Goal: Task Accomplishment & Management: Manage account settings

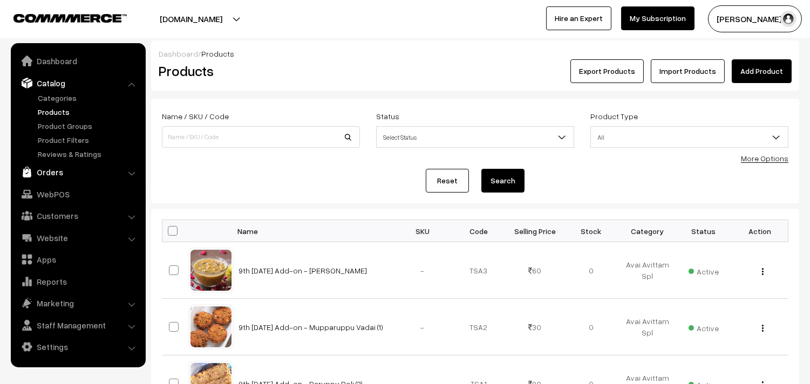
click at [62, 173] on link "Orders" at bounding box center [77, 171] width 128 height 19
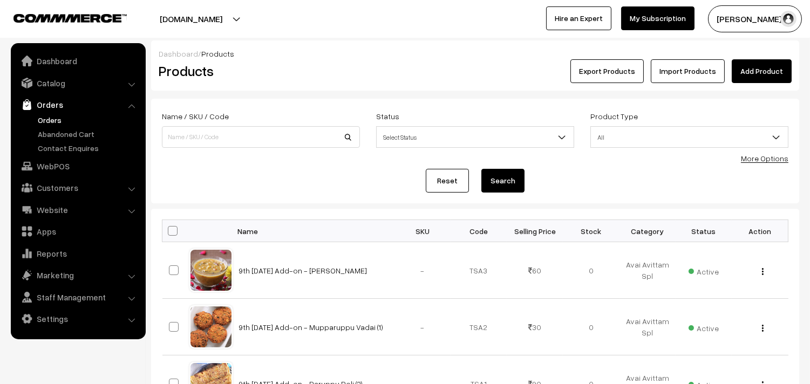
click at [61, 116] on link "Orders" at bounding box center [88, 119] width 107 height 11
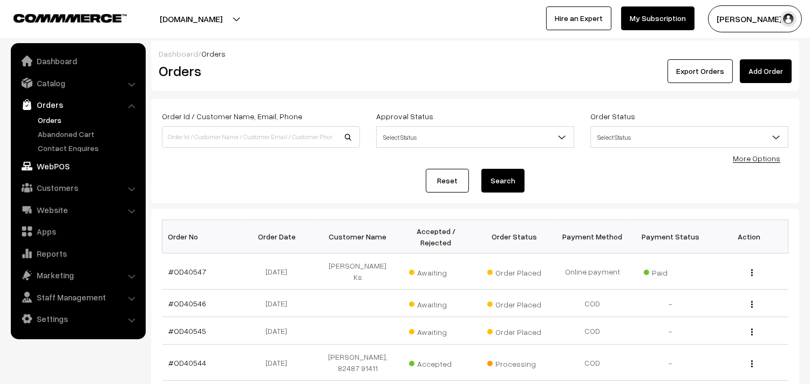
click at [54, 164] on link "WebPOS" at bounding box center [77, 165] width 128 height 19
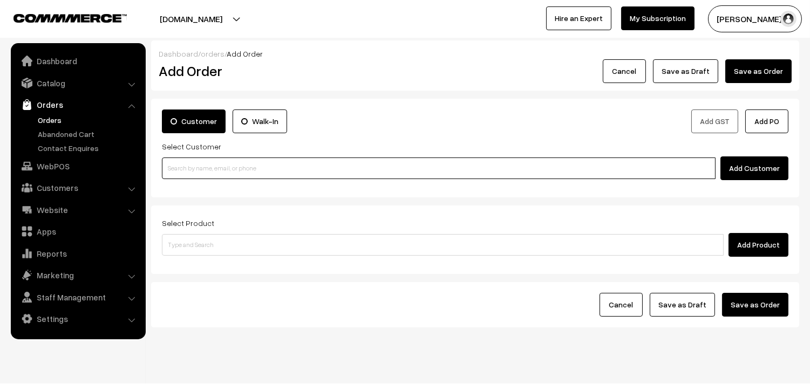
click at [229, 169] on input at bounding box center [438, 168] width 553 height 22
paste input "98841 02849"
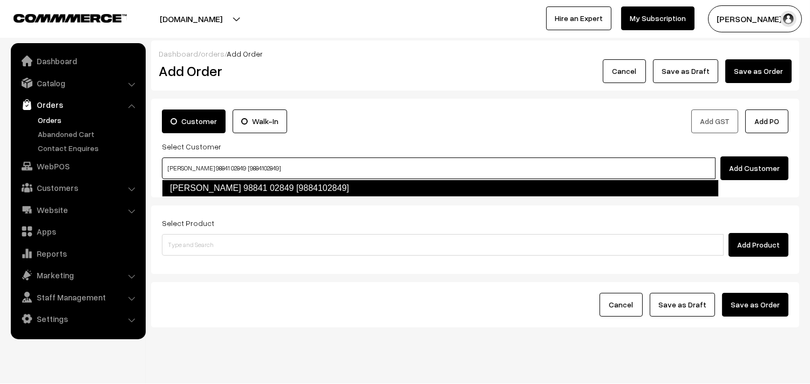
type input "S. RANGANATHAN 98841 02849 [9884102849]"
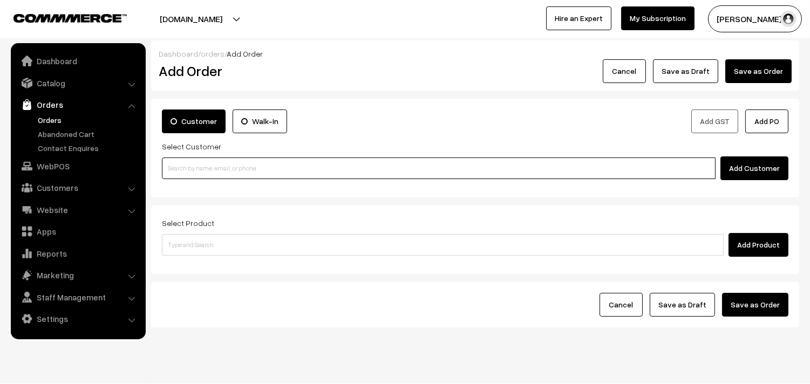
paste input "98841 02849"
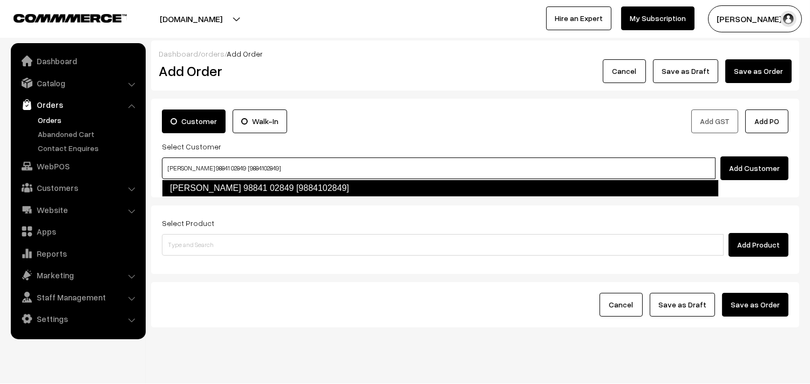
type input "S. RANGANATHAN 98841 02849 [9884102849]"
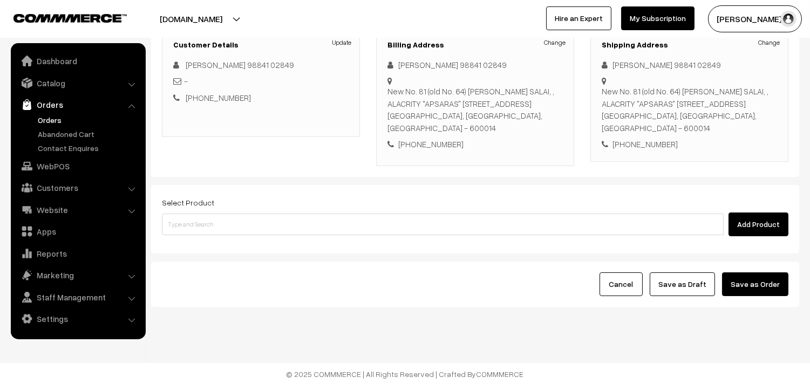
scroll to position [159, 0]
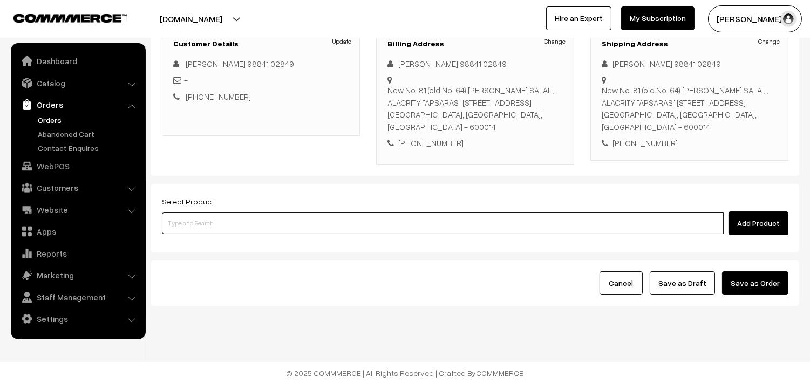
click at [313, 214] on input at bounding box center [442, 223] width 561 height 22
click at [309, 218] on input at bounding box center [442, 223] width 561 height 22
type input "Kara Pidi Kozhukattai (3)"
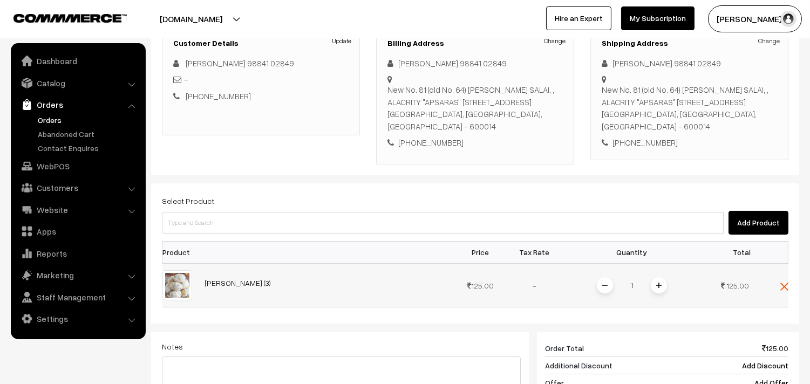
click at [657, 286] on img at bounding box center [658, 285] width 5 height 5
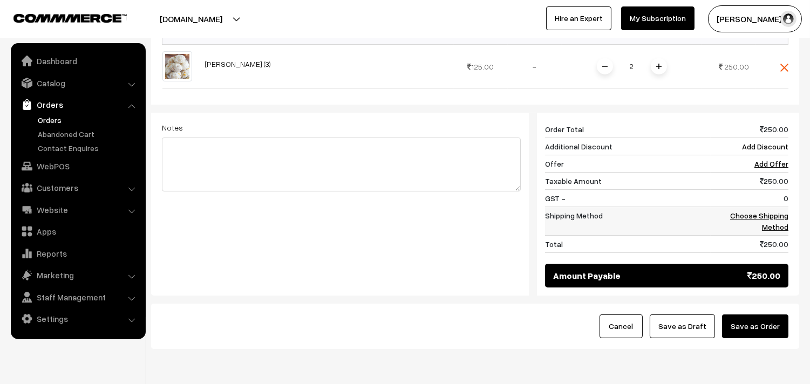
scroll to position [422, 0]
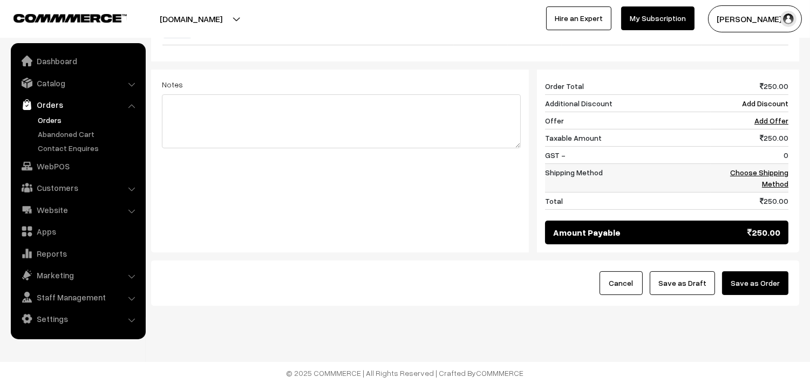
click at [774, 184] on link "Choose Shipping Method" at bounding box center [759, 178] width 58 height 20
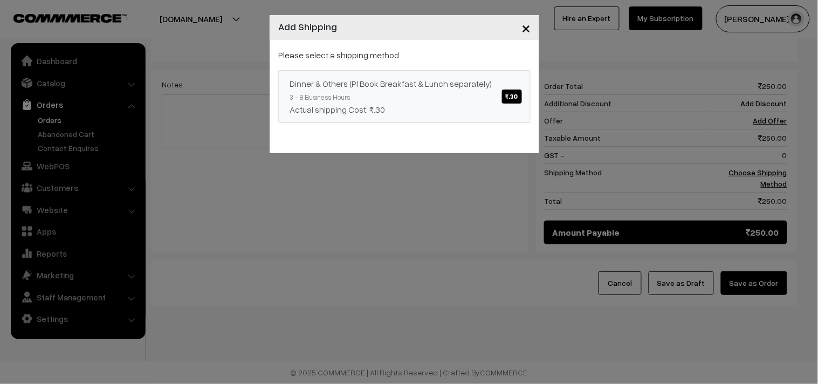
click at [496, 94] on link "Dinner & Others (Pl Book Breakfast & Lunch separately) ₹.30 3 - 8 Business Hour…" at bounding box center [404, 96] width 252 height 53
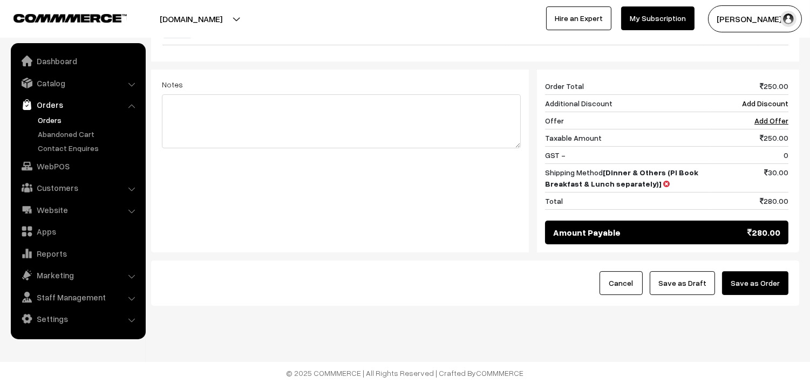
click at [705, 283] on button "Save as Draft" at bounding box center [681, 283] width 65 height 24
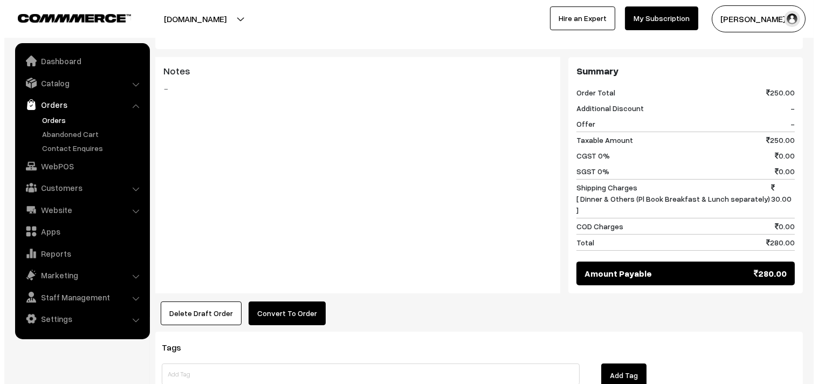
scroll to position [479, 0]
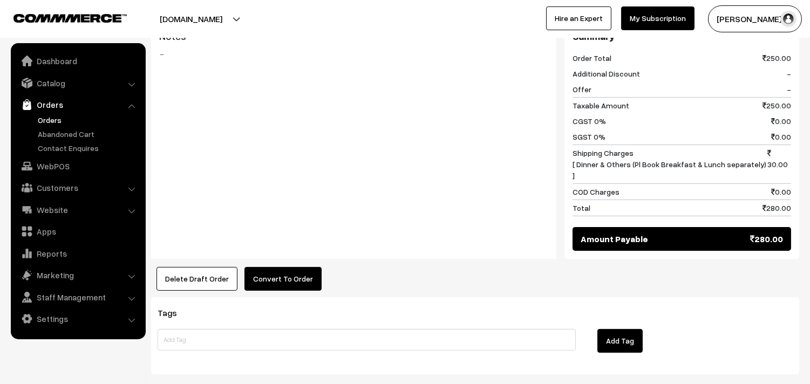
click at [271, 268] on button "Convert To Order" at bounding box center [282, 279] width 77 height 24
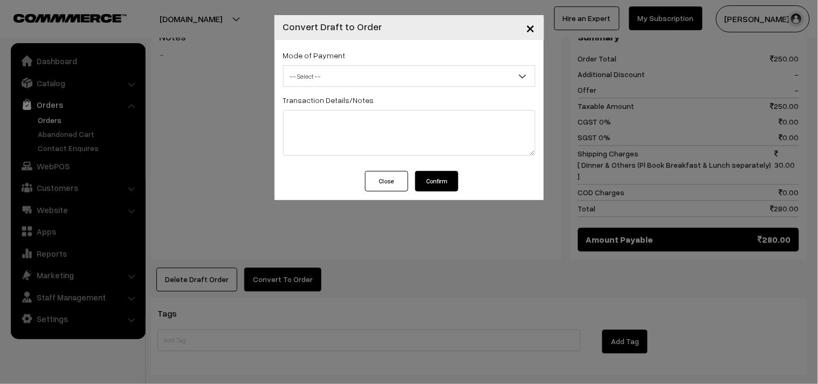
click at [329, 67] on span "-- Select --" at bounding box center [409, 76] width 251 height 19
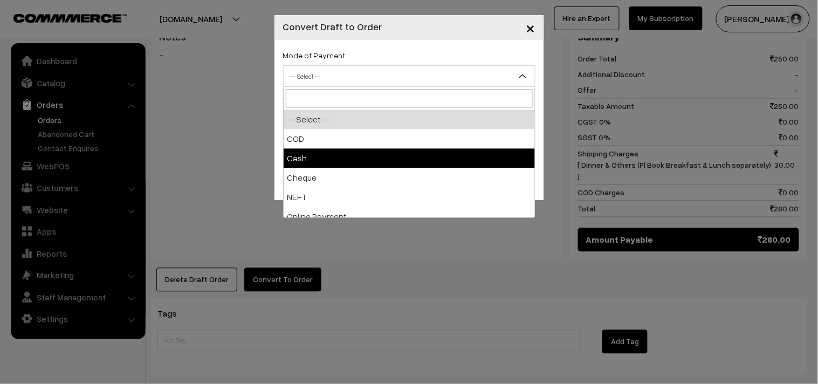
select select "2"
checkbox input "true"
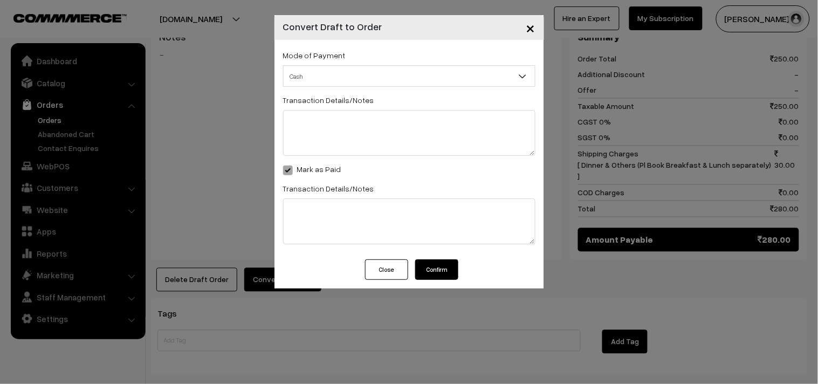
click at [454, 271] on button "Confirm" at bounding box center [436, 269] width 43 height 20
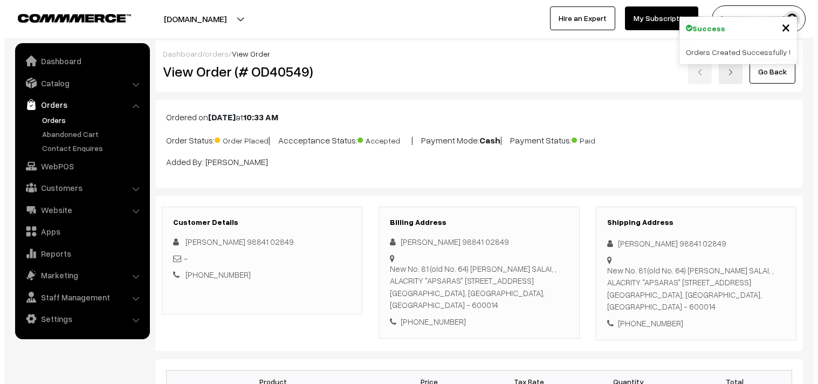
scroll to position [479, 0]
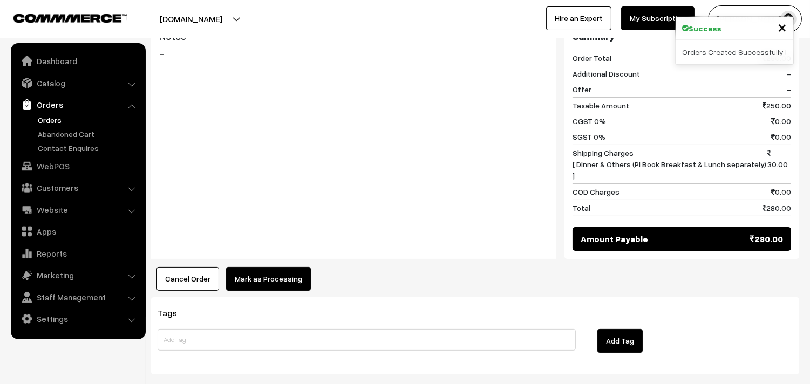
click at [273, 277] on button "Mark as Processing" at bounding box center [268, 279] width 85 height 24
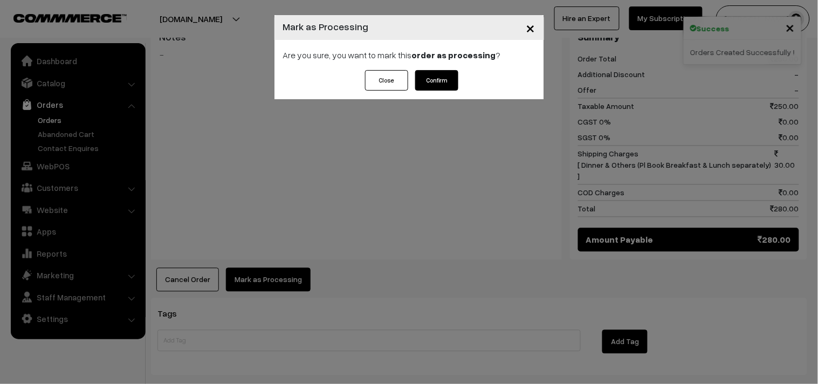
click at [454, 80] on button "Confirm" at bounding box center [436, 80] width 43 height 20
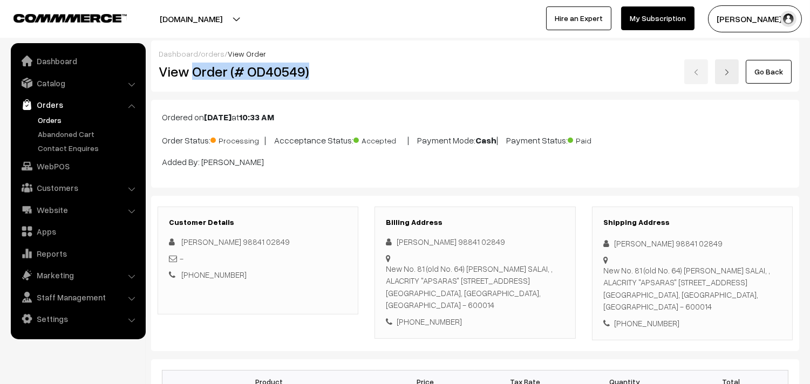
drag, startPoint x: 191, startPoint y: 73, endPoint x: 354, endPoint y: 76, distance: 162.9
click at [354, 76] on h2 "View Order (# OD40549)" at bounding box center [259, 71] width 200 height 17
copy h2 "Order (# OD40549)"
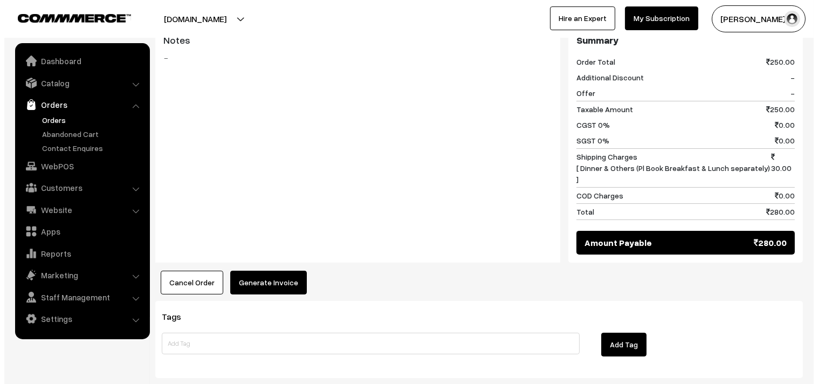
scroll to position [479, 0]
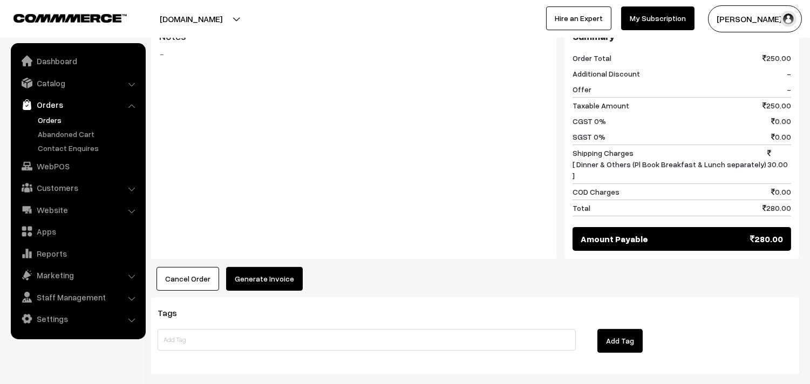
drag, startPoint x: 256, startPoint y: 280, endPoint x: 257, endPoint y: 275, distance: 5.5
click at [263, 268] on button "Generate Invoice" at bounding box center [264, 279] width 77 height 24
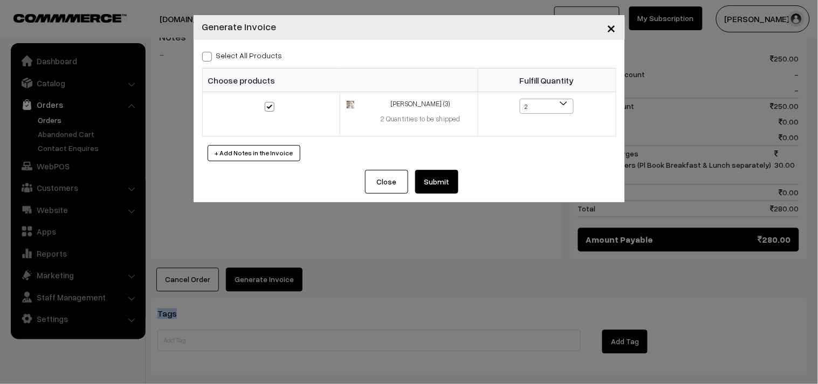
click at [435, 187] on button "Submit" at bounding box center [436, 182] width 43 height 24
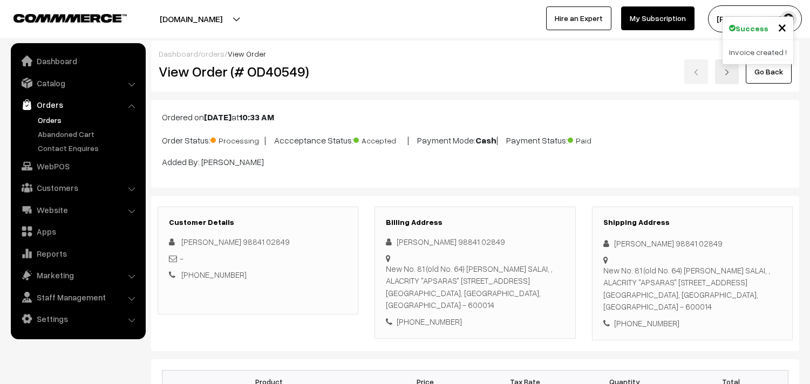
scroll to position [479, 0]
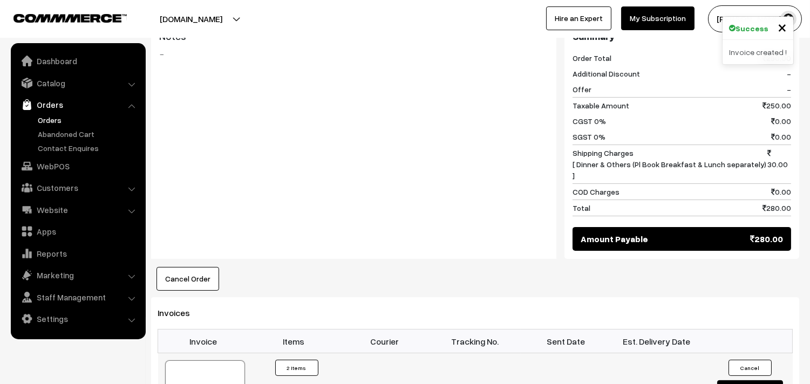
click at [209, 361] on div "39855" at bounding box center [204, 387] width 81 height 55
click at [224, 360] on div at bounding box center [205, 387] width 80 height 54
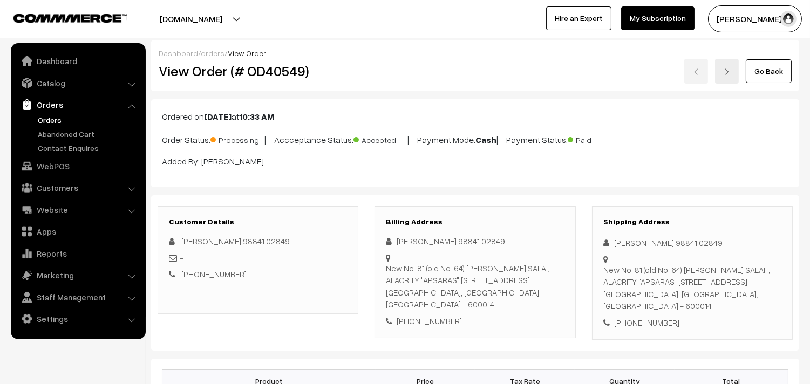
scroll to position [0, 0]
drag, startPoint x: 194, startPoint y: 74, endPoint x: 343, endPoint y: 66, distance: 149.1
click at [351, 61] on div "View Order (# OD40549)" at bounding box center [258, 71] width 216 height 25
copy h2 "Order (# OD40549)"
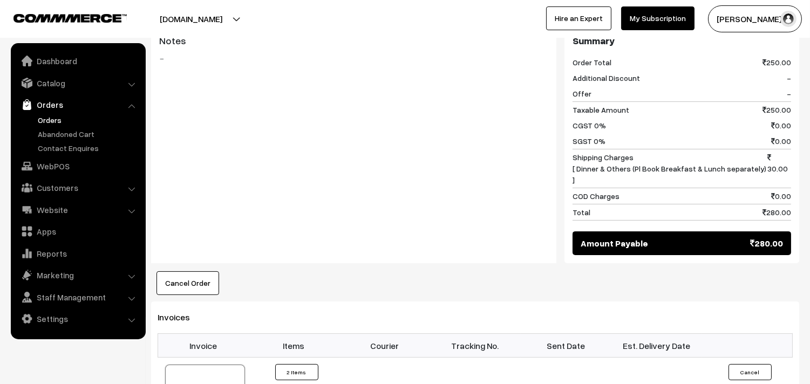
scroll to position [539, 0]
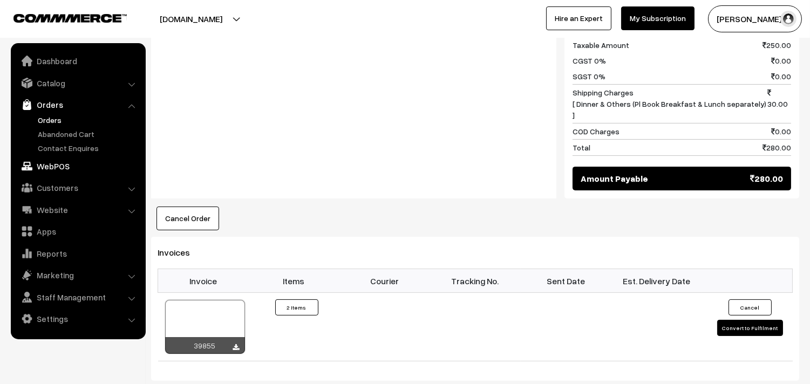
click at [42, 167] on link "WebPOS" at bounding box center [77, 165] width 128 height 19
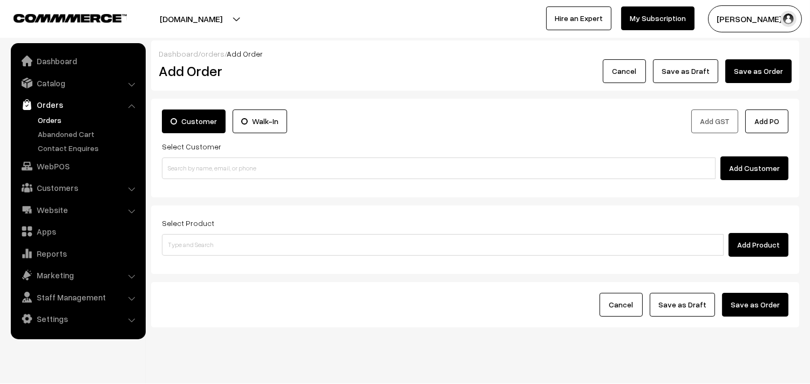
click at [266, 180] on div "Customer Walk-In Add GST Add PO Select Customer Add Customer" at bounding box center [475, 148] width 648 height 99
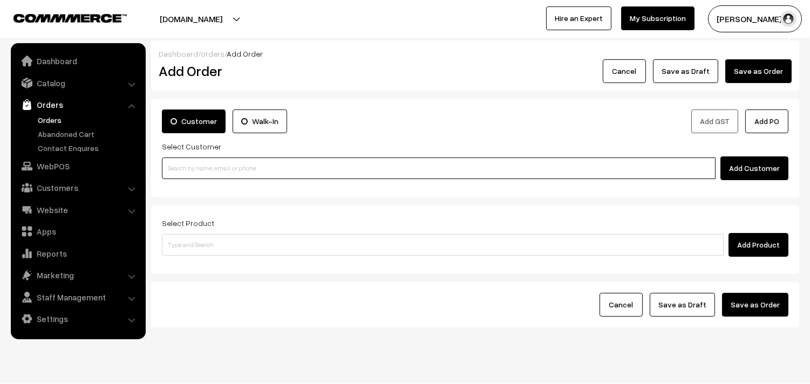
paste input "80561 30015"
click at [261, 166] on input "80561 30015" at bounding box center [438, 168] width 553 height 22
type input "Mr.Narasiman 80561 30015 [8056130015]"
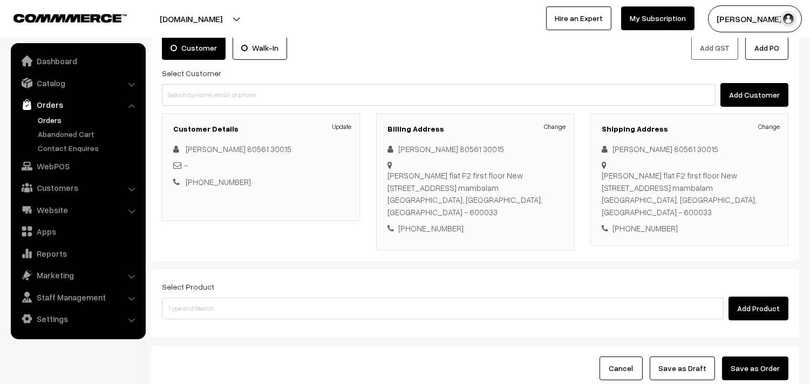
scroll to position [159, 0]
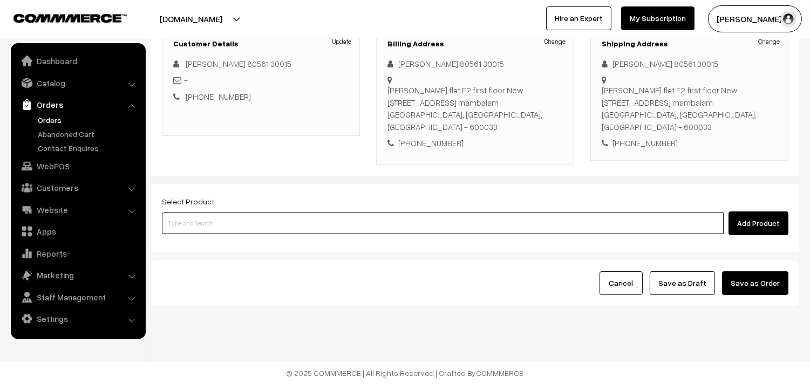
click at [303, 221] on input at bounding box center [442, 223] width 561 height 22
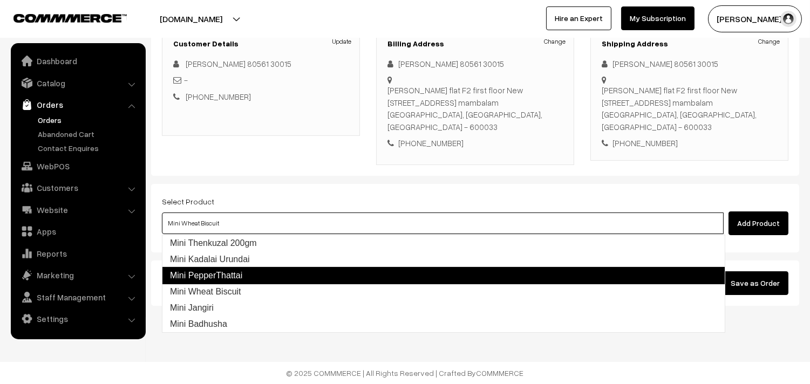
type input "Mini Jangiri"
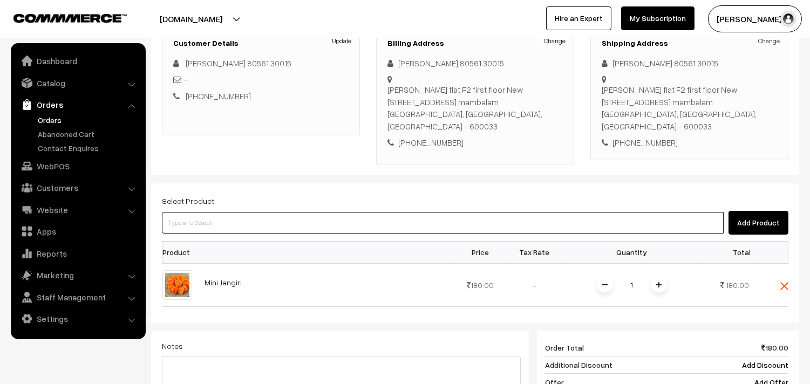
click at [304, 221] on input at bounding box center [442, 223] width 561 height 22
click at [309, 229] on input at bounding box center [442, 223] width 561 height 22
type input "Cow Ghee - 500gm"
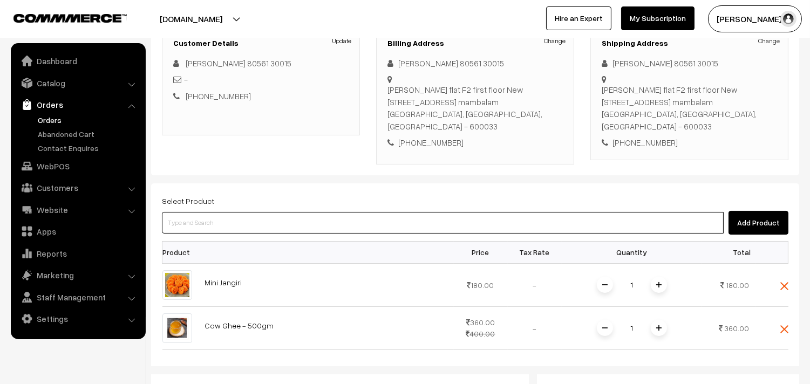
click at [311, 229] on input at bounding box center [442, 223] width 561 height 22
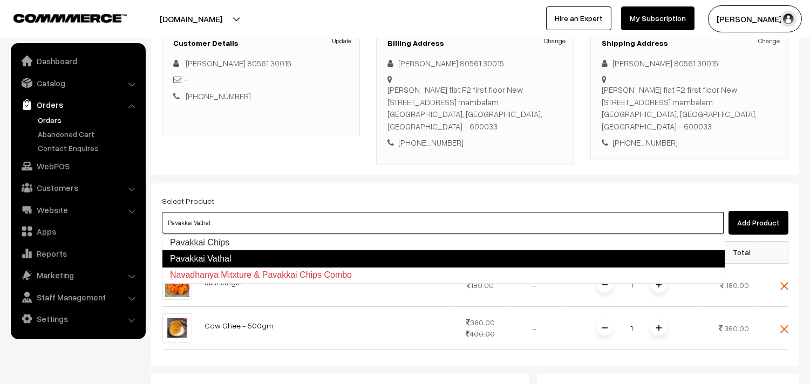
type input "Pavakkai Chips"
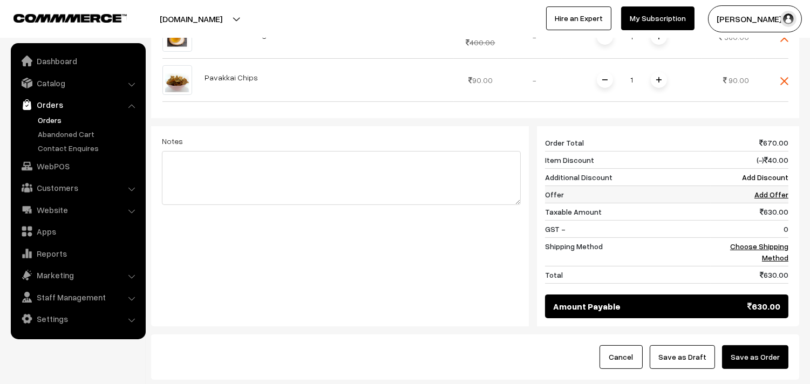
scroll to position [459, 0]
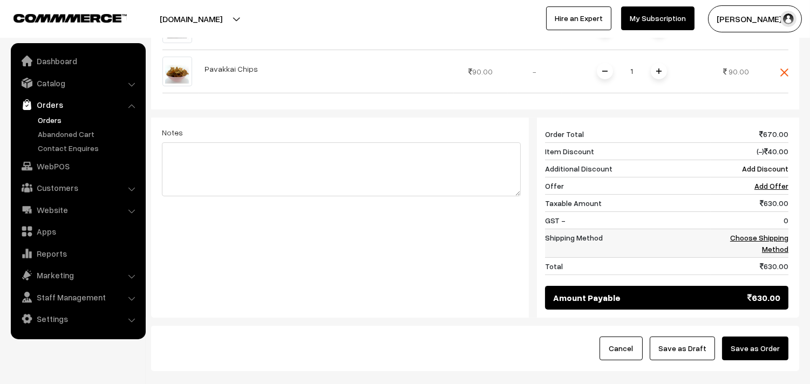
click at [779, 235] on link "Choose Shipping Method" at bounding box center [759, 243] width 58 height 20
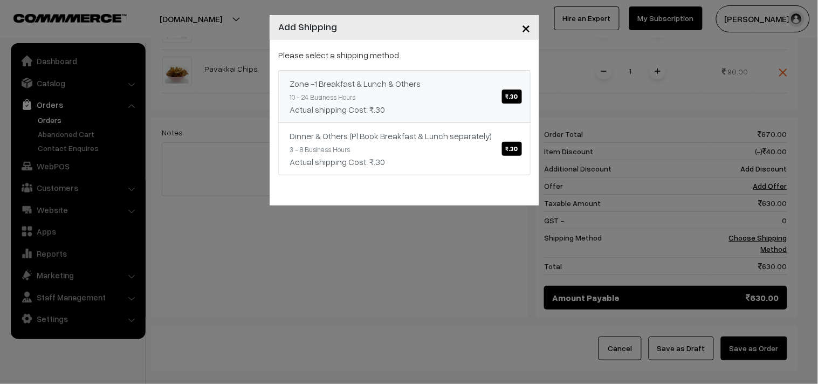
click at [450, 94] on link "Zone -1 Breakfast & Lunch & Others ₹.30 10 - 24 Business Hours Actual shipping …" at bounding box center [404, 96] width 252 height 53
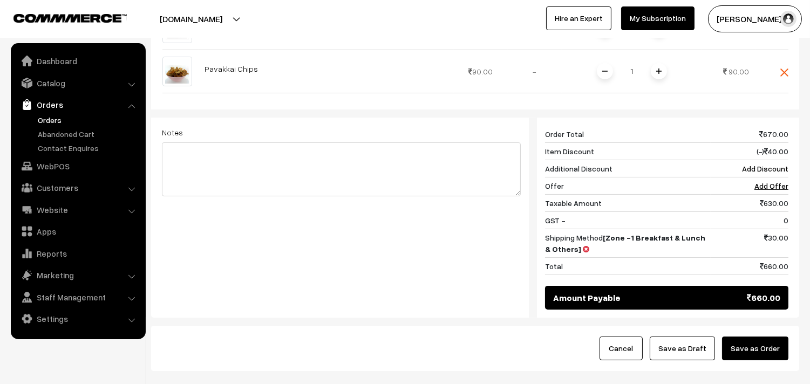
click at [690, 344] on button "Save as Draft" at bounding box center [681, 349] width 65 height 24
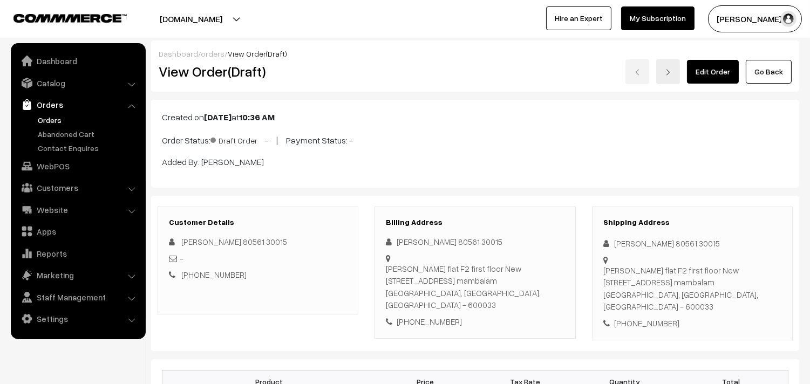
click at [443, 128] on div "Created on [DATE] 10:36 AM Order Status: Draft Order - | Payment Status: - Adde…" at bounding box center [475, 144] width 648 height 88
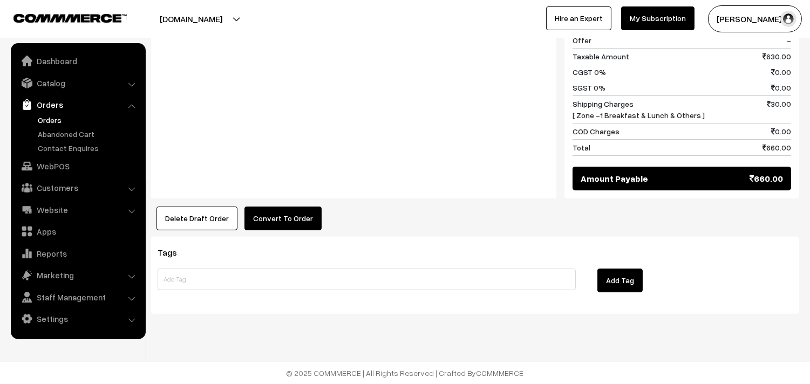
click at [281, 211] on button "Convert To Order" at bounding box center [282, 219] width 77 height 24
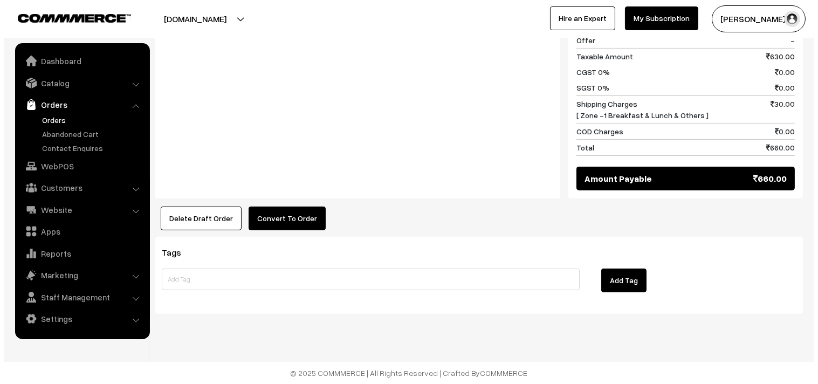
scroll to position [689, 0]
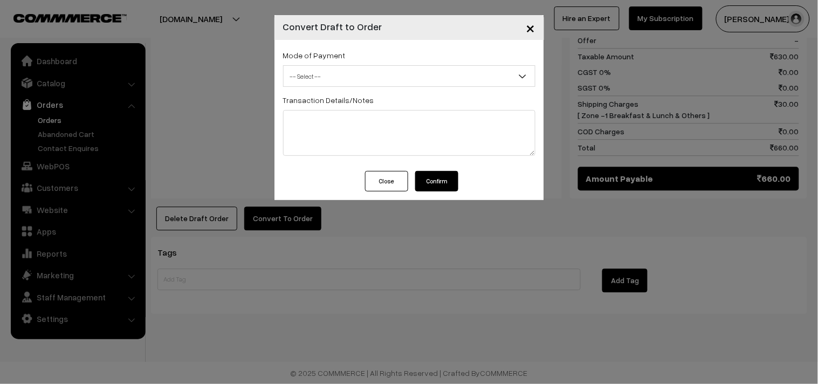
click at [305, 68] on span "-- Select --" at bounding box center [409, 76] width 251 height 19
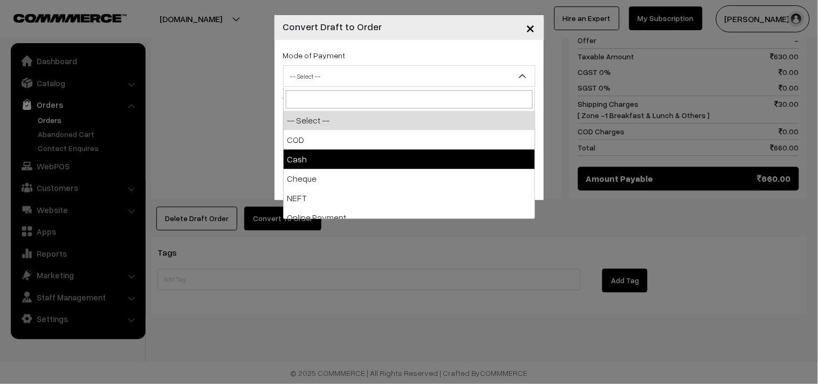
select select "2"
checkbox input "true"
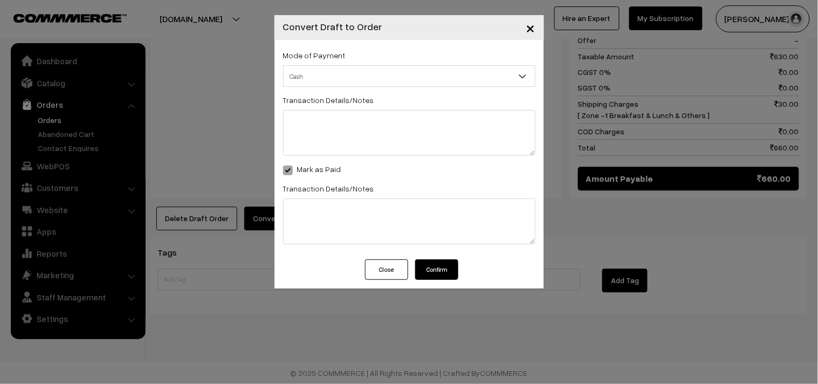
click at [445, 272] on button "Confirm" at bounding box center [436, 269] width 43 height 20
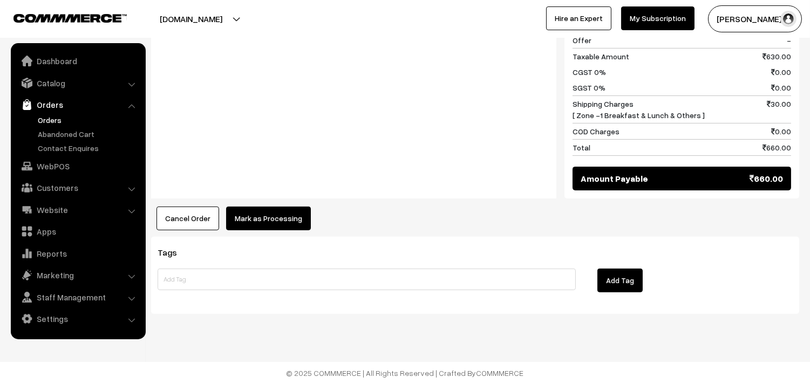
click at [281, 228] on button "Mark as Processing" at bounding box center [268, 219] width 85 height 24
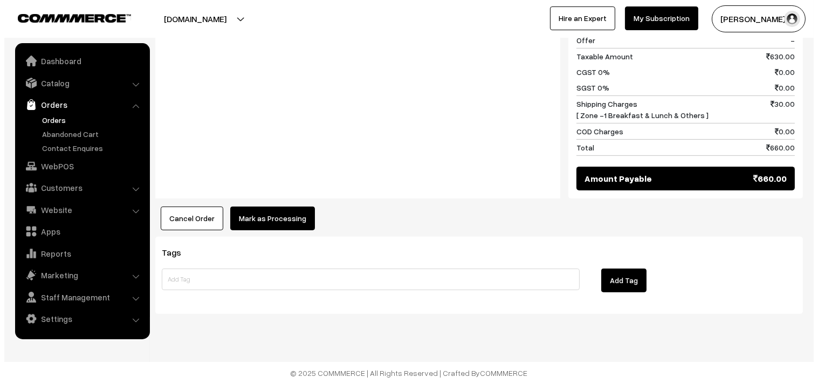
scroll to position [689, 0]
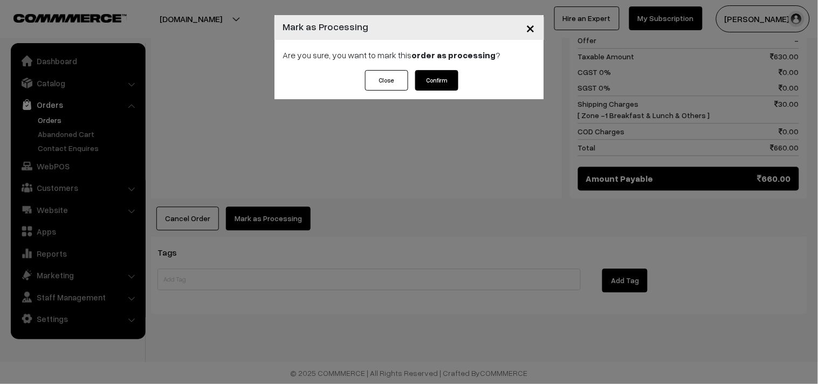
click at [450, 81] on button "Confirm" at bounding box center [436, 80] width 43 height 20
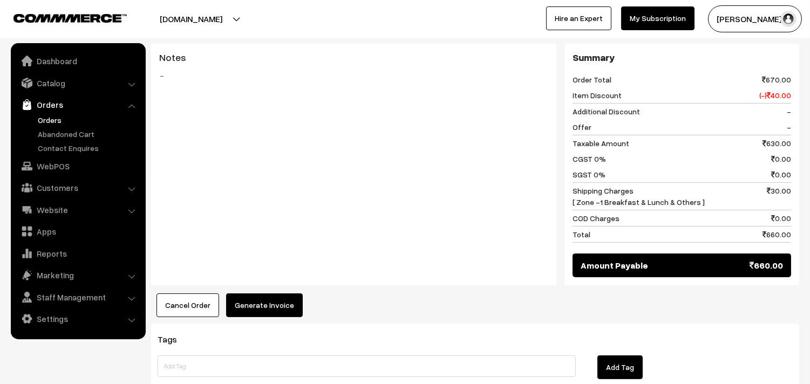
click at [271, 327] on div "Tags Add Tag" at bounding box center [475, 362] width 648 height 77
click at [272, 314] on button "Generate Invoice" at bounding box center [264, 305] width 77 height 24
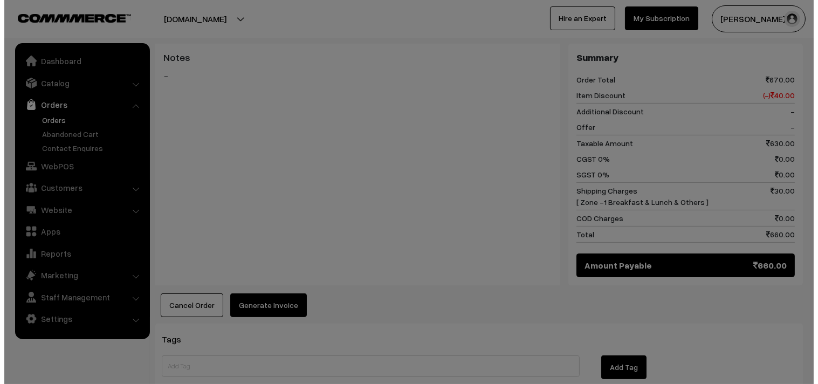
scroll to position [601, 0]
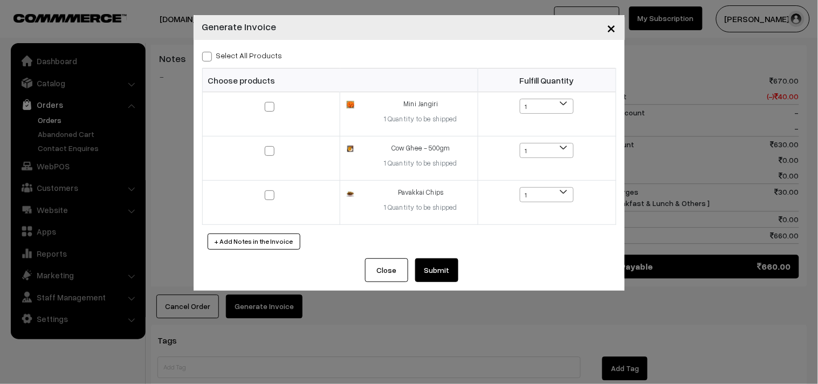
click at [263, 49] on div "Select All Products" at bounding box center [409, 55] width 414 height 13
click at [258, 44] on div "Select All Products Choose products Fulfill Quantity 1 1 1 1 1" at bounding box center [409, 149] width 431 height 218
click at [256, 50] on label "Select All Products" at bounding box center [242, 55] width 80 height 11
click at [209, 51] on input "Select All Products" at bounding box center [205, 54] width 7 height 7
checkbox input "true"
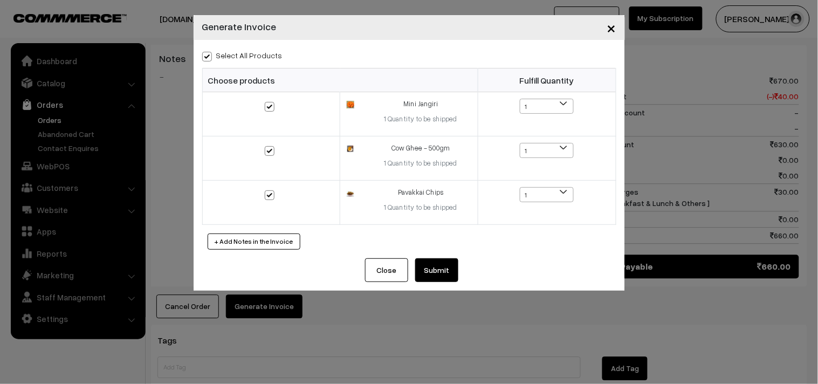
checkbox input "true"
click at [447, 263] on button "Submit" at bounding box center [436, 270] width 43 height 24
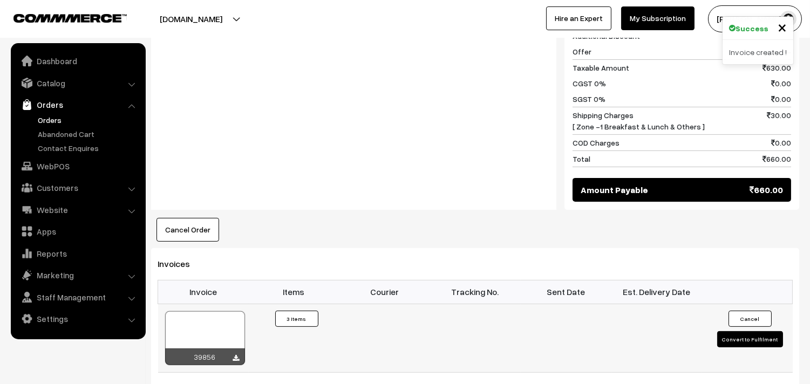
scroll to position [839, 0]
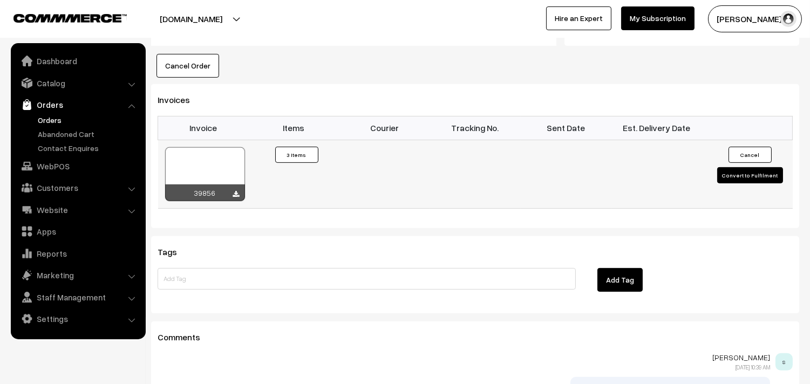
click at [208, 174] on div at bounding box center [205, 174] width 80 height 54
click at [47, 117] on link "Orders" at bounding box center [88, 119] width 107 height 11
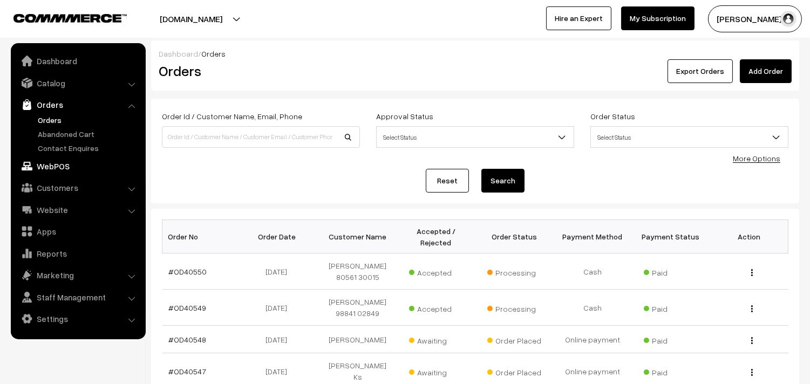
click at [60, 168] on link "WebPOS" at bounding box center [77, 165] width 128 height 19
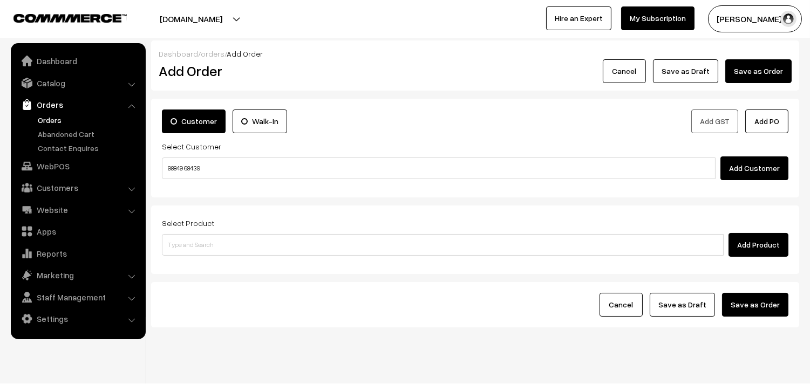
click at [180, 166] on input "98849 68439" at bounding box center [438, 168] width 553 height 22
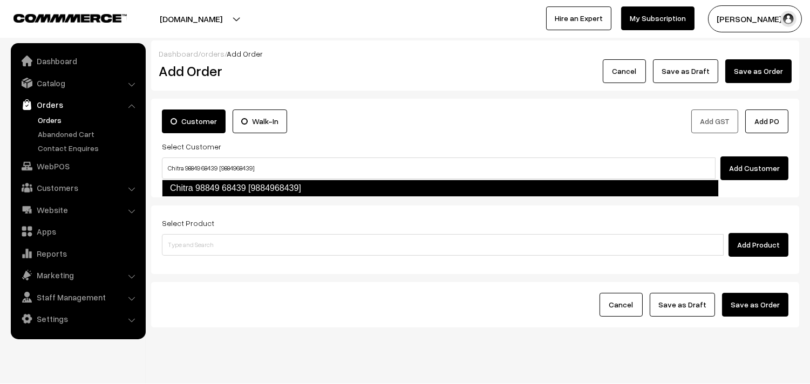
type input "Chitra 98849 68439 [9884968439]"
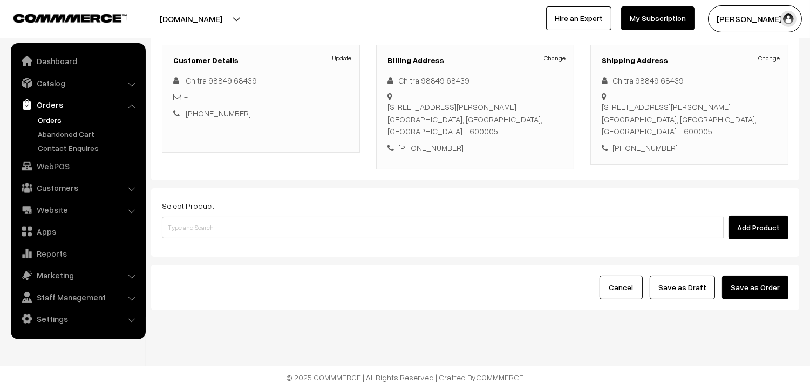
scroll to position [147, 0]
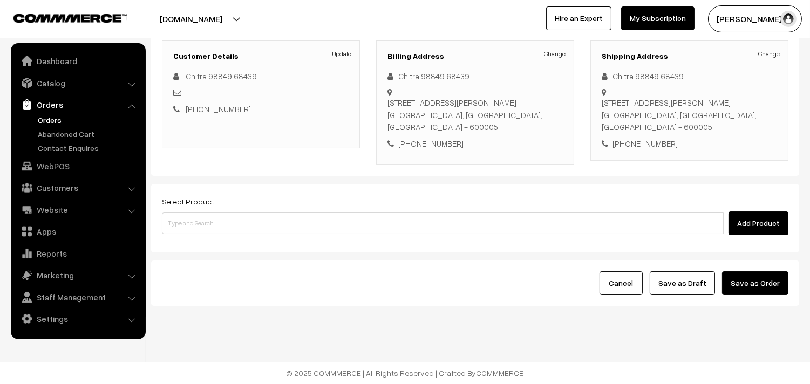
click at [251, 238] on div "Select Product Add Product" at bounding box center [475, 218] width 648 height 68
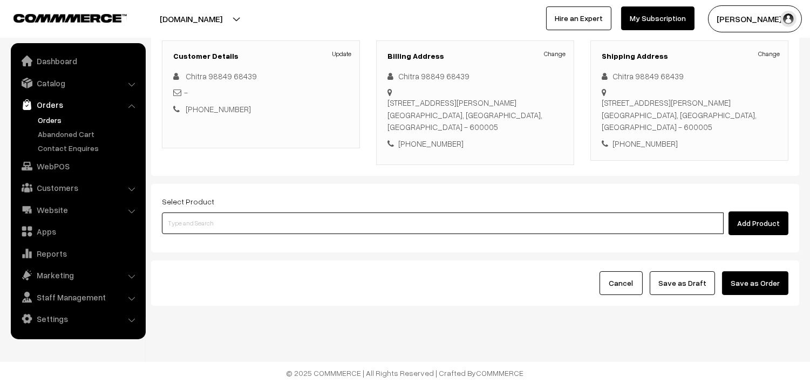
click at [261, 230] on input at bounding box center [442, 223] width 561 height 22
type input "12th Dr - [PERSON_NAME] uppuma"
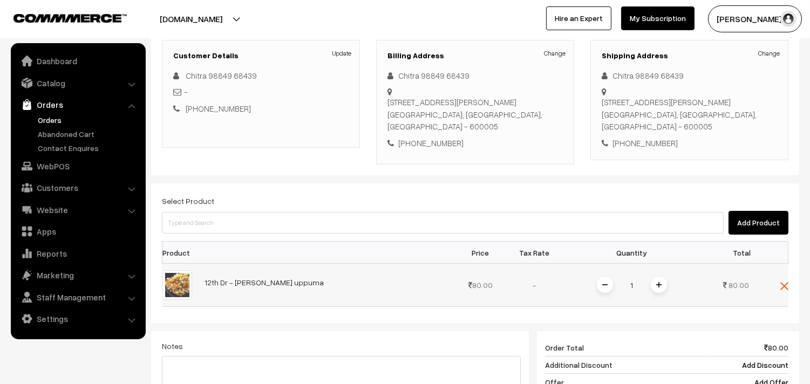
click at [655, 279] on span at bounding box center [658, 285] width 16 height 16
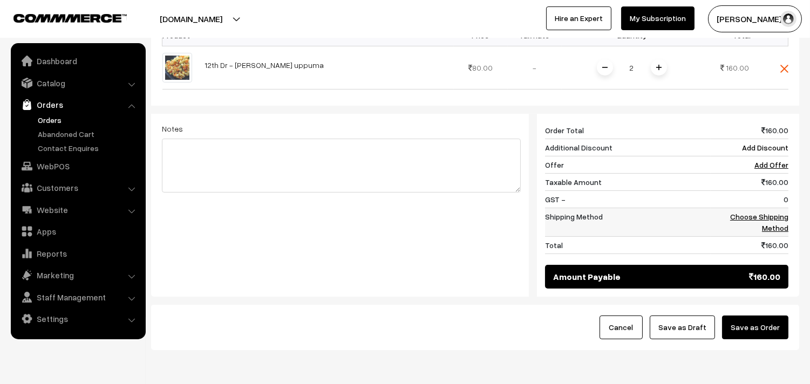
scroll to position [386, 0]
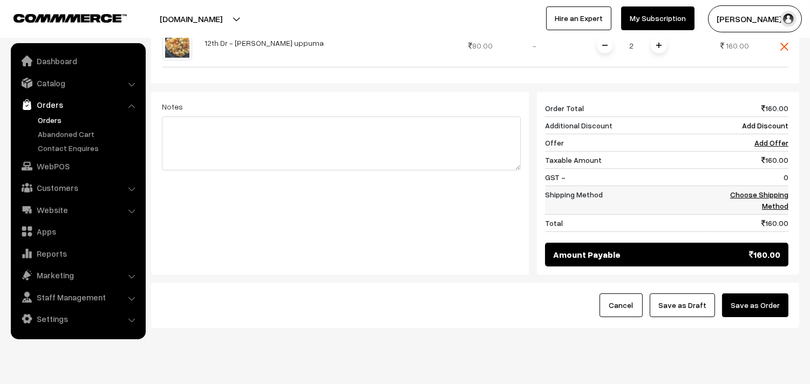
click at [778, 197] on link "Choose Shipping Method" at bounding box center [759, 200] width 58 height 20
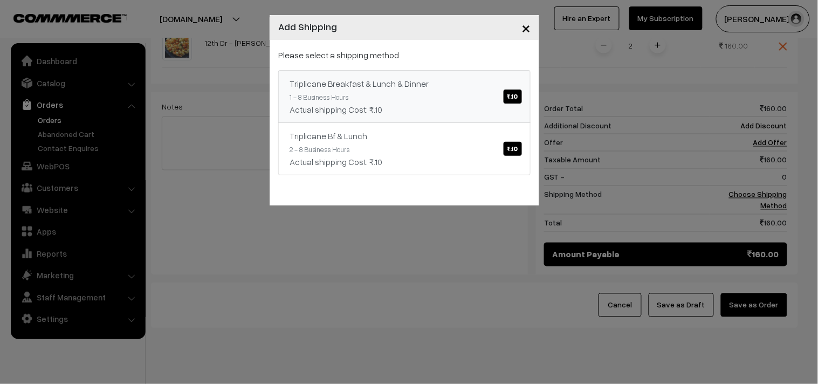
click at [499, 81] on div "Triplicane Breakfast & Lunch & Dinner ₹.10" at bounding box center [405, 83] width 230 height 13
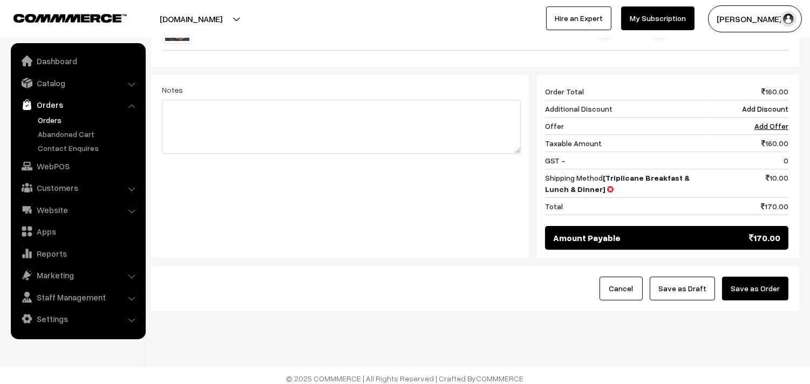
scroll to position [410, 0]
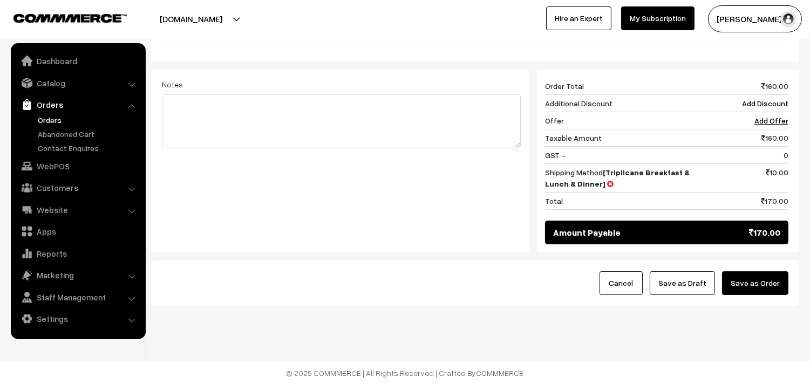
click at [692, 281] on button "Save as Draft" at bounding box center [681, 283] width 65 height 24
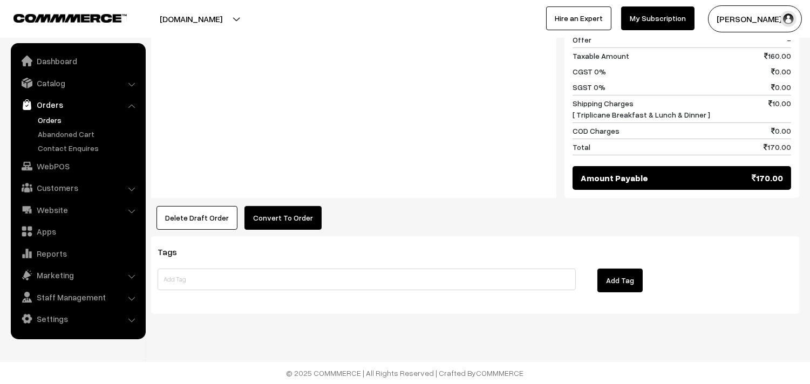
click at [268, 209] on button "Convert To Order" at bounding box center [282, 218] width 77 height 24
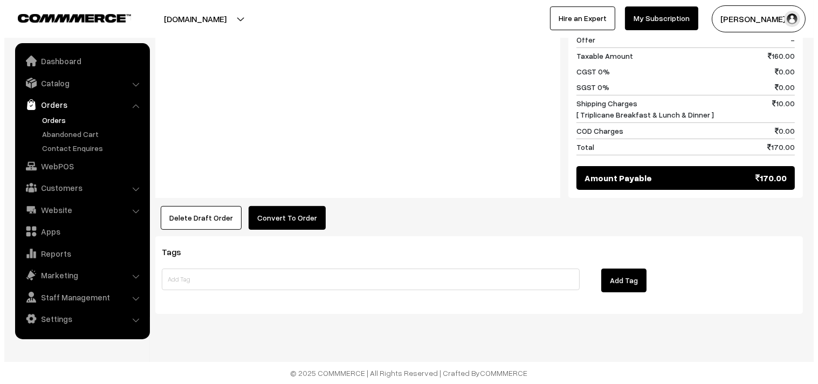
scroll to position [516, 0]
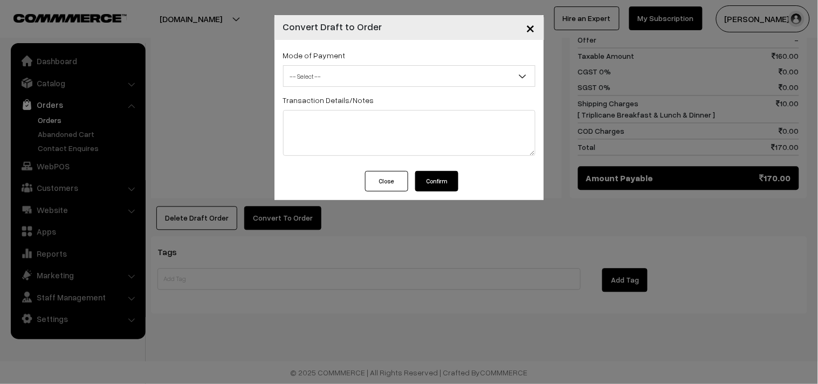
click at [354, 82] on span "-- Select --" at bounding box center [409, 76] width 251 height 19
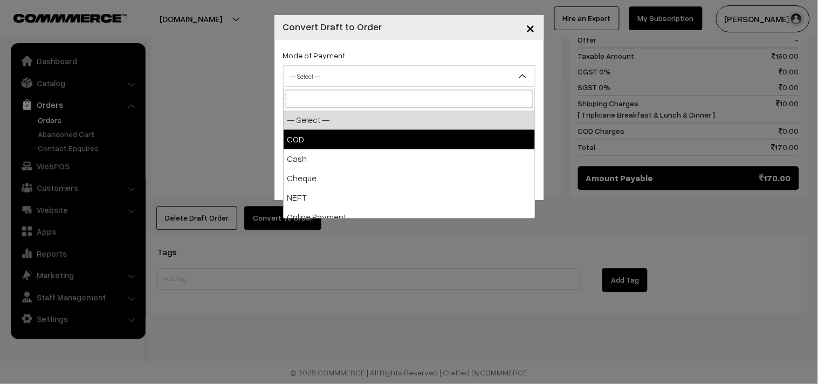
select select "1"
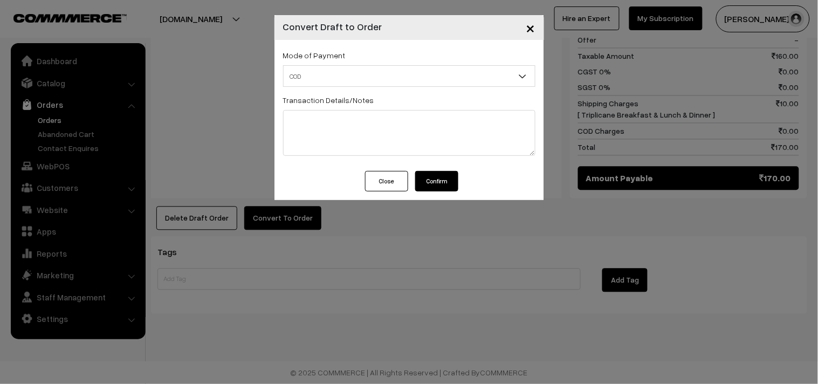
click at [455, 181] on button "Confirm" at bounding box center [436, 181] width 43 height 20
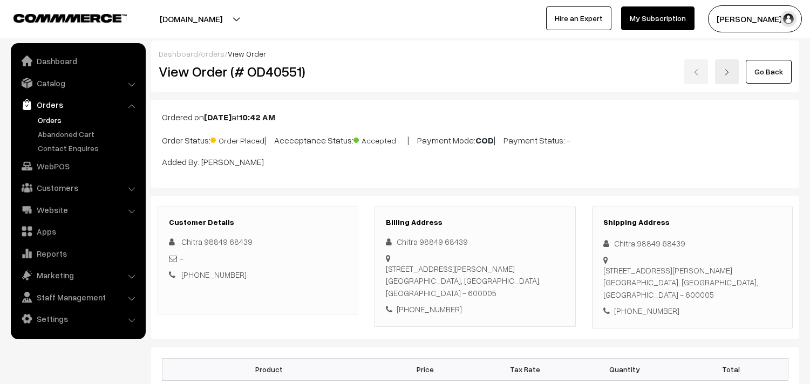
scroll to position [513, 0]
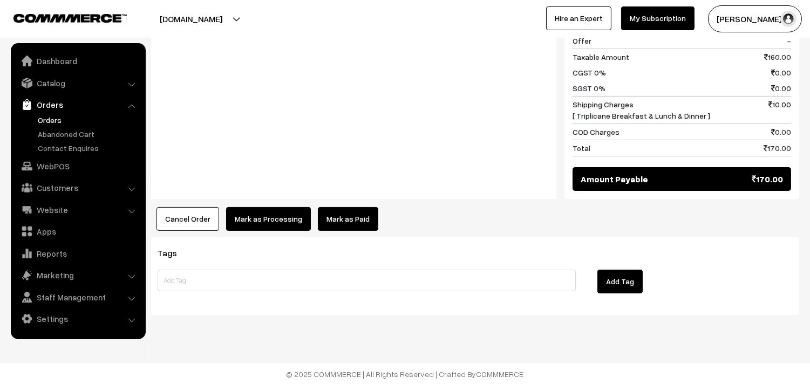
click at [252, 219] on button "Mark as Processing" at bounding box center [268, 219] width 85 height 24
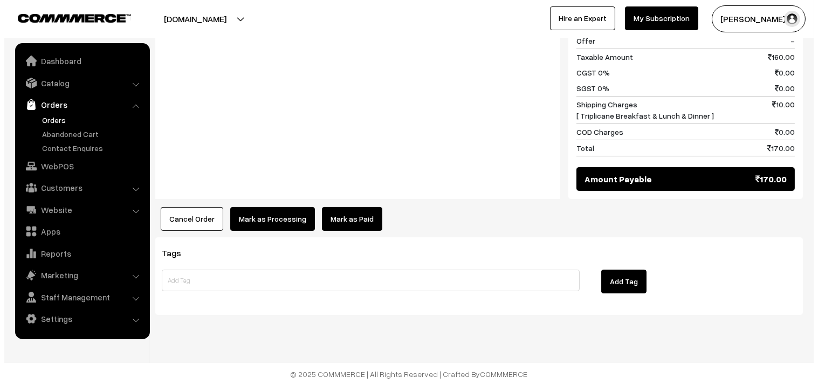
scroll to position [515, 0]
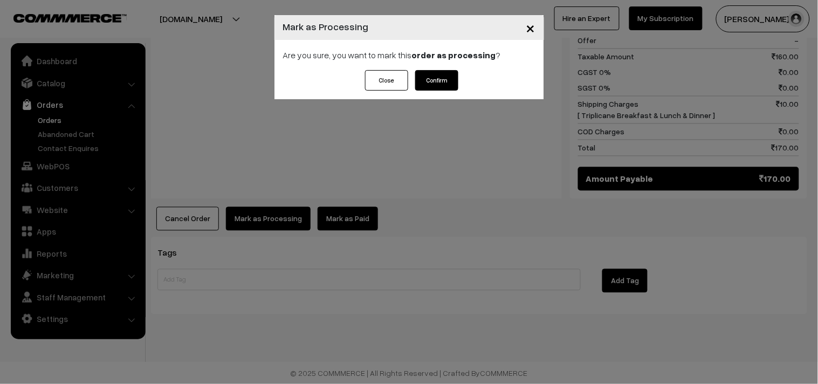
click at [436, 76] on button "Confirm" at bounding box center [436, 80] width 43 height 20
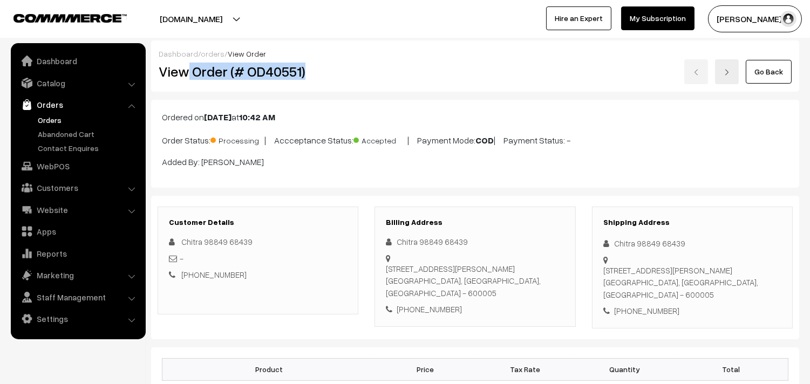
drag, startPoint x: 188, startPoint y: 74, endPoint x: 356, endPoint y: 73, distance: 168.3
click at [356, 73] on h2 "View Order (# OD40551)" at bounding box center [259, 71] width 200 height 17
copy h2 "Order (# OD40551)"
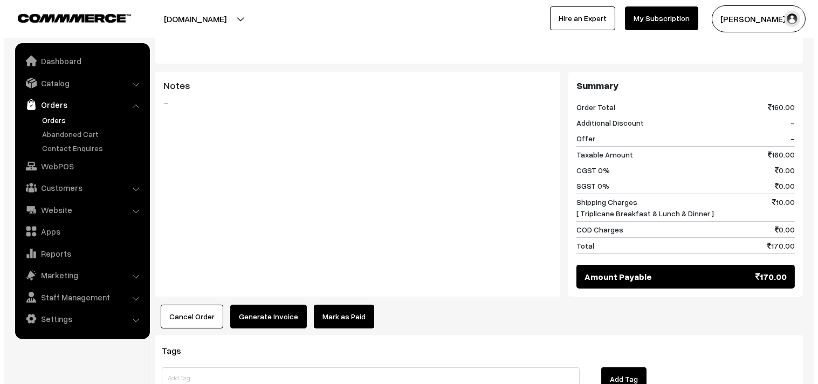
scroll to position [455, 0]
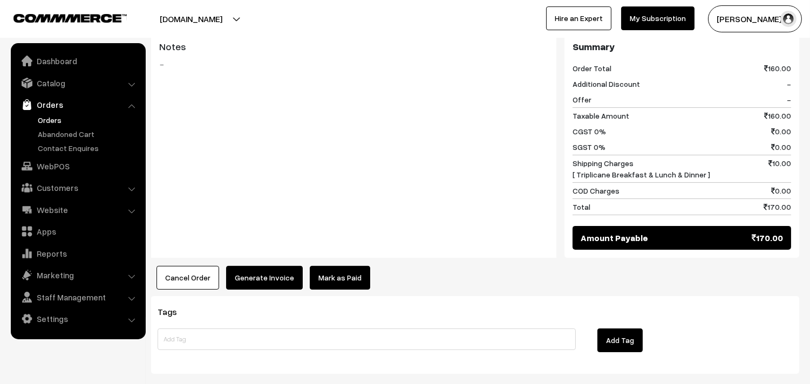
click at [259, 279] on button "Generate Invoice" at bounding box center [264, 278] width 77 height 24
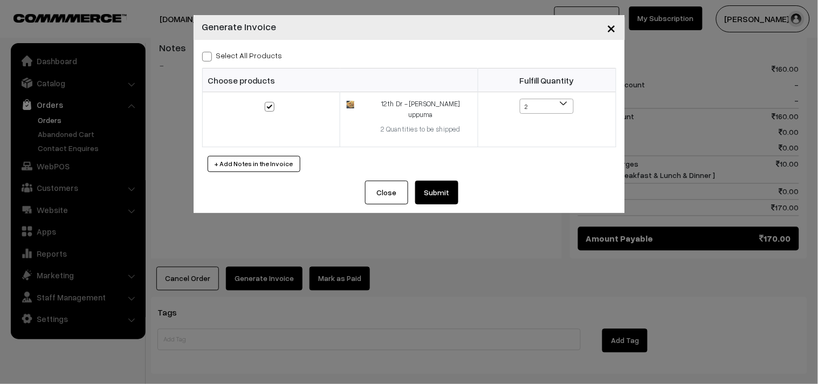
click at [434, 186] on button "Submit" at bounding box center [436, 193] width 43 height 24
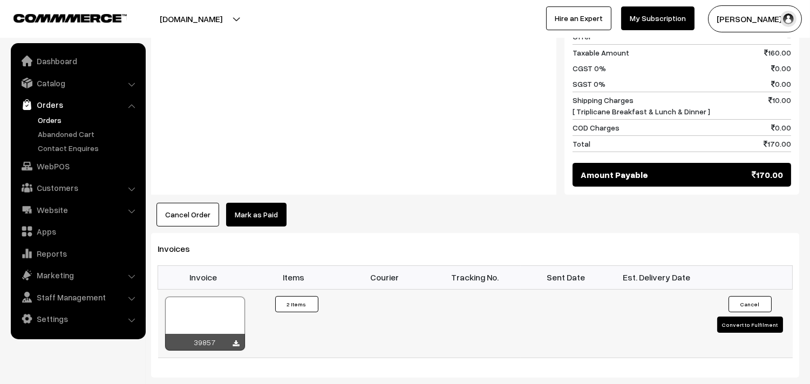
scroll to position [574, 0]
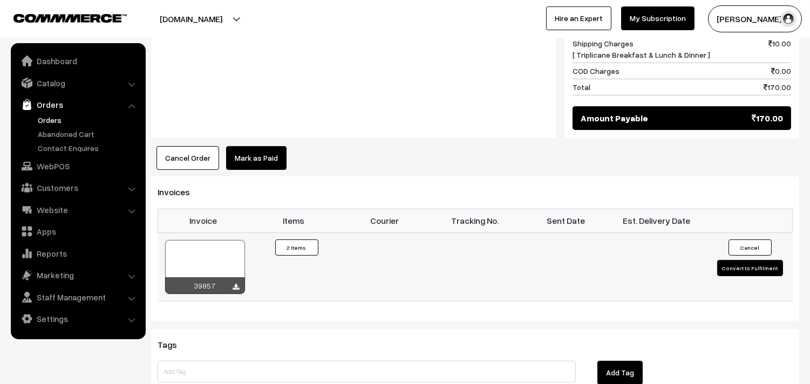
click at [212, 251] on div at bounding box center [205, 267] width 80 height 54
click at [71, 170] on link "WebPOS" at bounding box center [77, 165] width 128 height 19
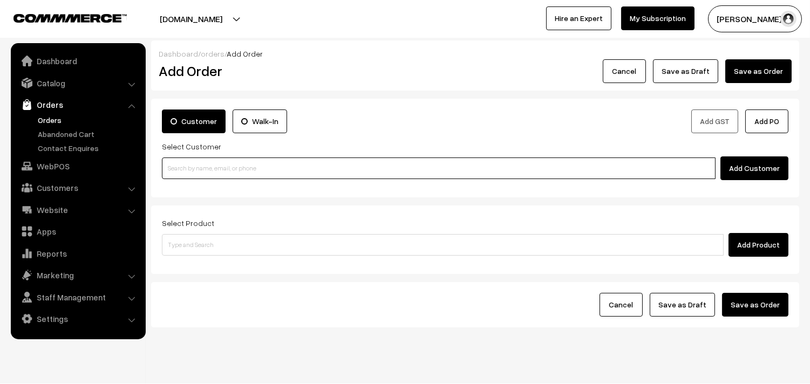
paste input "98845 18491"
click at [191, 174] on input "98845 18491" at bounding box center [438, 168] width 553 height 22
click at [191, 171] on input "98845 18491" at bounding box center [438, 168] width 553 height 22
type input "No customers found."
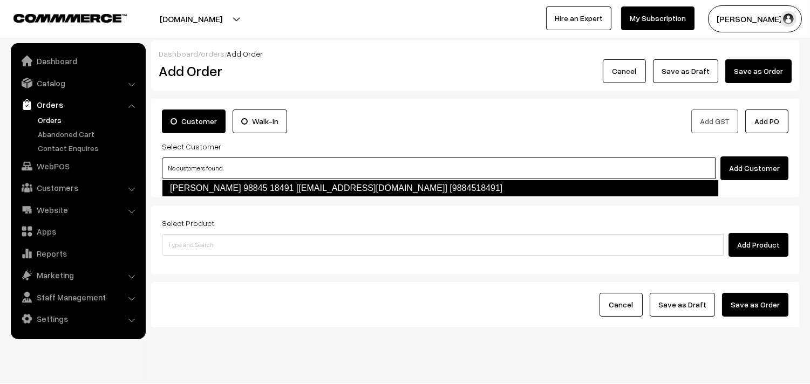
click at [206, 191] on link "Karthik 98845 18491 [test940@gmail.com] [9884518491]" at bounding box center [440, 188] width 557 height 17
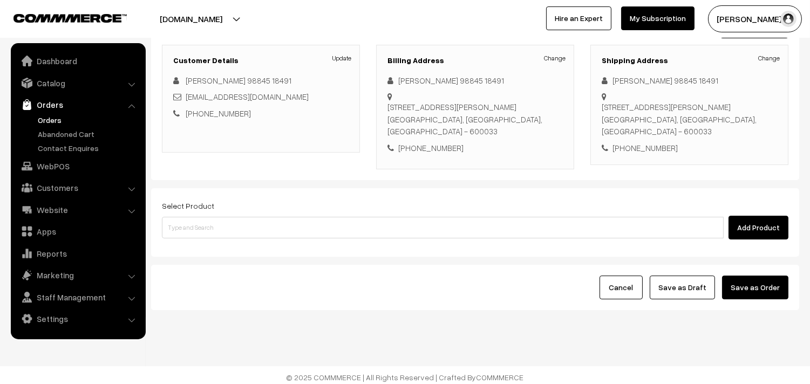
scroll to position [147, 0]
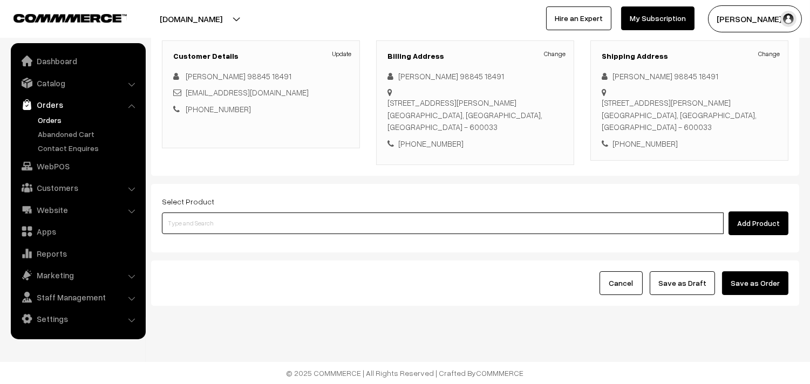
click at [290, 228] on input at bounding box center [442, 223] width 561 height 22
click at [298, 219] on input at bounding box center [442, 223] width 561 height 22
type input "c"
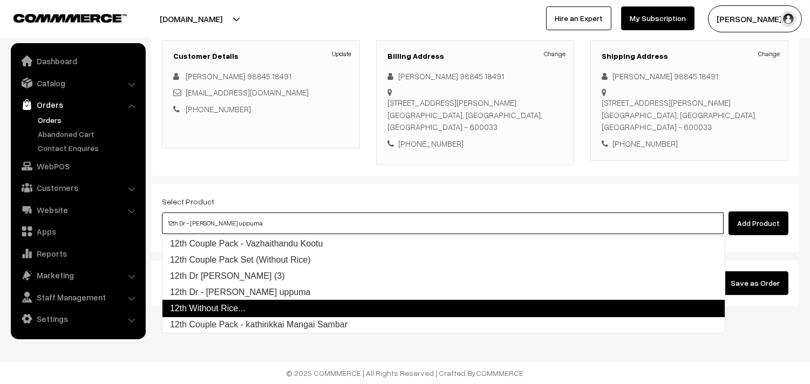
type input "12th Dr [PERSON_NAME] (3)"
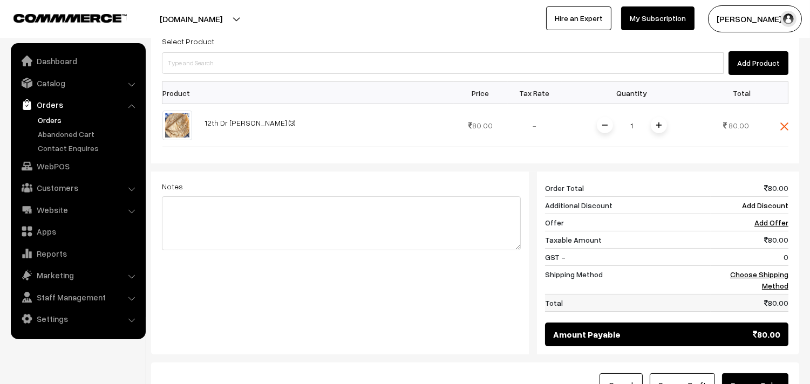
scroll to position [386, 0]
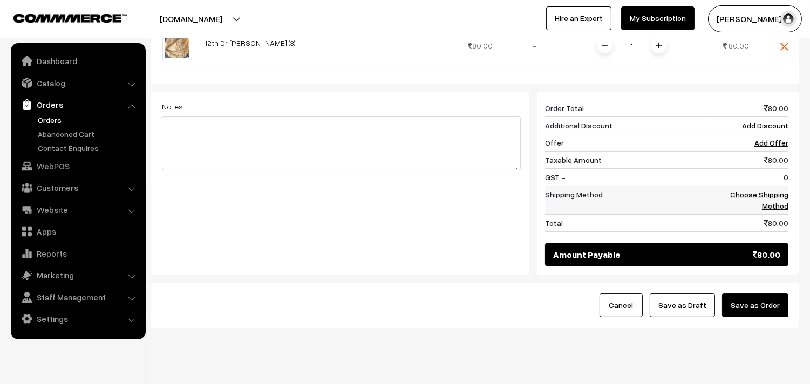
click at [780, 205] on link "Choose Shipping Method" at bounding box center [759, 200] width 58 height 20
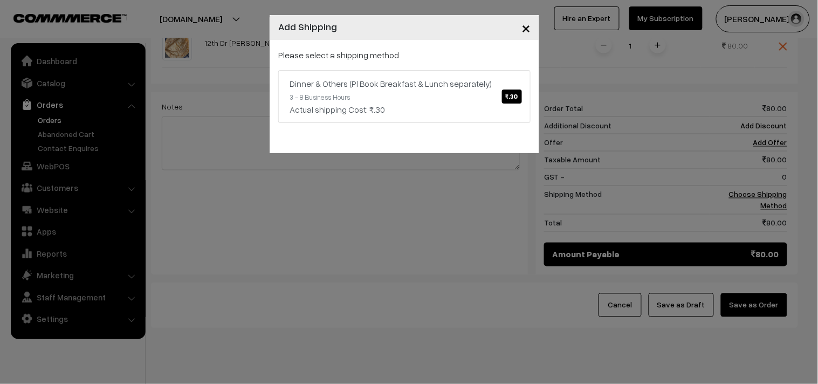
click at [502, 141] on div "Please select a shipping method Dinner & Others (Pl Book Breakfast & Lunch sepa…" at bounding box center [405, 96] width 270 height 113
click at [501, 90] on link "Dinner & Others (Pl Book Breakfast & Lunch separately) ₹.30 3 - 8 Business Hour…" at bounding box center [404, 96] width 252 height 53
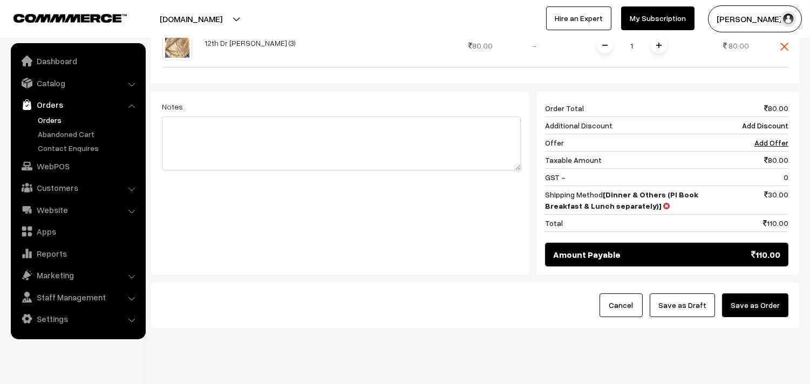
click at [694, 309] on button "Save as Draft" at bounding box center [681, 305] width 65 height 24
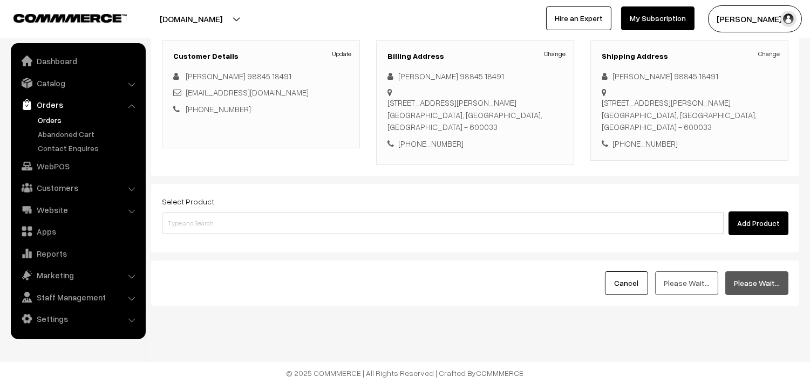
scroll to position [147, 0]
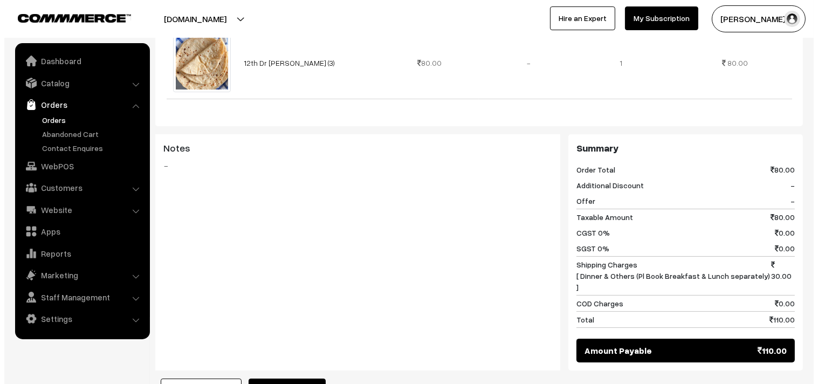
scroll to position [359, 0]
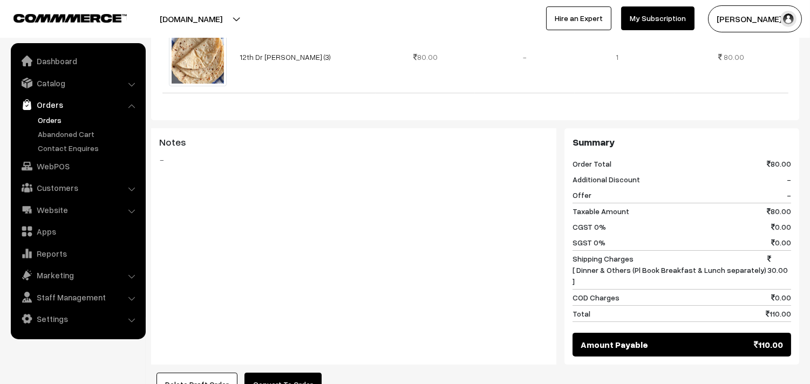
click at [270, 373] on button "Convert To Order" at bounding box center [282, 385] width 77 height 24
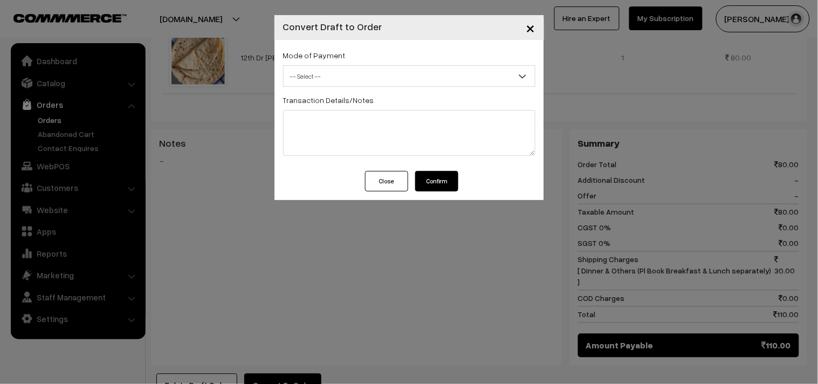
click at [421, 81] on span "-- Select --" at bounding box center [409, 76] width 251 height 19
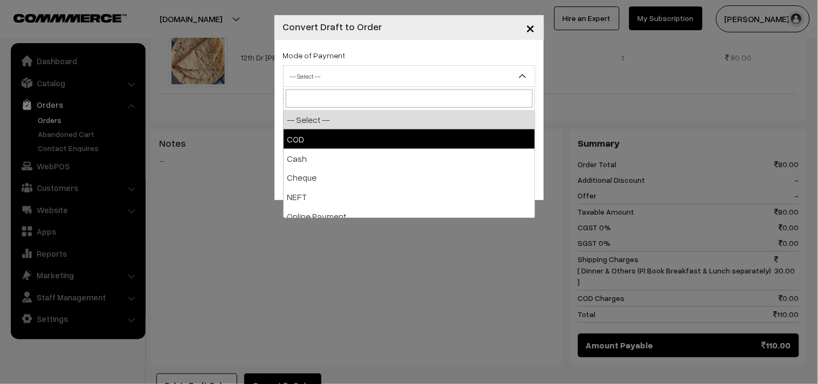
select select "1"
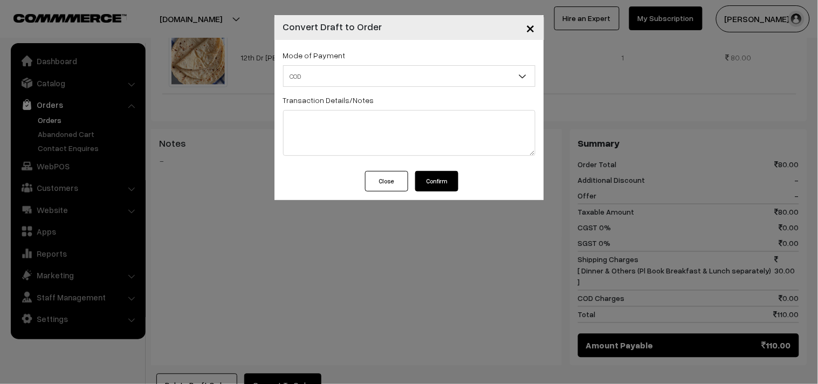
click at [435, 187] on button "Confirm" at bounding box center [436, 181] width 43 height 20
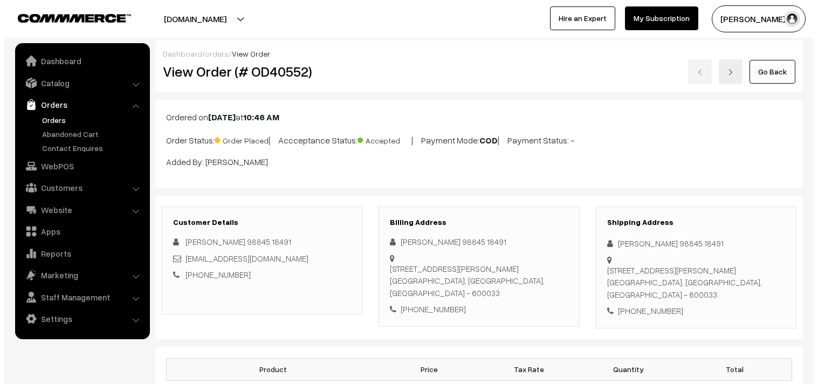
scroll to position [353, 0]
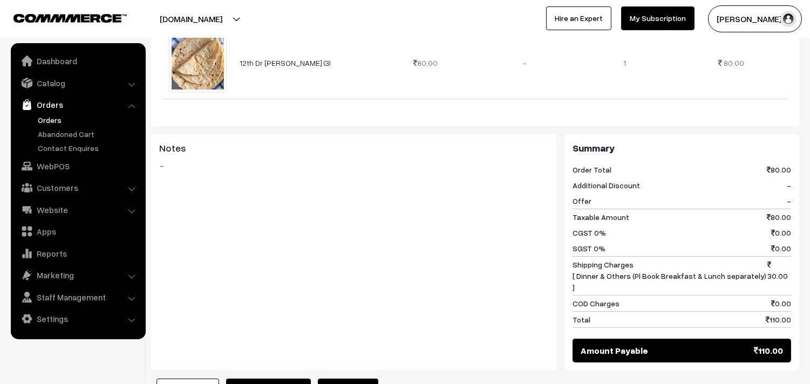
click at [278, 379] on button "Mark as Processing" at bounding box center [268, 391] width 85 height 24
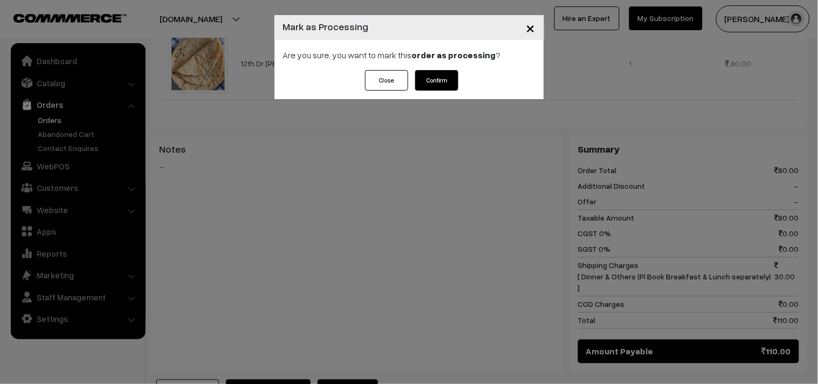
click at [450, 83] on button "Confirm" at bounding box center [436, 80] width 43 height 20
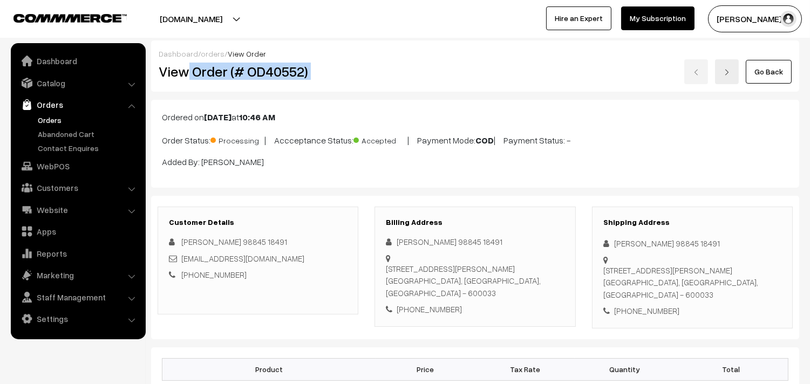
drag, startPoint x: 313, startPoint y: 72, endPoint x: 359, endPoint y: 73, distance: 46.4
click at [370, 65] on div "View Order (# OD40552) Go Back" at bounding box center [474, 71] width 649 height 25
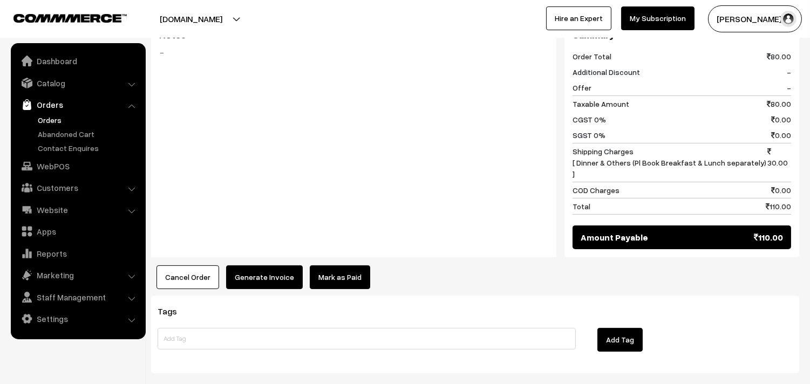
scroll to position [515, 0]
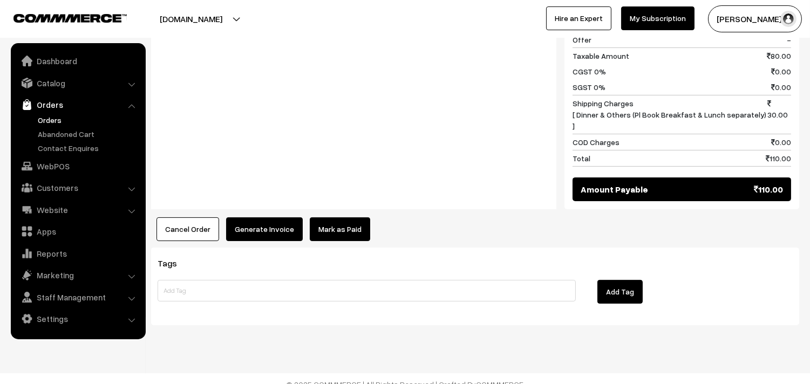
click at [251, 217] on button "Generate Invoice" at bounding box center [264, 229] width 77 height 24
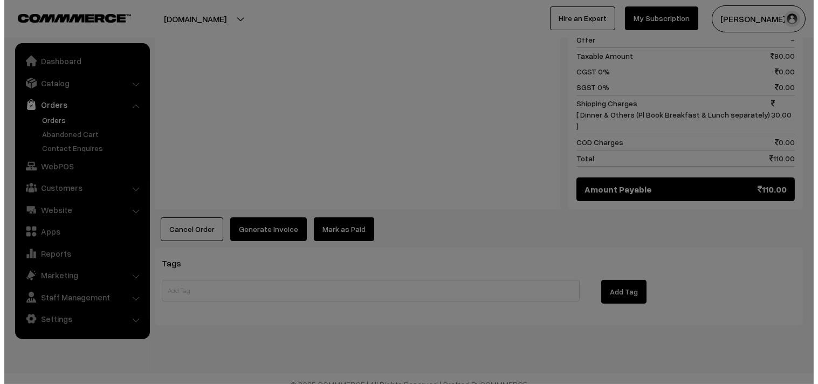
scroll to position [516, 0]
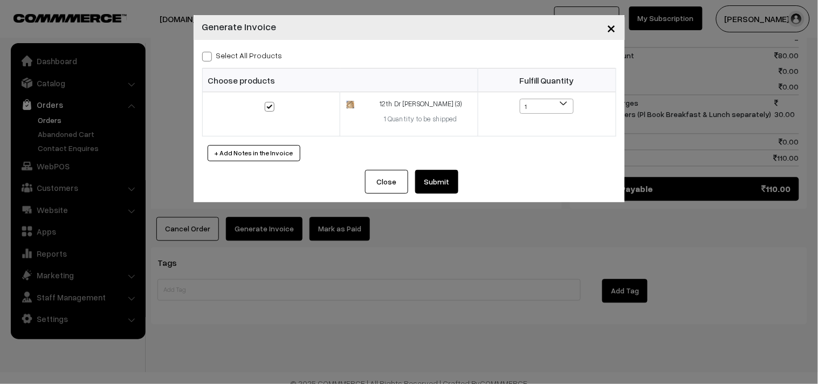
click at [433, 181] on button "Submit" at bounding box center [436, 182] width 43 height 24
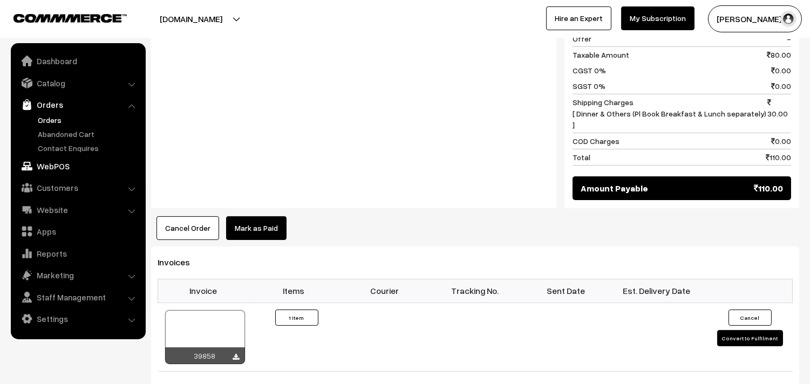
click at [52, 168] on link "WebPOS" at bounding box center [77, 165] width 128 height 19
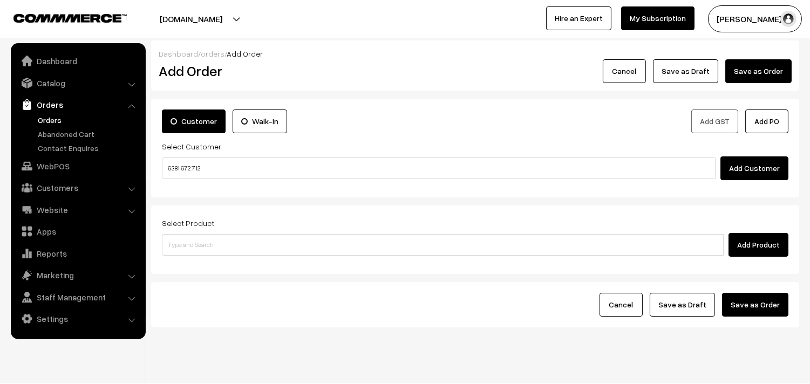
click at [189, 168] on input "6381 672 712" at bounding box center [438, 168] width 553 height 22
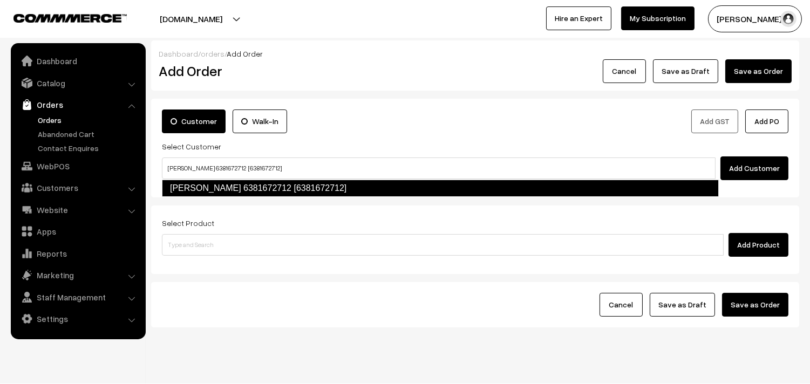
type input "[PERSON_NAME] 6381672712 [6381672712]"
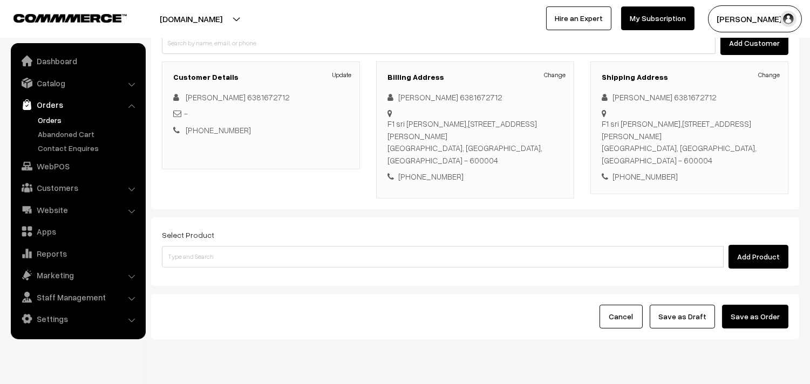
scroll to position [135, 0]
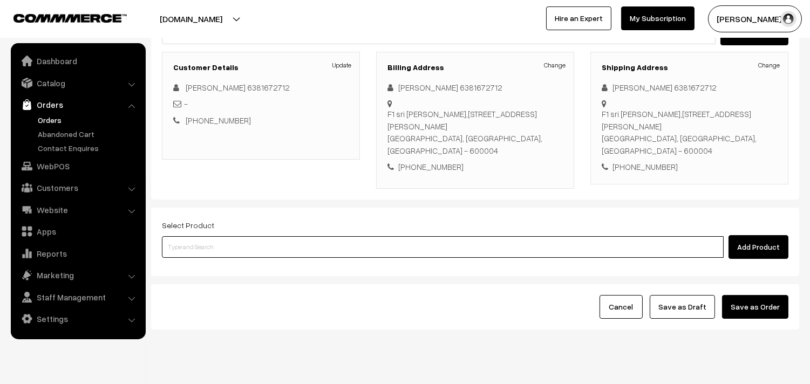
click at [457, 236] on input at bounding box center [442, 247] width 561 height 22
click at [455, 236] on input at bounding box center [442, 247] width 561 height 22
click at [373, 236] on input at bounding box center [442, 247] width 561 height 22
click at [386, 236] on input at bounding box center [442, 247] width 561 height 22
click at [385, 236] on input at bounding box center [442, 247] width 561 height 22
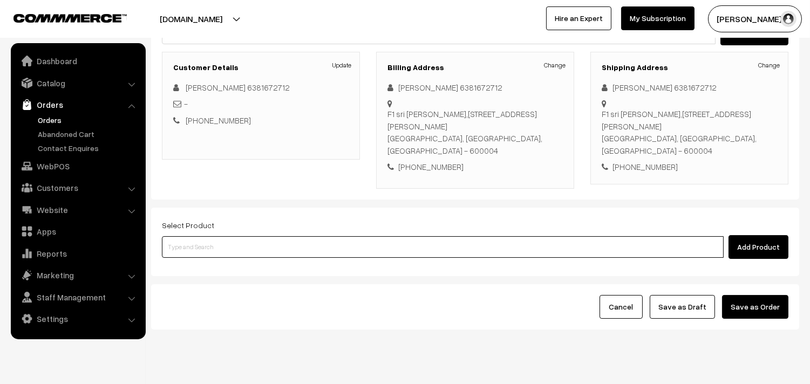
click at [438, 236] on input at bounding box center [442, 247] width 561 height 22
paste input "Kara Pidi Kozhukattai (3)"
click at [211, 236] on input at bounding box center [442, 247] width 561 height 22
type input "Kara Pidi Kozhukattai (3)"
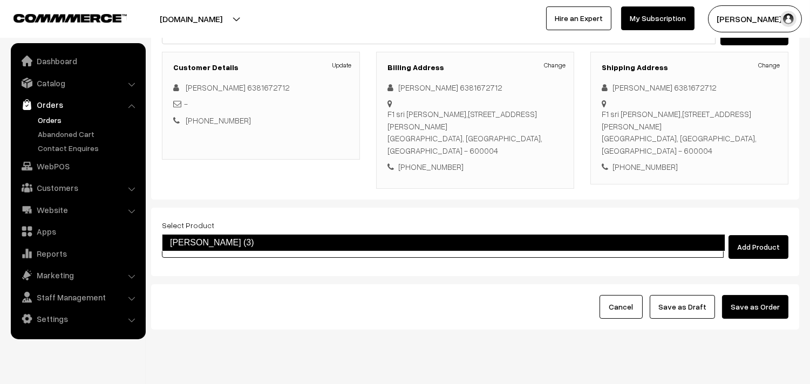
click at [223, 238] on link "Kara Pidi Kozhukattai (3)" at bounding box center [443, 242] width 563 height 17
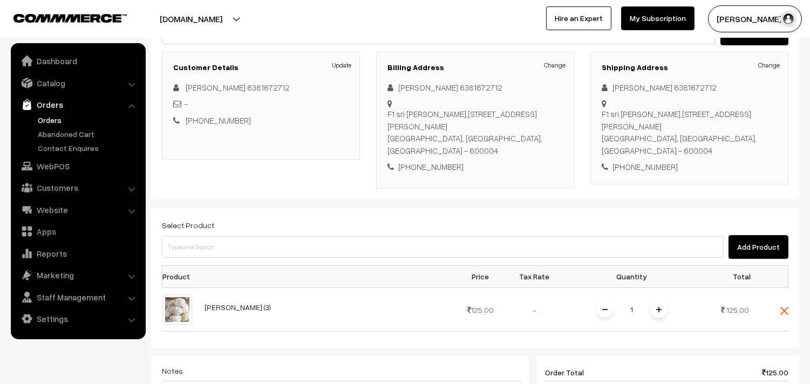
click at [207, 238] on div "Select Product Add Product Product Price Tax Rate Quantity Total 1" at bounding box center [475, 374] width 648 height 332
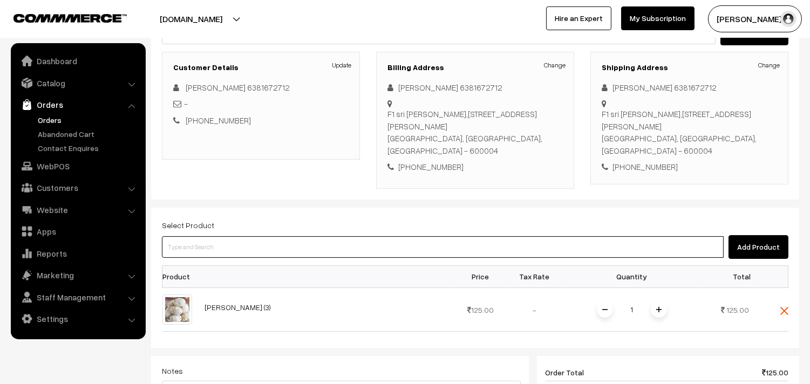
click at [216, 236] on input at bounding box center [442, 247] width 561 height 22
paste input "[PERSON_NAME] (3)"
type input "[PERSON_NAME] (3)"
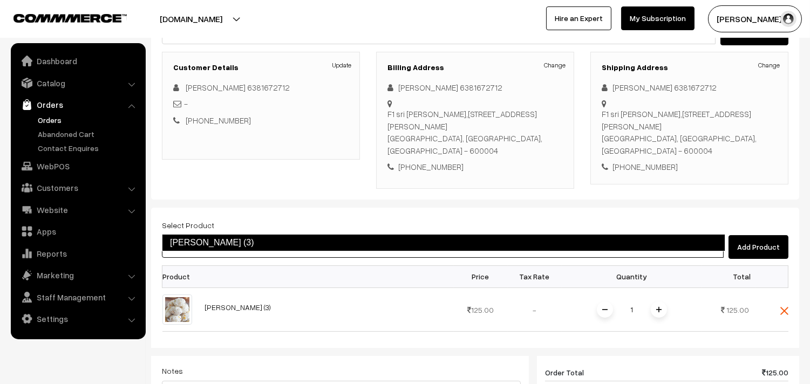
click at [230, 235] on link "[PERSON_NAME] (3)" at bounding box center [443, 242] width 563 height 17
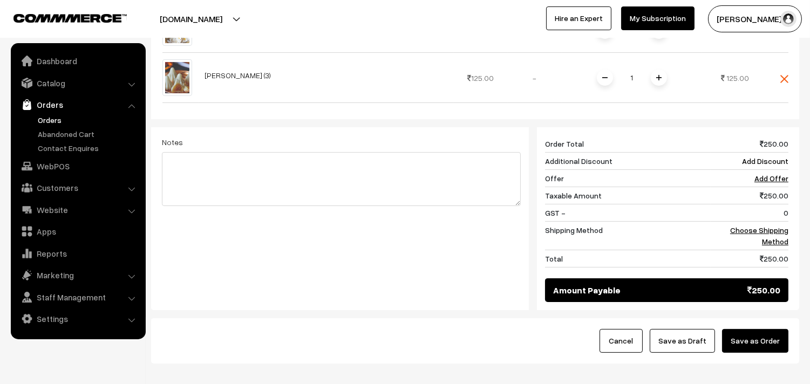
scroll to position [434, 0]
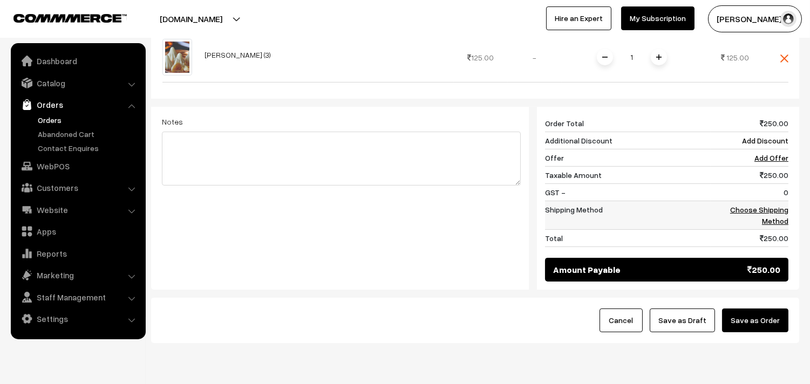
click at [774, 205] on link "Choose Shipping Method" at bounding box center [759, 215] width 58 height 20
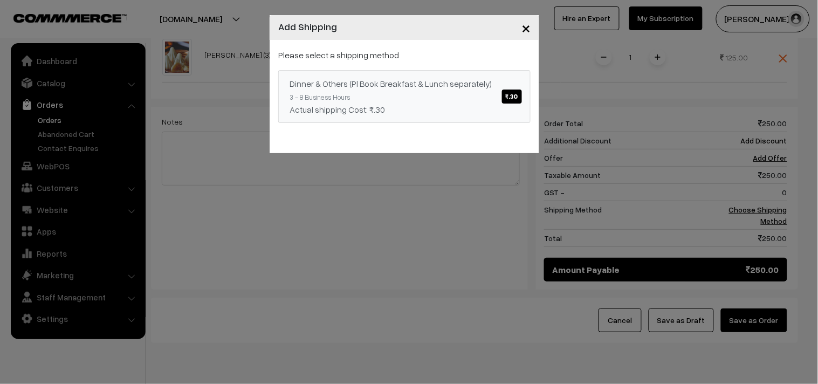
click at [410, 97] on link "Dinner & Others (Pl Book Breakfast & Lunch separately) ₹.30 3 - 8 Business Hour…" at bounding box center [404, 96] width 252 height 53
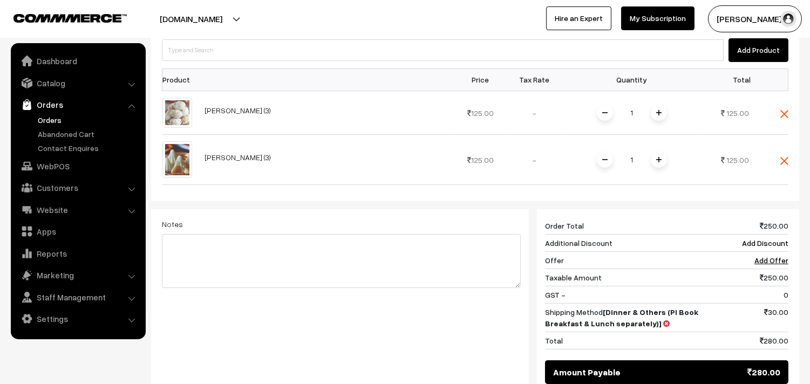
scroll to position [255, 0]
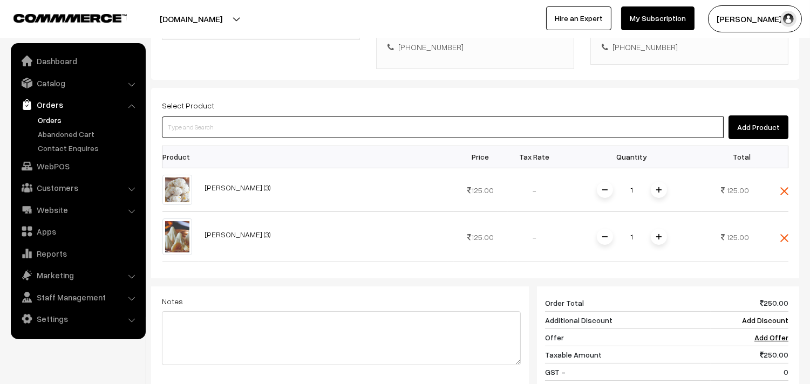
click at [262, 116] on input at bounding box center [442, 127] width 561 height 22
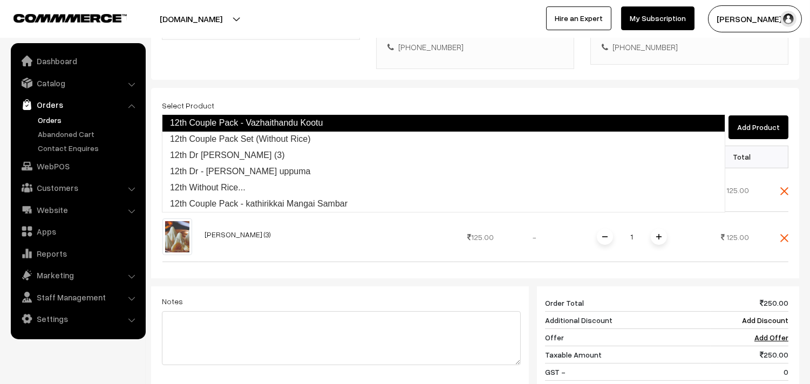
type input "12th Dr [PERSON_NAME] (3)"
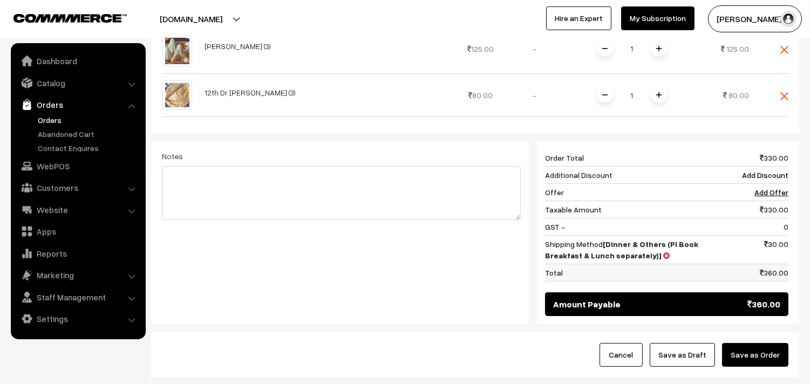
scroll to position [491, 0]
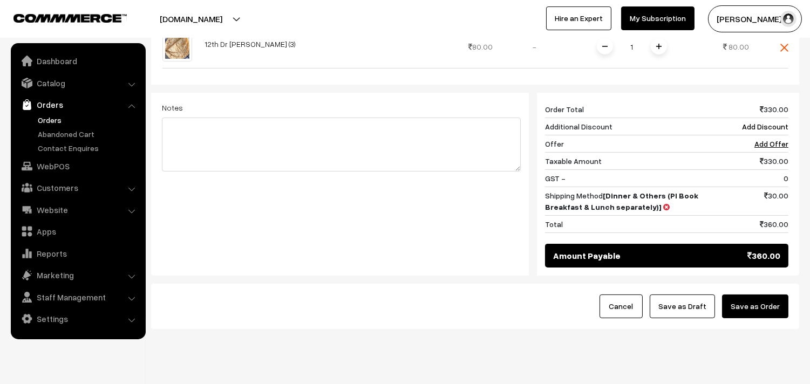
click at [709, 294] on button "Save as Draft" at bounding box center [681, 306] width 65 height 24
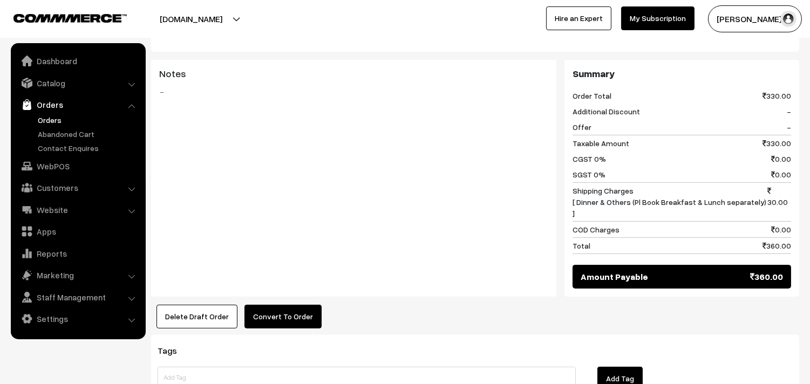
click at [279, 305] on button "Convert To Order" at bounding box center [282, 317] width 77 height 24
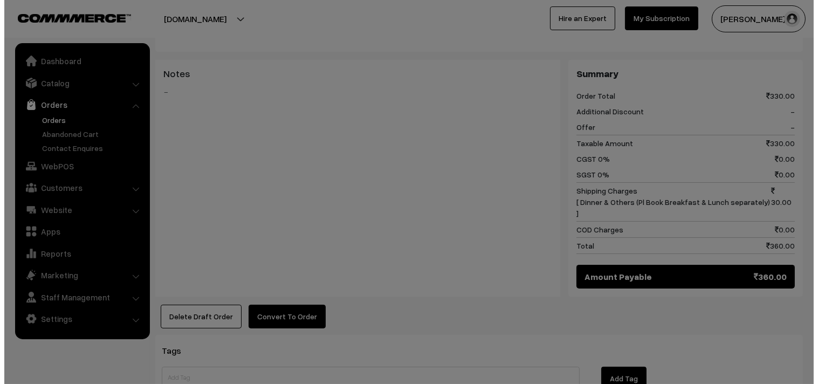
scroll to position [601, 0]
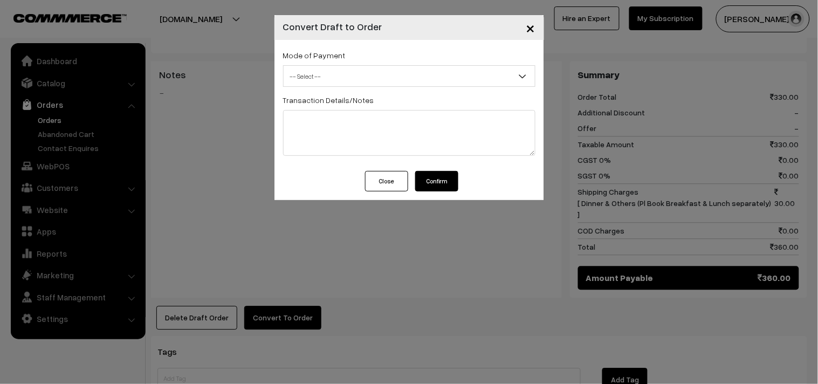
click at [323, 81] on span "-- Select --" at bounding box center [409, 76] width 251 height 19
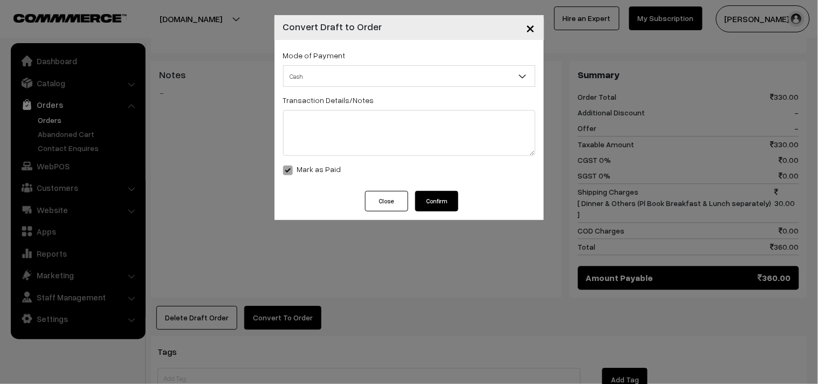
select select "2"
checkbox input "true"
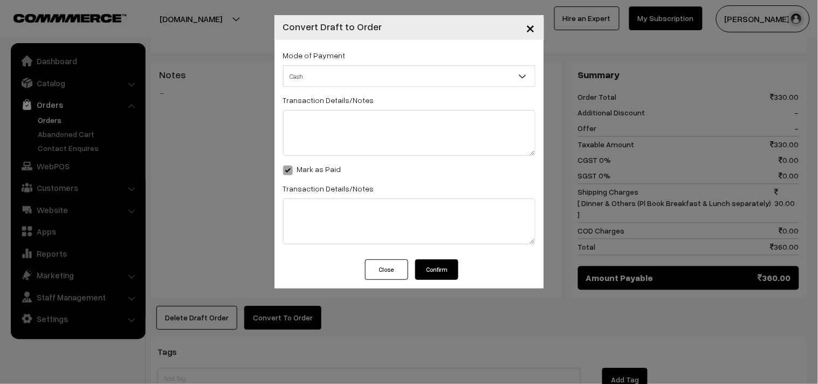
click at [438, 266] on button "Confirm" at bounding box center [436, 269] width 43 height 20
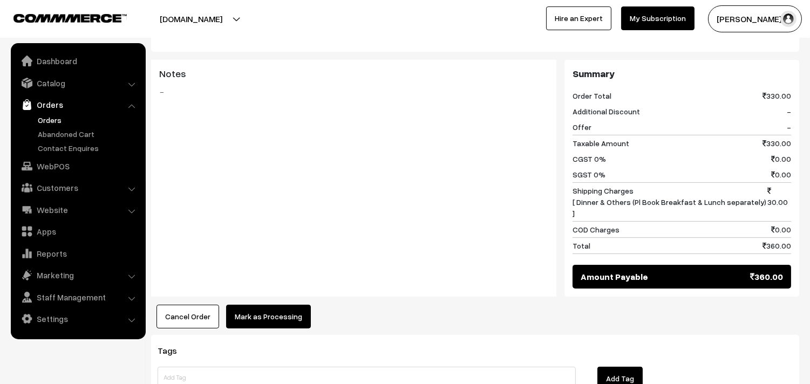
click at [255, 266] on div "Product Price Tax Rate Quantity Total [PERSON_NAME] Kozhukattai (3) 125.00 125.…" at bounding box center [475, 44] width 648 height 568
click at [263, 305] on button "Mark as Processing" at bounding box center [268, 317] width 85 height 24
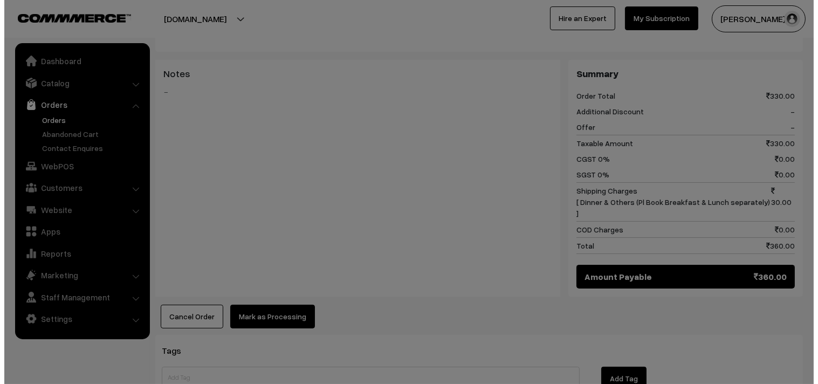
scroll to position [601, 0]
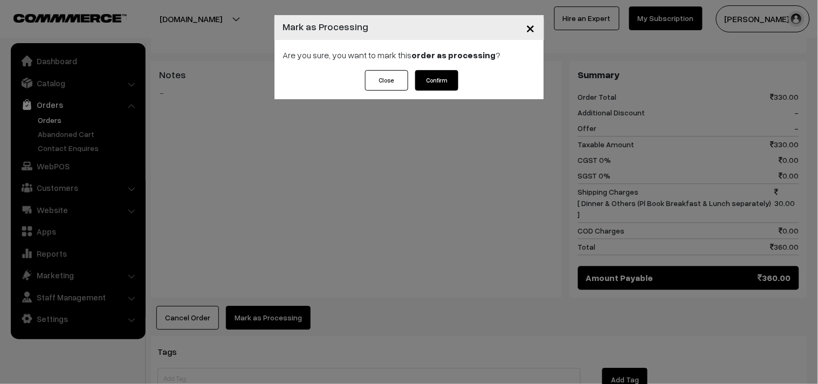
drag, startPoint x: 445, startPoint y: 79, endPoint x: 439, endPoint y: 94, distance: 15.9
click at [444, 79] on button "Confirm" at bounding box center [436, 80] width 43 height 20
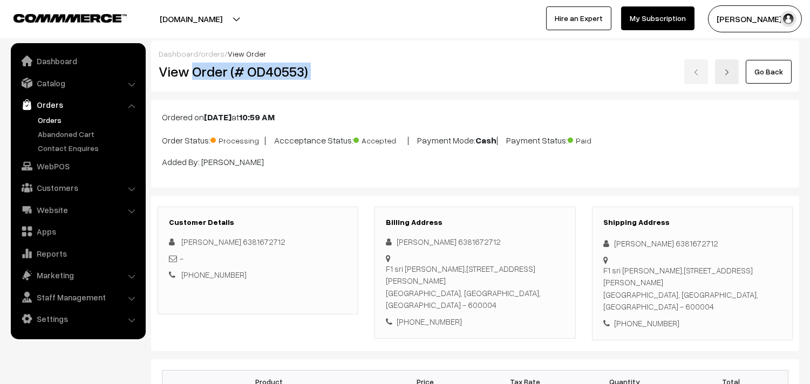
drag, startPoint x: 192, startPoint y: 67, endPoint x: 392, endPoint y: 98, distance: 201.8
click at [402, 66] on div "View Order (# OD40553) Go Back" at bounding box center [474, 71] width 649 height 25
copy div "Order (# OD40553)"
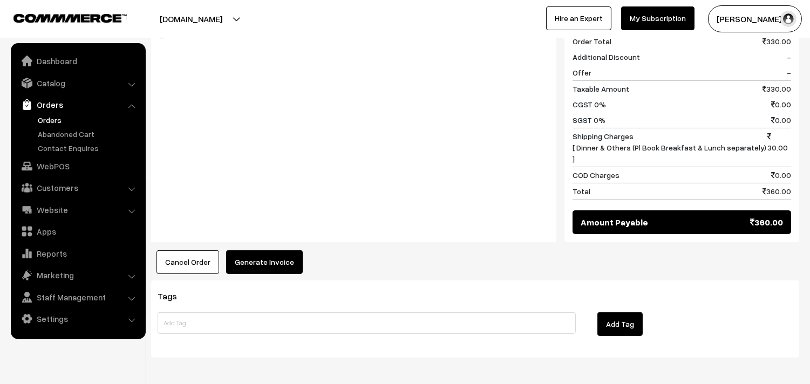
scroll to position [659, 0]
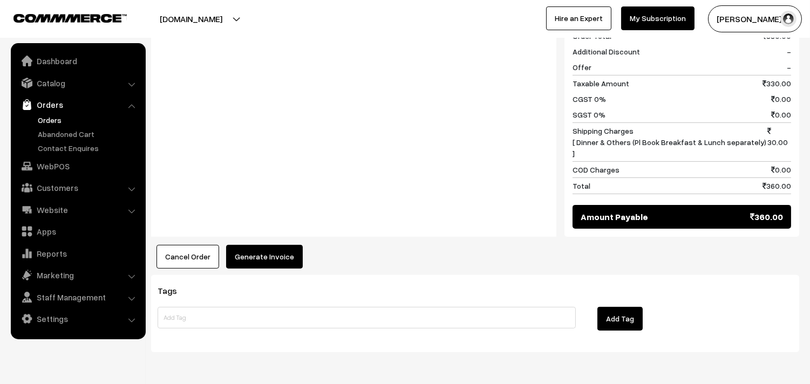
click at [261, 245] on button "Generate Invoice" at bounding box center [264, 257] width 77 height 24
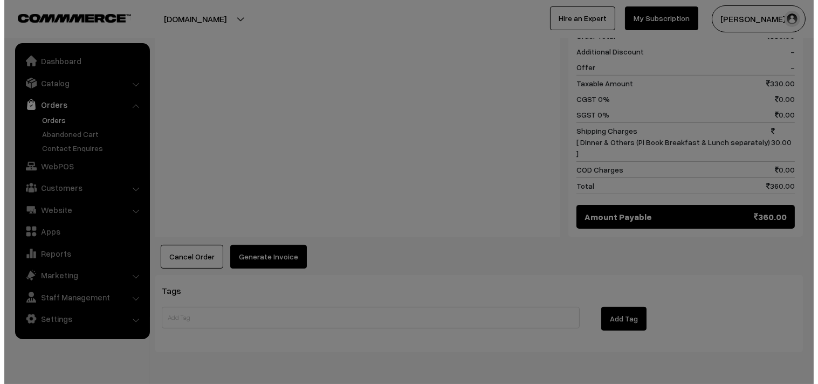
scroll to position [662, 0]
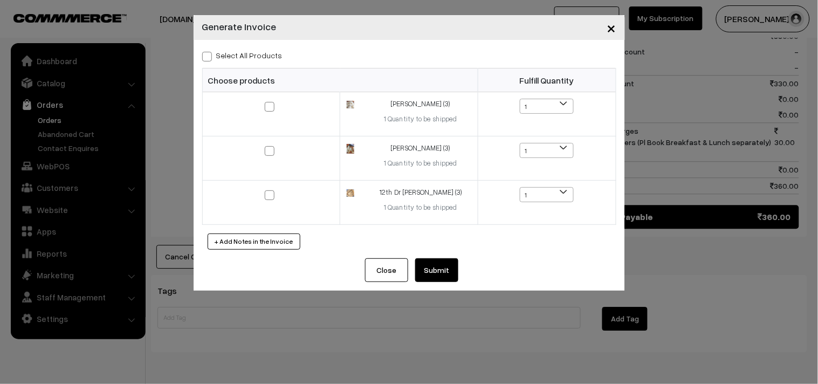
click at [272, 54] on label "Select All Products" at bounding box center [242, 55] width 80 height 11
click at [209, 54] on input "Select All Products" at bounding box center [205, 54] width 7 height 7
checkbox input "true"
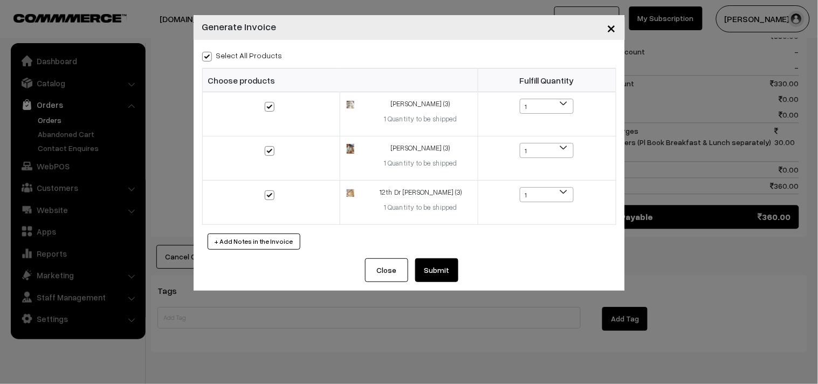
checkbox input "true"
click at [438, 273] on button "Submit" at bounding box center [436, 270] width 43 height 24
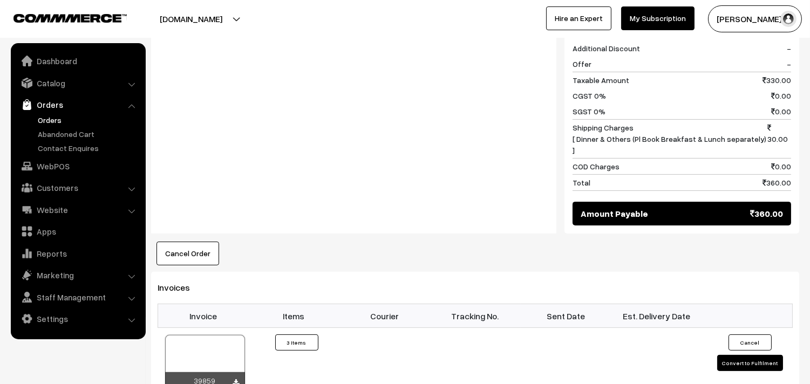
scroll to position [662, 0]
click at [54, 128] on link "Abandoned Cart" at bounding box center [88, 133] width 107 height 11
click at [58, 117] on link "Orders" at bounding box center [88, 119] width 107 height 11
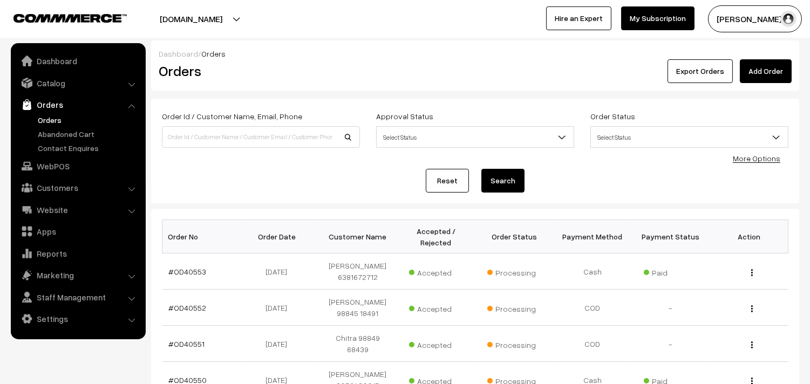
click at [457, 74] on div "Export Orders Add Order" at bounding box center [583, 71] width 416 height 24
click at [54, 162] on link "WebPOS" at bounding box center [77, 165] width 128 height 19
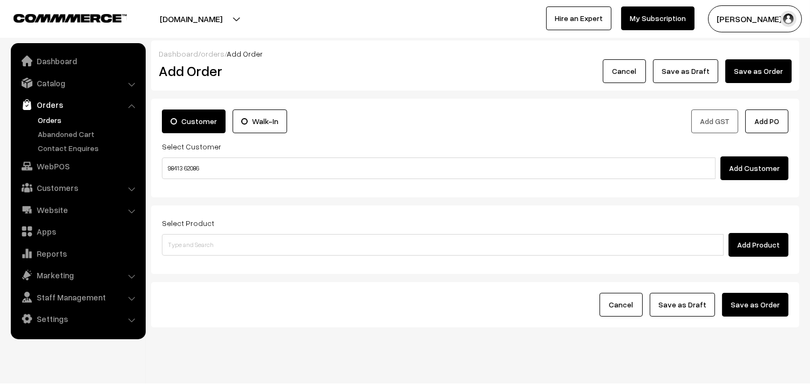
click at [186, 163] on input "98413 62086" at bounding box center [438, 168] width 553 height 22
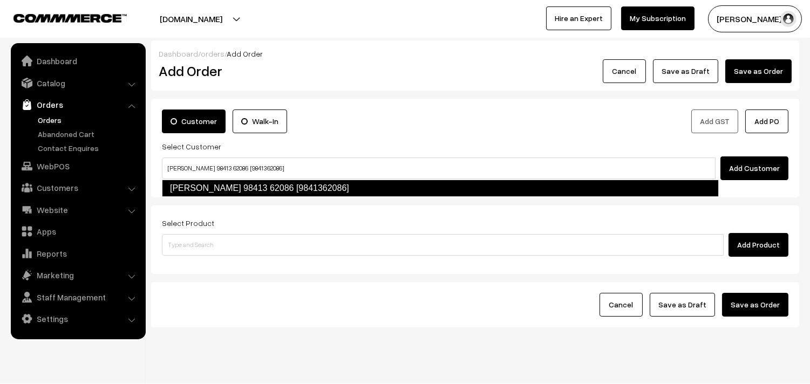
type input "[PERSON_NAME] 98413 62086 [9841362086]"
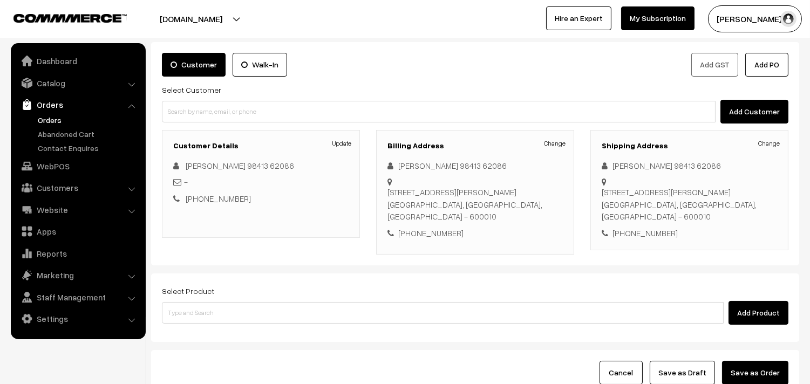
scroll to position [147, 0]
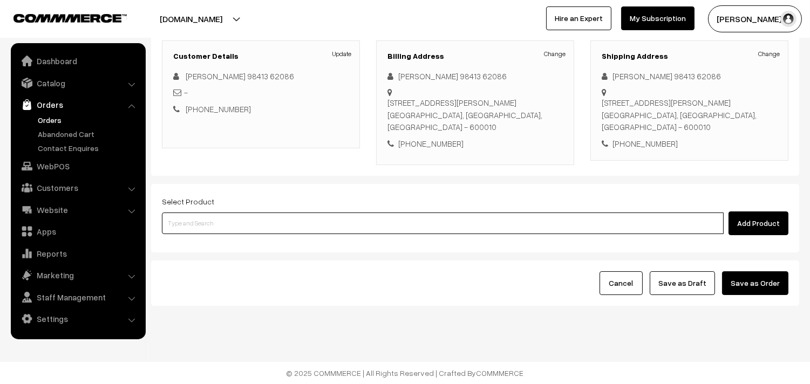
click at [276, 220] on input at bounding box center [442, 223] width 561 height 22
paste input "[PERSON_NAME] (3)"
type input "[PERSON_NAME] (3)"
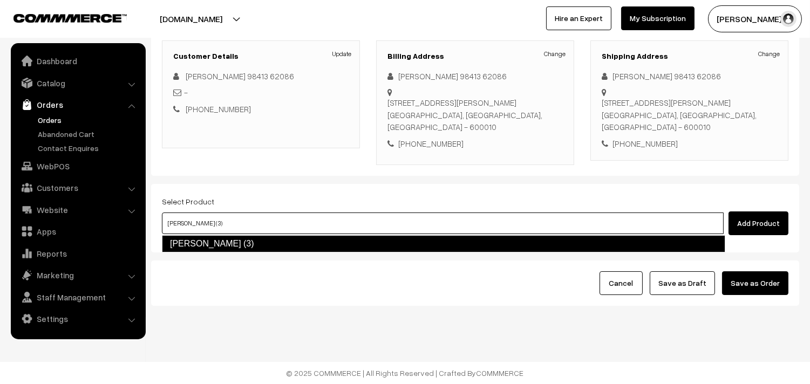
click at [243, 241] on link "Poorna Kozhukatta (3)" at bounding box center [443, 243] width 563 height 17
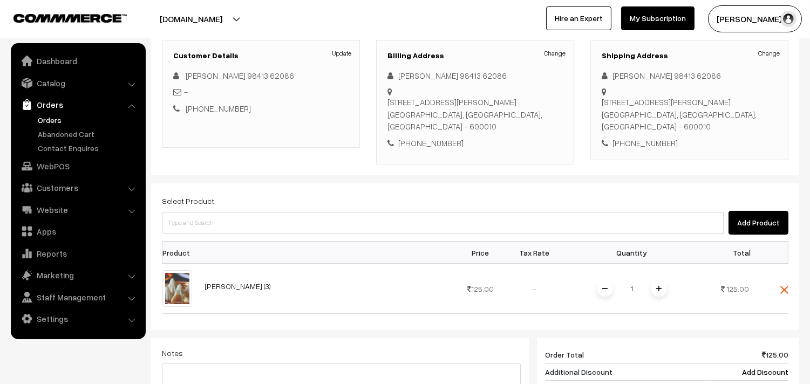
click at [216, 210] on div "Select Product Add Product" at bounding box center [475, 214] width 626 height 40
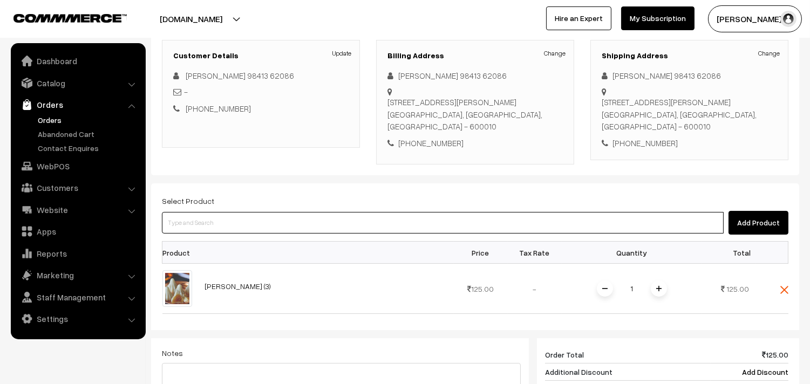
click at [218, 219] on input at bounding box center [442, 223] width 561 height 22
paste input "Kara Pidi Kozhukattai (3)"
type input "Kara Pidi Kozhukattai (3)"
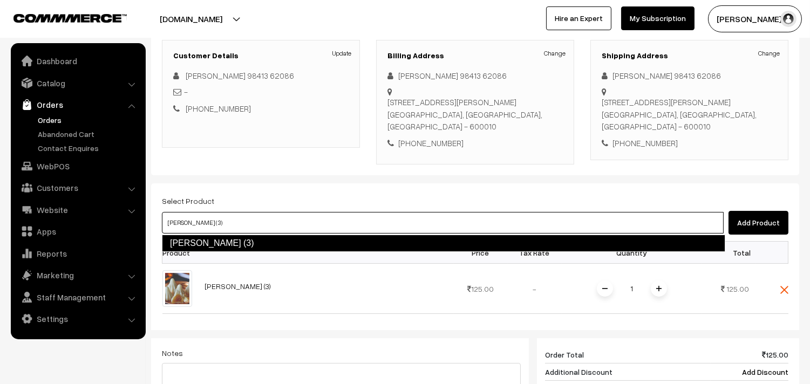
click at [222, 241] on link "Kara Pidi Kozhukattai (3)" at bounding box center [443, 243] width 563 height 17
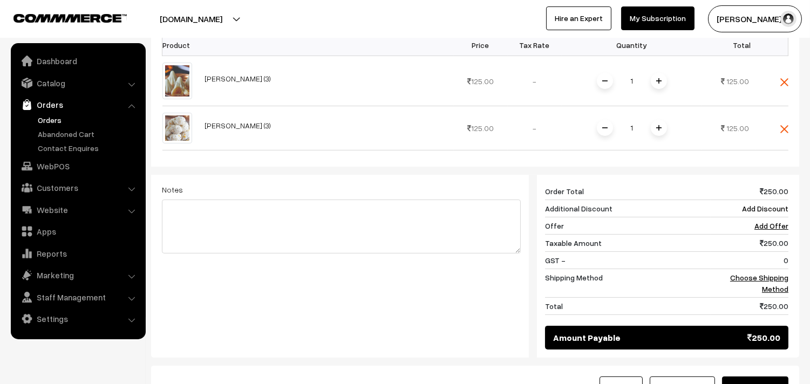
scroll to position [446, 0]
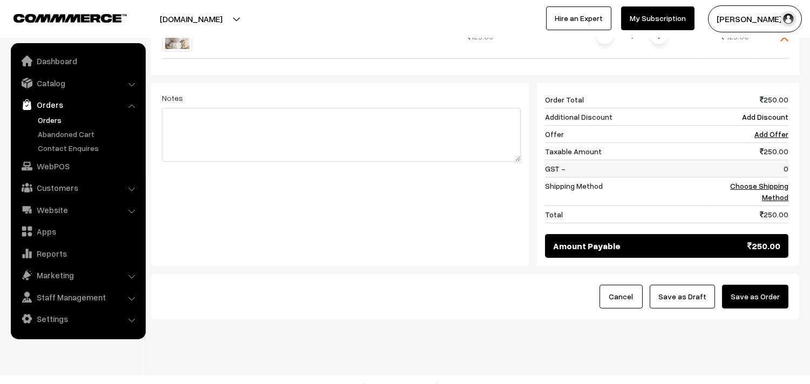
click at [767, 168] on td "0" at bounding box center [749, 168] width 78 height 17
click at [772, 186] on link "Choose Shipping Method" at bounding box center [759, 191] width 58 height 20
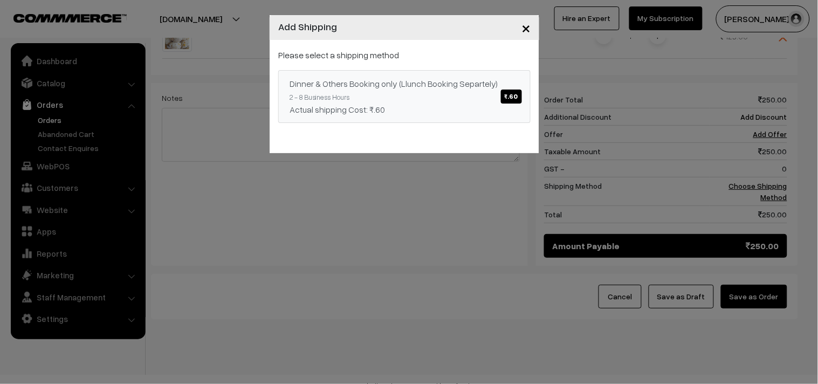
click at [451, 90] on div "Dinner & Others Booking only (Llunch Booking Separtely) ₹.60" at bounding box center [405, 83] width 230 height 13
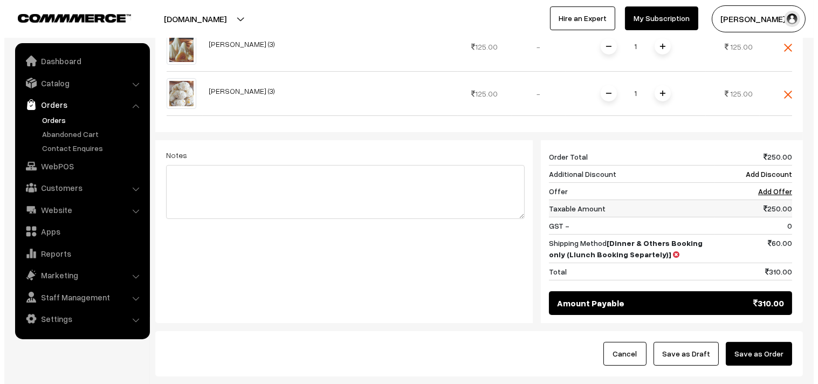
scroll to position [461, 0]
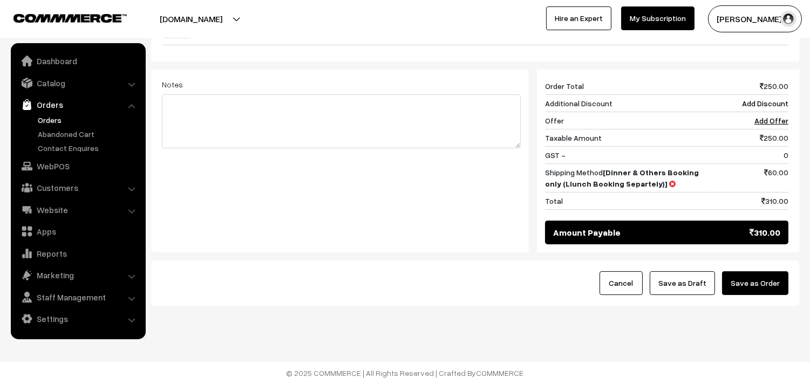
click at [760, 287] on button "Save as Order" at bounding box center [755, 283] width 66 height 24
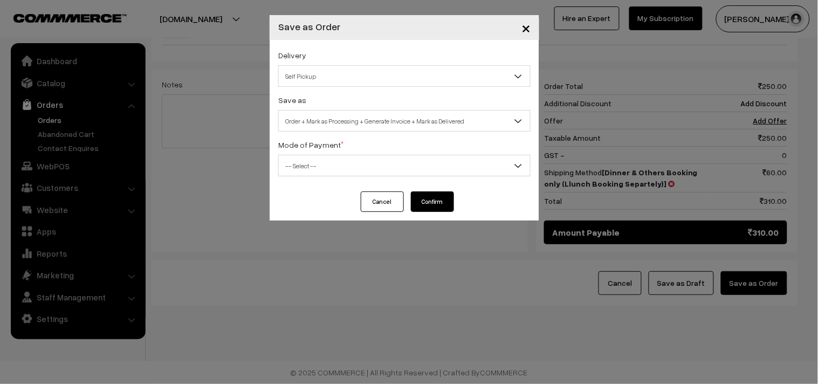
click at [376, 200] on button "Cancel" at bounding box center [382, 201] width 43 height 20
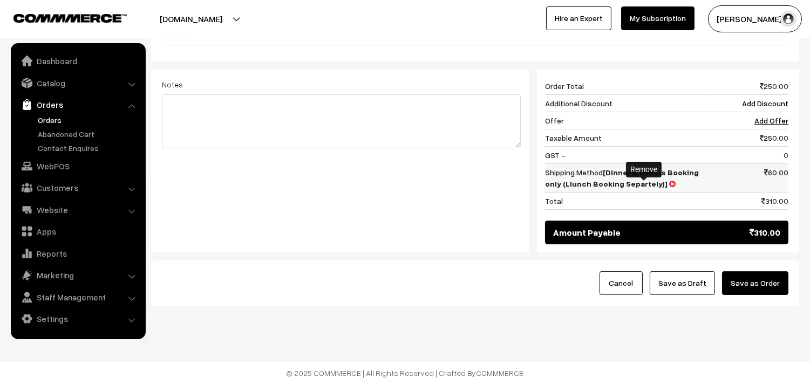
click at [669, 183] on icon at bounding box center [672, 184] width 6 height 8
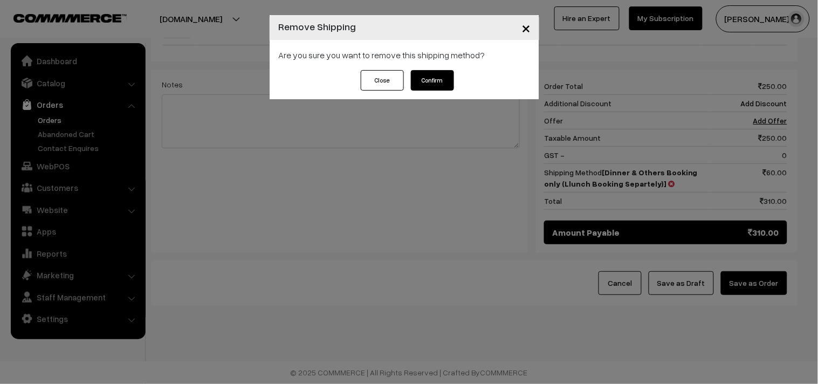
click at [446, 74] on button "Confirm" at bounding box center [432, 80] width 43 height 20
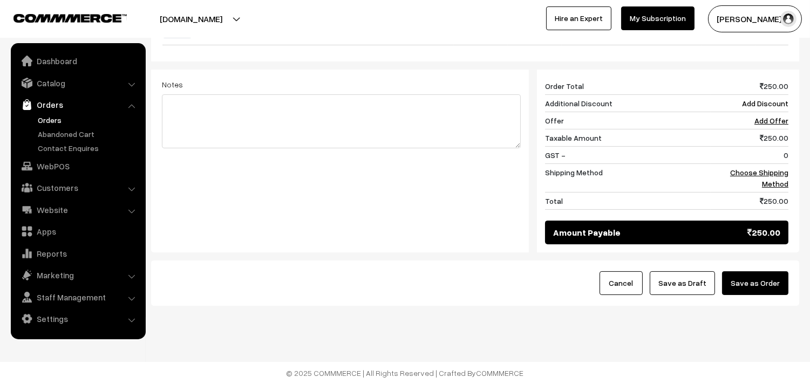
click at [775, 283] on button "Save as Order" at bounding box center [755, 283] width 66 height 24
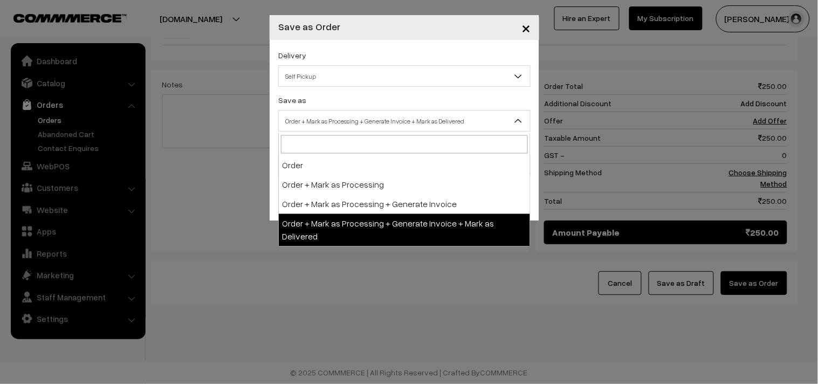
click at [371, 116] on span "Order + Mark as Processing + Generate Invoice + Mark as Delivered" at bounding box center [404, 121] width 251 height 19
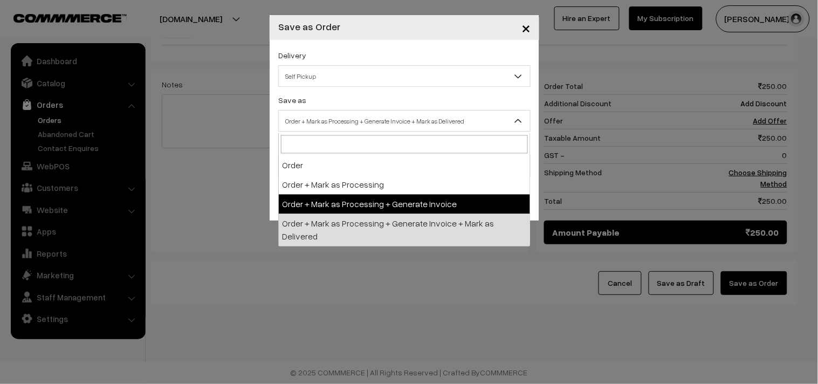
select select "3"
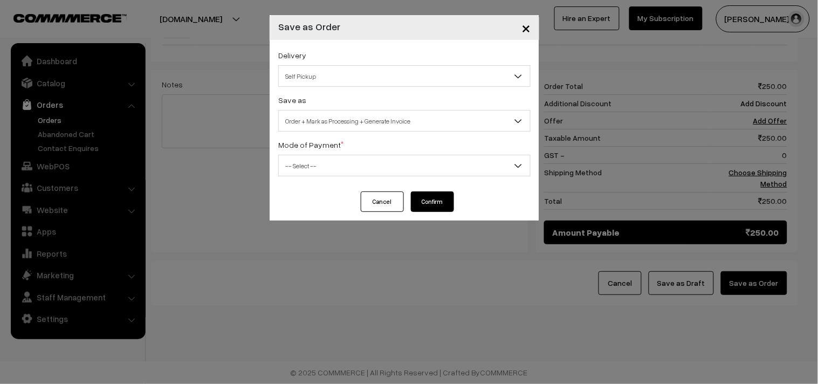
click at [330, 182] on div "Delivery Self Pickup Dinner & Others Booking only (Llunch Booking Separtely) (₹…" at bounding box center [405, 116] width 270 height 152
click at [332, 159] on span "-- Select --" at bounding box center [404, 165] width 251 height 19
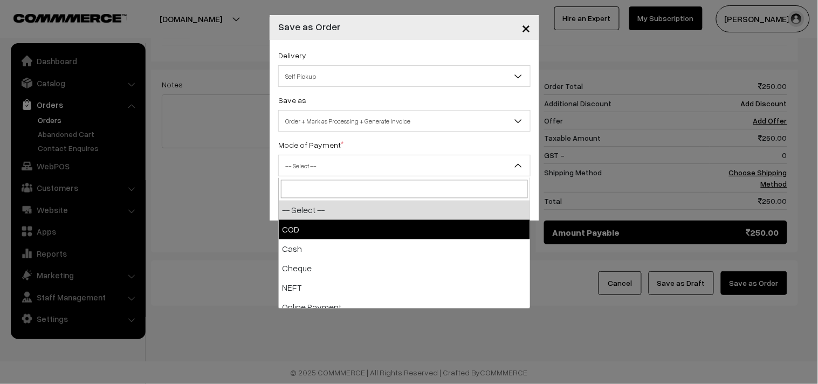
select select "1"
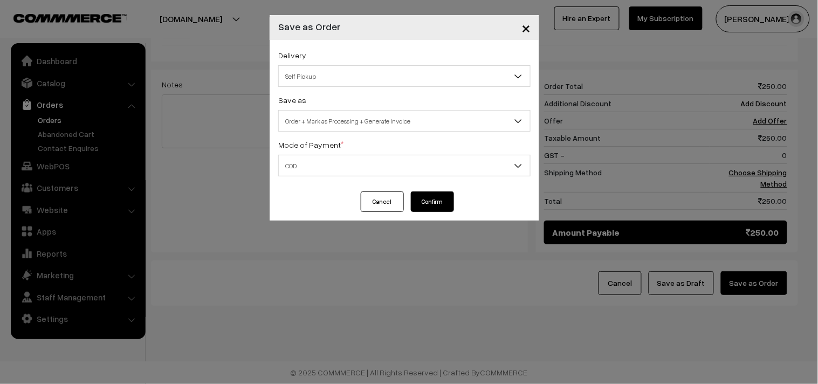
click at [439, 203] on button "Confirm" at bounding box center [432, 201] width 43 height 20
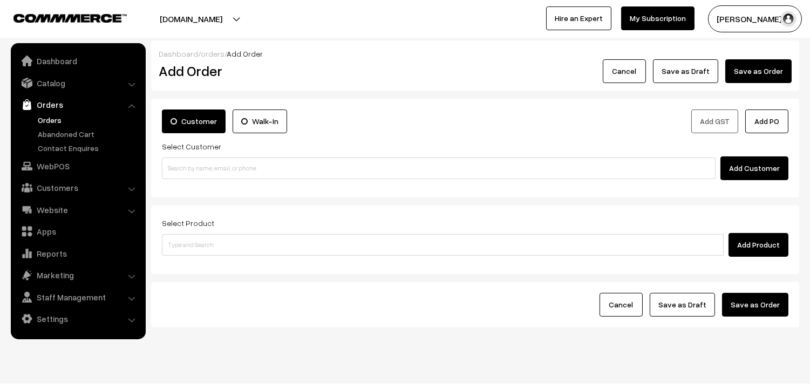
click at [45, 120] on link "Orders" at bounding box center [88, 119] width 107 height 11
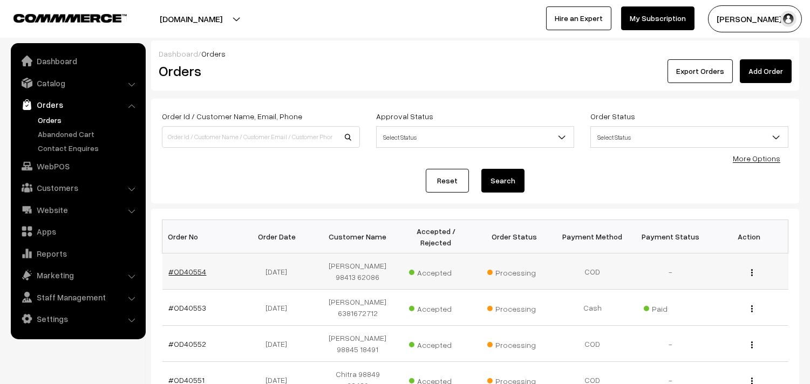
click at [187, 272] on link "#OD40554" at bounding box center [188, 271] width 38 height 9
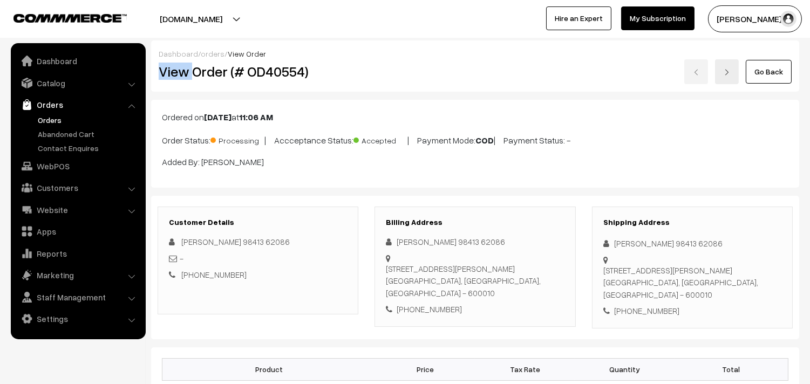
drag, startPoint x: 191, startPoint y: 68, endPoint x: 485, endPoint y: 52, distance: 294.4
click at [485, 52] on div "Dashboard / orders / View Order View Order (# OD40554) Go Back" at bounding box center [475, 65] width 648 height 51
copy div "View"
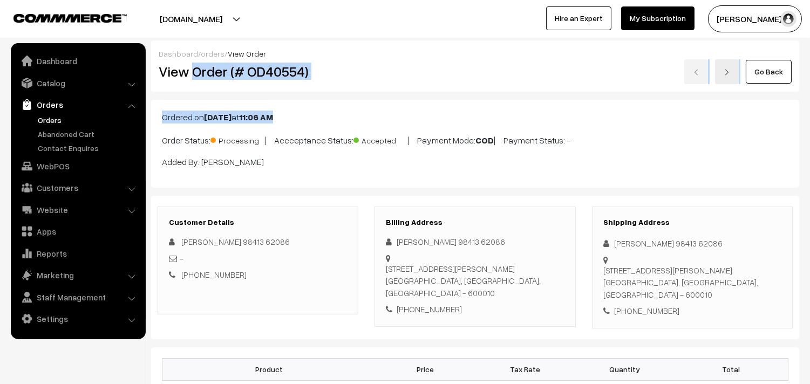
click at [359, 76] on div "View Order (# OD40554)" at bounding box center [258, 71] width 216 height 25
copy h2 "Order (# OD40554)"
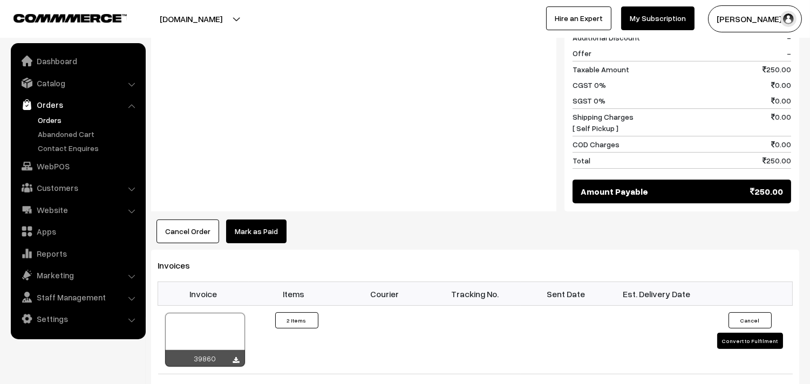
scroll to position [599, 0]
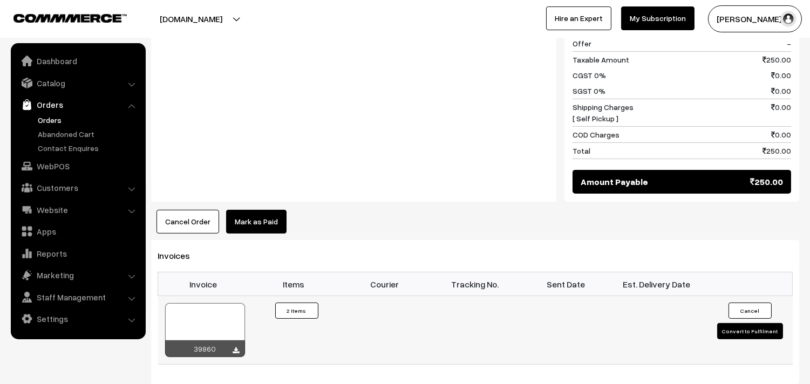
drag, startPoint x: 212, startPoint y: 345, endPoint x: 217, endPoint y: 334, distance: 12.1
click at [212, 344] on div "39860" at bounding box center [205, 348] width 80 height 17
click at [221, 323] on div at bounding box center [205, 330] width 80 height 54
click at [78, 170] on link "WebPOS" at bounding box center [77, 165] width 128 height 19
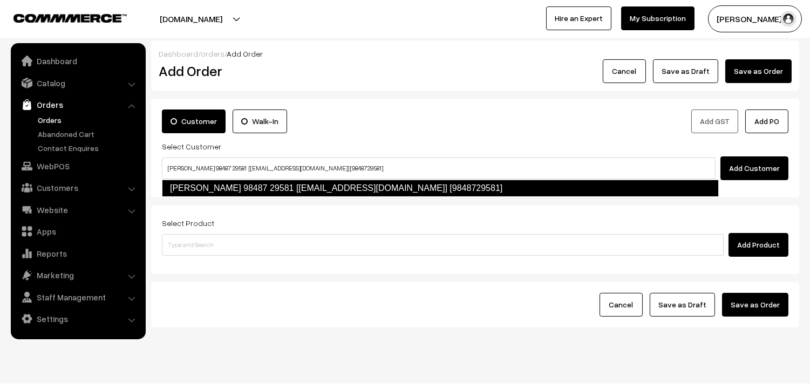
type input "[PERSON_NAME] 98487 29581 [[EMAIL_ADDRESS][DOMAIN_NAME]] [9848729581]"
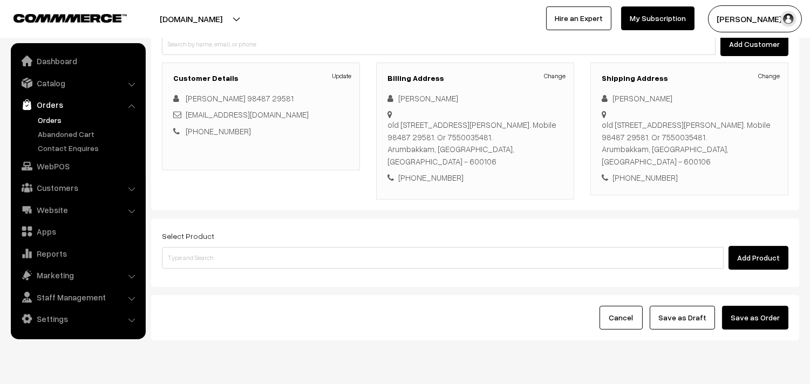
scroll to position [159, 0]
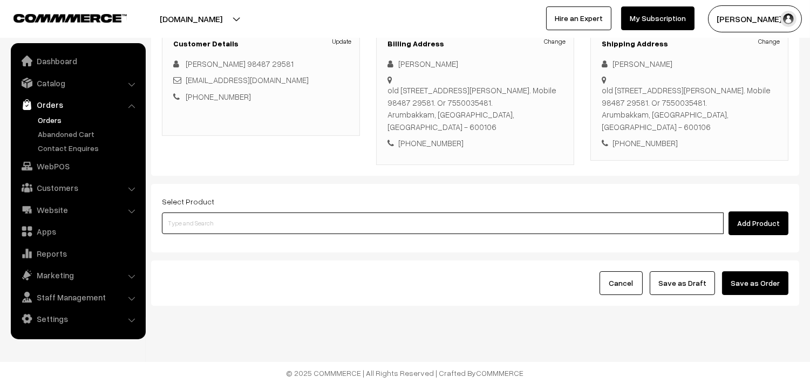
click at [309, 224] on input at bounding box center [442, 223] width 561 height 22
paste input "[PERSON_NAME] (3)"
type input "[PERSON_NAME] (3)"
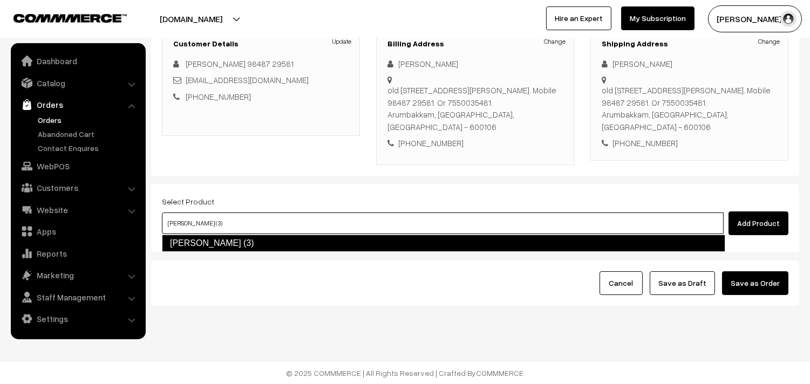
click at [227, 243] on link "[PERSON_NAME] (3)" at bounding box center [443, 243] width 563 height 17
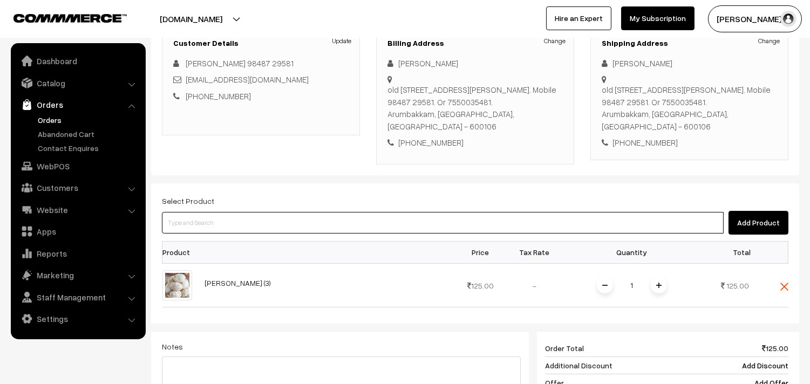
click at [307, 229] on input at bounding box center [442, 223] width 561 height 22
paste input "[PERSON_NAME] (3)"
type input "[PERSON_NAME] (3)"
click at [246, 235] on link "[PERSON_NAME] (3)" at bounding box center [443, 243] width 562 height 16
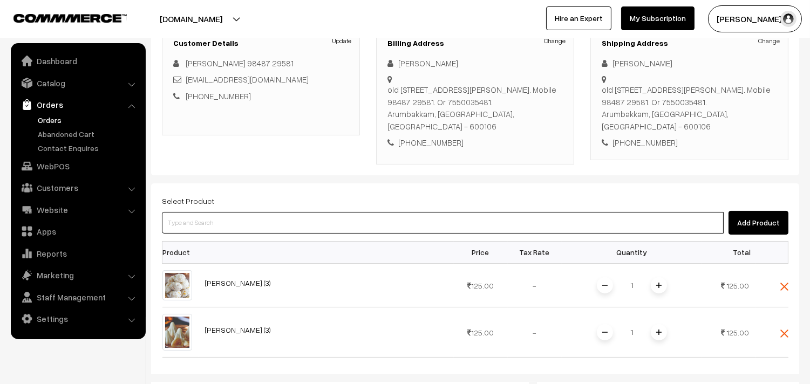
click at [391, 223] on input at bounding box center [442, 223] width 561 height 22
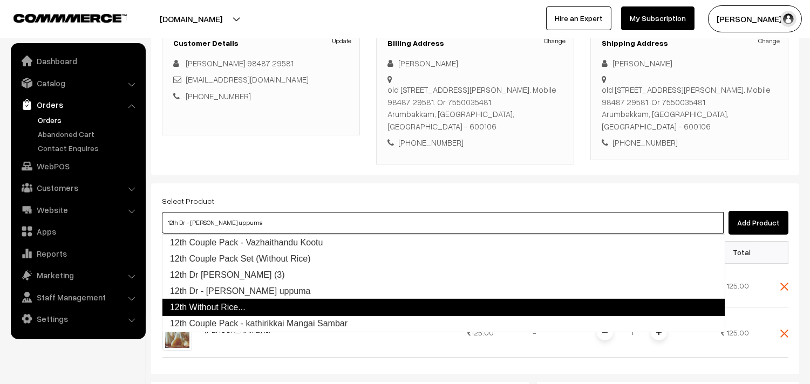
type input "12th Dr [PERSON_NAME] (3)"
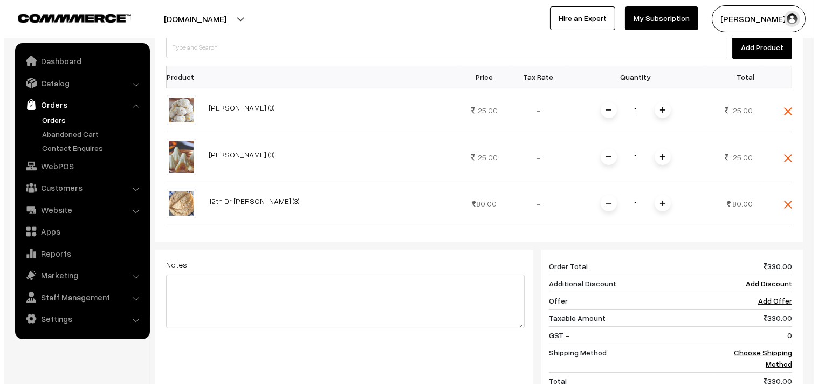
scroll to position [516, 0]
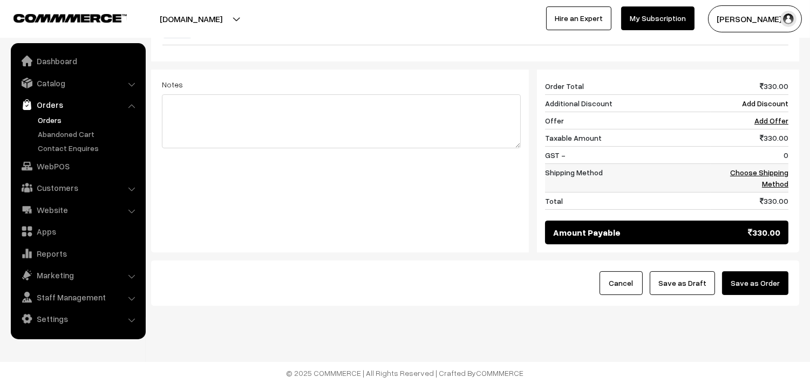
click at [771, 169] on link "Choose Shipping Method" at bounding box center [759, 178] width 58 height 20
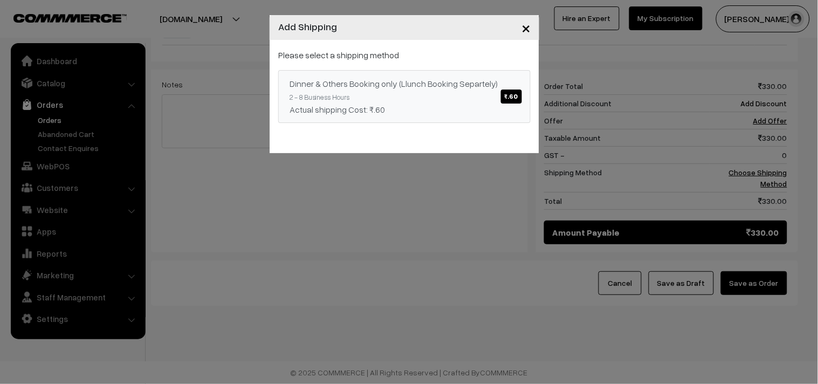
click at [437, 71] on link "Dinner & Others Booking only (Llunch Booking Separtely) ₹.60 2 - 8 Business Hou…" at bounding box center [404, 96] width 252 height 53
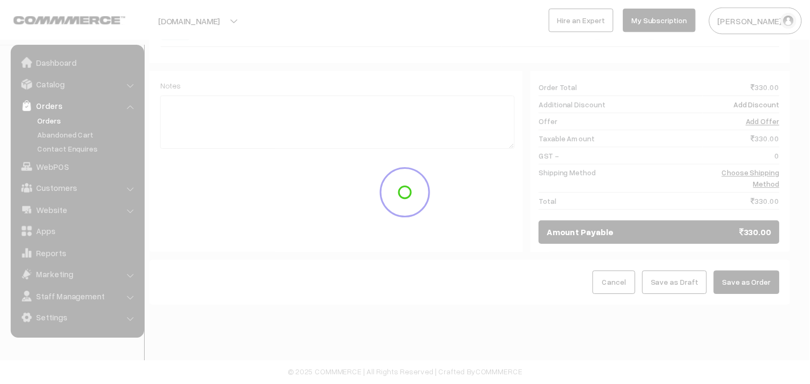
scroll to position [504, 0]
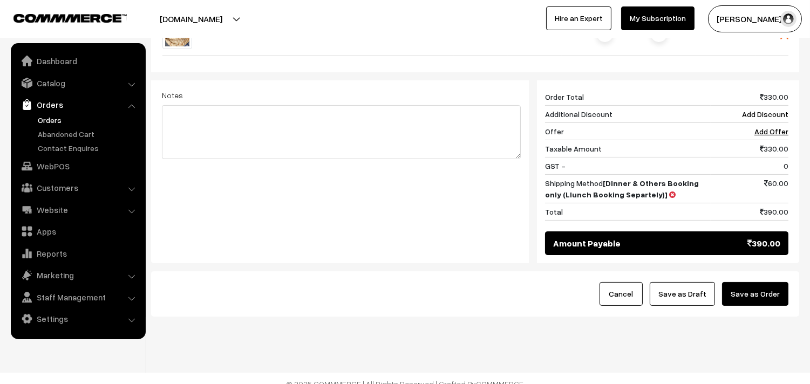
click at [669, 294] on button "Save as Draft" at bounding box center [681, 294] width 65 height 24
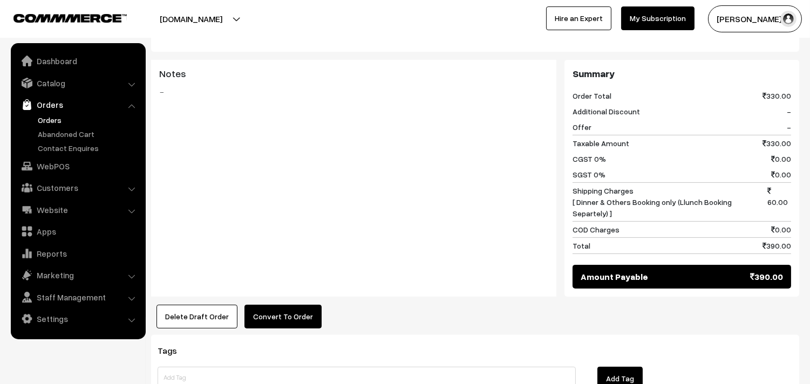
click at [288, 305] on button "Convert To Order" at bounding box center [282, 317] width 77 height 24
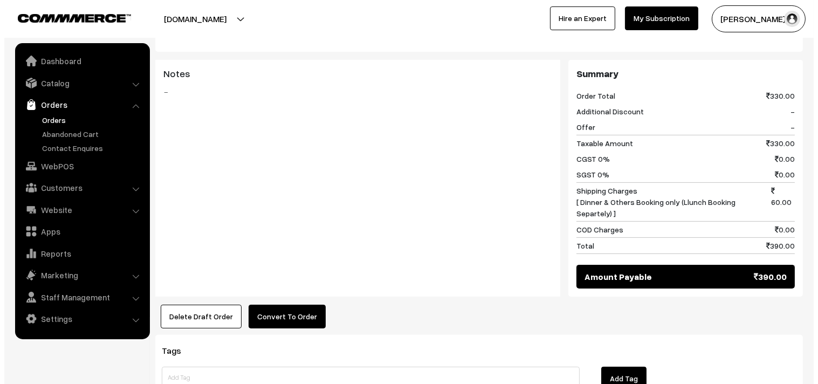
scroll to position [601, 0]
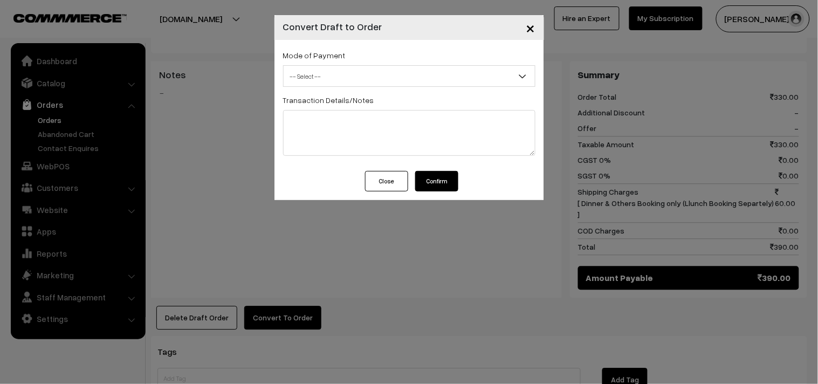
click at [359, 56] on div "Mode of Payment -- Select -- COD Cash Cheque -- Select --" at bounding box center [409, 68] width 252 height 38
click at [352, 64] on div "Mode of Payment -- Select -- COD Cash Cheque -- Select --" at bounding box center [409, 68] width 252 height 38
click at [343, 76] on span "-- Select --" at bounding box center [409, 76] width 251 height 19
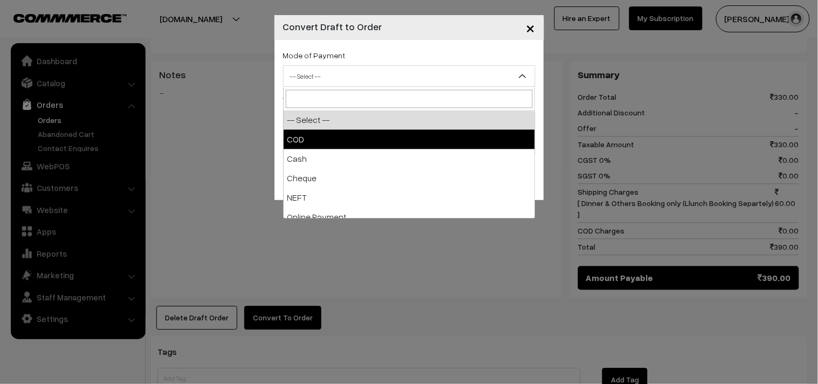
select select "1"
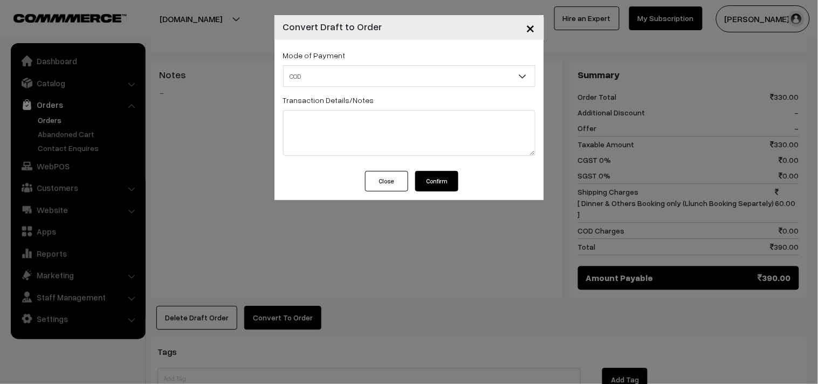
click at [450, 186] on button "Confirm" at bounding box center [436, 181] width 43 height 20
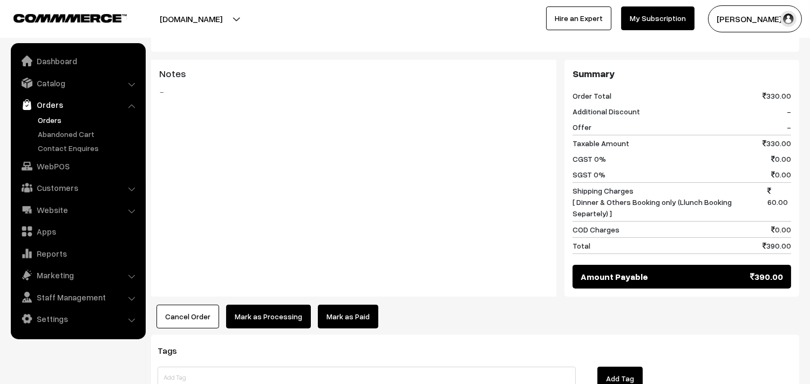
click at [268, 305] on button "Mark as Processing" at bounding box center [268, 317] width 85 height 24
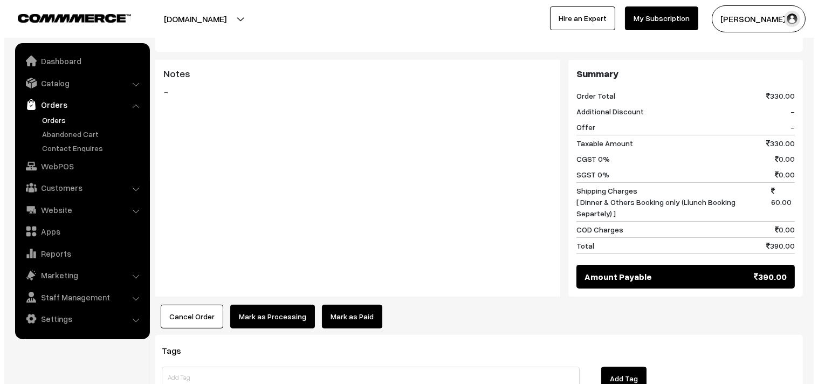
scroll to position [601, 0]
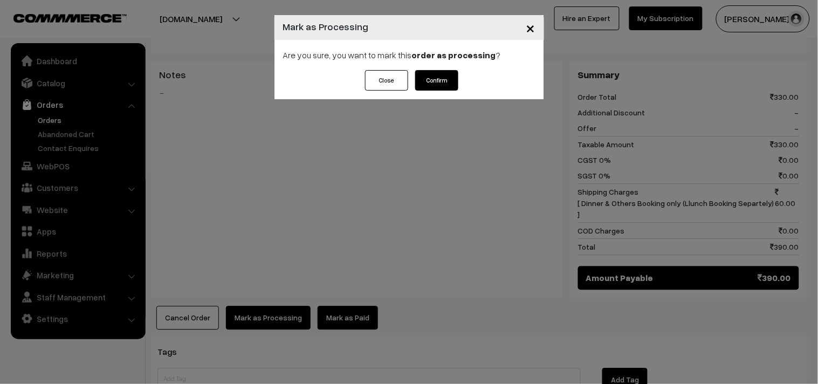
click at [442, 85] on button "Confirm" at bounding box center [436, 80] width 43 height 20
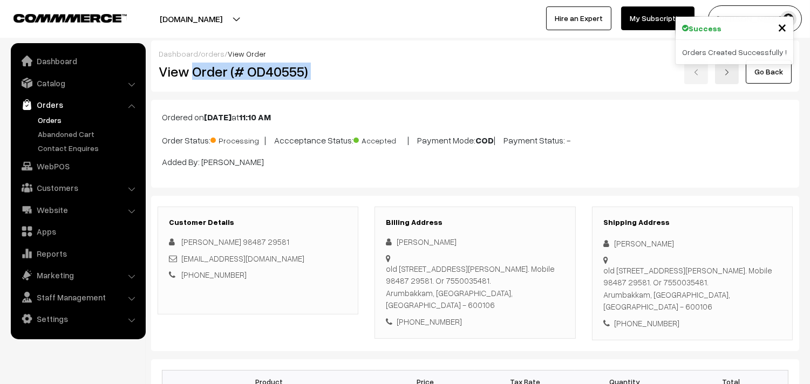
drag, startPoint x: 193, startPoint y: 71, endPoint x: 413, endPoint y: 73, distance: 219.5
click at [413, 74] on div "View Order (# OD40555) Go Back" at bounding box center [474, 71] width 649 height 25
copy div "Order (# OD40555)"
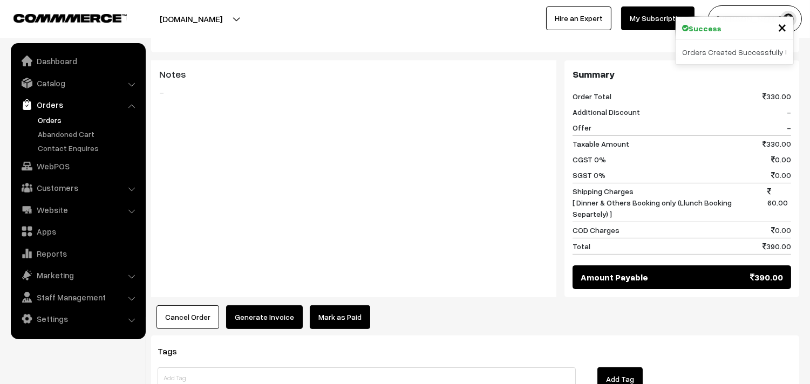
scroll to position [599, 0]
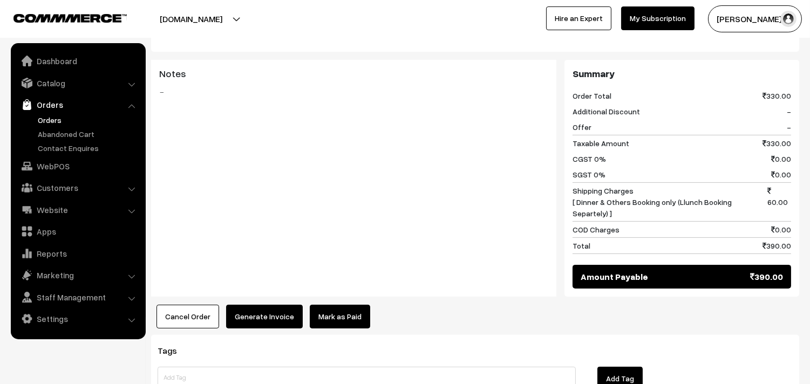
click at [262, 335] on div "Tags Add Tag" at bounding box center [475, 373] width 648 height 77
click at [269, 305] on button "Generate Invoice" at bounding box center [264, 317] width 77 height 24
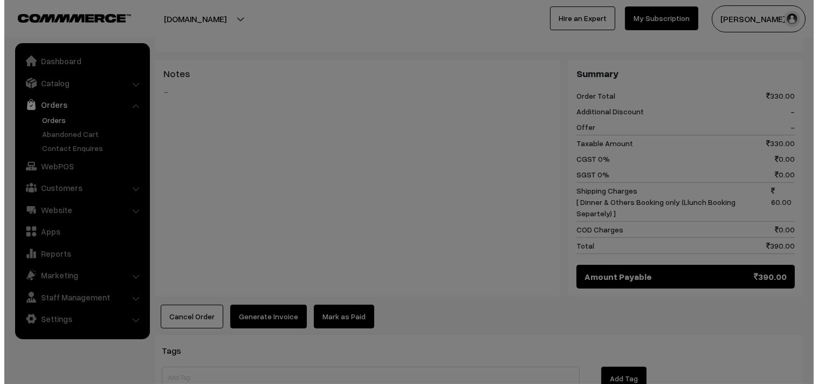
scroll to position [601, 0]
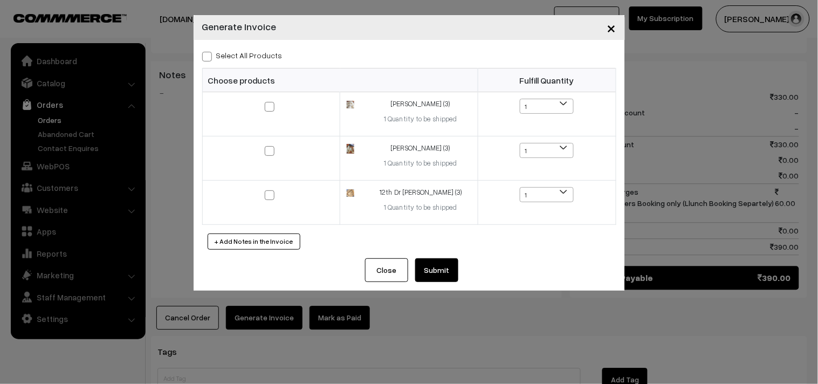
click at [268, 54] on label "Select All Products" at bounding box center [242, 55] width 80 height 11
click at [209, 54] on input "Select All Products" at bounding box center [205, 54] width 7 height 7
checkbox input "true"
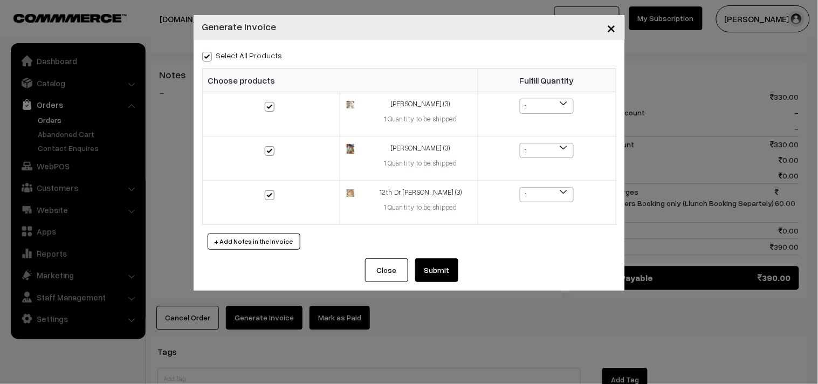
checkbox input "true"
click at [438, 268] on button "Submit" at bounding box center [436, 270] width 43 height 24
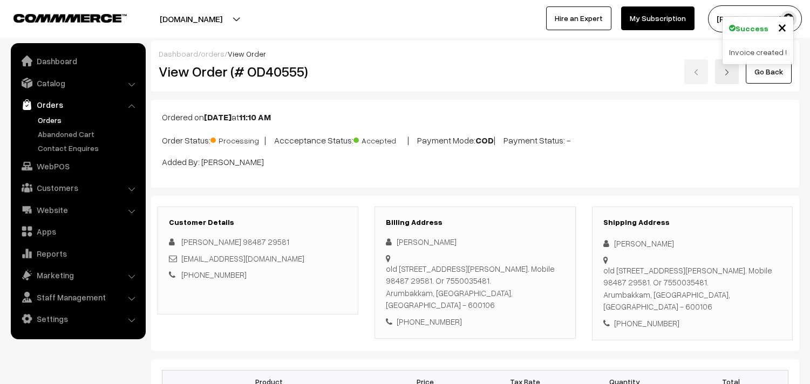
scroll to position [719, 0]
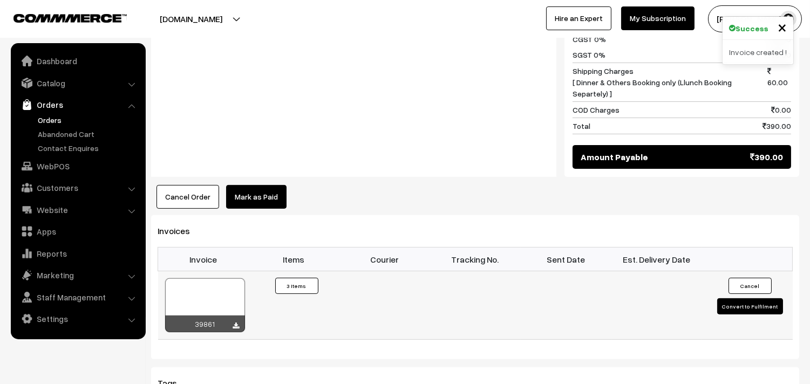
click at [201, 278] on div at bounding box center [205, 305] width 80 height 54
click at [79, 170] on link "WebPOS" at bounding box center [77, 165] width 128 height 19
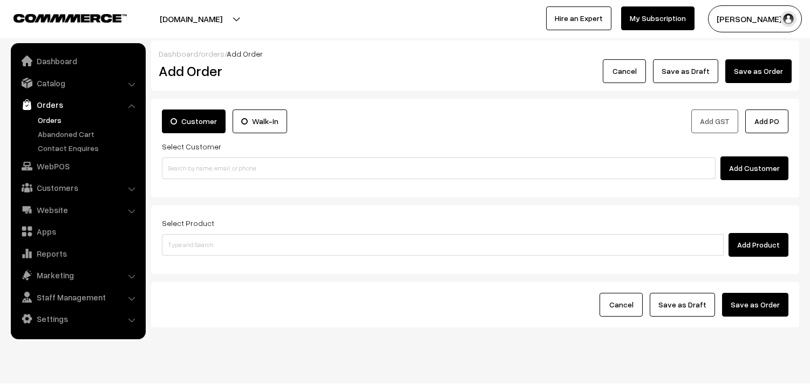
click at [209, 169] on input at bounding box center [438, 168] width 553 height 22
click at [197, 165] on input "95135 99279" at bounding box center [438, 168] width 553 height 22
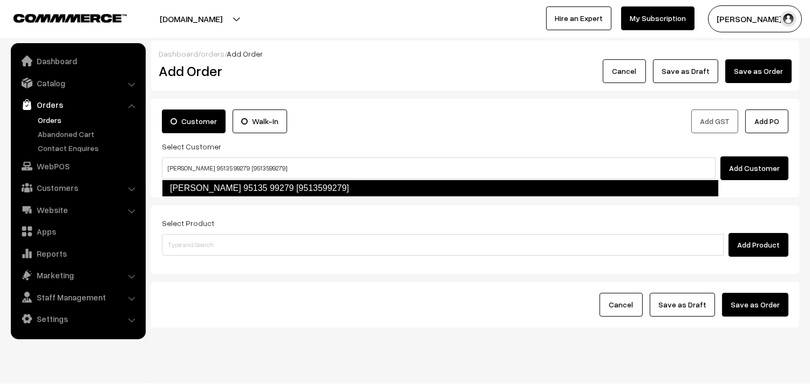
type input "[PERSON_NAME] 95135 99279 [9513599279]"
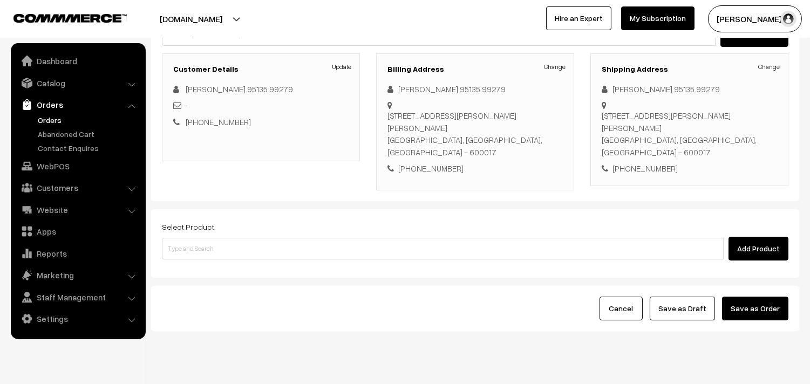
scroll to position [147, 0]
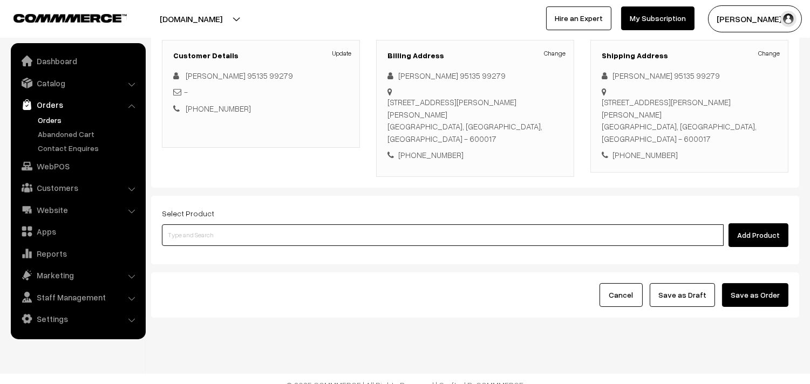
click at [289, 225] on input at bounding box center [442, 235] width 561 height 22
click at [323, 224] on input at bounding box center [442, 235] width 561 height 22
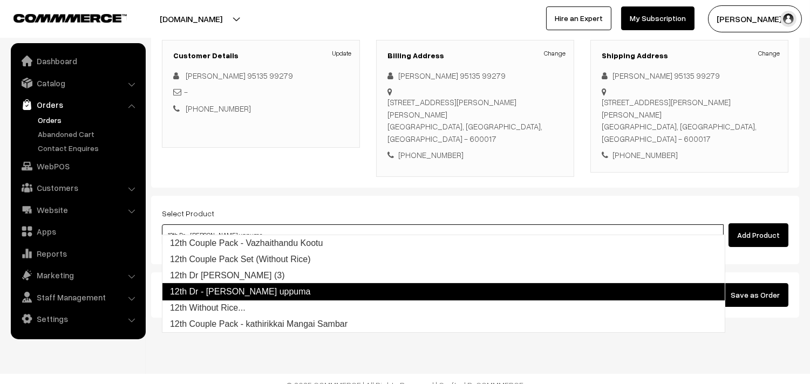
type input "12th Dr [PERSON_NAME] (3)"
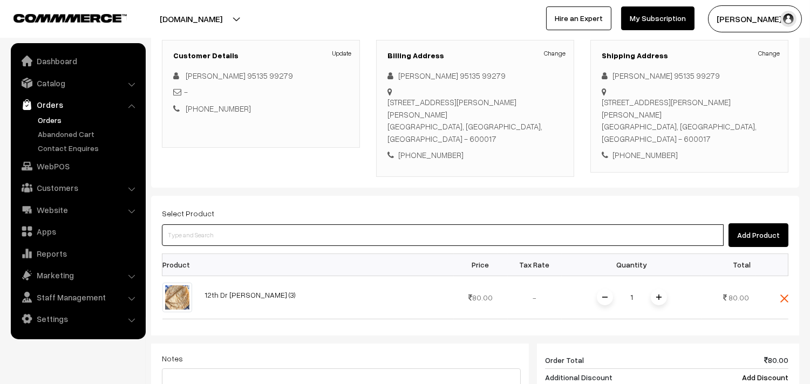
click at [323, 224] on input at bounding box center [442, 235] width 561 height 22
click at [338, 224] on input at bounding box center [442, 235] width 561 height 22
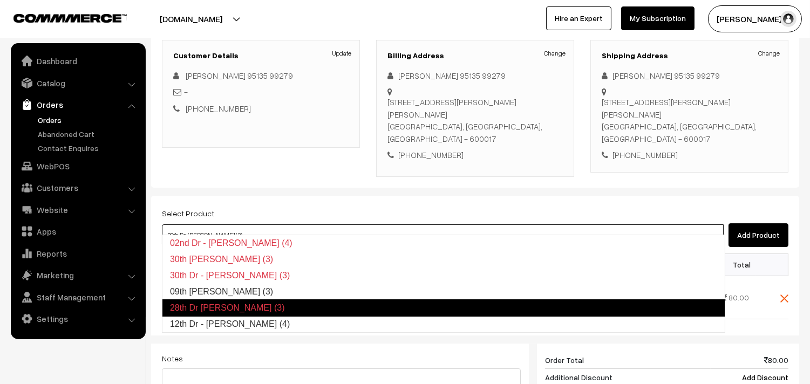
type input "12th Dr - [PERSON_NAME] (4)"
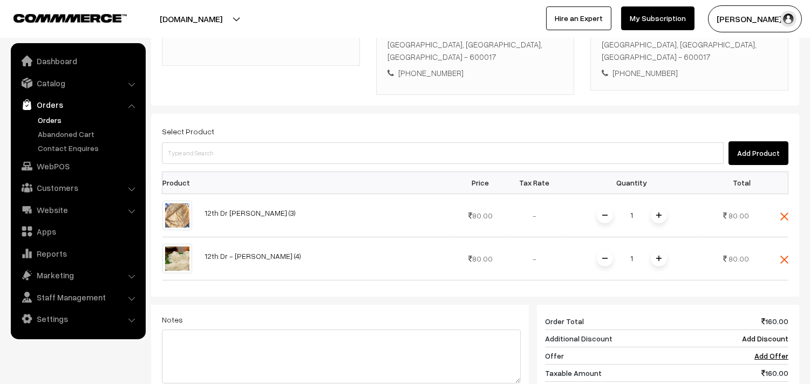
scroll to position [446, 0]
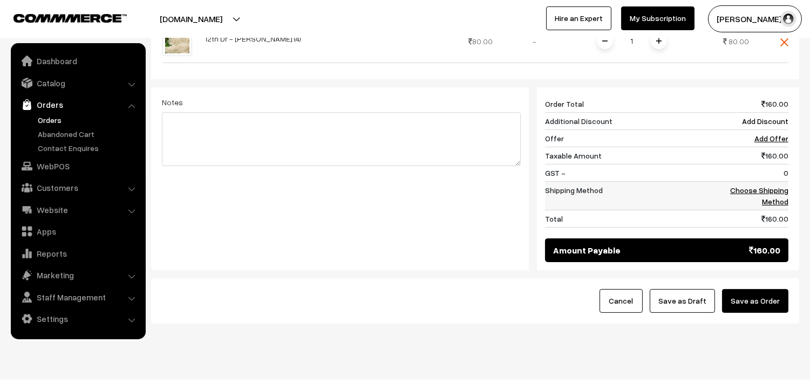
click at [769, 186] on link "Choose Shipping Method" at bounding box center [759, 196] width 58 height 20
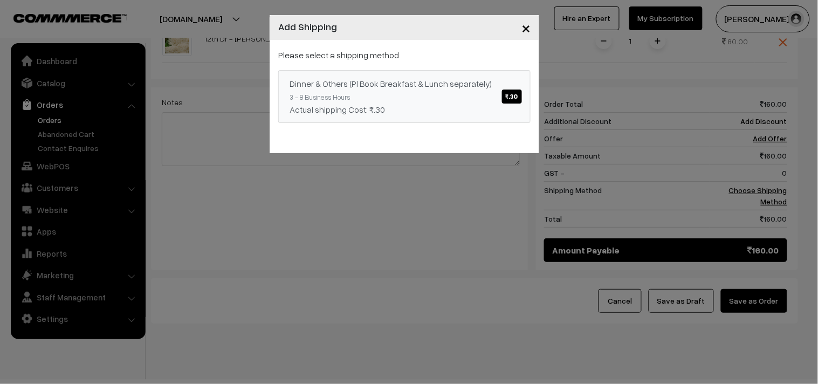
click at [445, 85] on div "Dinner & Others (Pl Book Breakfast & Lunch separately) ₹.30" at bounding box center [405, 83] width 230 height 13
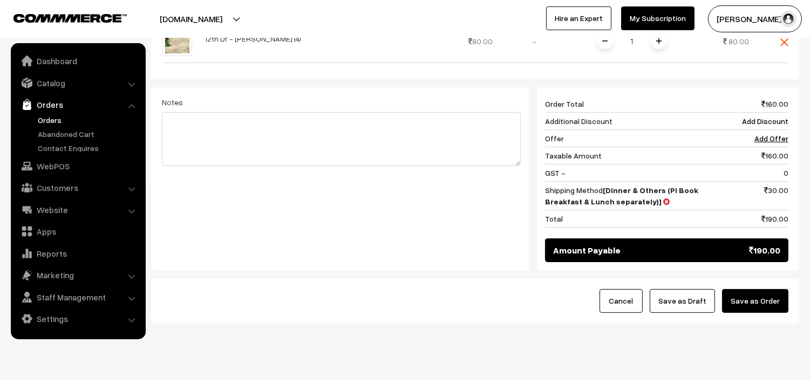
click at [688, 298] on button "Save as Draft" at bounding box center [681, 301] width 65 height 24
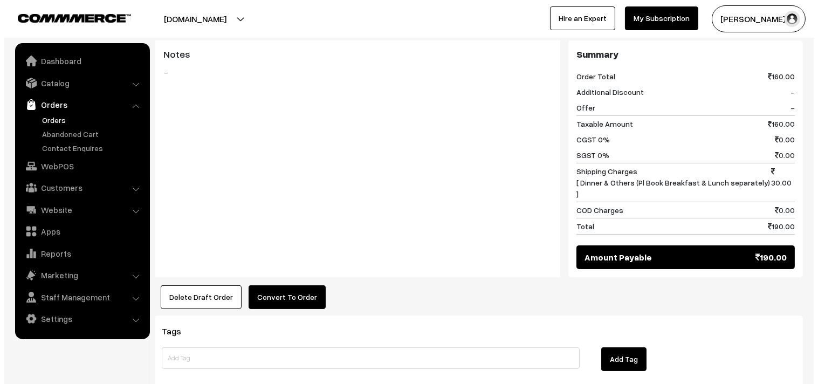
scroll to position [526, 0]
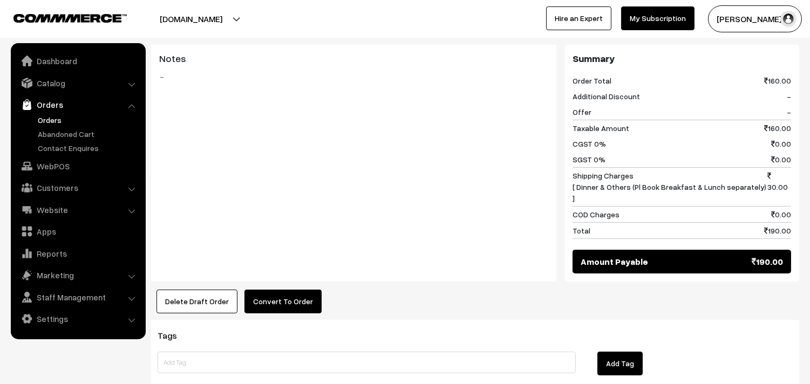
drag, startPoint x: 269, startPoint y: 261, endPoint x: 269, endPoint y: 281, distance: 20.5
click at [269, 265] on div "Product Price Tax Rate Quantity Total 12th Dr [PERSON_NAME] (3) 80.00 80.00" at bounding box center [475, 73] width 648 height 480
click at [269, 290] on button "Convert To Order" at bounding box center [282, 302] width 77 height 24
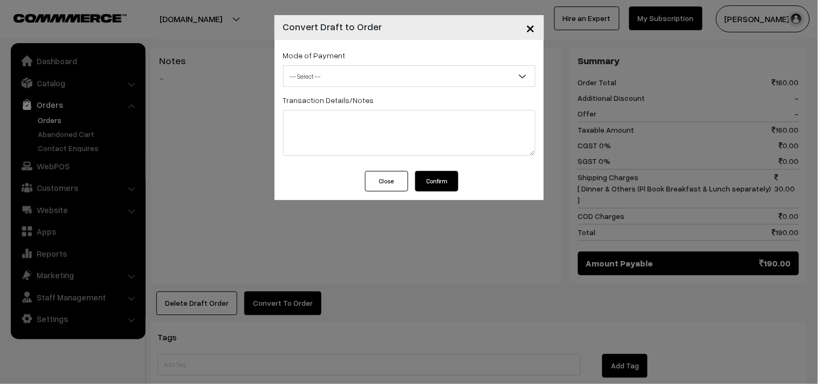
click at [392, 93] on div "Transaction Details/Notes" at bounding box center [409, 124] width 252 height 63
click at [390, 71] on span "-- Select --" at bounding box center [409, 76] width 251 height 19
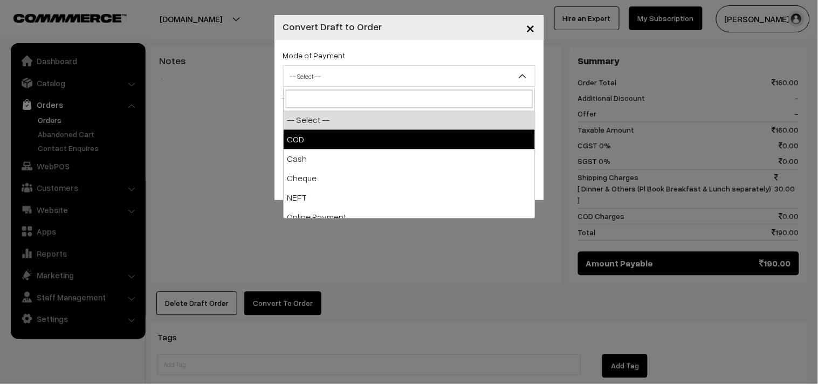
select select "1"
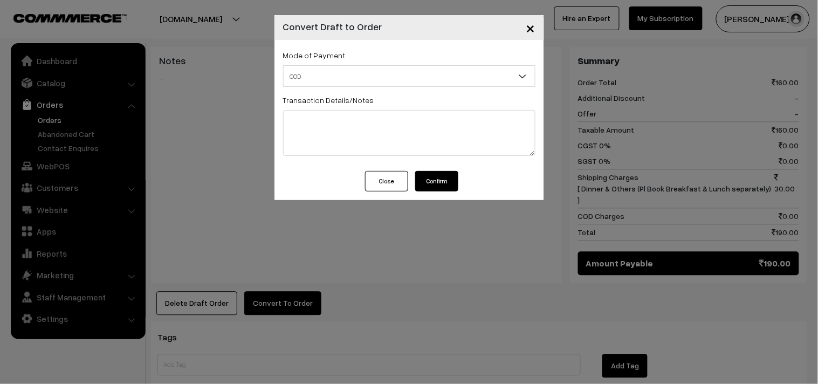
click at [428, 187] on button "Confirm" at bounding box center [436, 181] width 43 height 20
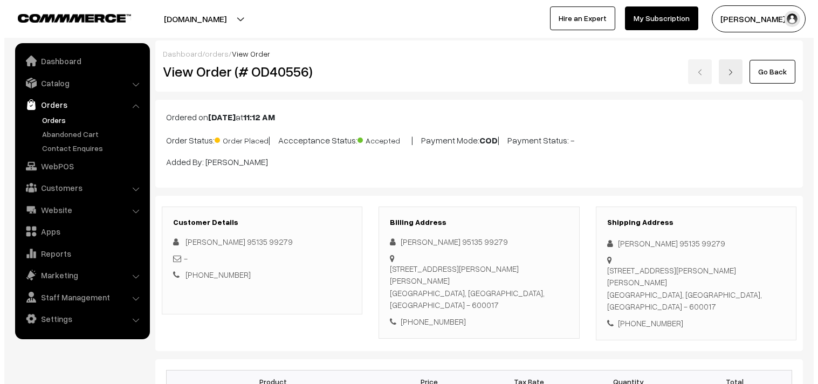
scroll to position [526, 0]
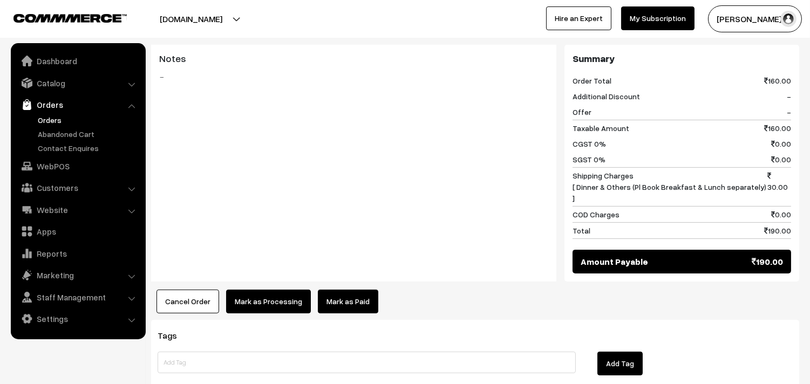
click at [284, 290] on button "Mark as Processing" at bounding box center [268, 302] width 85 height 24
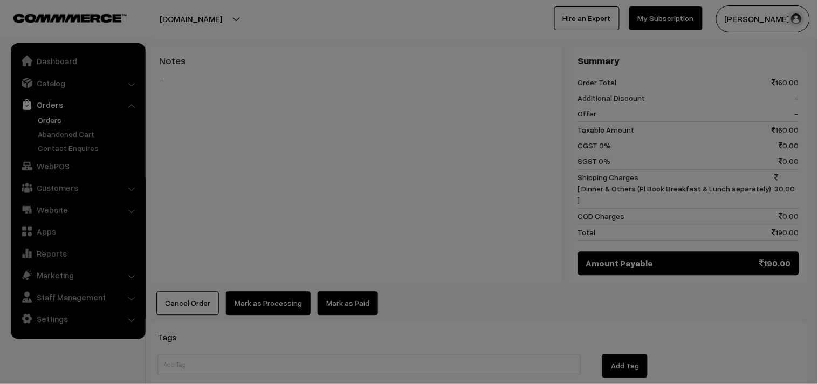
drag, startPoint x: 284, startPoint y: 286, endPoint x: 284, endPoint y: 271, distance: 15.6
click at [0, 0] on div "× Mark as Processing Are you sure, you want to mark this order as processing ? …" at bounding box center [0, 0] width 0 height 0
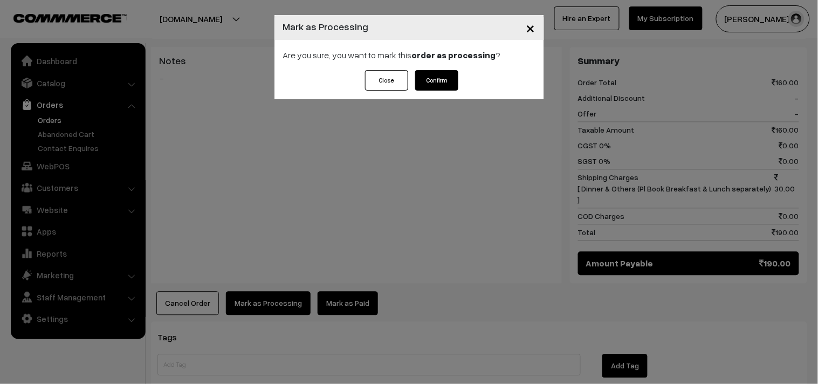
click at [461, 82] on div "Close Confirm" at bounding box center [410, 84] width 270 height 29
click at [453, 81] on button "Confirm" at bounding box center [436, 80] width 43 height 20
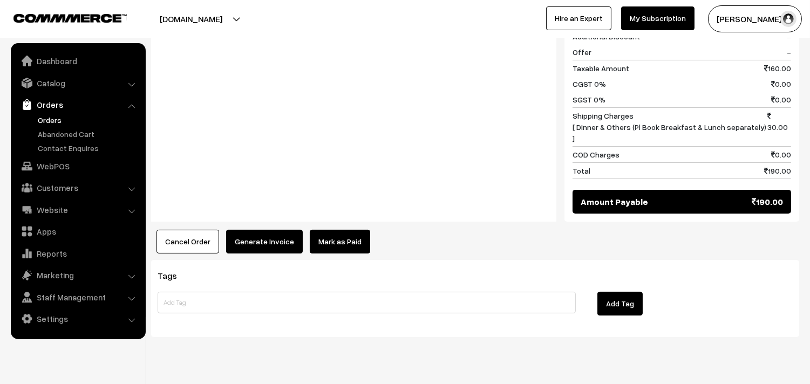
click at [256, 230] on button "Generate Invoice" at bounding box center [264, 242] width 77 height 24
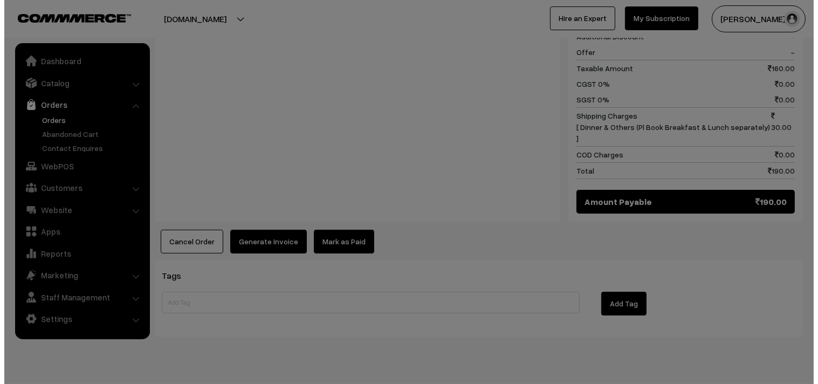
scroll to position [588, 0]
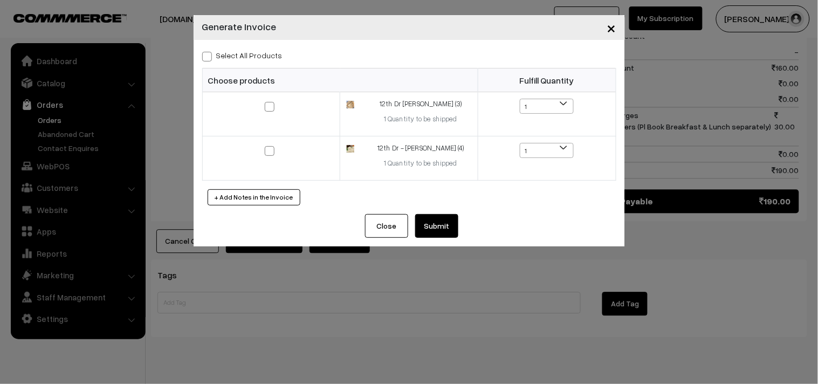
click at [246, 56] on label "Select All Products" at bounding box center [242, 55] width 80 height 11
click at [209, 56] on input "Select All Products" at bounding box center [205, 54] width 7 height 7
checkbox input "true"
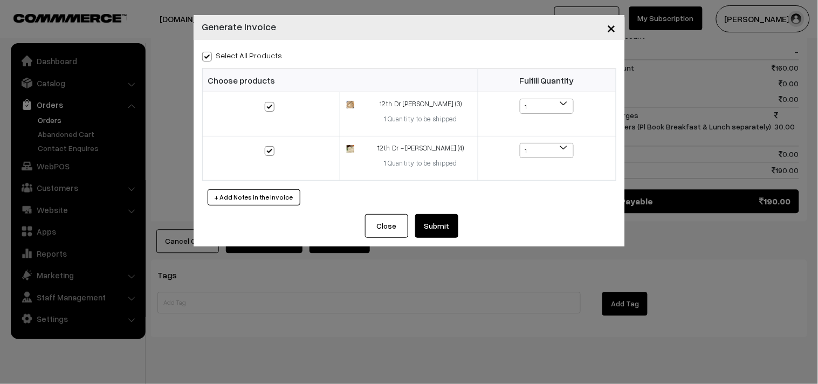
click at [438, 223] on button "Submit" at bounding box center [436, 226] width 43 height 24
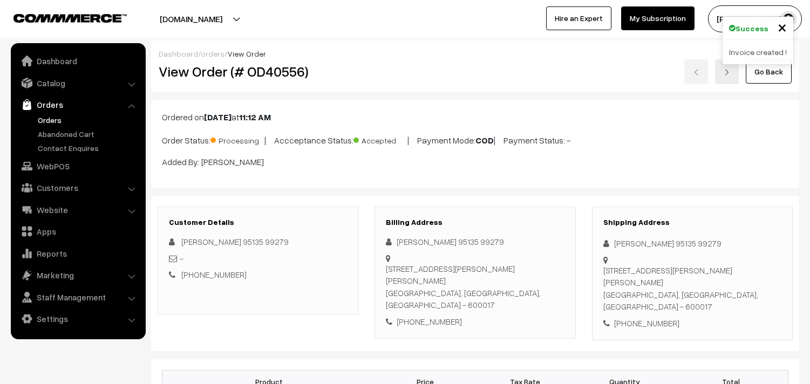
scroll to position [585, 0]
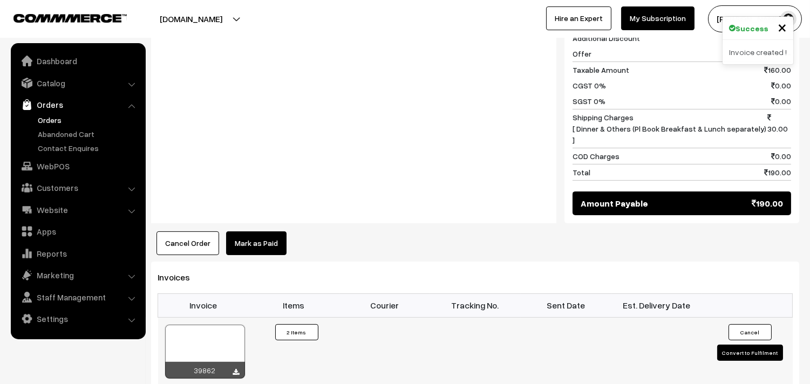
click at [201, 325] on div at bounding box center [205, 352] width 80 height 54
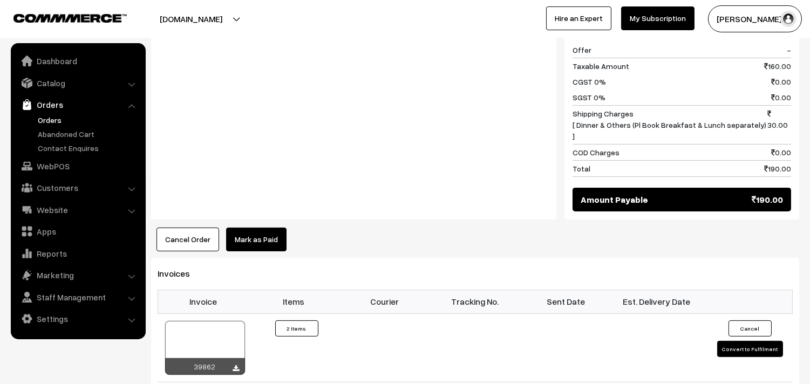
click at [53, 119] on link "Orders" at bounding box center [88, 119] width 107 height 11
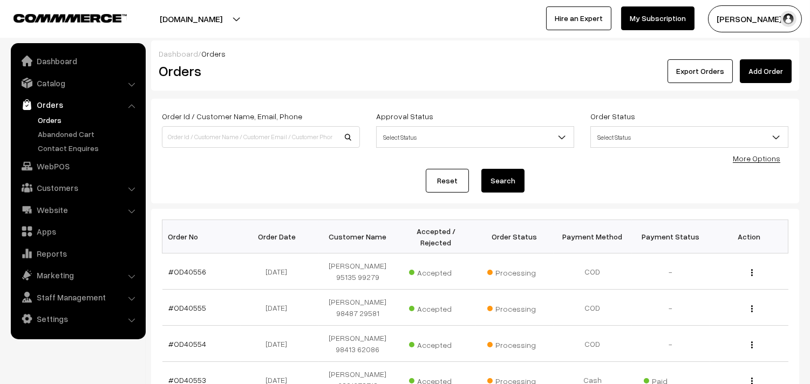
click at [66, 119] on link "Orders" at bounding box center [88, 119] width 107 height 11
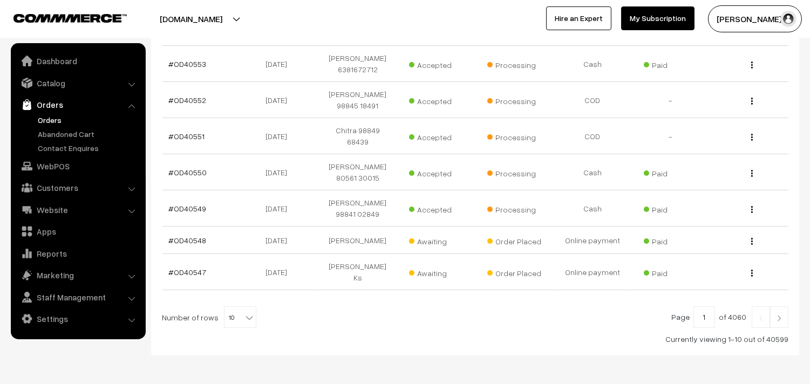
scroll to position [324, 0]
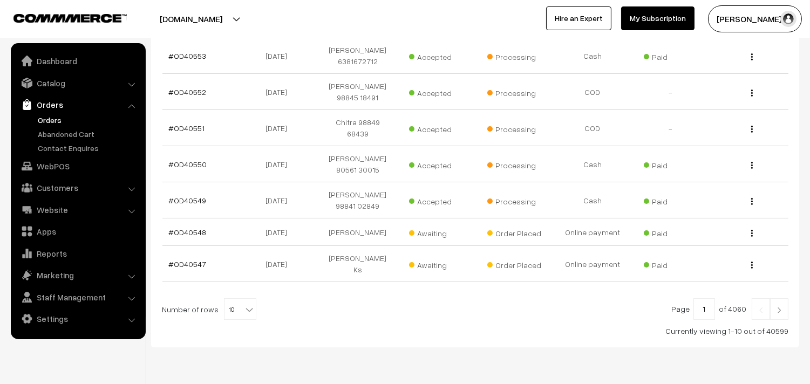
click at [225, 299] on span "10" at bounding box center [239, 310] width 31 height 22
select select "100"
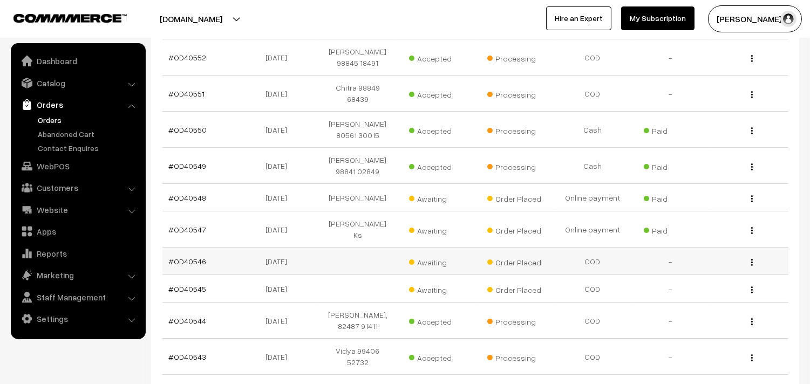
scroll to position [359, 0]
click at [203, 193] on link "#OD40548" at bounding box center [188, 197] width 38 height 9
click at [201, 193] on link "#OD40548" at bounding box center [188, 197] width 38 height 9
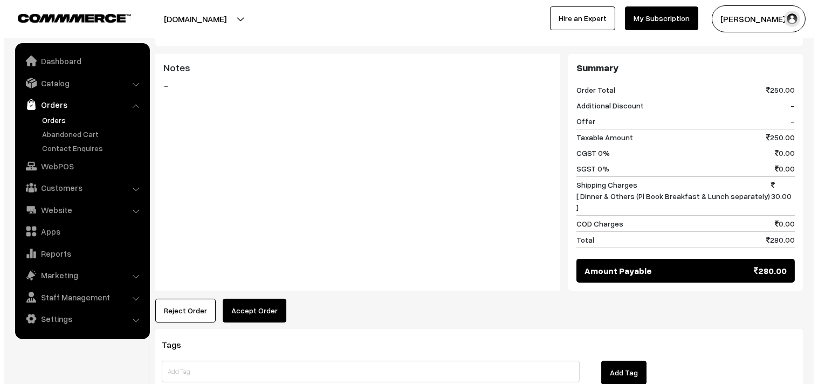
scroll to position [434, 0]
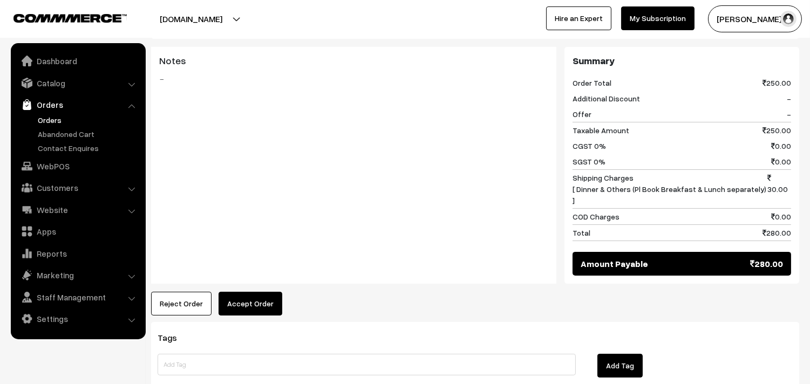
click at [237, 292] on button "Accept Order" at bounding box center [250, 304] width 64 height 24
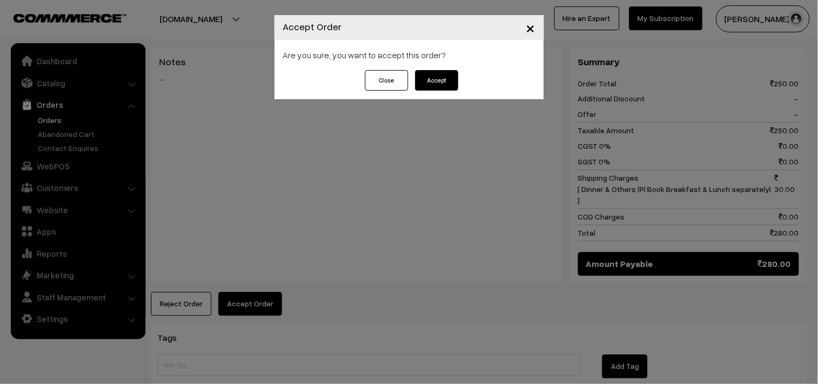
click at [421, 84] on button "Accept" at bounding box center [436, 80] width 43 height 20
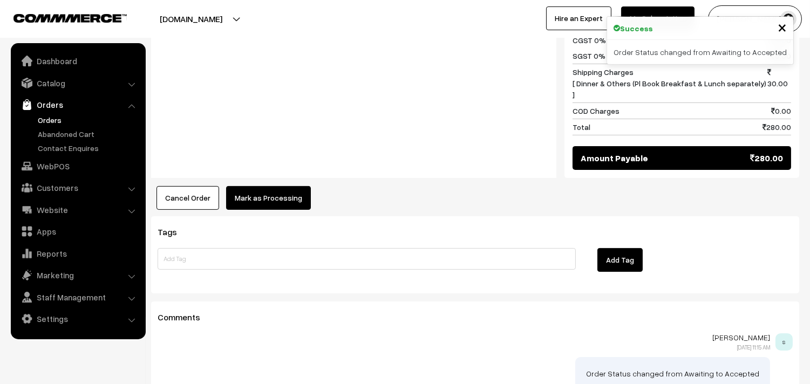
click at [282, 186] on button "Mark as Processing" at bounding box center [268, 198] width 85 height 24
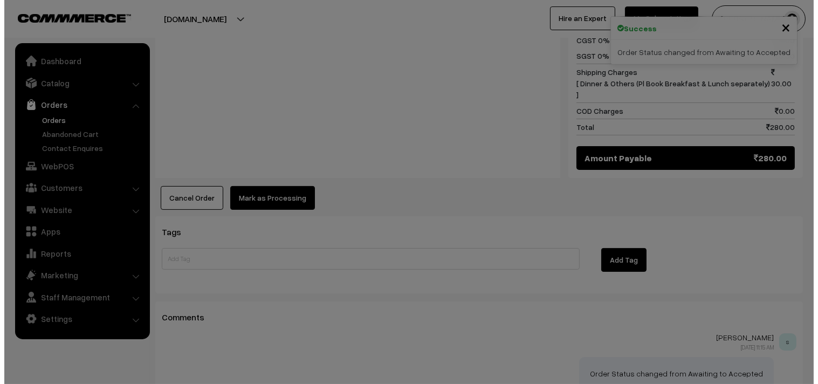
scroll to position [540, 0]
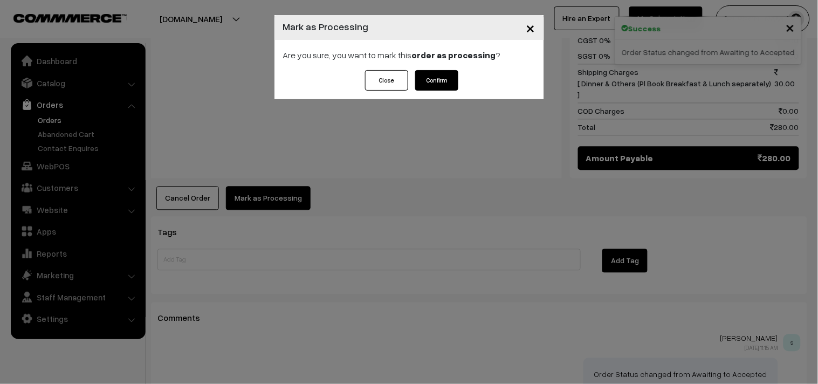
click at [434, 98] on div "Close Confirm" at bounding box center [410, 84] width 270 height 29
click at [437, 84] on button "Confirm" at bounding box center [436, 80] width 43 height 20
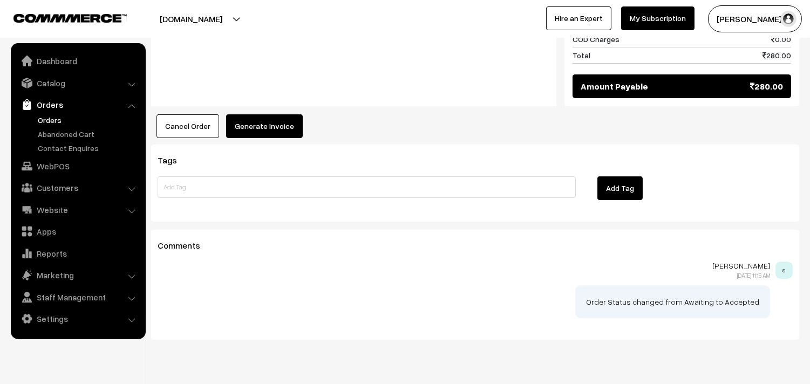
click at [259, 114] on button "Generate Invoice" at bounding box center [264, 126] width 77 height 24
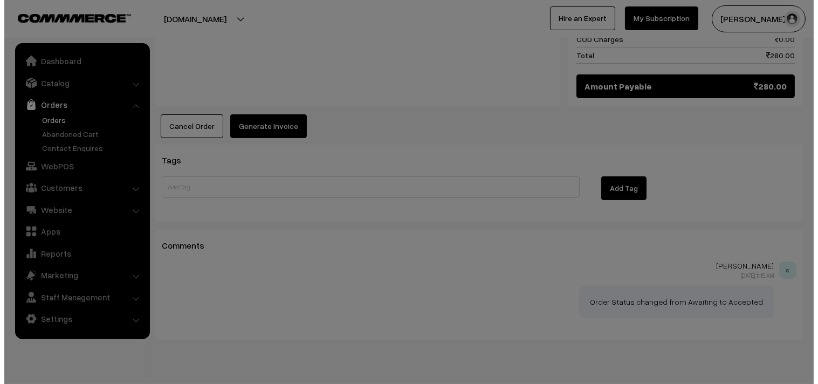
scroll to position [612, 0]
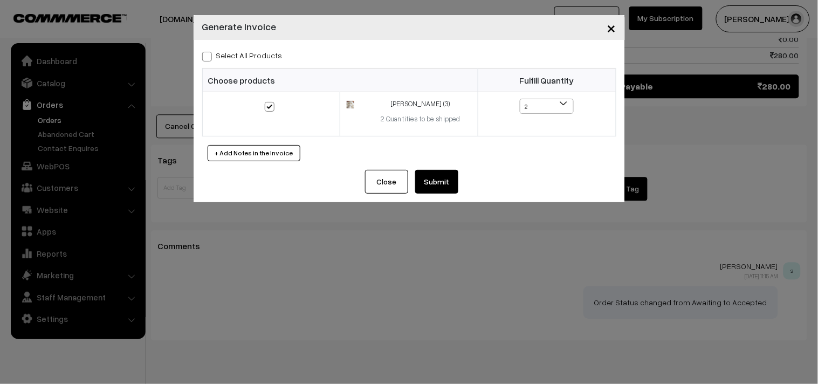
click at [433, 185] on button "Submit" at bounding box center [436, 182] width 43 height 24
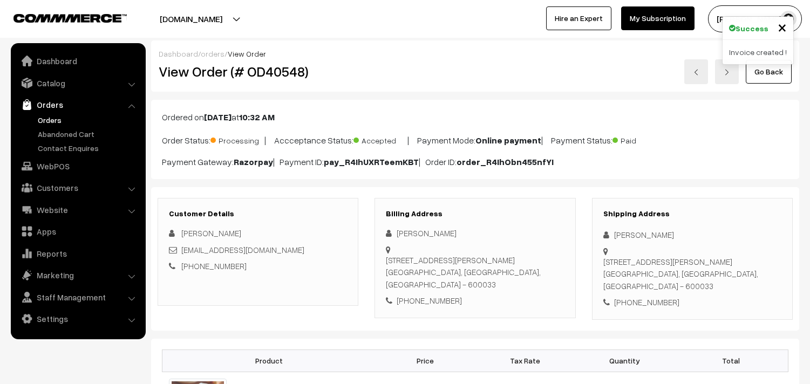
scroll to position [611, 0]
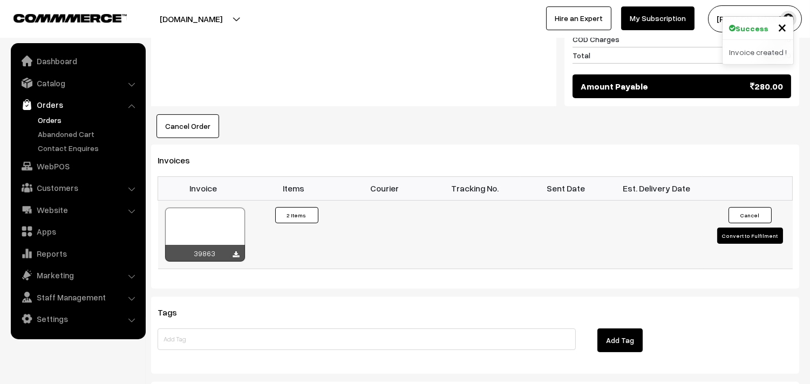
click at [174, 208] on div at bounding box center [205, 235] width 80 height 54
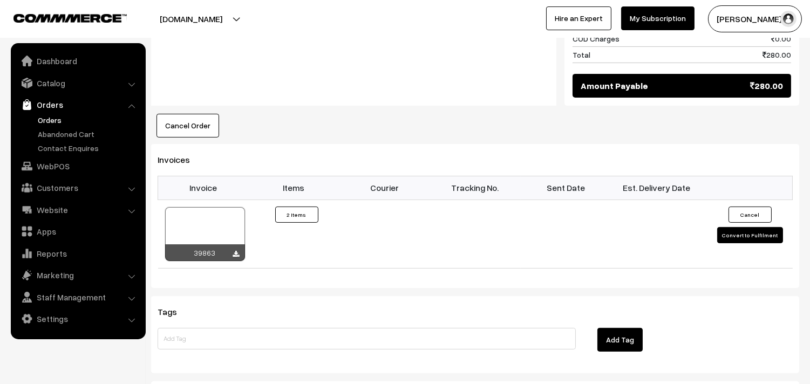
click at [46, 114] on link "Orders" at bounding box center [88, 119] width 107 height 11
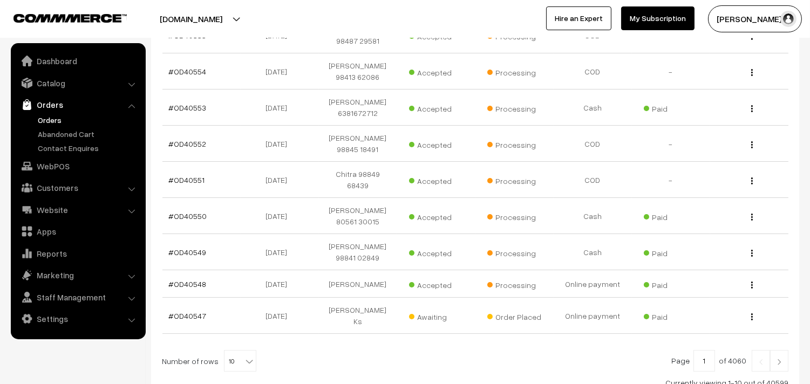
scroll to position [324, 0]
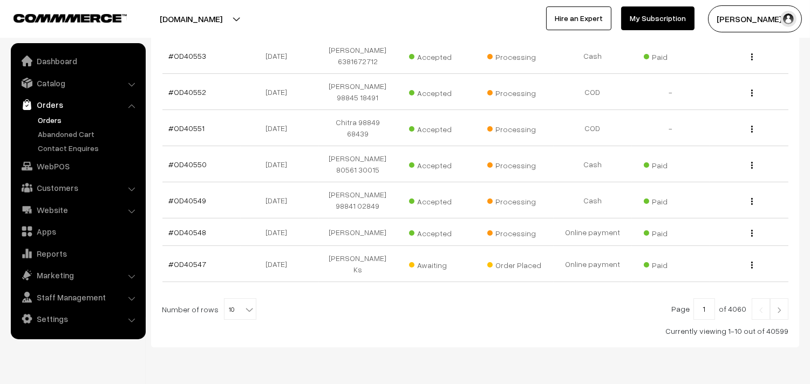
click at [227, 299] on span "10" at bounding box center [239, 310] width 31 height 22
select select "100"
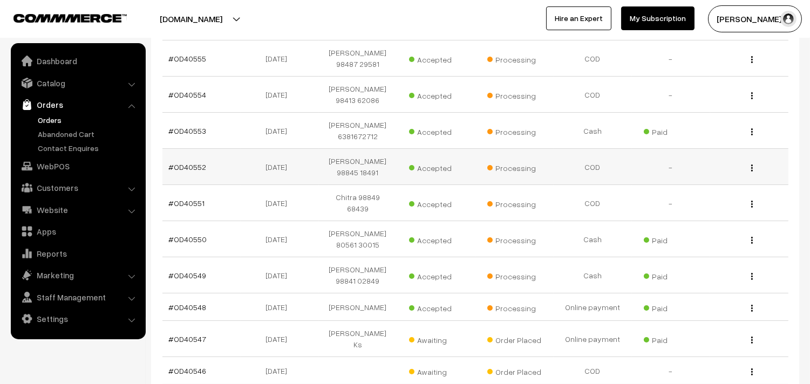
scroll to position [359, 0]
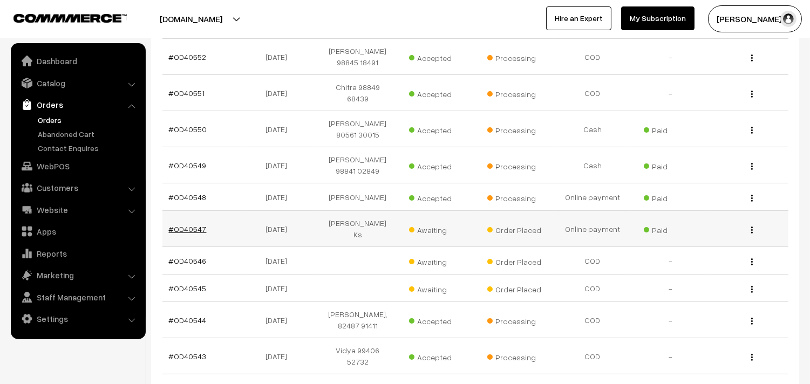
click at [187, 224] on link "#OD40547" at bounding box center [188, 228] width 38 height 9
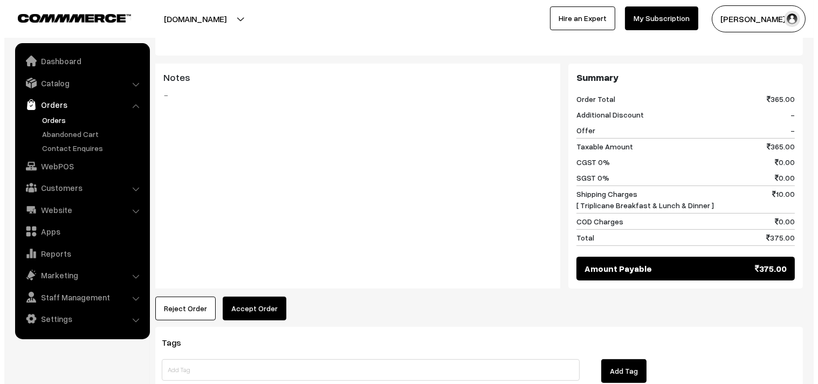
scroll to position [599, 0]
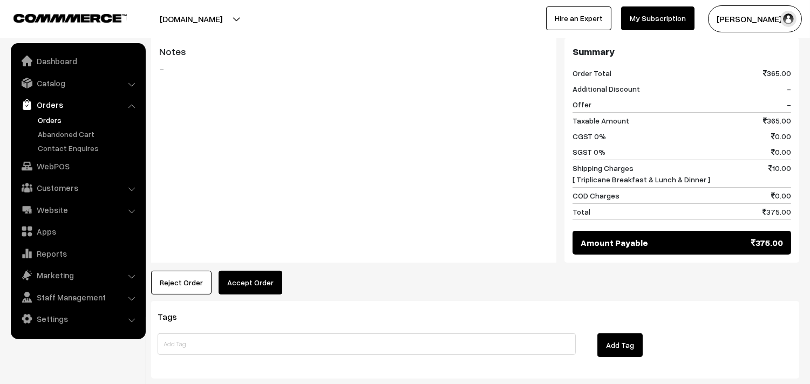
click at [257, 271] on button "Accept Order" at bounding box center [250, 283] width 64 height 24
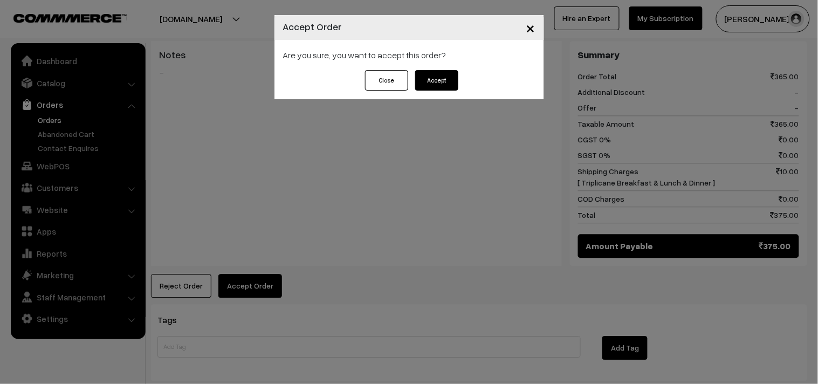
click at [430, 95] on div "Close Accept" at bounding box center [410, 84] width 270 height 29
click at [440, 85] on button "Accept" at bounding box center [436, 80] width 43 height 20
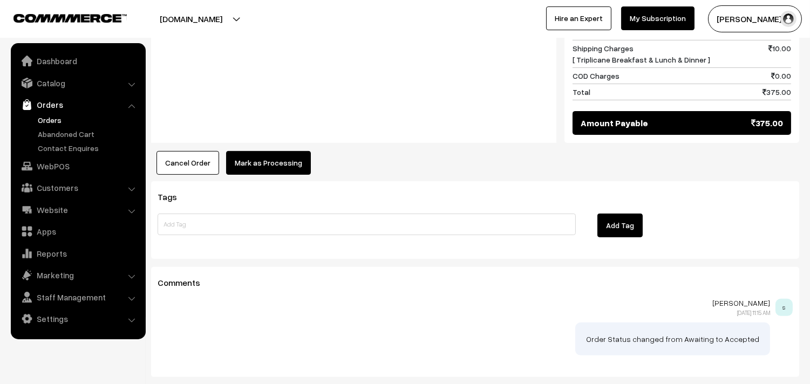
click at [276, 151] on button "Mark as Processing" at bounding box center [268, 163] width 85 height 24
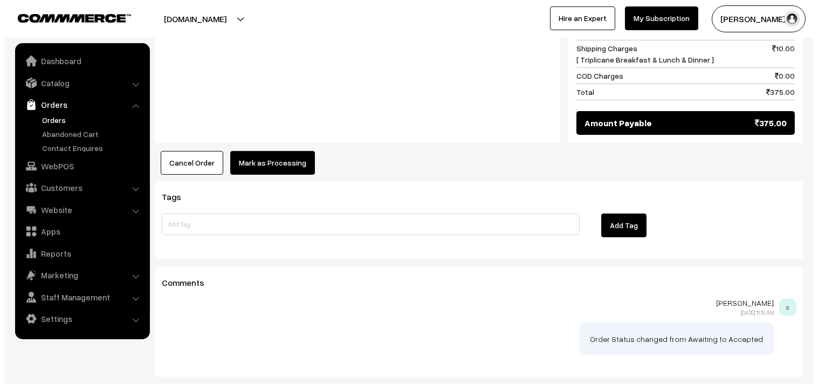
scroll to position [723, 0]
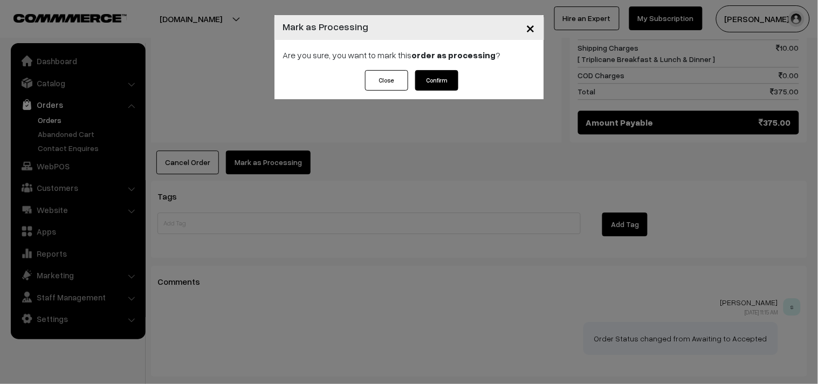
click at [432, 93] on div "Close Confirm" at bounding box center [410, 84] width 270 height 29
click at [432, 81] on button "Confirm" at bounding box center [436, 80] width 43 height 20
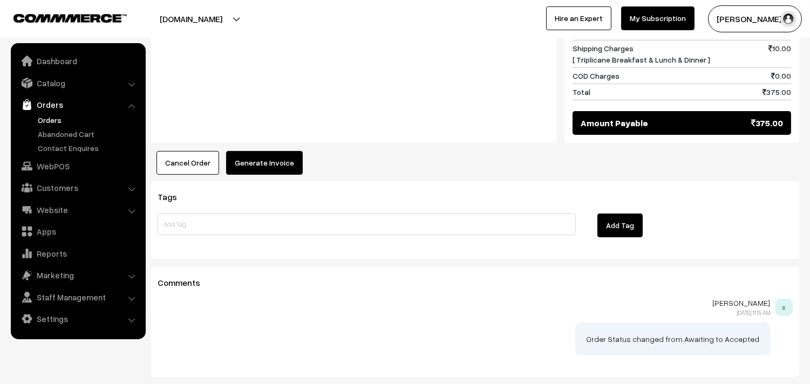
click at [291, 151] on button "Generate Invoice" at bounding box center [264, 163] width 77 height 24
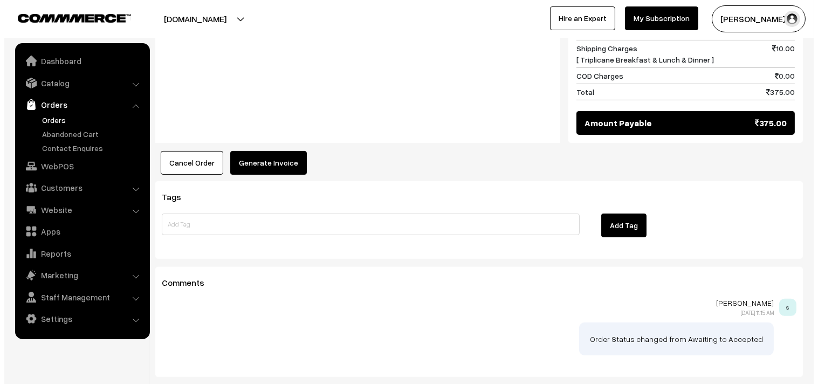
scroll to position [723, 0]
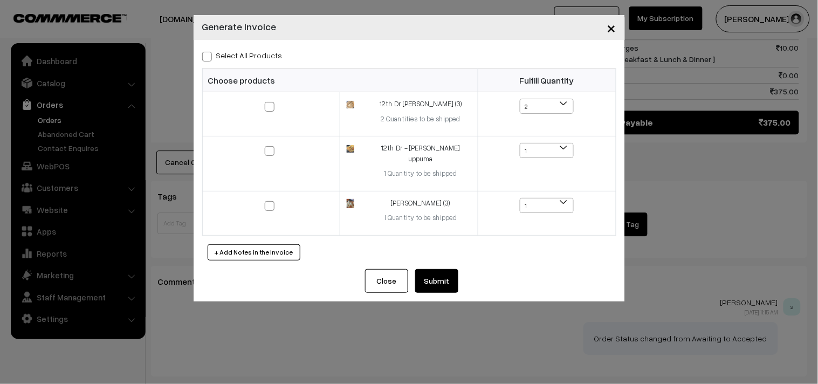
click at [263, 52] on label "Select All Products" at bounding box center [242, 55] width 80 height 11
click at [209, 52] on input "Select All Products" at bounding box center [205, 54] width 7 height 7
checkbox input "true"
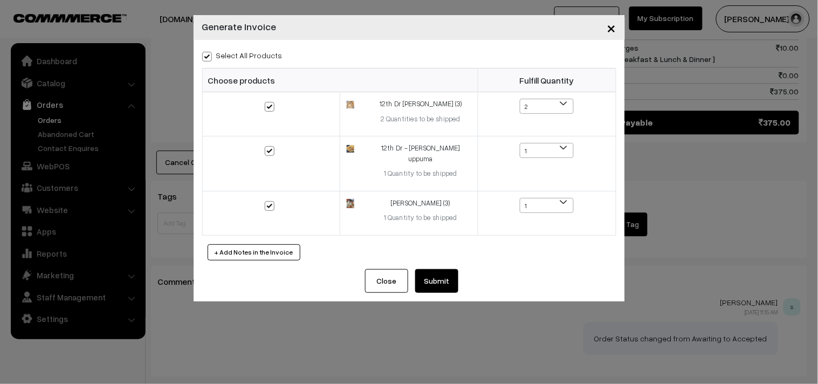
checkbox input "true"
drag, startPoint x: 443, startPoint y: 269, endPoint x: 442, endPoint y: 262, distance: 7.1
click at [443, 269] on button "Submit" at bounding box center [436, 281] width 43 height 24
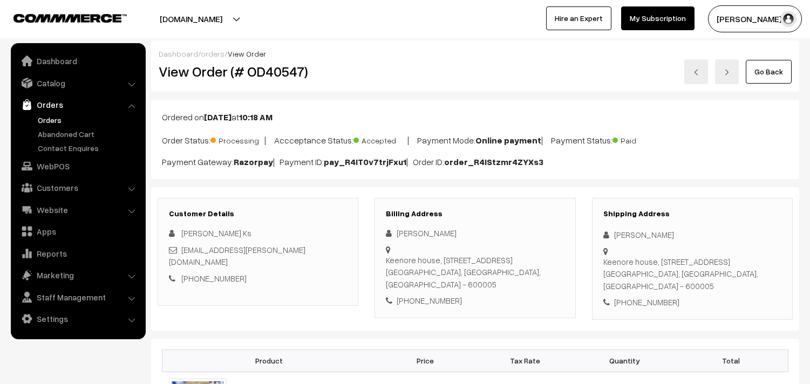
scroll to position [719, 0]
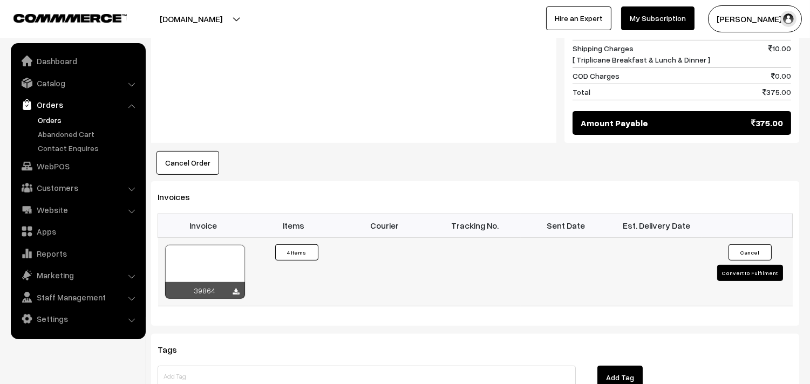
click at [220, 254] on div at bounding box center [205, 272] width 80 height 54
click at [68, 117] on link "Orders" at bounding box center [88, 119] width 107 height 11
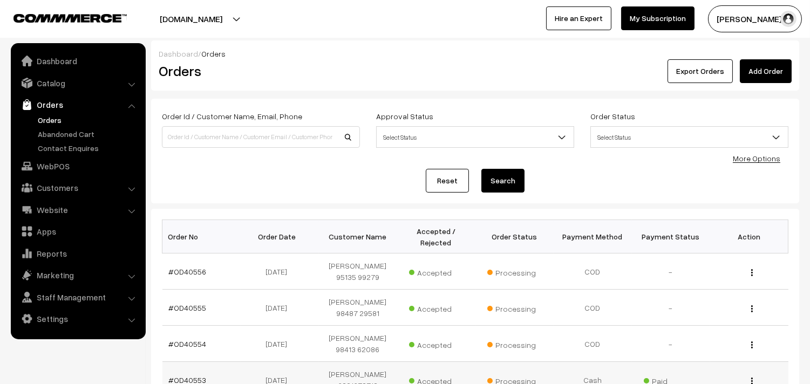
scroll to position [324, 0]
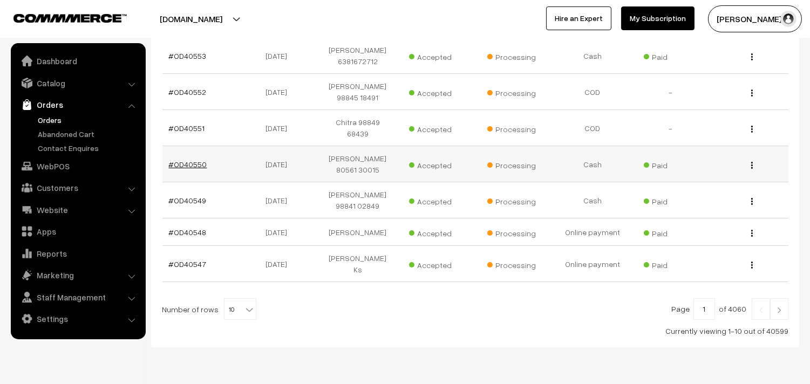
click at [190, 160] on link "#OD40550" at bounding box center [188, 164] width 38 height 9
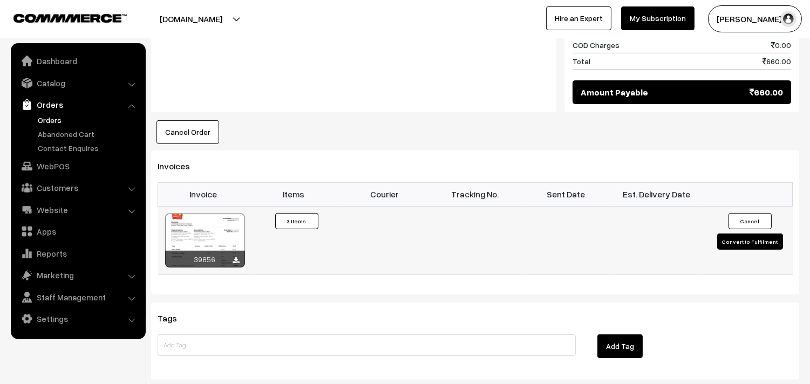
scroll to position [779, 0]
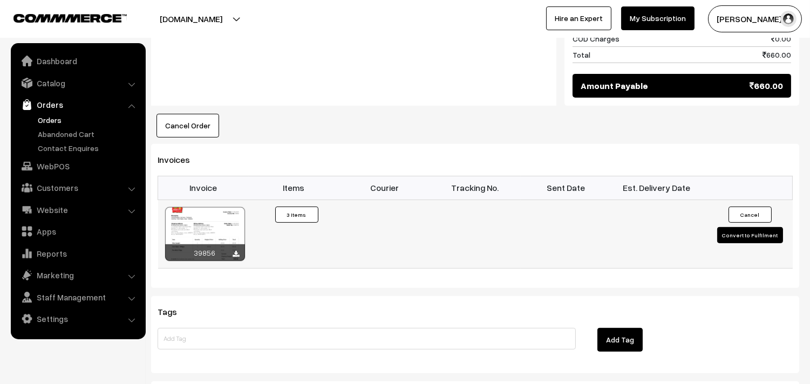
click at [211, 220] on div at bounding box center [205, 234] width 80 height 54
click at [58, 119] on link "Orders" at bounding box center [88, 119] width 107 height 11
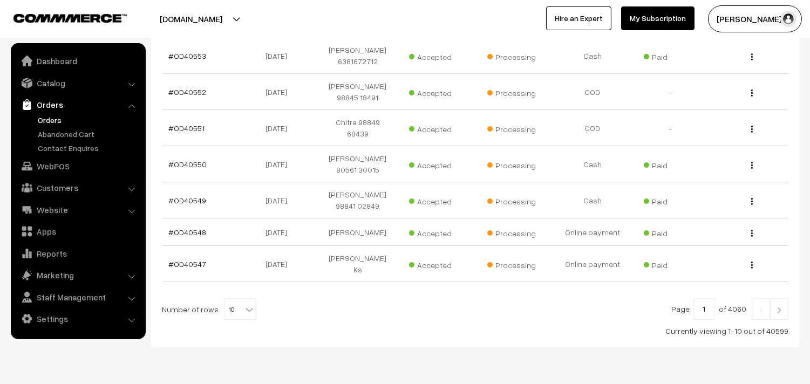
click at [232, 257] on div "Bulk Options Delete Selected Bulk Options Order No Order Date Customer Name Acc…" at bounding box center [475, 115] width 626 height 441
click at [232, 299] on span "10" at bounding box center [239, 310] width 31 height 22
select select "100"
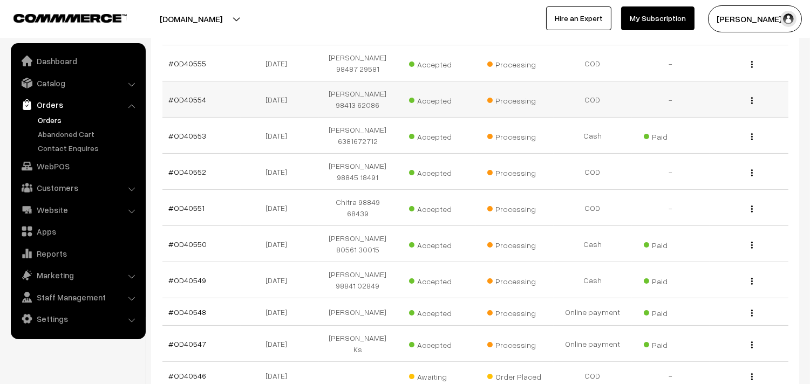
scroll to position [359, 0]
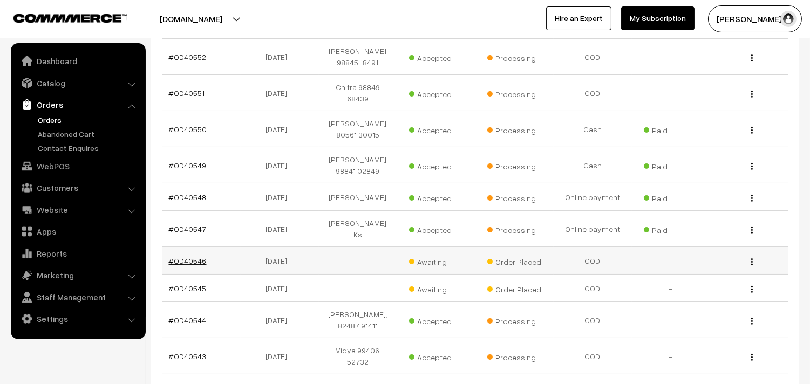
click at [196, 256] on link "#OD40546" at bounding box center [188, 260] width 38 height 9
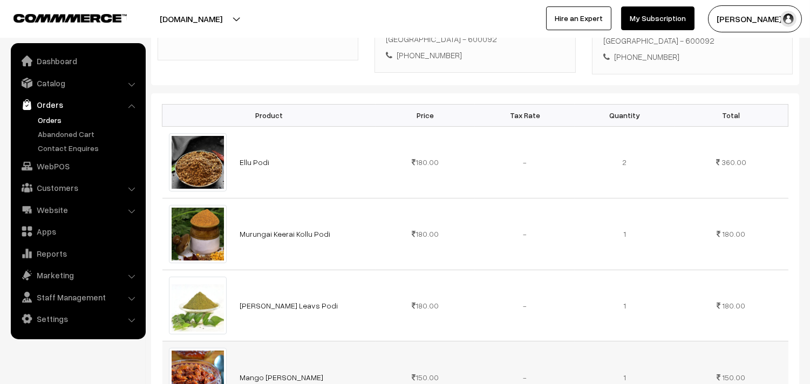
scroll to position [180, 0]
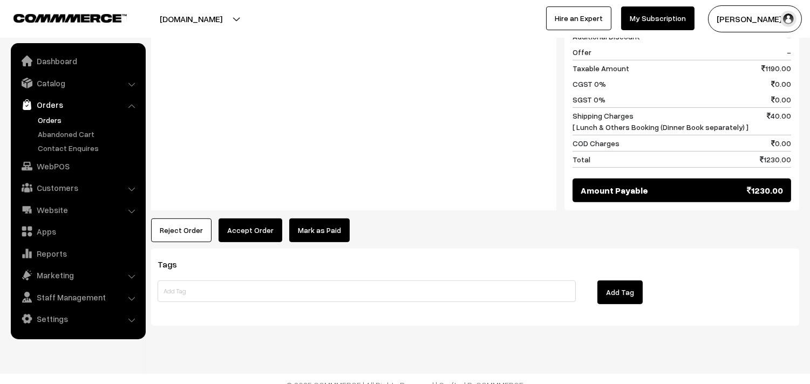
click at [247, 218] on button "Accept Order" at bounding box center [250, 230] width 64 height 24
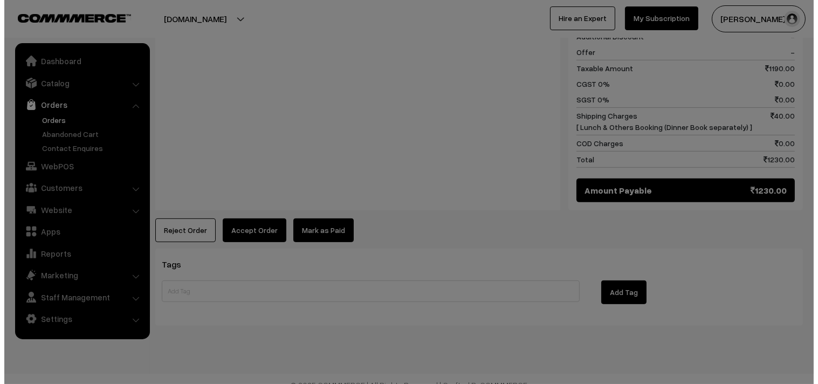
scroll to position [862, 0]
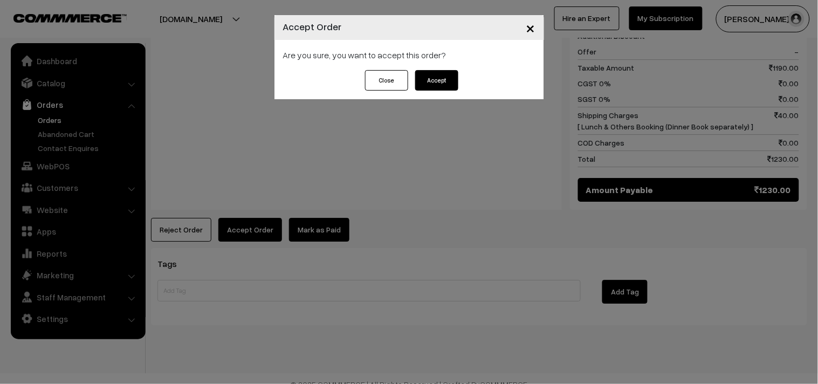
click at [437, 81] on button "Accept" at bounding box center [436, 80] width 43 height 20
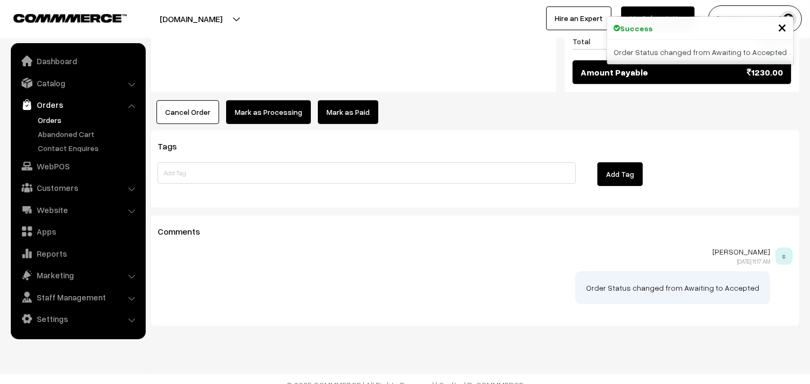
click at [252, 100] on button "Mark as Processing" at bounding box center [268, 112] width 85 height 24
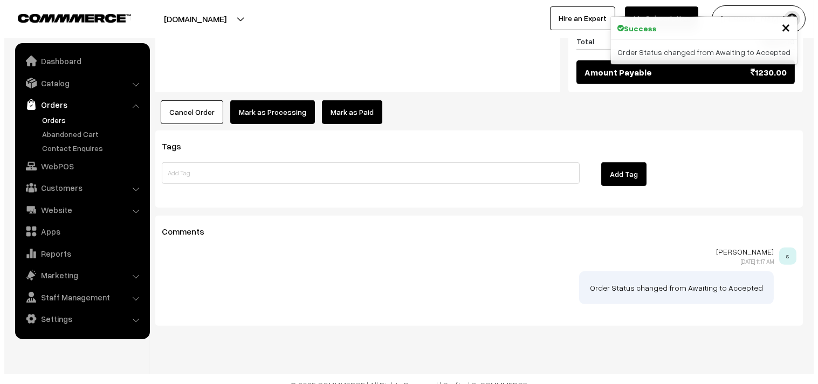
scroll to position [979, 0]
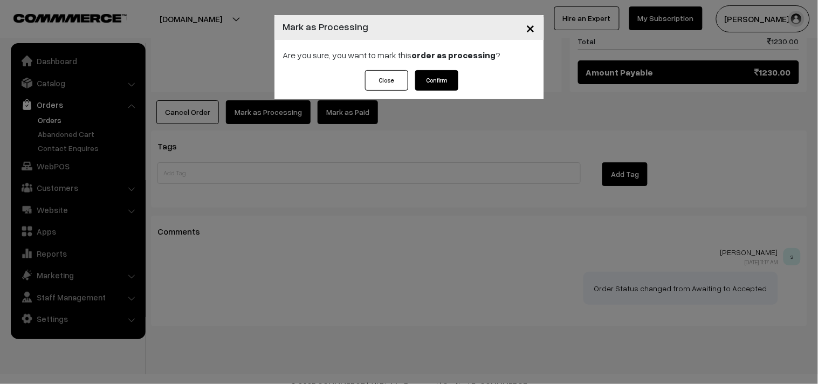
click at [433, 84] on button "Confirm" at bounding box center [436, 80] width 43 height 20
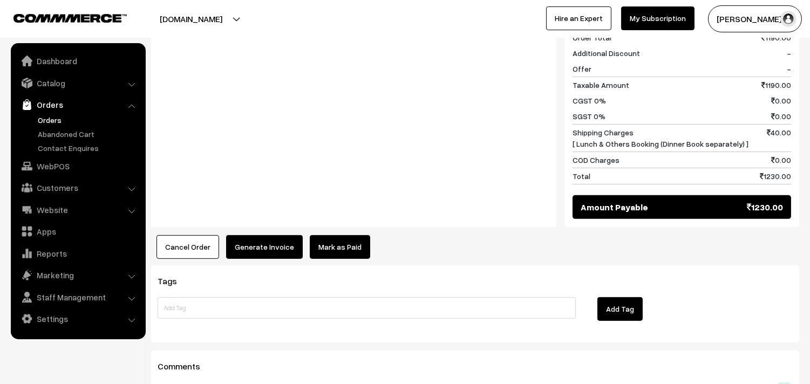
click at [276, 235] on button "Generate Invoice" at bounding box center [264, 247] width 77 height 24
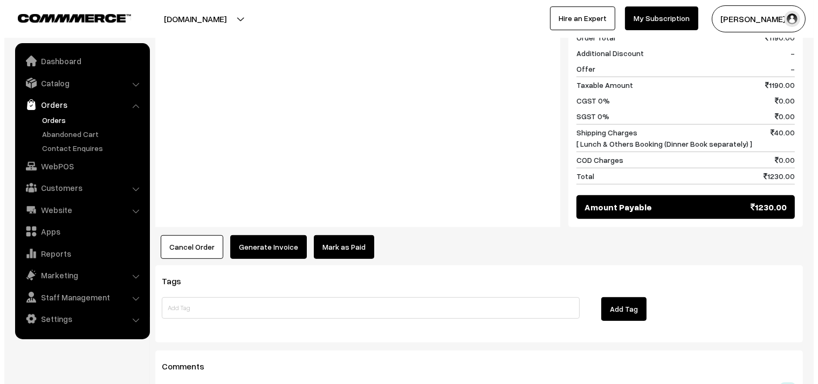
scroll to position [845, 0]
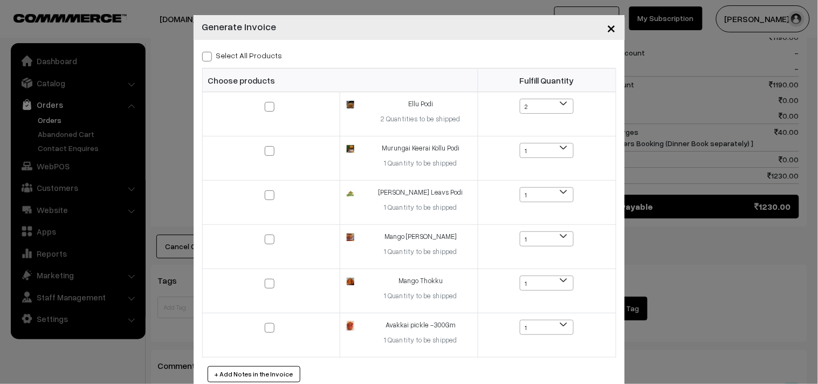
click at [256, 51] on label "Select All Products" at bounding box center [242, 55] width 80 height 11
click at [209, 51] on input "Select All Products" at bounding box center [205, 54] width 7 height 7
checkbox input "true"
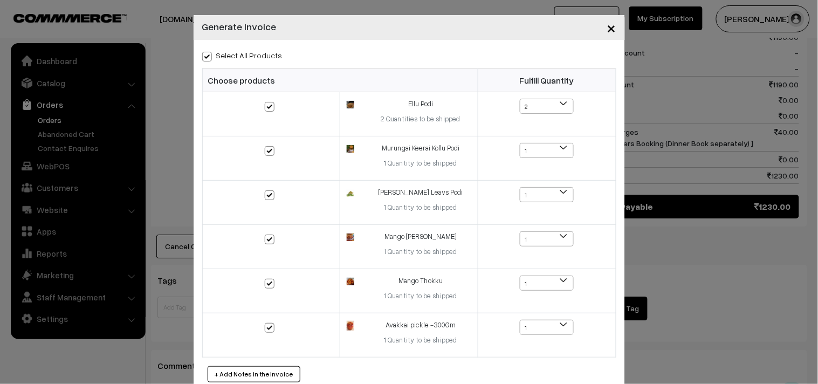
checkbox input "true"
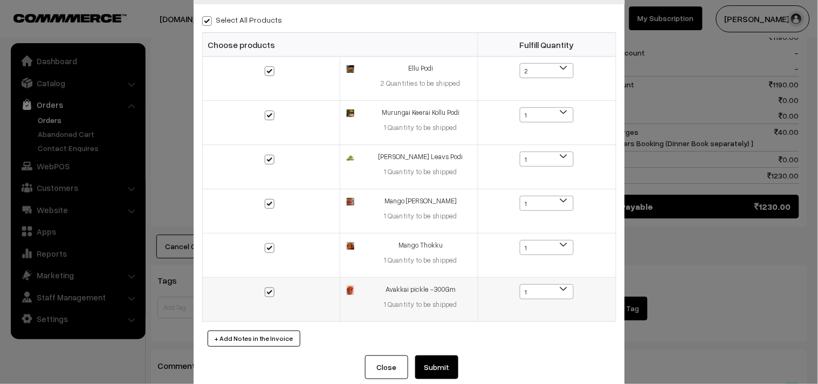
scroll to position [55, 0]
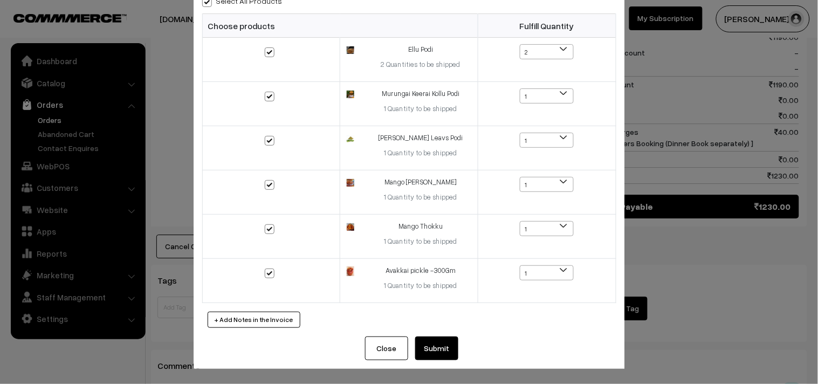
click at [435, 344] on button "Submit" at bounding box center [436, 349] width 43 height 24
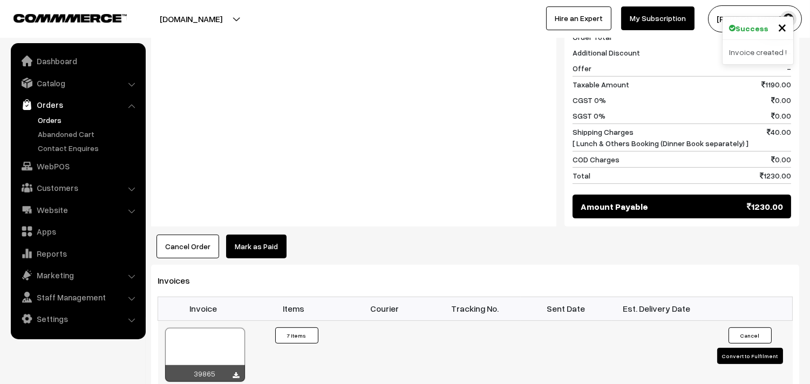
click at [217, 337] on div at bounding box center [205, 355] width 80 height 54
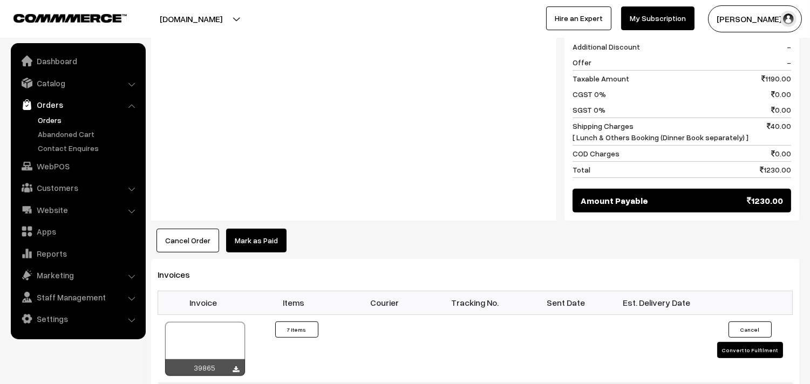
click at [51, 120] on link "Orders" at bounding box center [88, 119] width 107 height 11
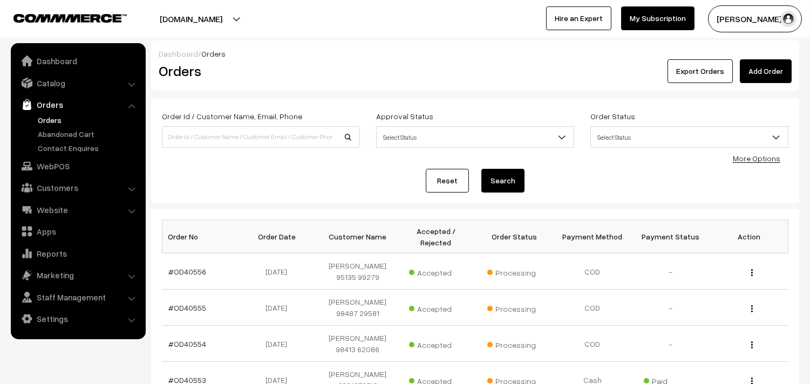
click at [54, 122] on link "Orders" at bounding box center [88, 119] width 107 height 11
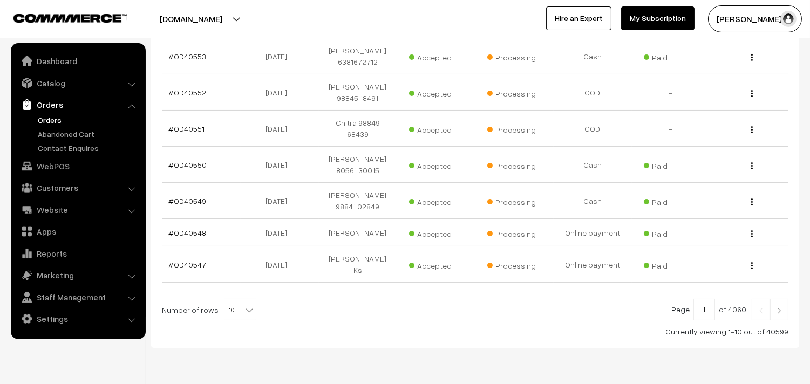
scroll to position [324, 0]
click at [236, 299] on span "10" at bounding box center [239, 310] width 31 height 22
select select "100"
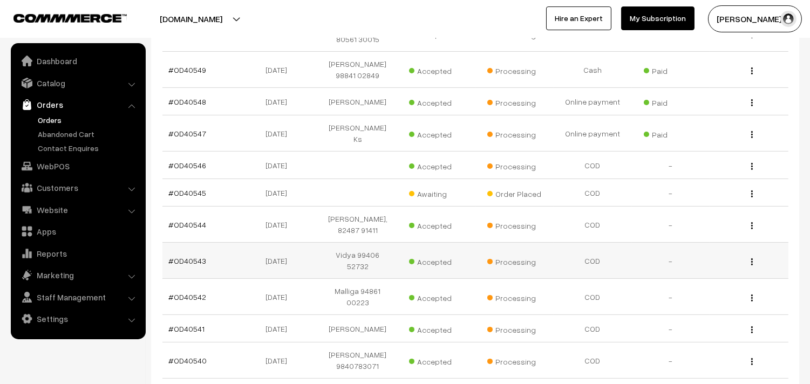
scroll to position [479, 0]
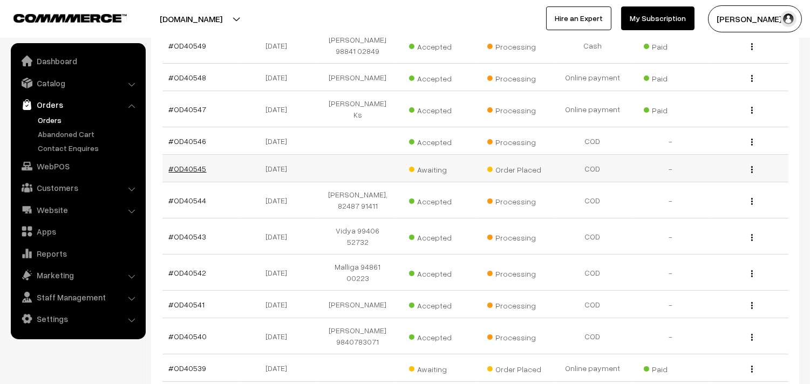
click at [194, 164] on link "#OD40545" at bounding box center [188, 168] width 38 height 9
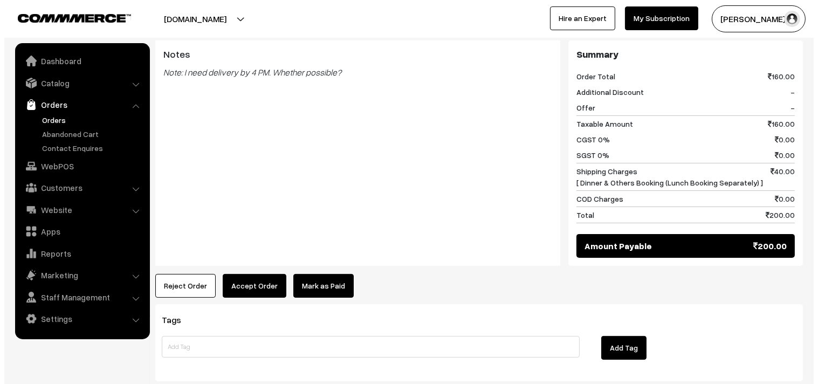
scroll to position [505, 0]
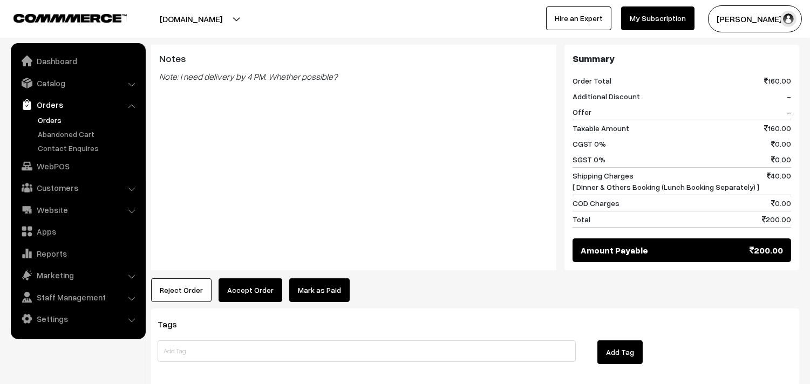
click at [251, 278] on button "Accept Order" at bounding box center [250, 290] width 64 height 24
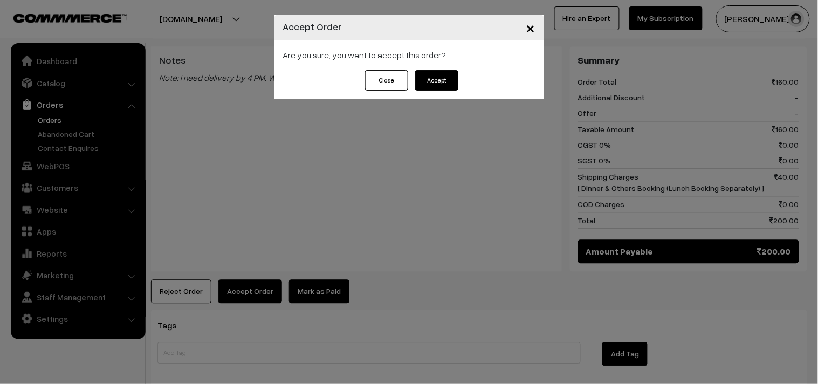
click at [434, 87] on button "Accept" at bounding box center [436, 80] width 43 height 20
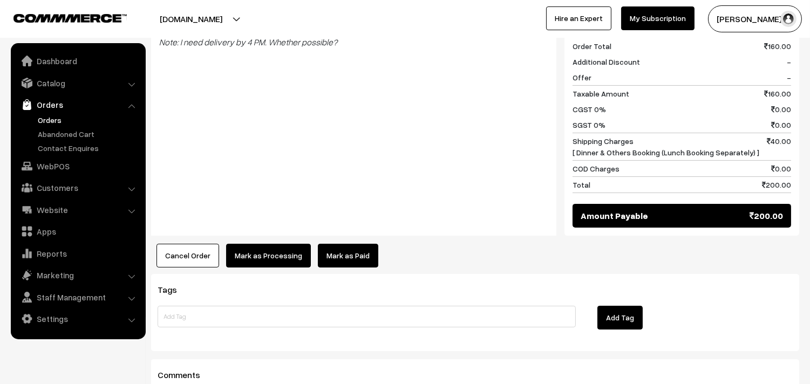
click at [267, 246] on button "Mark as Processing" at bounding box center [268, 256] width 85 height 24
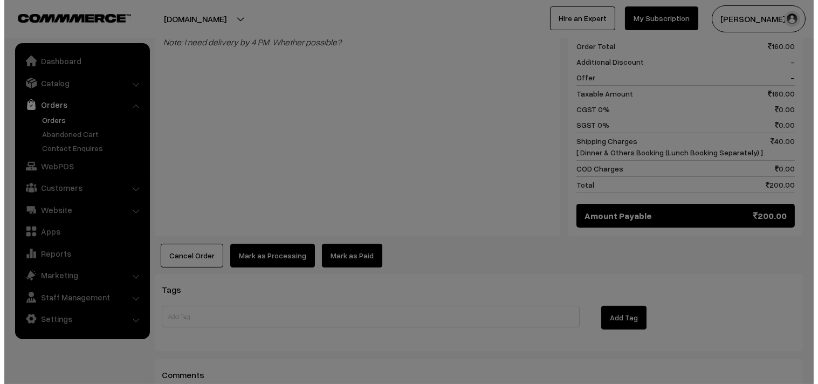
scroll to position [541, 0]
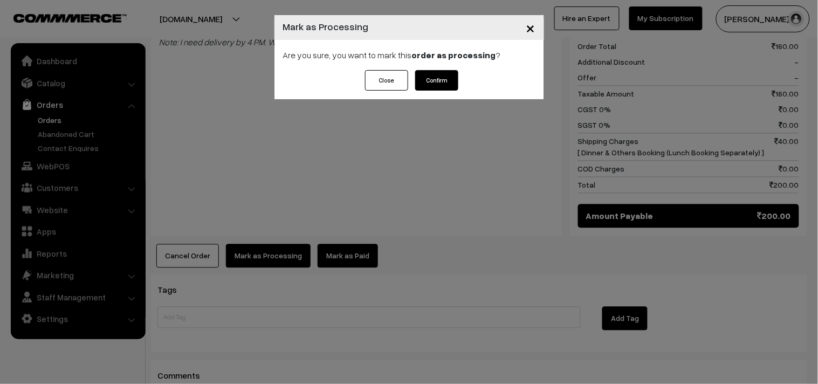
click at [441, 84] on button "Confirm" at bounding box center [436, 80] width 43 height 20
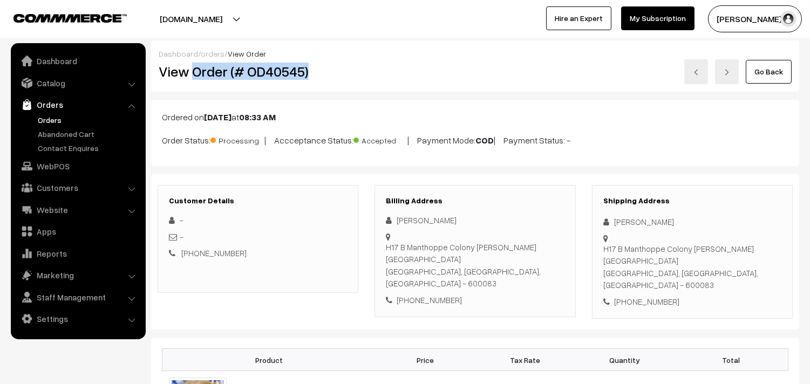
drag, startPoint x: 191, startPoint y: 72, endPoint x: 327, endPoint y: 85, distance: 135.9
click at [327, 85] on div "Dashboard / orders / View Order View Order (# OD40545) Go Back" at bounding box center [475, 65] width 648 height 51
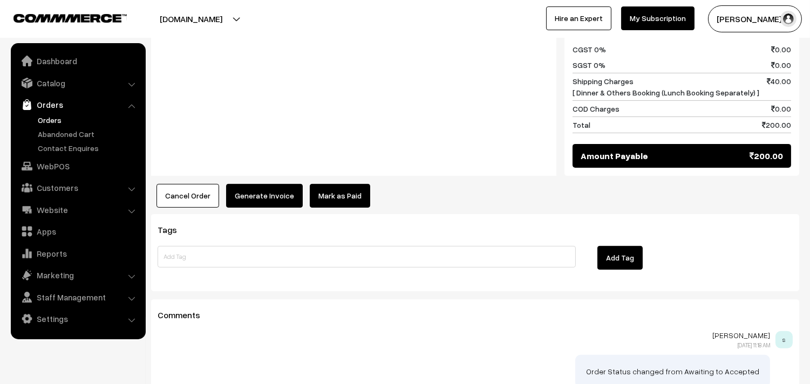
click at [239, 184] on button "Generate Invoice" at bounding box center [264, 196] width 77 height 24
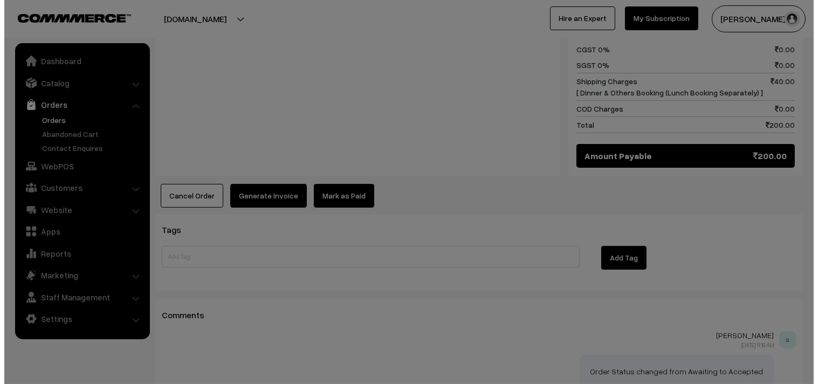
scroll to position [601, 0]
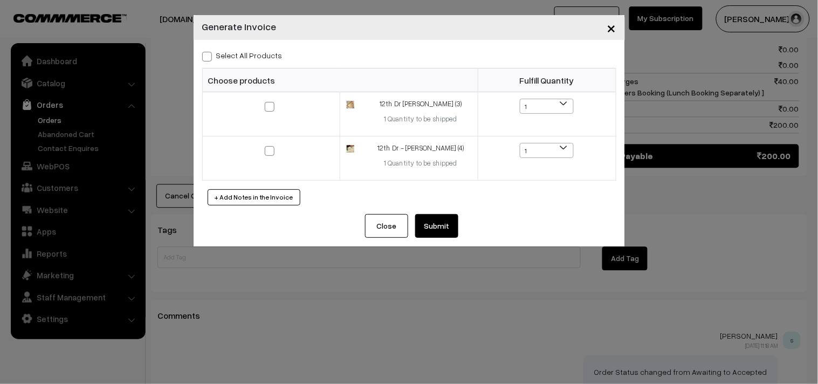
click at [263, 44] on div "Select All Products Choose products Fulfill Quantity 1 1 1 1" at bounding box center [409, 127] width 431 height 174
click at [264, 45] on div "Select All Products Choose products Fulfill Quantity 1 1 1 1" at bounding box center [409, 127] width 431 height 174
click at [263, 49] on div "Select All Products" at bounding box center [409, 55] width 414 height 13
click at [263, 51] on label "Select All Products" at bounding box center [242, 55] width 80 height 11
click at [209, 51] on input "Select All Products" at bounding box center [205, 54] width 7 height 7
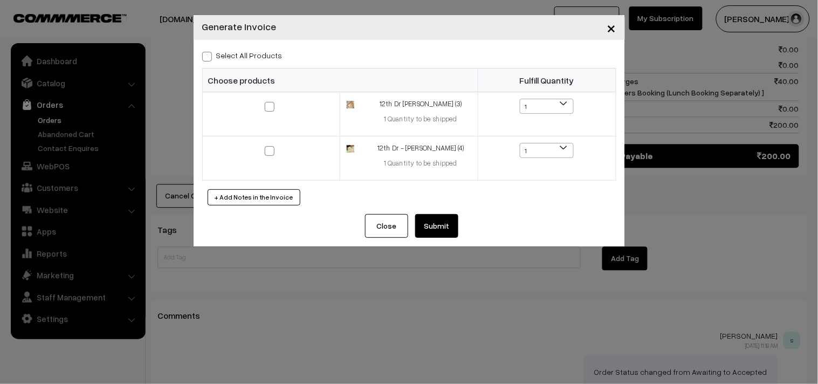
checkbox input "true"
click at [413, 230] on div "Close Submit Back Fulfill Items" at bounding box center [409, 226] width 99 height 24
click at [426, 223] on button "Submit" at bounding box center [436, 226] width 43 height 24
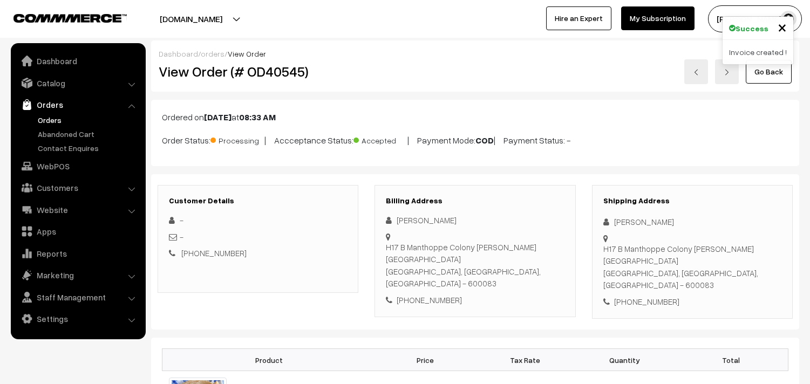
scroll to position [599, 0]
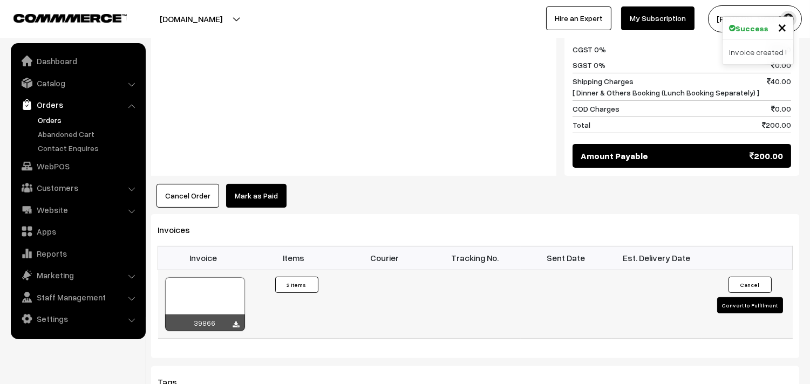
click at [197, 277] on div at bounding box center [205, 304] width 80 height 54
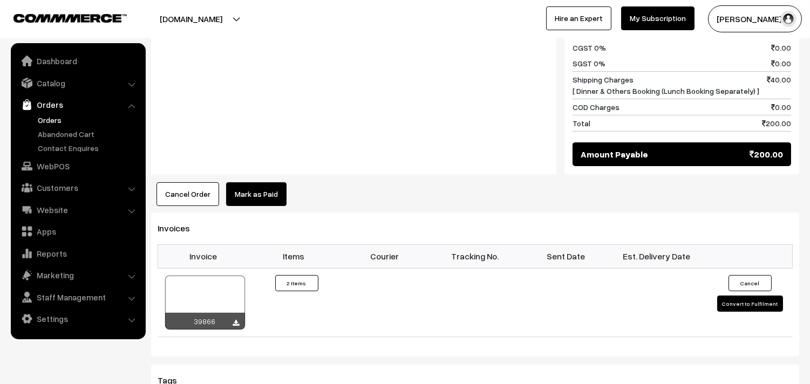
click at [42, 122] on link "Orders" at bounding box center [88, 119] width 107 height 11
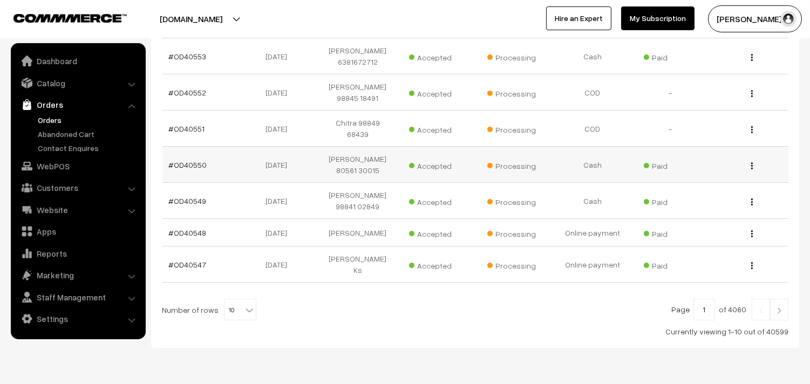
scroll to position [324, 0]
click at [224, 299] on span "10" at bounding box center [239, 310] width 31 height 22
select select "100"
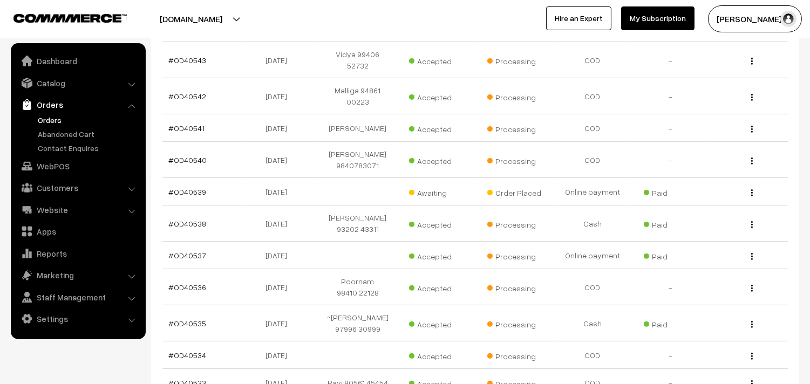
scroll to position [599, 0]
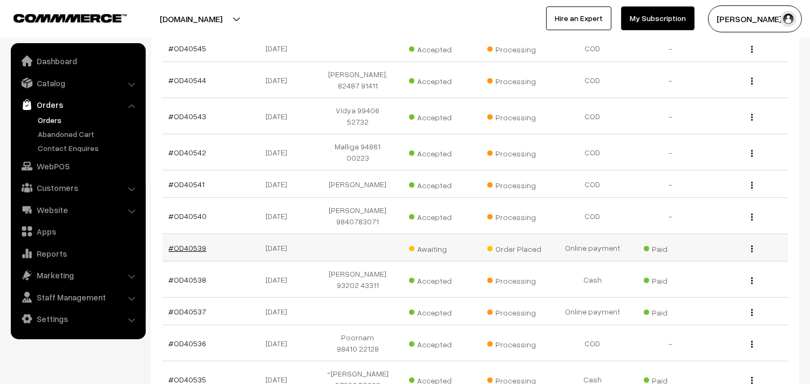
click at [195, 243] on link "#OD40539" at bounding box center [188, 247] width 38 height 9
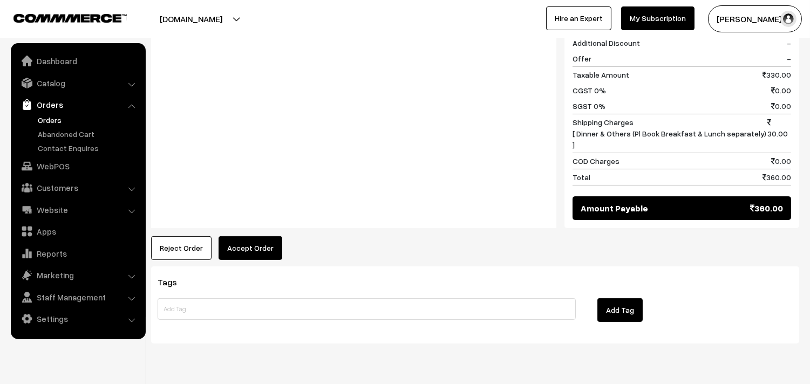
click at [263, 236] on button "Accept Order" at bounding box center [250, 248] width 64 height 24
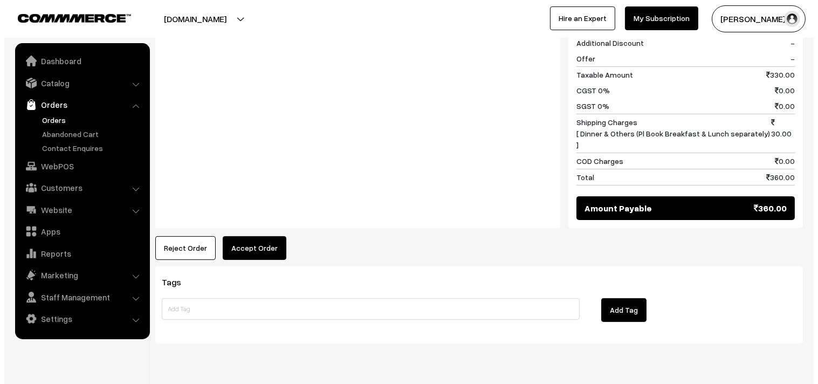
scroll to position [662, 0]
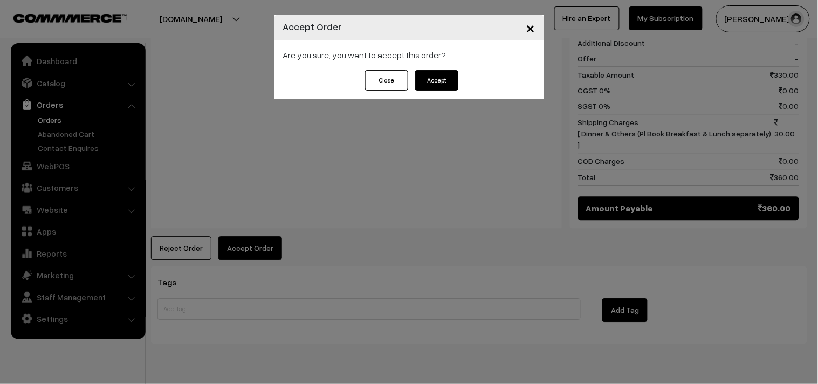
click at [435, 79] on button "Accept" at bounding box center [436, 80] width 43 height 20
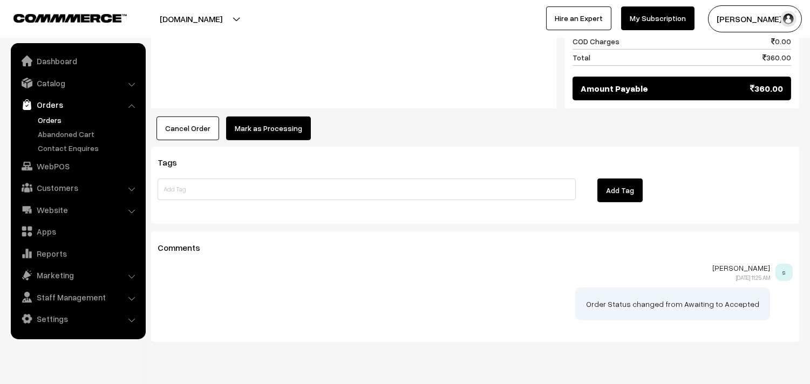
click at [263, 116] on button "Mark as Processing" at bounding box center [268, 128] width 85 height 24
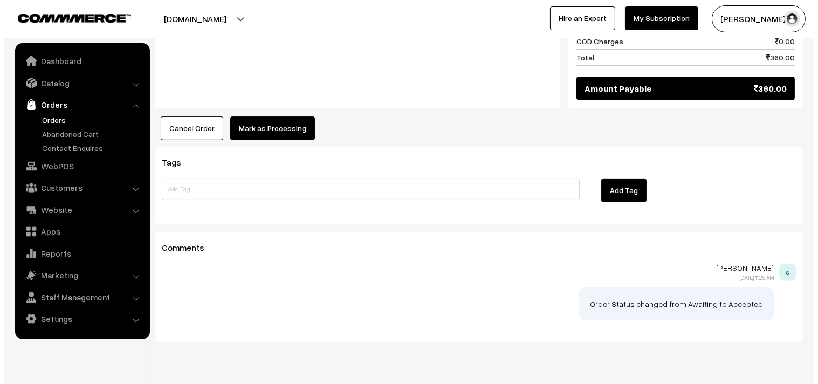
scroll to position [783, 0]
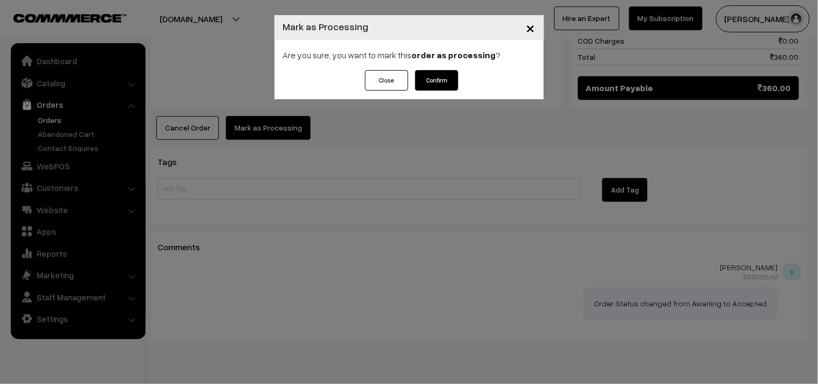
click at [434, 84] on button "Confirm" at bounding box center [436, 80] width 43 height 20
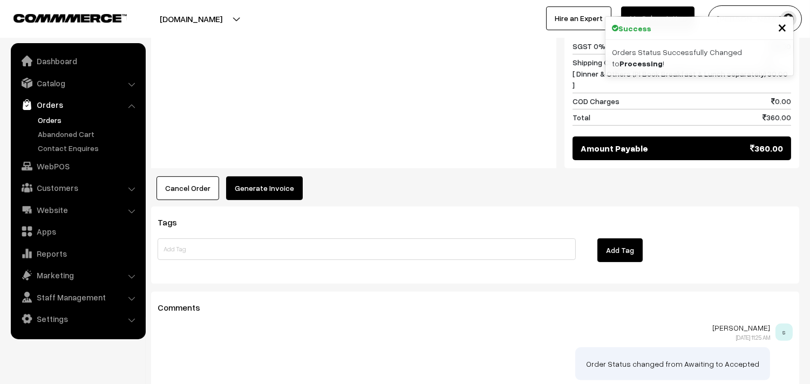
click at [252, 176] on button "Generate Invoice" at bounding box center [264, 188] width 77 height 24
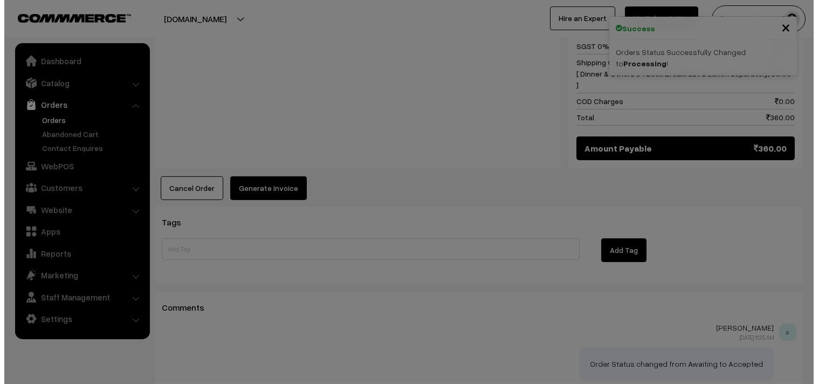
scroll to position [723, 0]
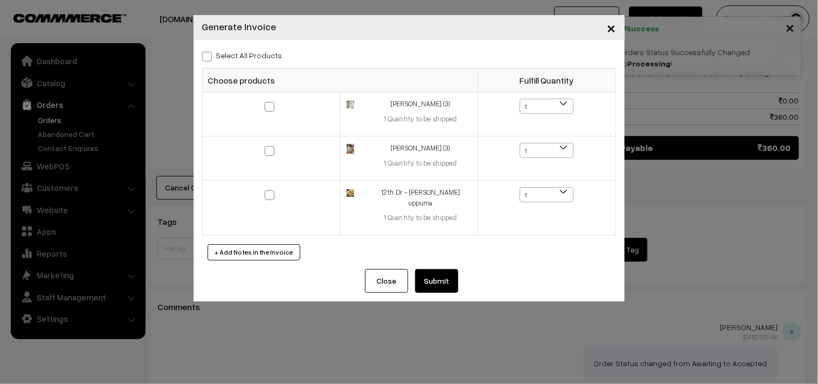
click at [260, 60] on label "Select All Products" at bounding box center [242, 55] width 80 height 11
click at [209, 58] on input "Select All Products" at bounding box center [205, 54] width 7 height 7
checkbox input "true"
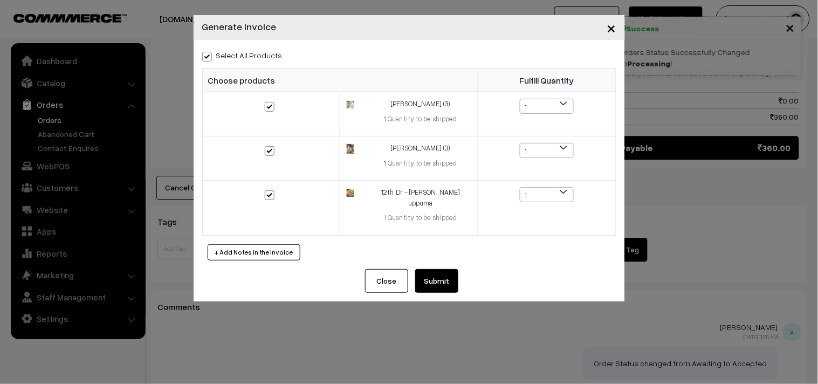
checkbox input "true"
click at [445, 272] on button "Submit" at bounding box center [436, 281] width 43 height 24
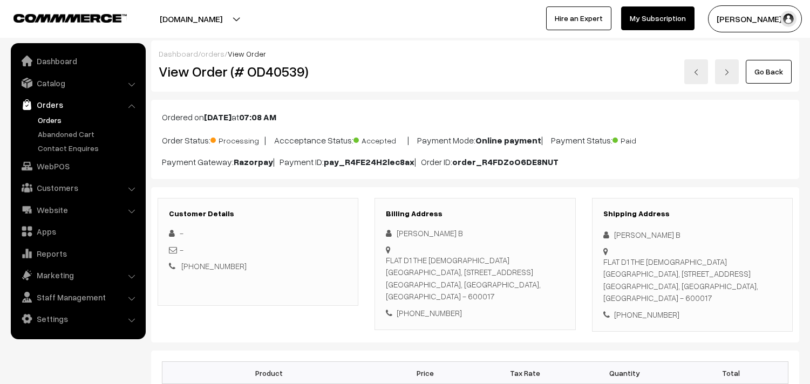
scroll to position [719, 0]
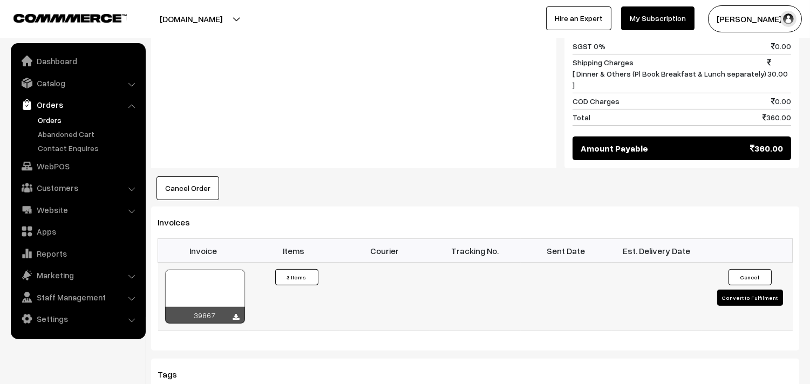
click at [239, 275] on div at bounding box center [205, 297] width 80 height 54
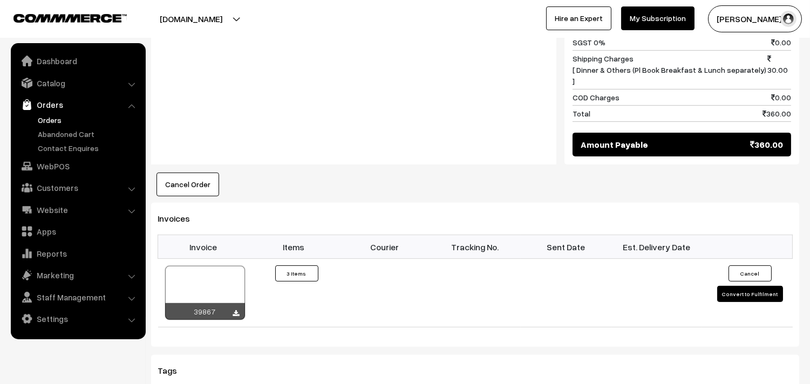
click at [60, 117] on link "Orders" at bounding box center [88, 119] width 107 height 11
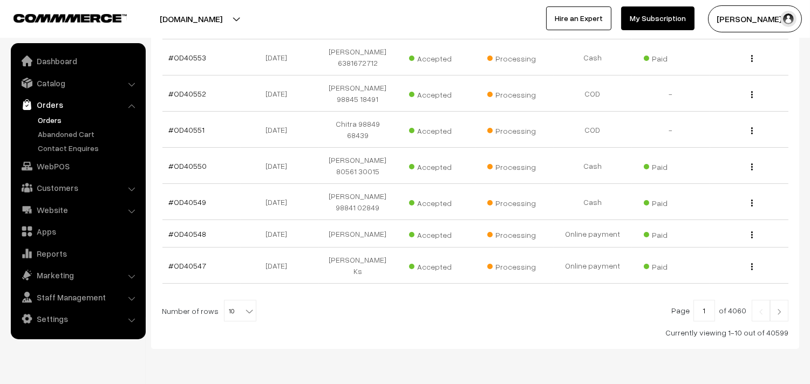
scroll to position [324, 0]
click at [244, 304] on b at bounding box center [249, 309] width 11 height 11
select select "100"
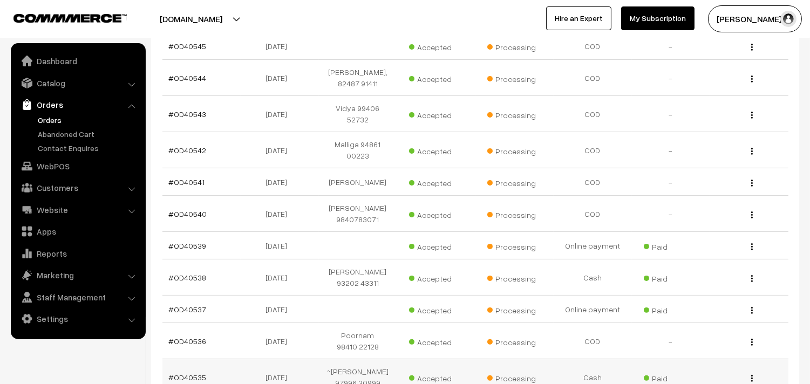
scroll to position [599, 0]
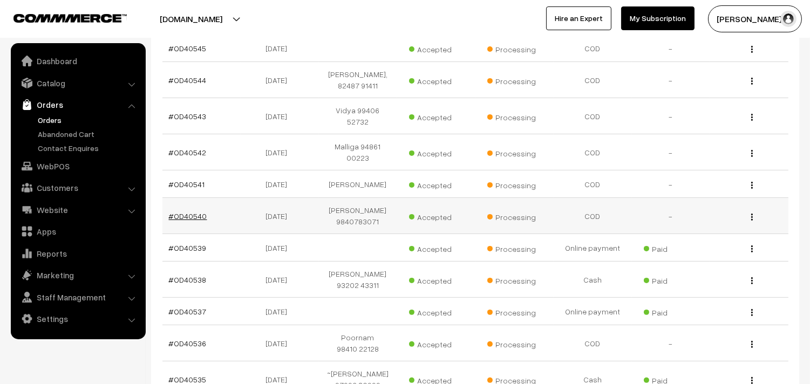
click at [180, 211] on link "#OD40540" at bounding box center [188, 215] width 38 height 9
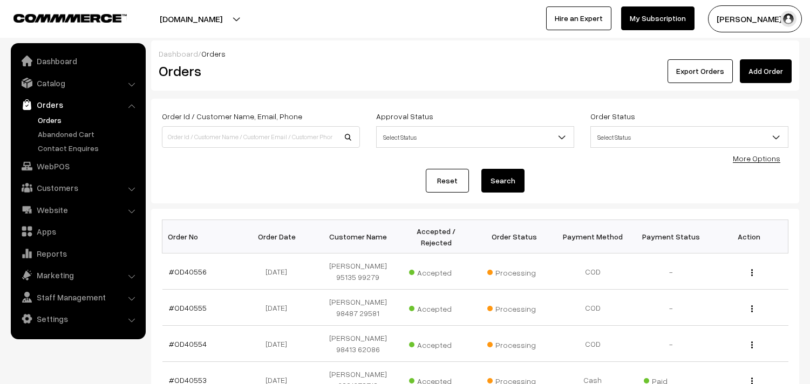
scroll to position [599, 0]
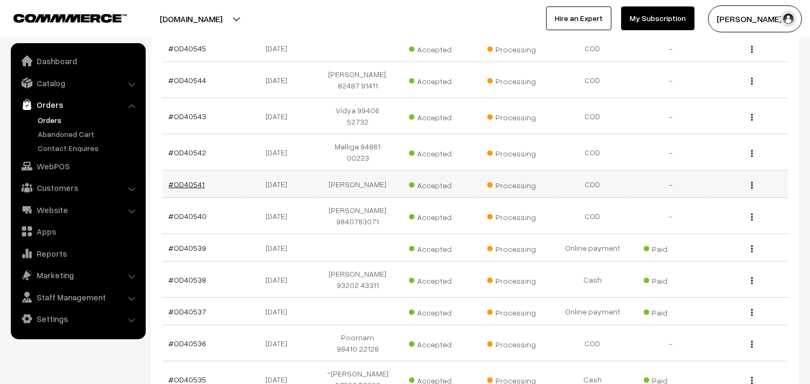
click at [190, 180] on link "#OD40541" at bounding box center [187, 184] width 36 height 9
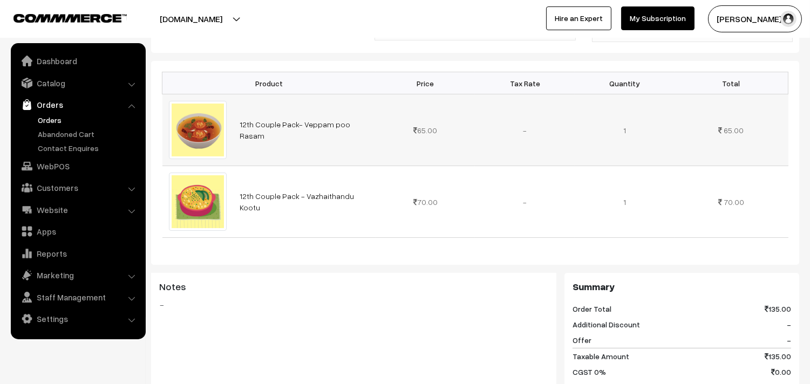
scroll to position [299, 0]
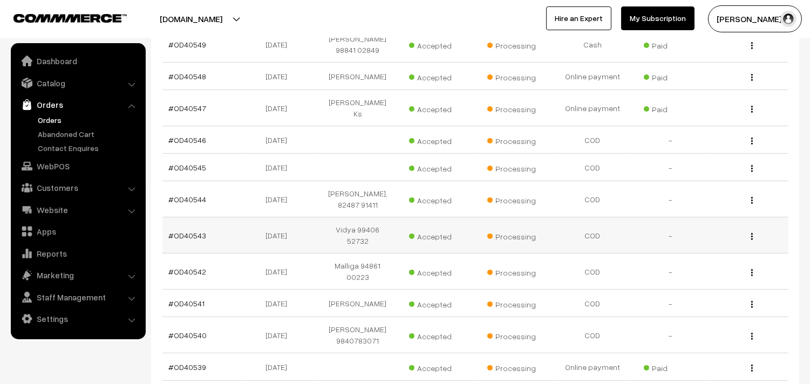
scroll to position [479, 0]
click at [193, 232] on link "#OD40543" at bounding box center [188, 236] width 38 height 9
click at [190, 255] on td "#OD40542" at bounding box center [201, 273] width 78 height 36
click at [189, 268] on link "#OD40542" at bounding box center [188, 272] width 38 height 9
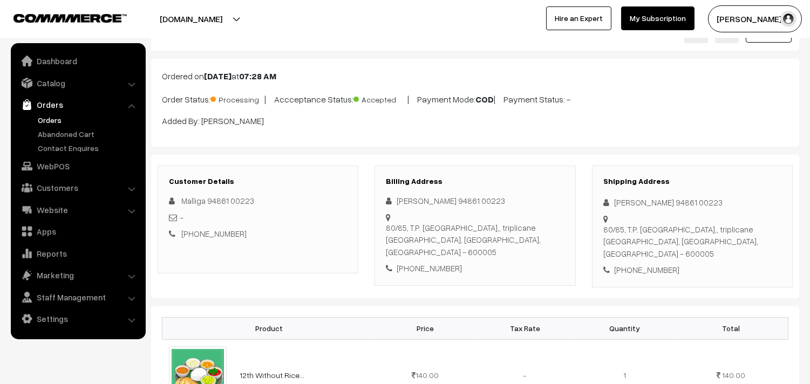
scroll to position [60, 0]
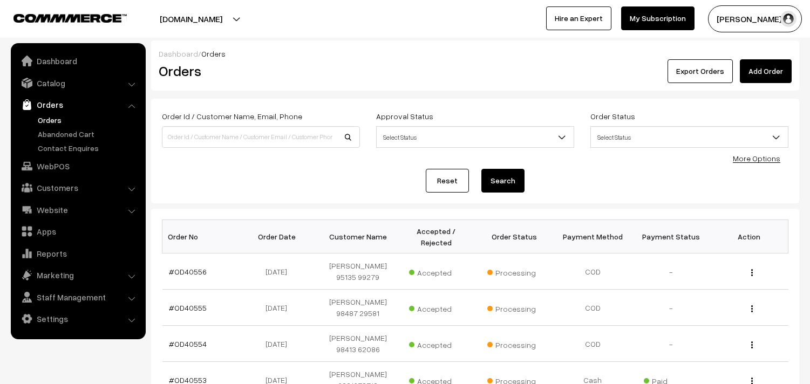
scroll to position [479, 0]
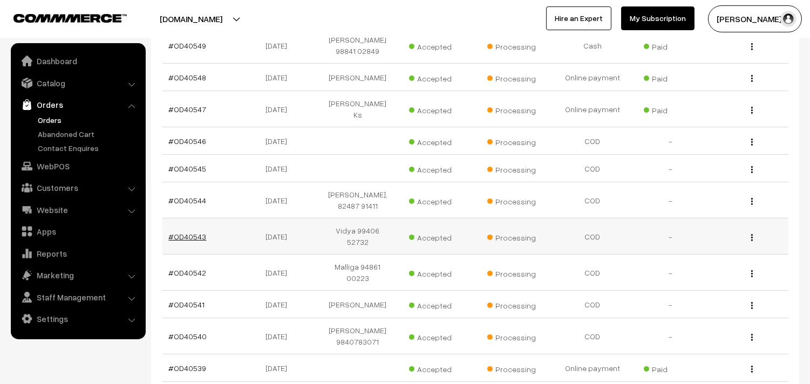
click at [198, 232] on link "#OD40543" at bounding box center [188, 236] width 38 height 9
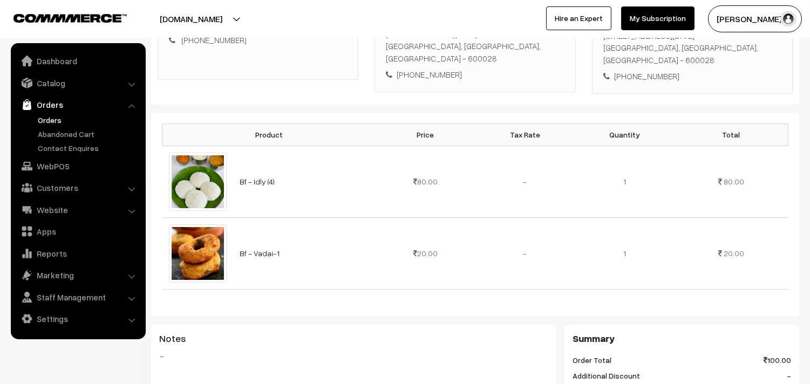
scroll to position [60, 0]
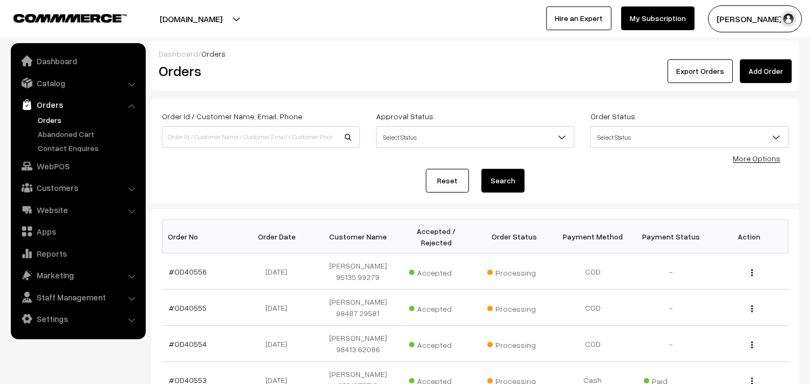
scroll to position [479, 0]
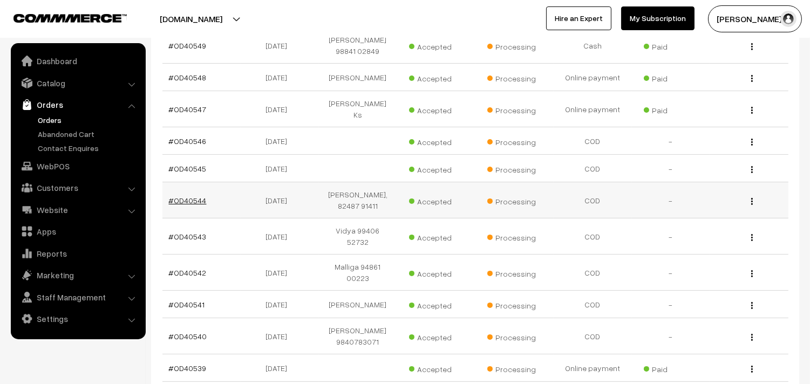
click at [191, 196] on link "#OD40544" at bounding box center [188, 200] width 38 height 9
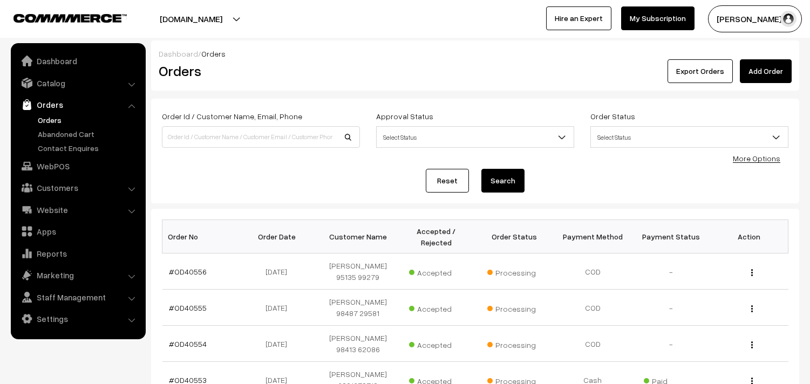
scroll to position [479, 0]
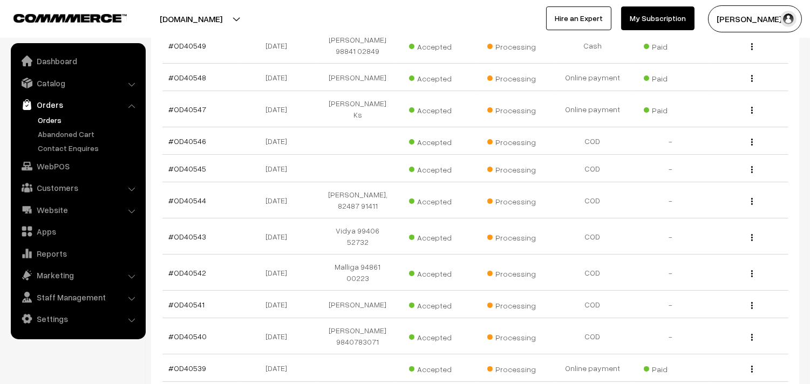
click at [58, 122] on link "Orders" at bounding box center [88, 119] width 107 height 11
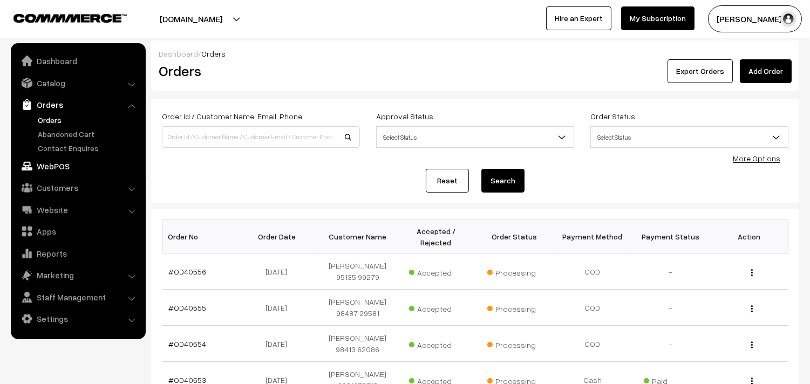
click at [59, 170] on link "WebPOS" at bounding box center [77, 165] width 128 height 19
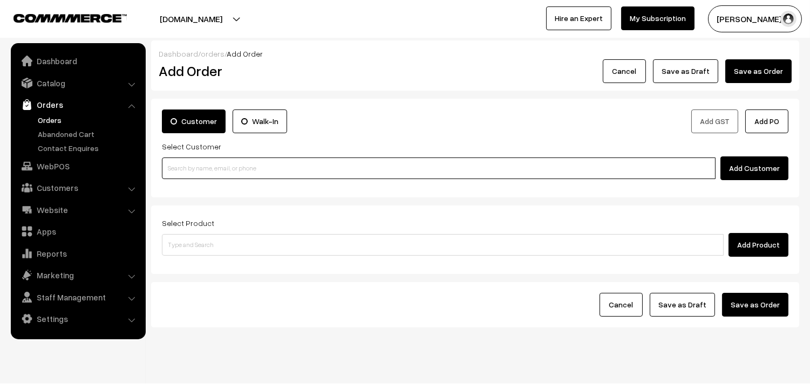
click at [255, 165] on input at bounding box center [438, 168] width 553 height 22
click at [239, 171] on input at bounding box center [438, 168] width 553 height 22
paste input "89390 22769"
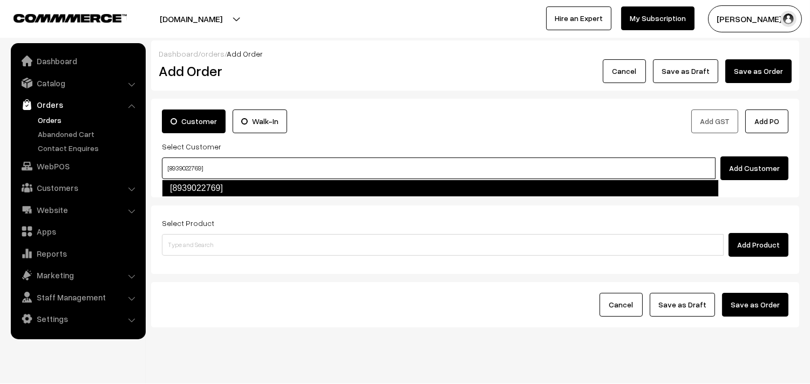
type input "[8939022769]"
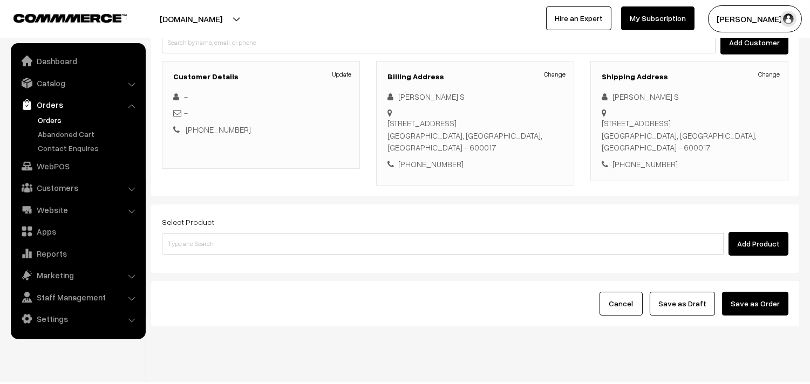
scroll to position [130, 0]
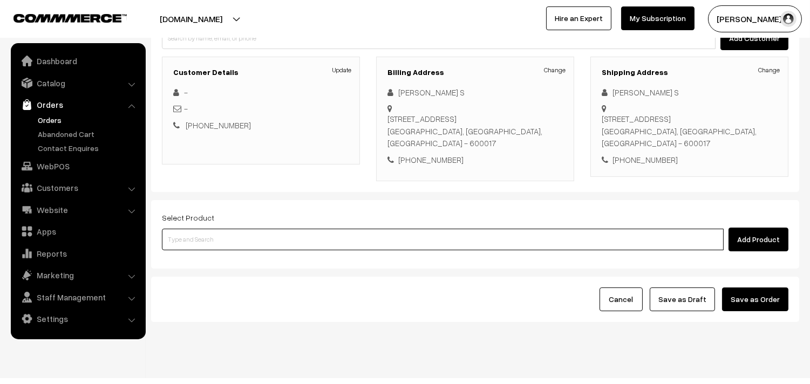
click at [316, 229] on input at bounding box center [442, 240] width 561 height 22
type input "c"
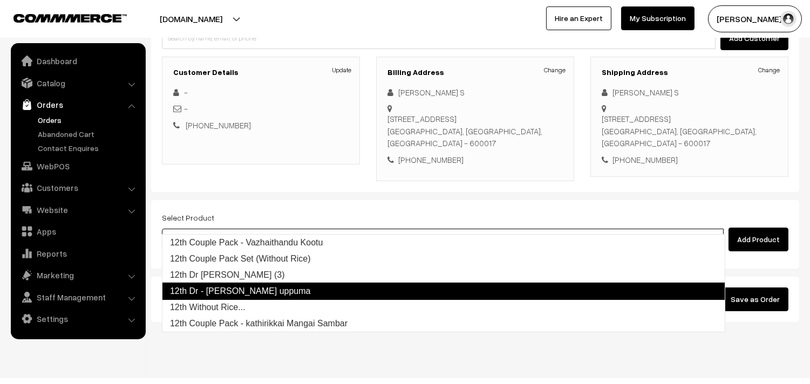
type input "12th Dr [PERSON_NAME] (3)"
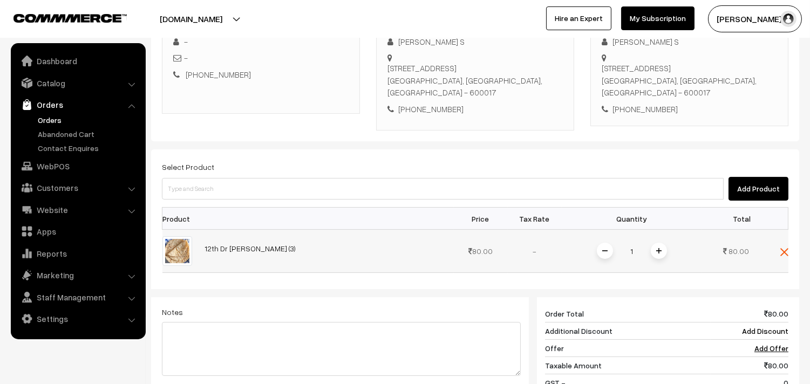
scroll to position [250, 0]
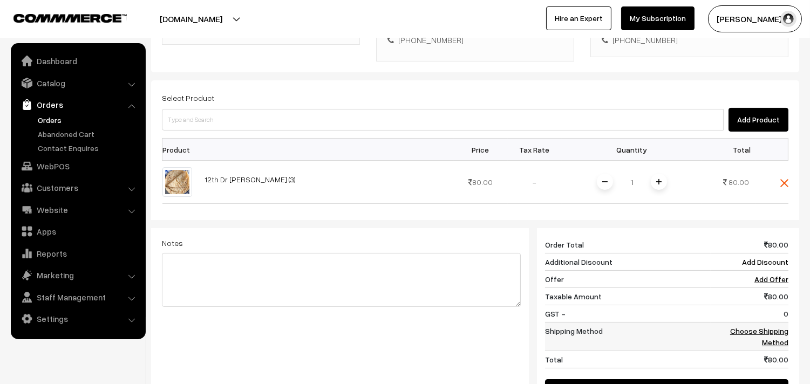
click at [781, 326] on link "Choose Shipping Method" at bounding box center [759, 336] width 58 height 20
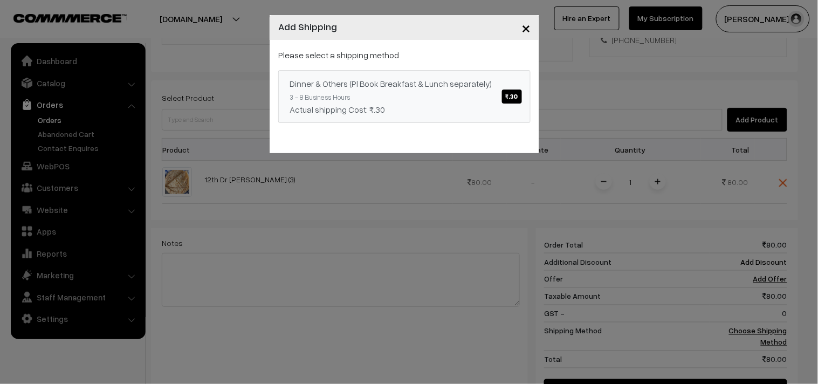
click at [410, 101] on link "Dinner & Others (Pl Book Breakfast & Lunch separately) ₹.30 3 - 8 Business Hour…" at bounding box center [404, 96] width 252 height 53
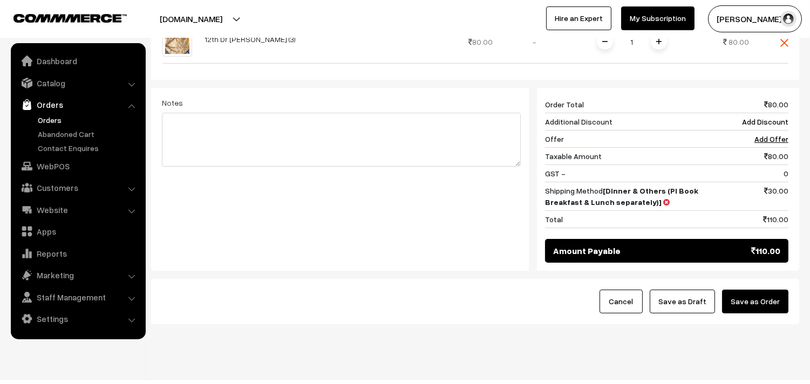
scroll to position [393, 0]
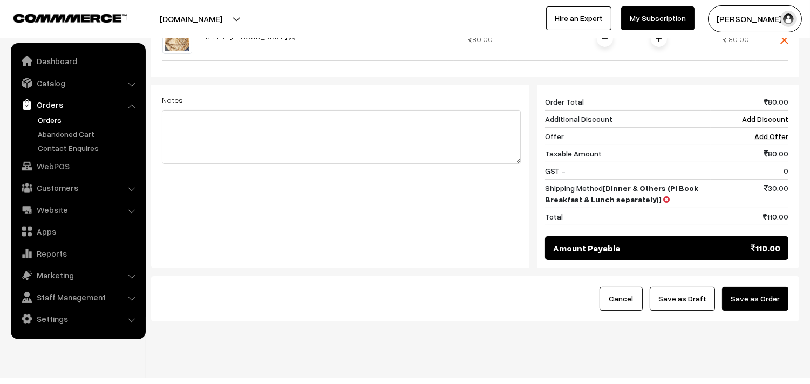
click at [683, 287] on button "Save as Draft" at bounding box center [681, 299] width 65 height 24
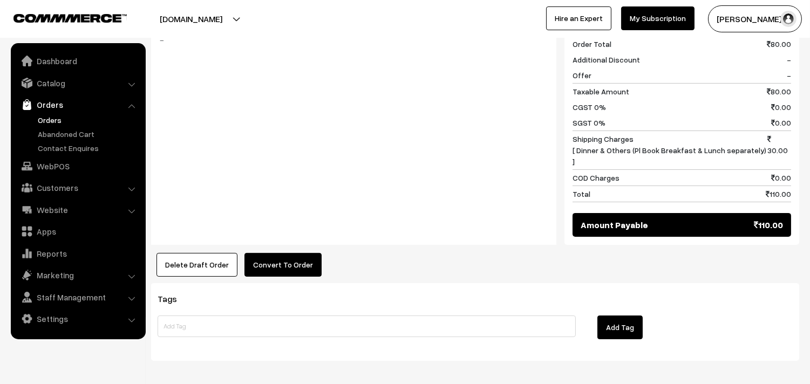
click at [278, 253] on button "Convert To Order" at bounding box center [282, 265] width 77 height 24
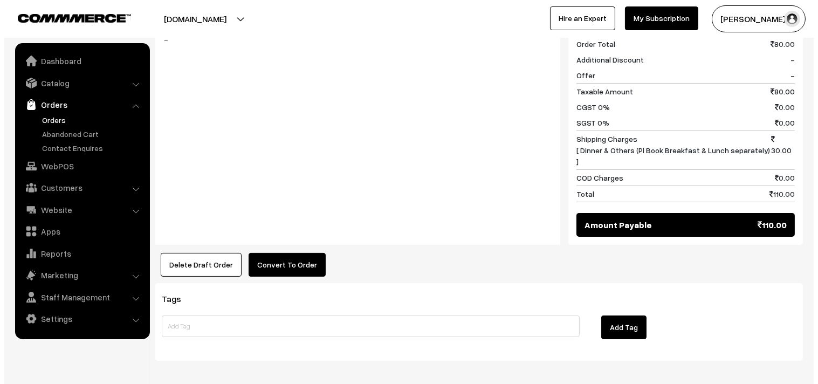
scroll to position [480, 0]
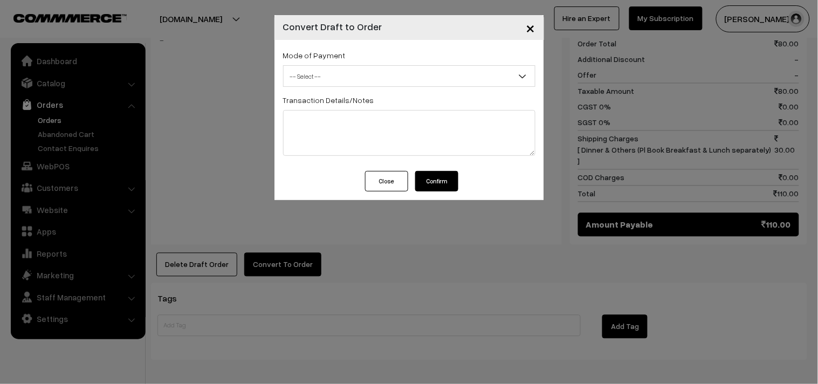
click at [317, 81] on span "-- Select --" at bounding box center [409, 76] width 251 height 19
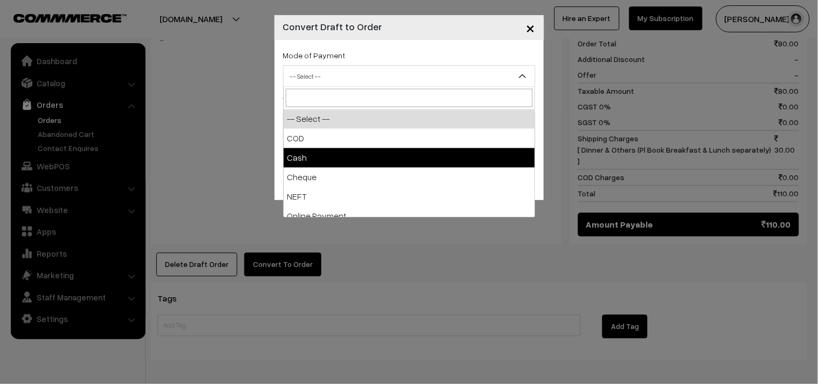
select select "2"
checkbox input "true"
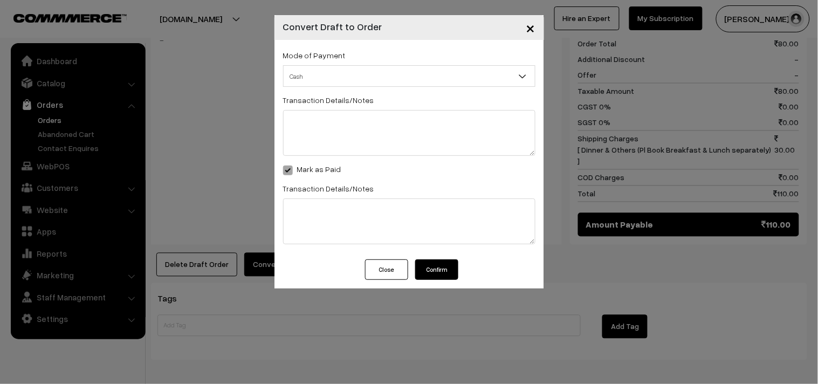
click at [433, 272] on button "Confirm" at bounding box center [436, 269] width 43 height 20
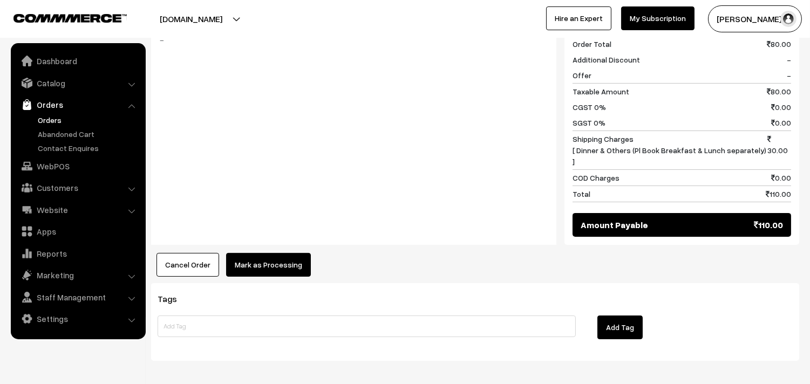
click at [271, 224] on div "Product Price Tax Rate Quantity Total 12th Dr Chappathi (3) 80.00" at bounding box center [475, 72] width 648 height 409
click at [264, 253] on button "Mark as Processing" at bounding box center [268, 265] width 85 height 24
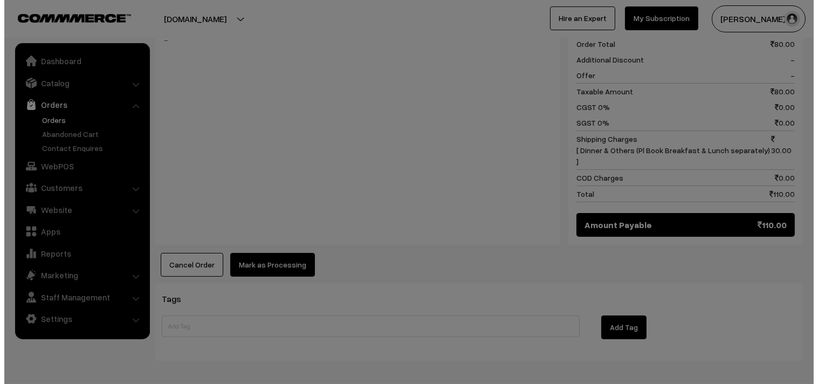
scroll to position [480, 0]
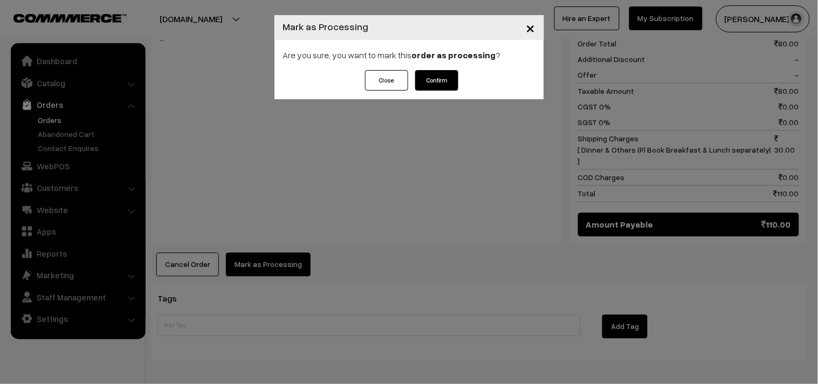
click at [424, 98] on div "Close Confirm" at bounding box center [410, 84] width 270 height 29
click at [438, 77] on button "Confirm" at bounding box center [436, 80] width 43 height 20
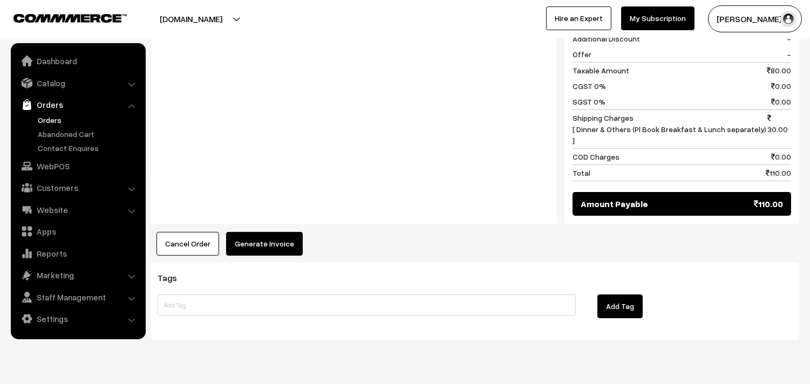
click at [270, 232] on button "Generate Invoice" at bounding box center [264, 244] width 77 height 24
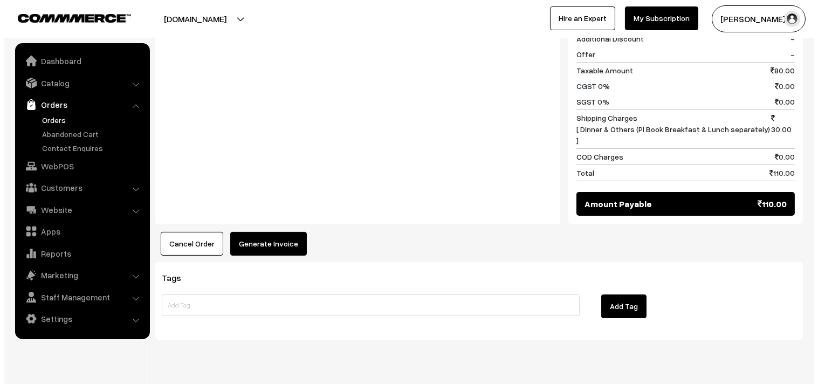
scroll to position [502, 0]
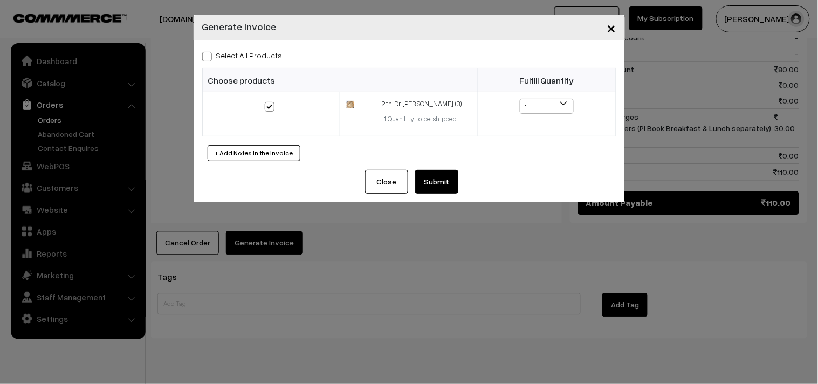
click at [433, 186] on button "Submit" at bounding box center [436, 182] width 43 height 24
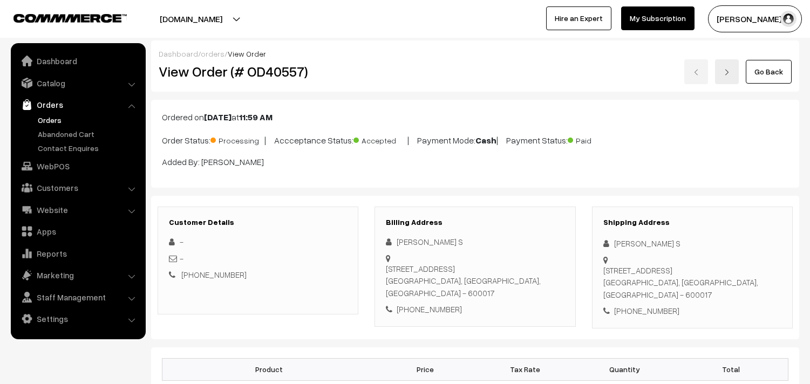
scroll to position [499, 0]
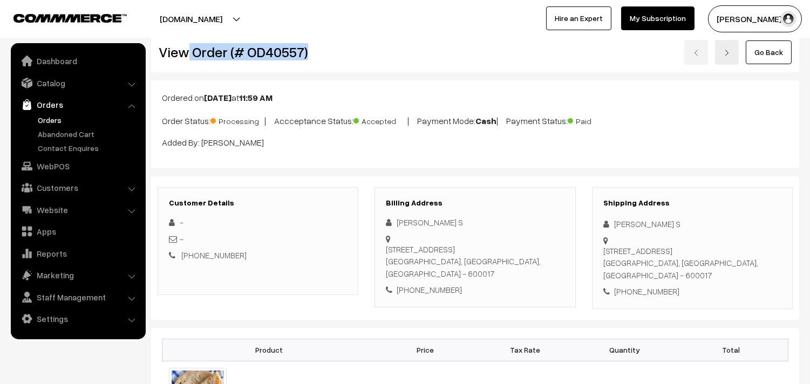
drag, startPoint x: 188, startPoint y: 52, endPoint x: 332, endPoint y: 66, distance: 145.2
click at [337, 68] on div "Dashboard / orders / View Order View Order (# OD40557) Go Back" at bounding box center [475, 46] width 648 height 51
copy h2 "Order (# OD40557)"
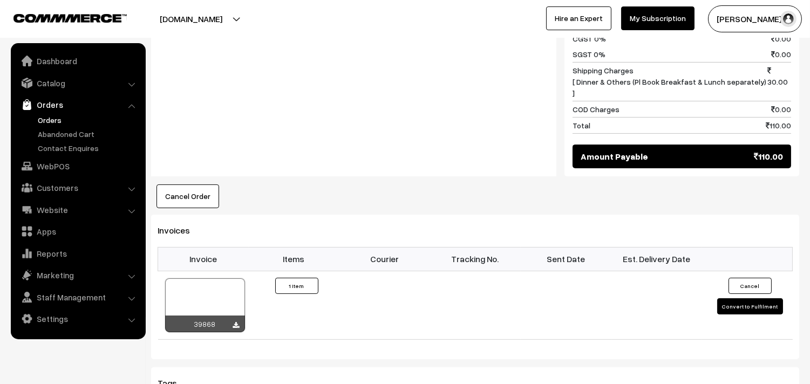
scroll to position [559, 0]
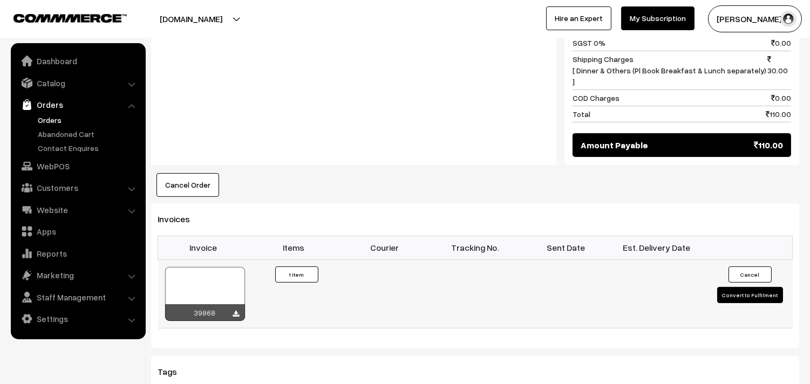
click at [212, 267] on div at bounding box center [205, 294] width 80 height 54
click at [53, 166] on link "WebPOS" at bounding box center [77, 165] width 128 height 19
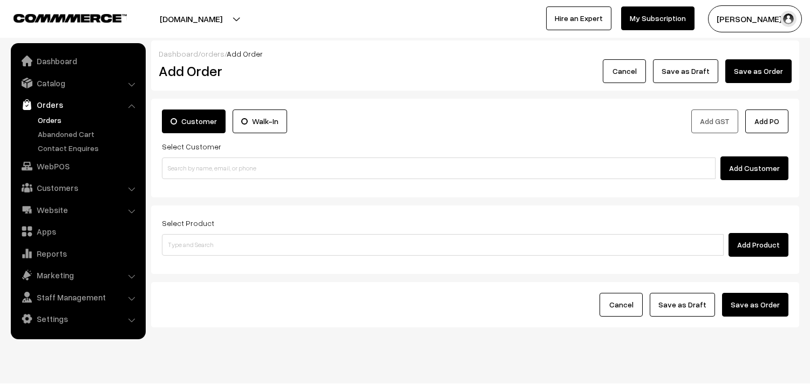
click at [195, 176] on input at bounding box center [438, 168] width 553 height 22
click at [189, 164] on input "94454 04045" at bounding box center [438, 168] width 553 height 22
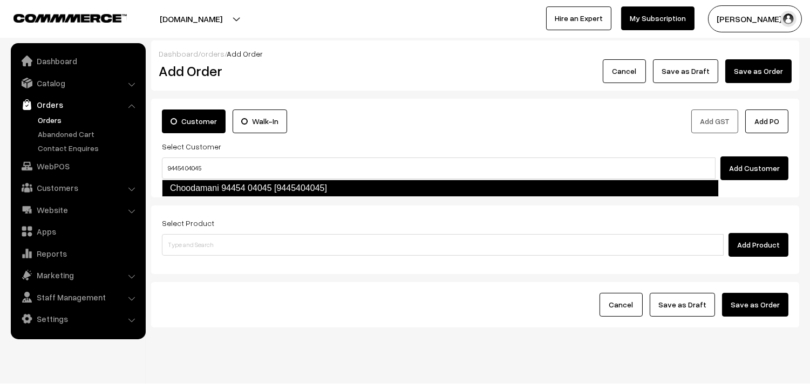
click at [195, 190] on link "Choodamani 94454 04045 [9445404045]" at bounding box center [440, 188] width 557 height 17
type input "94454 04045"
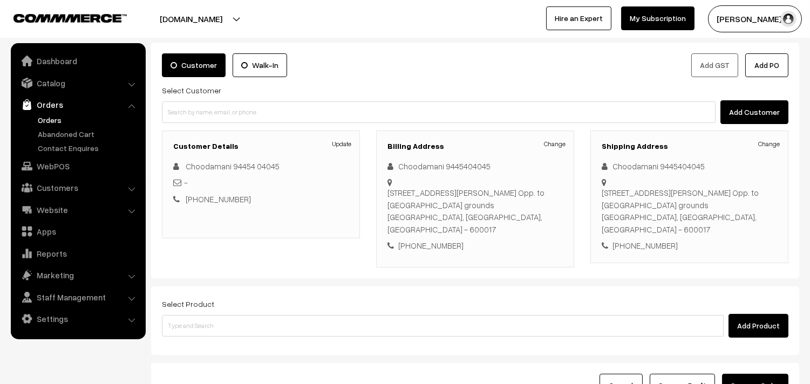
scroll to position [159, 0]
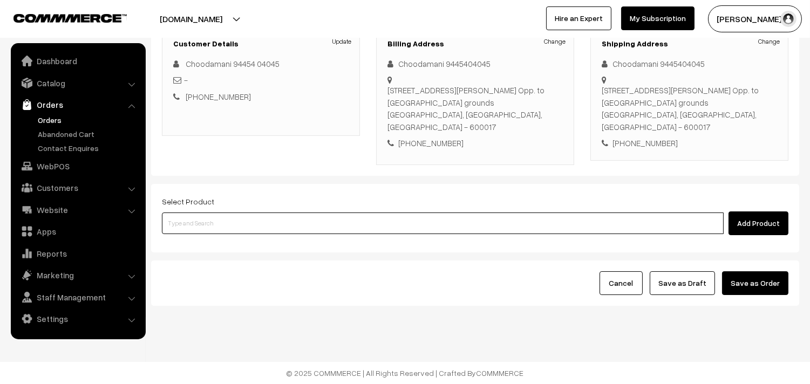
click at [254, 223] on input at bounding box center [442, 223] width 561 height 22
type input "[PERSON_NAME] (3)"
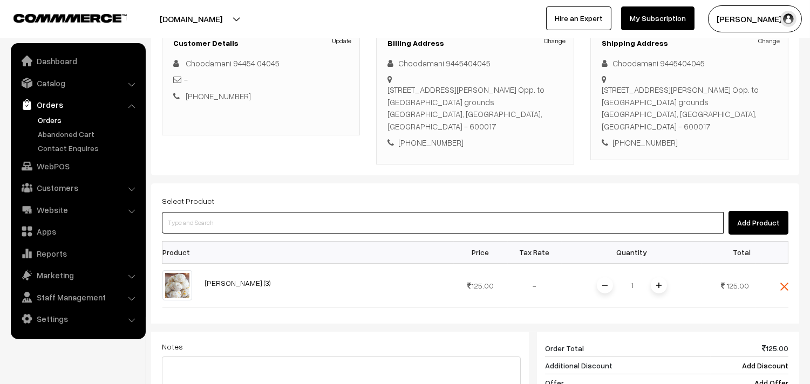
click input
type input "12th Dr - Idly uppuma"
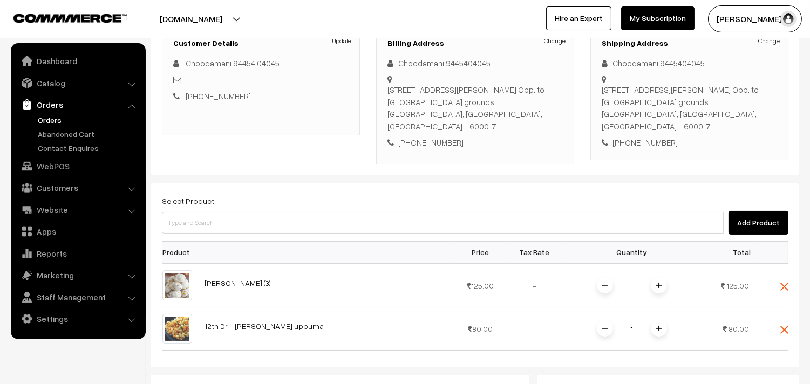
scroll to position [466, 0]
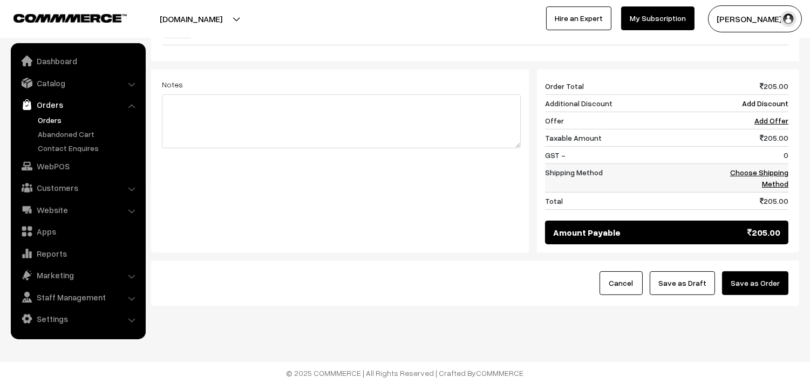
click link "Choose Shipping Method"
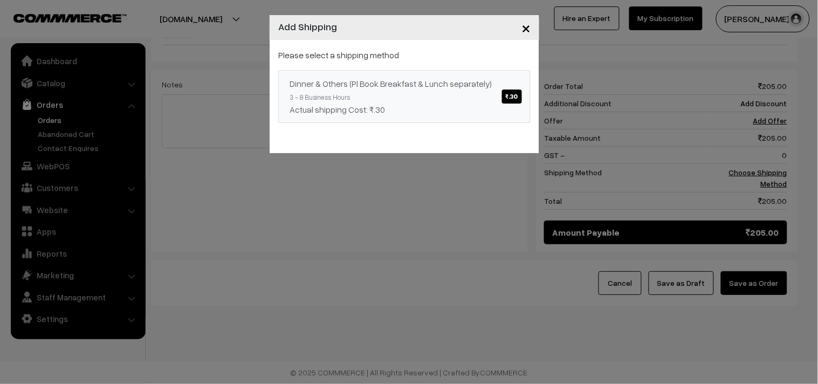
click div "Actual shipping Cost: ₹.30"
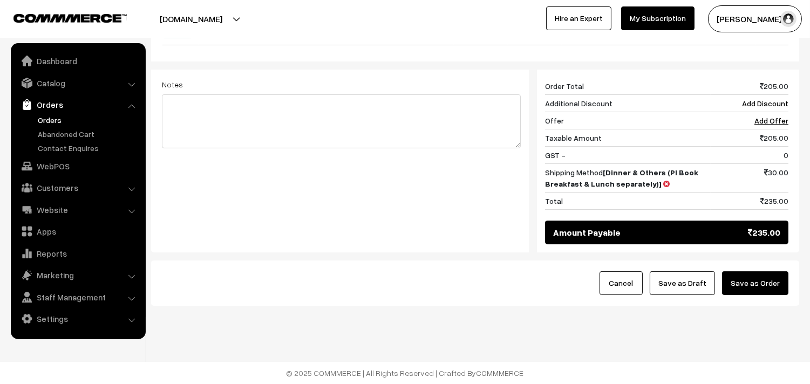
click button "Save as Draft"
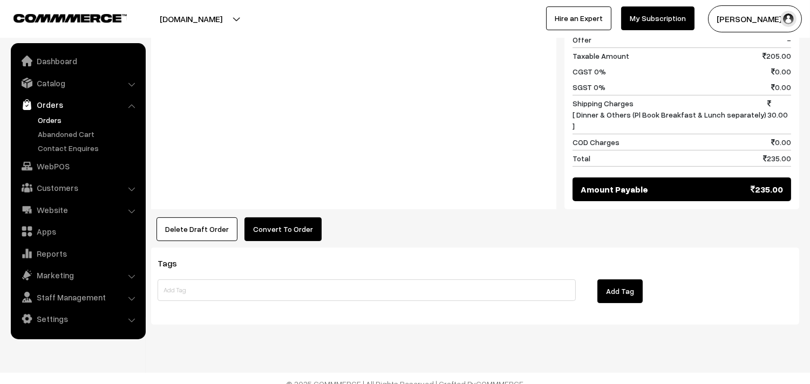
click at [298, 220] on button "Convert To Order" at bounding box center [282, 229] width 77 height 24
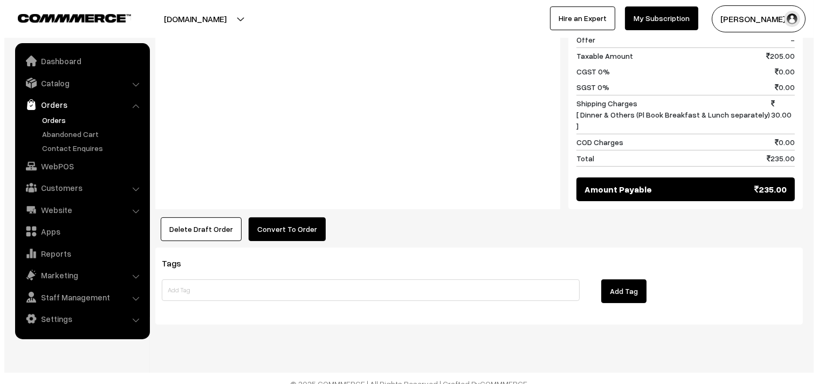
scroll to position [602, 0]
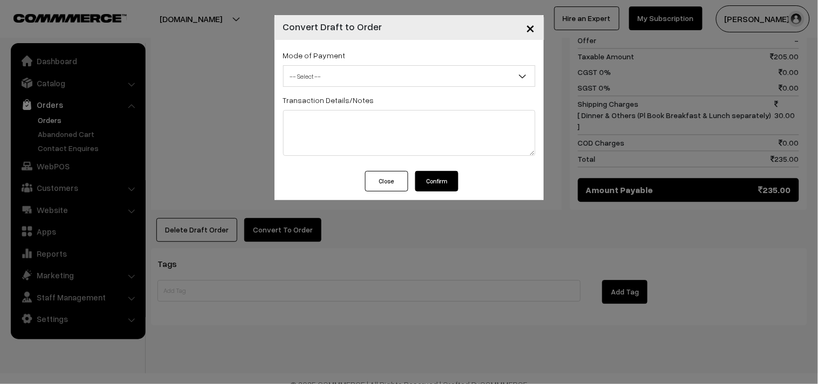
click at [374, 59] on div "Mode of Payment -- Select -- COD Cash Cheque -- Select --" at bounding box center [409, 68] width 252 height 38
click at [373, 77] on span "-- Select --" at bounding box center [409, 76] width 251 height 19
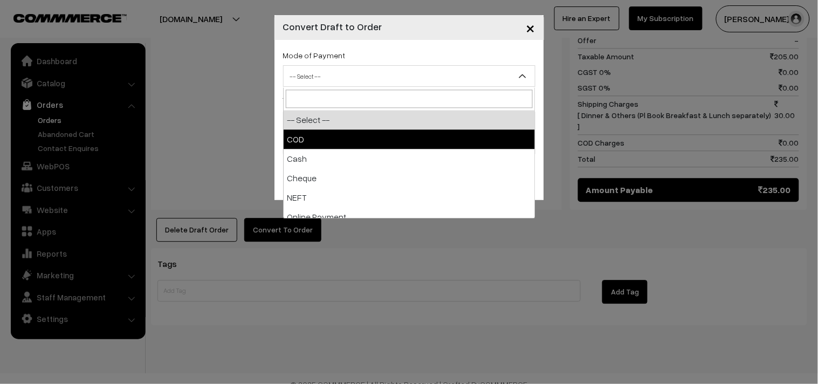
select select "1"
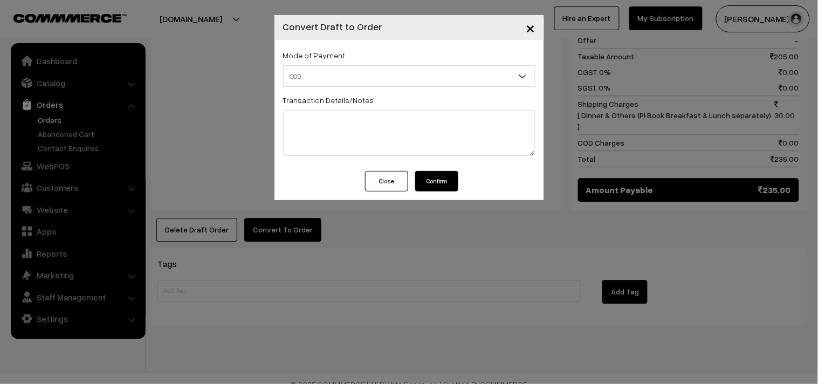
click at [437, 179] on button "Confirm" at bounding box center [436, 181] width 43 height 20
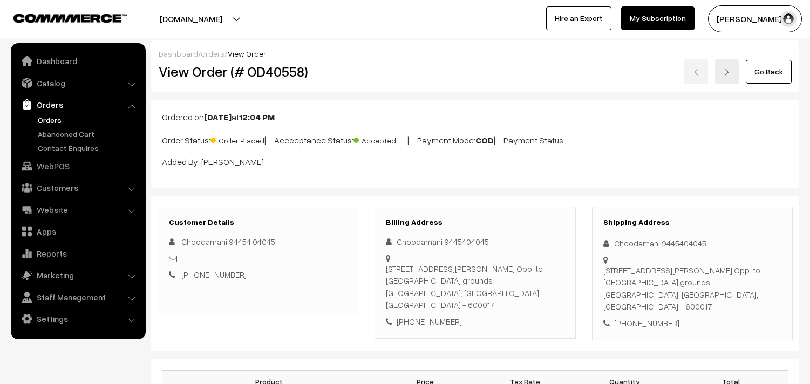
scroll to position [599, 0]
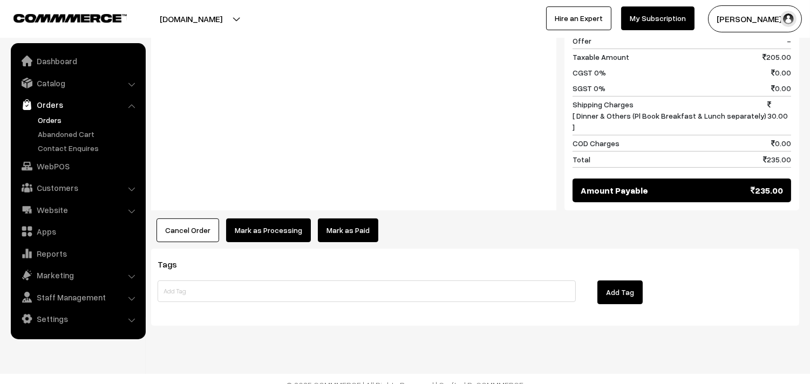
click at [272, 218] on button "Mark as Processing" at bounding box center [268, 230] width 85 height 24
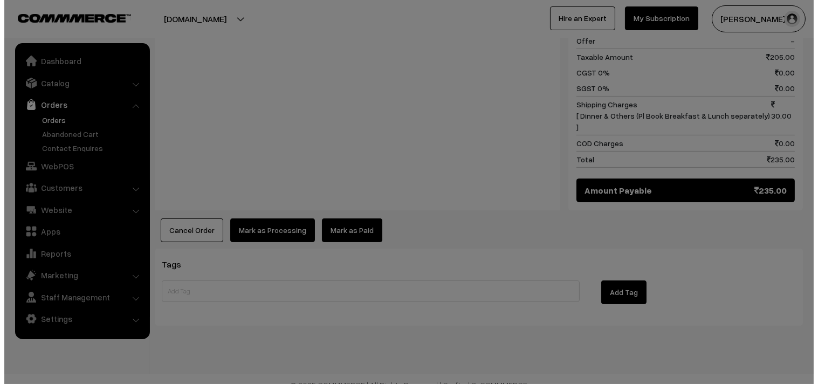
scroll to position [601, 0]
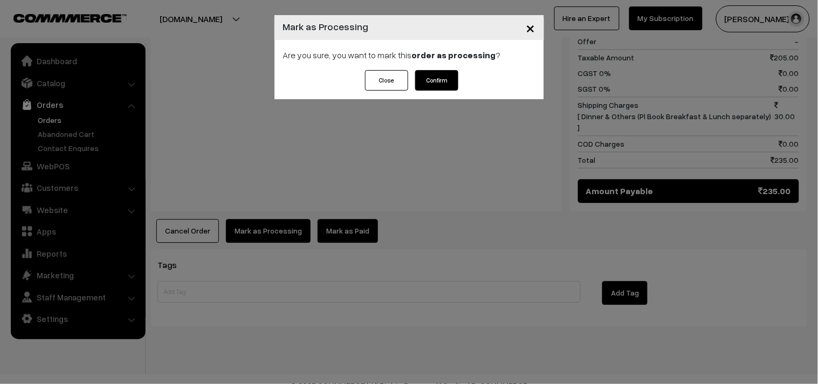
click at [442, 82] on button "Confirm" at bounding box center [436, 80] width 43 height 20
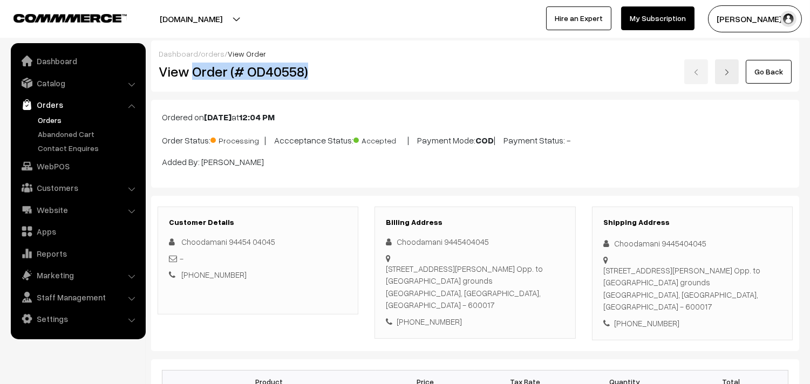
drag, startPoint x: 193, startPoint y: 72, endPoint x: 329, endPoint y: 79, distance: 136.1
click at [329, 79] on h2 "View Order (# OD40558)" at bounding box center [259, 71] width 200 height 17
copy h2 "Order (# OD40558)"
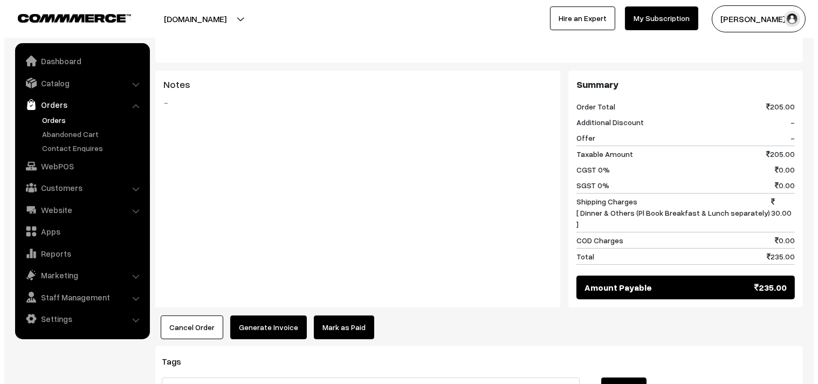
scroll to position [539, 0]
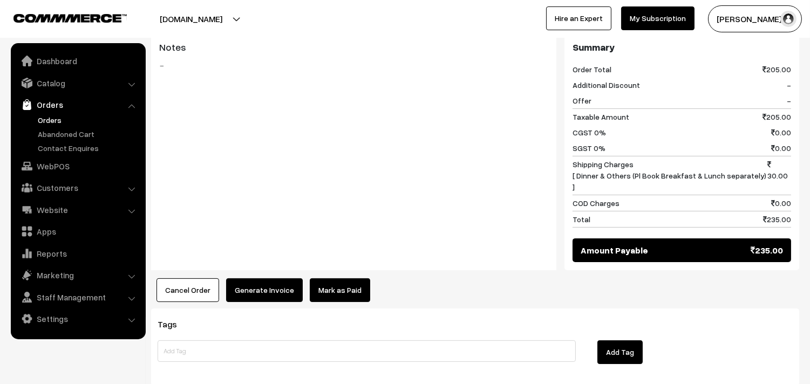
click at [258, 283] on button "Generate Invoice" at bounding box center [264, 290] width 77 height 24
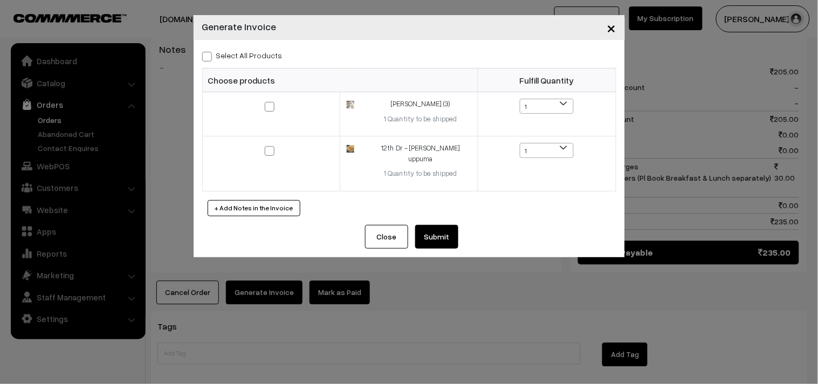
click at [252, 58] on label "Select All Products" at bounding box center [242, 55] width 80 height 11
click at [209, 58] on input "Select All Products" at bounding box center [205, 54] width 7 height 7
checkbox input "true"
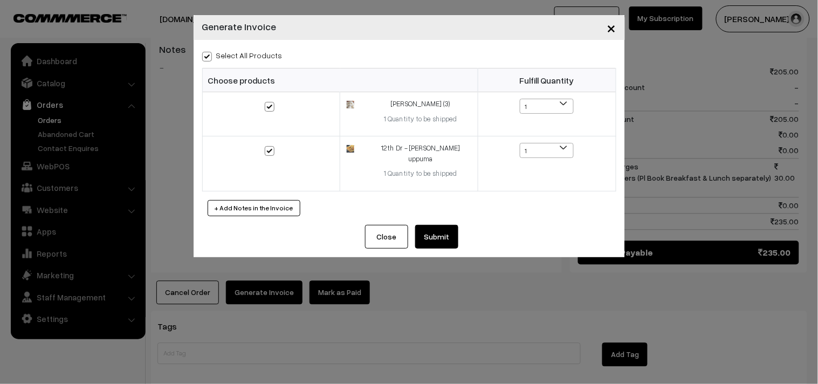
click at [433, 225] on button "Submit" at bounding box center [436, 237] width 43 height 24
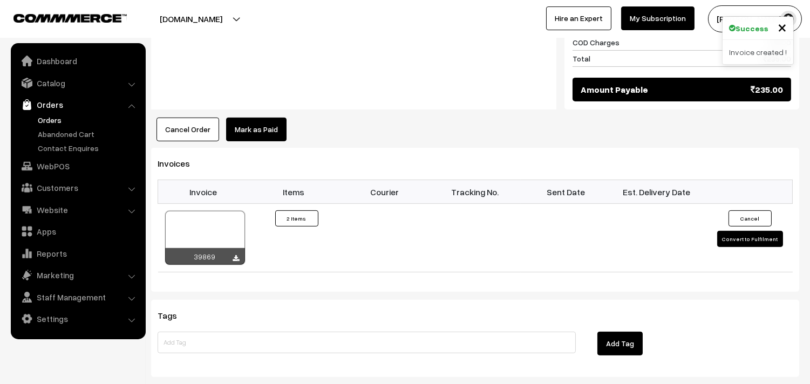
scroll to position [718, 0]
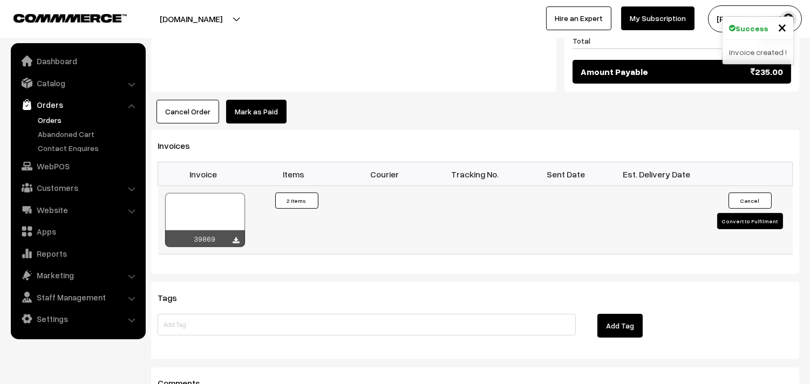
click at [220, 196] on div at bounding box center [205, 220] width 80 height 54
click at [56, 170] on link "WebPOS" at bounding box center [77, 165] width 128 height 19
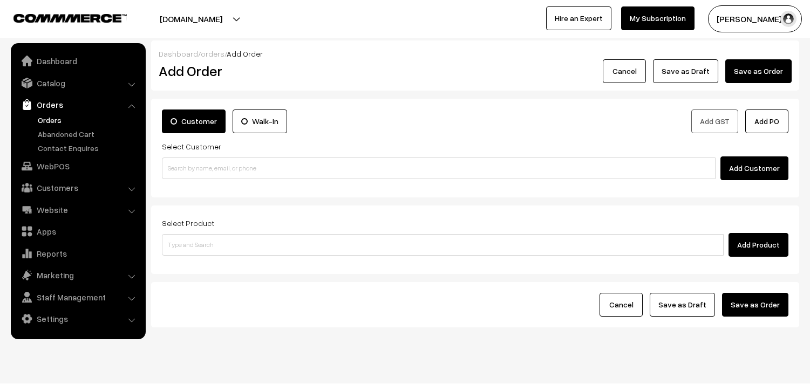
click at [238, 180] on div "Add Customer" at bounding box center [475, 168] width 626 height 24
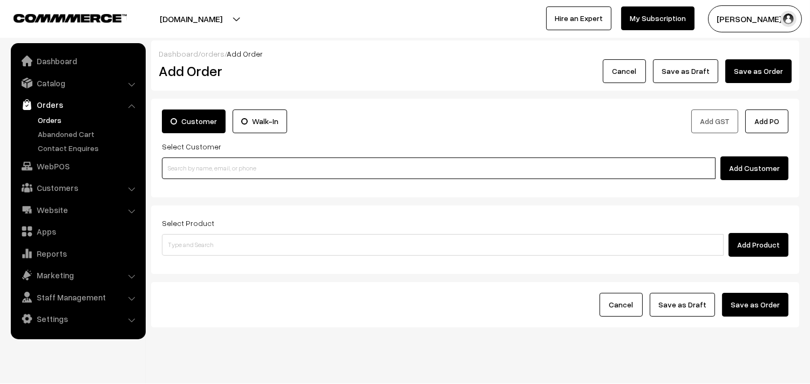
click at [238, 166] on input at bounding box center [438, 168] width 553 height 22
paste input "98401 99721"
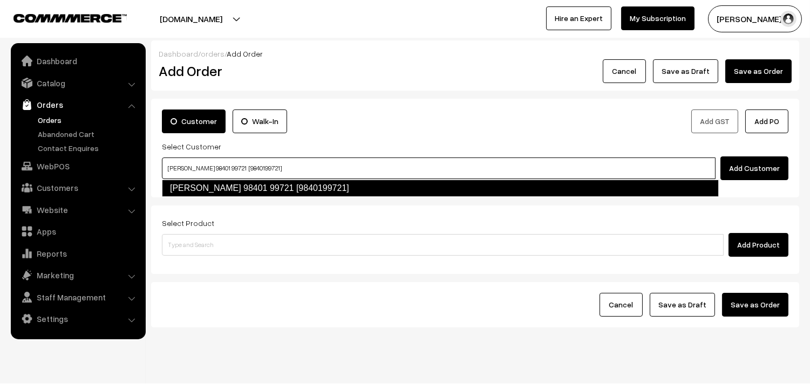
type input "Vasudevan 98401 99721 [9840199721]"
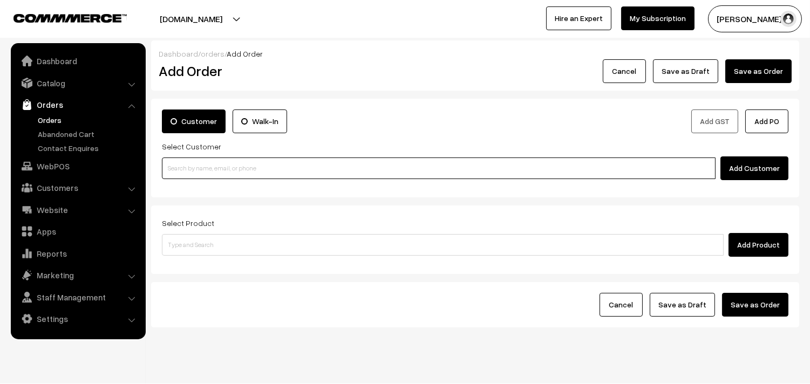
click at [238, 166] on input at bounding box center [438, 168] width 553 height 22
paste input "98401 99721"
type input "Vasudevan 98401 99721 [9840199721]"
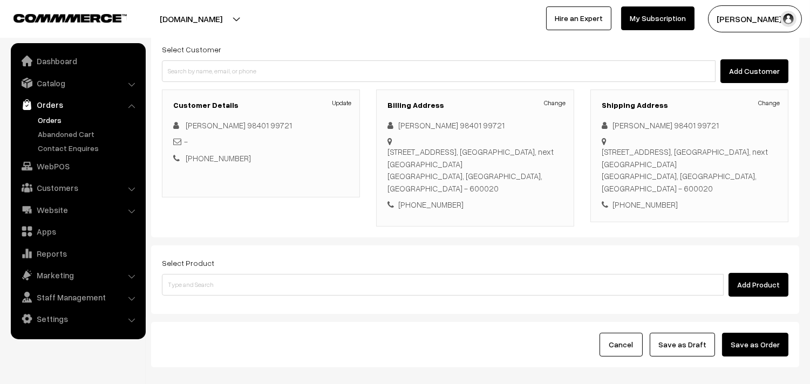
scroll to position [120, 0]
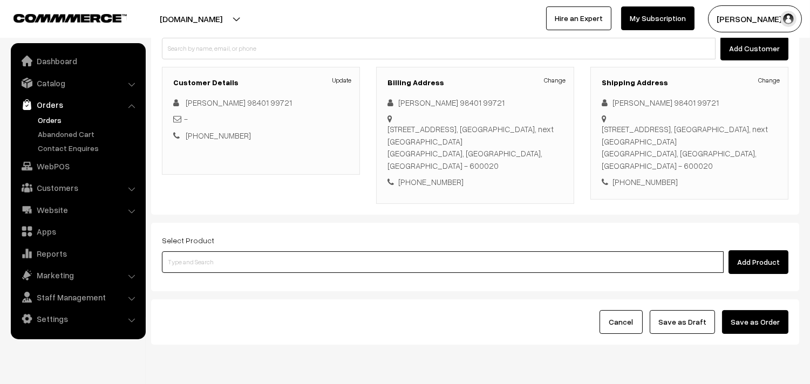
click at [261, 261] on input at bounding box center [442, 262] width 561 height 22
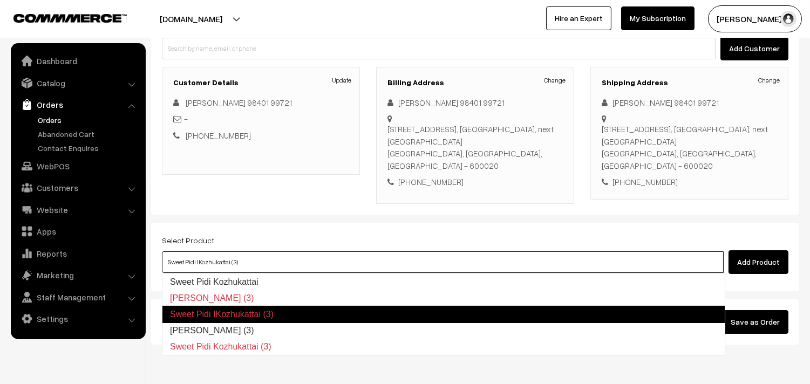
type input "[PERSON_NAME] (3)"
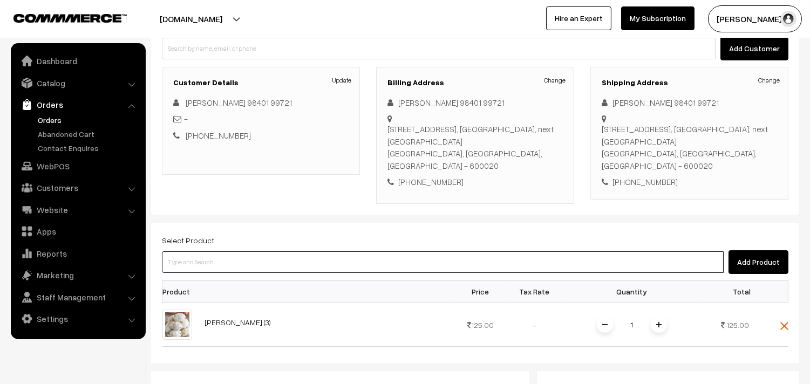
click at [238, 262] on input at bounding box center [442, 262] width 561 height 22
paste input "[PERSON_NAME] (3)"
type input "[PERSON_NAME] (3)"
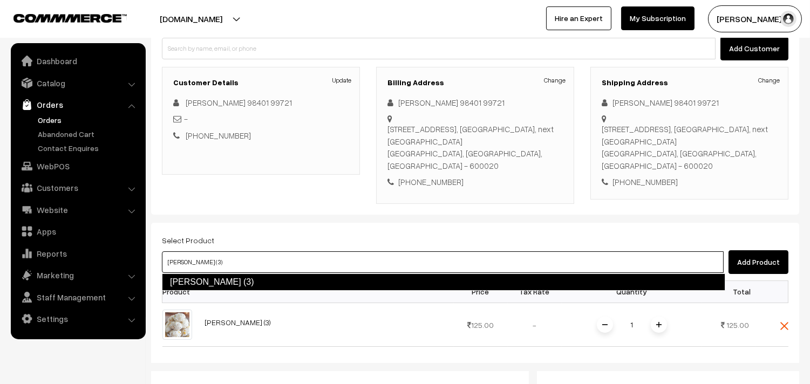
click at [234, 284] on link "Poorna Kozhukatta (3)" at bounding box center [443, 281] width 563 height 17
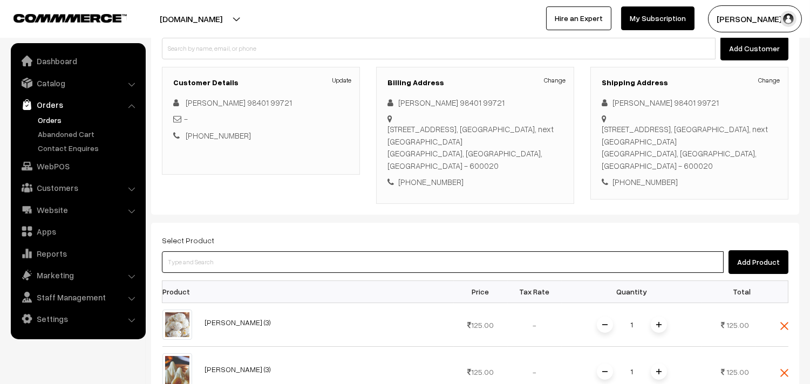
click at [312, 255] on input at bounding box center [442, 262] width 561 height 22
type input "12th Dr - Idly uppuma"
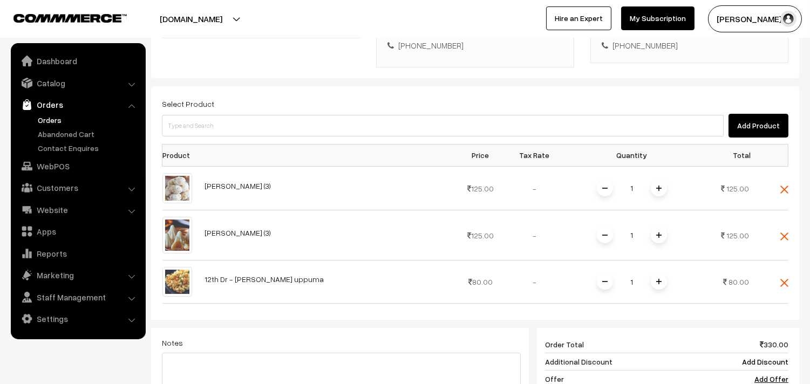
scroll to position [419, 0]
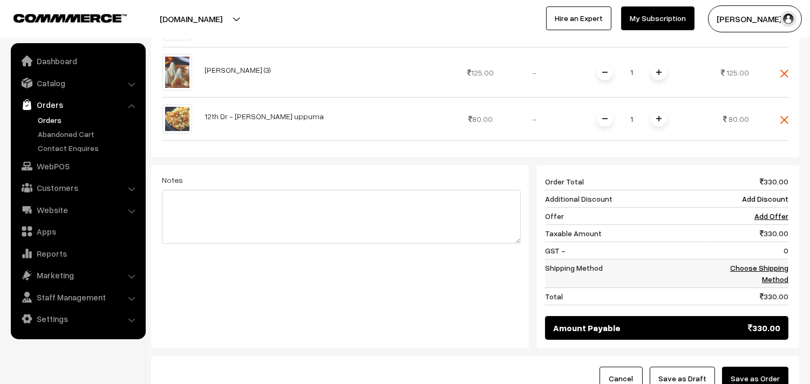
click at [774, 271] on link "Choose Shipping Method" at bounding box center [759, 273] width 58 height 20
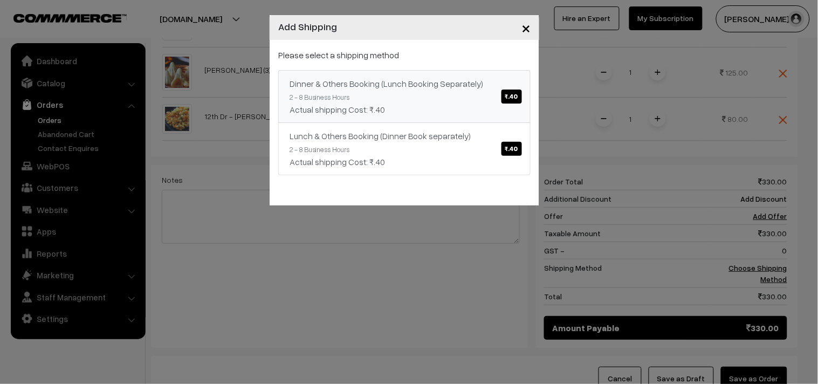
click at [418, 79] on div "Dinner & Others Booking (Lunch Booking Separately) ₹.40" at bounding box center [405, 83] width 230 height 13
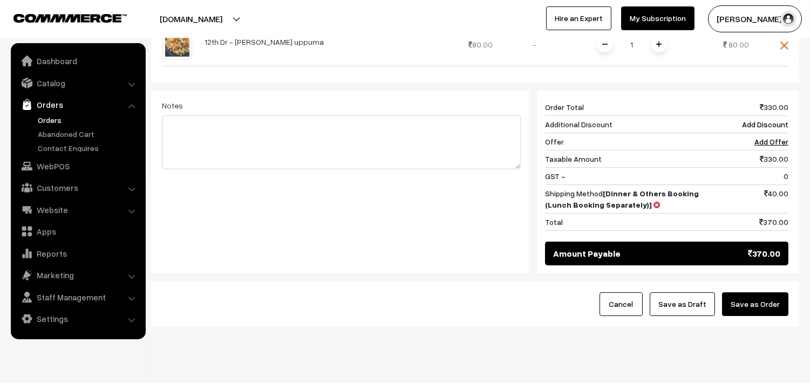
scroll to position [516, 0]
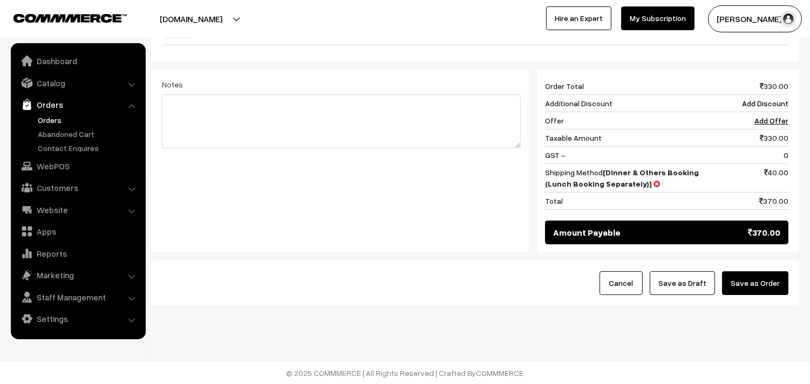
click at [691, 297] on div "Cancel Save as Draft Save as Order" at bounding box center [475, 283] width 648 height 45
click at [691, 288] on button "Save as Draft" at bounding box center [681, 283] width 65 height 24
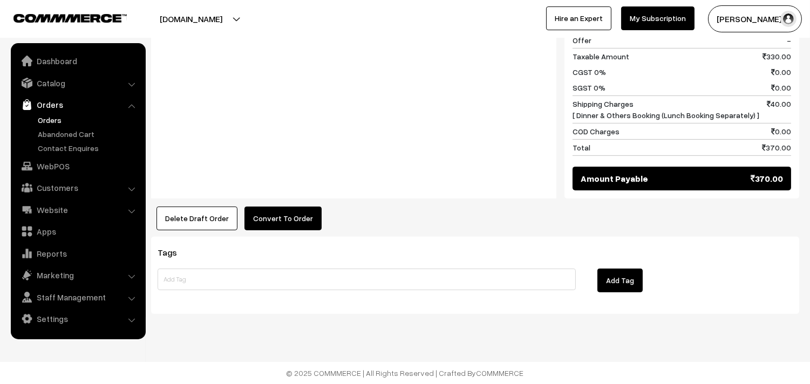
click at [280, 219] on button "Convert To Order" at bounding box center [282, 219] width 77 height 24
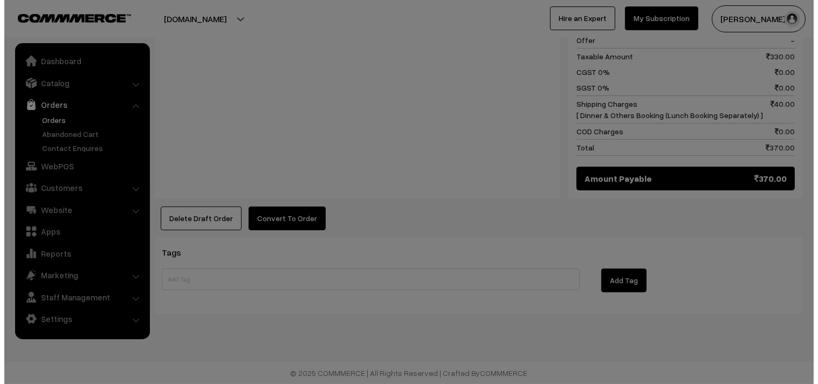
scroll to position [689, 0]
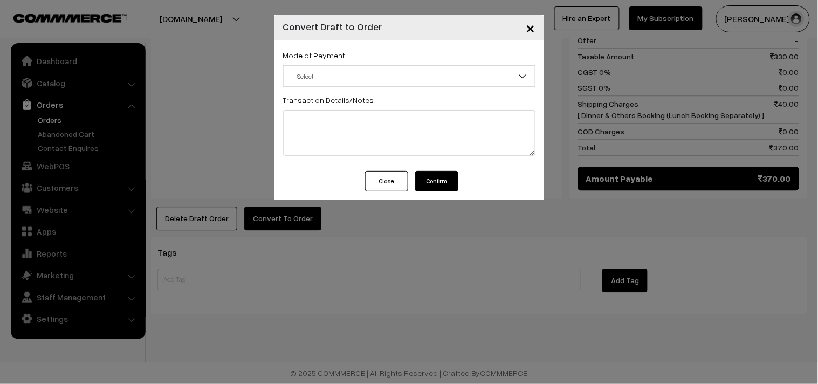
click at [387, 79] on span "-- Select --" at bounding box center [409, 76] width 251 height 19
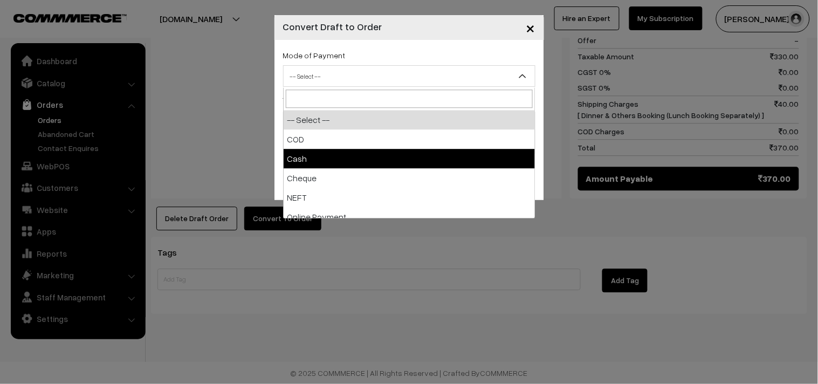
select select "2"
checkbox input "true"
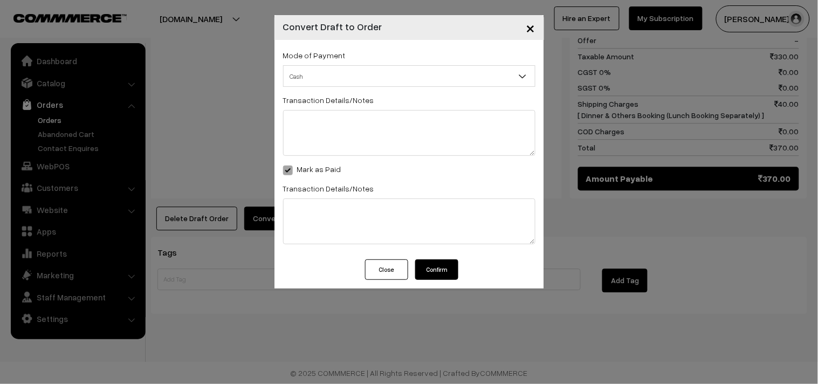
click at [424, 266] on button "Confirm" at bounding box center [436, 269] width 43 height 20
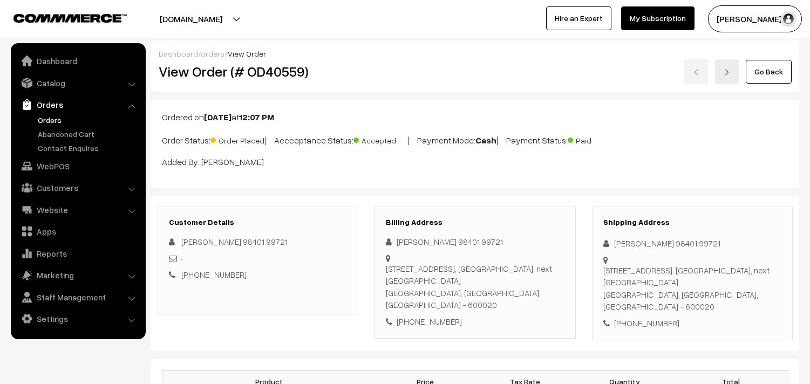
scroll to position [685, 0]
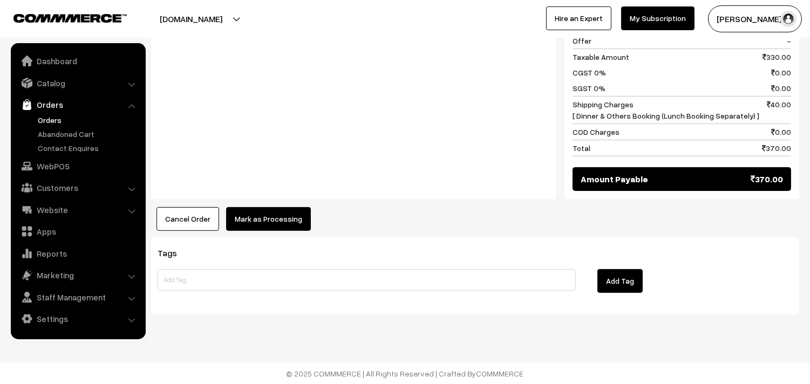
click at [254, 216] on button "Mark as Processing" at bounding box center [268, 219] width 85 height 24
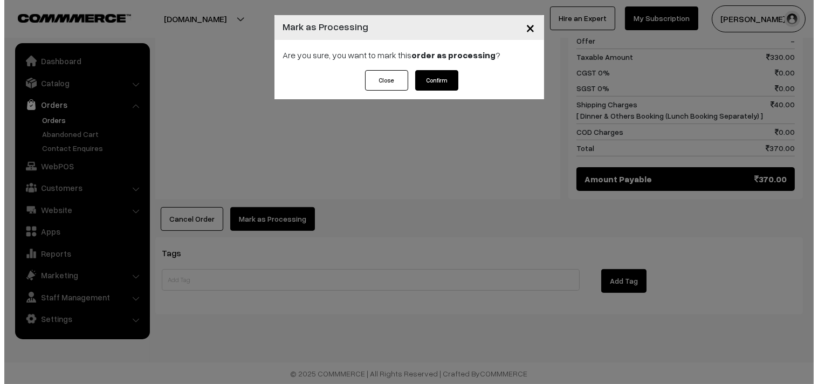
scroll to position [688, 0]
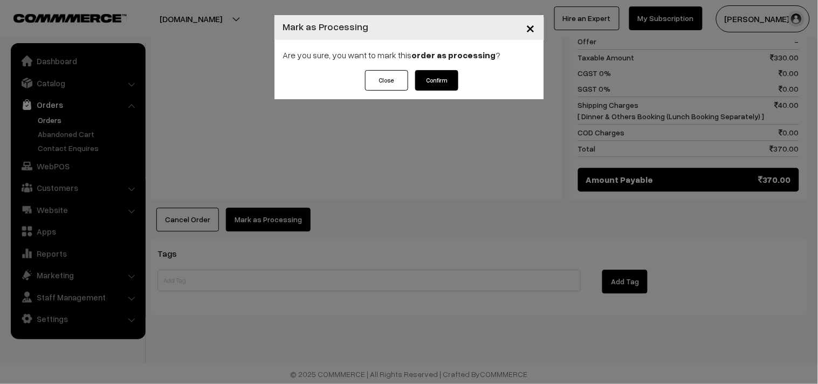
click at [437, 73] on button "Confirm" at bounding box center [436, 80] width 43 height 20
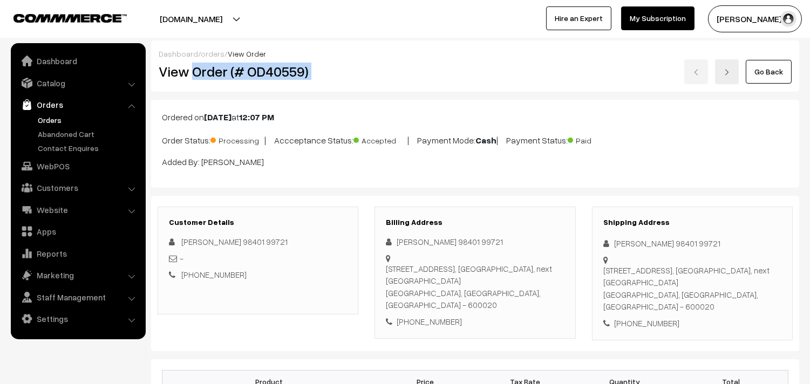
drag, startPoint x: 191, startPoint y: 72, endPoint x: 368, endPoint y: 85, distance: 177.3
click at [398, 74] on div "View Order (# OD40559) Go Back" at bounding box center [474, 71] width 649 height 25
copy div "Order (# OD40559)"
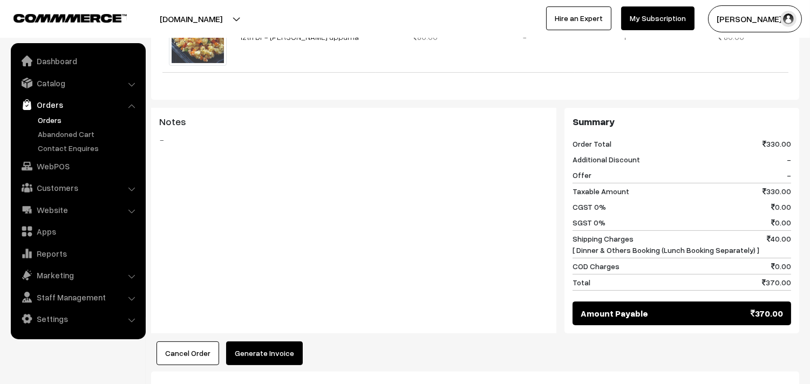
scroll to position [599, 0]
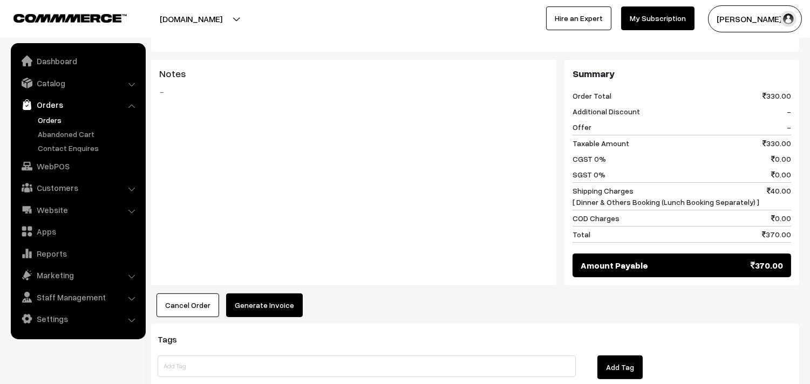
click at [294, 298] on button "Generate Invoice" at bounding box center [264, 305] width 77 height 24
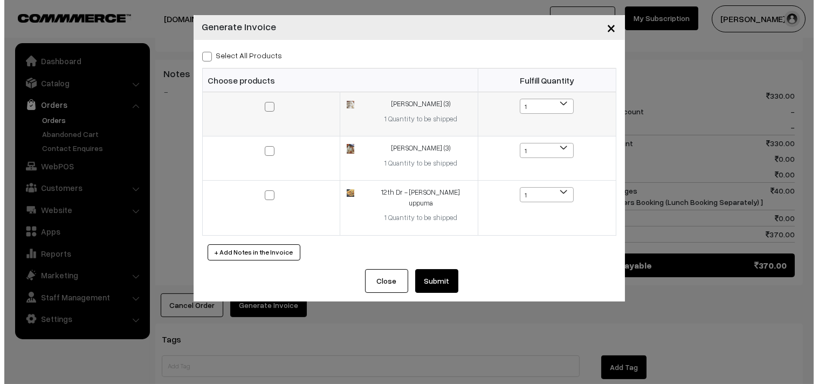
scroll to position [601, 0]
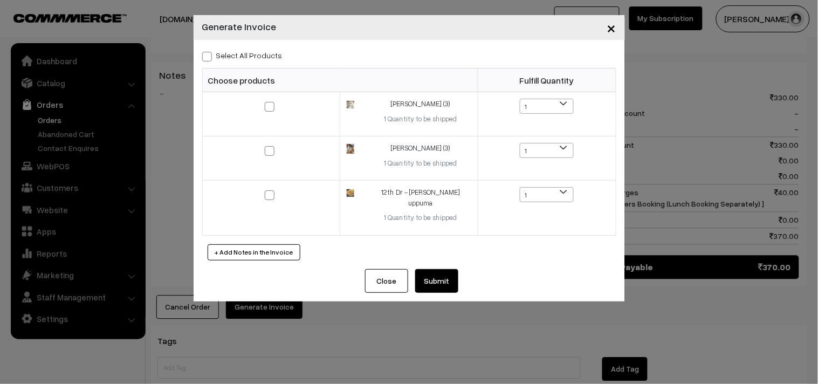
click at [265, 54] on label "Select All Products" at bounding box center [242, 55] width 80 height 11
click at [209, 54] on input "Select All Products" at bounding box center [205, 54] width 7 height 7
checkbox input "true"
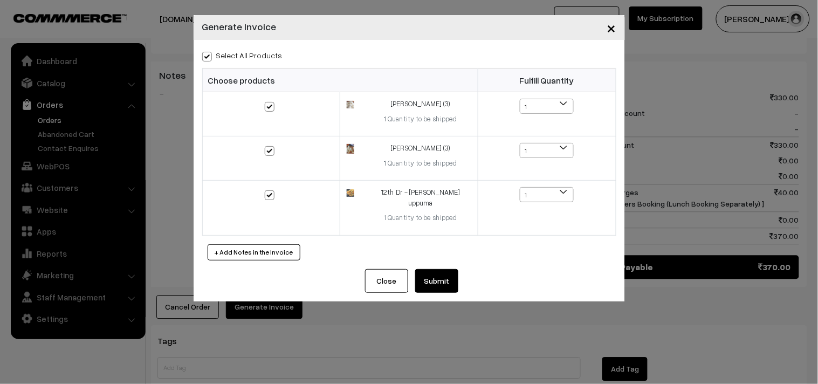
checkbox input "true"
click at [441, 269] on button "Submit" at bounding box center [436, 281] width 43 height 24
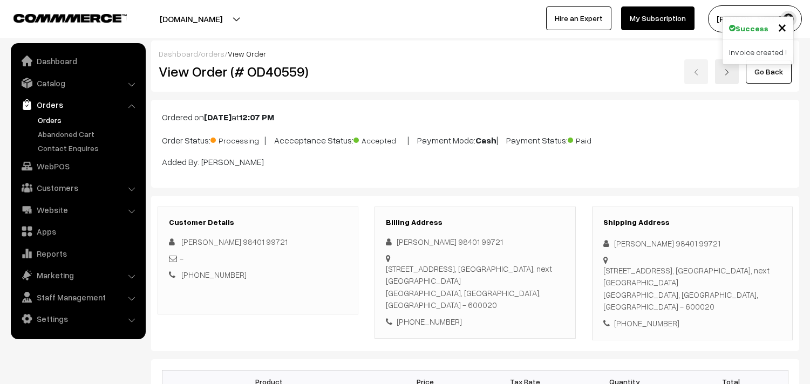
scroll to position [839, 0]
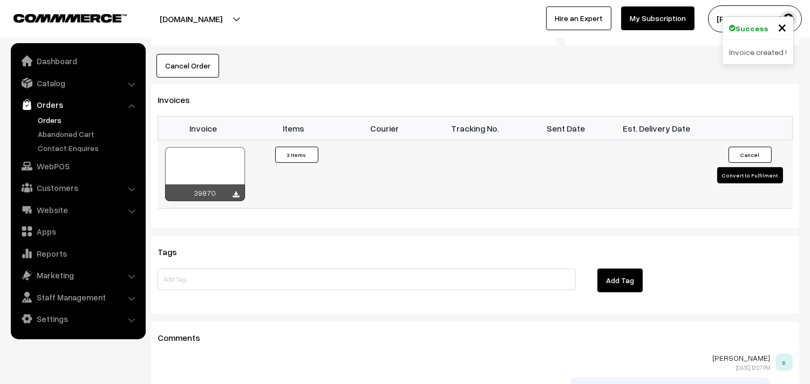
click at [212, 148] on div at bounding box center [205, 174] width 80 height 54
click at [67, 168] on link "WebPOS" at bounding box center [77, 165] width 128 height 19
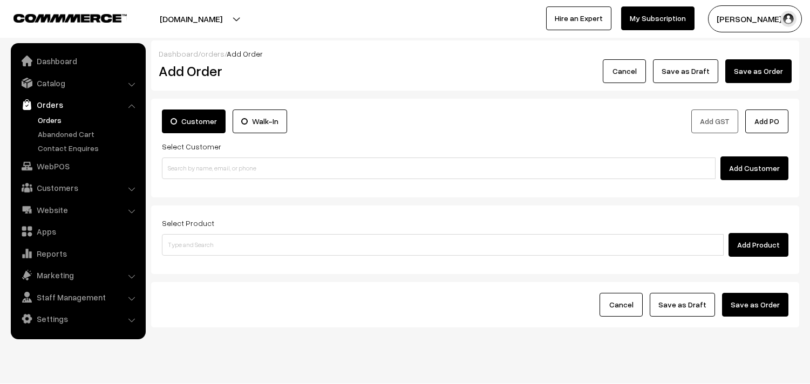
click at [203, 160] on input at bounding box center [438, 168] width 553 height 22
click at [189, 164] on input "97909 22540" at bounding box center [438, 168] width 553 height 22
type input "No customers found."
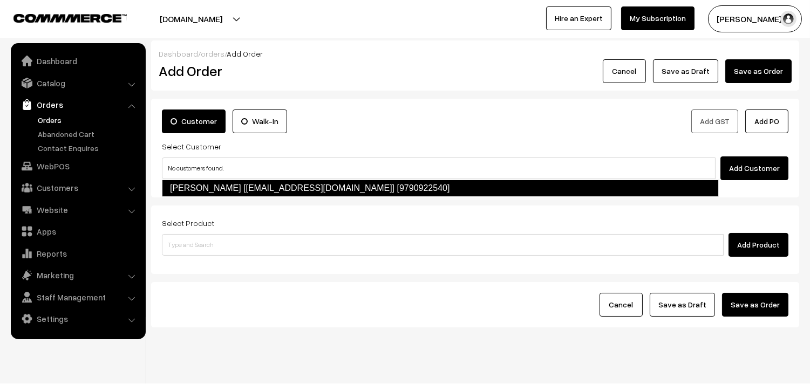
click at [205, 192] on link "Srinivasan Krish [Nivsri007@gmail.com] [9790922540]" at bounding box center [440, 188] width 557 height 17
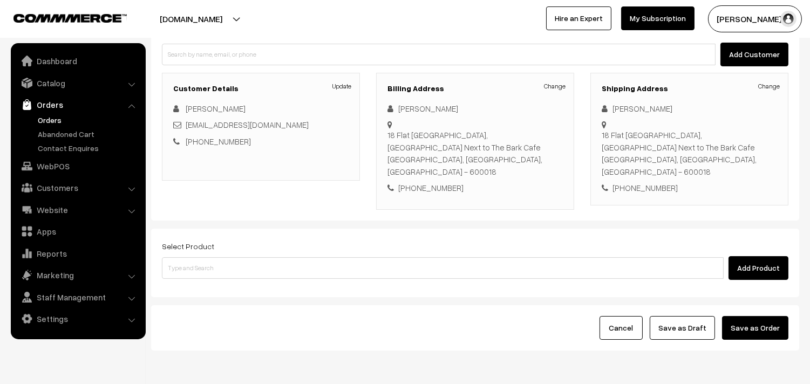
scroll to position [120, 0]
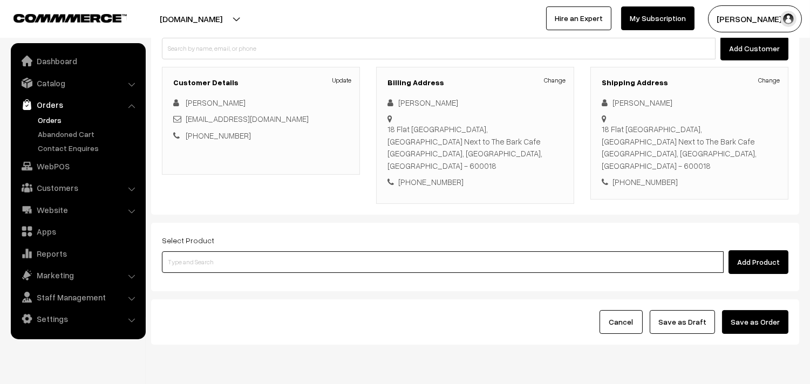
click at [270, 251] on input at bounding box center [442, 262] width 561 height 22
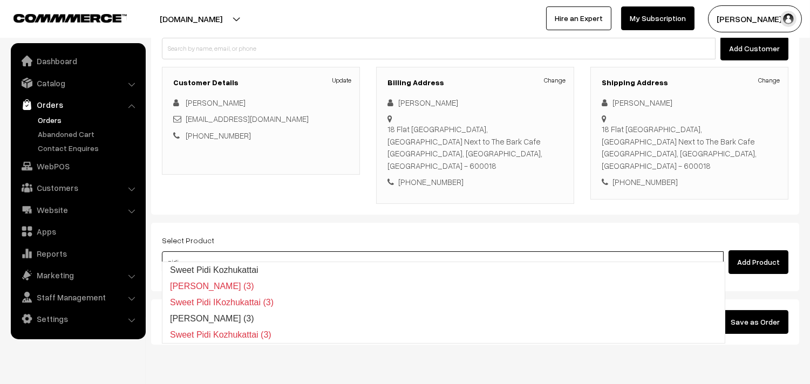
type input "Sweet Pidi Kozhukattai (3)"
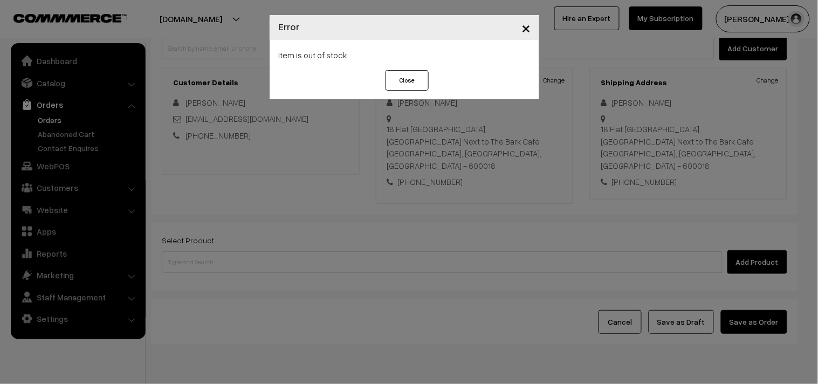
click at [289, 241] on div "× Error Item is out of stock. Close" at bounding box center [409, 192] width 818 height 384
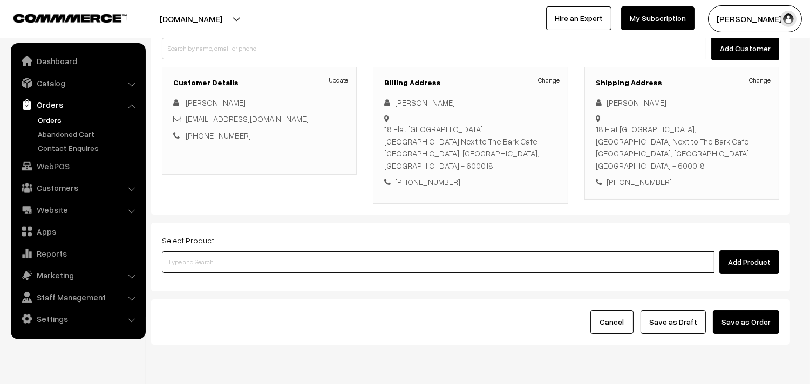
click at [290, 251] on input at bounding box center [438, 262] width 552 height 22
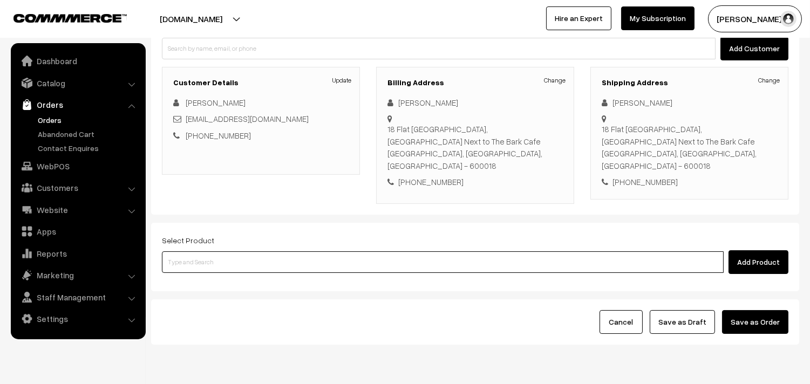
click at [290, 251] on input at bounding box center [442, 262] width 561 height 22
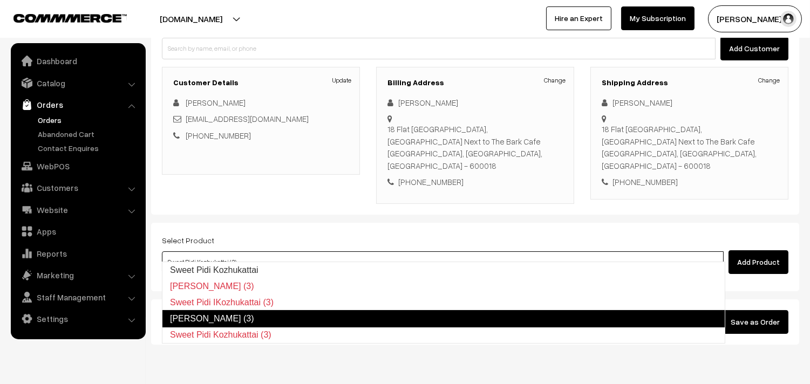
type input "[PERSON_NAME] (3)"
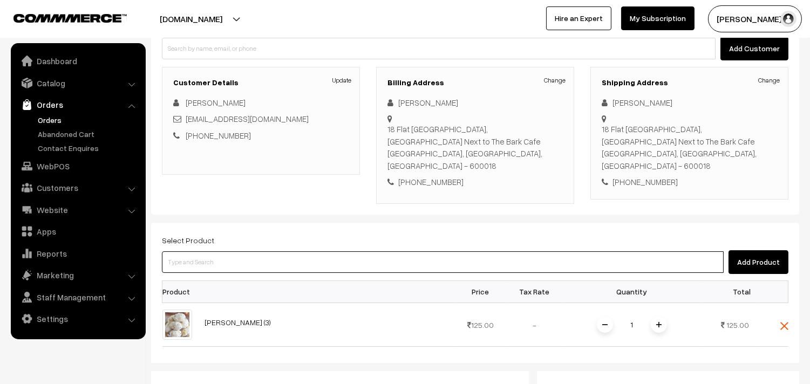
click at [290, 251] on input at bounding box center [442, 262] width 561 height 22
click at [254, 251] on input at bounding box center [442, 262] width 561 height 22
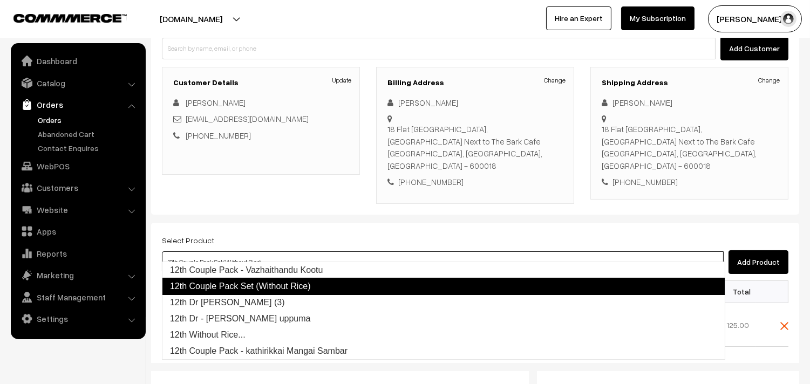
type input "12th Dr [PERSON_NAME] (3)"
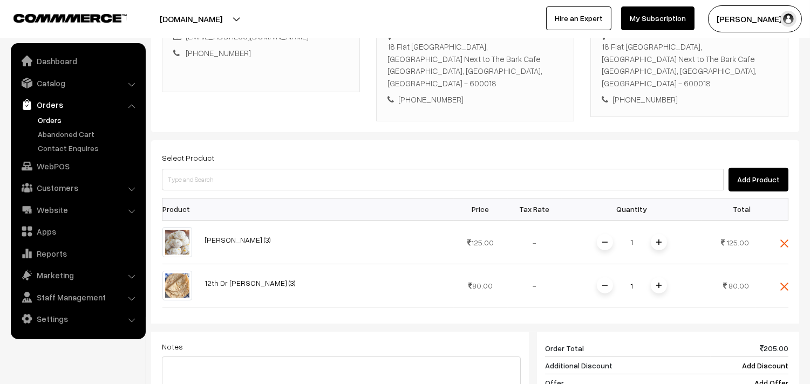
scroll to position [454, 0]
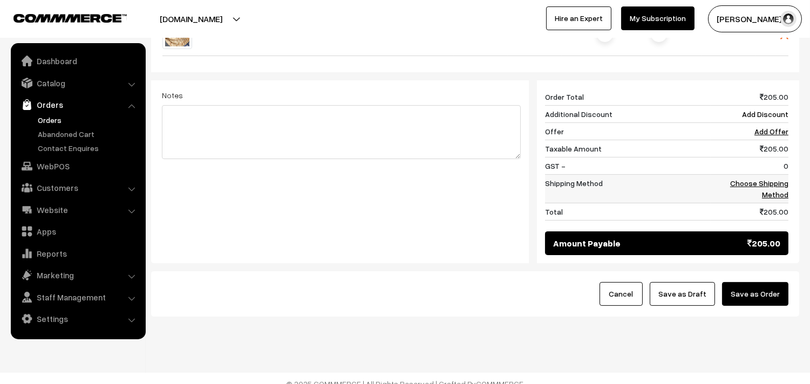
click at [773, 175] on td "Choose Shipping Method" at bounding box center [749, 189] width 78 height 29
click at [769, 179] on link "Choose Shipping Method" at bounding box center [759, 189] width 58 height 20
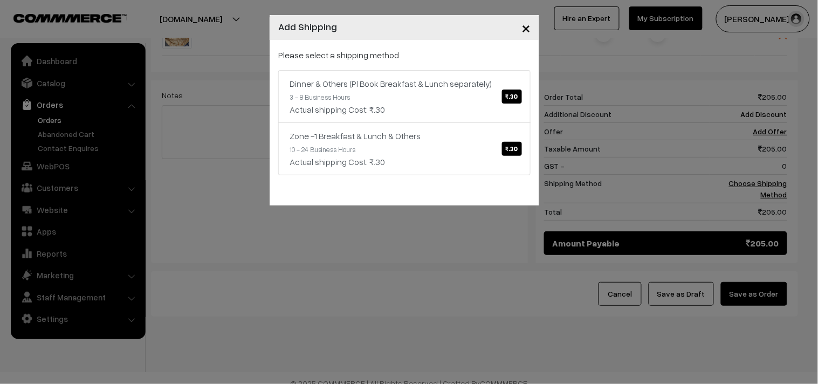
click at [373, 90] on link "Dinner & Others (Pl Book Breakfast & Lunch separately) ₹.30 3 - 8 Business Hour…" at bounding box center [404, 96] width 252 height 53
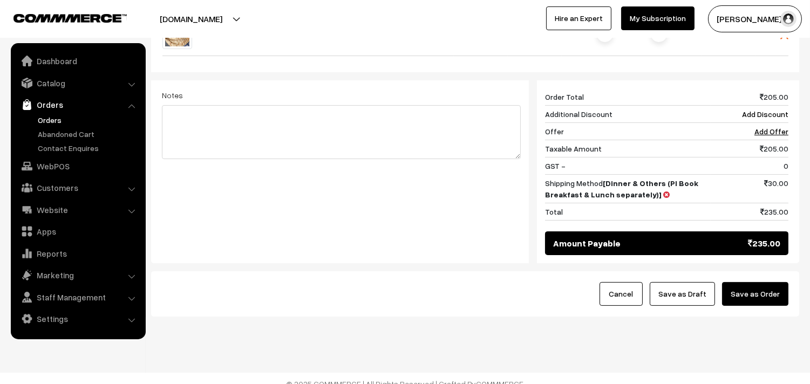
click at [694, 287] on button "Save as Draft" at bounding box center [681, 294] width 65 height 24
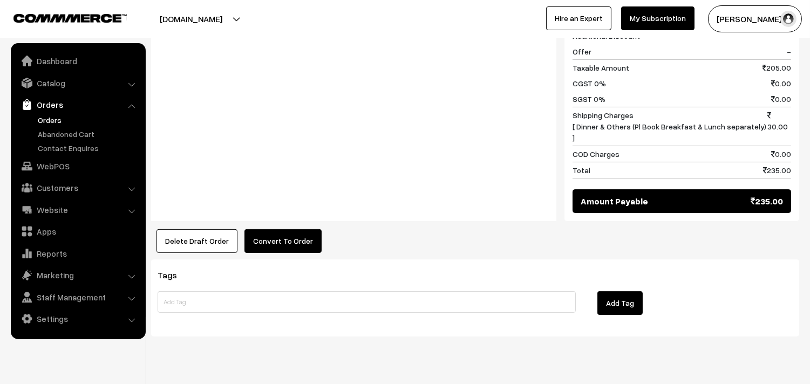
click at [286, 229] on button "Convert To Order" at bounding box center [282, 241] width 77 height 24
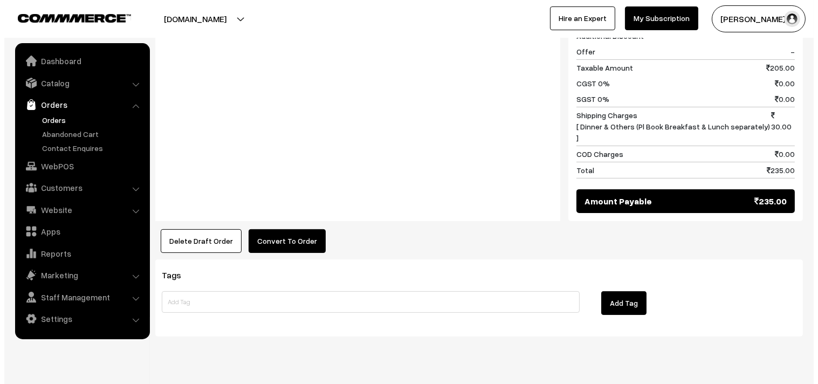
scroll to position [590, 0]
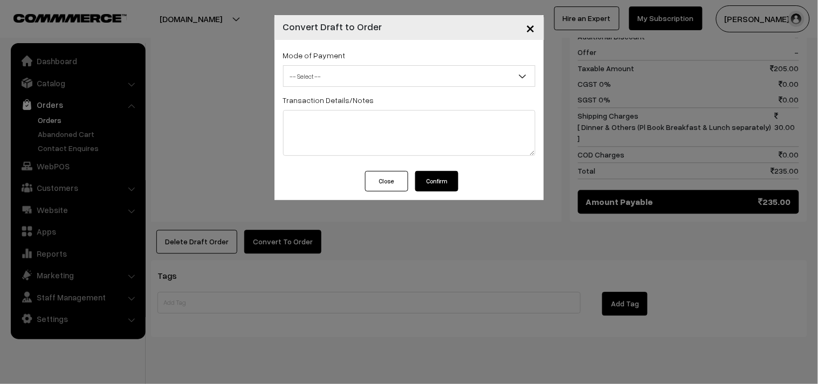
click at [354, 72] on span "-- Select --" at bounding box center [409, 76] width 251 height 19
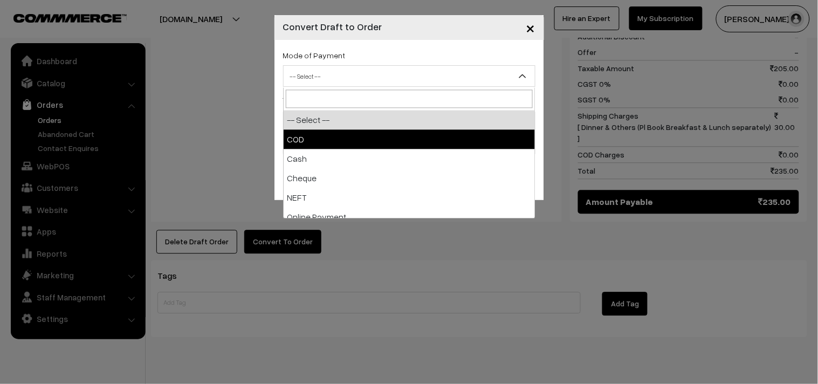
select select "1"
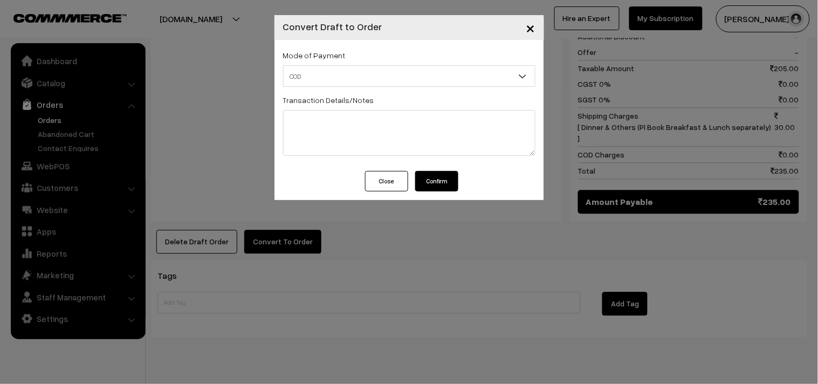
click at [451, 186] on button "Confirm" at bounding box center [436, 181] width 43 height 20
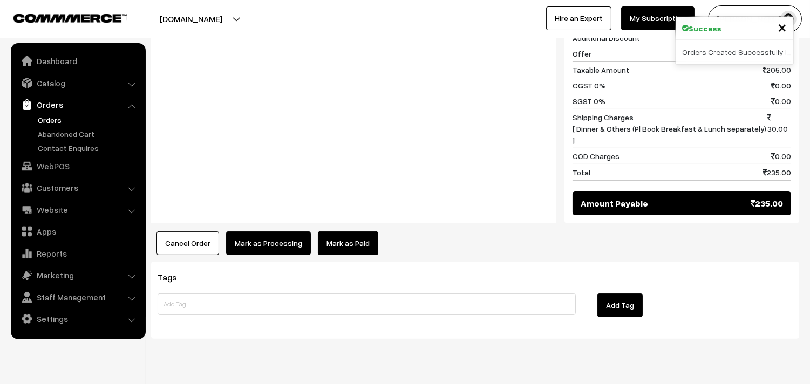
click at [254, 231] on button "Mark as Processing" at bounding box center [268, 243] width 85 height 24
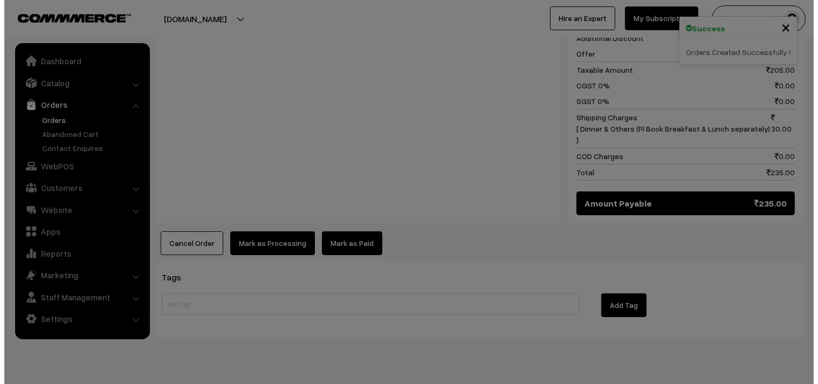
scroll to position [589, 0]
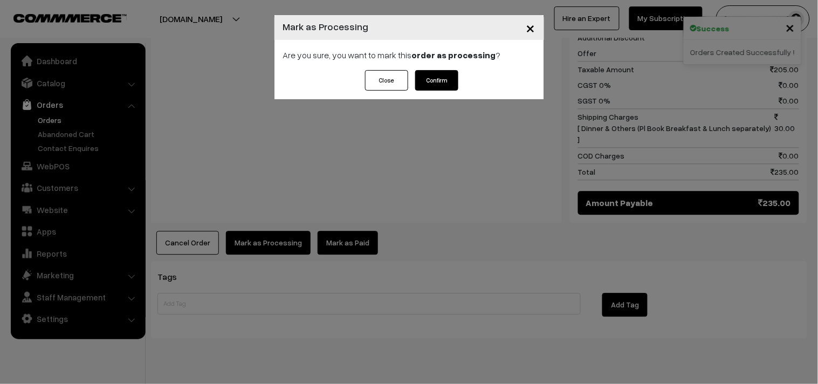
click at [440, 76] on button "Confirm" at bounding box center [436, 80] width 43 height 20
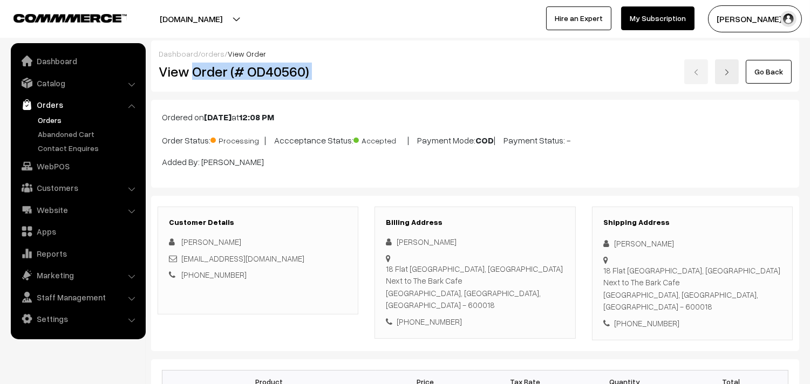
drag, startPoint x: 191, startPoint y: 72, endPoint x: 442, endPoint y: 72, distance: 251.3
click at [443, 72] on div "View Order (# OD40560) Go Back" at bounding box center [474, 71] width 649 height 25
copy div "Order (# OD40560)"
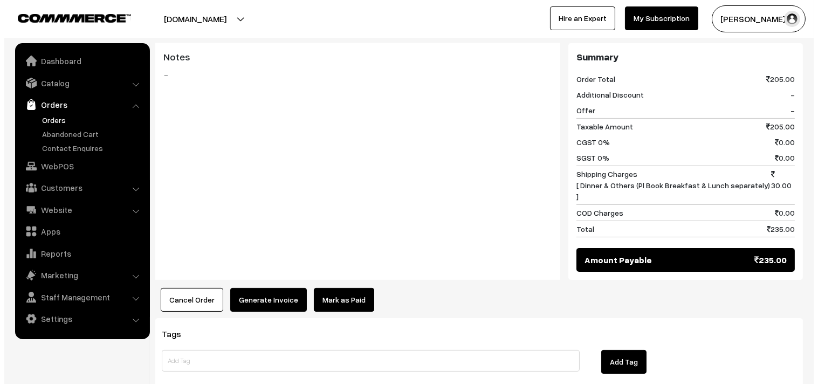
scroll to position [539, 0]
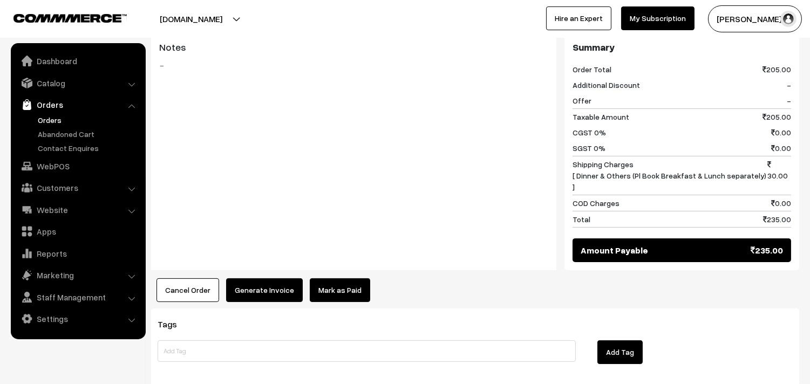
click at [257, 278] on button "Generate Invoice" at bounding box center [264, 290] width 77 height 24
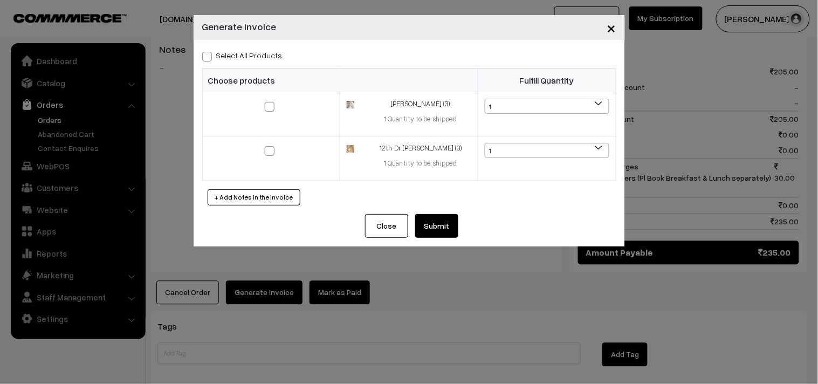
click at [233, 51] on label "Select All Products" at bounding box center [242, 55] width 80 height 11
click at [209, 51] on input "Select All Products" at bounding box center [205, 54] width 7 height 7
checkbox input "true"
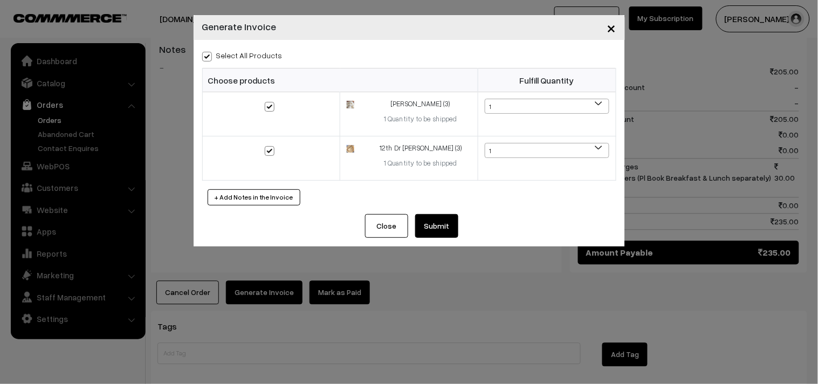
click at [428, 224] on button "Submit" at bounding box center [436, 226] width 43 height 24
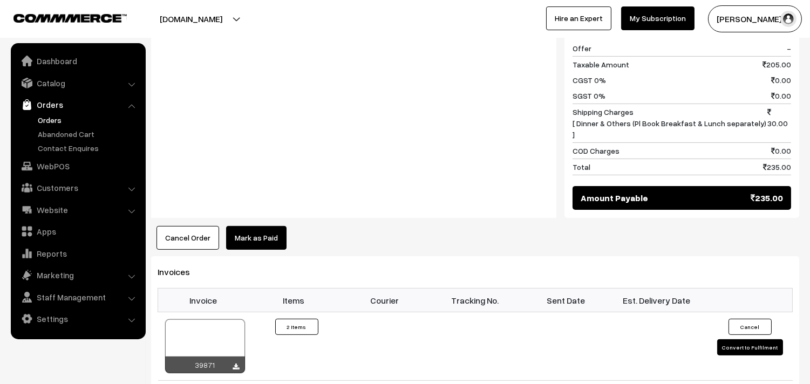
scroll to position [659, 0]
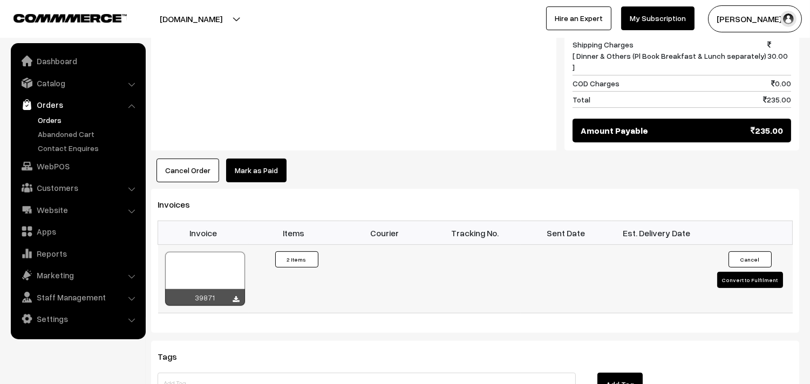
click at [219, 252] on div at bounding box center [205, 279] width 80 height 54
click at [49, 155] on ul "Dashboard Catalog" at bounding box center [78, 191] width 135 height 296
click at [49, 163] on link "WebPOS" at bounding box center [77, 165] width 128 height 19
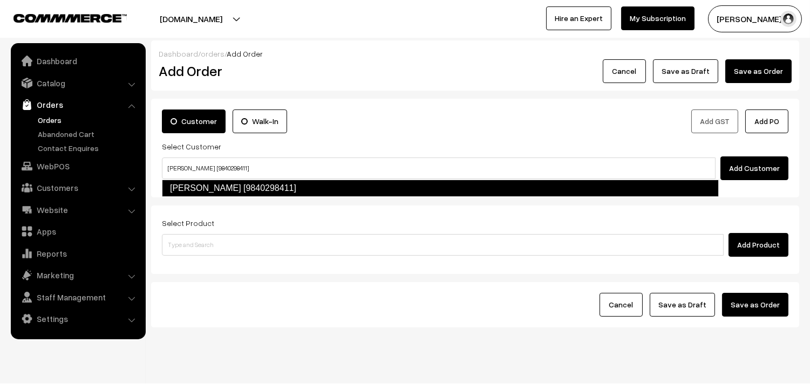
type input "[PERSON_NAME] [9840298411]"
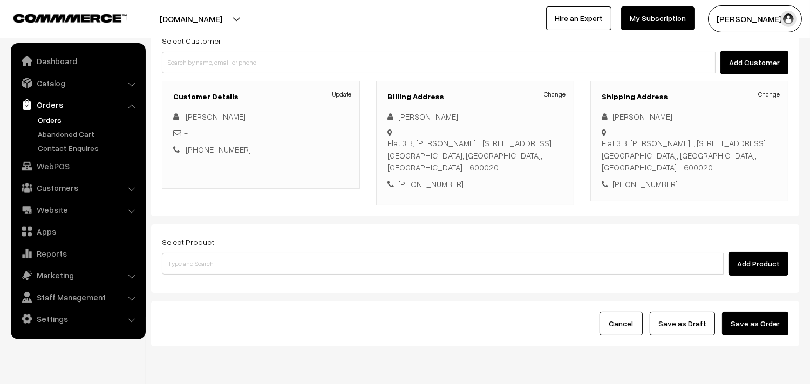
scroll to position [147, 0]
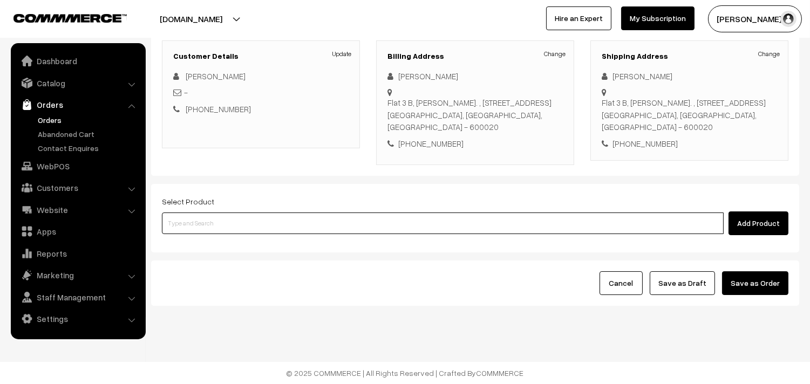
click at [242, 228] on input at bounding box center [442, 223] width 561 height 22
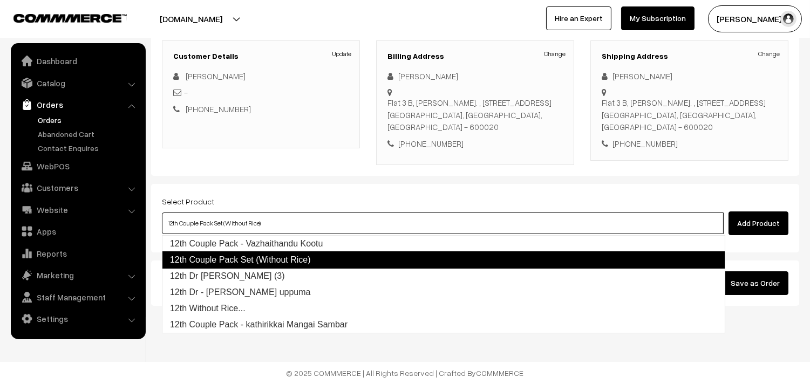
type input "12th Dr [PERSON_NAME] (3)"
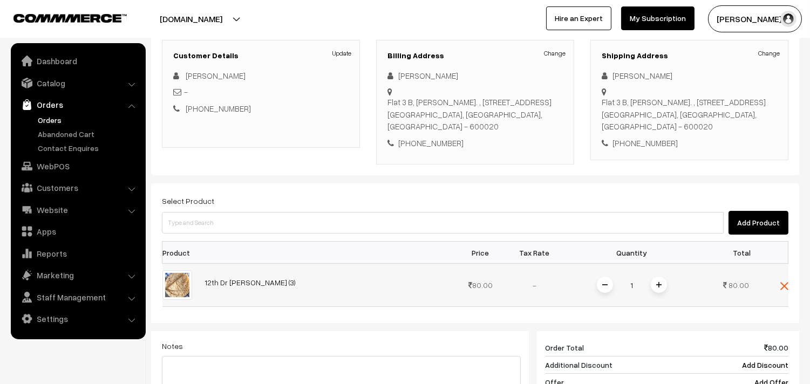
click at [659, 286] on img at bounding box center [658, 284] width 5 height 5
click at [501, 239] on div "Select Product Add Product Product Price Tax Rate Quantity Total 2" at bounding box center [475, 348] width 648 height 331
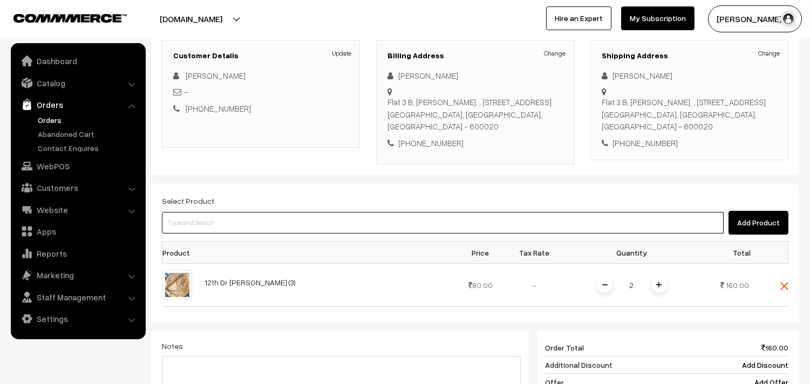
click at [504, 228] on input at bounding box center [442, 223] width 561 height 22
click at [327, 214] on input at bounding box center [442, 223] width 561 height 22
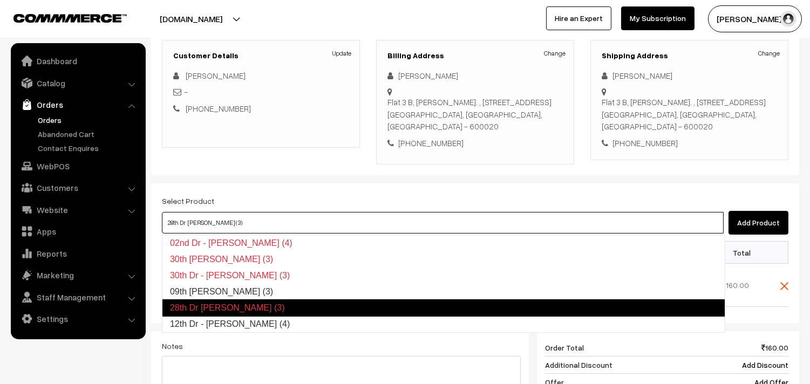
type input "12th Dr - [PERSON_NAME] (4)"
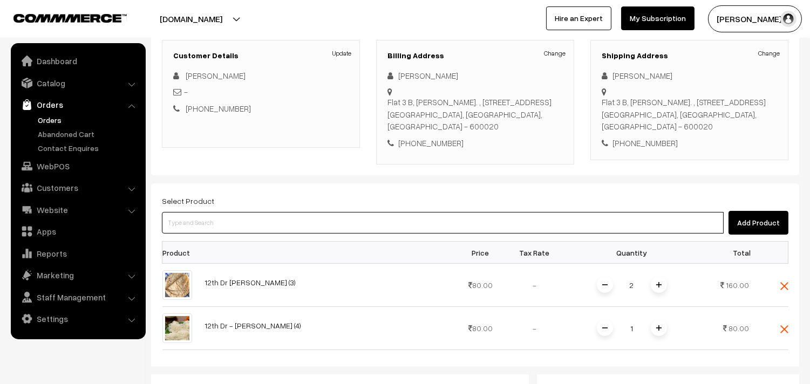
click at [327, 214] on input at bounding box center [442, 223] width 561 height 22
click at [333, 218] on input at bounding box center [442, 223] width 561 height 22
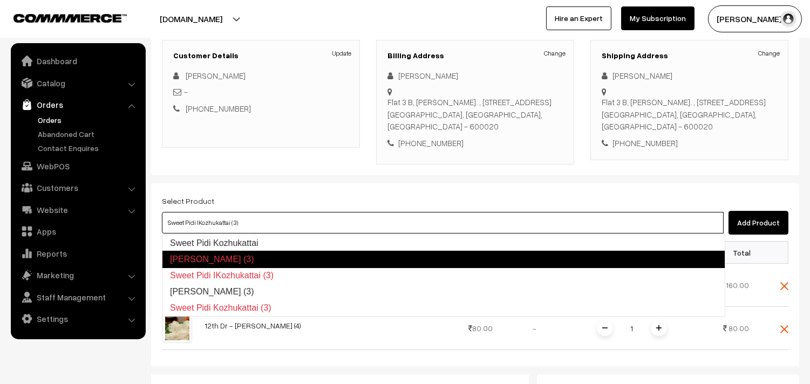
type input "[PERSON_NAME] (3)"
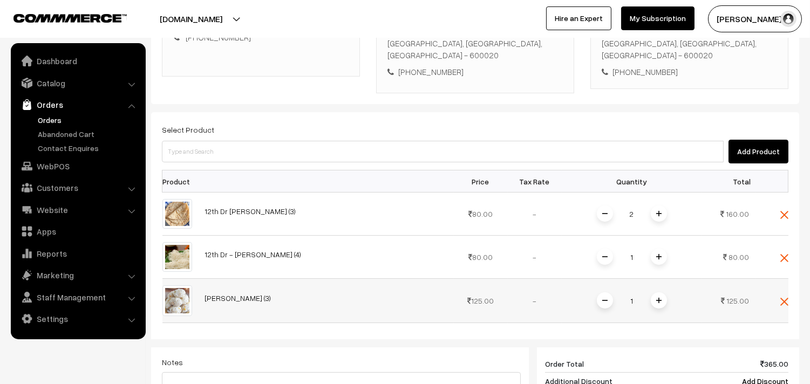
scroll to position [266, 0]
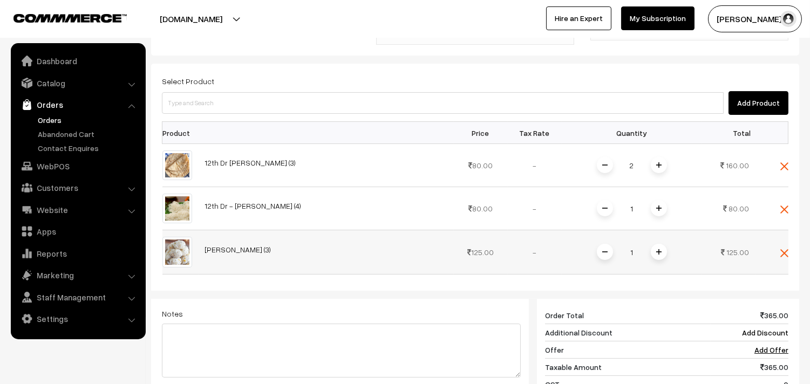
click at [660, 250] on img at bounding box center [658, 251] width 5 height 5
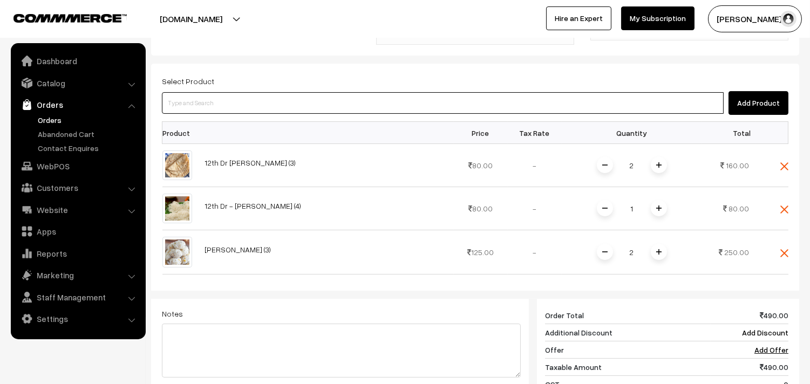
click at [513, 101] on input at bounding box center [442, 103] width 561 height 22
click at [347, 100] on input at bounding box center [442, 103] width 561 height 22
paste input "[PERSON_NAME] (3)"
type input "[PERSON_NAME] (3)"
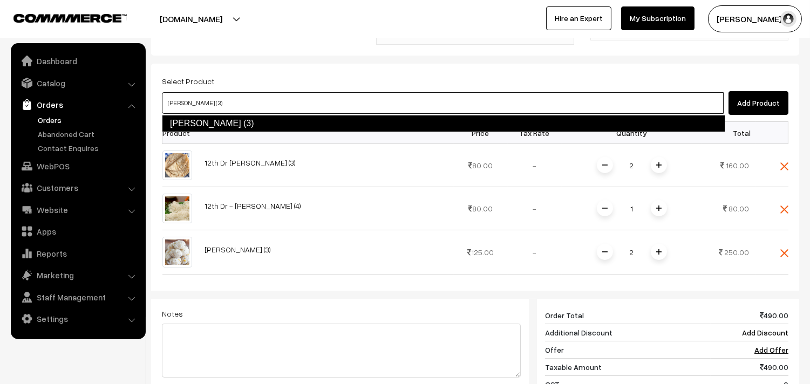
click at [212, 120] on link "[PERSON_NAME] (3)" at bounding box center [443, 123] width 563 height 17
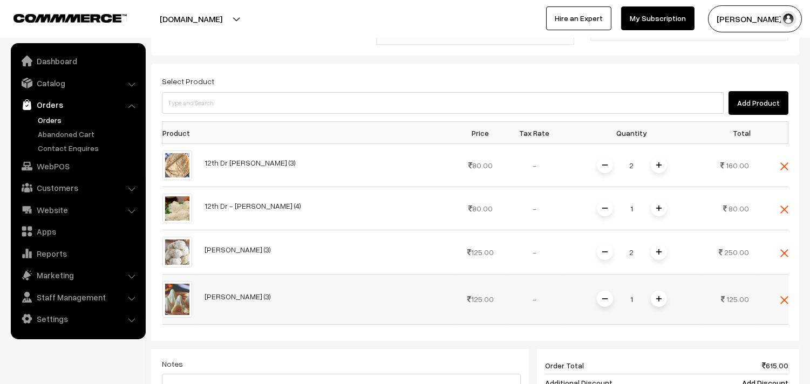
click at [660, 303] on span at bounding box center [658, 299] width 16 height 16
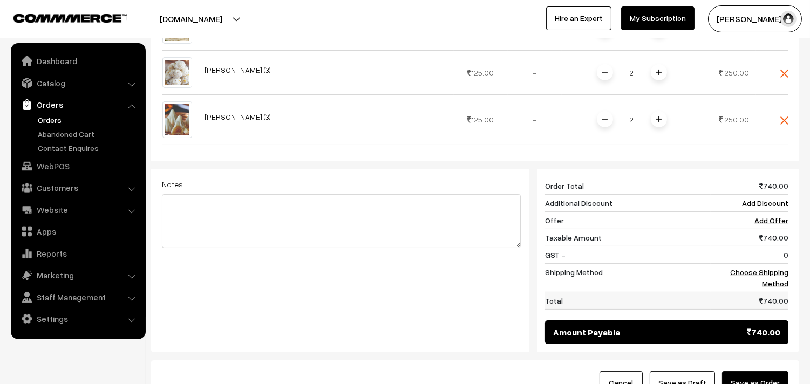
scroll to position [547, 0]
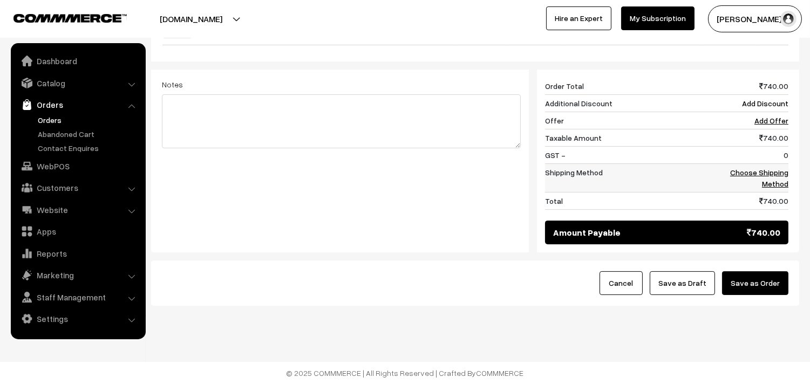
click at [776, 168] on link "Choose Shipping Method" at bounding box center [759, 178] width 58 height 20
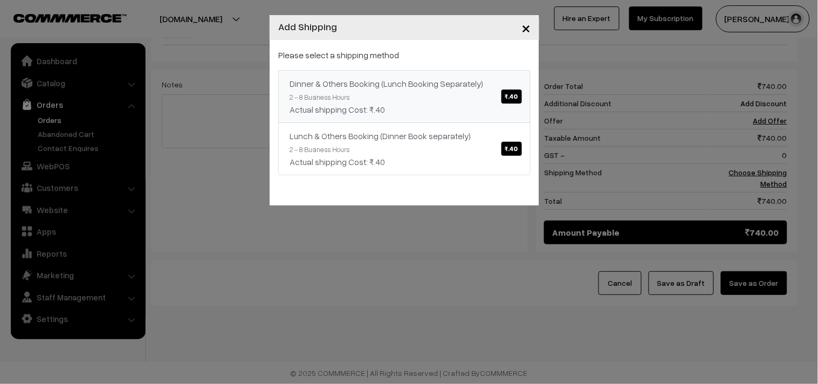
click at [398, 78] on div "Dinner & Others Booking (Lunch Booking Separately) ₹.40" at bounding box center [405, 83] width 230 height 13
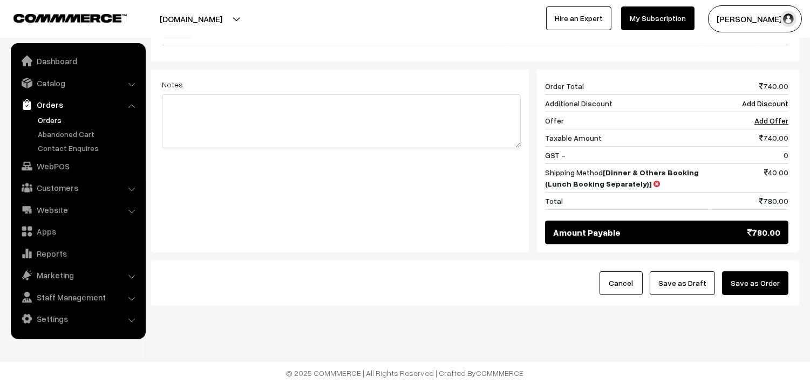
click at [683, 283] on button "Save as Draft" at bounding box center [681, 283] width 65 height 24
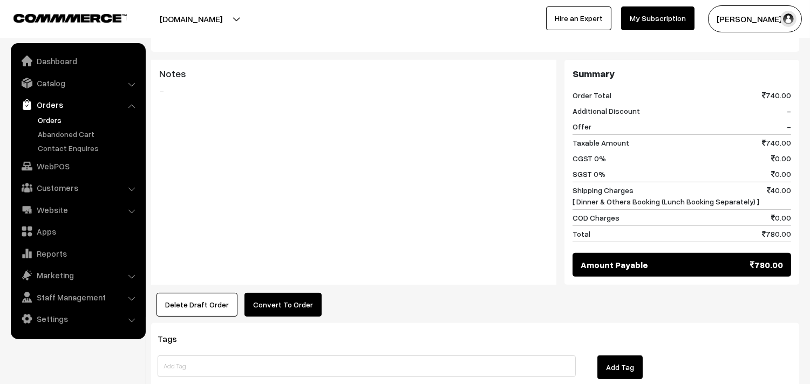
click at [275, 303] on button "Convert To Order" at bounding box center [282, 305] width 77 height 24
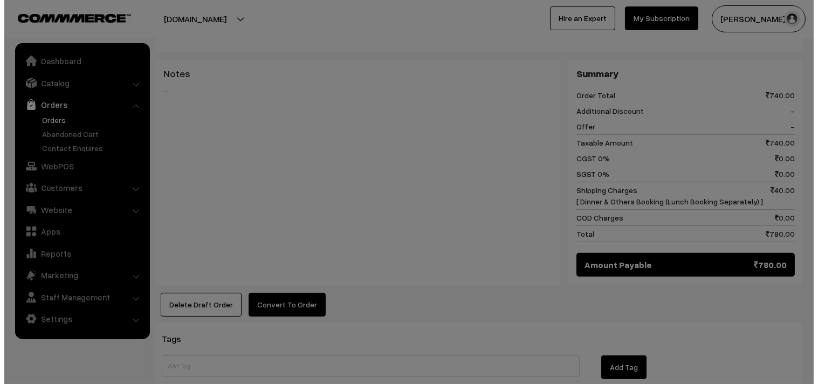
scroll to position [662, 0]
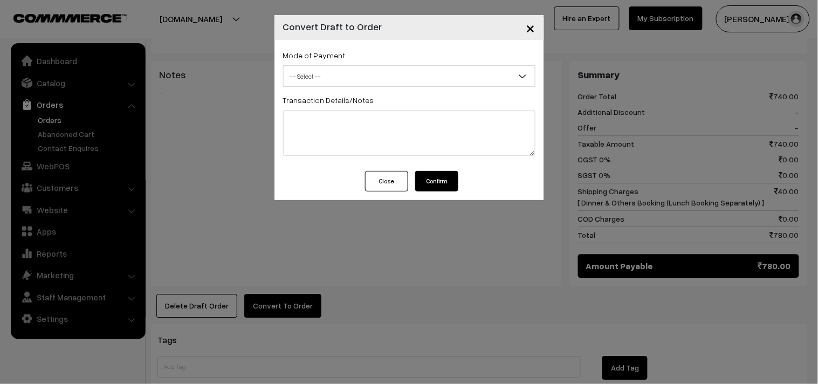
click at [340, 76] on span "-- Select --" at bounding box center [409, 76] width 251 height 19
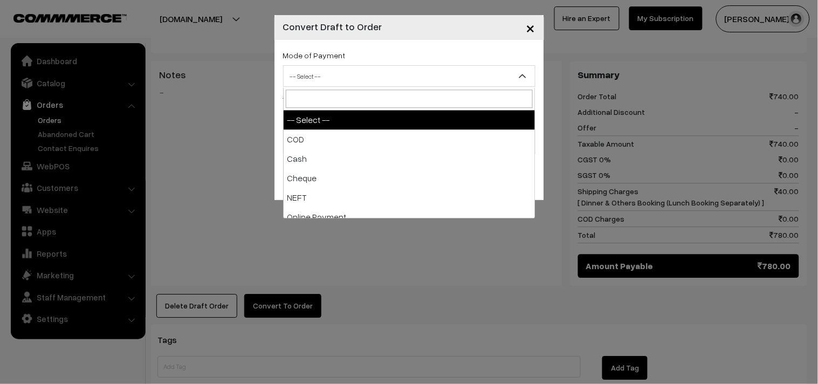
select select "2"
checkbox input "true"
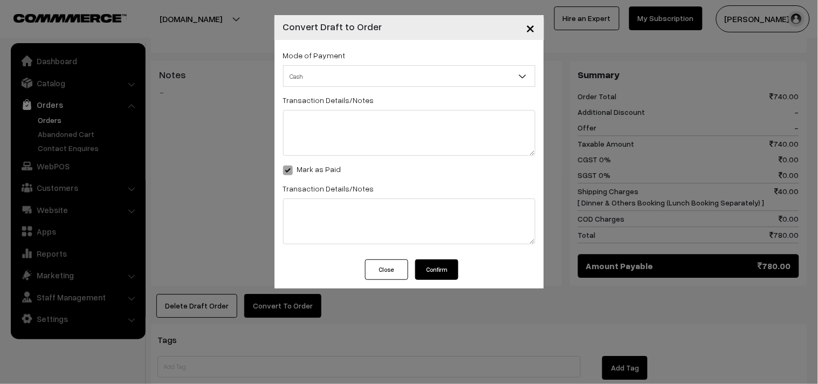
click at [433, 264] on button "Confirm" at bounding box center [436, 269] width 43 height 20
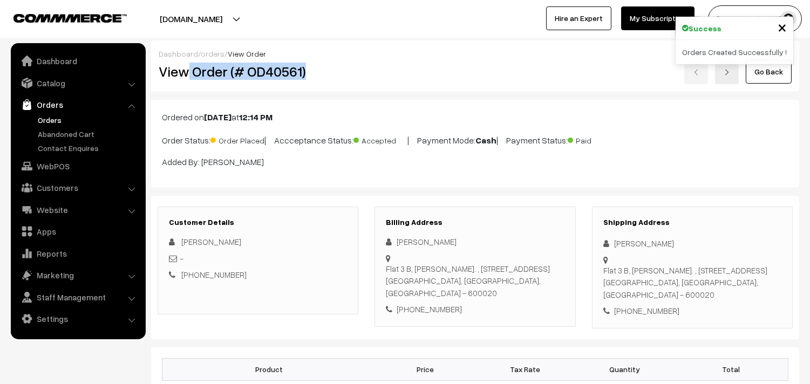
drag, startPoint x: 187, startPoint y: 72, endPoint x: 363, endPoint y: 71, distance: 175.8
click at [362, 72] on div "View Order (# OD40561)" at bounding box center [258, 71] width 216 height 25
copy h2 "Order (# OD40561)"
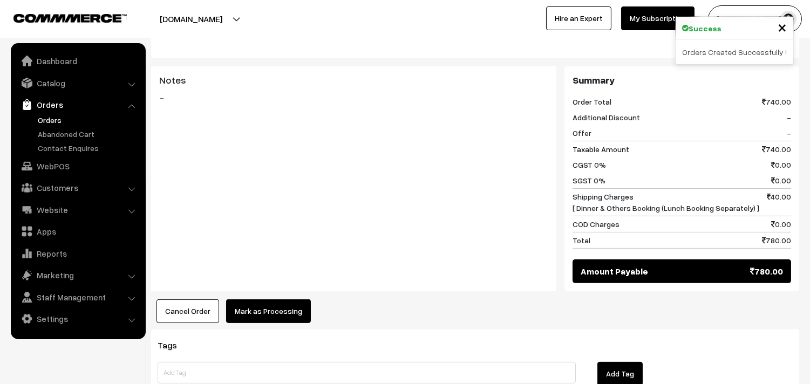
scroll to position [659, 0]
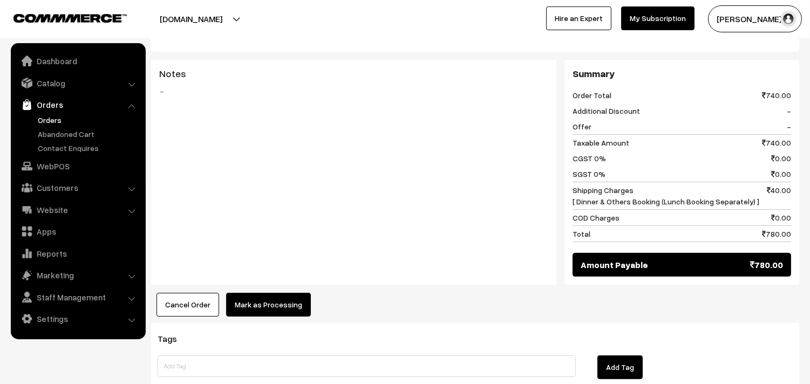
click at [268, 314] on button "Mark as Processing" at bounding box center [268, 305] width 85 height 24
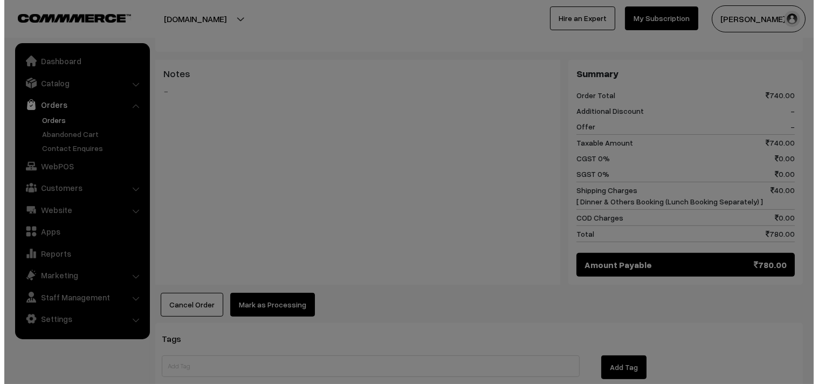
scroll to position [662, 0]
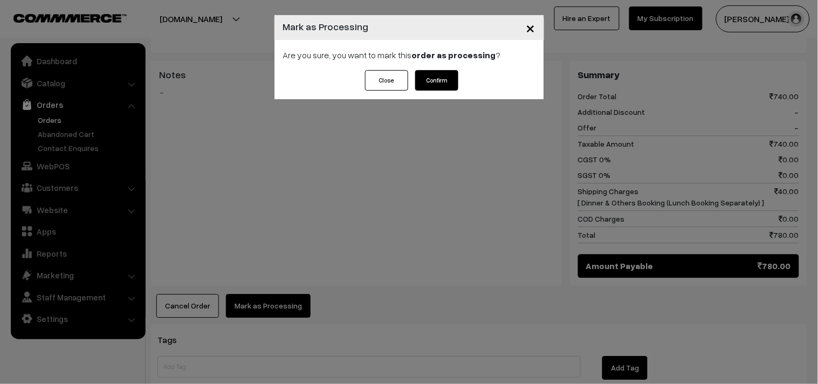
click at [438, 78] on button "Confirm" at bounding box center [436, 80] width 43 height 20
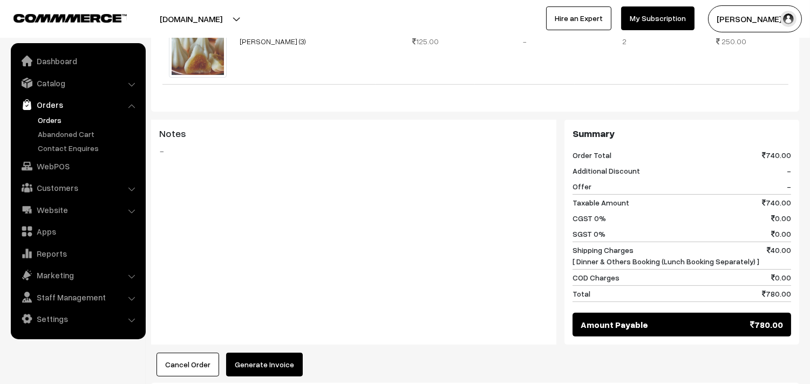
click at [267, 362] on button "Generate Invoice" at bounding box center [264, 365] width 77 height 24
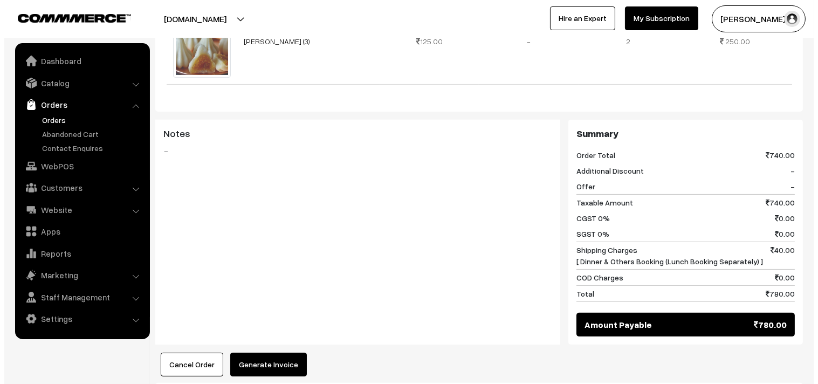
scroll to position [602, 0]
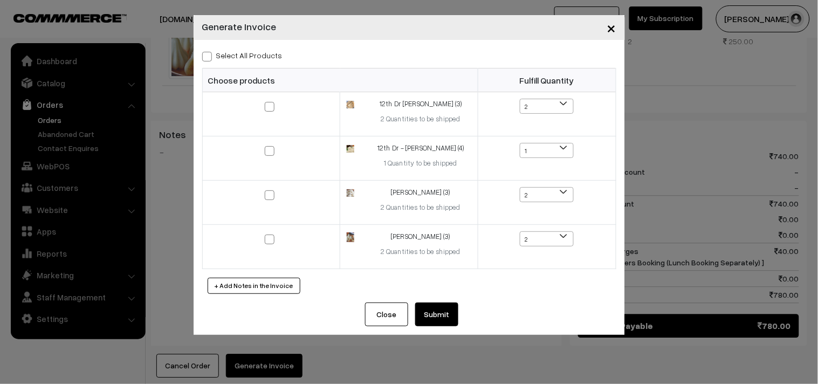
click at [260, 68] on th "Choose products" at bounding box center [340, 80] width 276 height 24
click at [262, 54] on label "Select All Products" at bounding box center [242, 55] width 80 height 11
click at [209, 54] on input "Select All Products" at bounding box center [205, 54] width 7 height 7
checkbox input "true"
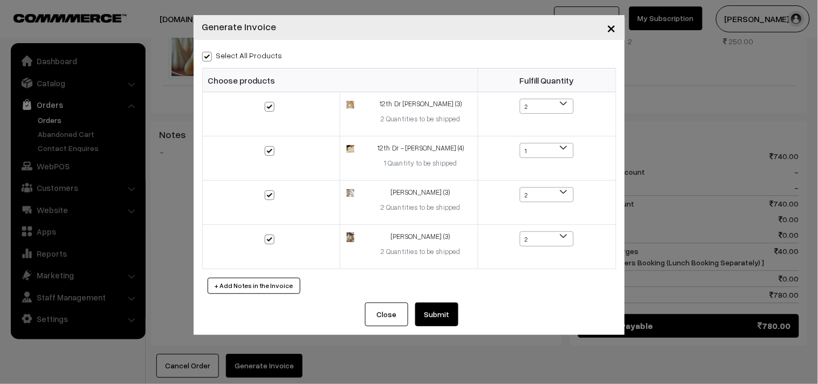
checkbox input "true"
drag, startPoint x: 434, startPoint y: 319, endPoint x: 419, endPoint y: 307, distance: 18.8
click at [434, 319] on button "Submit" at bounding box center [436, 315] width 43 height 24
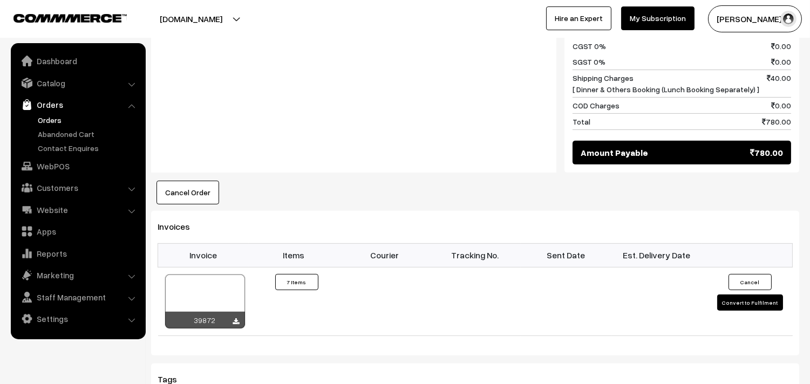
scroll to position [779, 0]
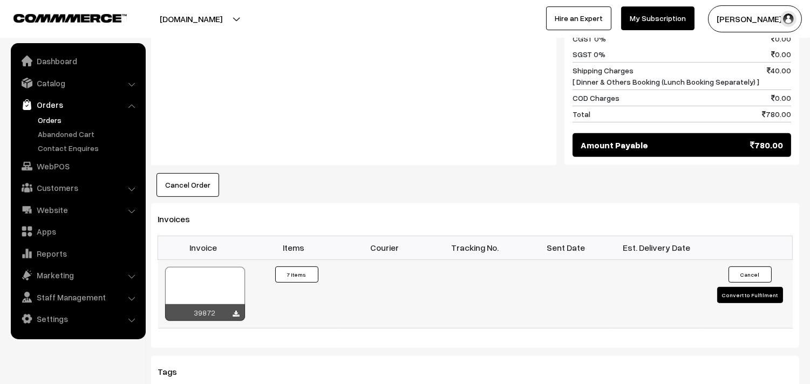
click at [220, 266] on td "39872" at bounding box center [203, 293] width 91 height 68
click at [218, 282] on div at bounding box center [205, 294] width 80 height 54
click at [53, 169] on link "WebPOS" at bounding box center [77, 165] width 128 height 19
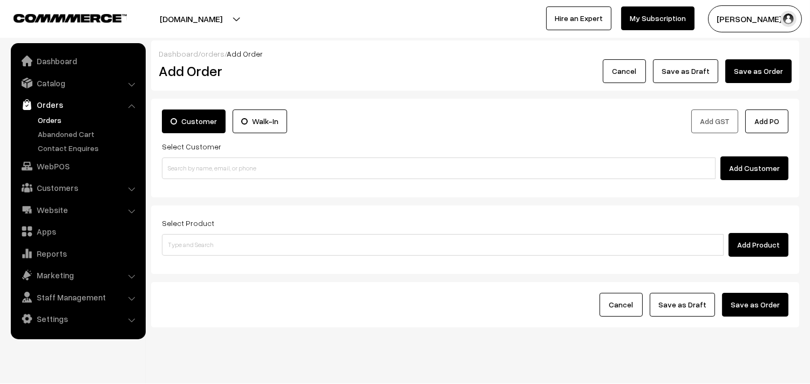
click at [212, 164] on input at bounding box center [438, 168] width 553 height 22
click at [196, 168] on input "80561 45454" at bounding box center [438, 168] width 553 height 22
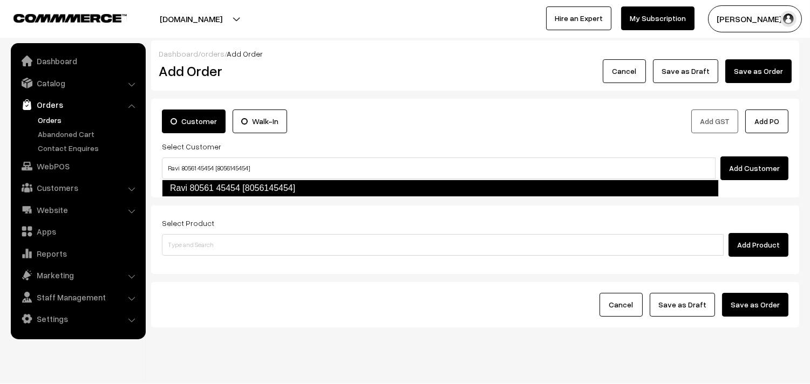
type input "Ravi 80561 45454 [8056145454]"
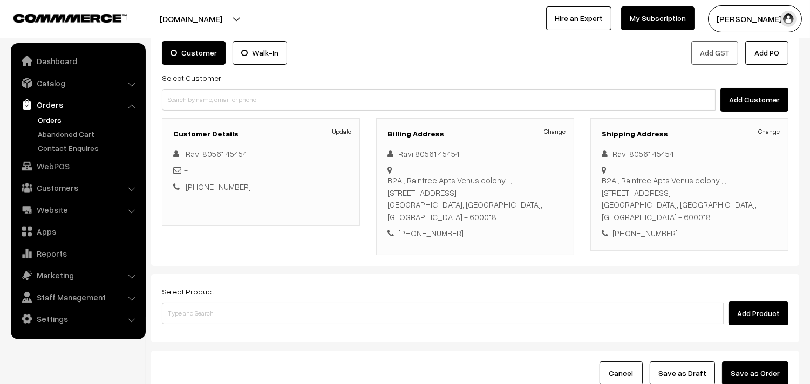
scroll to position [87, 0]
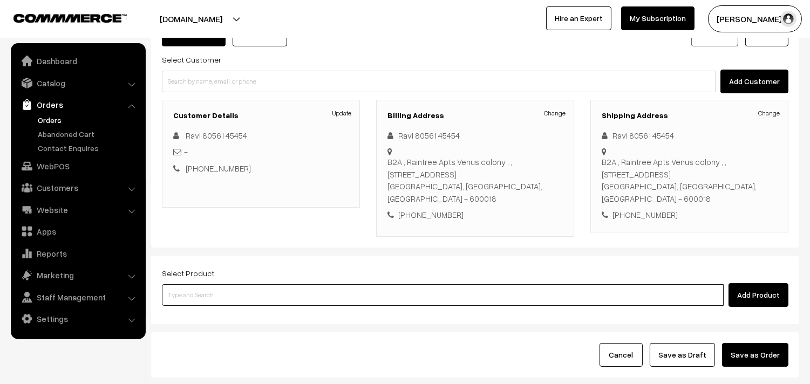
click at [317, 284] on input at bounding box center [442, 295] width 561 height 22
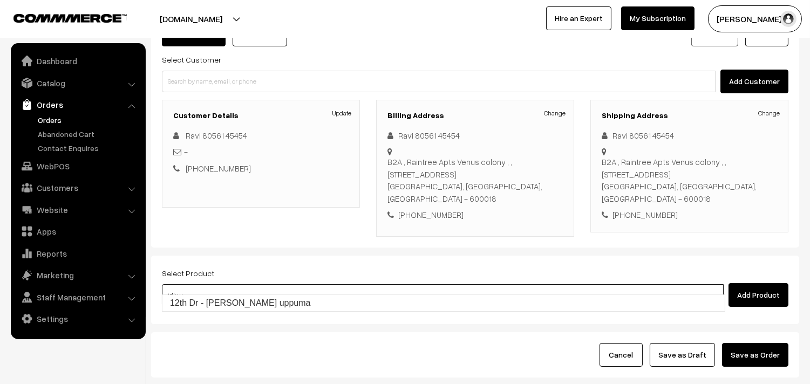
type input "12th Dr - [PERSON_NAME] uppuma"
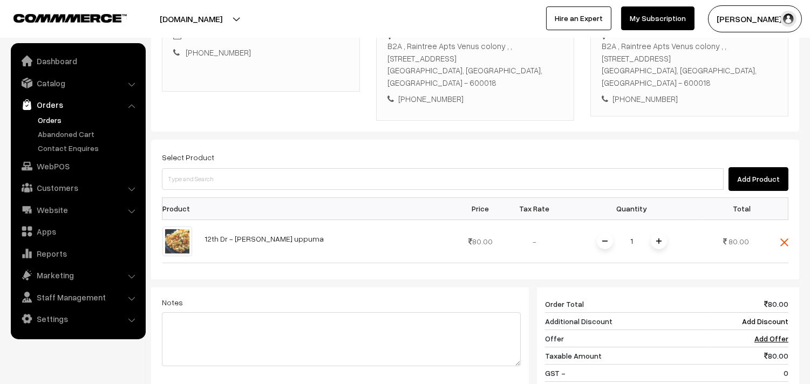
scroll to position [326, 0]
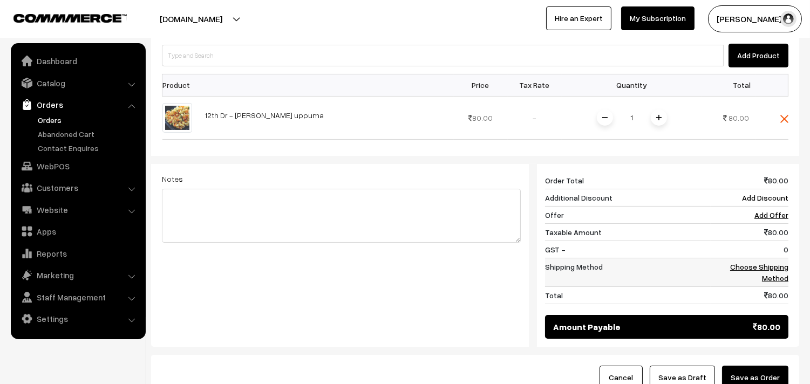
click at [772, 262] on link "Choose Shipping Method" at bounding box center [759, 272] width 58 height 20
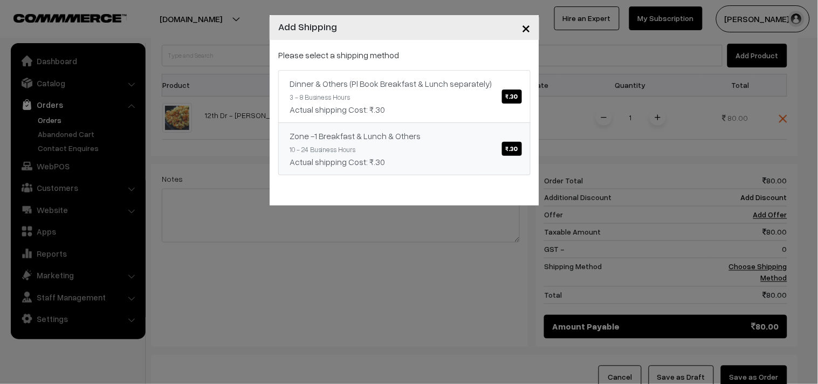
click at [467, 123] on link "Zone -1 Breakfast & Lunch & Others ₹.30 10 - 24 Business Hours Actual shipping …" at bounding box center [404, 148] width 252 height 53
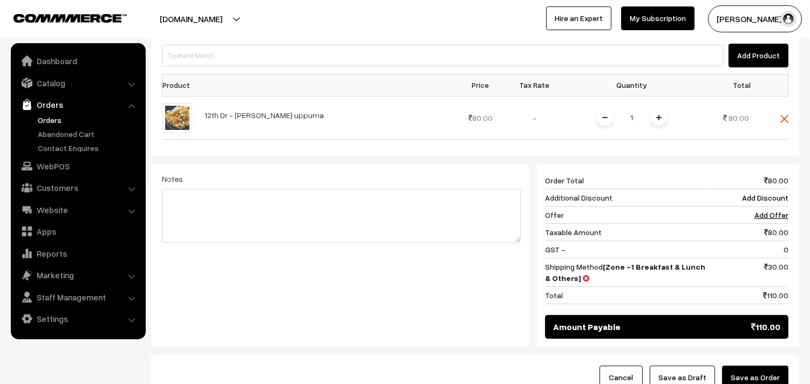
drag, startPoint x: 701, startPoint y: 372, endPoint x: 633, endPoint y: 355, distance: 70.6
click at [699, 370] on button "Save as Draft" at bounding box center [681, 378] width 65 height 24
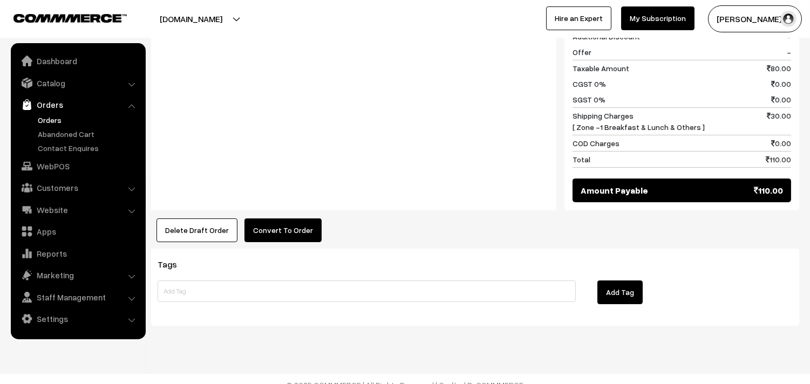
click at [279, 222] on button "Convert To Order" at bounding box center [282, 230] width 77 height 24
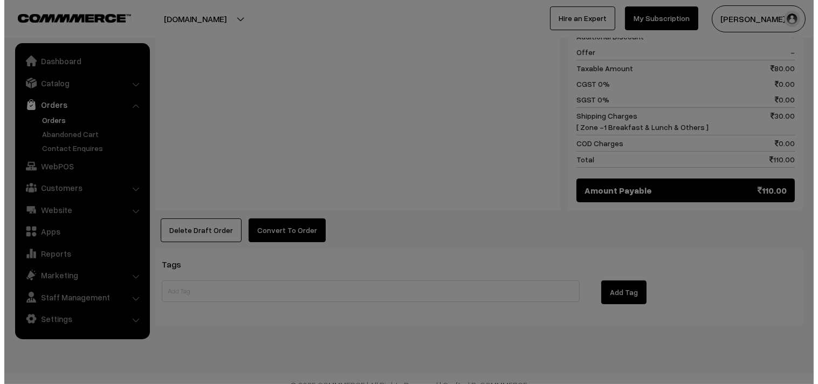
scroll to position [516, 0]
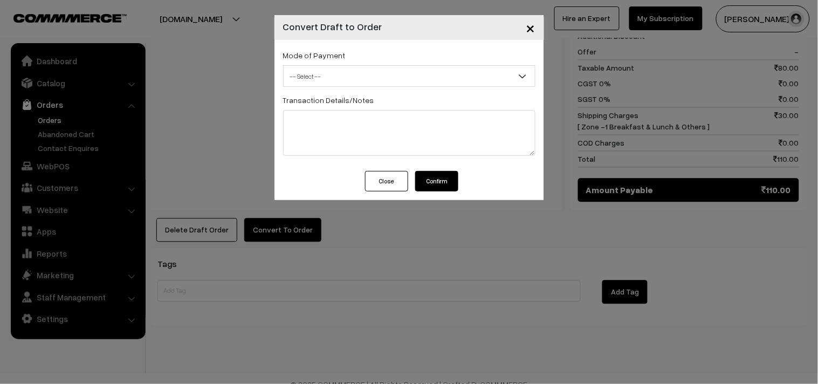
click at [341, 67] on span "-- Select --" at bounding box center [409, 76] width 251 height 19
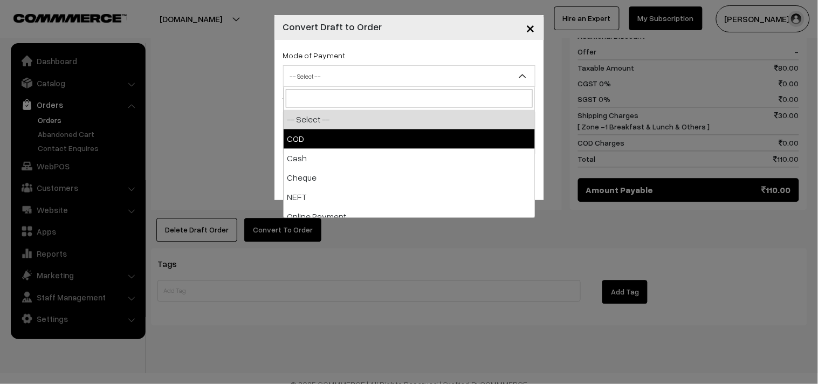
select select "1"
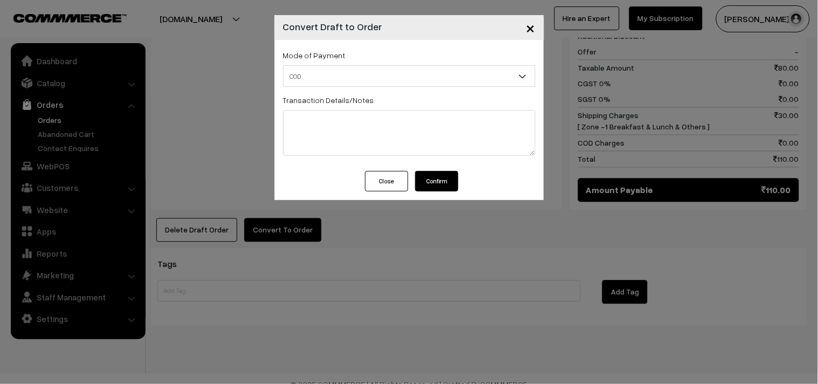
click at [434, 179] on button "Confirm" at bounding box center [436, 181] width 43 height 20
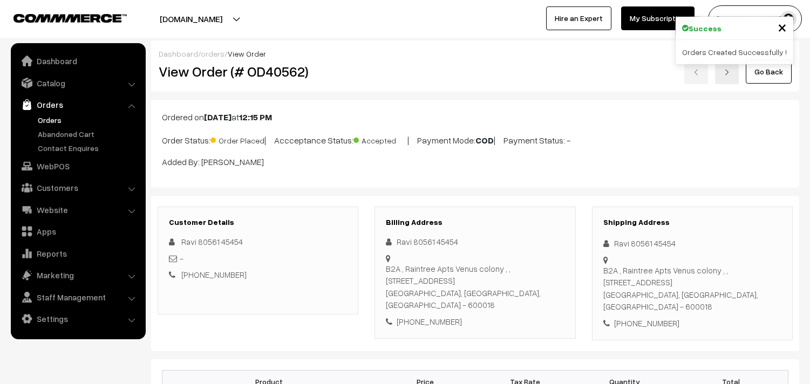
scroll to position [513, 0]
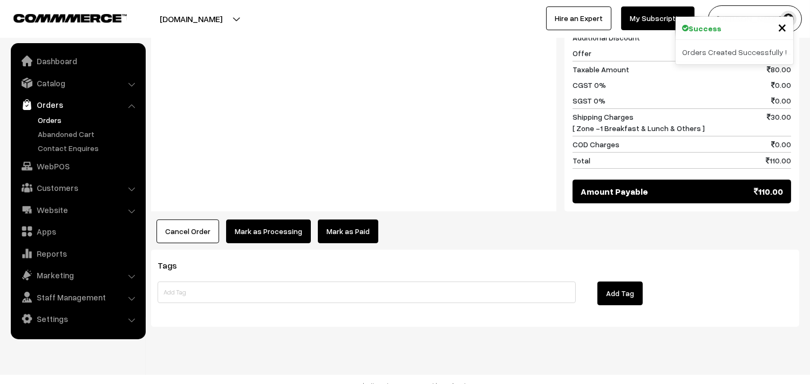
click at [254, 220] on button "Mark as Processing" at bounding box center [268, 232] width 85 height 24
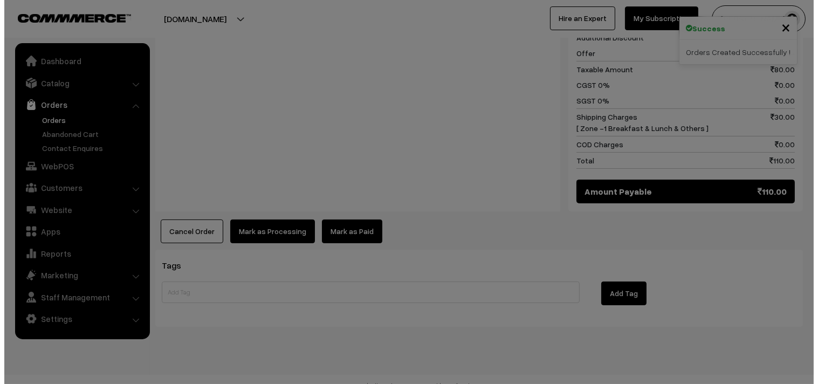
scroll to position [515, 0]
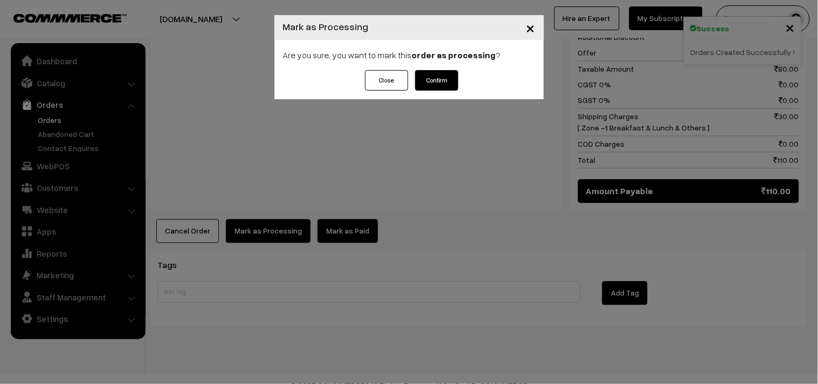
click at [435, 88] on button "Confirm" at bounding box center [436, 80] width 43 height 20
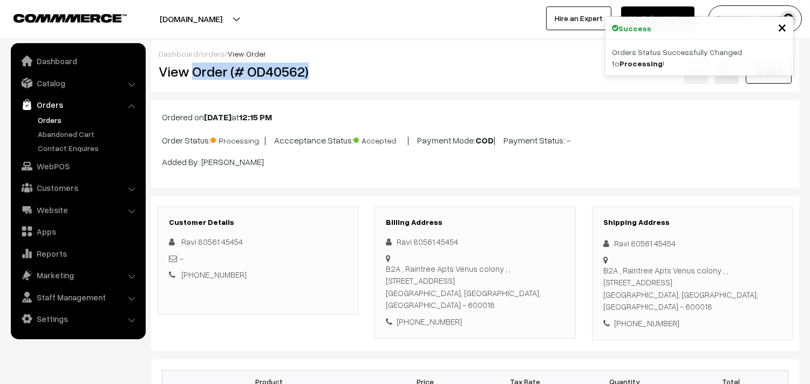
drag, startPoint x: 194, startPoint y: 72, endPoint x: 365, endPoint y: 79, distance: 171.1
click at [365, 79] on div "View Order (# OD40562)" at bounding box center [258, 71] width 216 height 25
copy h2 "Order (# OD40562)"
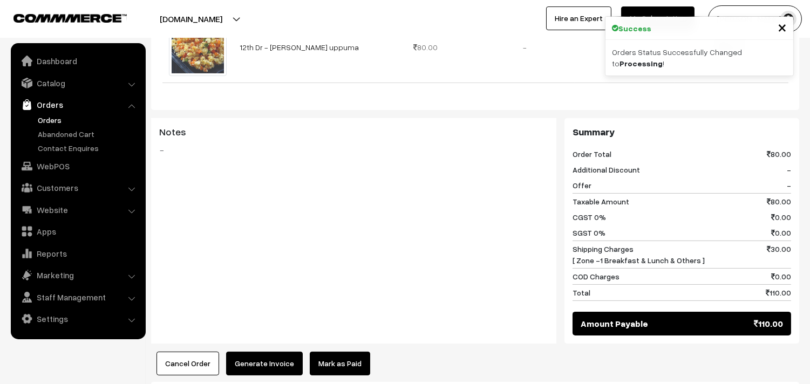
scroll to position [359, 0]
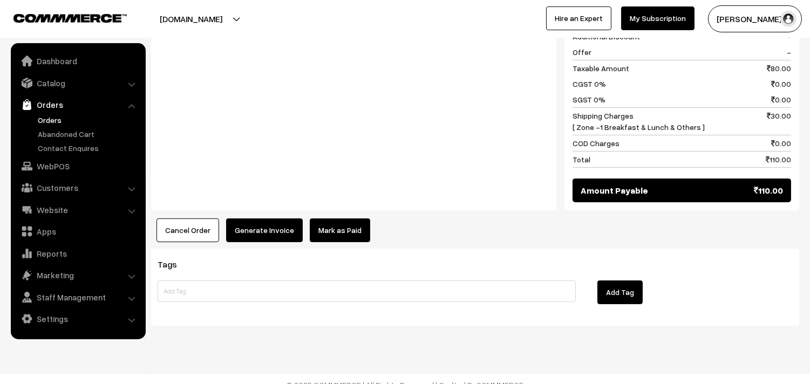
click at [266, 225] on button "Generate Invoice" at bounding box center [264, 230] width 77 height 24
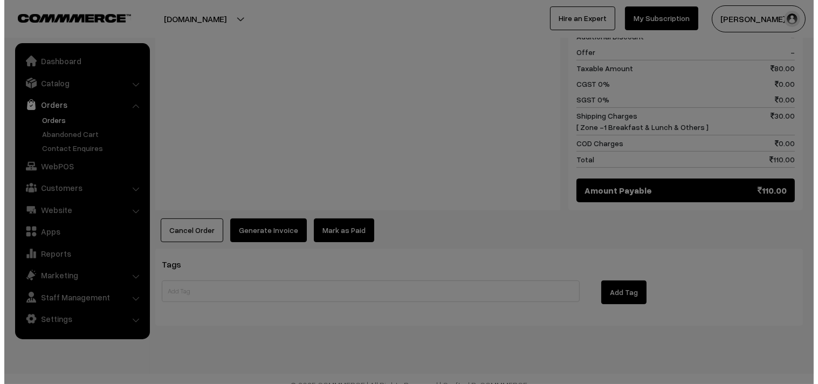
scroll to position [516, 0]
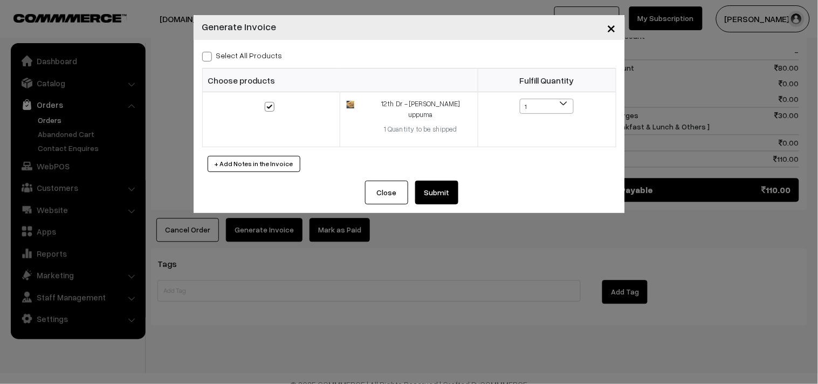
click at [430, 187] on button "Submit" at bounding box center [436, 193] width 43 height 24
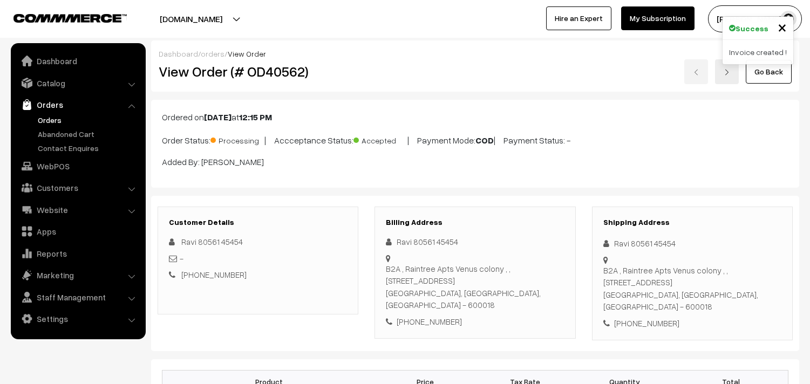
scroll to position [513, 0]
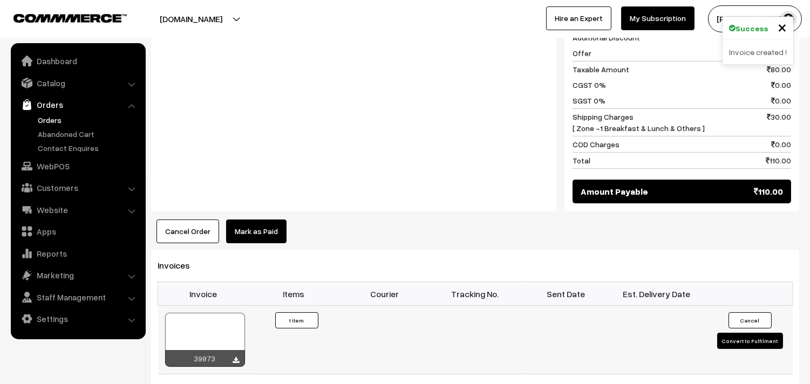
click at [211, 325] on div at bounding box center [205, 340] width 80 height 54
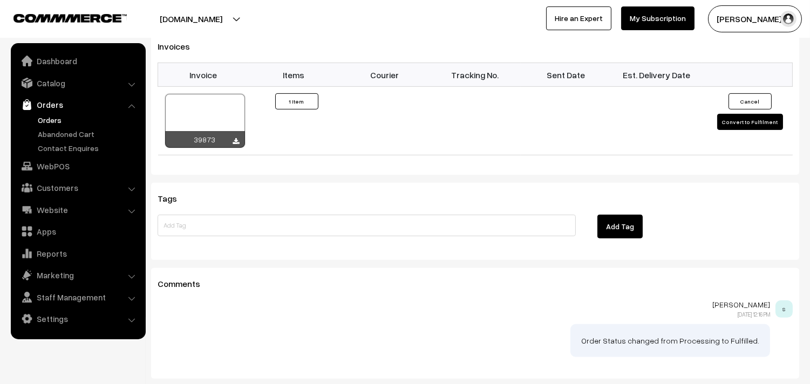
scroll to position [779, 0]
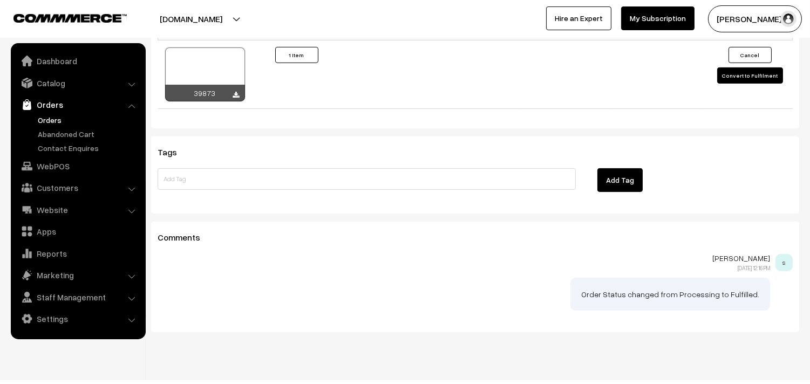
click at [44, 118] on link "Orders" at bounding box center [88, 119] width 107 height 11
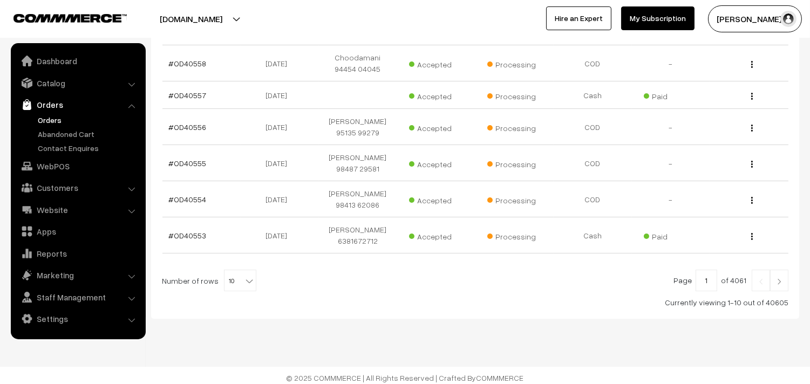
scroll to position [332, 0]
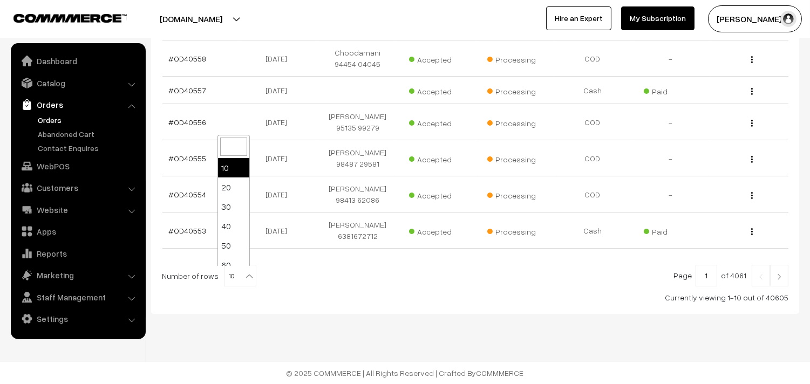
click at [232, 279] on span "10" at bounding box center [239, 276] width 31 height 22
select select "100"
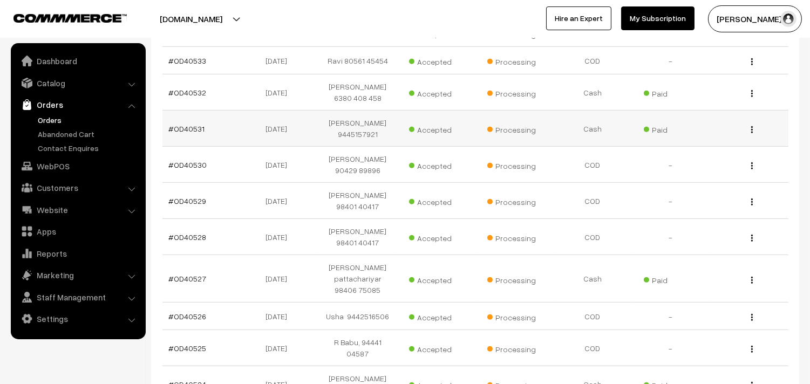
scroll to position [1139, 0]
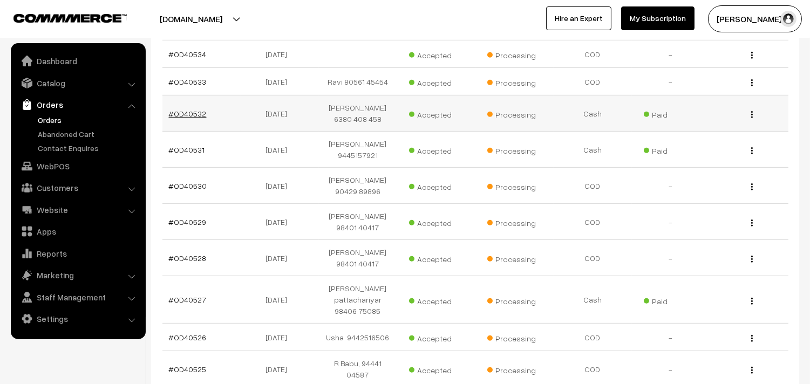
click at [189, 109] on link "#OD40532" at bounding box center [188, 113] width 38 height 9
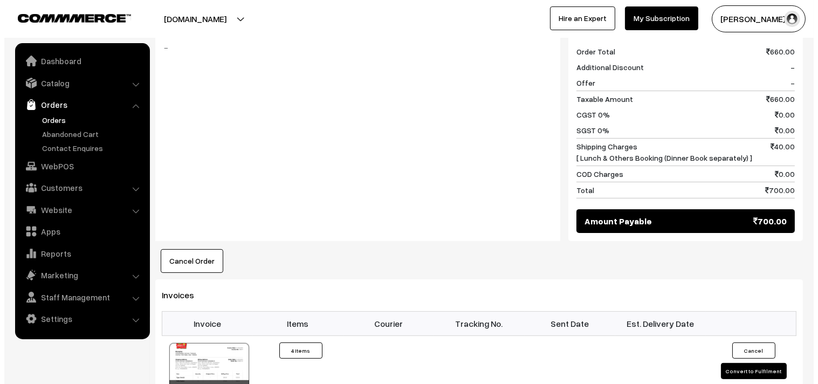
scroll to position [539, 0]
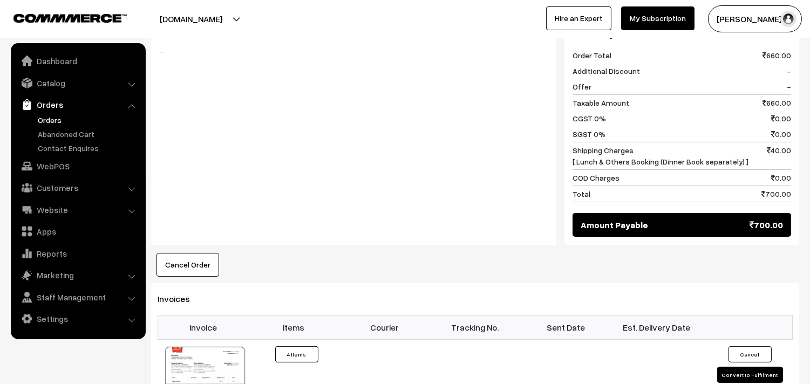
click at [174, 261] on button "Cancel Order" at bounding box center [187, 265] width 63 height 24
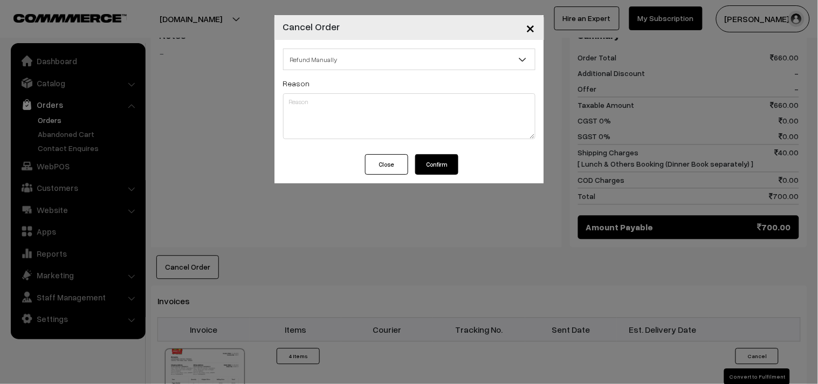
click at [439, 166] on button "Confirm" at bounding box center [436, 164] width 43 height 20
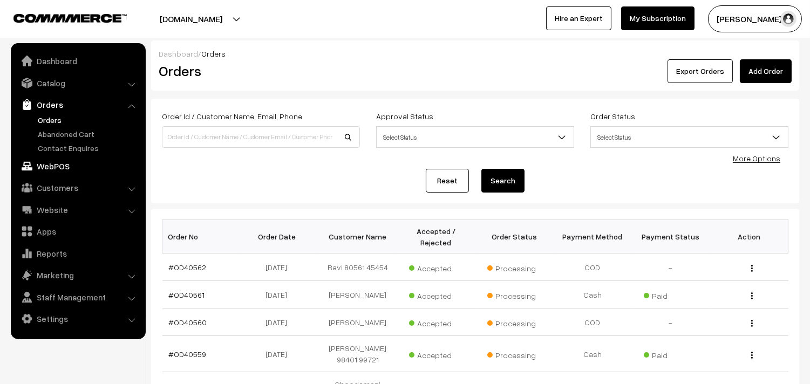
click at [51, 166] on link "WebPOS" at bounding box center [77, 165] width 128 height 19
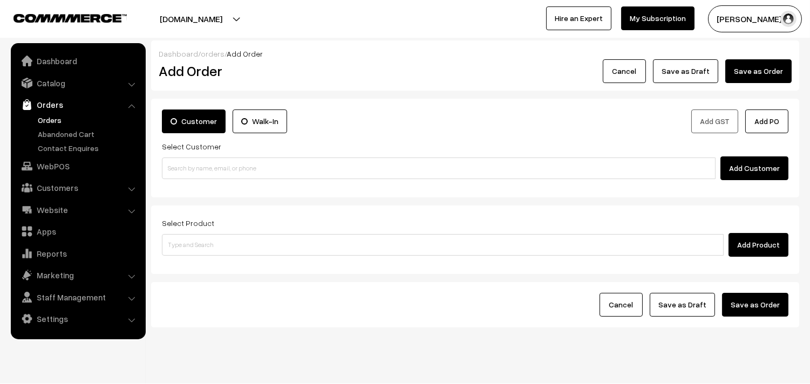
click at [213, 157] on div "Add Customer" at bounding box center [475, 168] width 626 height 24
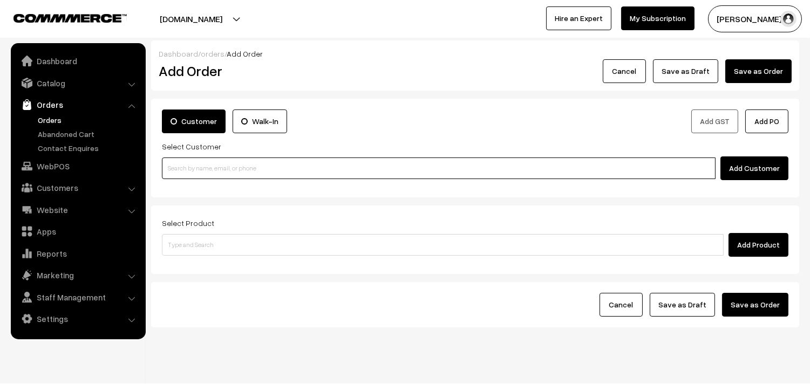
click at [211, 174] on input at bounding box center [438, 168] width 553 height 22
click at [232, 163] on input at bounding box center [438, 168] width 553 height 22
paste input "6380 408 458"
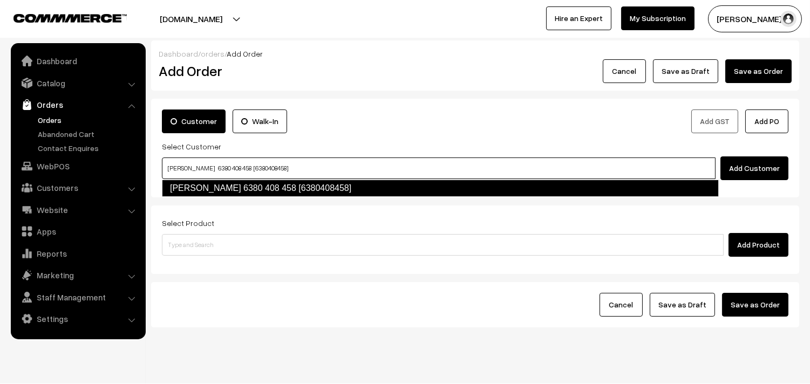
type input "Prema Ganesan 6380 408 458 [6380408458]"
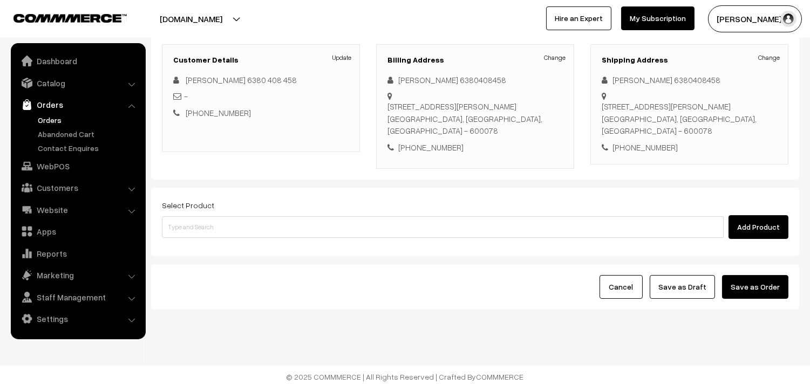
scroll to position [147, 0]
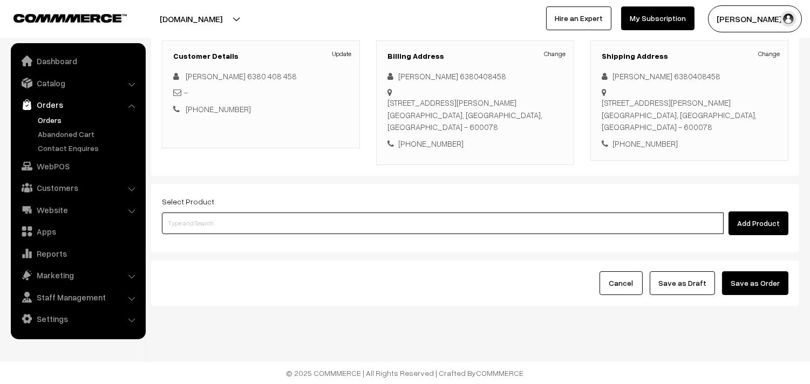
click at [282, 229] on input at bounding box center [442, 223] width 561 height 22
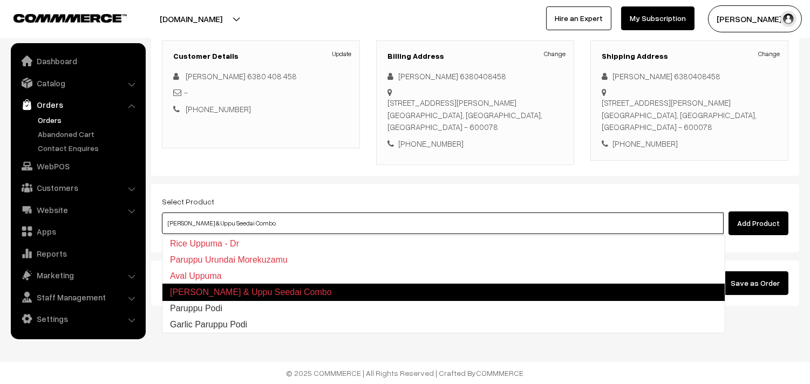
type input "Paruppu Podi"
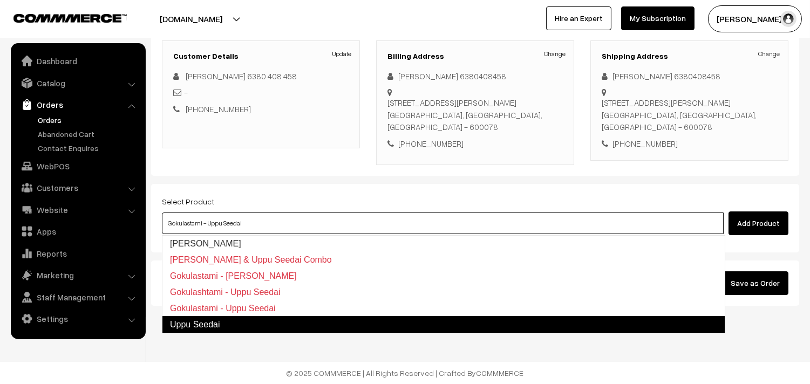
type input "Uppu Seedai"
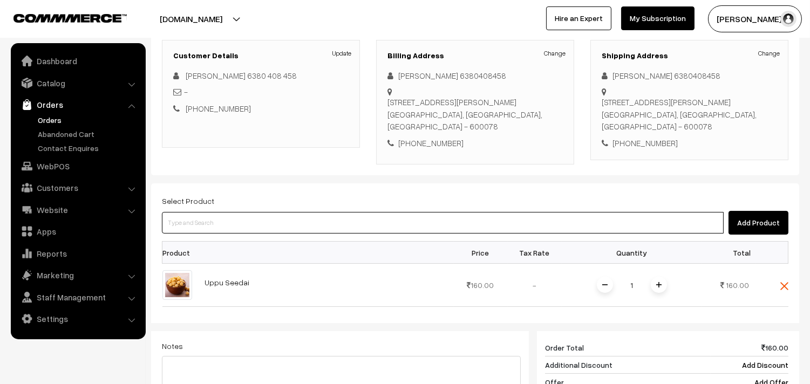
click at [282, 229] on input at bounding box center [442, 223] width 561 height 22
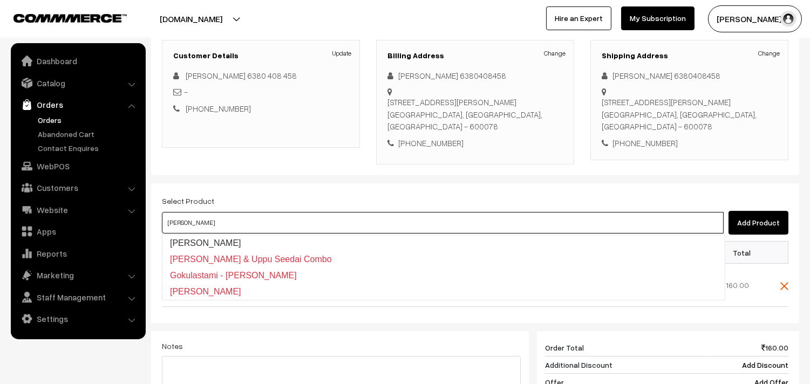
type input "[PERSON_NAME]"
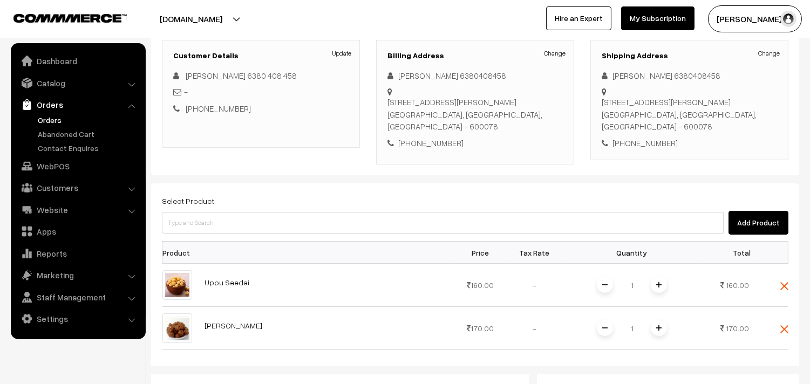
click at [665, 284] on span at bounding box center [658, 285] width 16 height 16
click at [660, 287] on img at bounding box center [658, 284] width 5 height 5
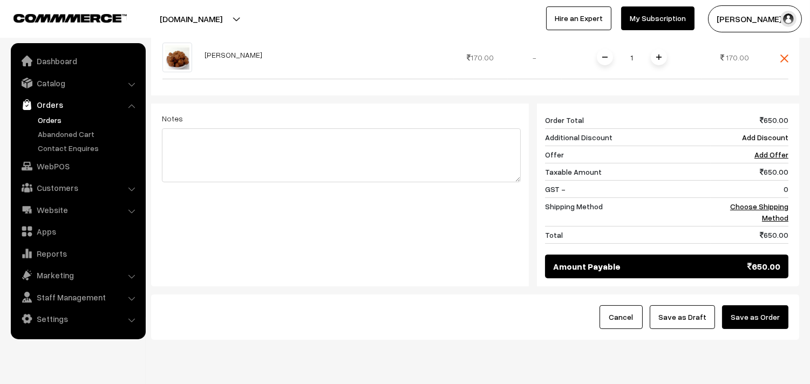
scroll to position [453, 0]
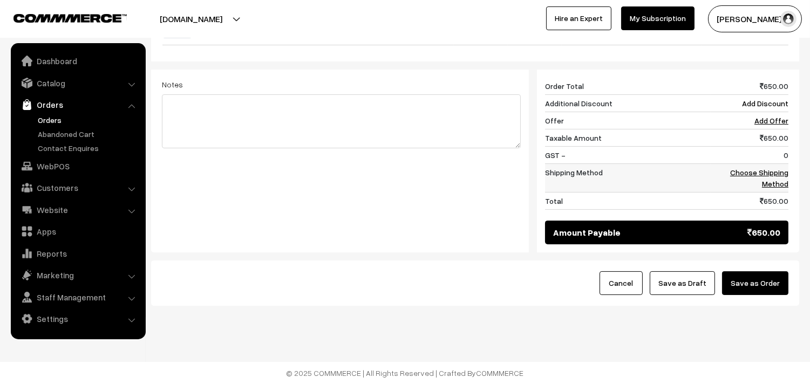
click at [770, 186] on link "Choose Shipping Method" at bounding box center [759, 178] width 58 height 20
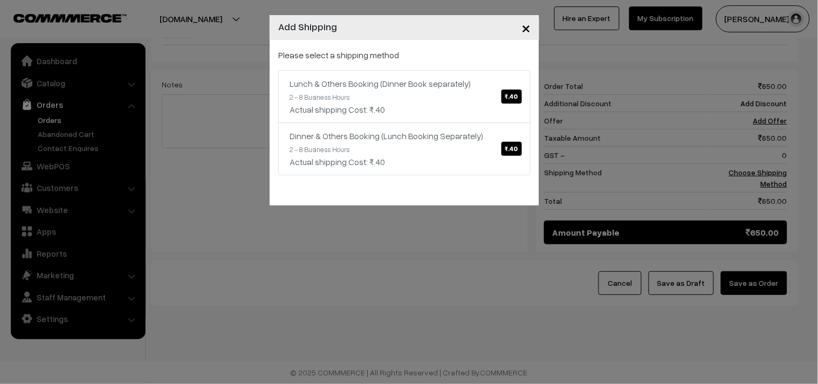
click at [475, 67] on div "Please select a shipping method Lunch & Others Booking (Dinner Book separately)…" at bounding box center [404, 112] width 252 height 127
click at [493, 99] on link "Lunch & Others Booking (Dinner Book separately) ₹.40 2 - 8 Business Hours Actua…" at bounding box center [404, 96] width 252 height 53
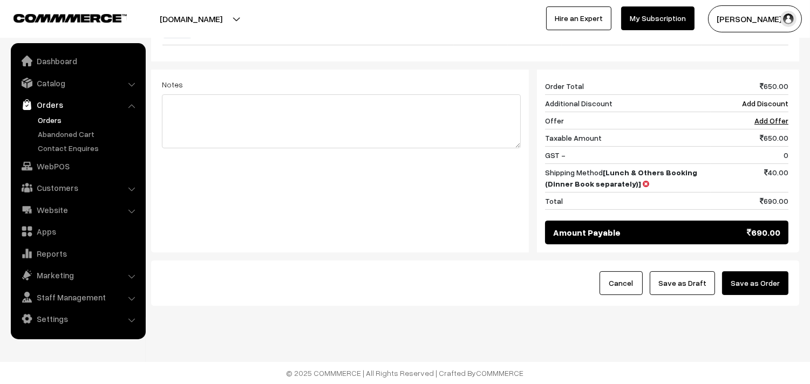
click at [683, 292] on button "Save as Draft" at bounding box center [681, 283] width 65 height 24
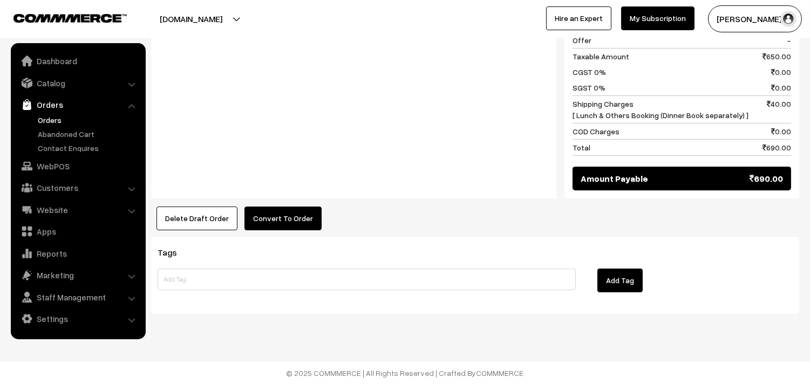
click at [277, 228] on button "Convert To Order" at bounding box center [282, 219] width 77 height 24
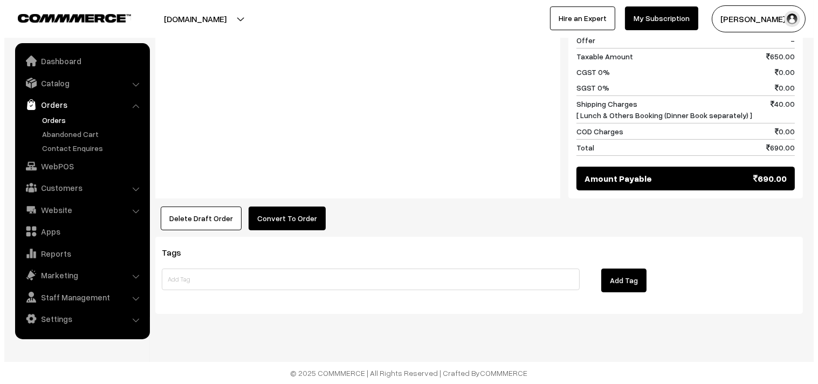
scroll to position [588, 0]
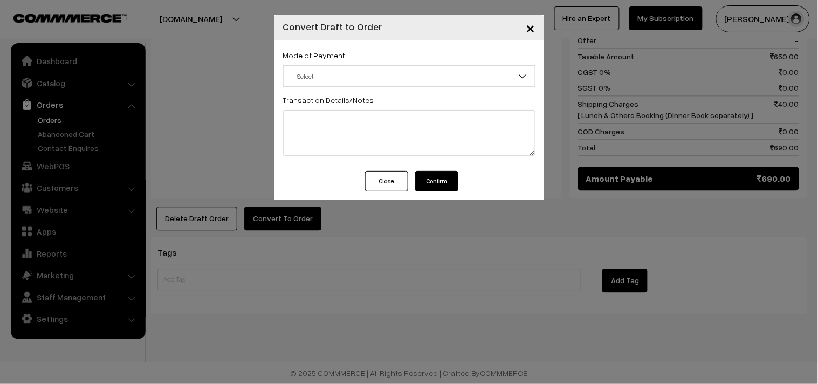
click at [340, 83] on span "-- Select --" at bounding box center [409, 76] width 251 height 19
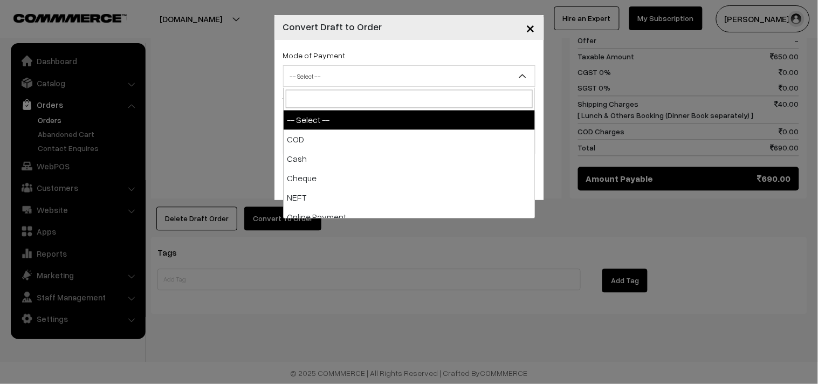
select select "1"
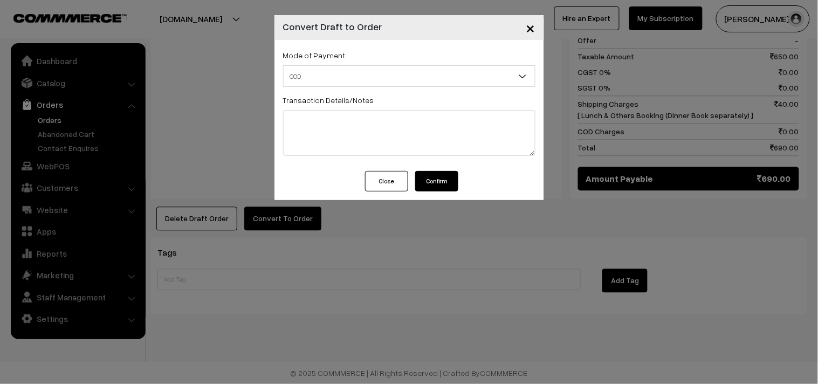
click at [440, 187] on button "Confirm" at bounding box center [436, 181] width 43 height 20
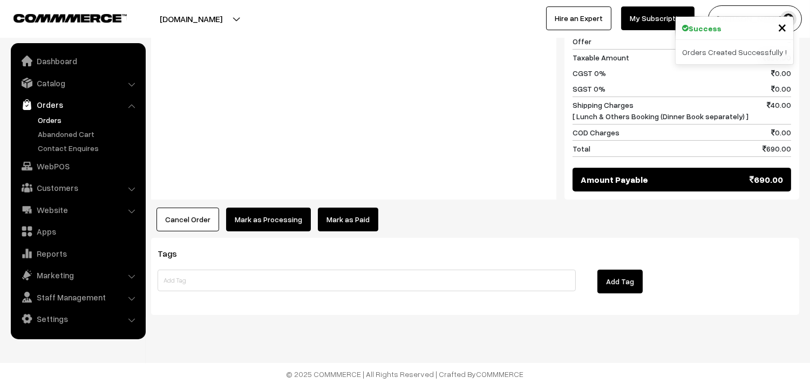
drag, startPoint x: 281, startPoint y: 243, endPoint x: 279, endPoint y: 227, distance: 16.3
click at [281, 242] on div "Tags Add Tag" at bounding box center [475, 276] width 648 height 77
click at [276, 220] on button "Mark as Processing" at bounding box center [268, 220] width 85 height 24
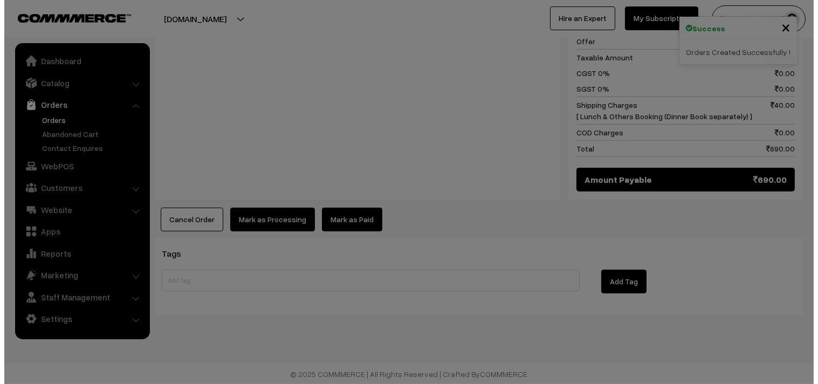
scroll to position [587, 0]
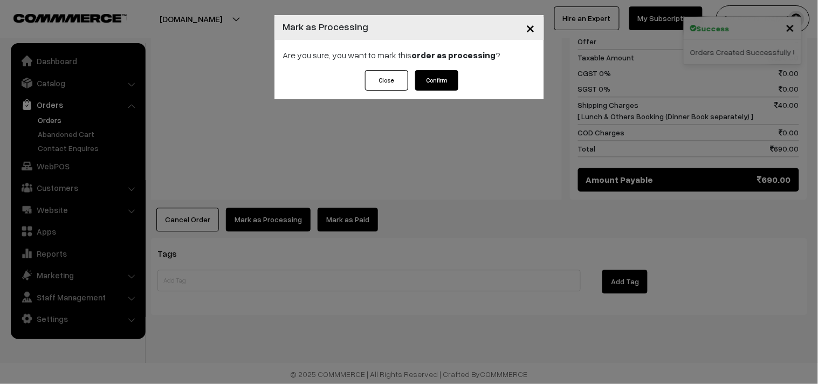
click at [443, 86] on button "Confirm" at bounding box center [436, 80] width 43 height 20
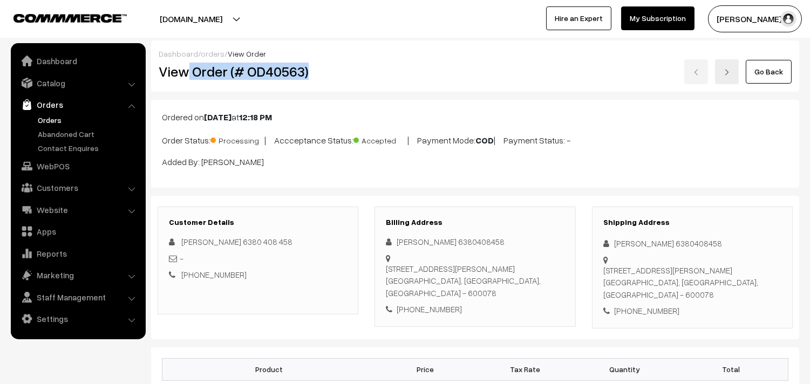
drag, startPoint x: 184, startPoint y: 72, endPoint x: 348, endPoint y: 59, distance: 163.9
click at [348, 59] on div "View Order (# OD40563)" at bounding box center [258, 71] width 216 height 25
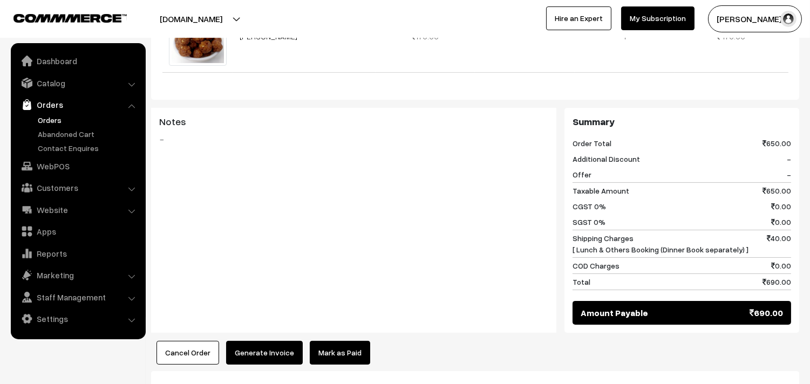
scroll to position [479, 0]
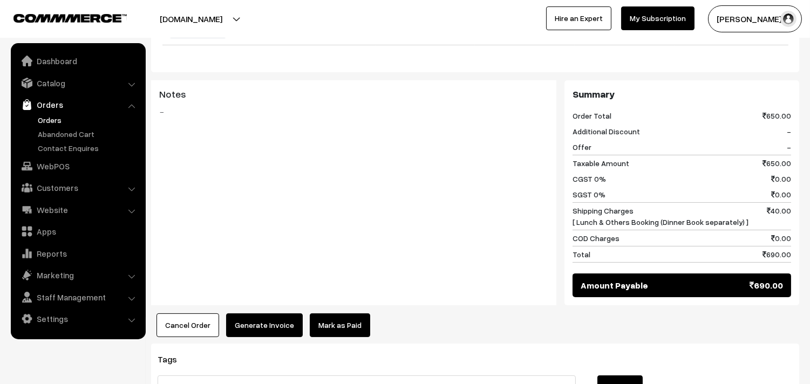
click at [261, 320] on button "Generate Invoice" at bounding box center [264, 325] width 77 height 24
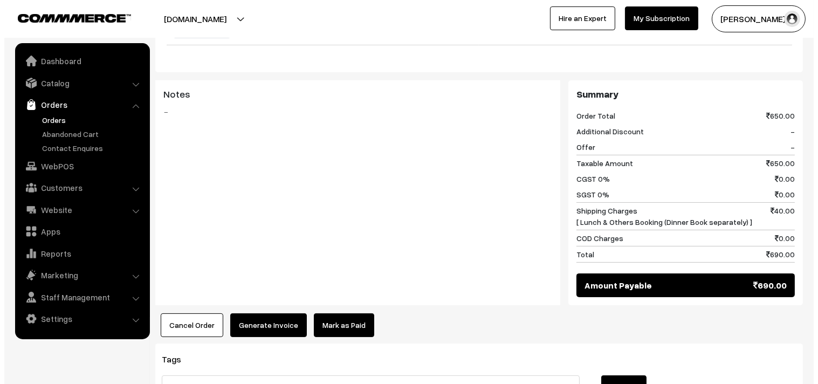
scroll to position [481, 0]
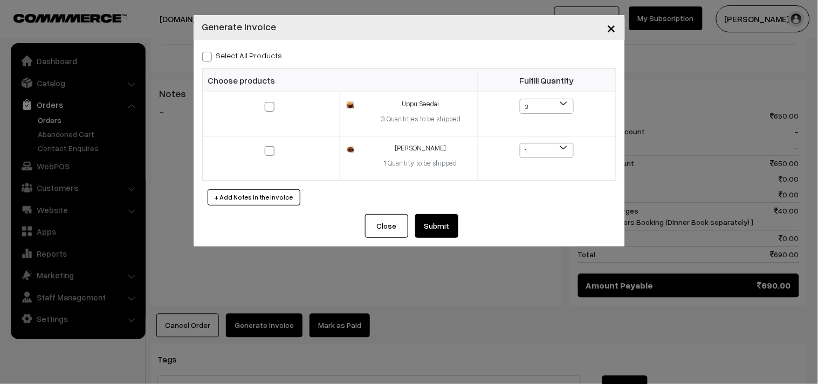
click at [244, 49] on div "Select All Products" at bounding box center [409, 55] width 414 height 13
click at [244, 52] on label "Select All Products" at bounding box center [242, 55] width 80 height 11
click at [209, 52] on input "Select All Products" at bounding box center [205, 54] width 7 height 7
checkbox input "true"
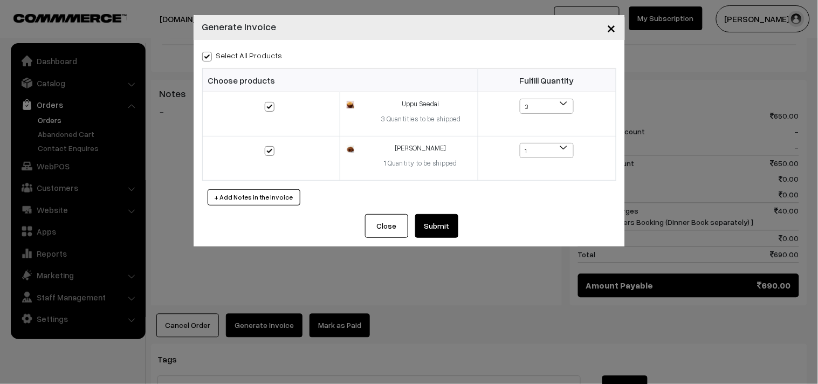
checkbox input "true"
click at [451, 225] on button "Submit" at bounding box center [436, 226] width 43 height 24
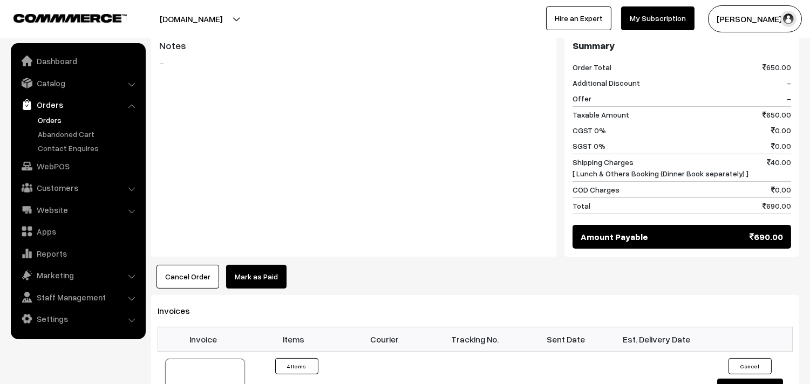
scroll to position [719, 0]
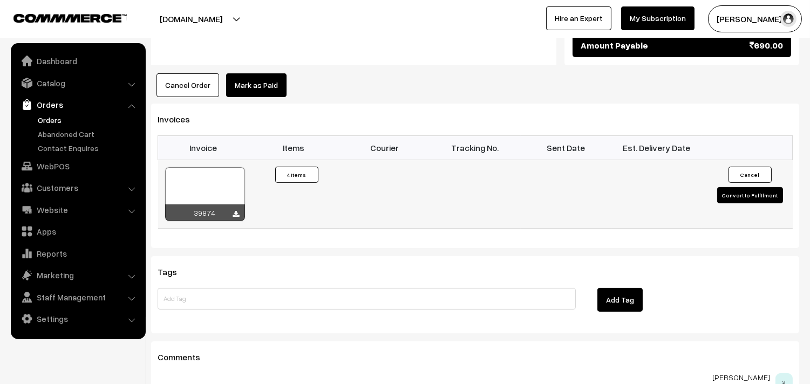
click at [197, 180] on div at bounding box center [205, 194] width 80 height 54
drag, startPoint x: 52, startPoint y: 164, endPoint x: 45, endPoint y: 164, distance: 6.5
click at [52, 164] on link "WebPOS" at bounding box center [77, 165] width 128 height 19
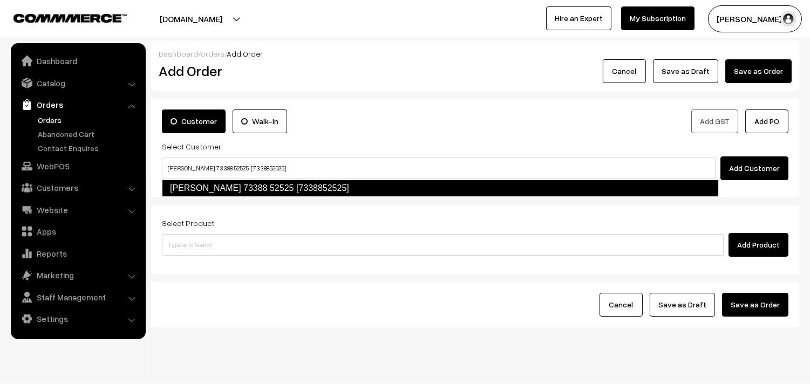
type input "[PERSON_NAME] 73388 52525 [7338852525]"
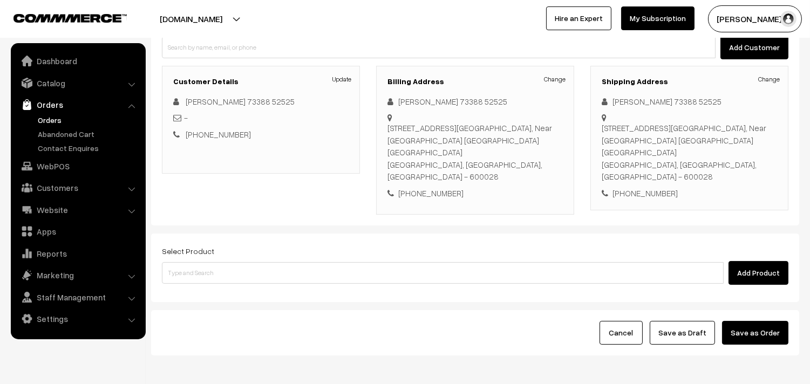
scroll to position [159, 0]
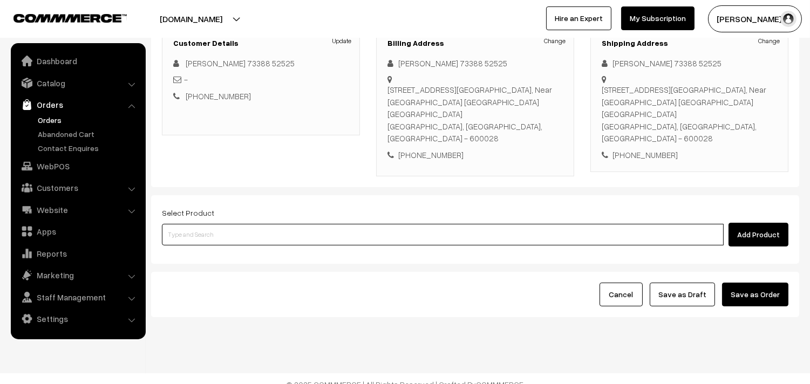
click at [236, 224] on input at bounding box center [442, 235] width 561 height 22
click at [330, 224] on input at bounding box center [442, 235] width 561 height 22
click at [325, 232] on input at bounding box center [442, 235] width 561 height 22
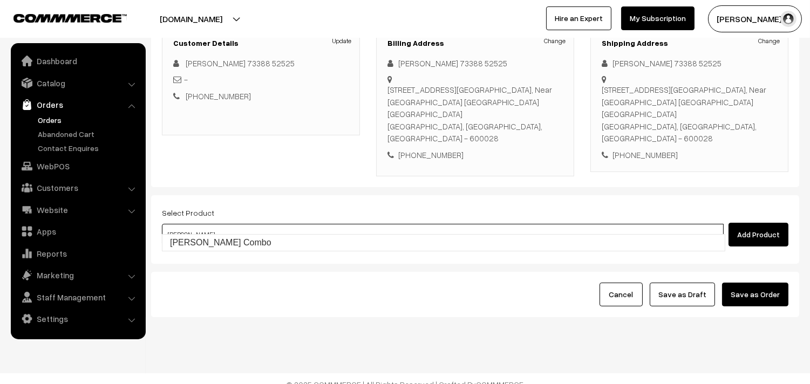
type input "[PERSON_NAME] Combo"
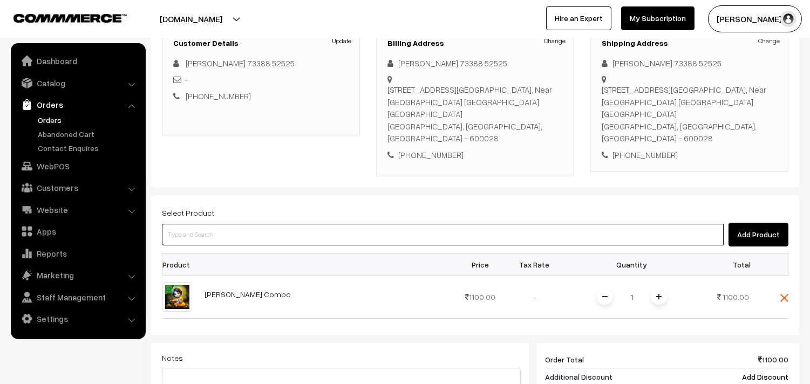
click at [303, 224] on input at bounding box center [442, 235] width 561 height 22
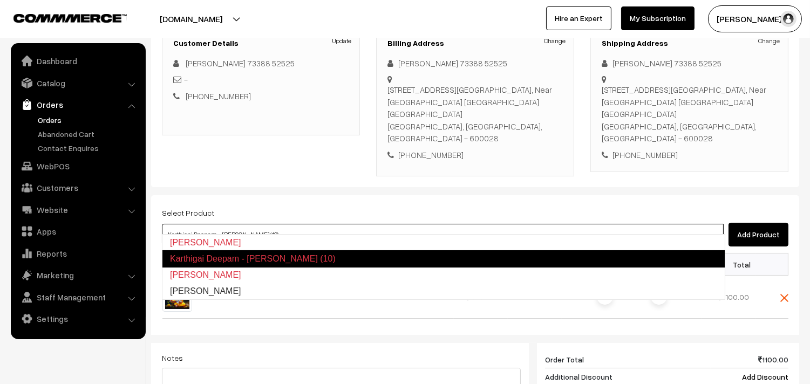
type input "[PERSON_NAME]"
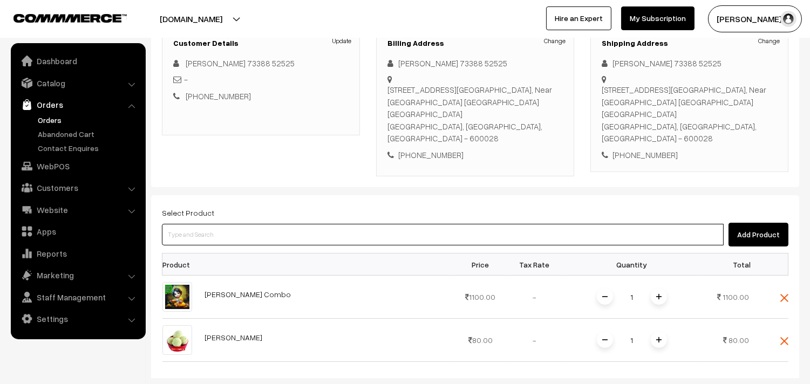
click at [303, 224] on input at bounding box center [442, 235] width 561 height 22
click at [318, 225] on input at bounding box center [442, 235] width 561 height 22
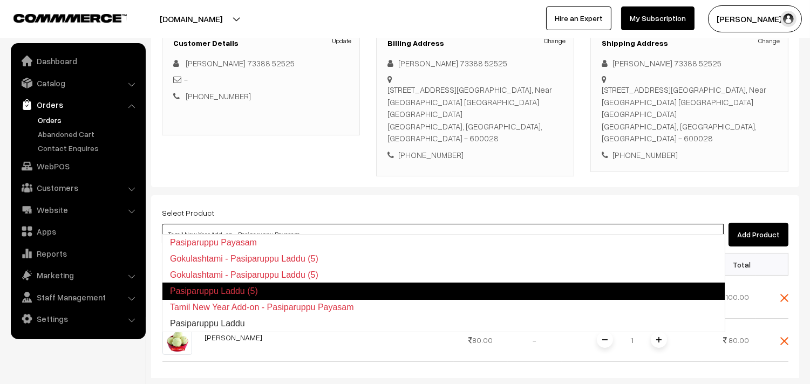
type input "Pasiparuppu Laddu"
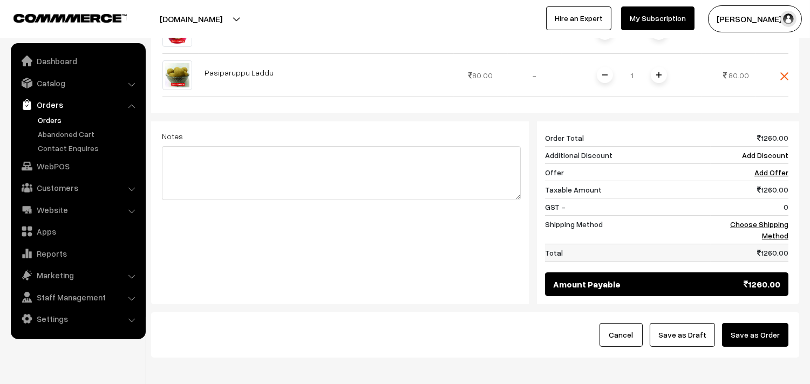
scroll to position [508, 0]
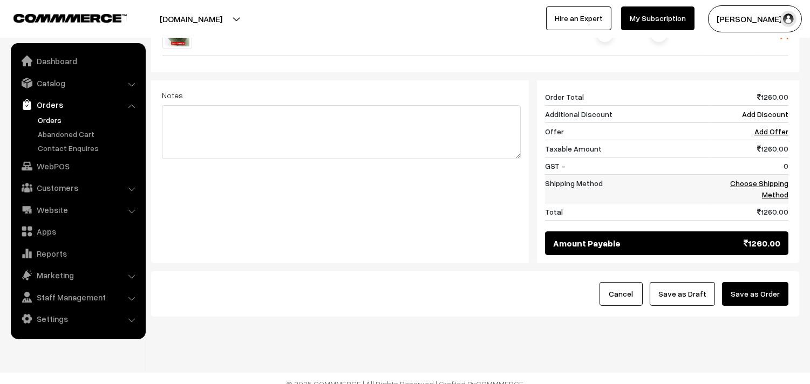
click at [779, 179] on link "Choose Shipping Method" at bounding box center [759, 189] width 58 height 20
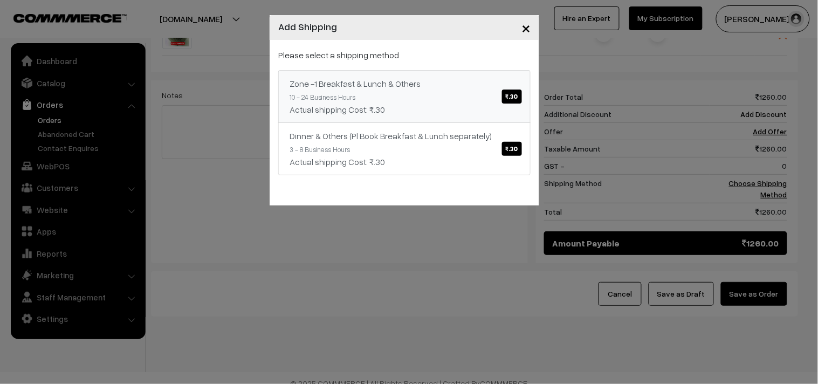
click at [403, 73] on link "Zone -1 Breakfast & Lunch & Others ₹.30 10 - 24 Business Hours Actual shipping …" at bounding box center [404, 96] width 252 height 53
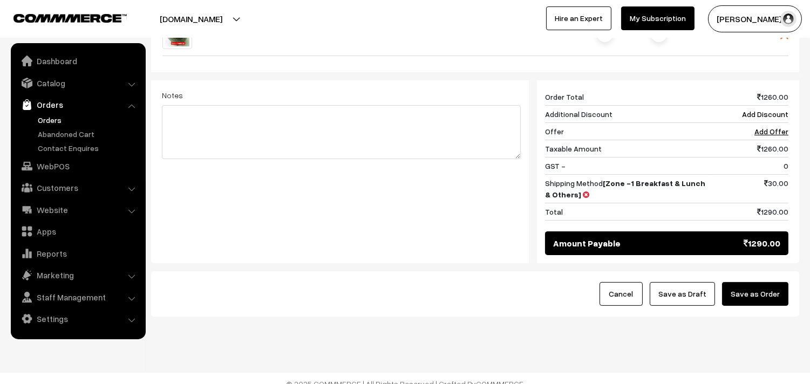
click at [691, 286] on button "Save as Draft" at bounding box center [681, 294] width 65 height 24
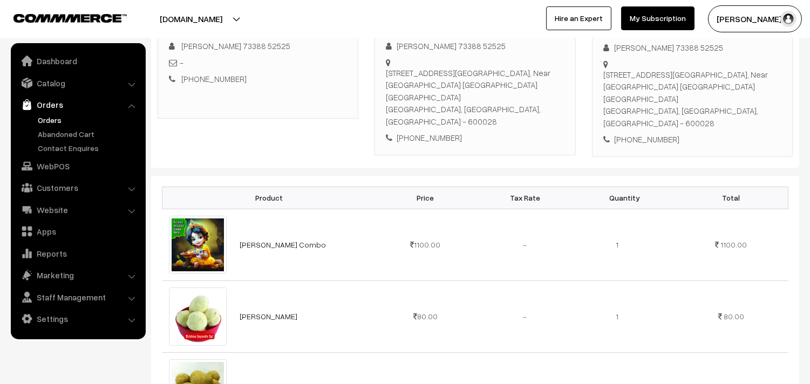
scroll to position [299, 0]
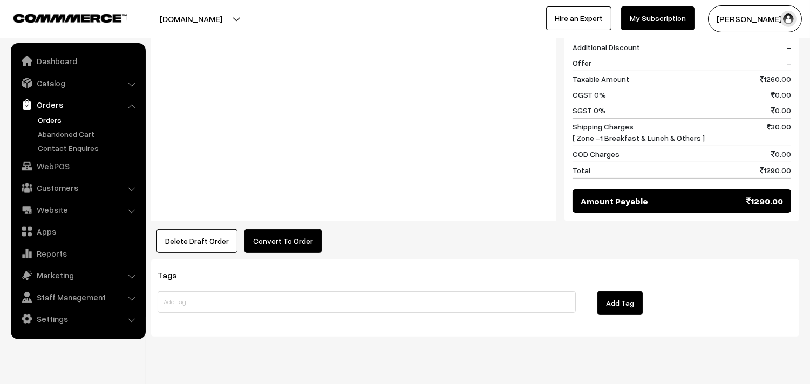
click at [283, 230] on button "Convert To Order" at bounding box center [282, 241] width 77 height 24
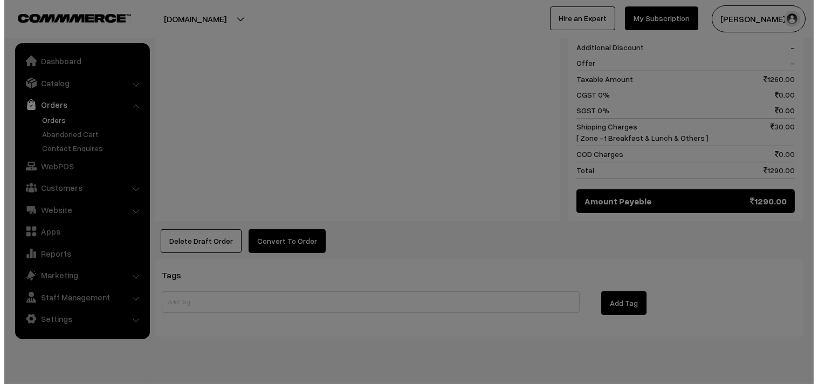
scroll to position [662, 0]
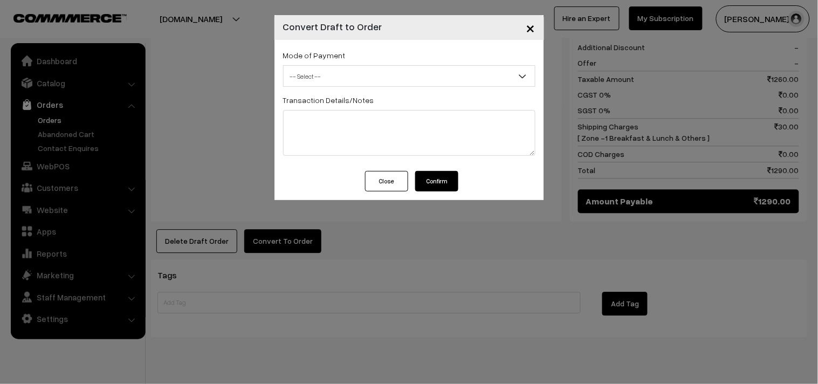
click at [364, 79] on span "-- Select --" at bounding box center [409, 76] width 251 height 19
click at [364, 80] on span "-- Select --" at bounding box center [409, 76] width 251 height 19
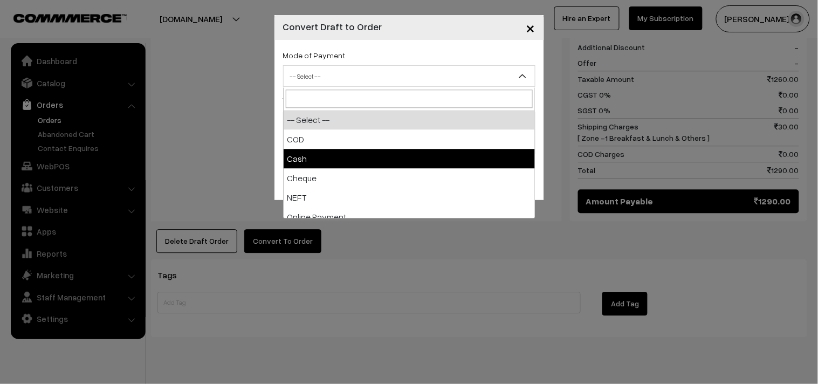
select select "2"
checkbox input "true"
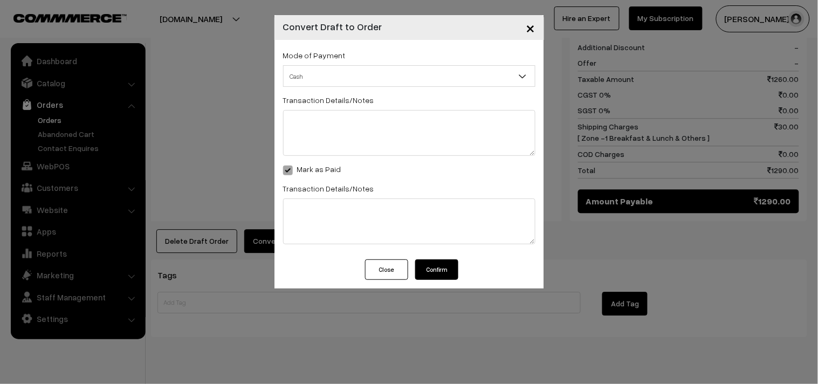
drag, startPoint x: 434, startPoint y: 268, endPoint x: 407, endPoint y: 257, distance: 29.2
click at [434, 270] on button "Confirm" at bounding box center [436, 269] width 43 height 20
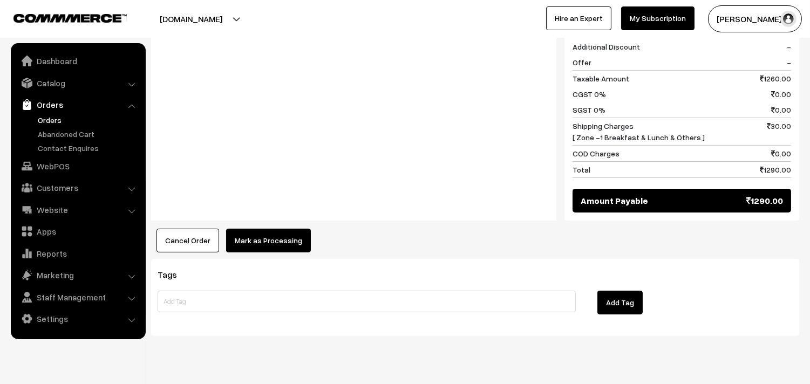
click at [263, 229] on button "Mark as Processing" at bounding box center [268, 241] width 85 height 24
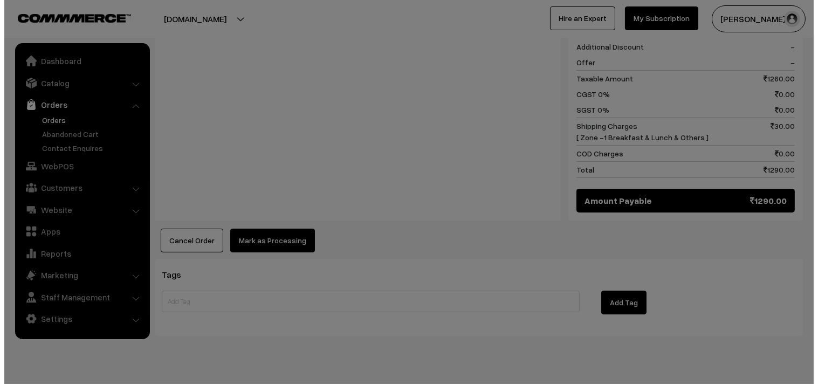
scroll to position [662, 0]
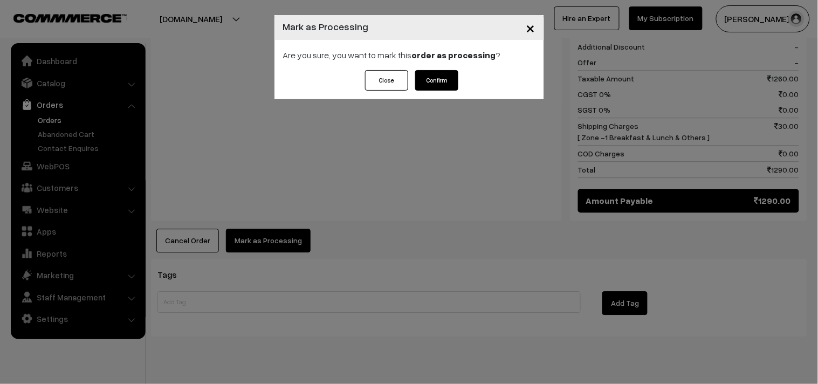
click at [439, 82] on button "Confirm" at bounding box center [436, 80] width 43 height 20
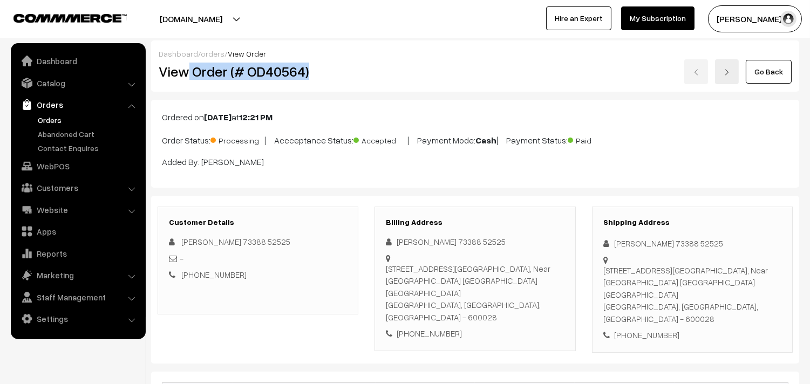
drag, startPoint x: 193, startPoint y: 77, endPoint x: 338, endPoint y: 69, distance: 145.8
click at [344, 71] on h2 "View Order (# OD40564)" at bounding box center [259, 71] width 200 height 17
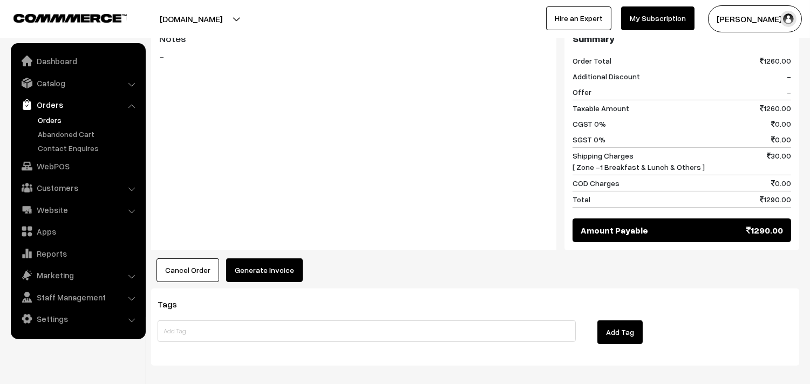
scroll to position [659, 0]
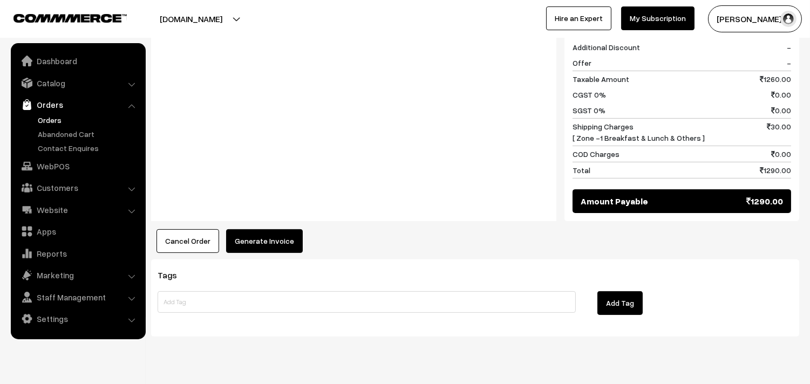
click at [265, 239] on button "Generate Invoice" at bounding box center [264, 241] width 77 height 24
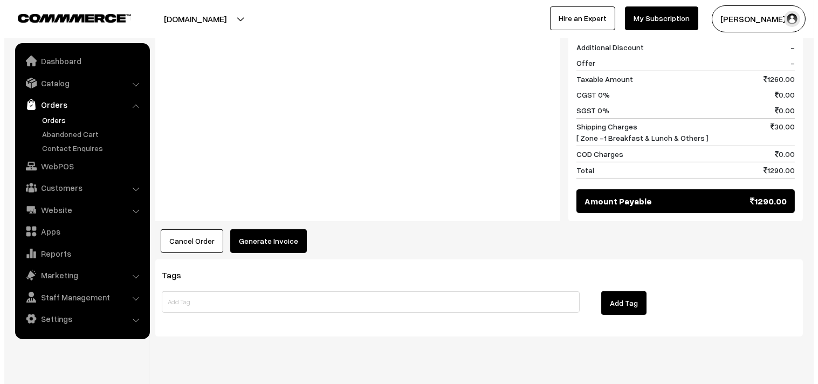
scroll to position [662, 0]
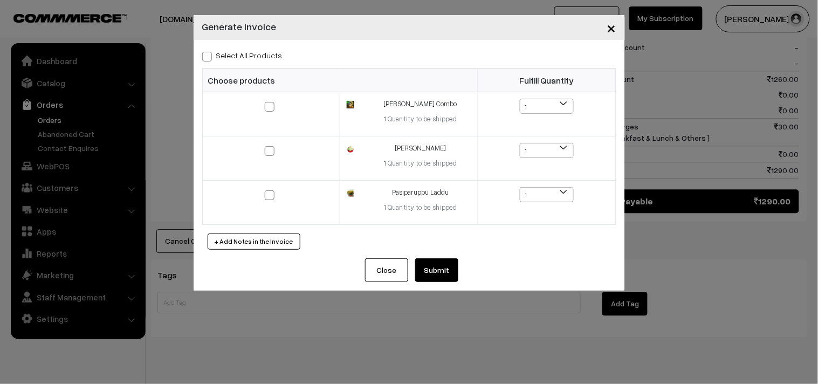
click at [253, 61] on div "Select All Products Choose products Fulfill Quantity 1 1 1 1 1" at bounding box center [409, 149] width 431 height 218
click at [251, 56] on label "Select All Products" at bounding box center [242, 55] width 80 height 11
click at [209, 56] on input "Select All Products" at bounding box center [205, 54] width 7 height 7
checkbox input "true"
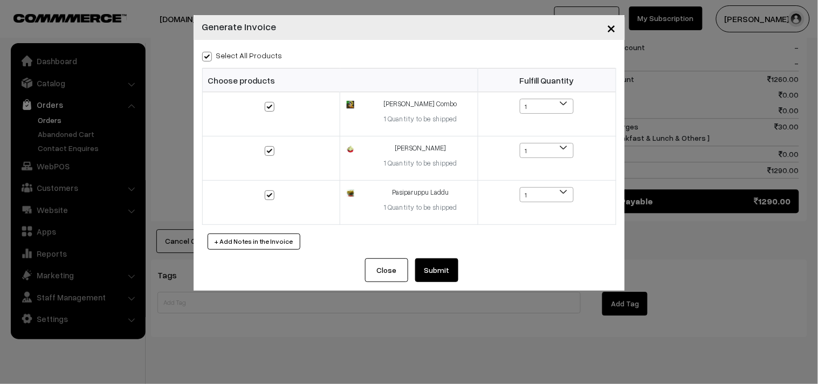
checkbox input "true"
click at [455, 259] on button "Submit" at bounding box center [436, 270] width 43 height 24
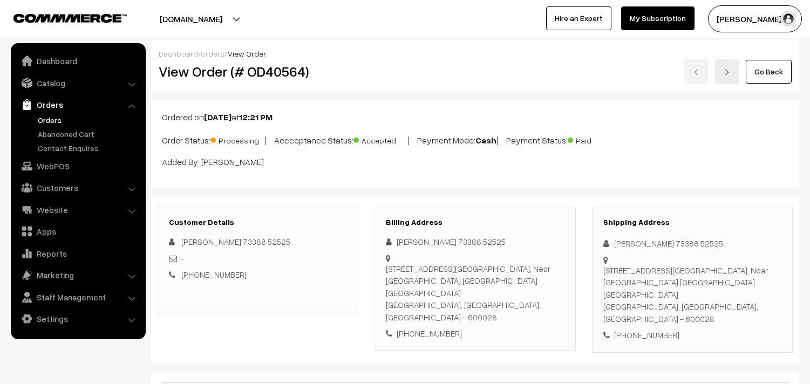
scroll to position [659, 0]
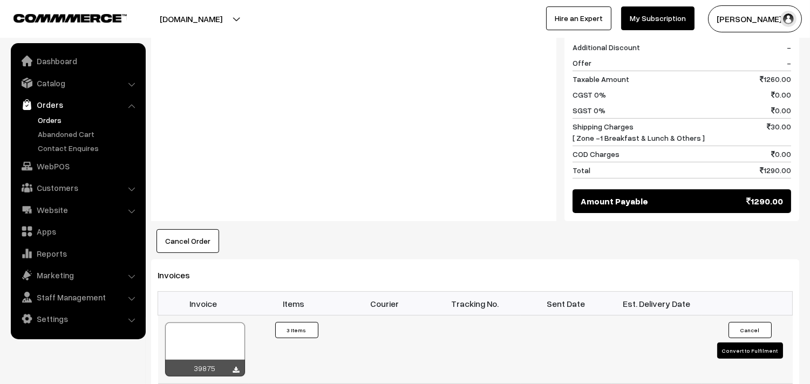
click at [220, 335] on div at bounding box center [205, 350] width 80 height 54
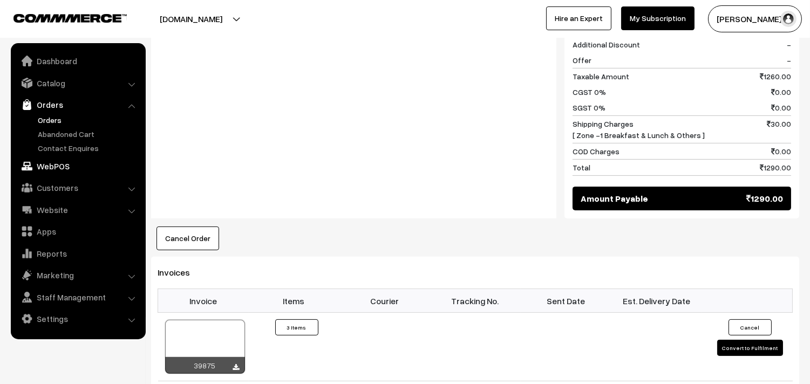
click at [42, 170] on link "WebPOS" at bounding box center [77, 165] width 128 height 19
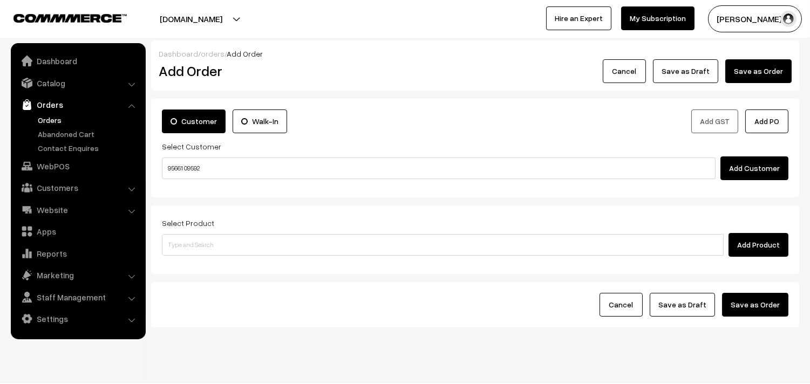
drag, startPoint x: 187, startPoint y: 163, endPoint x: 184, endPoint y: 169, distance: 6.3
click at [184, 168] on input "95661 09592" at bounding box center [438, 168] width 553 height 22
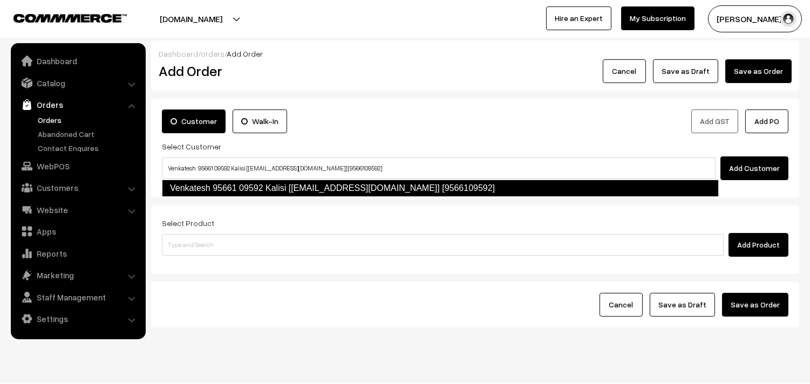
type input "Venkatesh 95661 09592 Kalisi [[EMAIL_ADDRESS][DOMAIN_NAME]] [9566109592]"
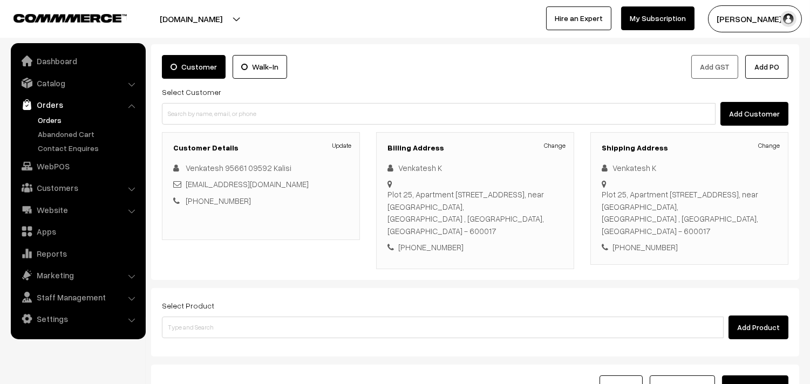
scroll to position [159, 0]
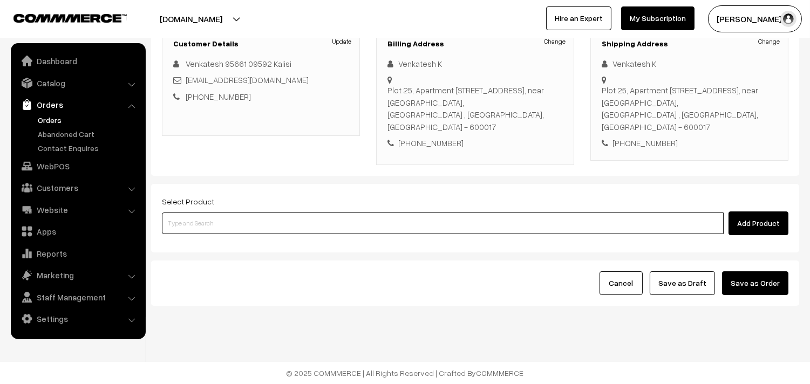
click at [228, 219] on input at bounding box center [442, 223] width 561 height 22
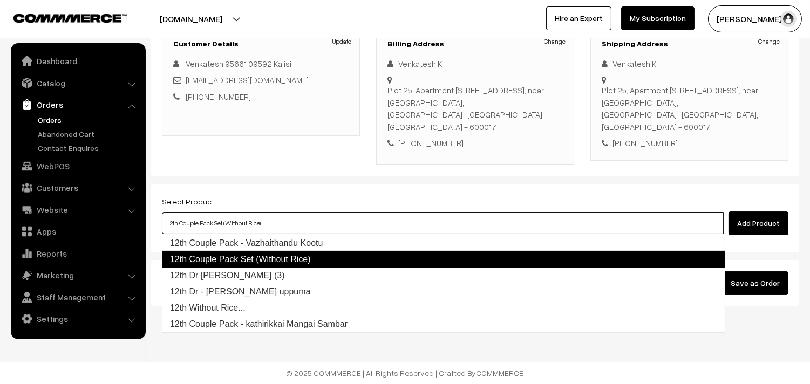
type input "12th Dr [PERSON_NAME] (3)"
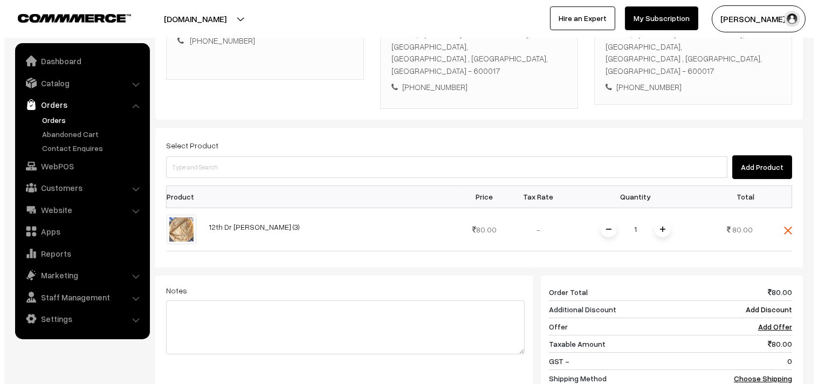
scroll to position [219, 0]
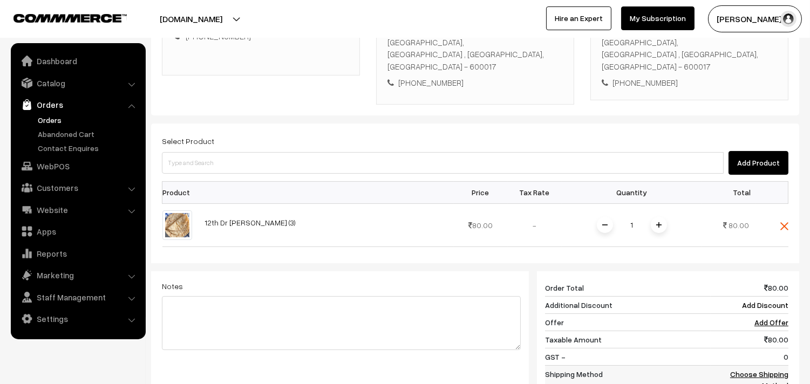
click at [776, 373] on link "Choose Shipping Method" at bounding box center [759, 379] width 58 height 20
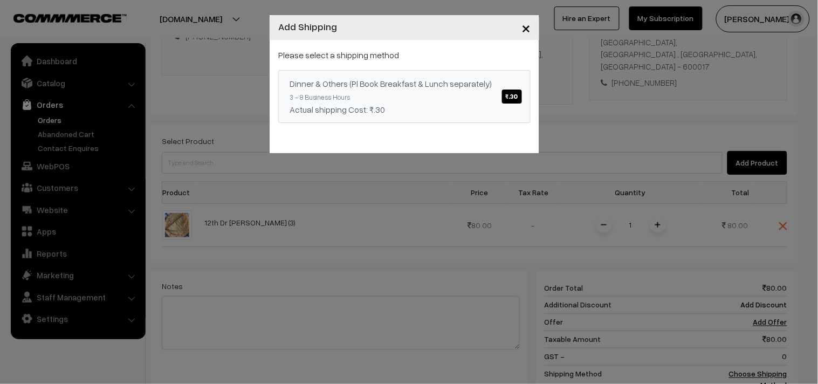
click at [439, 83] on div "Dinner & Others (Pl Book Breakfast & Lunch separately) ₹.30" at bounding box center [405, 83] width 230 height 13
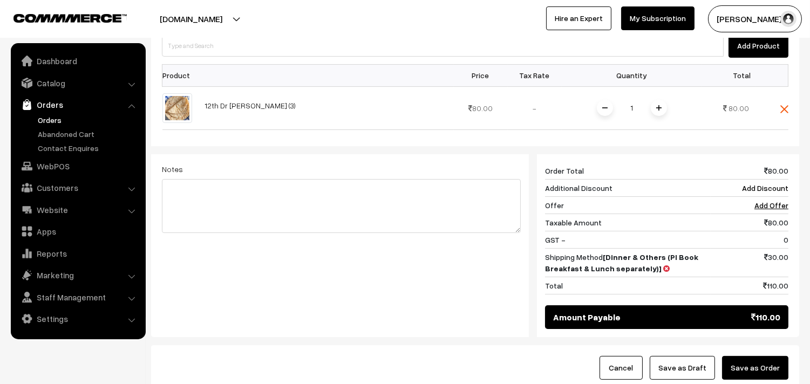
scroll to position [422, 0]
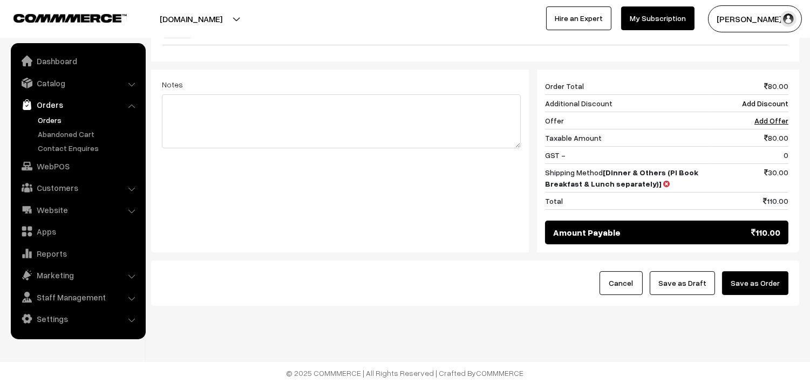
click at [695, 280] on button "Save as Draft" at bounding box center [681, 283] width 65 height 24
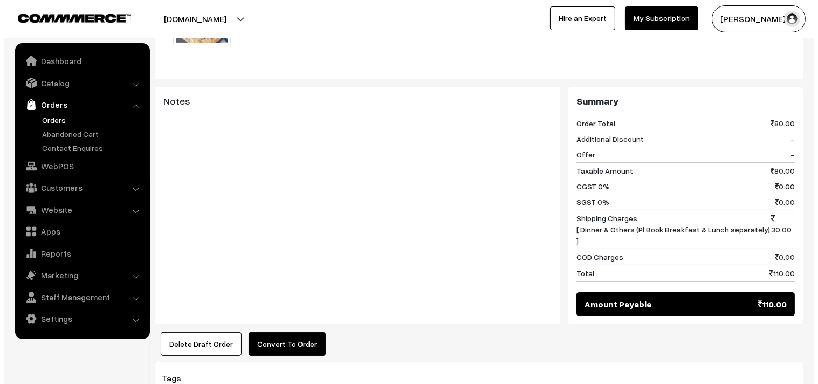
scroll to position [419, 0]
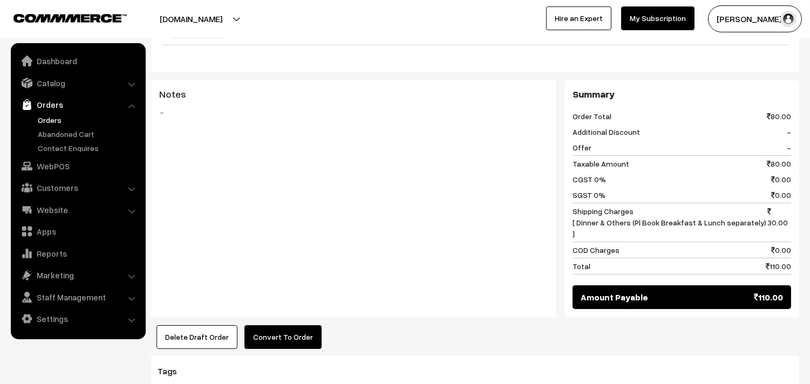
click at [279, 327] on button "Convert To Order" at bounding box center [282, 337] width 77 height 24
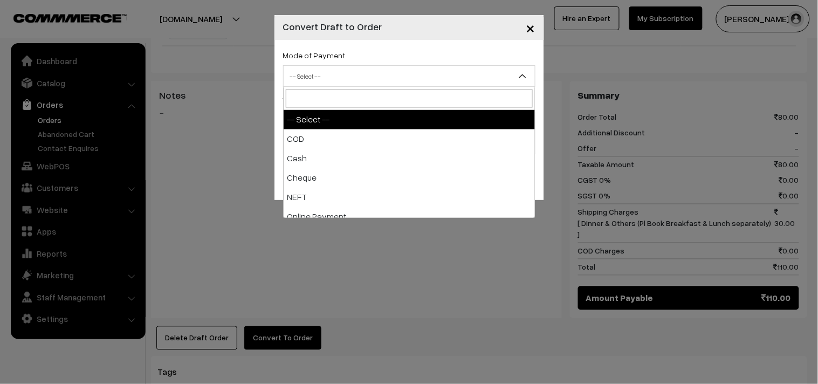
drag, startPoint x: 330, startPoint y: 72, endPoint x: 328, endPoint y: 82, distance: 10.4
click at [328, 77] on span "-- Select --" at bounding box center [409, 76] width 251 height 19
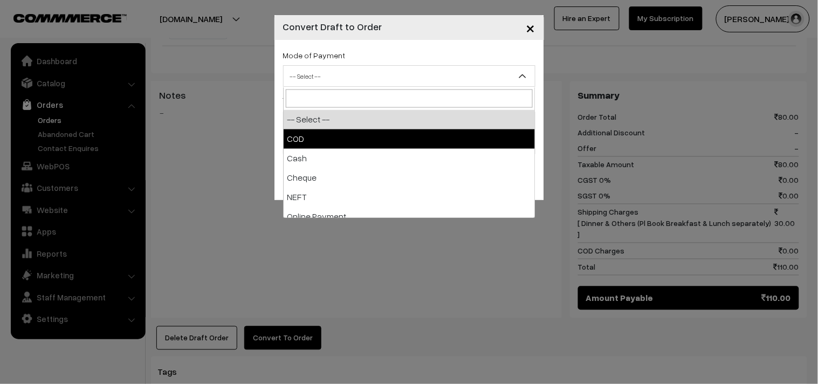
select select "1"
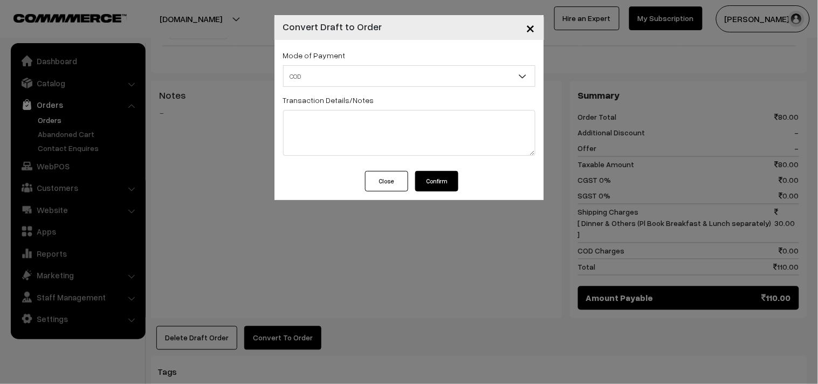
click at [440, 181] on button "Confirm" at bounding box center [436, 181] width 43 height 20
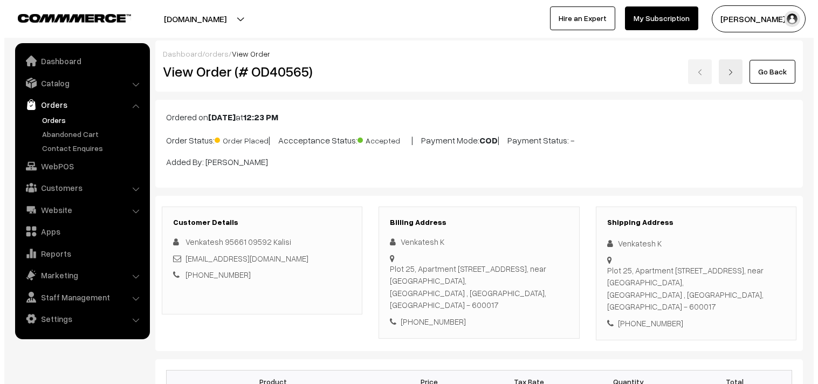
scroll to position [419, 0]
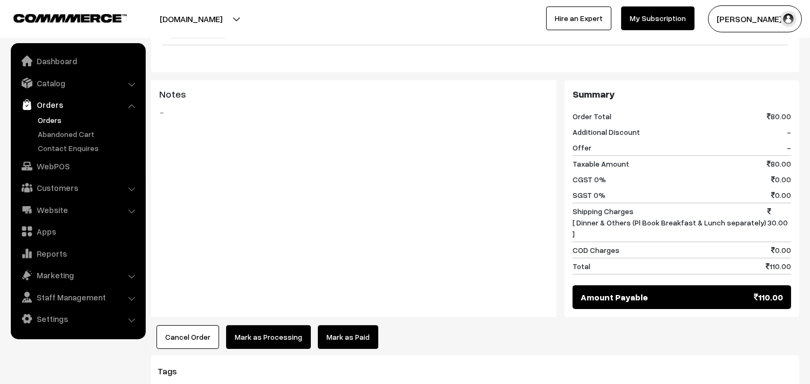
click at [268, 325] on button "Mark as Processing" at bounding box center [268, 337] width 85 height 24
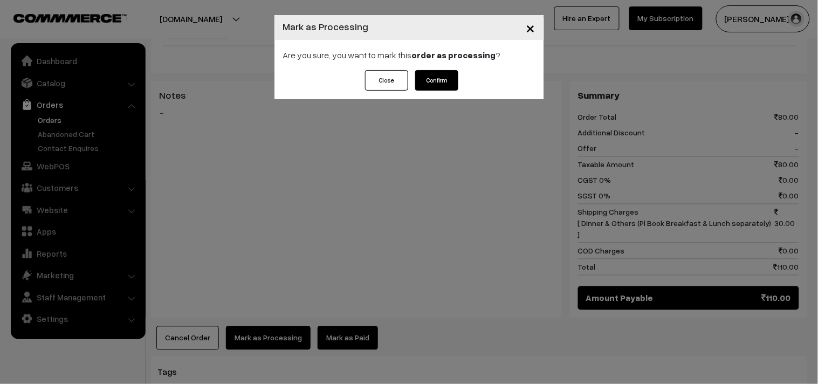
click at [435, 72] on button "Confirm" at bounding box center [436, 80] width 43 height 20
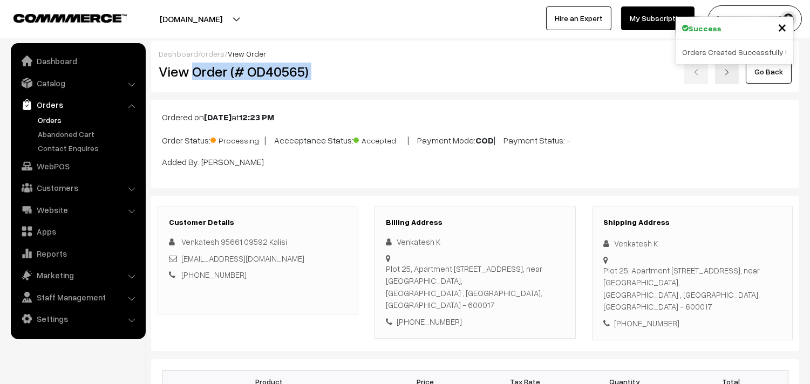
drag, startPoint x: 190, startPoint y: 66, endPoint x: 374, endPoint y: 123, distance: 192.4
click at [400, 67] on div "View Order (# OD40565) Go Back" at bounding box center [474, 71] width 649 height 25
copy div "Order (# OD40565)"
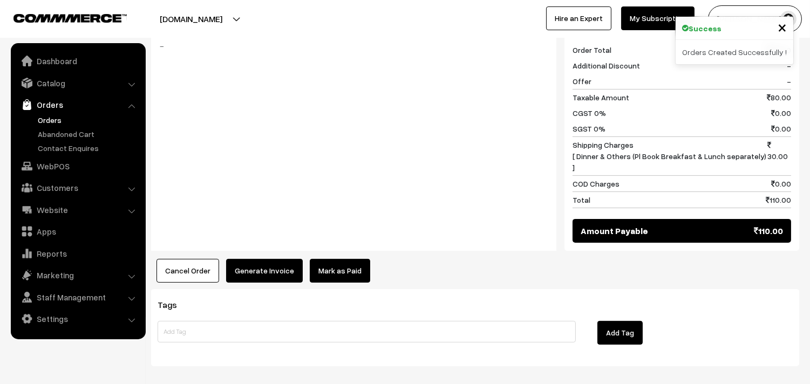
scroll to position [526, 0]
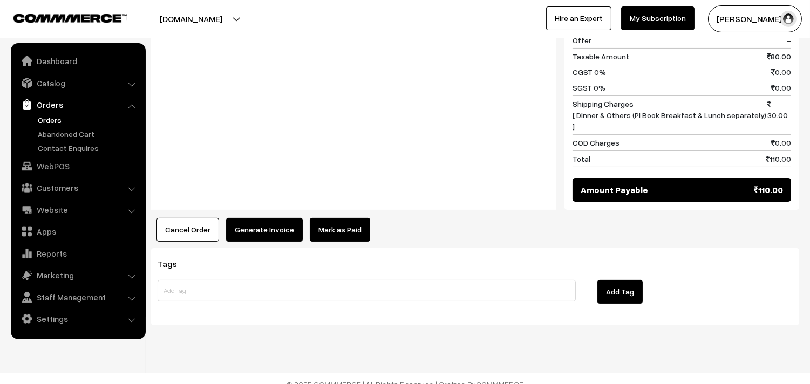
click at [237, 221] on button "Generate Invoice" at bounding box center [264, 230] width 77 height 24
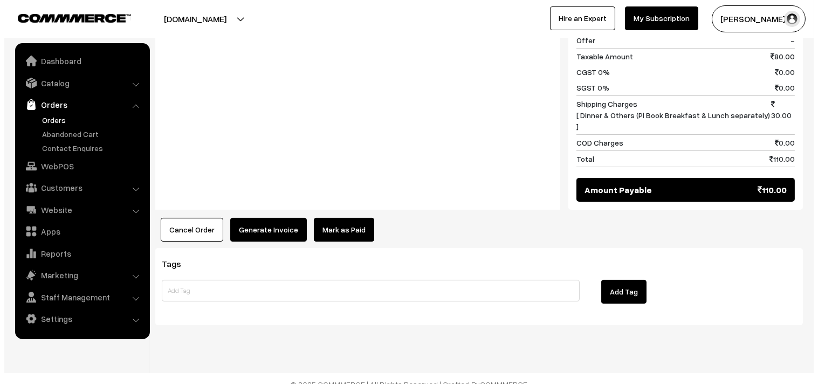
scroll to position [527, 0]
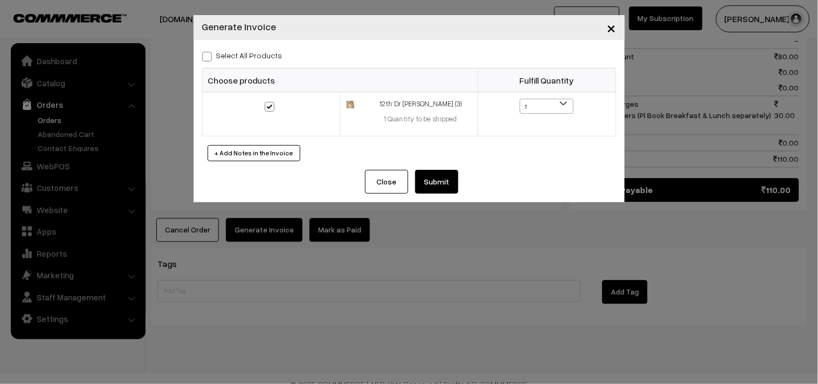
click at [421, 166] on div "Select All Products Choose products Fulfill Quantity 1 1" at bounding box center [409, 105] width 431 height 130
click at [423, 174] on button "Submit" at bounding box center [436, 182] width 43 height 24
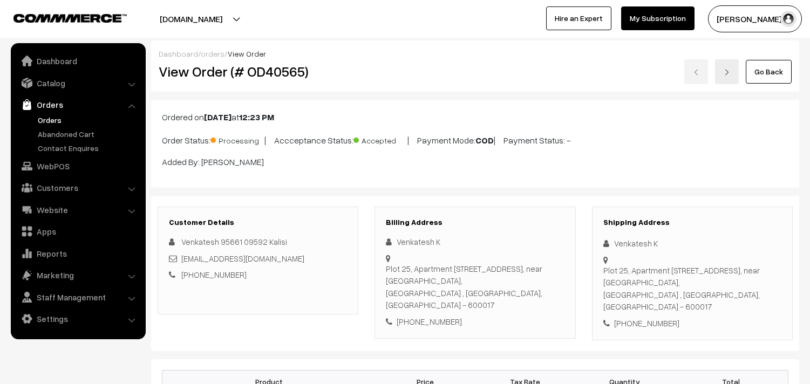
scroll to position [525, 0]
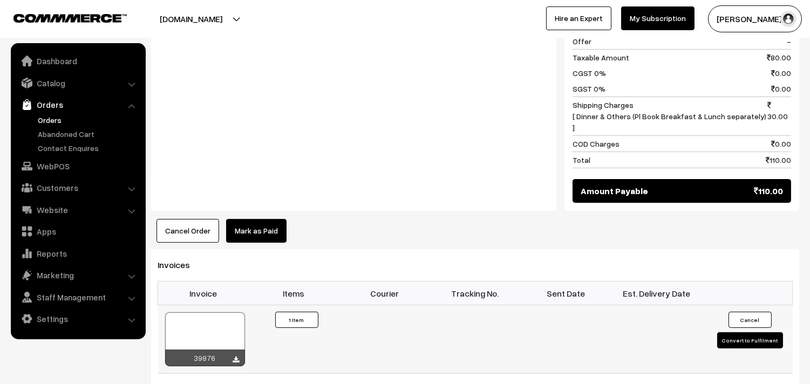
click at [220, 349] on div "39876" at bounding box center [205, 357] width 80 height 17
click at [222, 324] on div at bounding box center [205, 339] width 80 height 54
click at [67, 194] on link "Customers" at bounding box center [77, 187] width 128 height 19
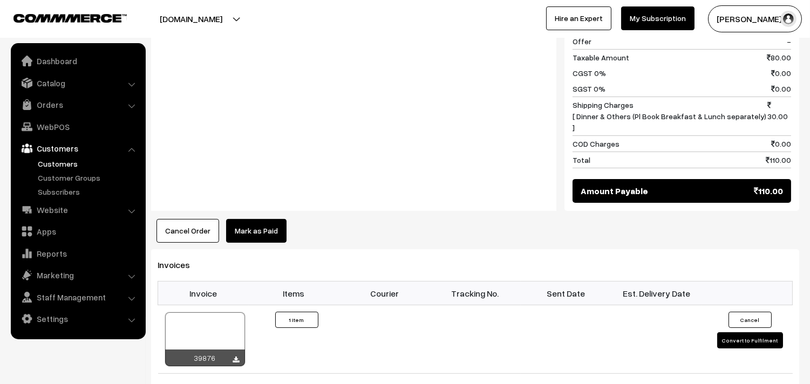
click at [66, 163] on link "Customers" at bounding box center [88, 163] width 107 height 11
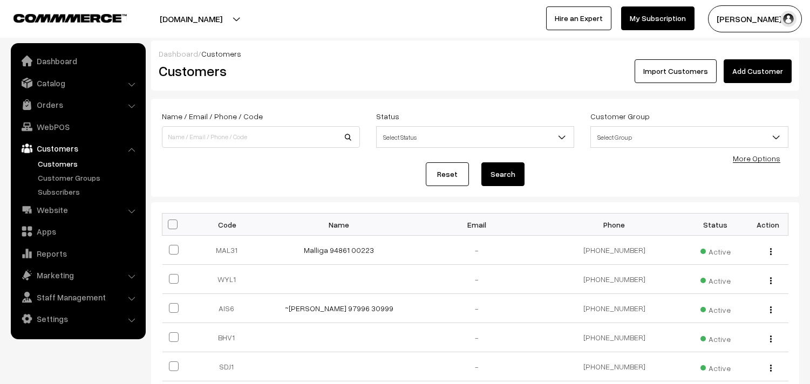
click at [731, 74] on link "Add Customer" at bounding box center [757, 71] width 68 height 24
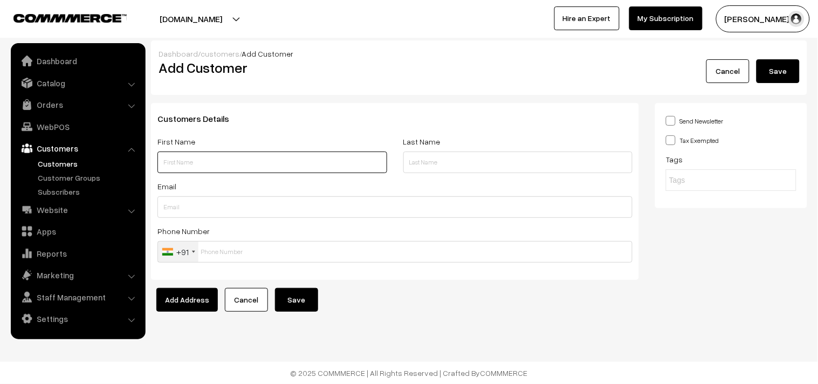
paste input "Hemalatha Hariharan"
click at [256, 154] on input "Hemalatha Hariharan" at bounding box center [272, 163] width 230 height 22
paste input "98400 61516"
type input "Hemalatha Hariharan 98400 61516"
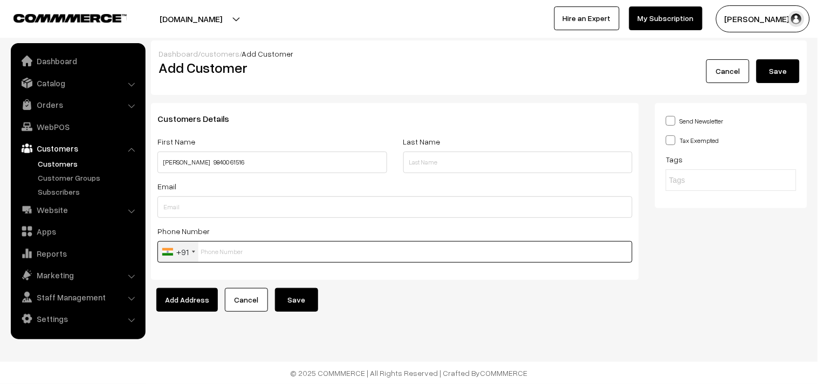
click at [232, 255] on input "text" at bounding box center [394, 252] width 475 height 22
paste input "98400 615"
click at [232, 255] on input "98400 615" at bounding box center [394, 252] width 475 height 22
type input "9840061516"
click at [299, 297] on button "Save" at bounding box center [296, 300] width 43 height 24
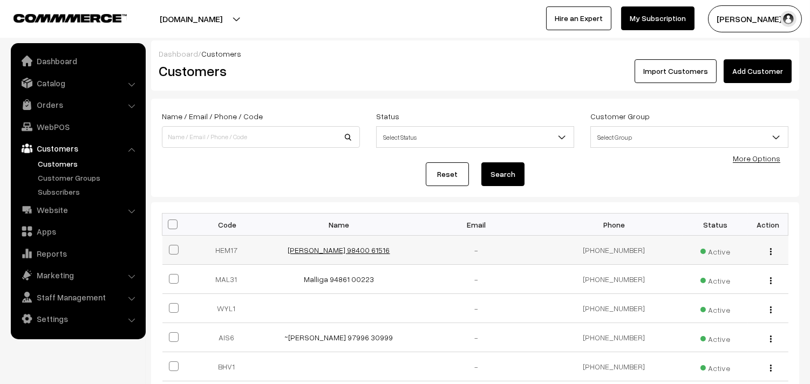
click at [373, 252] on link "Hemalatha Hariharan 98400 61516" at bounding box center [339, 249] width 102 height 9
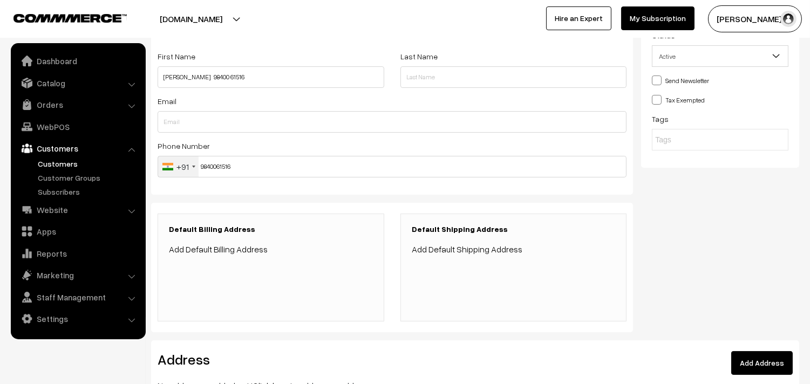
scroll to position [212, 0]
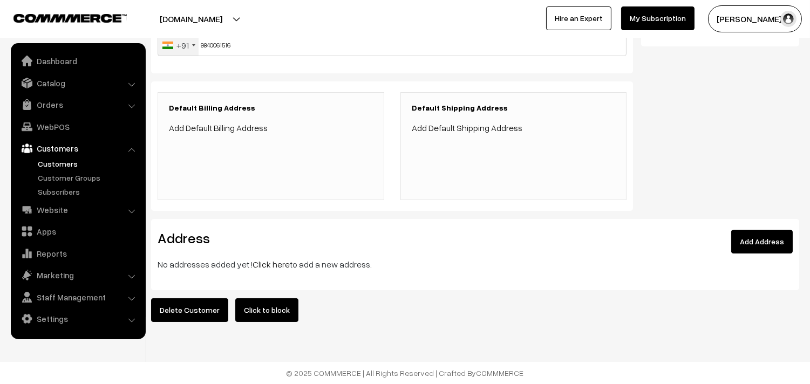
click at [270, 259] on link "Click here" at bounding box center [270, 264] width 37 height 11
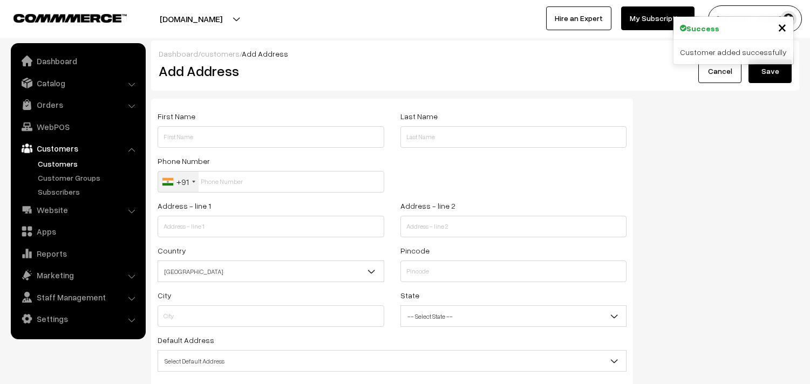
click at [229, 128] on div "First Name" at bounding box center [270, 128] width 227 height 38
click at [224, 146] on input "text" at bounding box center [270, 137] width 227 height 22
paste input "[PERSON_NAME]"
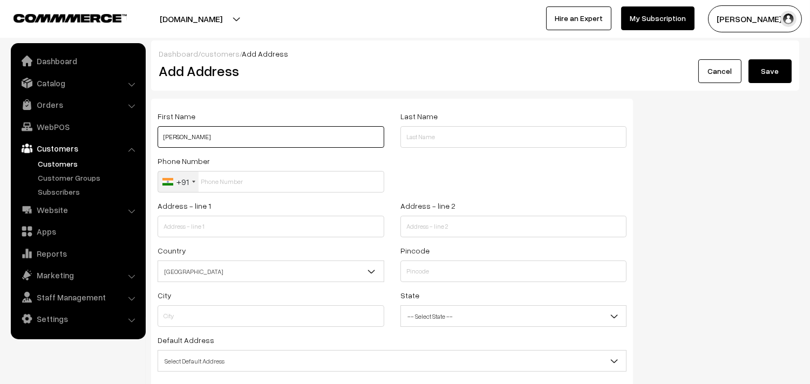
paste input "98400 61516"
type input "[PERSON_NAME] 98400 61516"
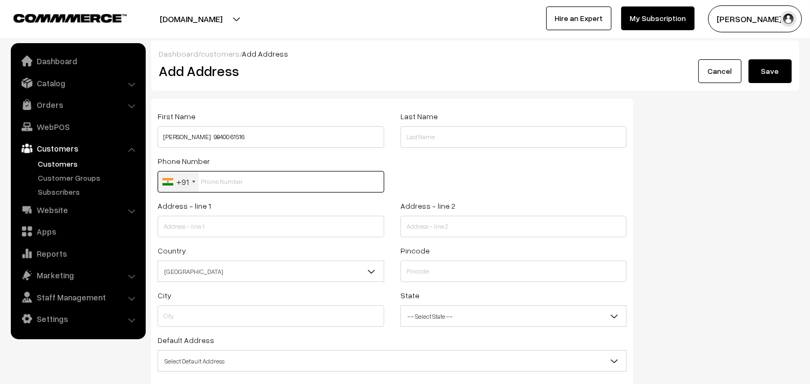
click at [241, 186] on input "text" at bounding box center [270, 182] width 227 height 22
paste input "98400 615"
click at [233, 181] on input "98400 615" at bounding box center [270, 182] width 227 height 22
type input "9840061516"
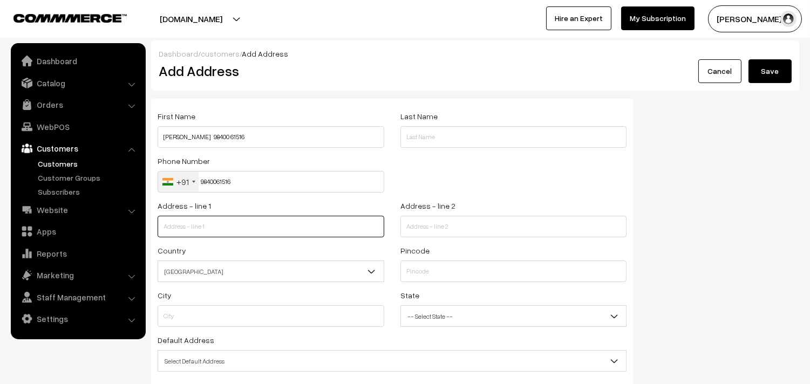
click at [249, 229] on input "text" at bounding box center [270, 227] width 227 height 22
paste input "R1304, Navins Starwood Towers 2.0 Vengaivasal, Medavakkam Chennai 600126."
drag, startPoint x: 229, startPoint y: 223, endPoint x: 360, endPoint y: 225, distance: 131.1
click at [387, 223] on div "Address - line 1 R1304, Navins Starwood Towers 2.0 Vengaivasal, Medavakkam Chen…" at bounding box center [270, 221] width 243 height 45
type input "R1304, Navins Starwood"
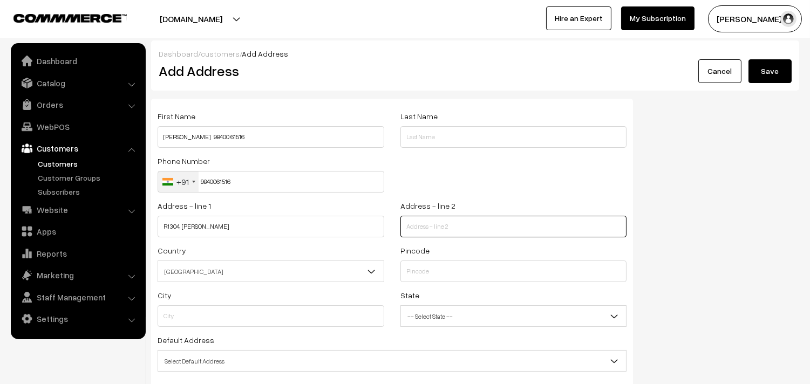
click at [461, 216] on input "text" at bounding box center [513, 227] width 227 height 22
paste input "Towers 2.0 Vengaivasal, Medavakkam Chennai 600126."
type input "Towers 2.0 Vengaivasal, Medavakkam Chennai 600126."
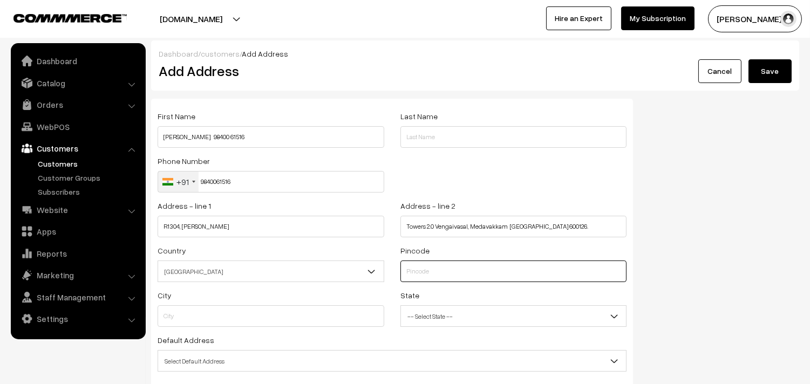
click at [441, 273] on input "text" at bounding box center [513, 272] width 227 height 22
type input "6000125"
type input "Chennai"
select select "Tamil Nadu"
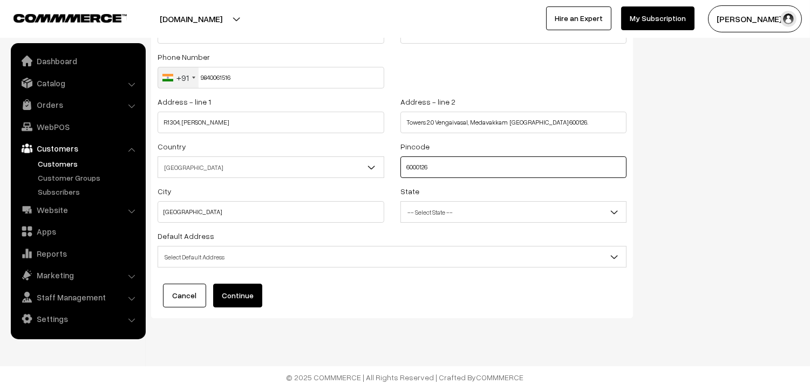
scroll to position [109, 0]
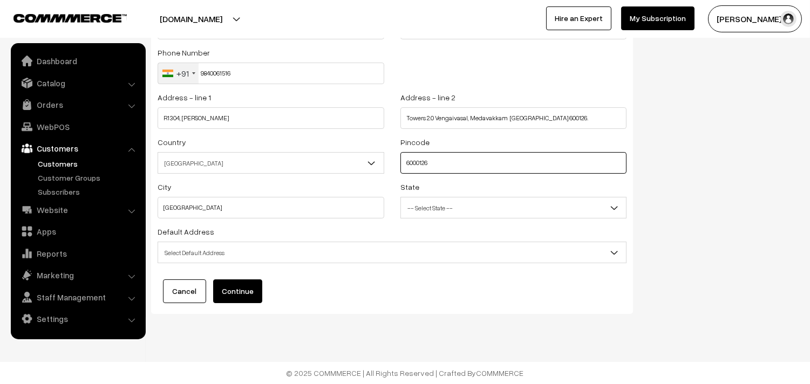
type input "6000126"
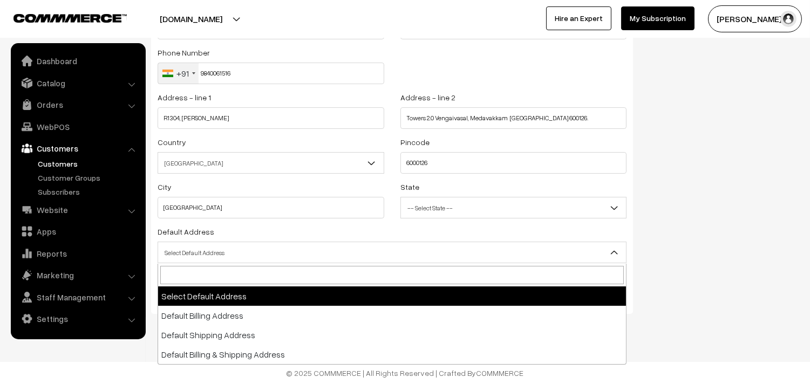
click at [254, 250] on span "Select Default Address" at bounding box center [392, 252] width 468 height 19
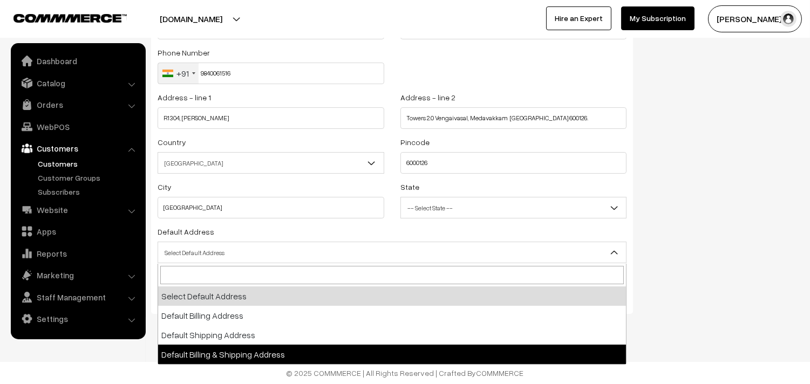
select select "3"
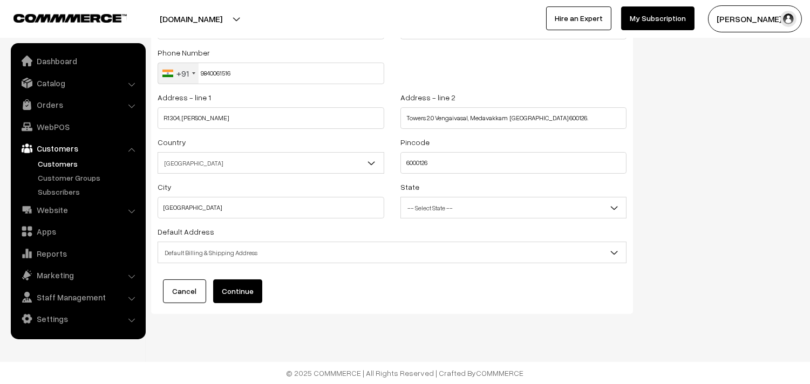
click at [243, 292] on button "Continue" at bounding box center [237, 291] width 49 height 24
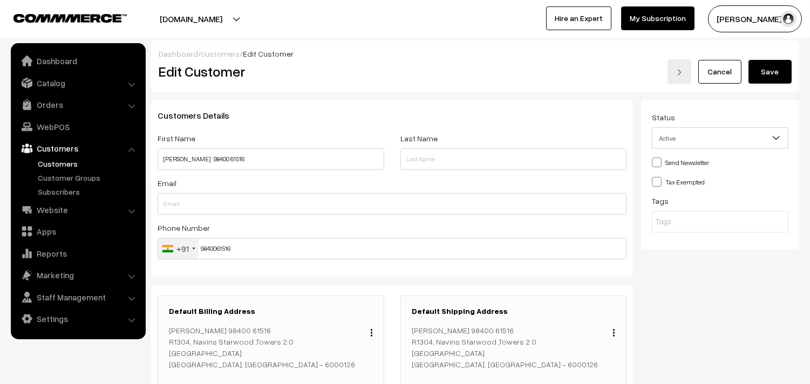
click at [771, 76] on button "Save" at bounding box center [769, 72] width 43 height 24
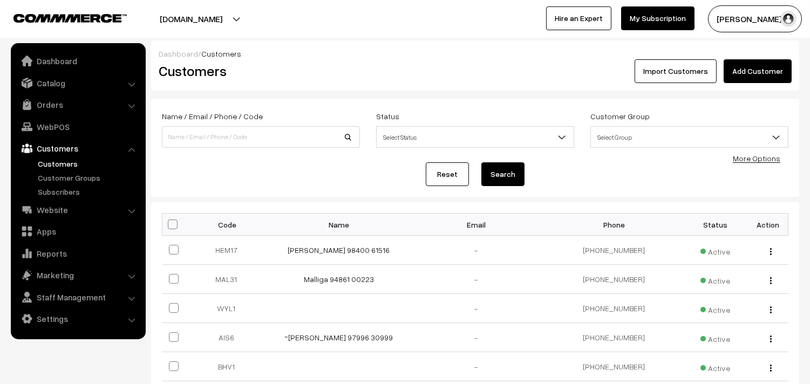
click at [56, 120] on link "WebPOS" at bounding box center [77, 126] width 128 height 19
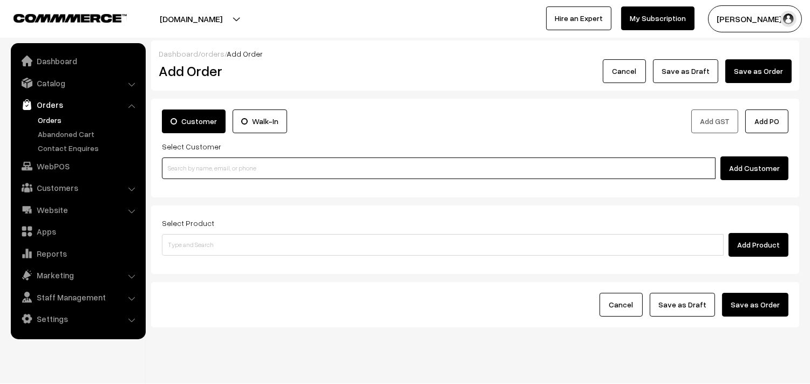
click at [238, 166] on input at bounding box center [438, 168] width 553 height 22
paste input "98400 61516"
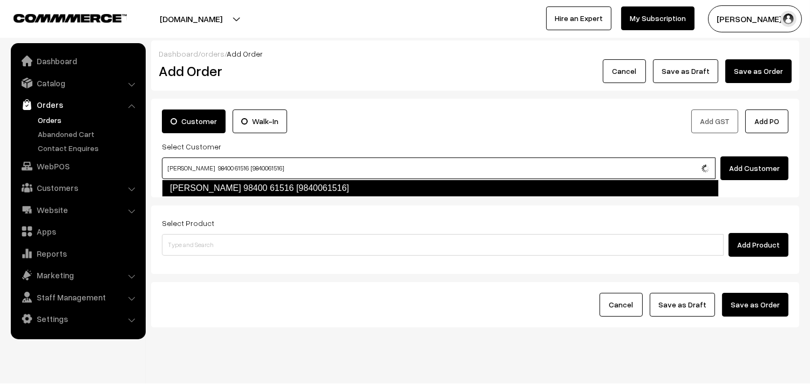
type input "Hemalatha Hariharan 98400 61516 [9840061516]"
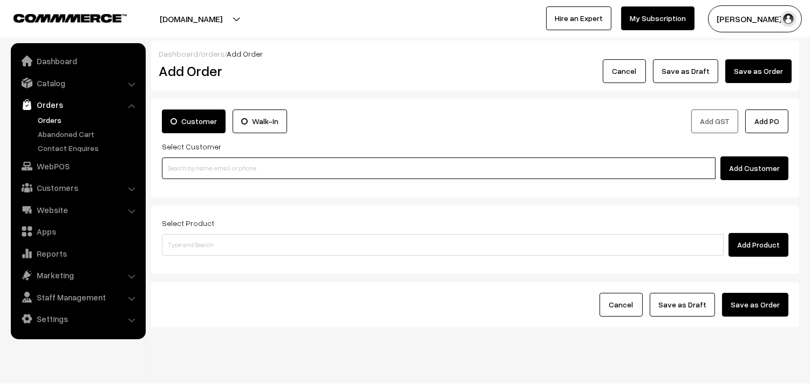
paste input "98400 61516"
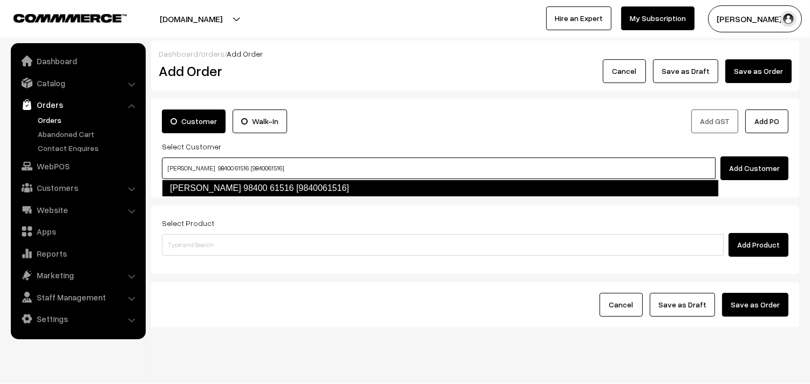
type input "Hemalatha Hariharan 98400 61516 [9840061516]"
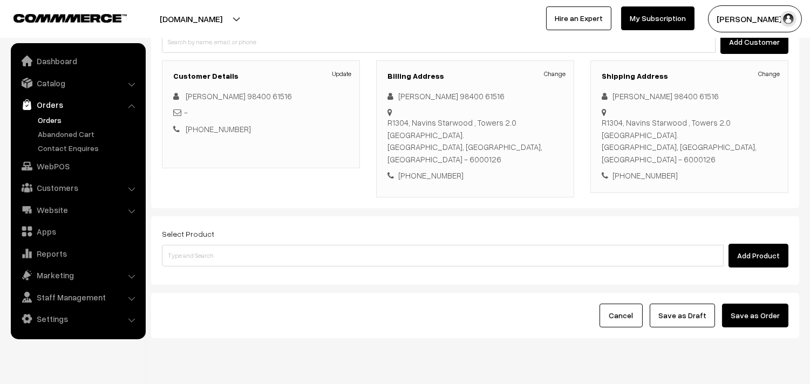
scroll to position [147, 0]
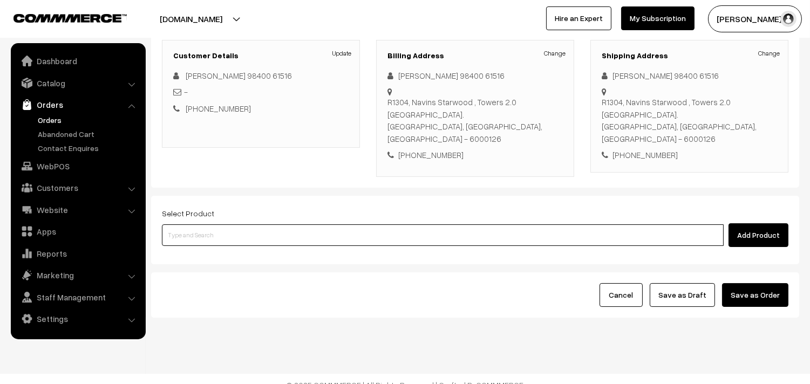
click at [240, 224] on input at bounding box center [442, 235] width 561 height 22
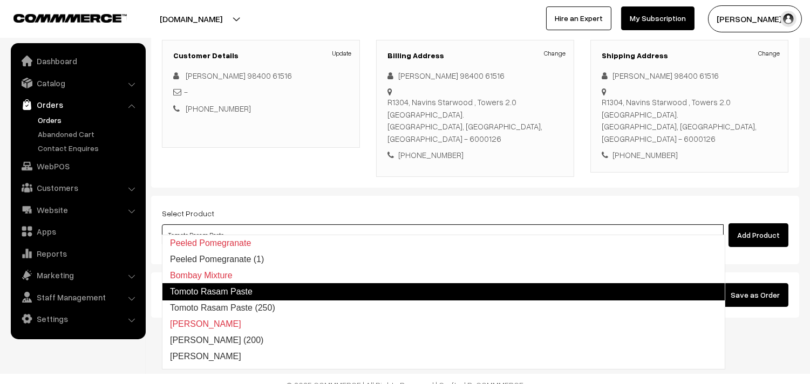
type input "Tomoto Rasam Paste (250)"
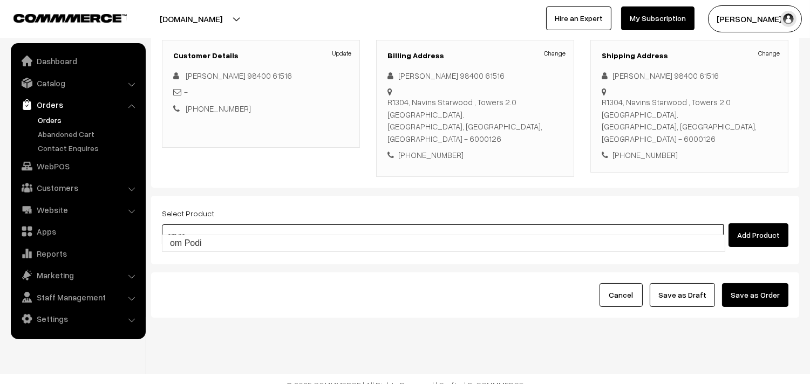
type input "om Podi"
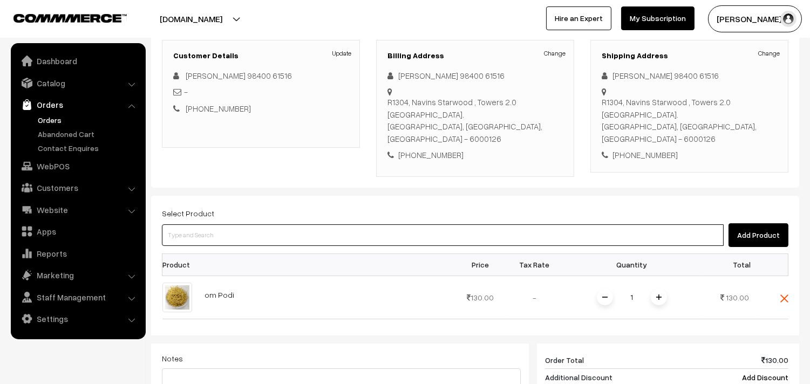
click at [239, 224] on input at bounding box center [442, 235] width 561 height 22
click at [352, 229] on input at bounding box center [442, 235] width 561 height 22
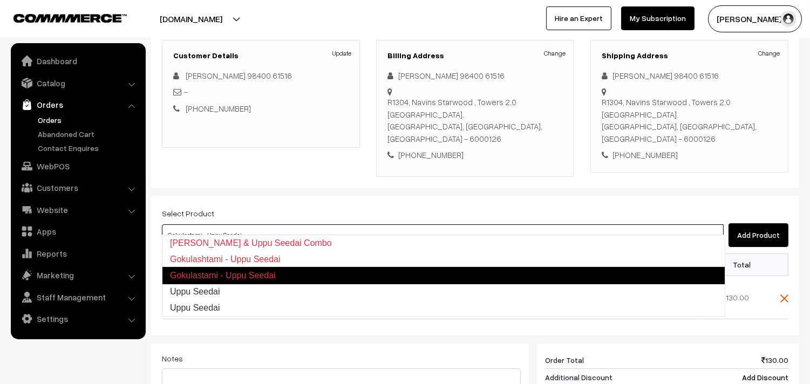
type input "Uppu Seedai"
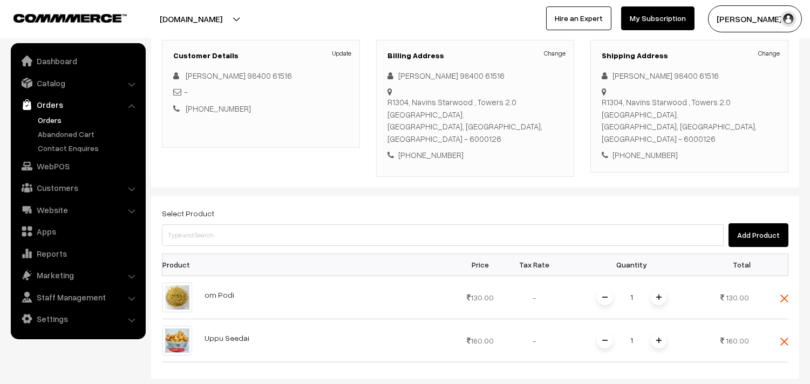
scroll to position [446, 0]
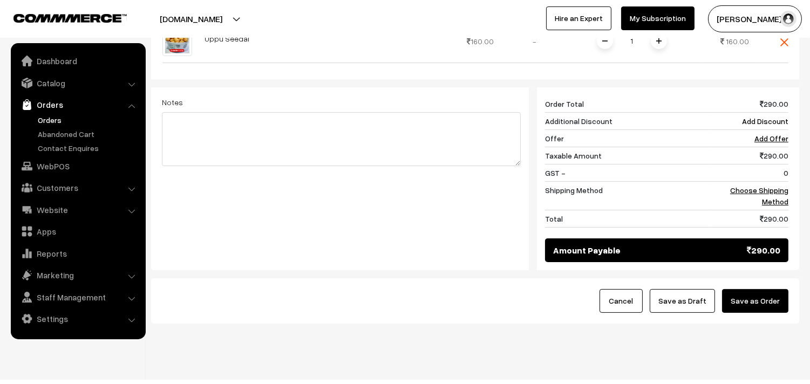
click at [347, 278] on div "Cancel Save as Draft Save as Order" at bounding box center [475, 300] width 648 height 45
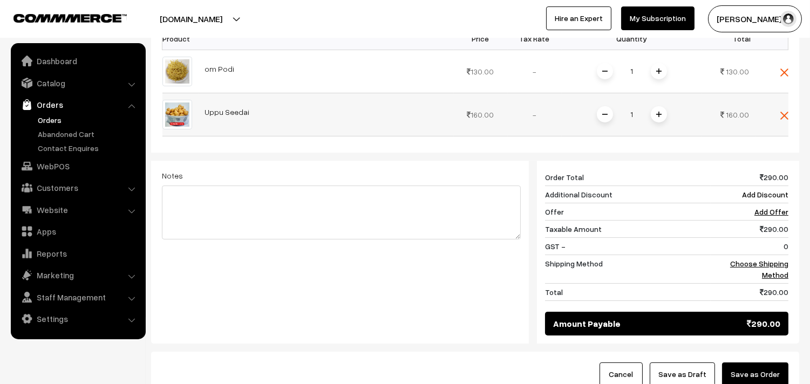
scroll to position [273, 0]
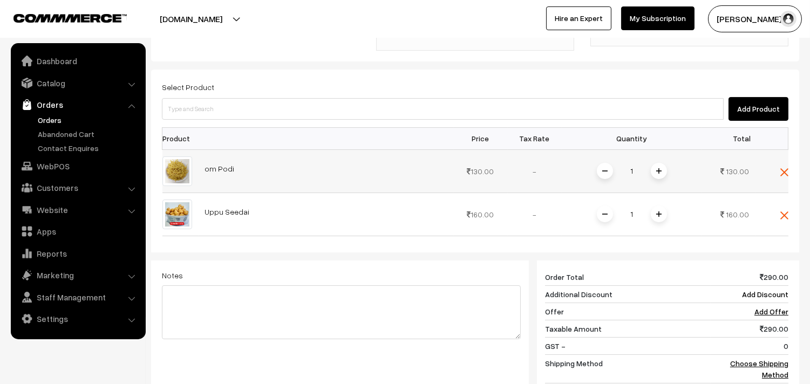
click at [664, 163] on span at bounding box center [658, 171] width 16 height 16
click at [657, 206] on span at bounding box center [658, 214] width 16 height 16
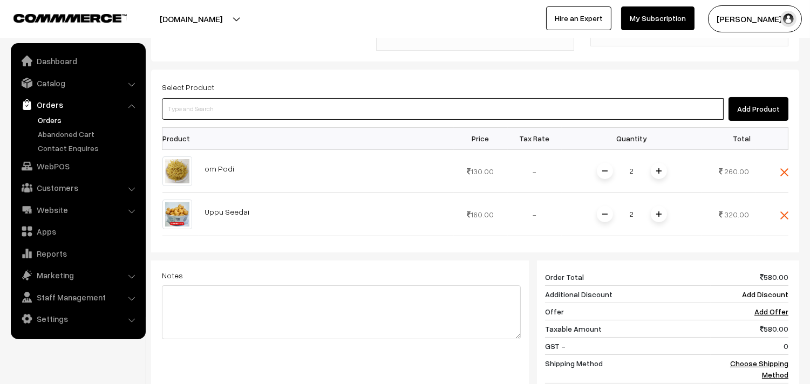
click at [326, 99] on input at bounding box center [442, 109] width 561 height 22
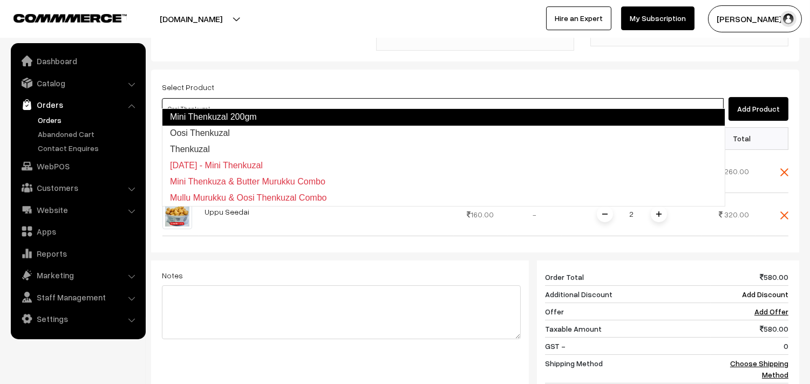
type input "Thenkuzal"
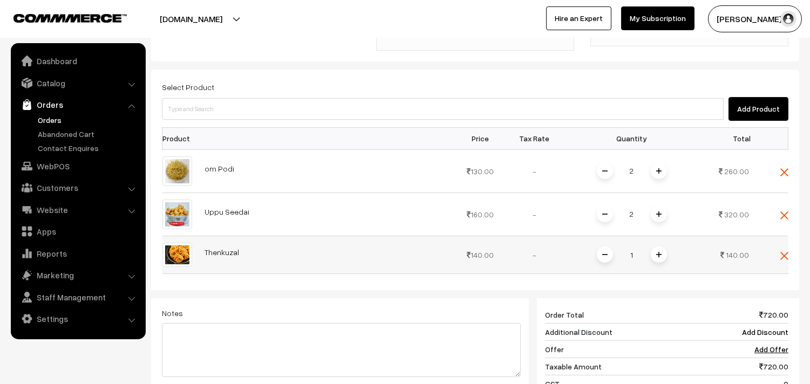
click at [659, 252] on img at bounding box center [658, 254] width 5 height 5
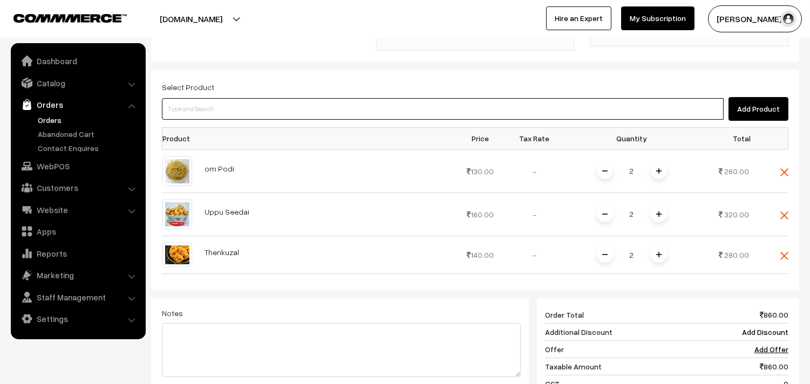
click at [467, 99] on input at bounding box center [442, 109] width 561 height 22
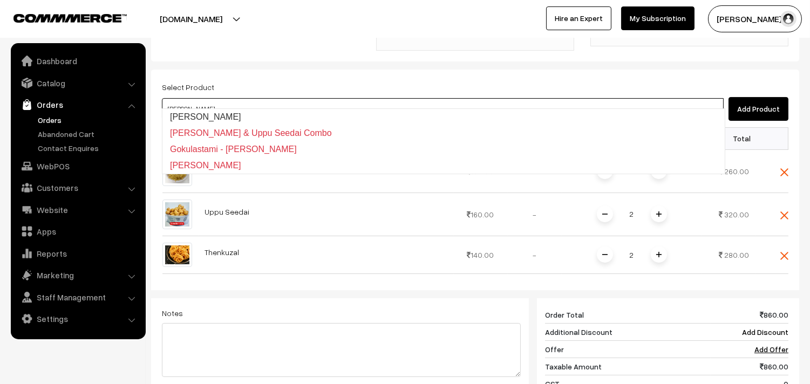
type input "[PERSON_NAME]"
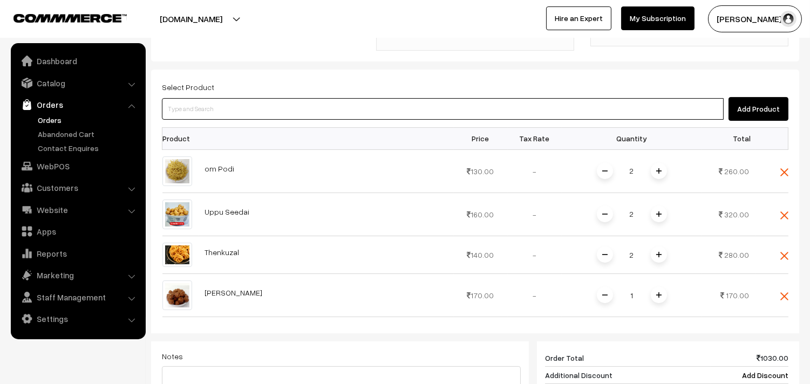
click at [263, 98] on input at bounding box center [442, 109] width 561 height 22
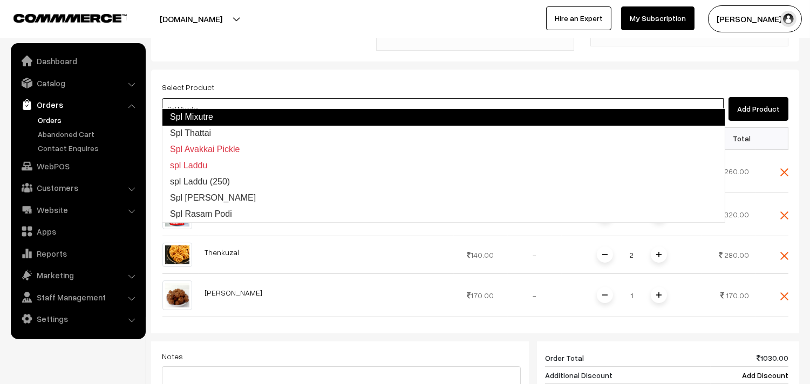
type input "Spl Thattai"
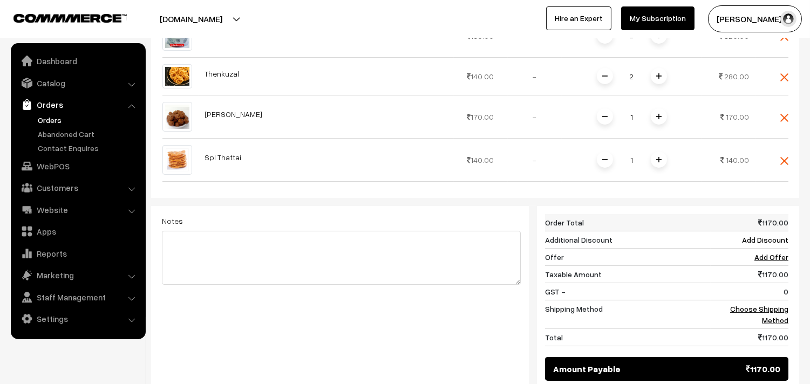
scroll to position [453, 0]
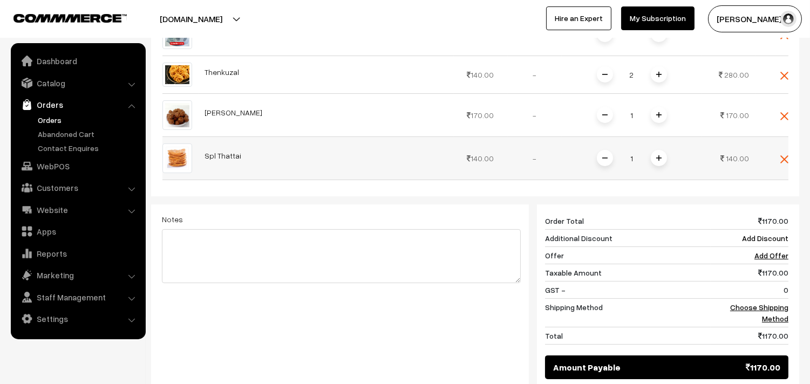
click at [657, 155] on img at bounding box center [658, 157] width 5 height 5
click at [659, 107] on span at bounding box center [658, 115] width 16 height 16
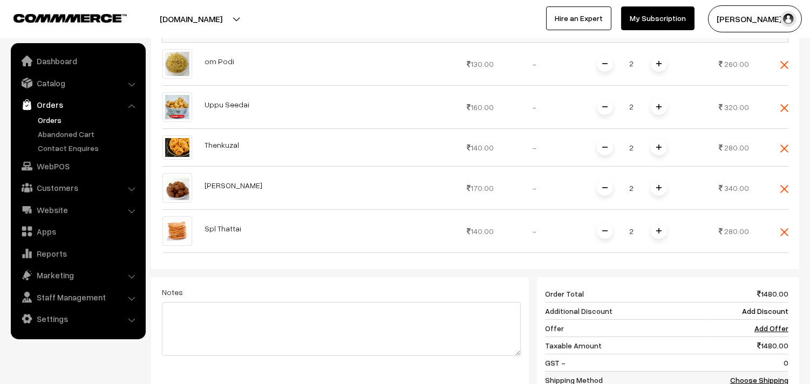
scroll to position [513, 0]
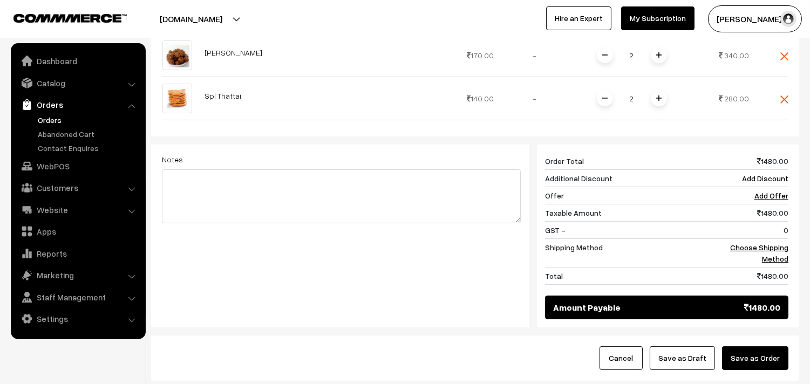
click at [793, 228] on div "1480 Order Total 1480.00 Additional Discount Add Discount Offer Add Offer Taxab…" at bounding box center [663, 236] width 268 height 183
click at [780, 243] on link "Choose Shipping Method" at bounding box center [759, 253] width 58 height 20
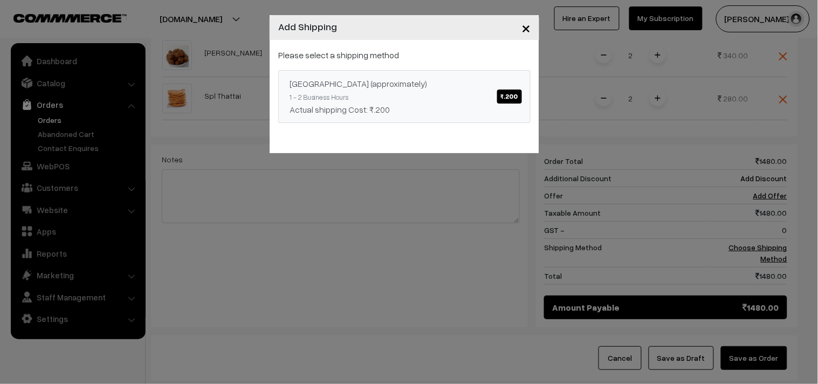
click at [447, 79] on div "Chennai (approximately) ₹.200" at bounding box center [405, 83] width 230 height 13
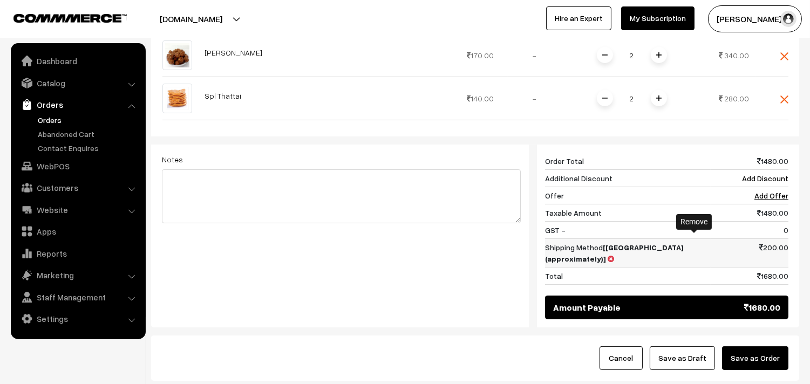
click at [614, 255] on icon at bounding box center [610, 259] width 6 height 8
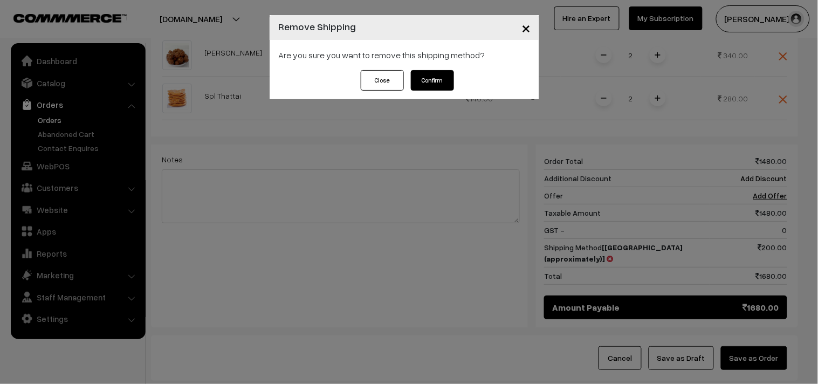
click at [445, 79] on button "Confirm" at bounding box center [432, 80] width 43 height 20
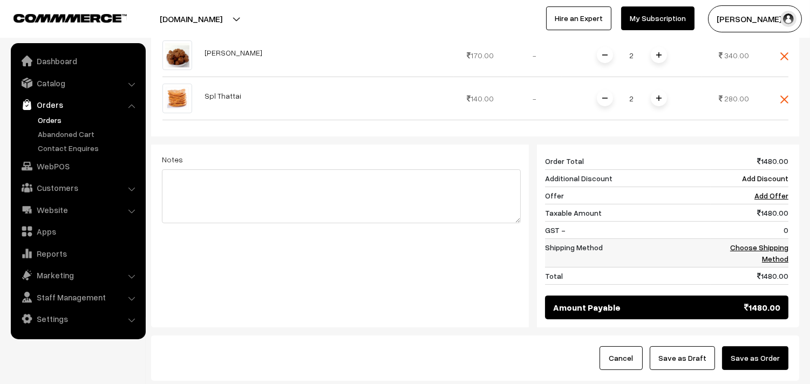
click at [762, 243] on link "Choose Shipping Method" at bounding box center [759, 253] width 58 height 20
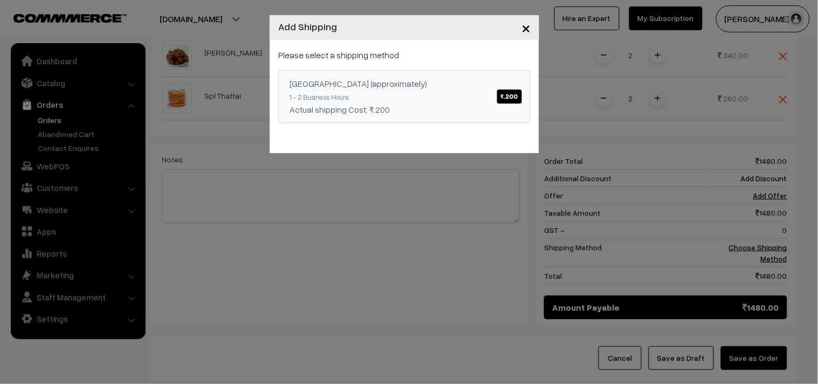
click at [422, 85] on div "Chennai (approximately) ₹.200" at bounding box center [405, 83] width 230 height 13
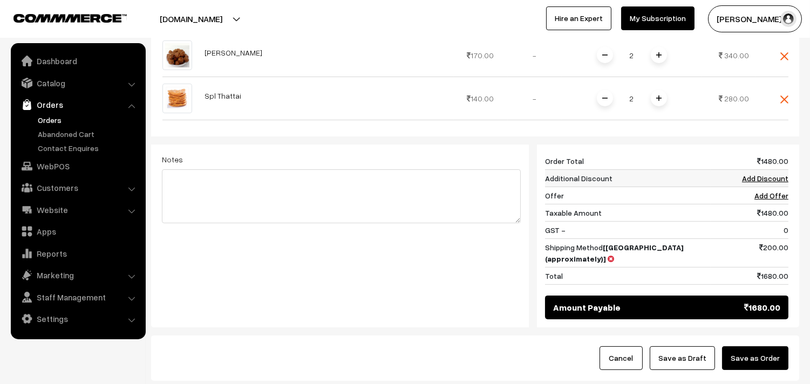
click at [776, 174] on link "Add Discount" at bounding box center [765, 178] width 46 height 9
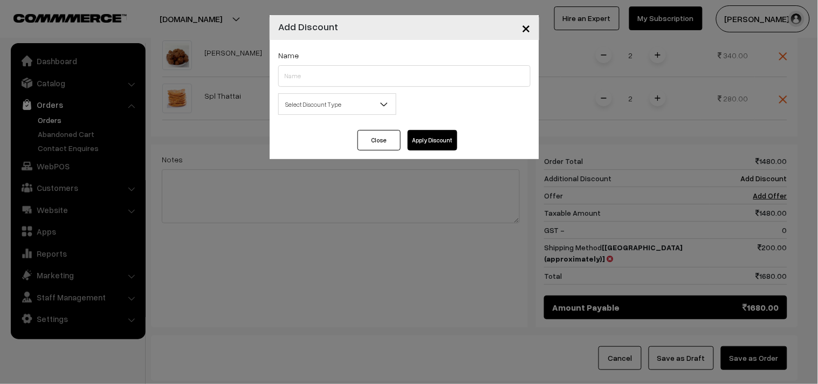
click at [316, 63] on div "Name" at bounding box center [404, 68] width 252 height 38
click at [316, 72] on input "text" at bounding box center [404, 76] width 252 height 22
type input "D"
type input "delivery charge LEss -100"
click at [338, 104] on span "Select Discount Type" at bounding box center [337, 104] width 117 height 19
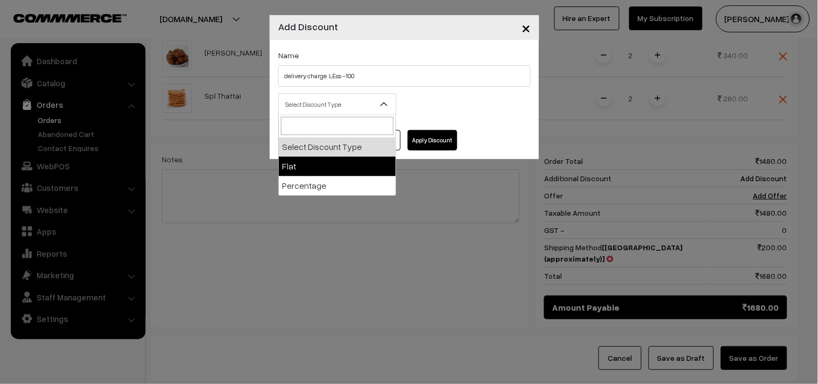
select select "flat"
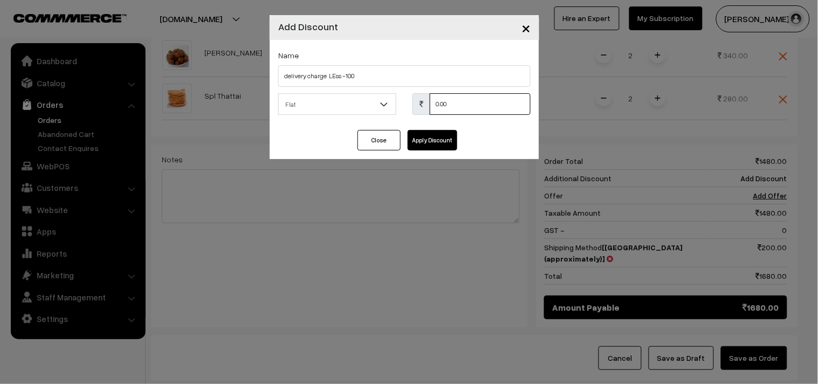
click at [470, 104] on input "0.00" at bounding box center [480, 104] width 101 height 22
type input "100"
click at [454, 137] on button "Apply Discount" at bounding box center [433, 140] width 50 height 20
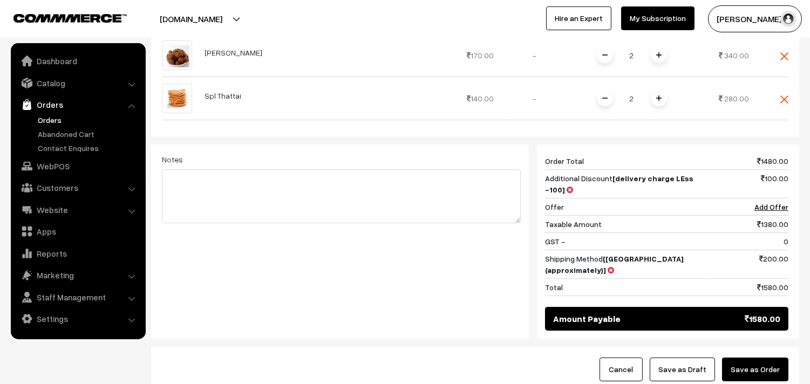
click at [691, 358] on button "Save as Draft" at bounding box center [681, 370] width 65 height 24
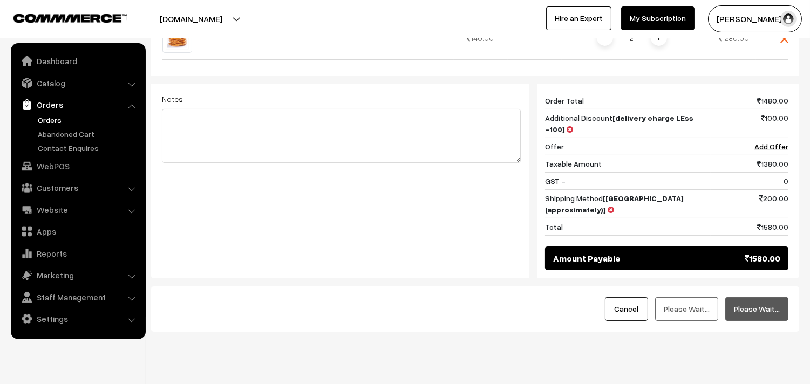
scroll to position [578, 0]
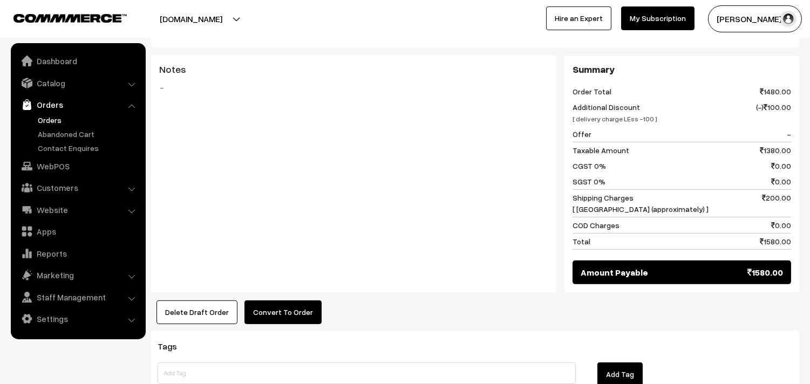
drag, startPoint x: 273, startPoint y: 316, endPoint x: 276, endPoint y: 302, distance: 14.3
click at [276, 300] on button "Convert To Order" at bounding box center [282, 312] width 77 height 24
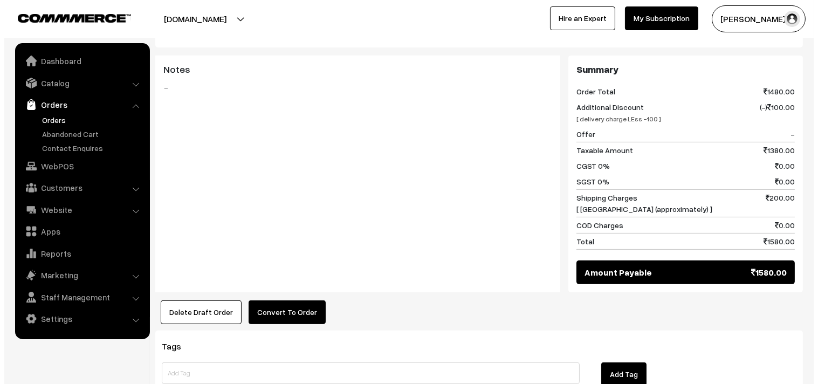
scroll to position [723, 0]
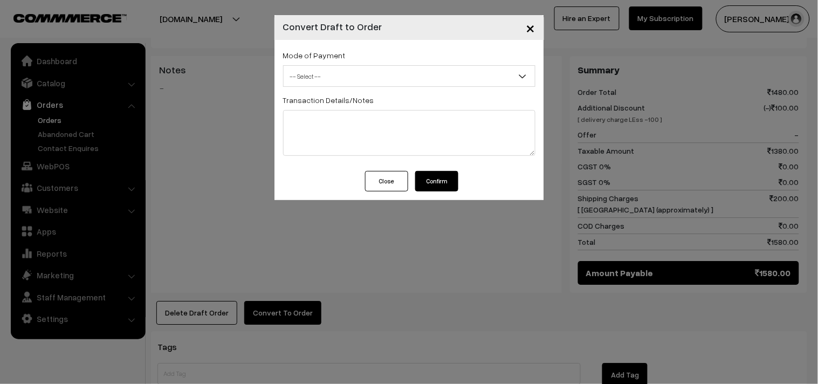
click at [330, 78] on span "-- Select --" at bounding box center [409, 76] width 251 height 19
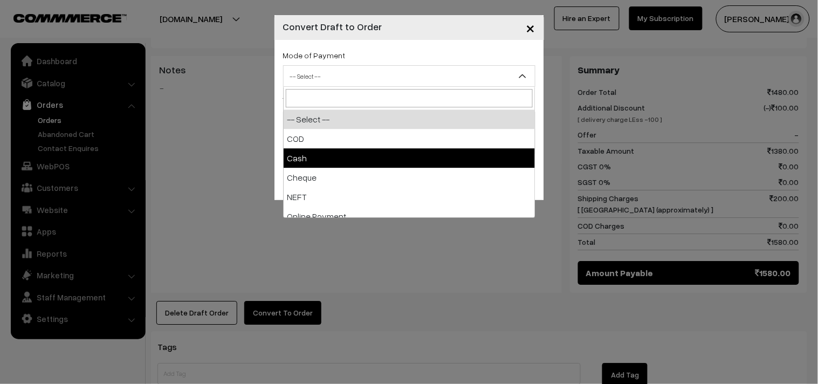
select select "2"
checkbox input "true"
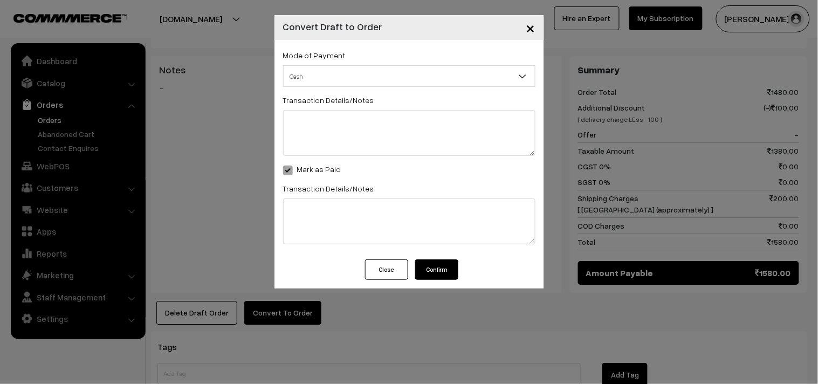
click at [421, 269] on button "Confirm" at bounding box center [436, 269] width 43 height 20
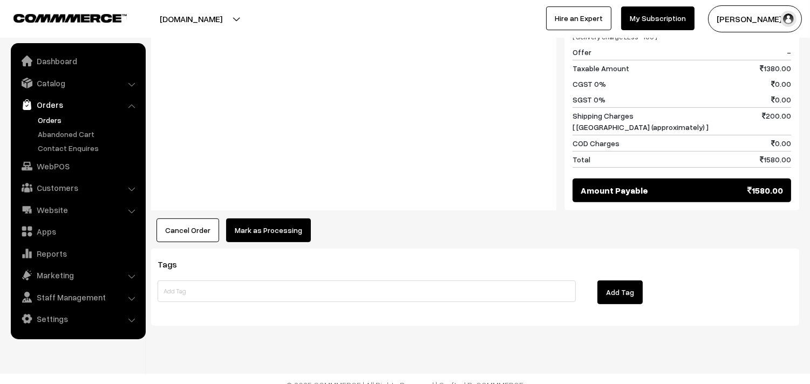
click at [272, 223] on button "Mark as Processing" at bounding box center [268, 230] width 85 height 24
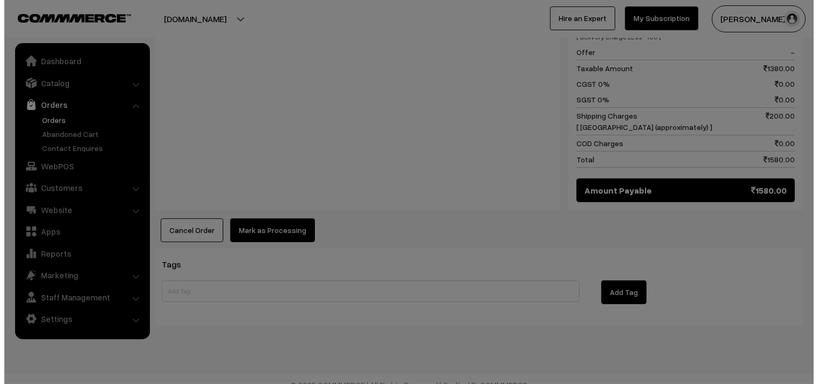
scroll to position [806, 0]
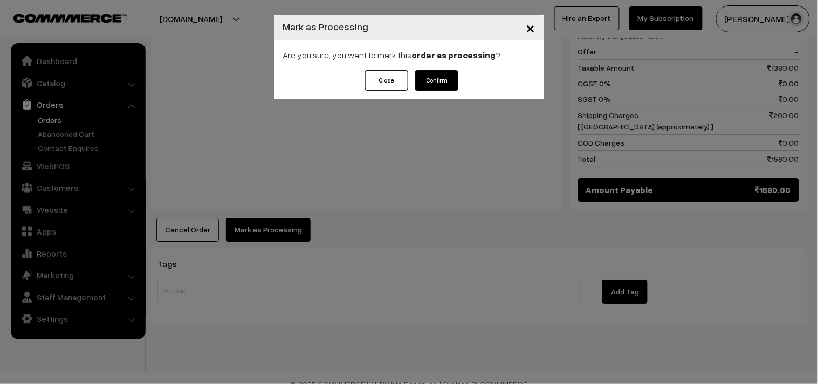
click at [443, 76] on button "Confirm" at bounding box center [436, 80] width 43 height 20
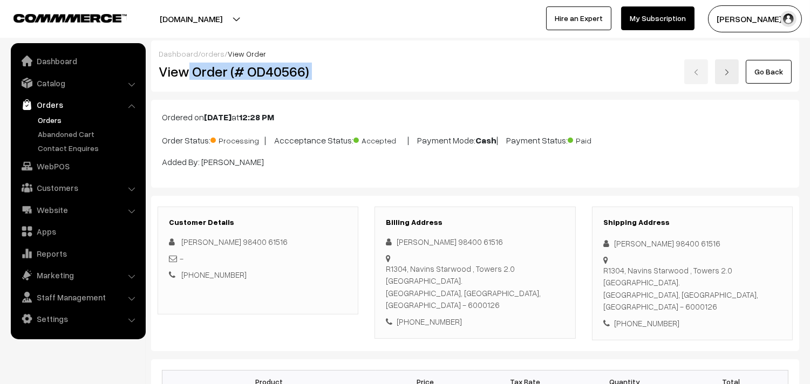
drag, startPoint x: 273, startPoint y: 84, endPoint x: 396, endPoint y: 84, distance: 123.0
click at [396, 84] on div "Dashboard / orders / View Order View Order (# OD40566) Go Back" at bounding box center [475, 65] width 648 height 51
copy div "Order (# OD40566)"
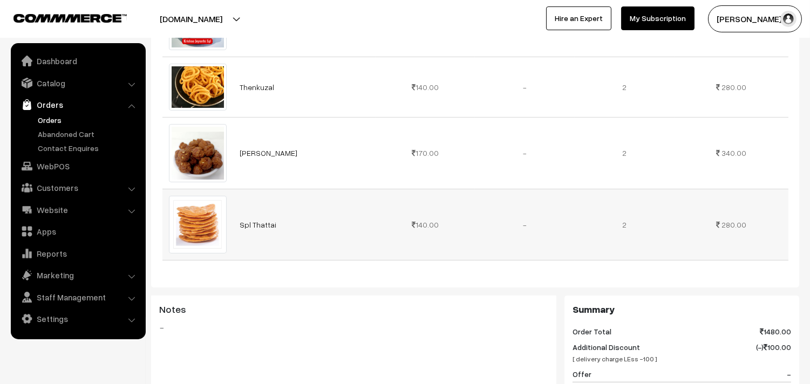
scroll to position [719, 0]
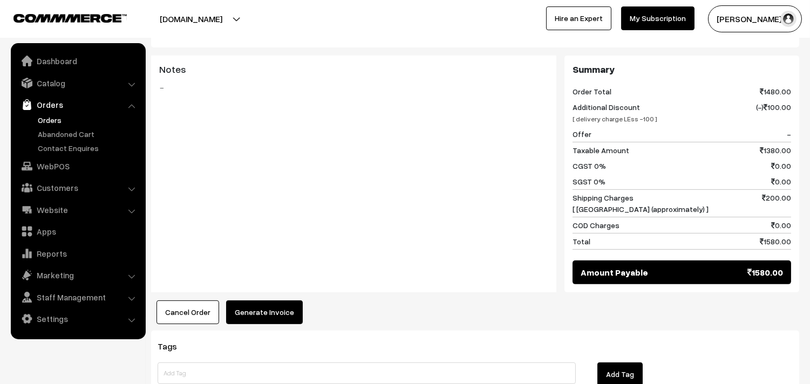
click at [269, 300] on button "Generate Invoice" at bounding box center [264, 312] width 77 height 24
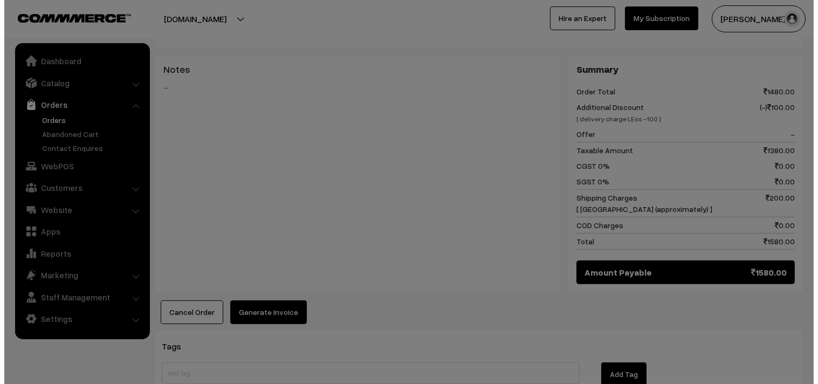
scroll to position [723, 0]
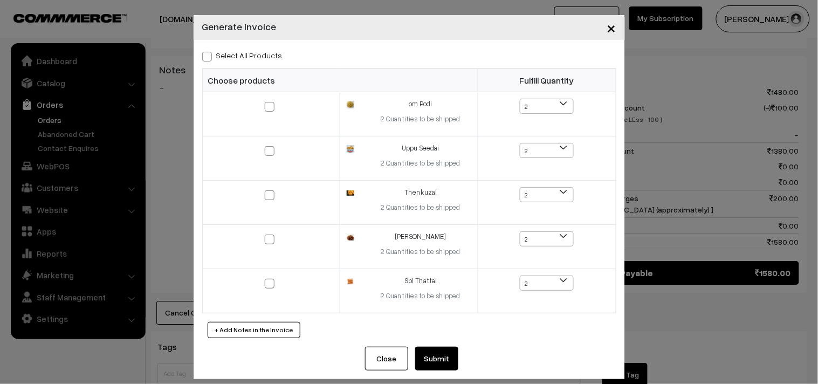
click at [251, 53] on label "Select All Products" at bounding box center [242, 55] width 80 height 11
click at [209, 53] on input "Select All Products" at bounding box center [205, 54] width 7 height 7
checkbox input "true"
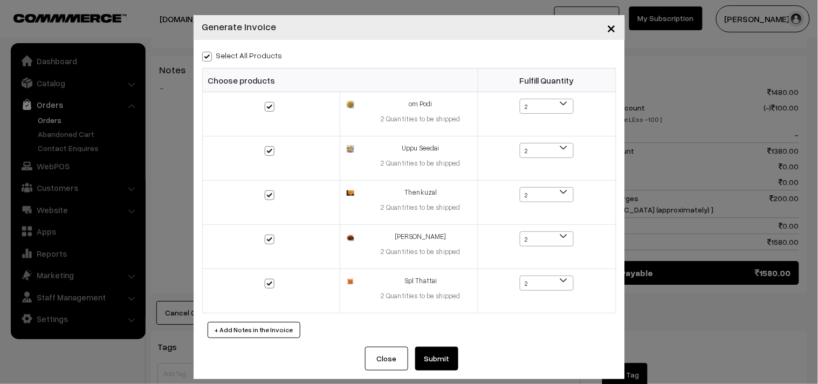
checkbox input "true"
click at [438, 360] on button "Submit" at bounding box center [436, 359] width 43 height 24
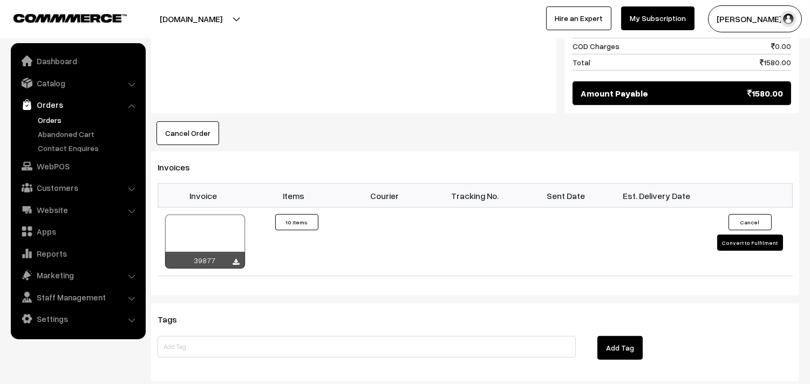
scroll to position [899, 0]
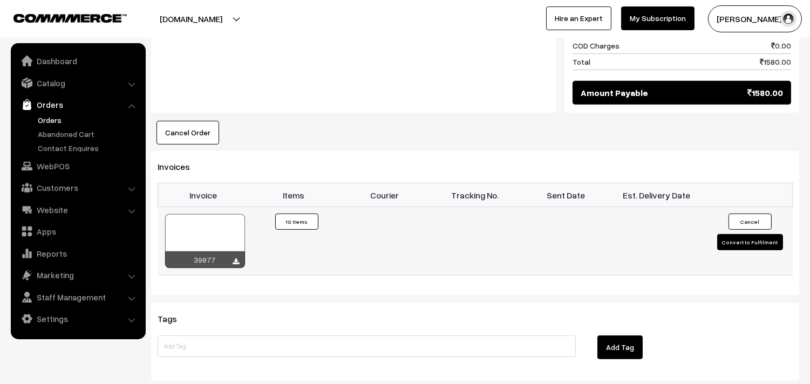
click at [194, 234] on div at bounding box center [205, 241] width 80 height 54
click at [64, 174] on link "WebPOS" at bounding box center [77, 165] width 128 height 19
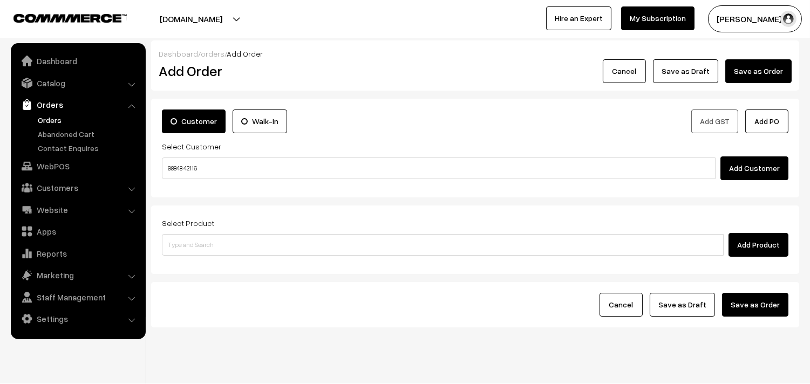
click at [186, 170] on input "98848 42116" at bounding box center [438, 168] width 553 height 22
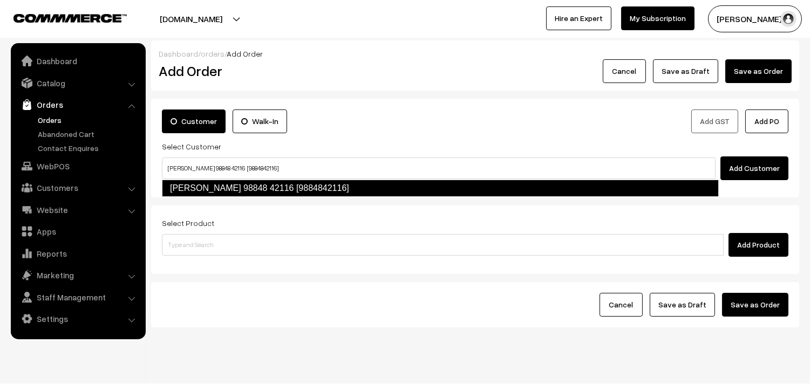
type input "[PERSON_NAME] 98848 42116 [9884842116]"
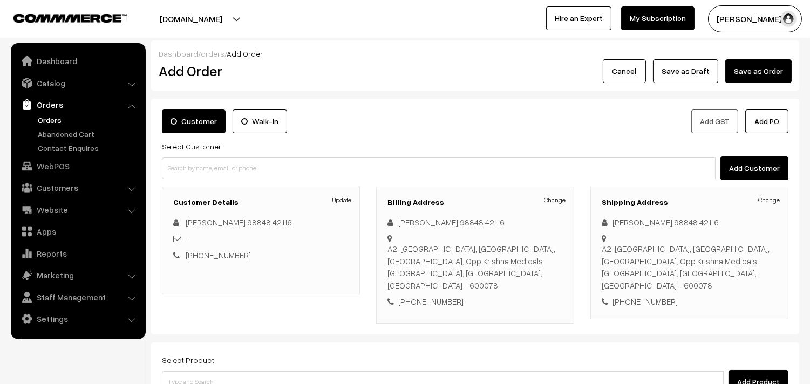
click at [553, 197] on link "Change" at bounding box center [555, 200] width 22 height 10
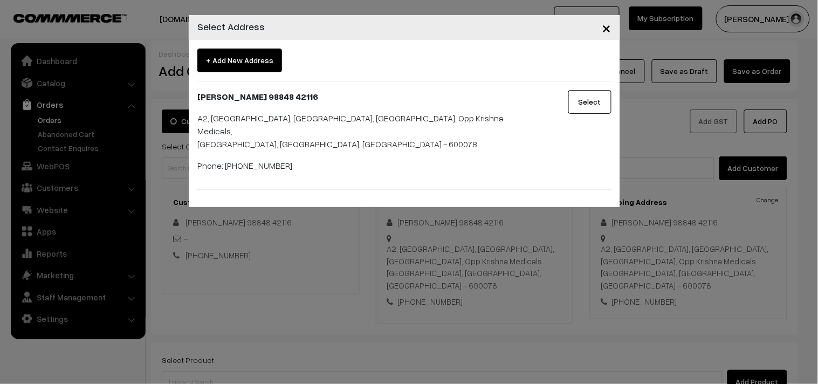
click at [497, 230] on div "× Select Address + Add New Address [PERSON_NAME] 98848 [STREET_ADDRESS] Phone: …" at bounding box center [409, 192] width 818 height 384
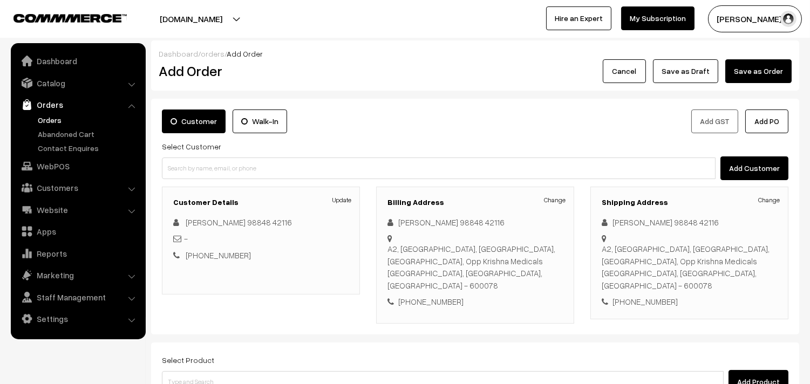
click at [766, 275] on div "[STREET_ADDRESS]" at bounding box center [688, 267] width 175 height 49
click at [61, 160] on link "WebPOS" at bounding box center [77, 165] width 128 height 19
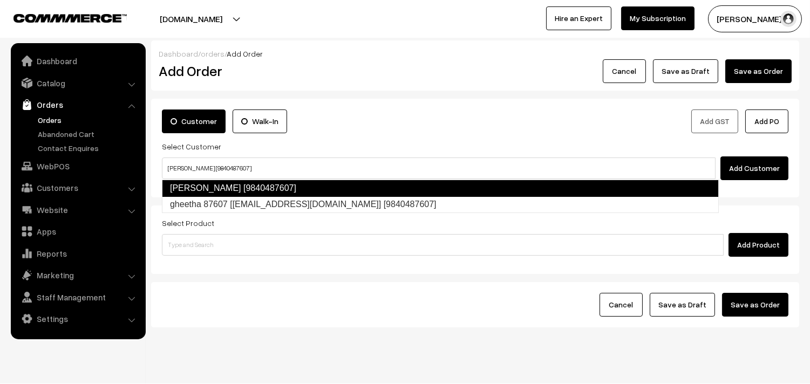
type input "[PERSON_NAME] [9840487607]"
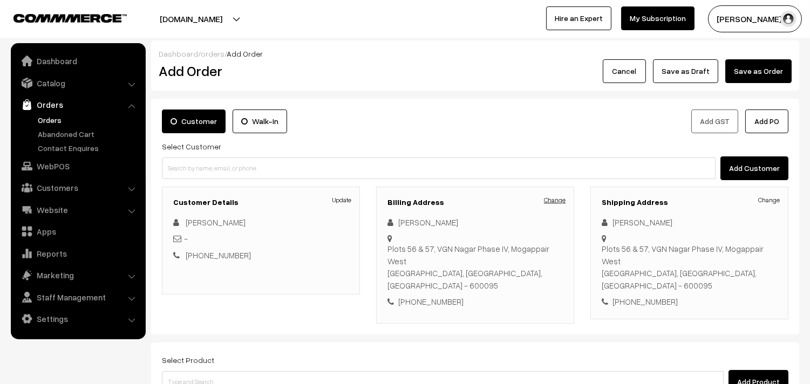
click at [554, 201] on link "Change" at bounding box center [555, 200] width 22 height 10
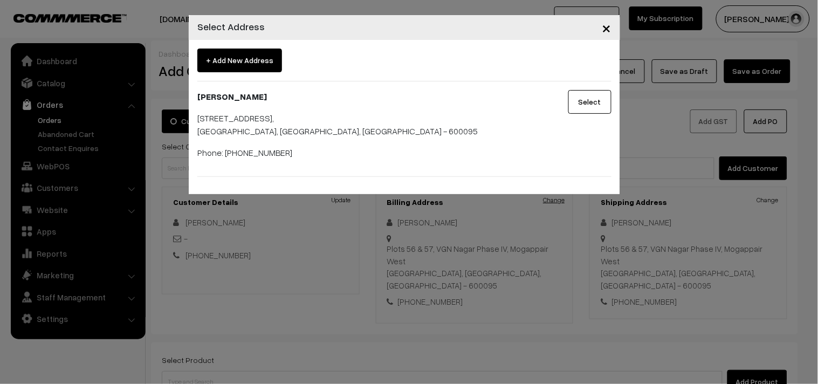
click at [554, 201] on div "× Select Address + Add New Address [PERSON_NAME][STREET_ADDRESS] Phone: [PHONE_…" at bounding box center [409, 192] width 818 height 384
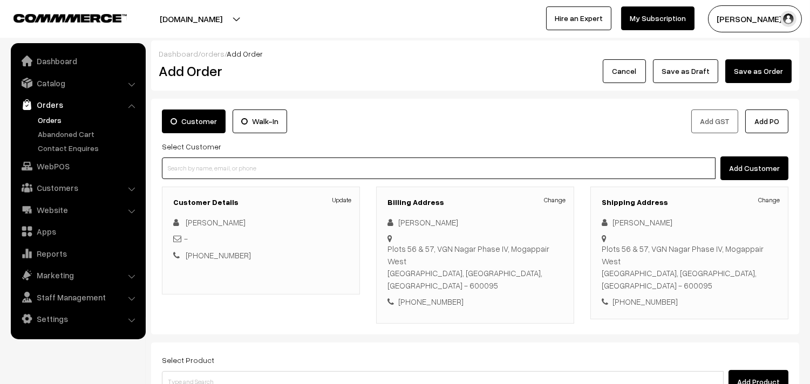
click at [318, 173] on input at bounding box center [438, 168] width 553 height 22
paste input "98404 87607"
click at [185, 160] on input "98404 87607" at bounding box center [438, 168] width 553 height 22
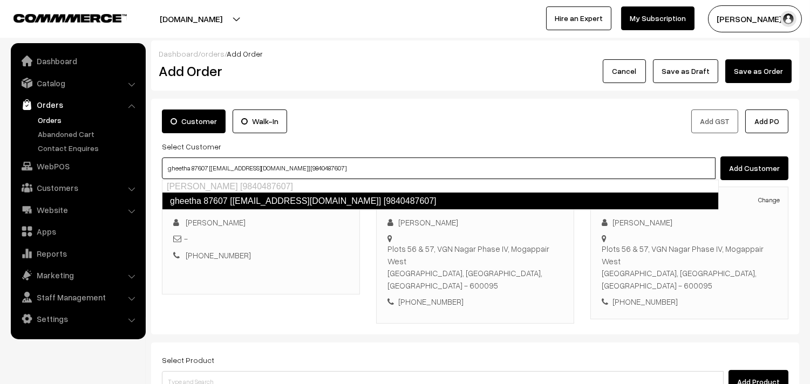
type input "gheetha 87607 [[EMAIL_ADDRESS][DOMAIN_NAME]] [9840487607]"
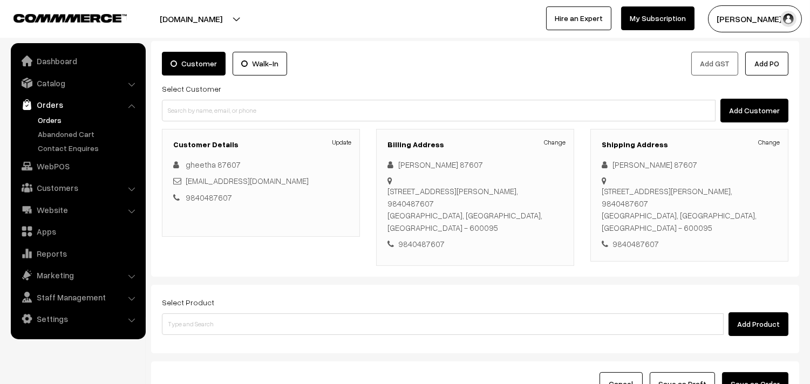
scroll to position [147, 0]
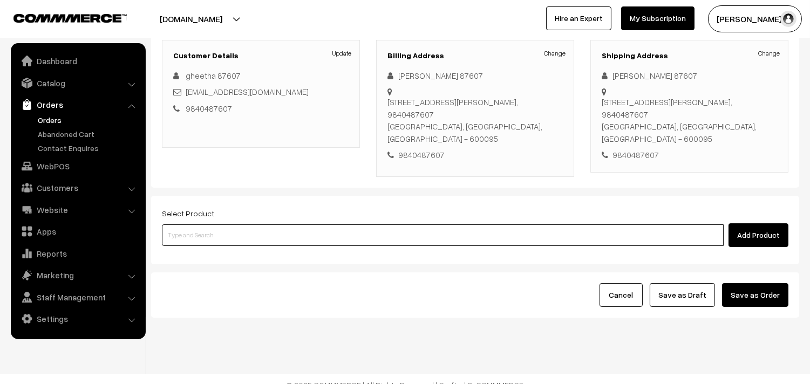
click at [397, 224] on input at bounding box center [442, 235] width 561 height 22
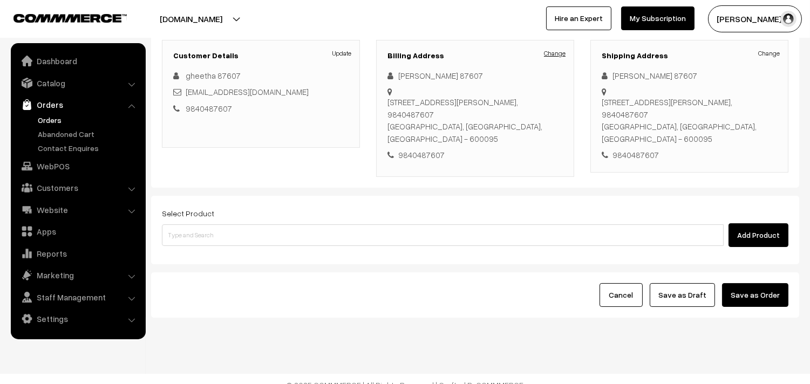
click at [546, 53] on link "Change" at bounding box center [555, 54] width 22 height 10
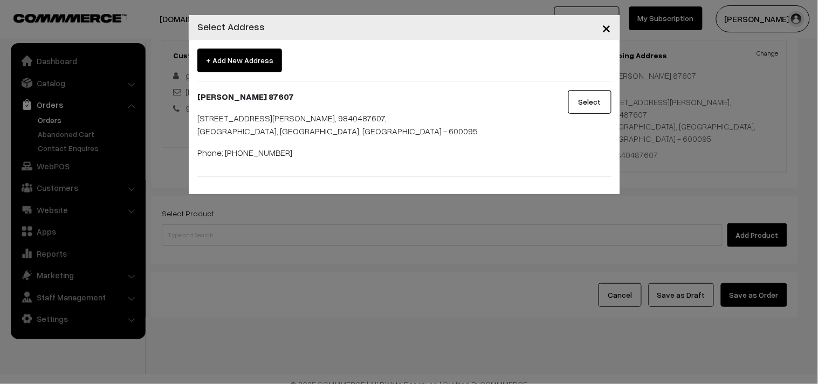
click at [236, 56] on span "+ Add New Address" at bounding box center [239, 61] width 85 height 24
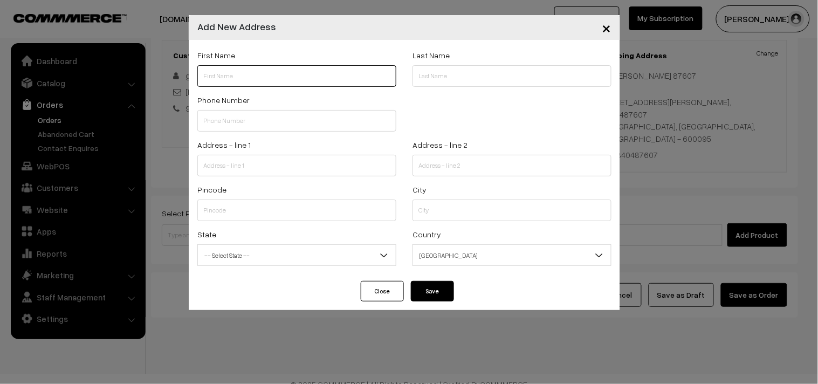
click at [237, 66] on input "text" at bounding box center [296, 76] width 199 height 22
paste input "[PERSON_NAME][GEOGRAPHIC_DATA]"
paste input "94445 45134"
type input "S V Raghavan 94445 45134"
click at [246, 115] on input "text" at bounding box center [296, 121] width 199 height 22
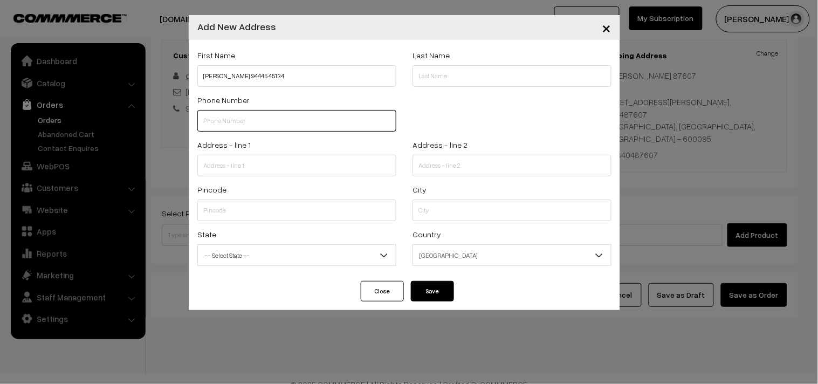
paste input "94445 4513"
click at [245, 118] on input "94445 4513" at bounding box center [296, 121] width 199 height 22
type input "944454513"
click at [52, 168] on div "× Add New Address First Name S V Raghavan 94445 45134 Last Name Phone Number 94…" at bounding box center [409, 192] width 818 height 384
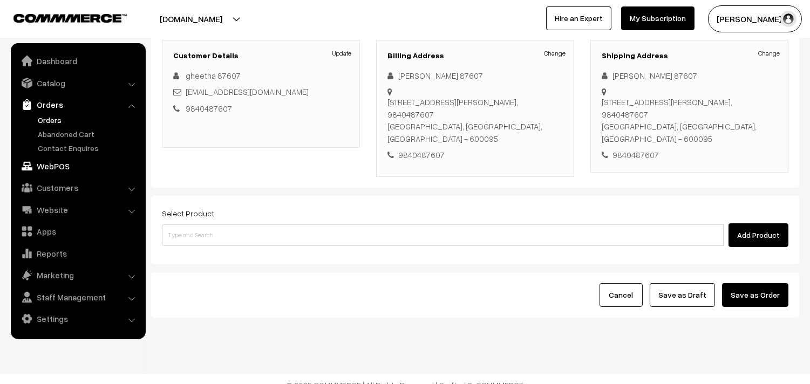
click at [55, 167] on link "WebPOS" at bounding box center [77, 165] width 128 height 19
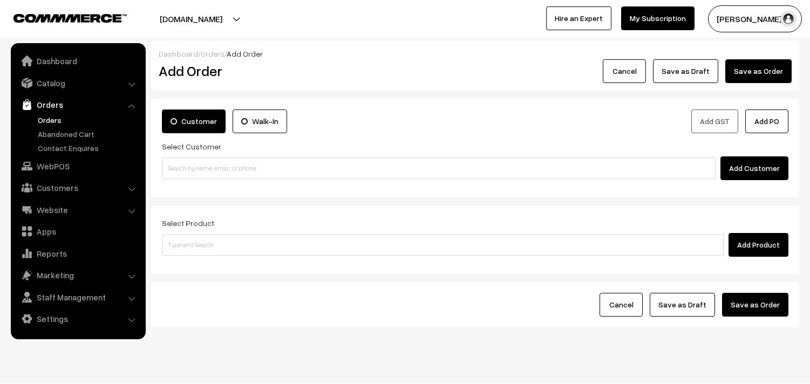
click at [202, 160] on input at bounding box center [438, 168] width 553 height 22
click at [187, 168] on input "95135 99279" at bounding box center [438, 168] width 553 height 22
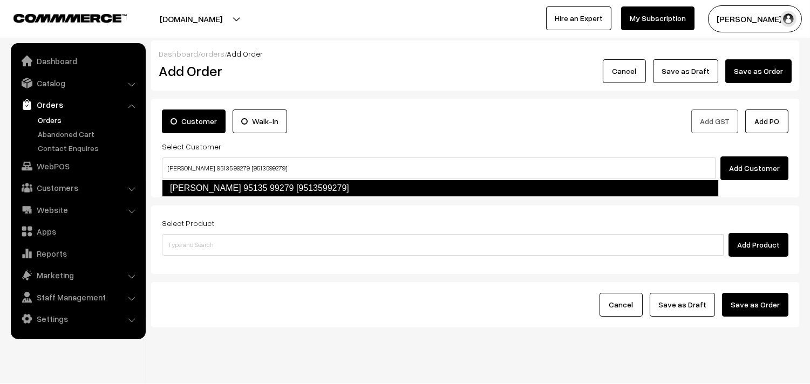
type input "[PERSON_NAME] 95135 99279 [9513599279]"
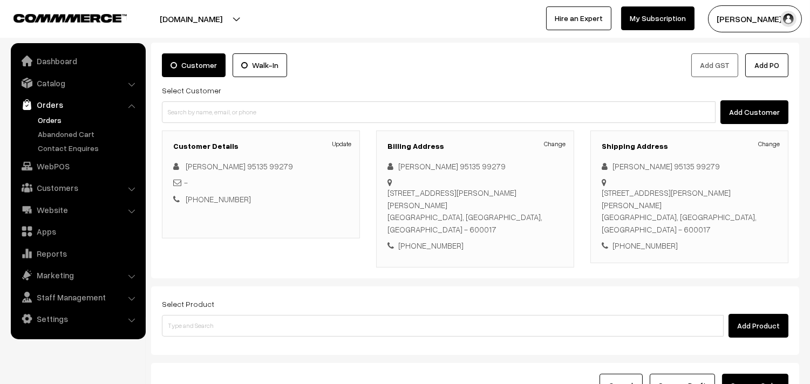
scroll to position [147, 0]
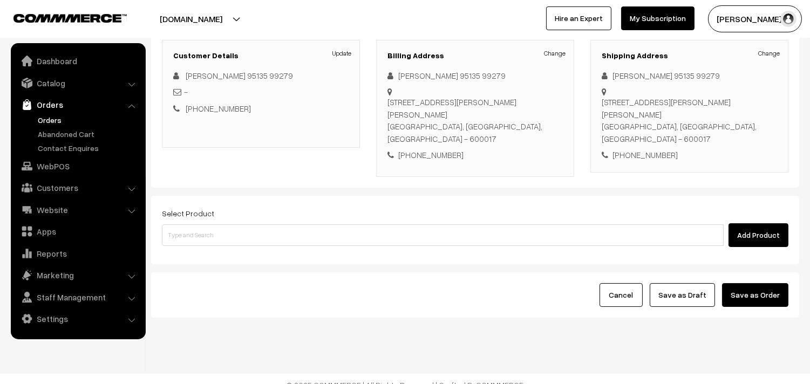
click at [262, 209] on div "Select Product Add Product" at bounding box center [475, 227] width 626 height 40
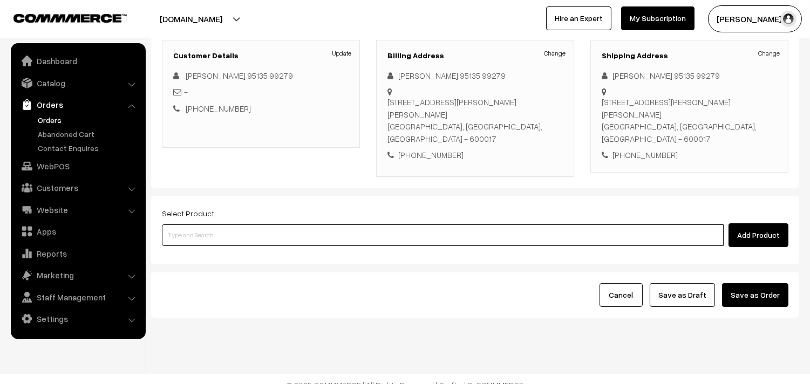
drag, startPoint x: 264, startPoint y: 217, endPoint x: 258, endPoint y: 217, distance: 6.5
click at [264, 224] on input at bounding box center [442, 235] width 561 height 22
click at [207, 227] on input at bounding box center [442, 235] width 561 height 22
paste input "95135 99279"
type input "95135 99279"
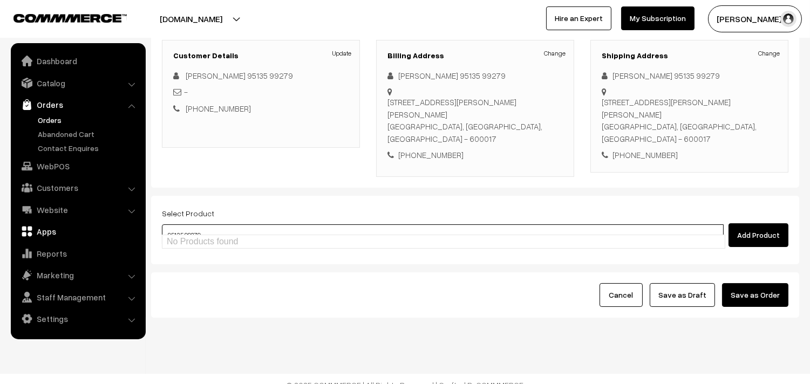
drag, startPoint x: 220, startPoint y: 225, endPoint x: 22, endPoint y: 223, distance: 197.4
click at [20, 225] on body "Thank you for showing interest. Our team will call you shortly. Close [DOMAIN_N…" at bounding box center [405, 124] width 810 height 543
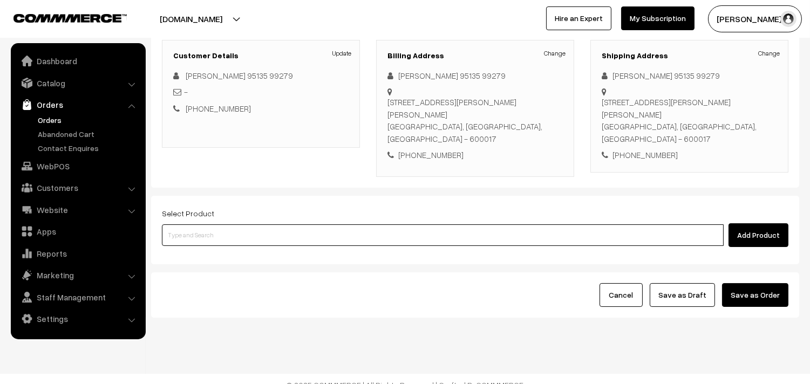
click at [290, 224] on input at bounding box center [442, 235] width 561 height 22
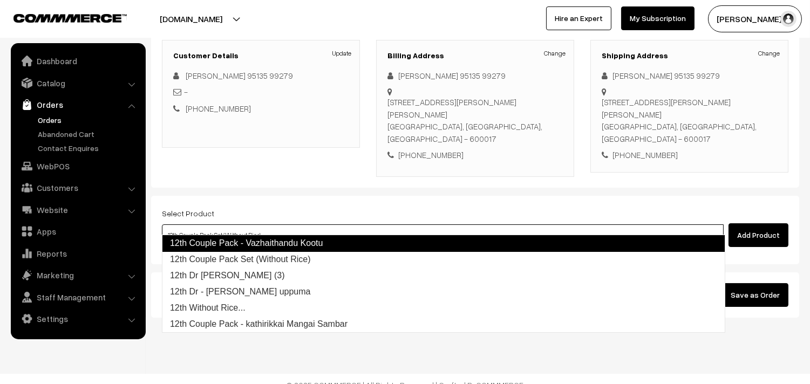
type input "12th Dr [PERSON_NAME] (3)"
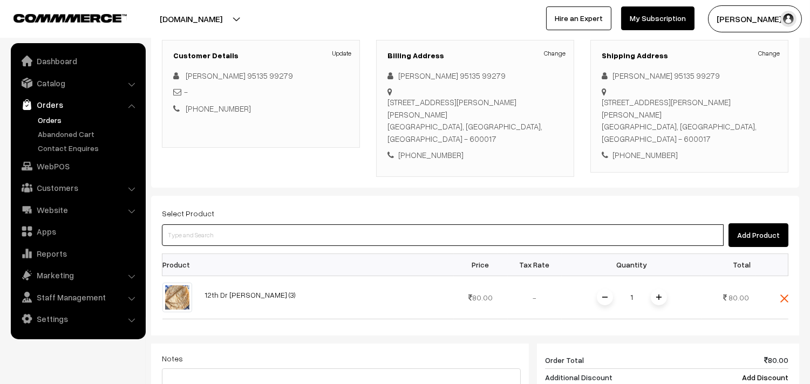
click at [290, 224] on input at bounding box center [442, 235] width 561 height 22
click at [349, 224] on input at bounding box center [442, 235] width 561 height 22
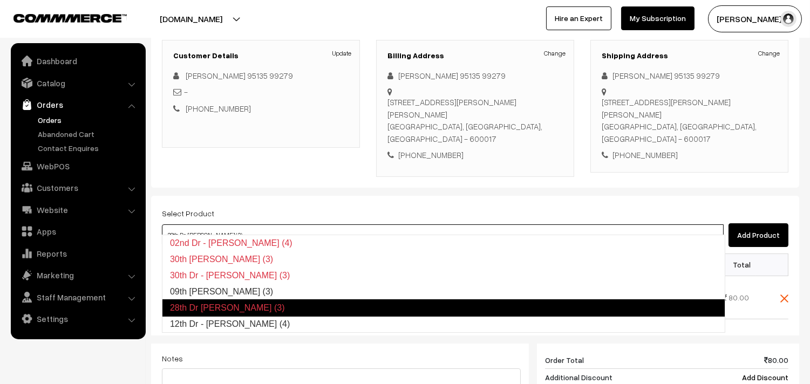
type input "12th Dr - [PERSON_NAME] (4)"
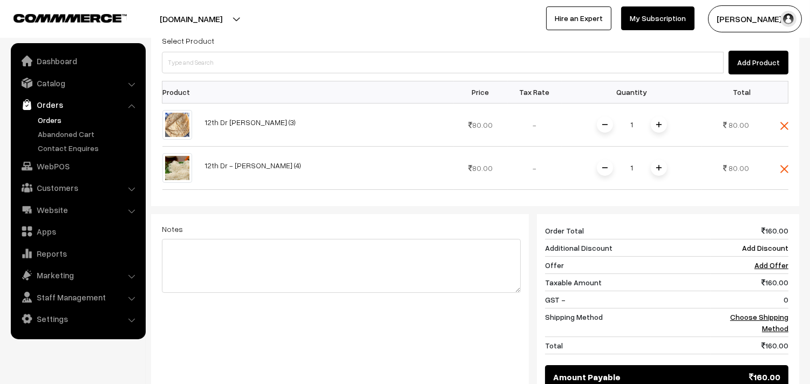
scroll to position [326, 0]
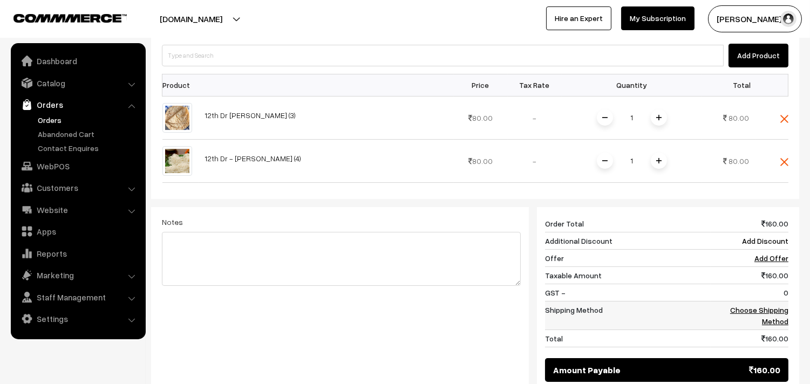
click at [770, 305] on link "Choose Shipping Method" at bounding box center [759, 315] width 58 height 20
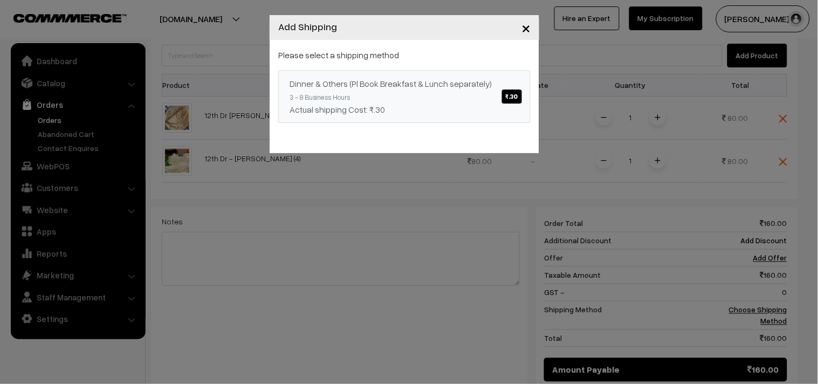
click at [392, 98] on link "Dinner & Others (Pl Book Breakfast & Lunch separately) ₹.30 3 - 8 Business Hour…" at bounding box center [404, 96] width 252 height 53
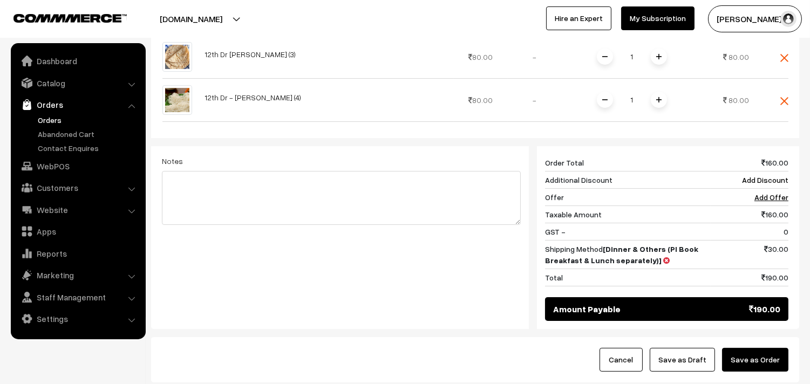
scroll to position [453, 0]
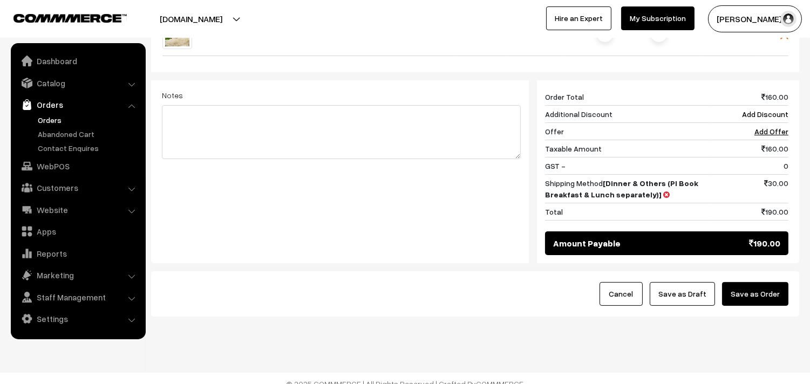
click at [693, 283] on button "Save as Draft" at bounding box center [681, 294] width 65 height 24
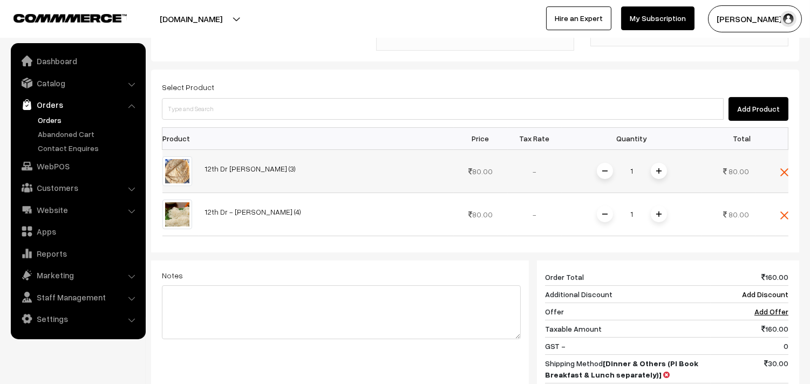
click at [659, 163] on span at bounding box center [658, 171] width 16 height 16
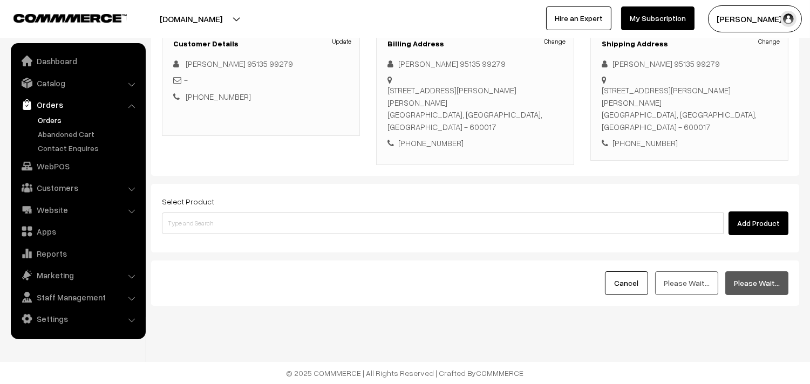
scroll to position [147, 0]
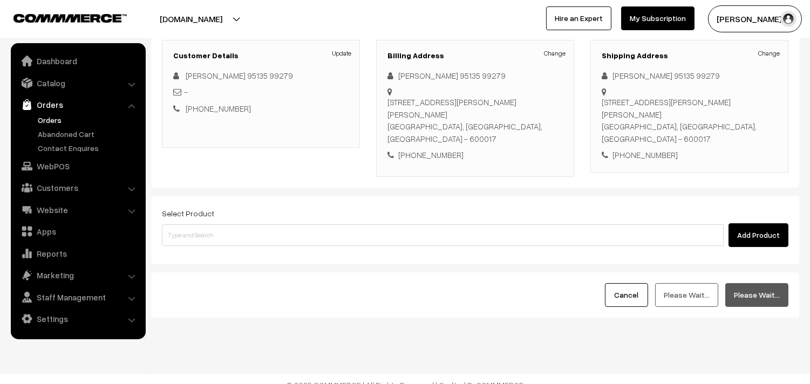
click at [657, 154] on div "Shipping Address Change [PERSON_NAME] 95135 99279 [STREET_ADDRESS][PERSON_NAME]…" at bounding box center [689, 106] width 198 height 133
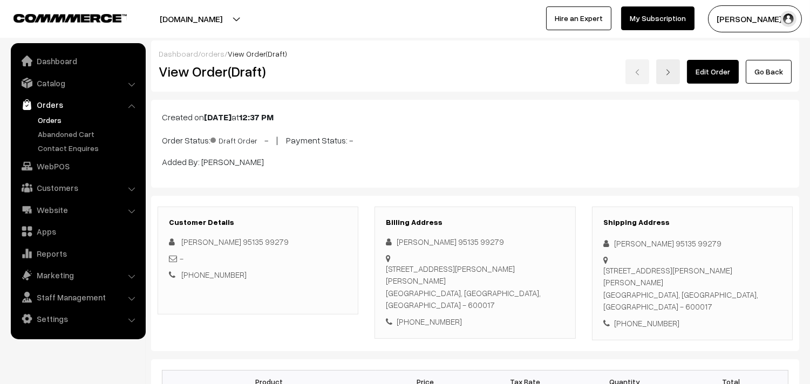
click at [704, 72] on link "Edit Order" at bounding box center [713, 72] width 52 height 24
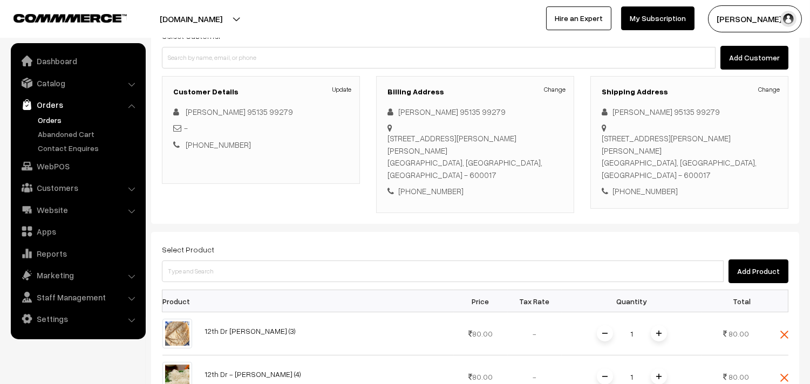
scroll to position [120, 0]
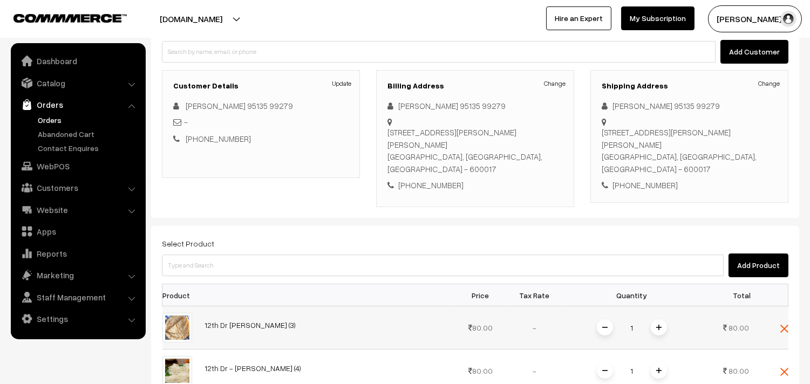
click at [660, 319] on span at bounding box center [658, 327] width 16 height 16
click at [660, 325] on img at bounding box center [658, 327] width 5 height 5
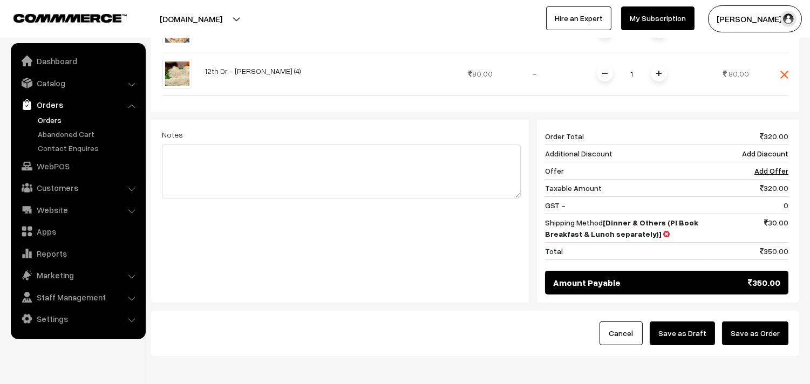
scroll to position [419, 0]
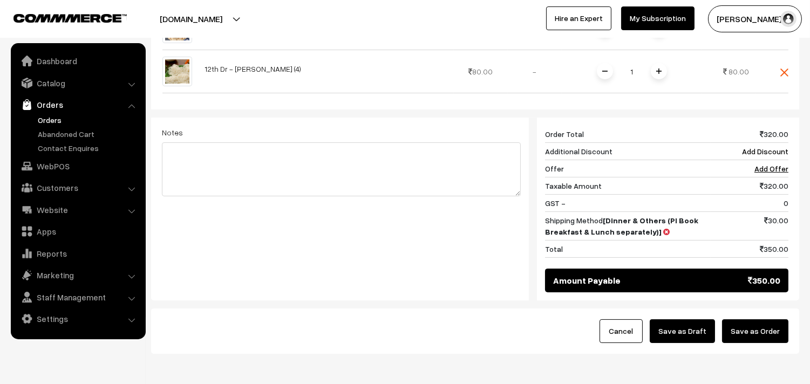
click at [687, 319] on button "Save as Draft" at bounding box center [681, 331] width 65 height 24
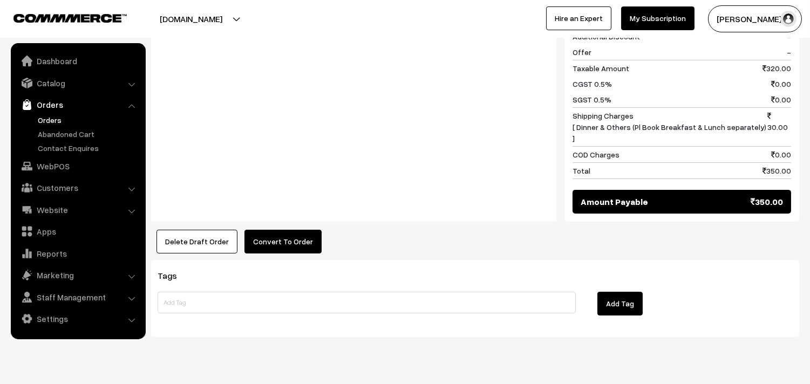
click at [271, 230] on button "Convert To Order" at bounding box center [282, 242] width 77 height 24
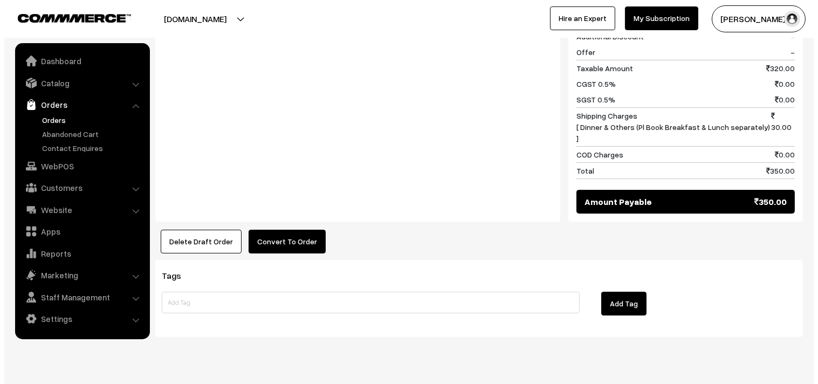
scroll to position [588, 0]
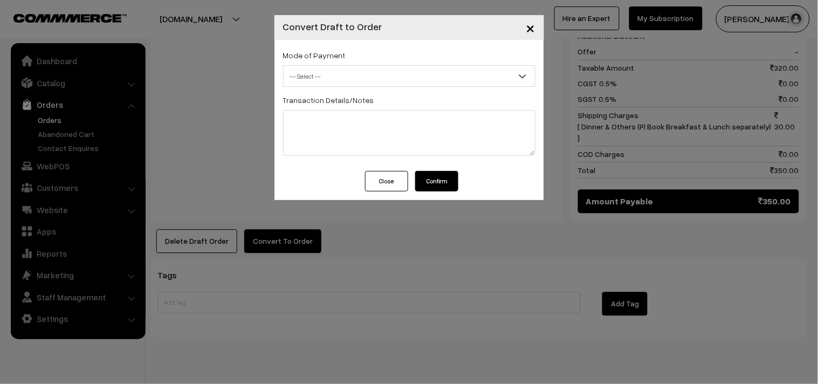
click at [341, 62] on div "Mode of Payment -- Select -- COD Cash Cheque -- Select --" at bounding box center [409, 68] width 252 height 38
click at [339, 70] on span "-- Select --" at bounding box center [409, 76] width 251 height 19
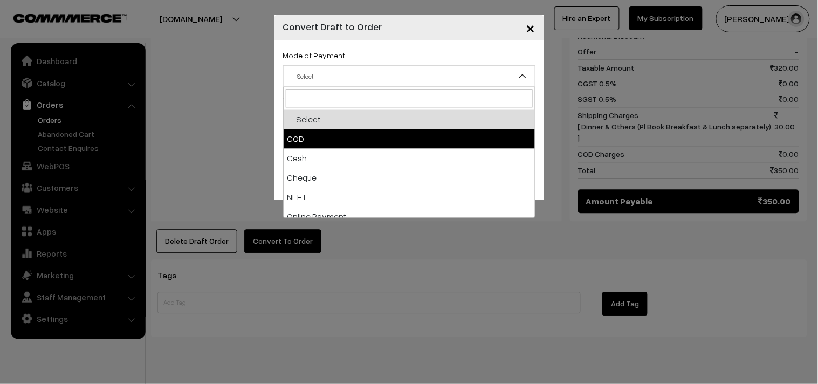
select select "1"
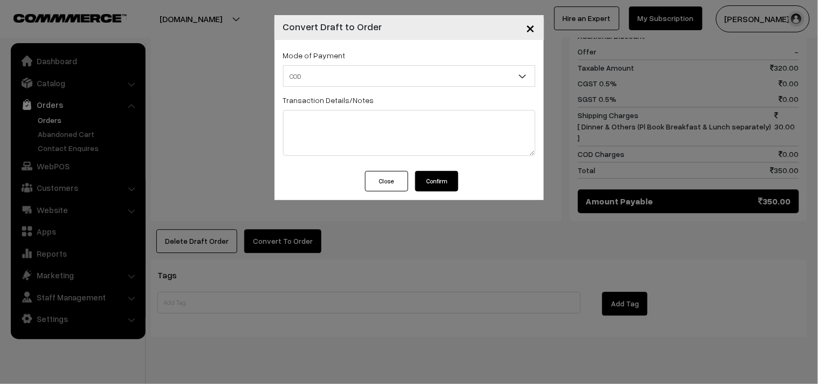
click at [434, 183] on button "Confirm" at bounding box center [436, 181] width 43 height 20
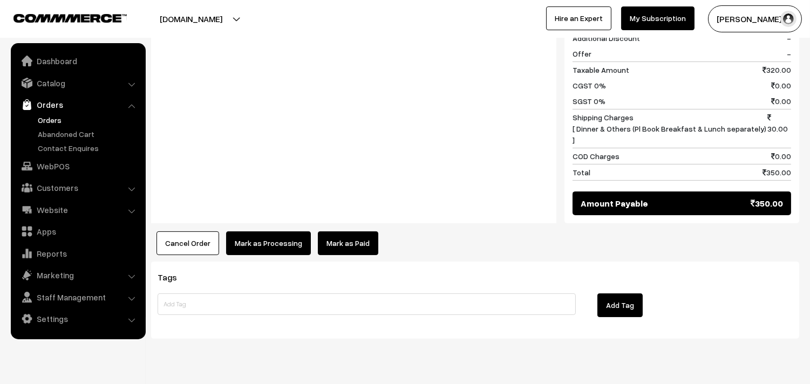
click at [477, 62] on div "Notes -" at bounding box center [353, 41] width 405 height 108
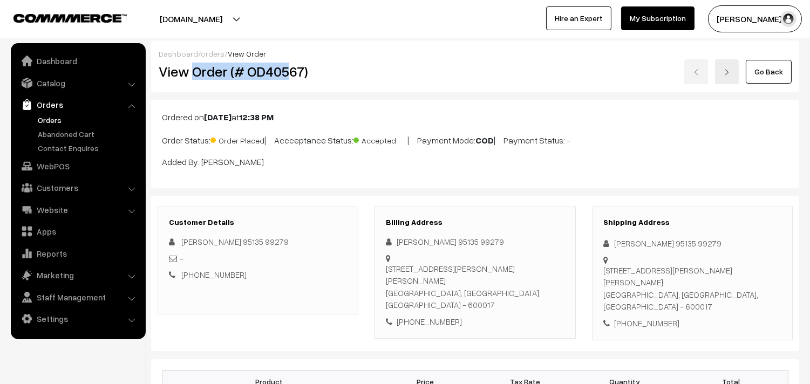
drag, startPoint x: 190, startPoint y: 76, endPoint x: 333, endPoint y: 70, distance: 142.5
click at [333, 73] on h2 "View Order (# OD40567)" at bounding box center [259, 71] width 200 height 17
copy h2 "Order (# OD40567)"
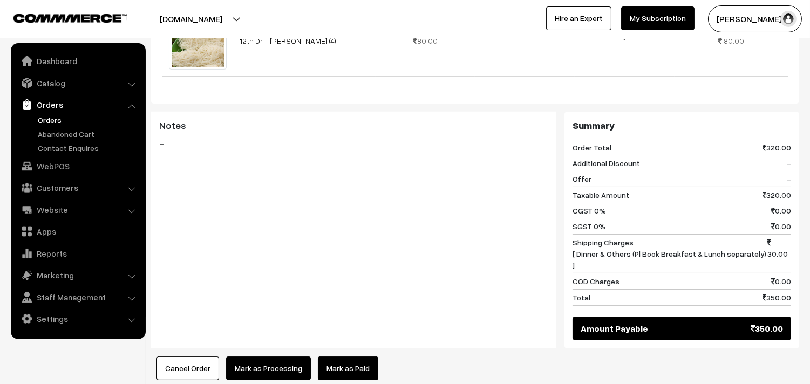
scroll to position [586, 0]
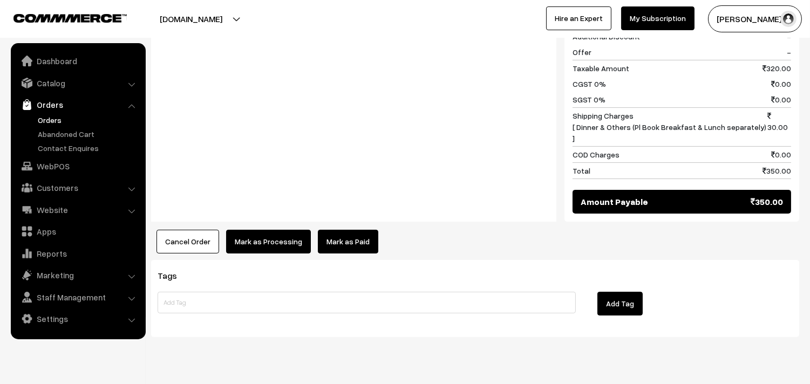
click at [259, 230] on button "Mark as Processing" at bounding box center [268, 242] width 85 height 24
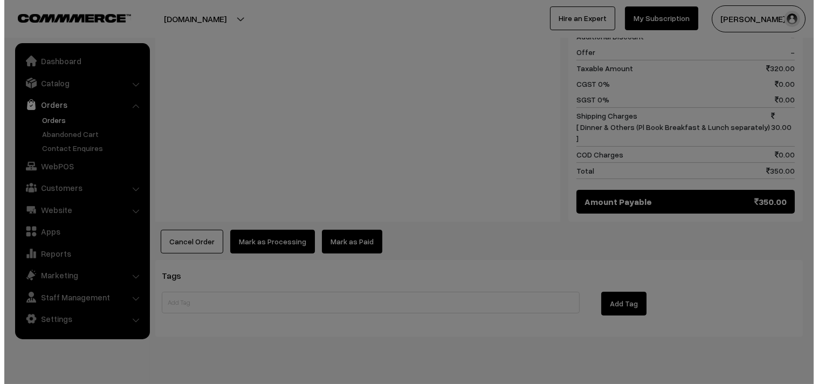
scroll to position [588, 0]
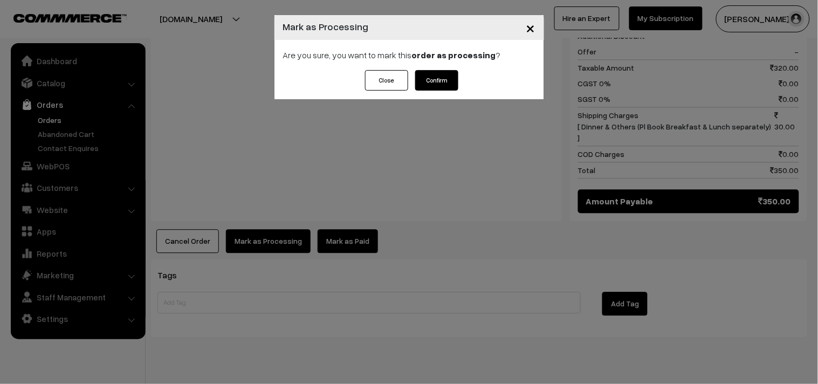
click at [433, 78] on button "Confirm" at bounding box center [436, 80] width 43 height 20
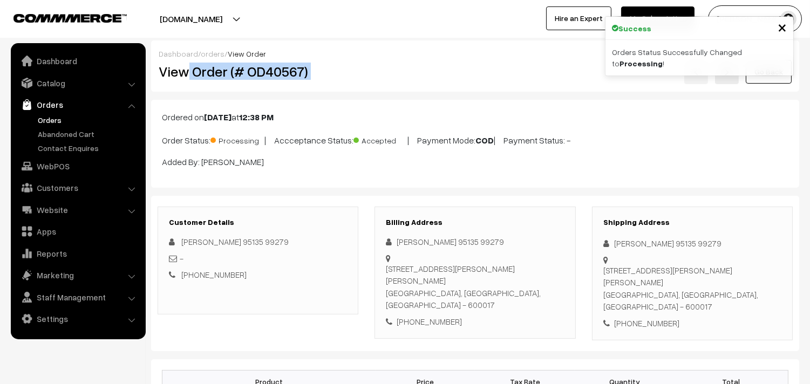
drag, startPoint x: 186, startPoint y: 72, endPoint x: 364, endPoint y: 94, distance: 178.8
click at [392, 78] on div "View Order (# OD40567) Go Back" at bounding box center [474, 71] width 649 height 25
copy div "Order (# OD40567)"
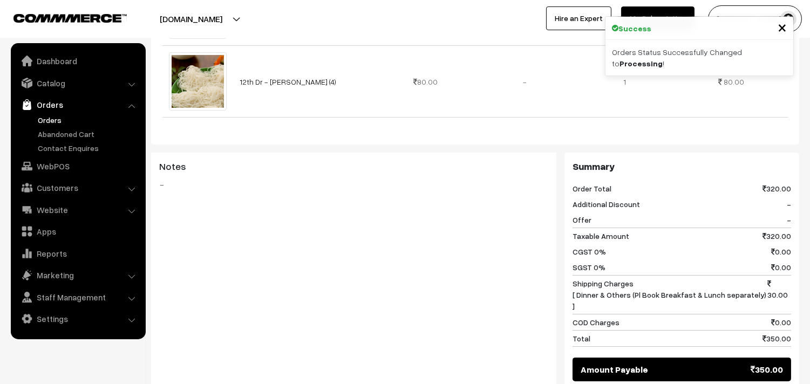
scroll to position [419, 0]
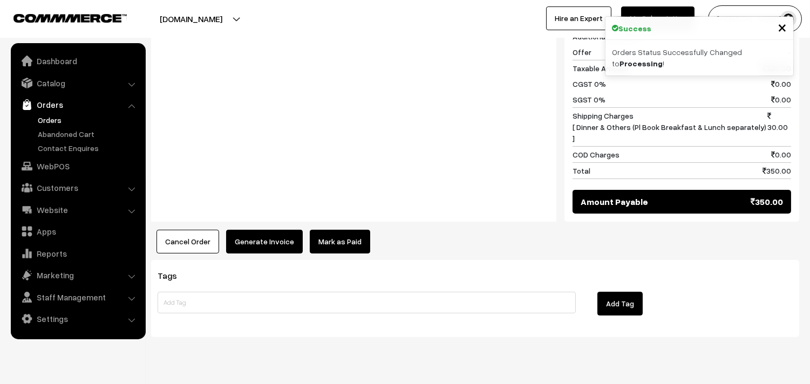
click at [248, 230] on button "Generate Invoice" at bounding box center [264, 242] width 77 height 24
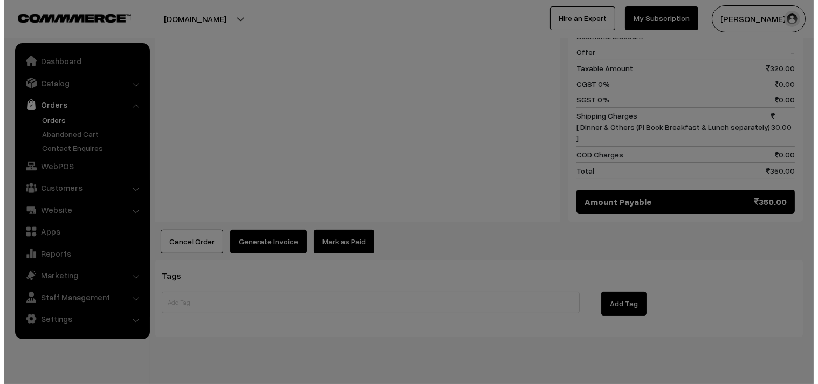
scroll to position [588, 0]
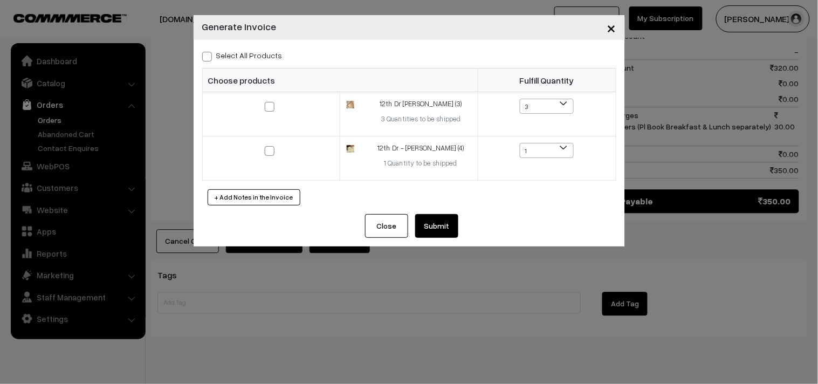
click at [258, 55] on label "Select All Products" at bounding box center [242, 55] width 80 height 11
click at [209, 55] on input "Select All Products" at bounding box center [205, 54] width 7 height 7
checkbox input "true"
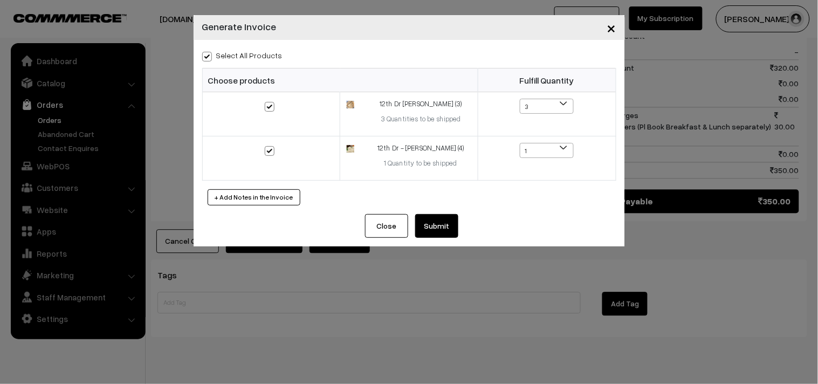
click at [449, 219] on button "Submit" at bounding box center [436, 226] width 43 height 24
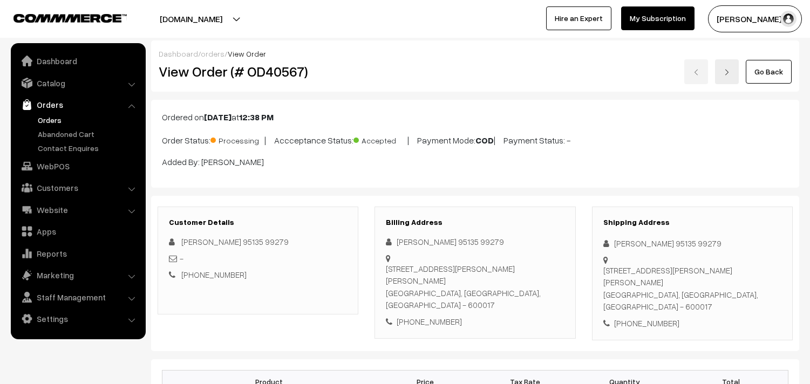
scroll to position [585, 0]
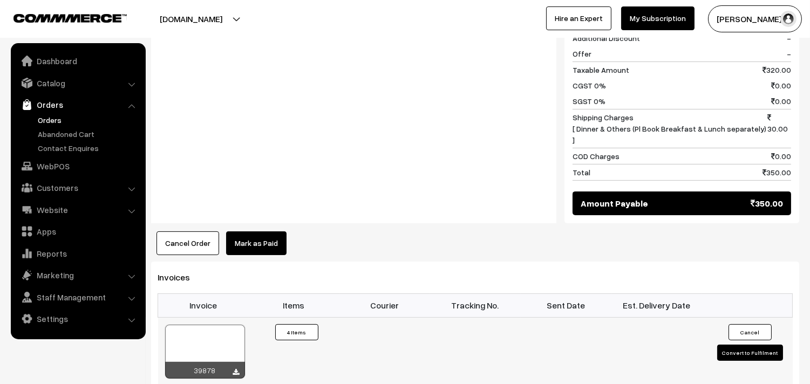
click at [215, 325] on div at bounding box center [205, 352] width 80 height 54
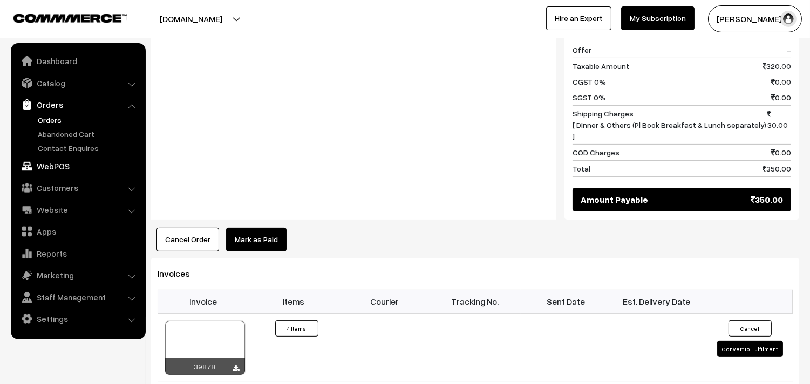
click at [72, 168] on link "WebPOS" at bounding box center [77, 165] width 128 height 19
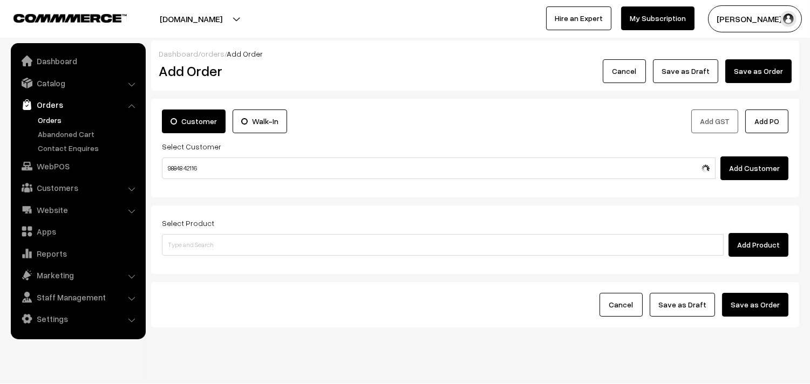
click at [187, 163] on input "98848 42116" at bounding box center [438, 168] width 553 height 22
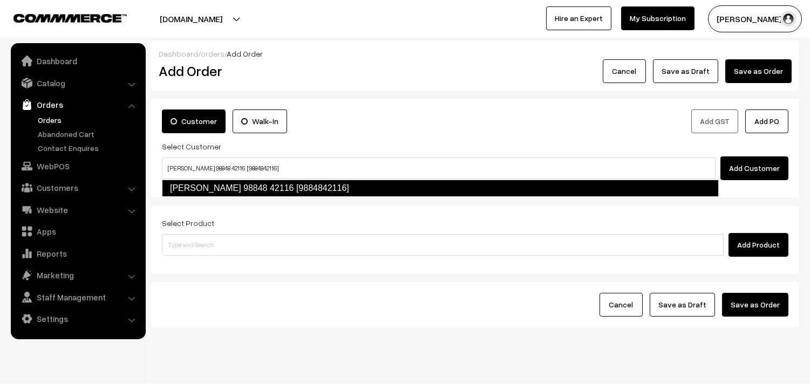
type input "[PERSON_NAME] 98848 42116 [9884842116]"
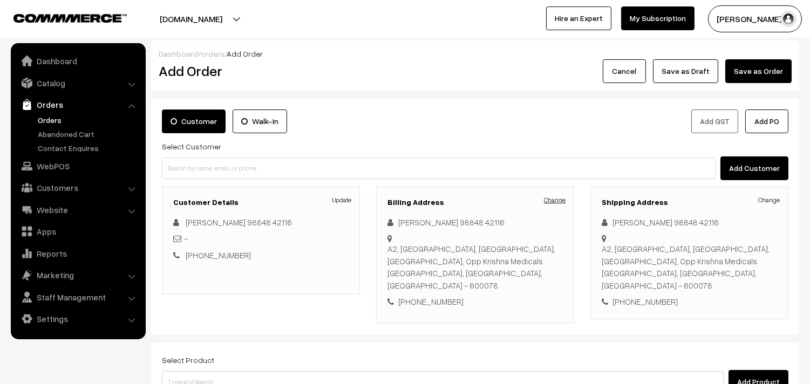
click at [546, 204] on link "Change" at bounding box center [555, 200] width 22 height 10
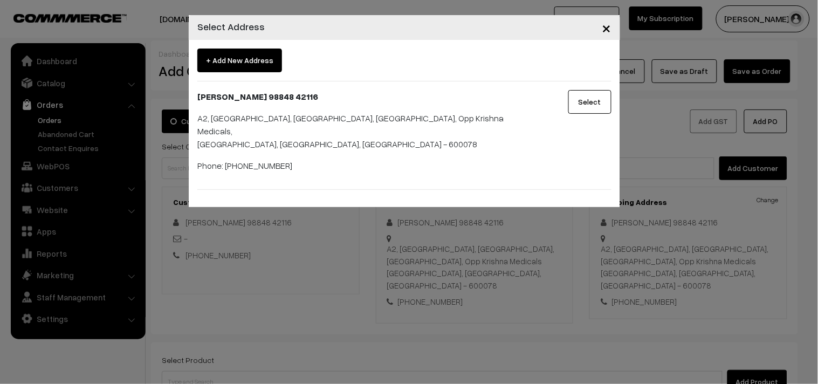
click at [231, 67] on span "+ Add New Address" at bounding box center [239, 61] width 85 height 24
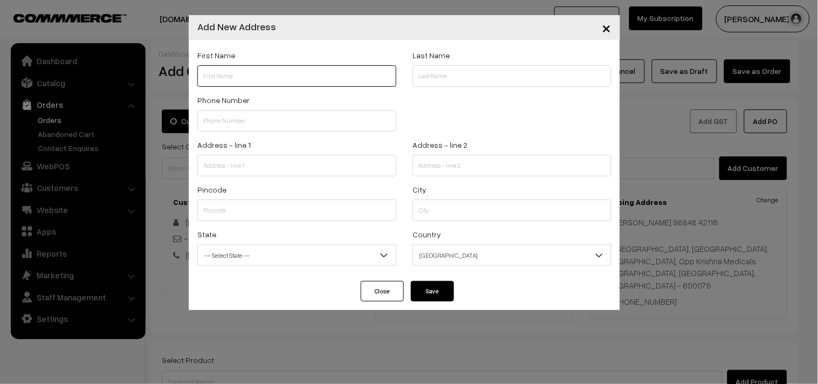
click at [262, 87] on input "text" at bounding box center [296, 76] width 199 height 22
click at [256, 69] on input "text" at bounding box center [296, 76] width 199 height 22
click at [242, 81] on input "text" at bounding box center [296, 76] width 199 height 22
paste input "~Sudha Sethuraman"
paste input "98848 42116"
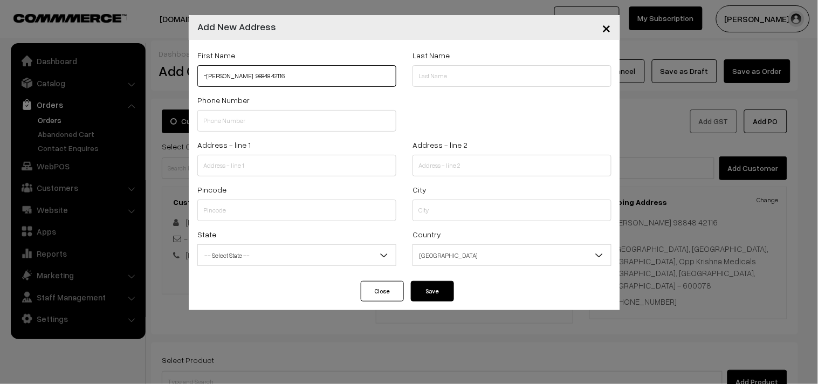
type input "~[PERSON_NAME] 98848 42116"
click at [255, 100] on div "Phone Number" at bounding box center [296, 112] width 199 height 38
paste input "98848 421"
click at [245, 112] on input "98848 421" at bounding box center [296, 121] width 199 height 22
click at [245, 121] on input "98848421" at bounding box center [296, 121] width 199 height 22
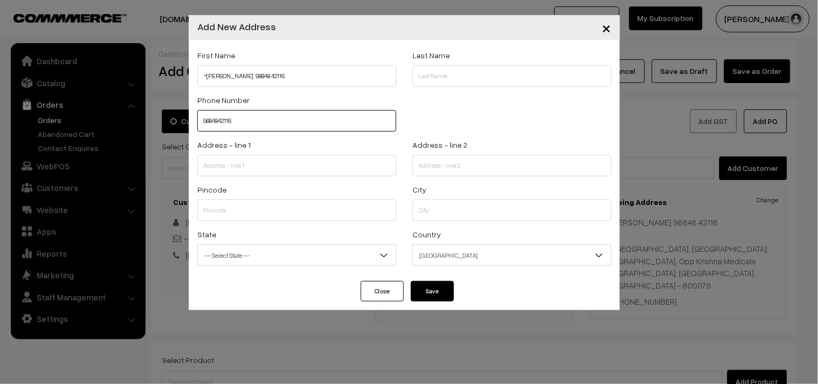
type input "9884842116"
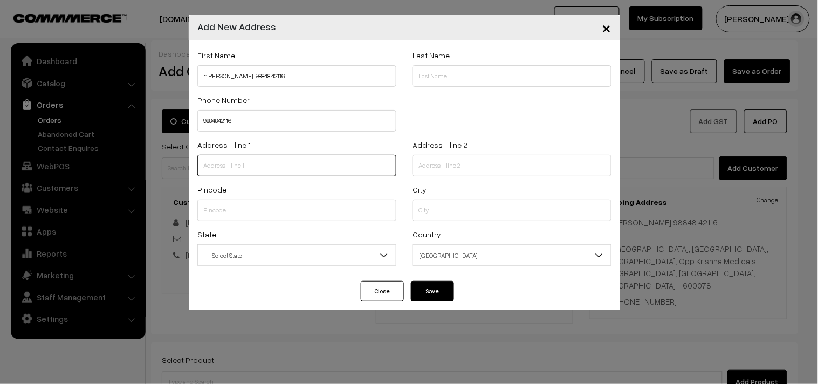
click at [262, 159] on input "text" at bounding box center [296, 166] width 199 height 22
paste input "48, 2nd floor, Umapathy street entrance, Arya gowda road exit west mambalam, Ch…"
drag, startPoint x: 253, startPoint y: 166, endPoint x: 393, endPoint y: 168, distance: 139.2
click at [393, 168] on input "48, 2nd floor, Umapathy street entrance, Arya gowda road exit west mambalam, Ch…" at bounding box center [296, 166] width 199 height 22
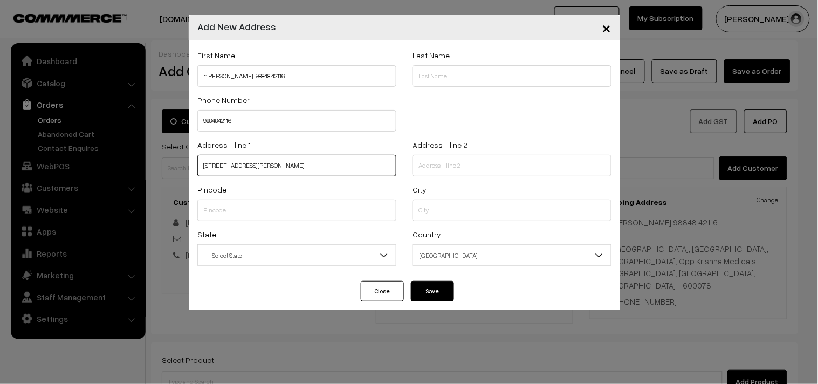
type input "48, 2nd floor, Umapathy street entrance,"
click at [410, 153] on div "Address - line 2" at bounding box center [512, 160] width 215 height 45
click at [453, 153] on div "Address - line 2" at bounding box center [512, 157] width 199 height 38
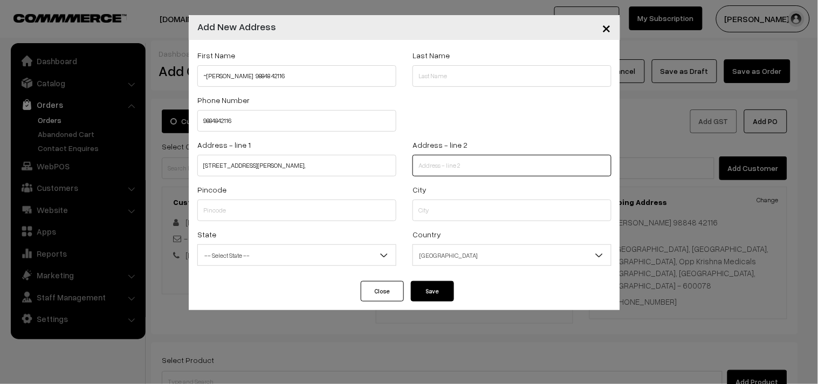
click at [449, 162] on input "text" at bounding box center [512, 166] width 199 height 22
paste input "Arya gowda road exit west mambalam, Chennai 33."
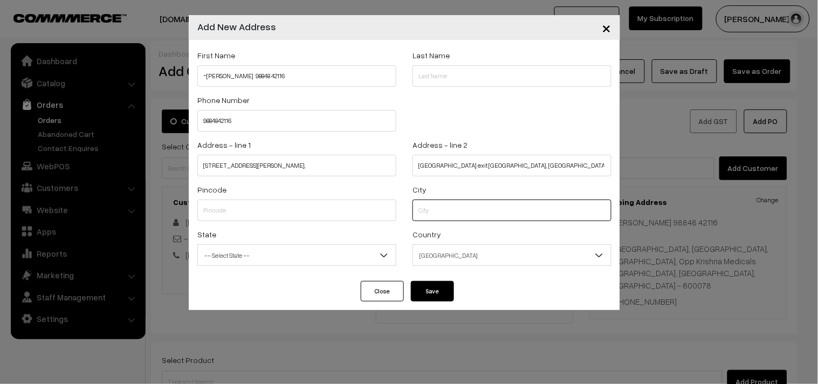
click at [445, 208] on input "text" at bounding box center [512, 211] width 199 height 22
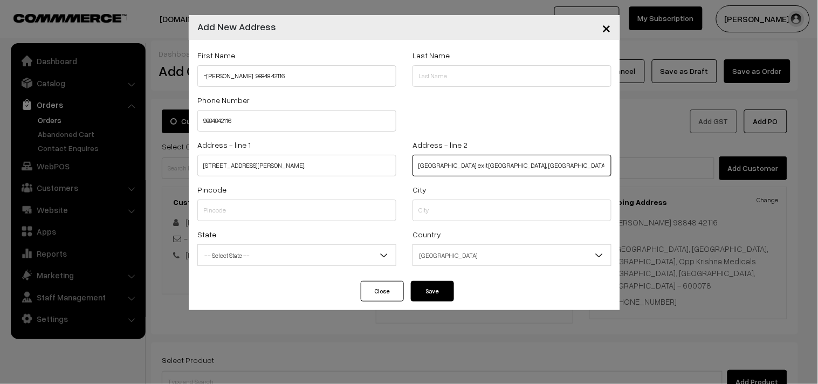
click at [586, 160] on input "Arya gowda road exit west mambalam, Chennai 33." at bounding box center [512, 166] width 199 height 22
paste input "Harini Packers shop"
drag, startPoint x: 461, startPoint y: 165, endPoint x: 417, endPoint y: 168, distance: 43.8
click at [417, 168] on input "Arya gowda road exit west mambalam, Chennai 33.Harini Packers shop" at bounding box center [512, 166] width 199 height 22
type input "exit west mambalam, Chennai 33.Harini Packers shop"
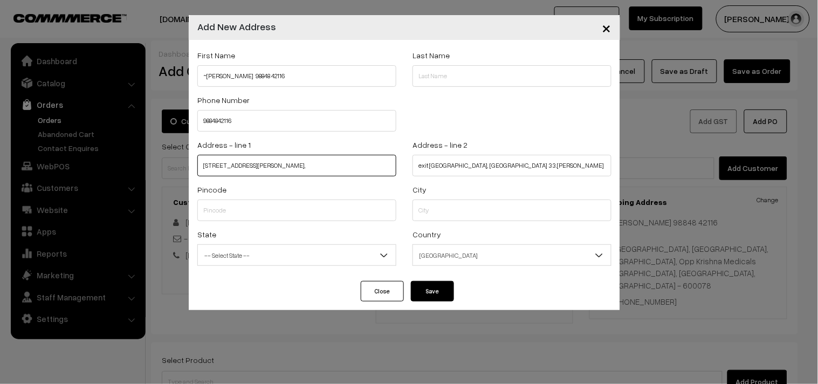
click at [340, 164] on input "48, 2nd floor, Umapathy street entrance," at bounding box center [296, 166] width 199 height 22
paste input "Arya gowda road"
type input "48, 2nd floor, Umapathy street entrance, Arya gowda road"
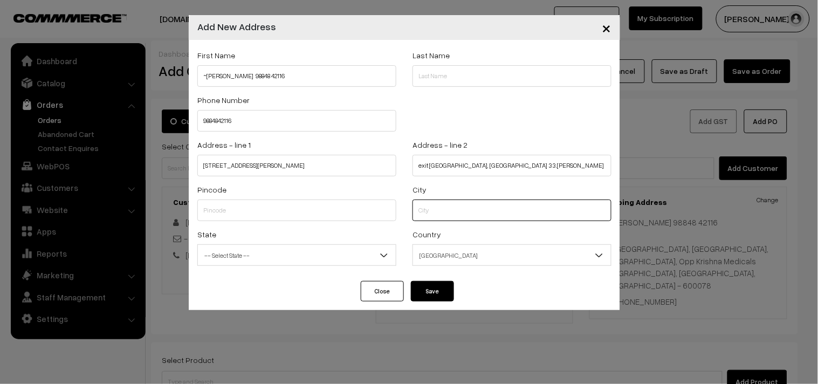
click at [434, 211] on input "text" at bounding box center [512, 211] width 199 height 22
click at [317, 220] on input "text" at bounding box center [296, 211] width 199 height 22
type input "600033"
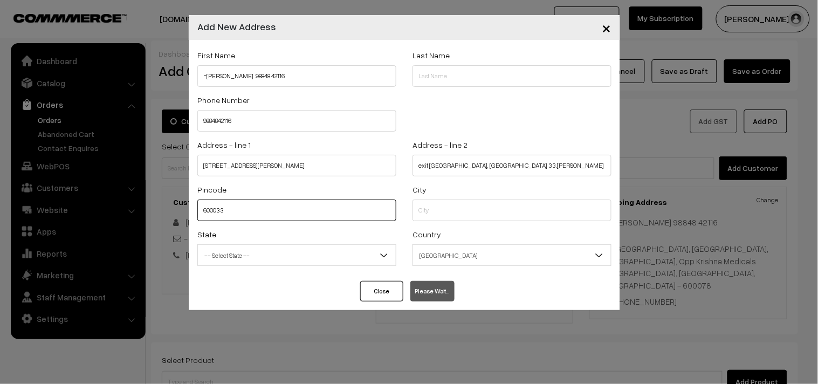
select select "Tamil Nadu"
type input "600033"
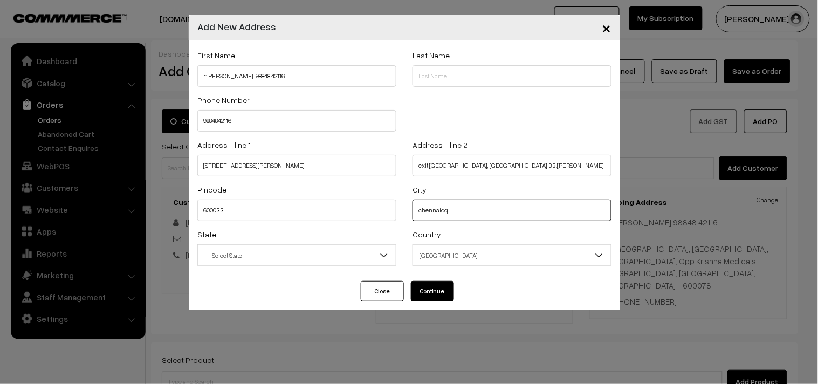
click at [489, 206] on input "chennaioq" at bounding box center [512, 211] width 199 height 22
type input "chennai"
drag, startPoint x: 440, startPoint y: 287, endPoint x: 427, endPoint y: 291, distance: 14.0
click at [441, 287] on button "Continue" at bounding box center [432, 291] width 43 height 20
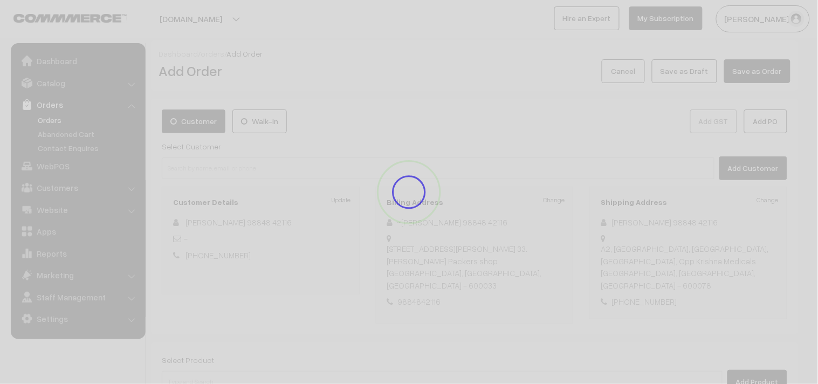
select select
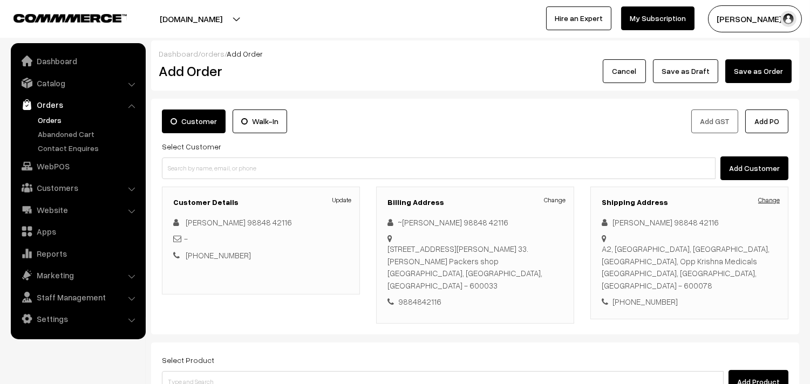
click at [772, 201] on link "Change" at bounding box center [769, 200] width 22 height 10
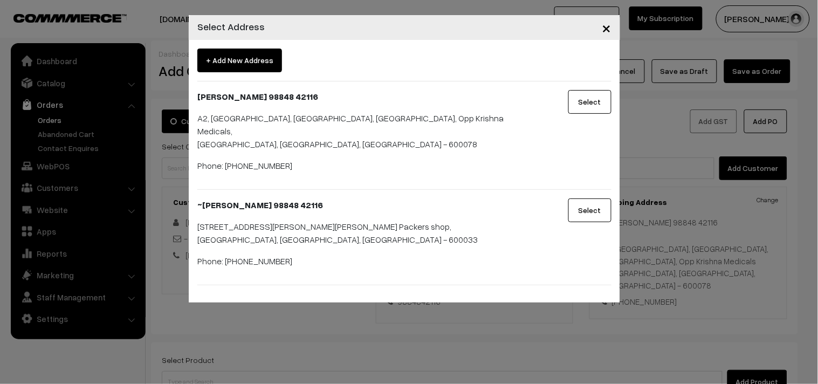
click at [601, 198] on button "Select" at bounding box center [589, 210] width 43 height 24
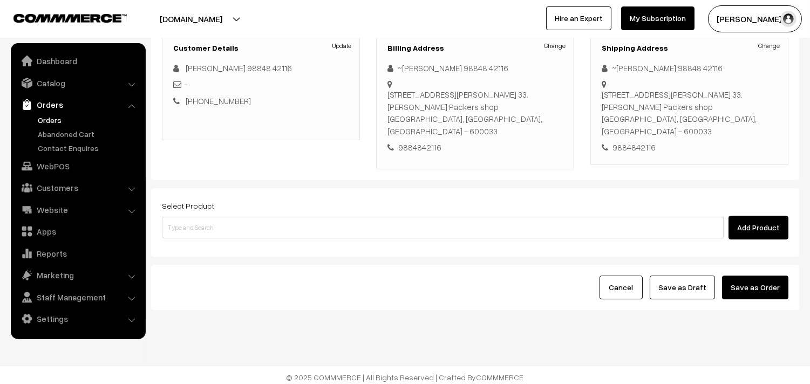
scroll to position [159, 0]
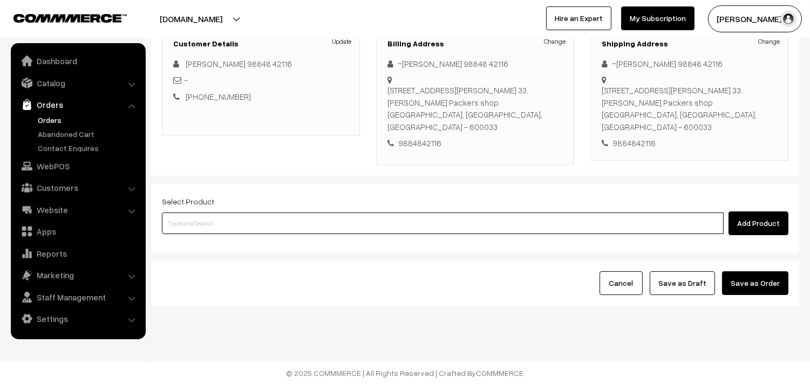
click at [332, 220] on input at bounding box center [442, 223] width 561 height 22
click at [267, 223] on input at bounding box center [442, 223] width 561 height 22
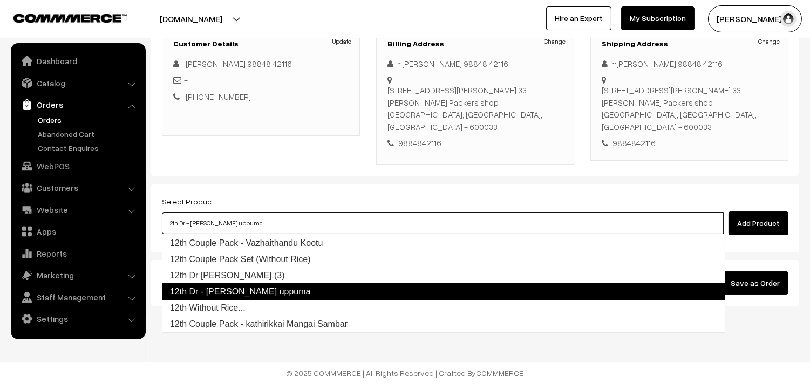
type input "12th Dr Chappathi (3)"
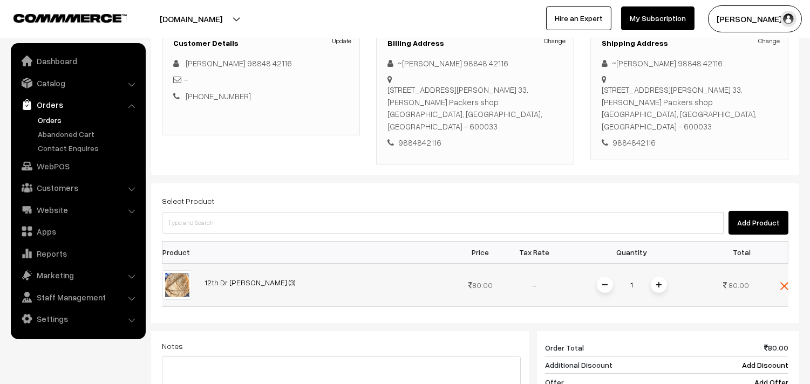
click at [659, 283] on img at bounding box center [658, 284] width 5 height 5
click at [660, 285] on img at bounding box center [658, 284] width 5 height 5
click at [659, 286] on img at bounding box center [658, 284] width 5 height 5
click at [656, 284] on img at bounding box center [658, 284] width 5 height 5
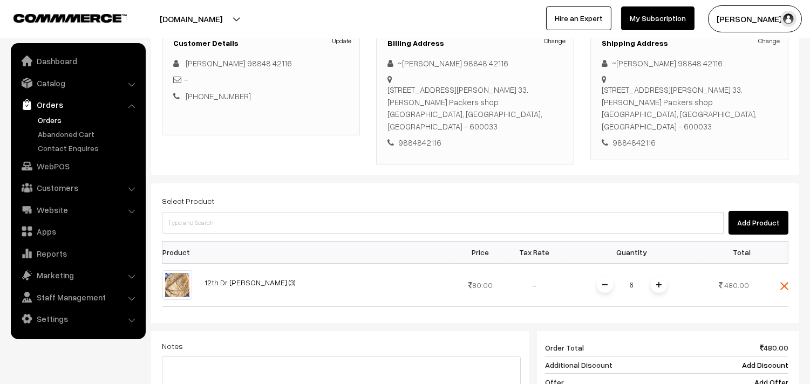
click at [656, 284] on img at bounding box center [658, 284] width 5 height 5
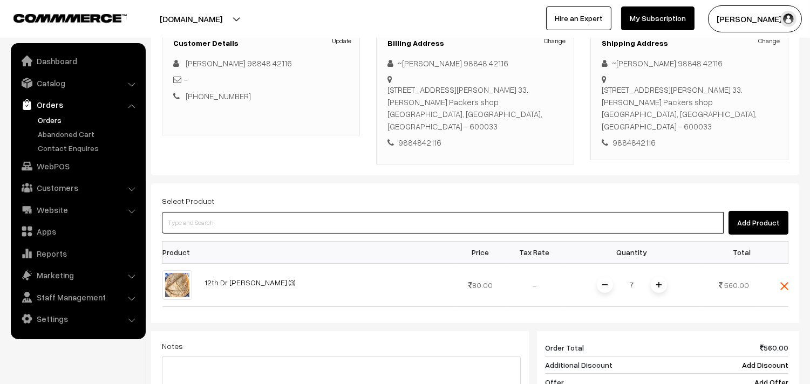
click at [287, 216] on input at bounding box center [442, 223] width 561 height 22
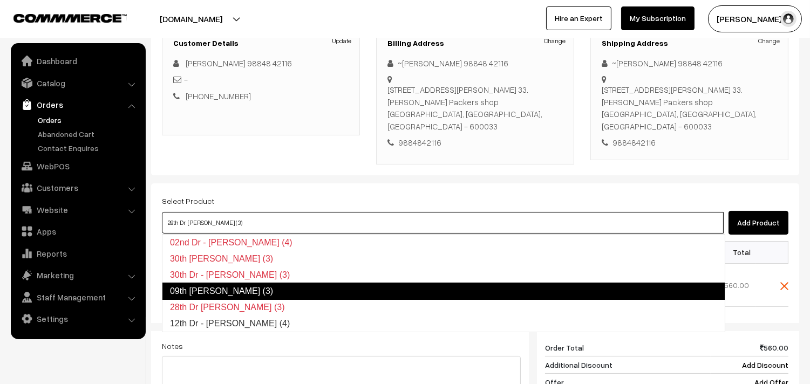
type input "12th Dr - Idiyappam (4)"
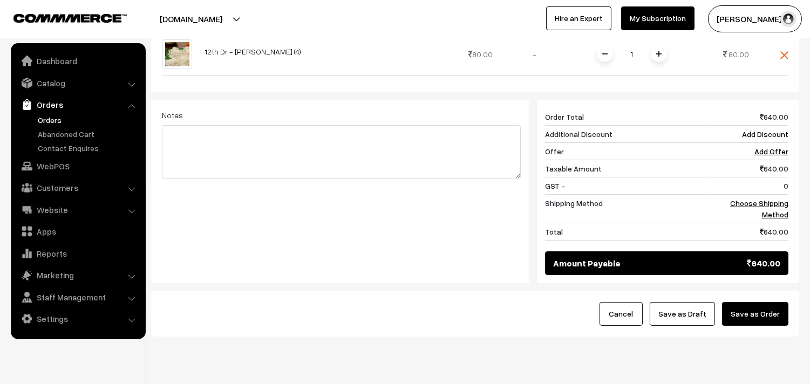
scroll to position [465, 0]
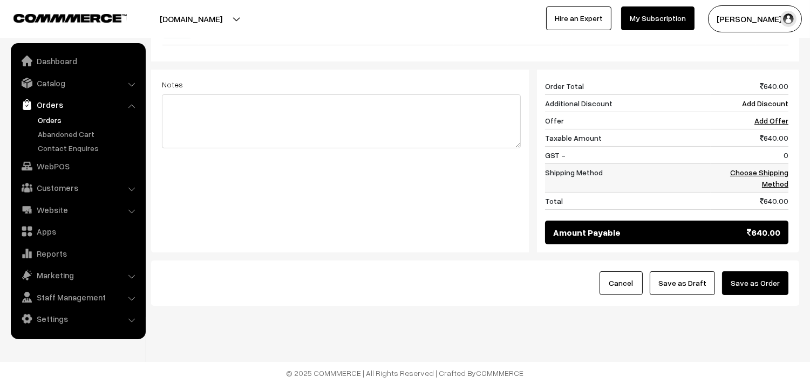
click at [784, 168] on link "Choose Shipping Method" at bounding box center [759, 178] width 58 height 20
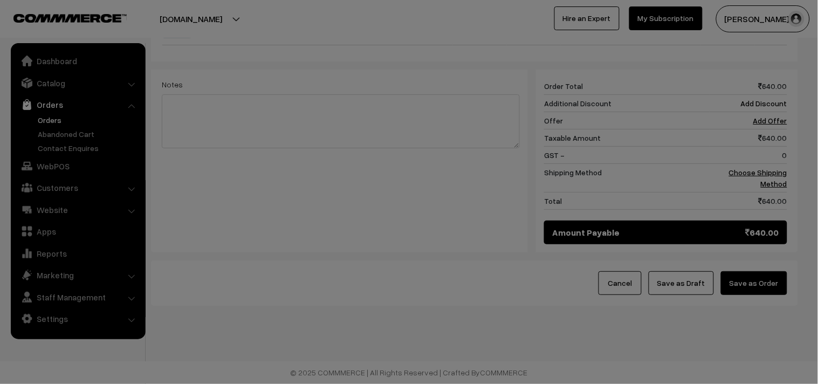
click at [0, 0] on div "× Add Shipping Please wait..." at bounding box center [0, 0] width 0 height 0
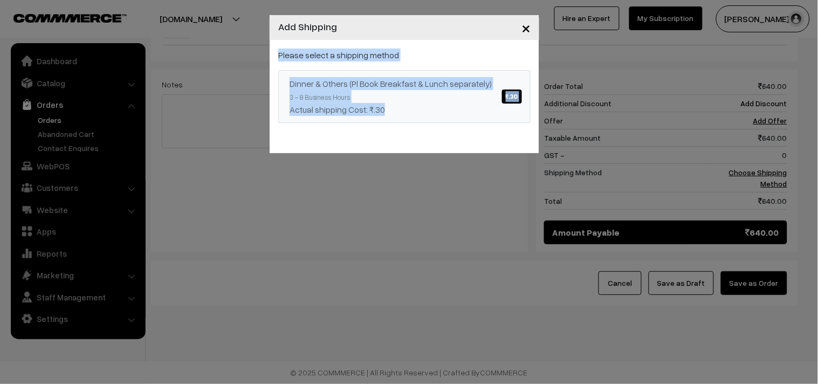
click at [357, 84] on div "Dinner & Others (Pl Book Breakfast & Lunch separately) ₹.30" at bounding box center [405, 83] width 230 height 13
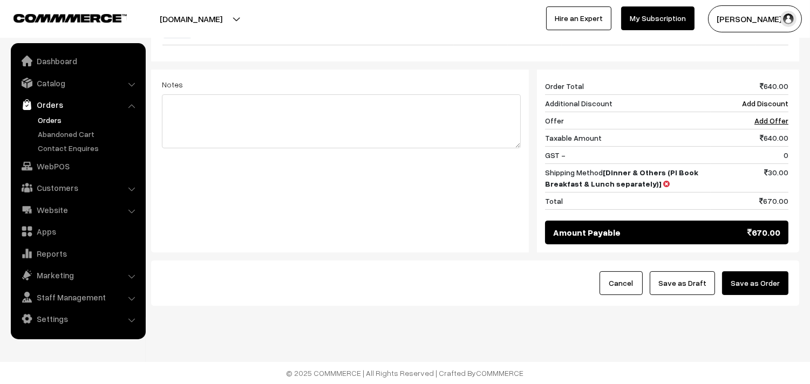
click at [691, 288] on button "Save as Draft" at bounding box center [681, 283] width 65 height 24
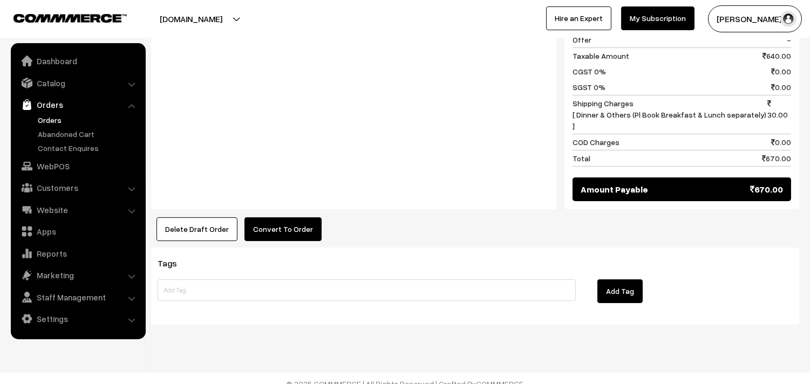
click at [279, 221] on button "Convert To Order" at bounding box center [282, 229] width 77 height 24
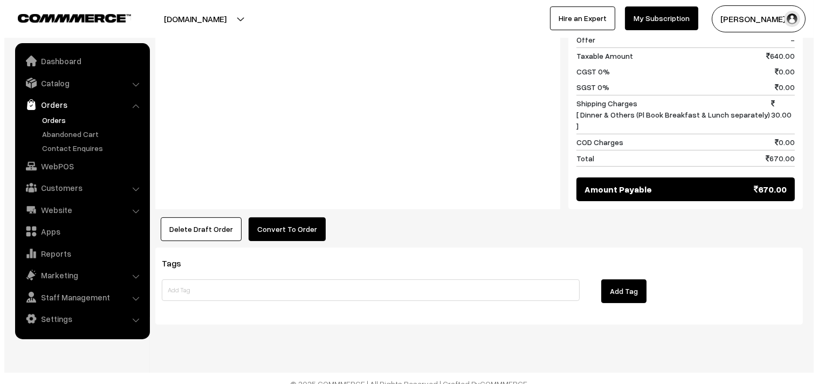
scroll to position [600, 0]
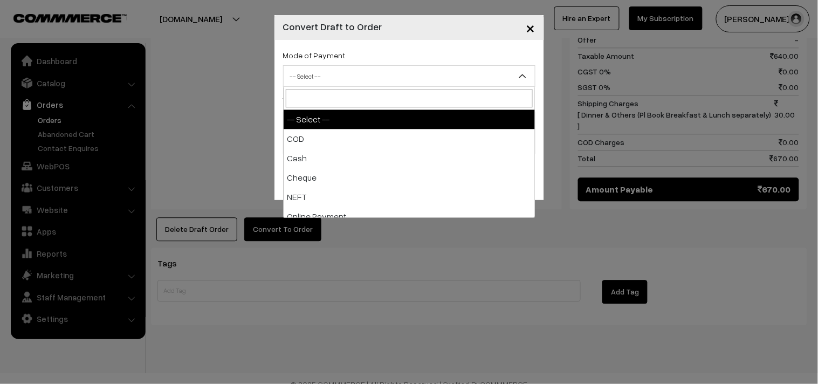
click at [327, 68] on span "-- Select --" at bounding box center [409, 76] width 251 height 19
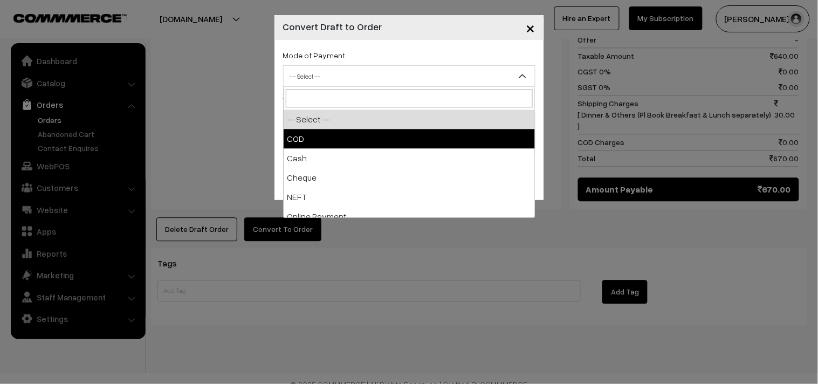
select select "2"
checkbox input "true"
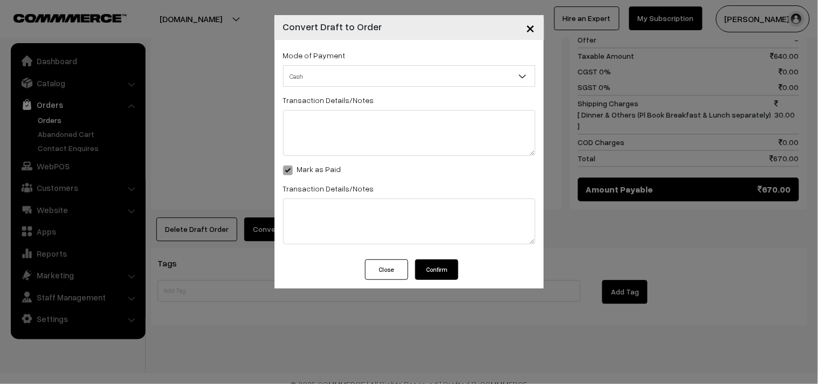
click at [442, 262] on button "Confirm" at bounding box center [436, 269] width 43 height 20
click at [216, 57] on div "× Convert Draft to Order Mode of Payment -- Select -- COD Close" at bounding box center [409, 192] width 818 height 384
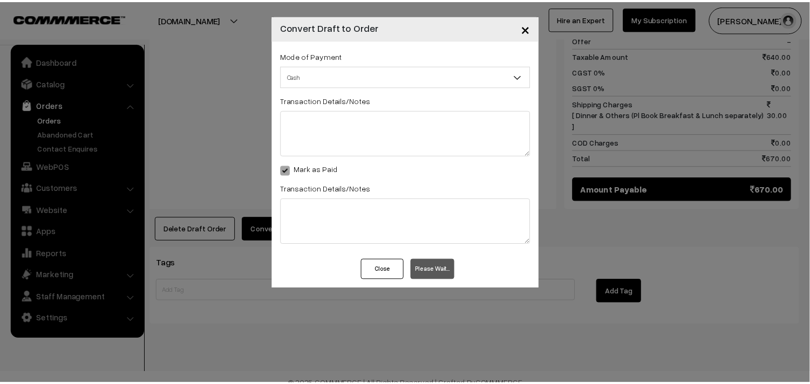
scroll to position [599, 0]
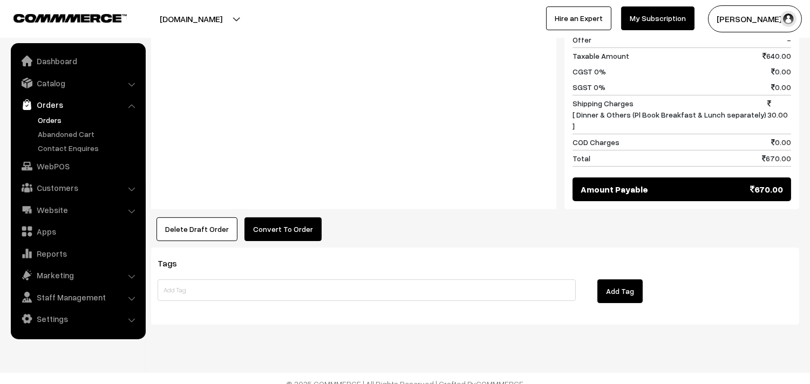
click at [292, 228] on button "Convert To Order" at bounding box center [282, 229] width 77 height 24
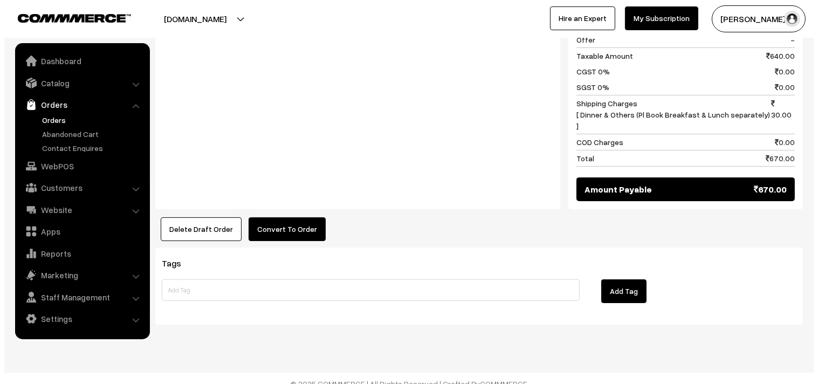
scroll to position [600, 0]
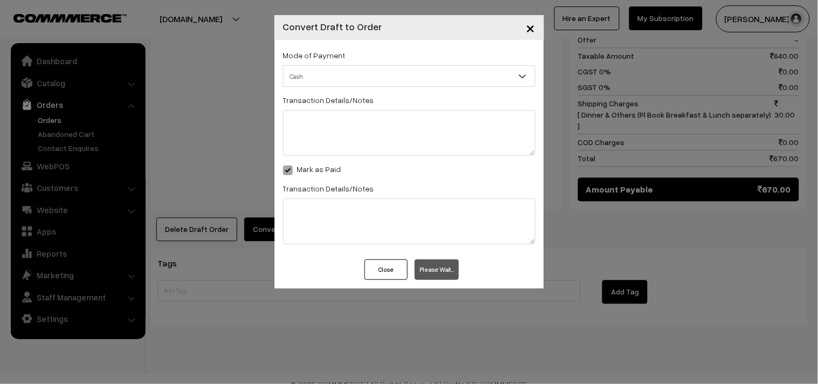
click at [353, 83] on span "Cash" at bounding box center [409, 76] width 251 height 19
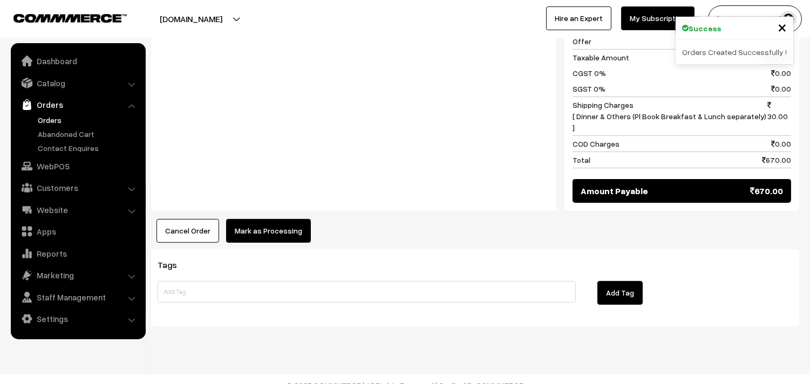
click at [248, 228] on button "Mark as Processing" at bounding box center [268, 231] width 85 height 24
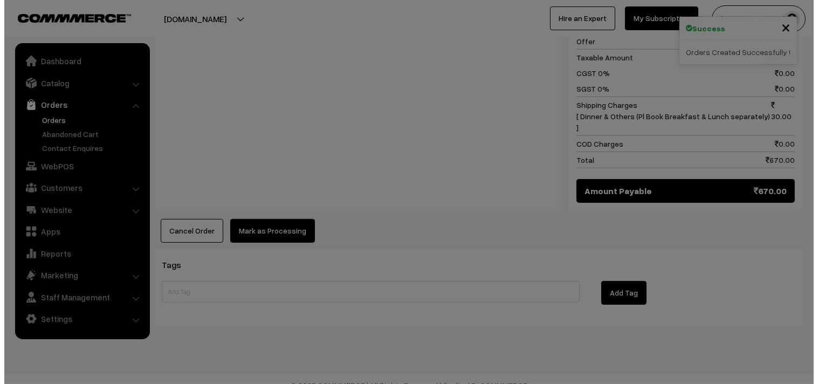
scroll to position [599, 0]
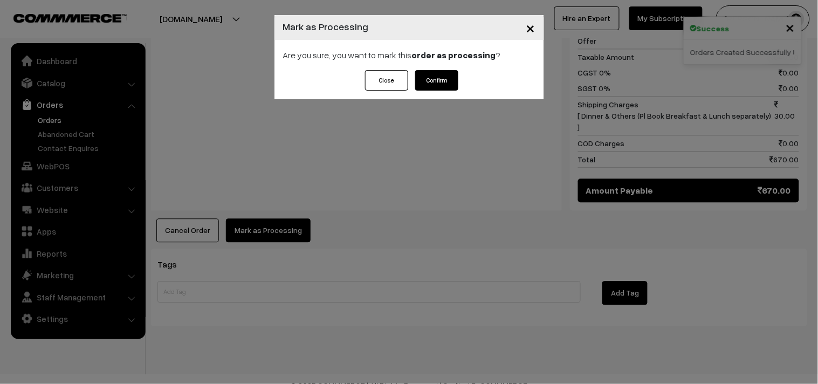
click at [442, 89] on div "Close Confirm" at bounding box center [410, 84] width 270 height 29
click at [431, 82] on button "Confirm" at bounding box center [436, 80] width 43 height 20
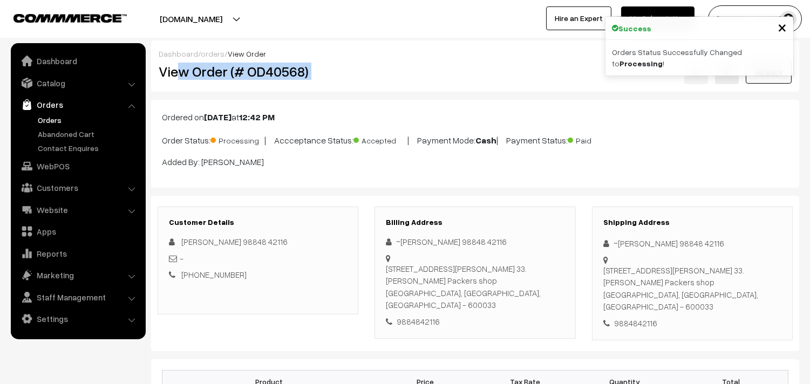
drag, startPoint x: 378, startPoint y: 62, endPoint x: 480, endPoint y: 60, distance: 101.9
click at [480, 61] on div "View Order (# OD40568) Go Back" at bounding box center [474, 71] width 649 height 25
click at [168, 63] on h2 "View Order (# OD40568)" at bounding box center [259, 71] width 200 height 17
drag, startPoint x: 270, startPoint y: 71, endPoint x: 341, endPoint y: 74, distance: 70.7
click at [359, 67] on div "View Order (# OD40568)" at bounding box center [258, 71] width 216 height 25
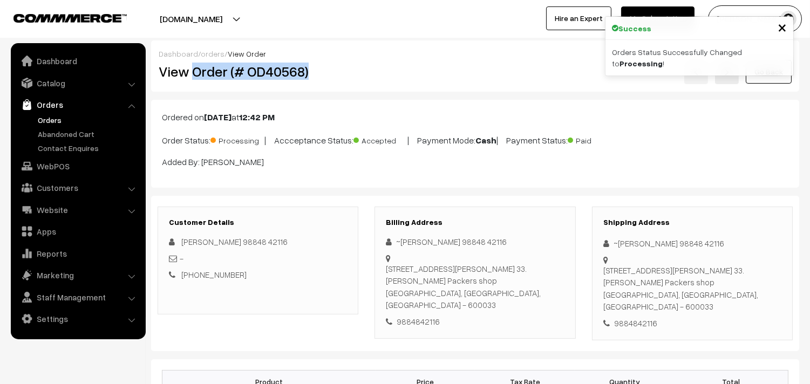
copy h2 "Order (# OD40568)"
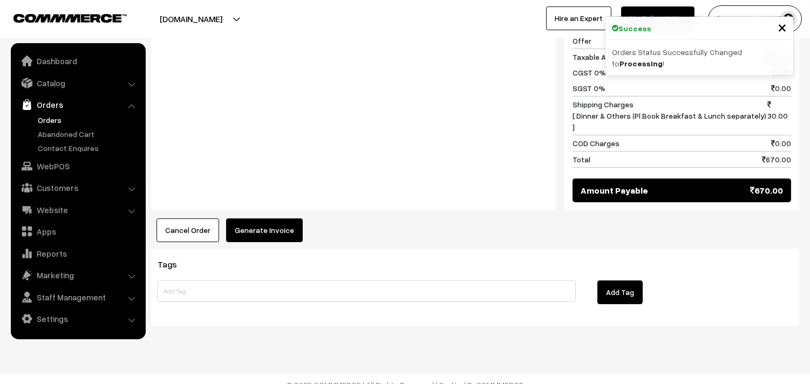
scroll to position [599, 0]
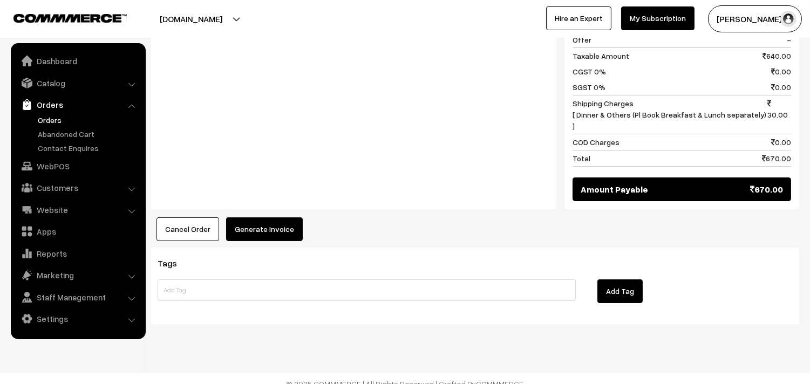
click at [272, 217] on button "Generate Invoice" at bounding box center [264, 229] width 77 height 24
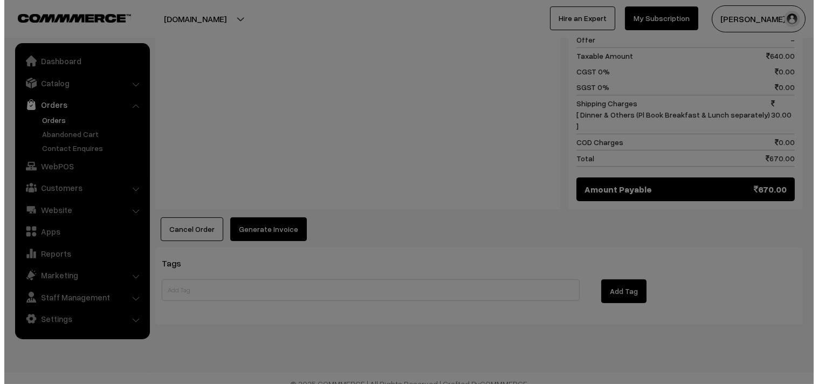
scroll to position [600, 0]
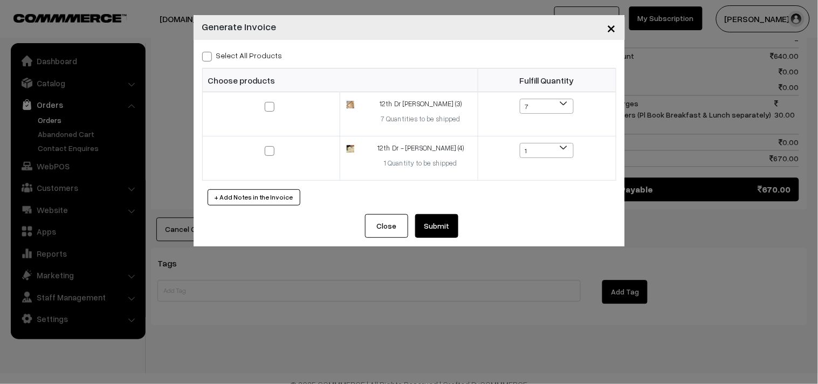
click at [267, 55] on label "Select All Products" at bounding box center [242, 55] width 80 height 11
click at [209, 55] on input "Select All Products" at bounding box center [205, 54] width 7 height 7
checkbox input "true"
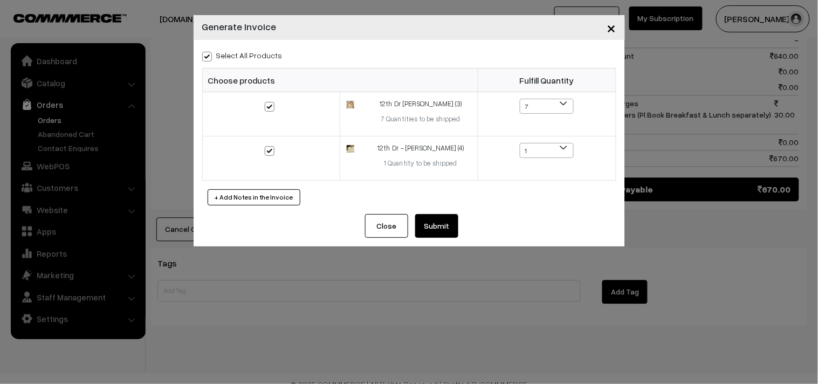
click at [446, 228] on button "Submit" at bounding box center [436, 226] width 43 height 24
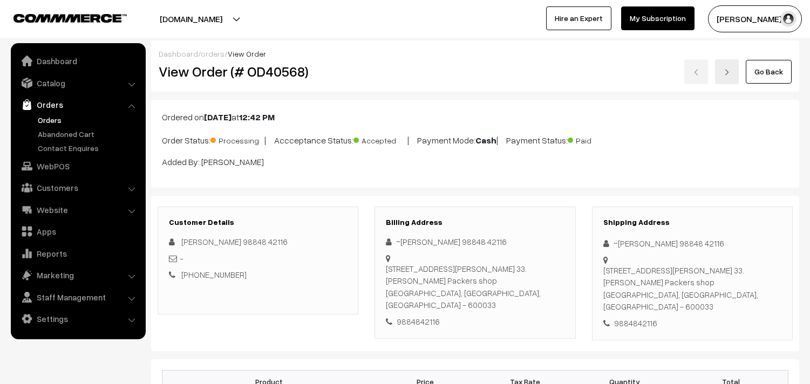
scroll to position [597, 0]
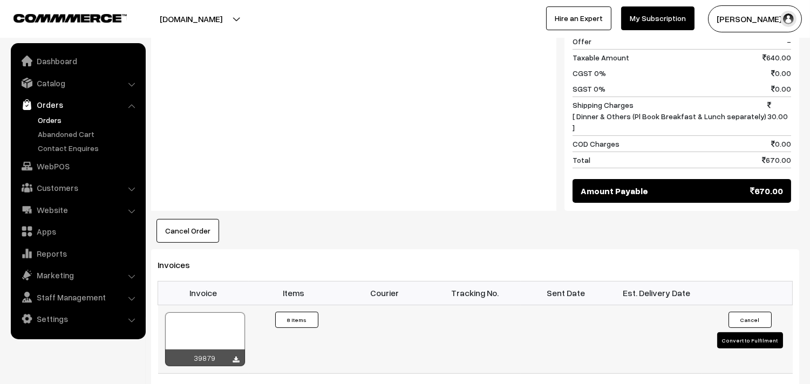
drag, startPoint x: 235, startPoint y: 316, endPoint x: 232, endPoint y: 309, distance: 7.5
click at [234, 315] on div at bounding box center [205, 339] width 80 height 54
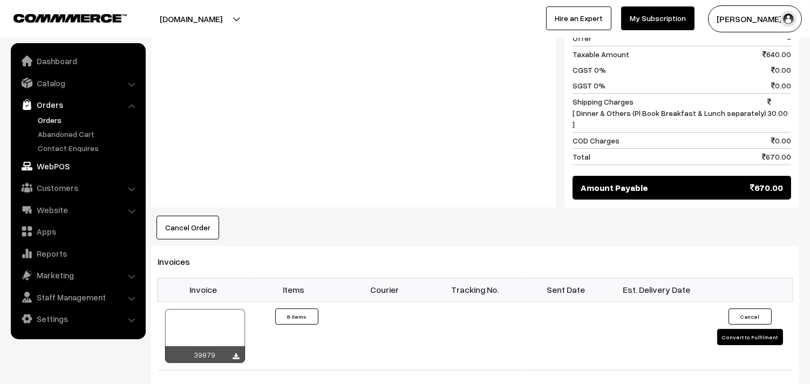
click at [63, 166] on link "WebPOS" at bounding box center [77, 165] width 128 height 19
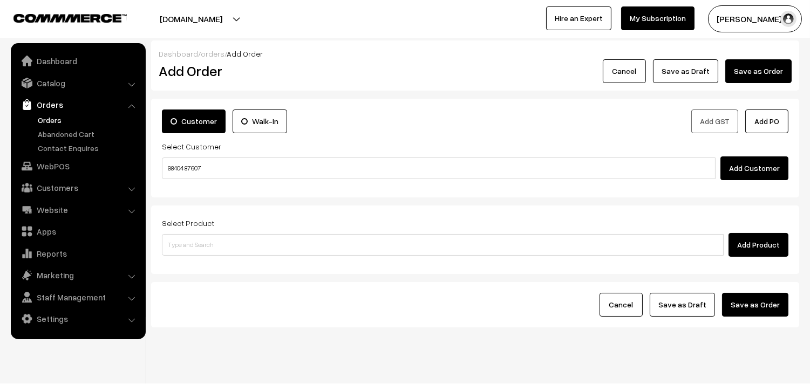
click at [196, 165] on input "98404 87607" at bounding box center [438, 168] width 553 height 22
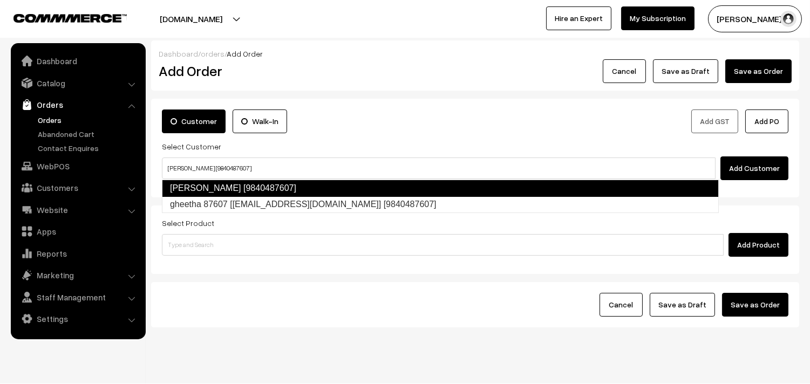
type input "[PERSON_NAME] [9840487607]"
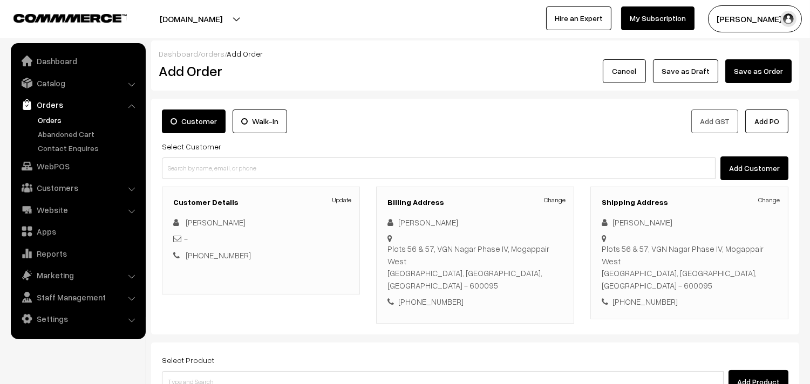
click at [285, 180] on div "Add Customer" at bounding box center [475, 168] width 626 height 24
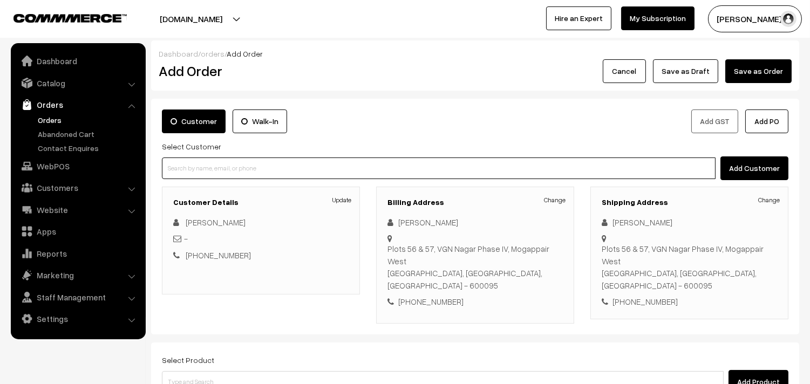
click at [222, 171] on input at bounding box center [438, 168] width 553 height 22
paste input "98404 87607"
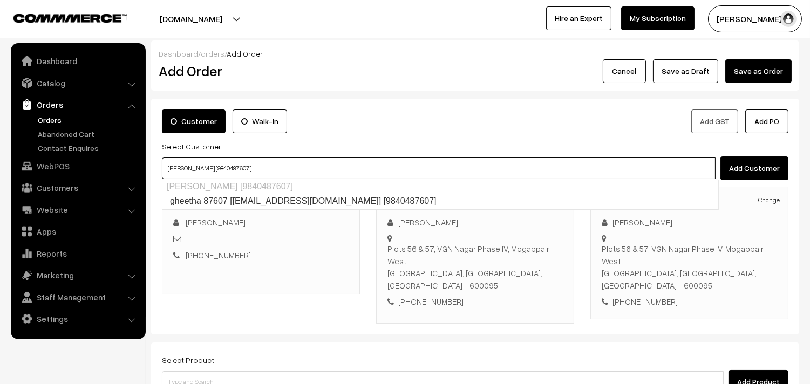
type input "Geetha Jayaraman [9840487607]"
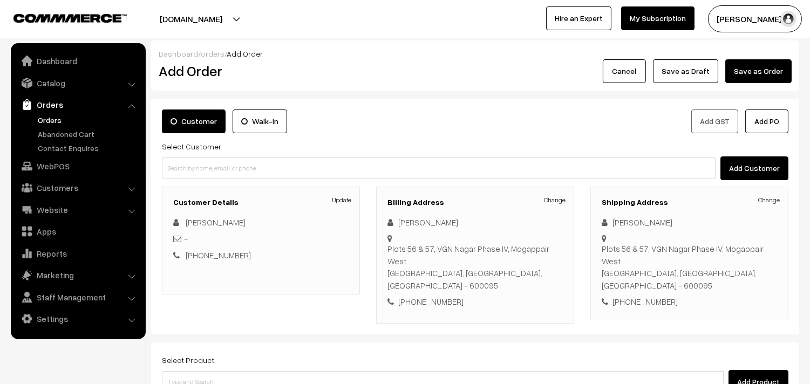
click at [542, 197] on div "Billing Address Change Geetha Jayaraman Plots 56 & 57, VGN Nagar Phase IV, Moga…" at bounding box center [475, 255] width 198 height 137
click at [552, 200] on link "Change" at bounding box center [555, 200] width 22 height 10
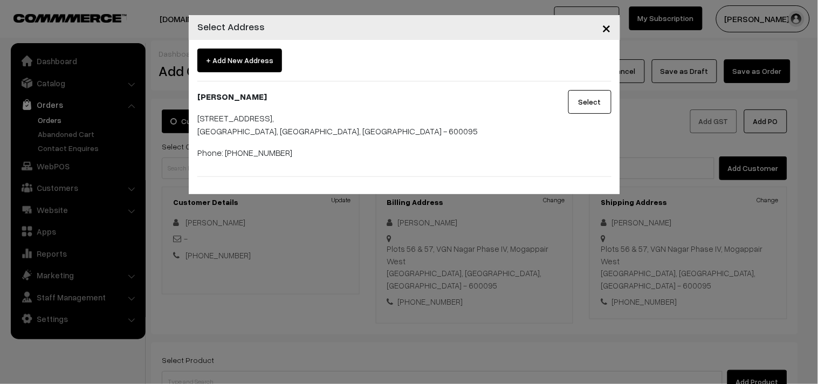
drag, startPoint x: 537, startPoint y: 195, endPoint x: 538, endPoint y: 202, distance: 7.6
click at [538, 194] on div "× Select Address + Add New Address Geetha Jayaraman Plots 56 & 57, VGN Nagar Ph…" at bounding box center [409, 192] width 818 height 384
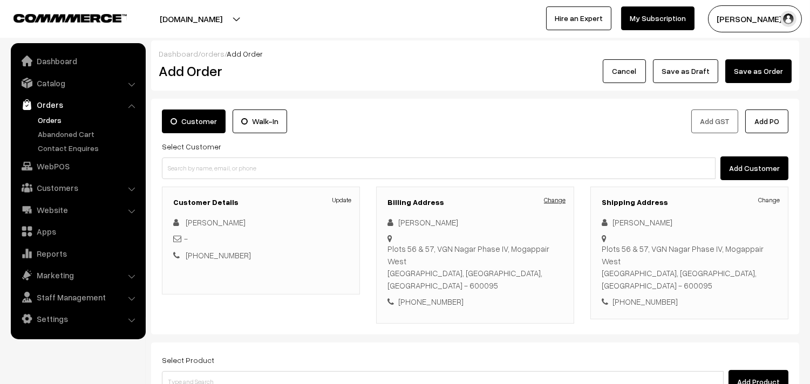
click at [564, 202] on link "Change" at bounding box center [555, 200] width 22 height 10
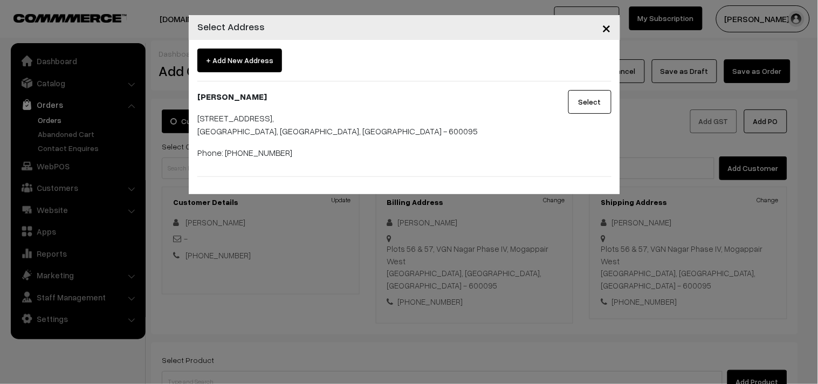
click at [348, 144] on div "Geetha Jayaraman Plots 56 & 57, VGN Nagar Phase IV, Mogappair West, Chennai, Ta…" at bounding box center [368, 129] width 359 height 78
click at [365, 209] on div "× Select Address + Add New Address Geetha Jayaraman Plots 56 & 57, VGN Nagar Ph…" at bounding box center [409, 192] width 818 height 384
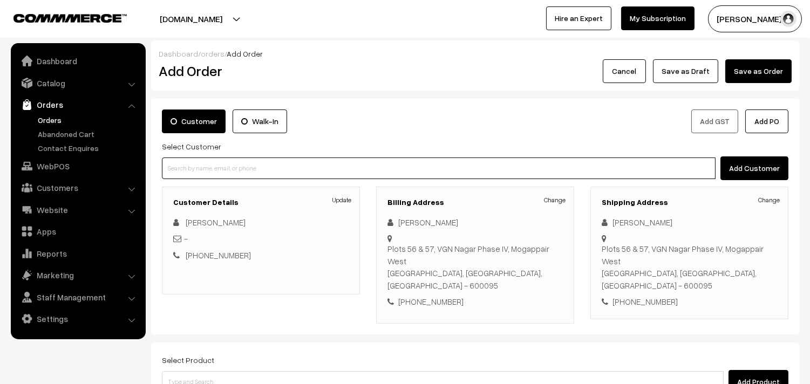
click at [340, 173] on input at bounding box center [438, 168] width 553 height 22
paste input "98404 87607"
click at [189, 167] on input "98404 87607" at bounding box center [438, 168] width 553 height 22
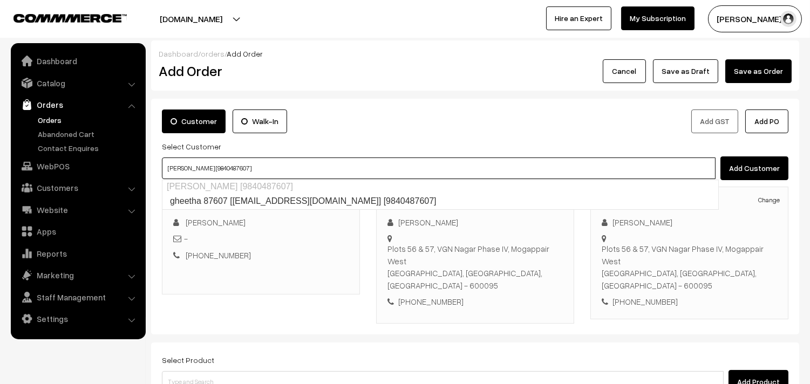
type input "Geetha Jayaraman [9840487607]"
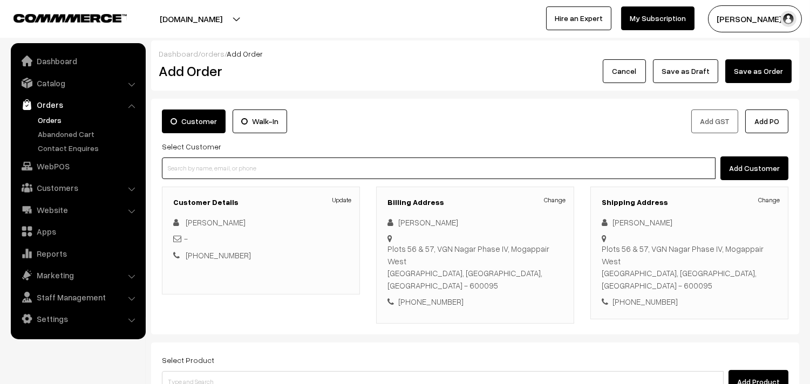
click at [297, 163] on input at bounding box center [438, 168] width 553 height 22
paste input "98404 87607"
type input "98404 87607"
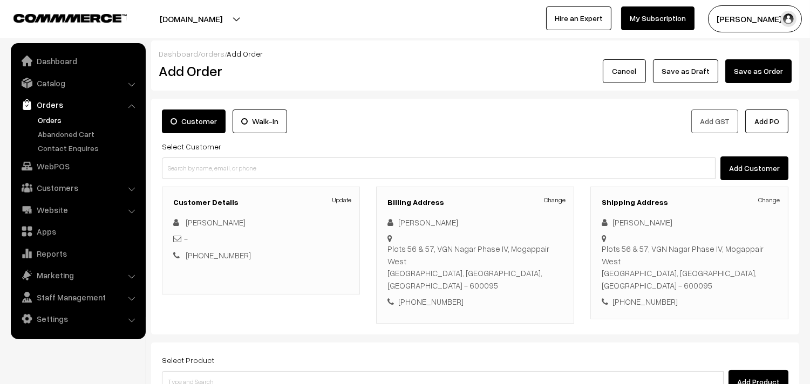
click at [599, 224] on div "Shipping Address Change Geetha Jayaraman Plots 56 & 57, VGN Nagar Phase IV, Mog…" at bounding box center [689, 253] width 198 height 133
click at [552, 203] on link "Change" at bounding box center [555, 200] width 22 height 10
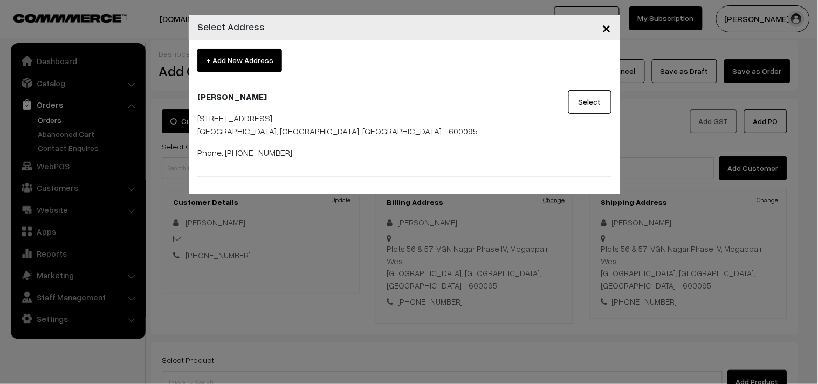
click at [552, 203] on div "× Select Address + Add New Address Geetha Jayaraman Plots 56 & 57, VGN Nagar Ph…" at bounding box center [409, 192] width 818 height 384
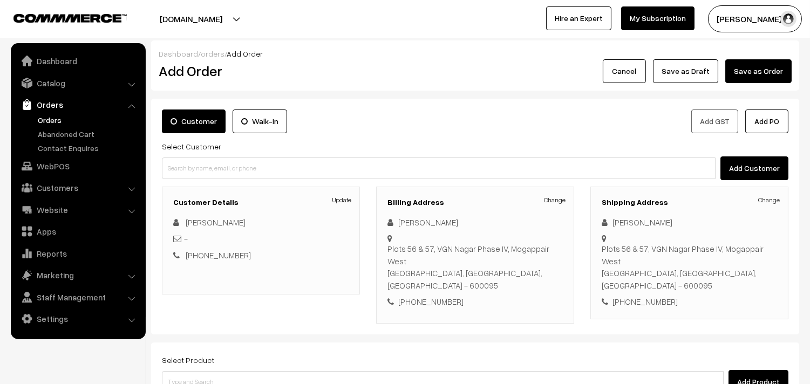
click at [405, 181] on div "Customer Walk-In Add GST Add PO Select Customer Add Customer Customer Details U…" at bounding box center [475, 217] width 648 height 236
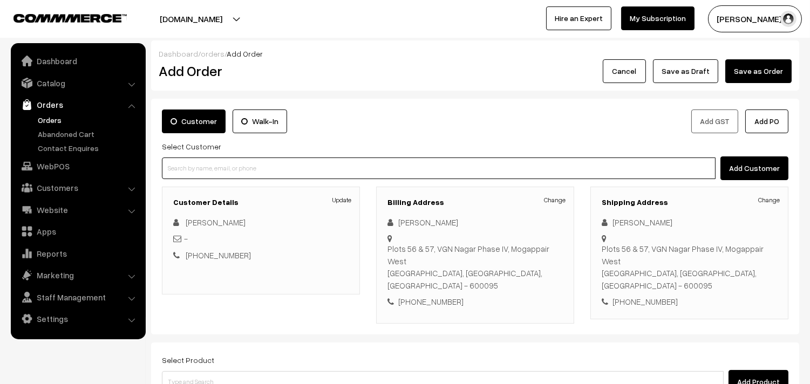
paste input "98404 87607"
click at [403, 173] on input "98404 87607" at bounding box center [438, 168] width 553 height 22
click at [187, 162] on input "98404 87607" at bounding box center [438, 168] width 553 height 22
type input "984087607"
paste input "98404 87607"
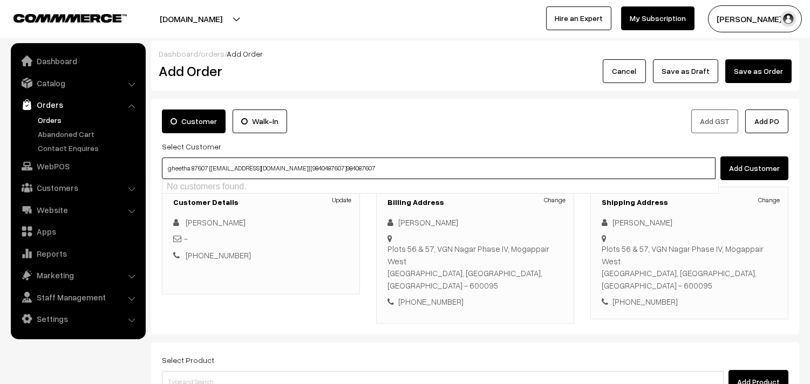
paste input "98404"
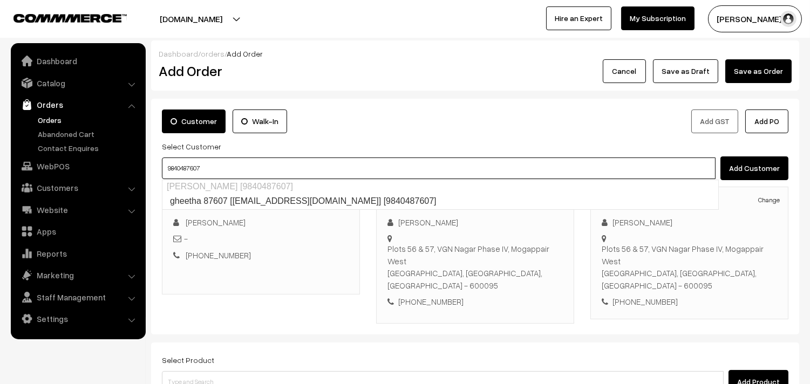
type input "gheetha 87607 [Annams27@gmail.com] [9840487607]"
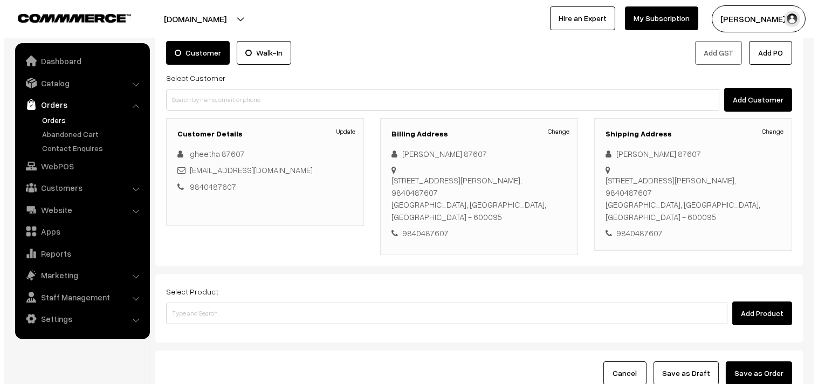
scroll to position [87, 0]
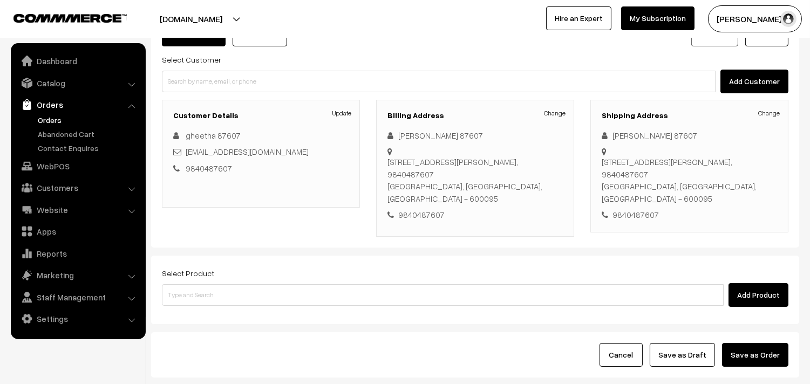
click at [514, 268] on div "Select Product Add Product" at bounding box center [475, 286] width 626 height 40
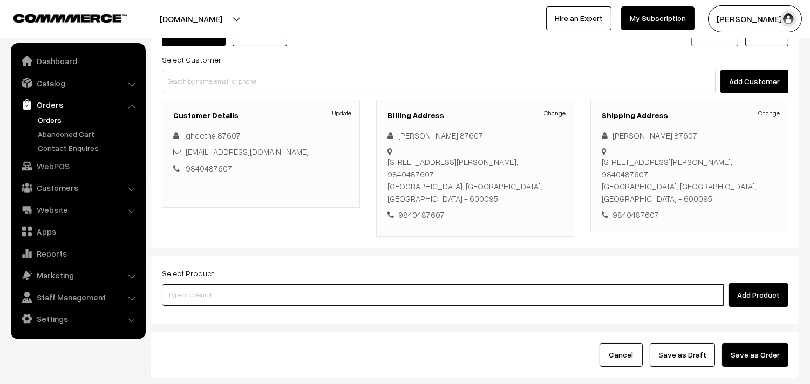
click at [511, 284] on input at bounding box center [442, 295] width 561 height 22
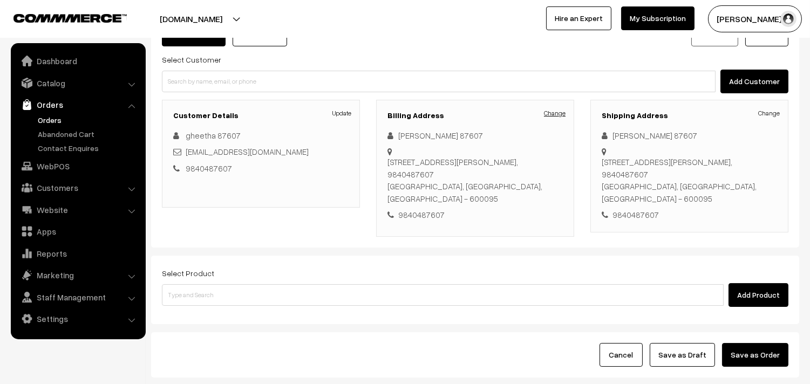
click at [559, 115] on link "Change" at bounding box center [555, 113] width 22 height 10
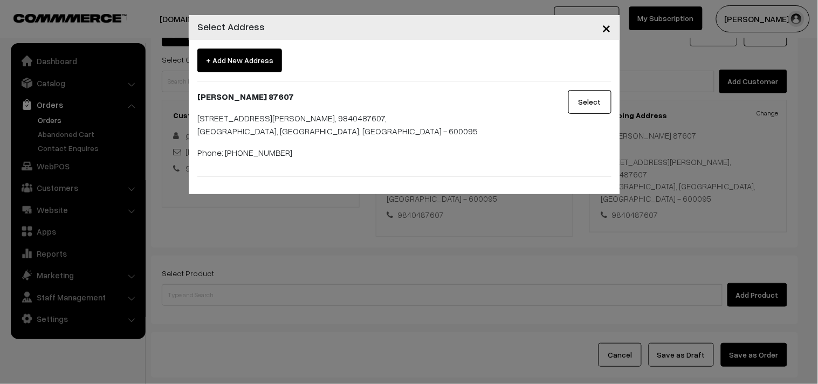
click at [238, 62] on span "+ Add New Address" at bounding box center [239, 61] width 85 height 24
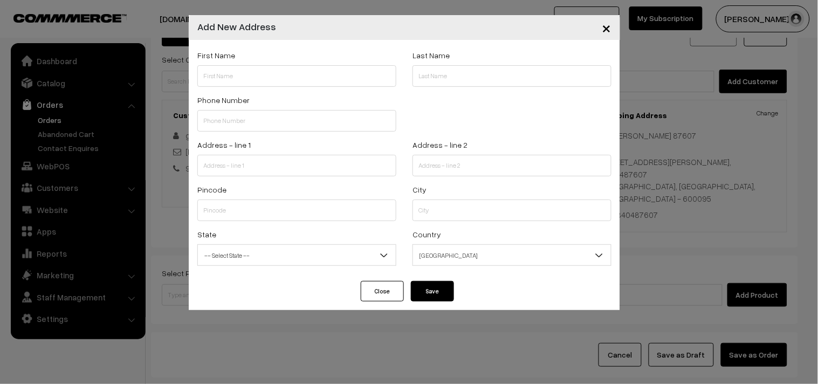
click at [276, 95] on div "Phone Number" at bounding box center [296, 112] width 199 height 38
click at [258, 77] on input "text" at bounding box center [296, 76] width 199 height 22
paste input "S V Raghavan"
paste input "98404 87607"
type input "[PERSON_NAME][GEOGRAPHIC_DATA] 98404 87607"
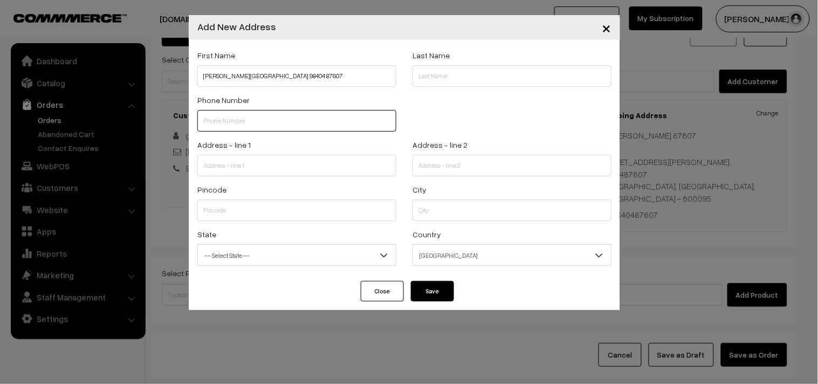
click at [243, 126] on input "text" at bounding box center [296, 121] width 199 height 22
paste input "98404 8760"
type input "9840487607"
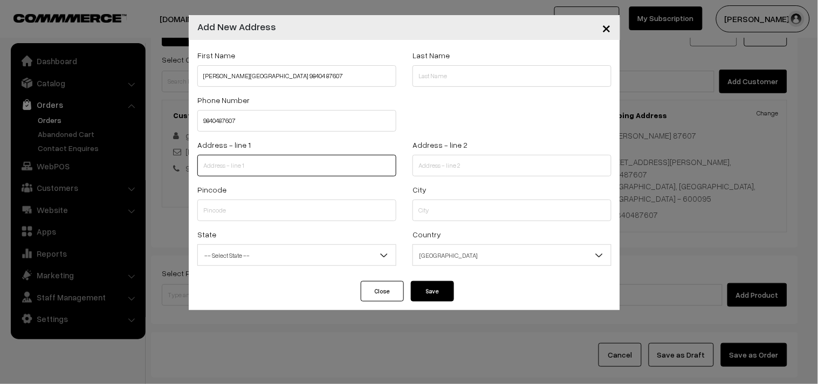
click at [262, 166] on input "text" at bounding box center [296, 166] width 199 height 22
paste input "No 7, New no 8, 10th street 100 feet road,, Lakshmi Nagar, Nanganallur, Chennai…"
drag, startPoint x: 246, startPoint y: 164, endPoint x: 400, endPoint y: 165, distance: 153.2
click at [400, 165] on div "Address - line 1 No 7, New no 8, 10th street 100 feet road,, Lakshmi Nagar, Nan…" at bounding box center [296, 160] width 215 height 45
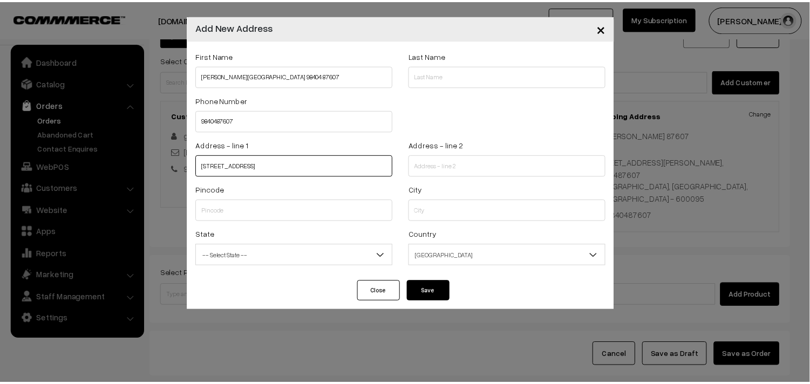
scroll to position [0, 0]
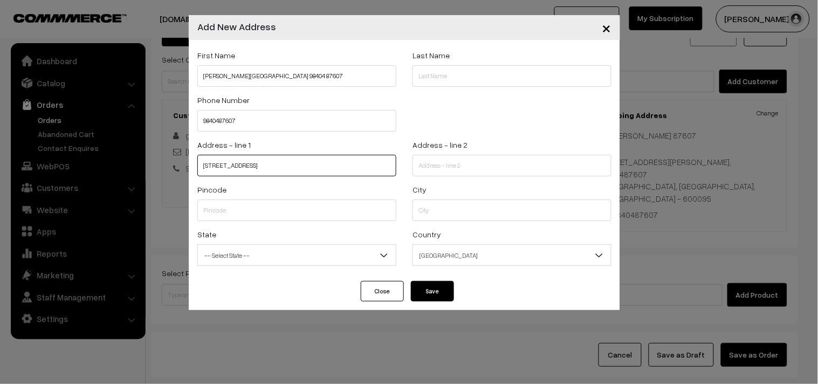
type input "No 7, New no 8, 10th street"
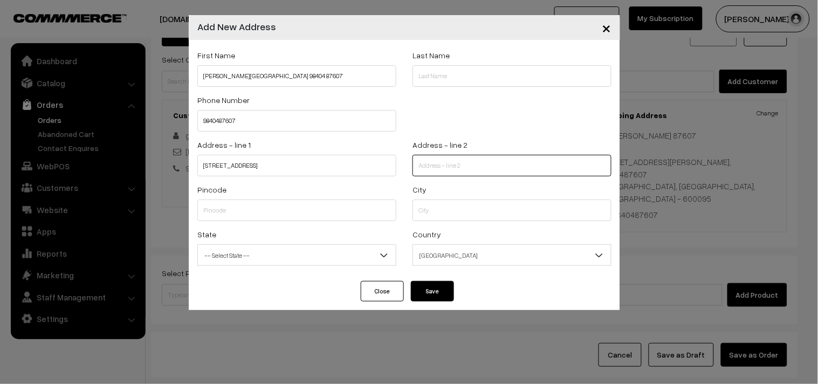
click at [433, 165] on input "text" at bounding box center [512, 166] width 199 height 22
paste input "100 feet road,, Lakshmi Nagar, Nanganallur, Chennai 61"
type input "100 feet road,, Lakshmi Nagar, Nanganallur, Chennai 61"
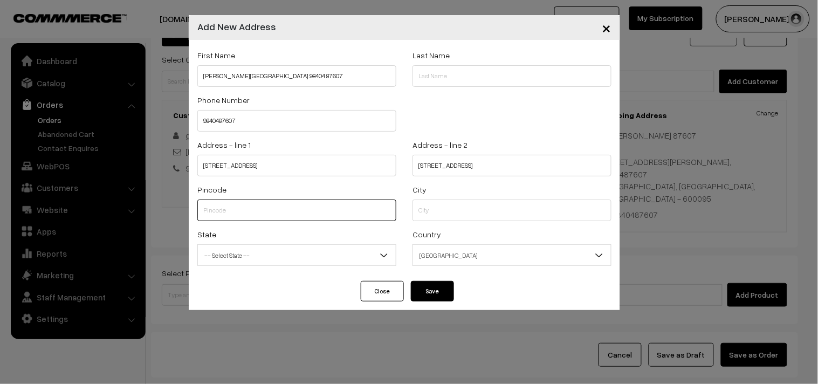
click at [250, 216] on input "text" at bounding box center [296, 211] width 199 height 22
type input "600061"
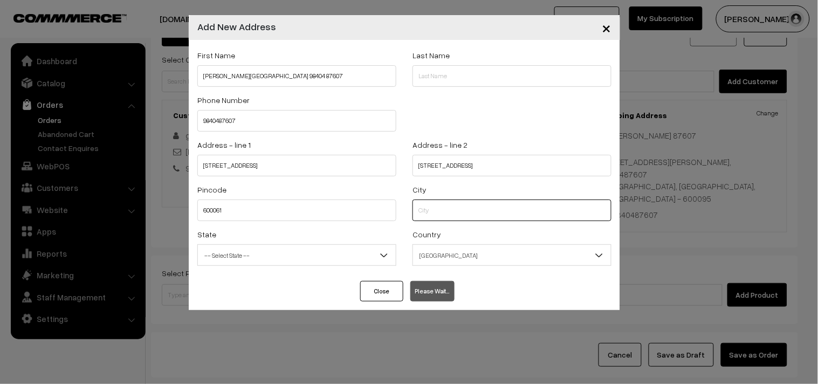
select select "Tamil Nadu"
type input "chennai"
click at [417, 290] on button "Continue" at bounding box center [432, 291] width 43 height 20
select select
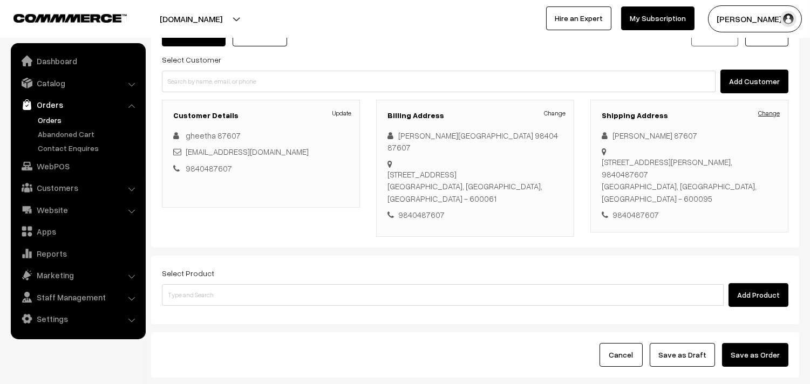
click at [772, 113] on link "Change" at bounding box center [769, 113] width 22 height 10
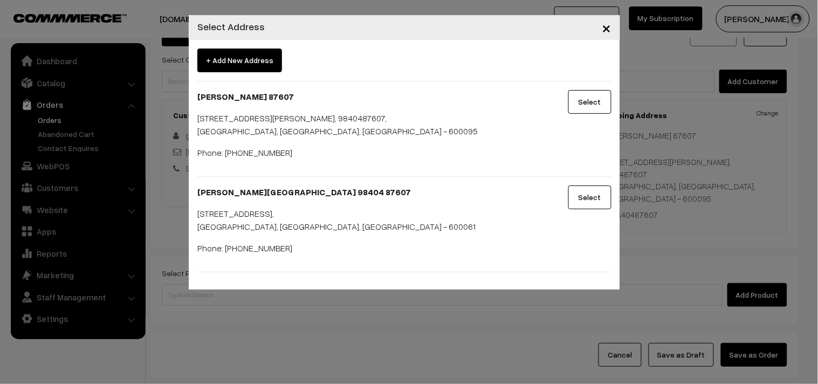
click at [598, 208] on button "Select" at bounding box center [589, 198] width 43 height 24
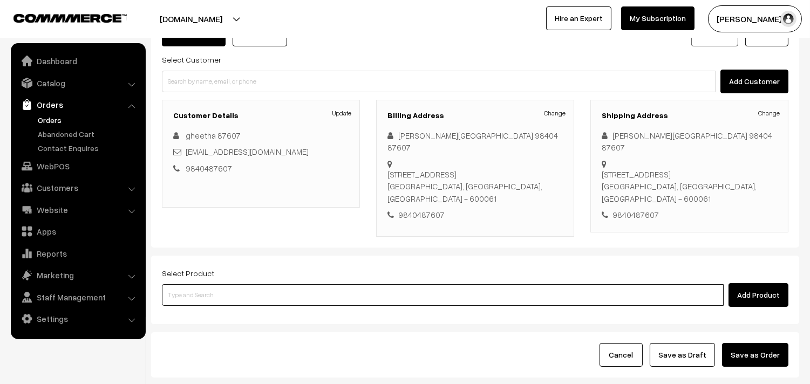
click at [261, 287] on input at bounding box center [442, 295] width 561 height 22
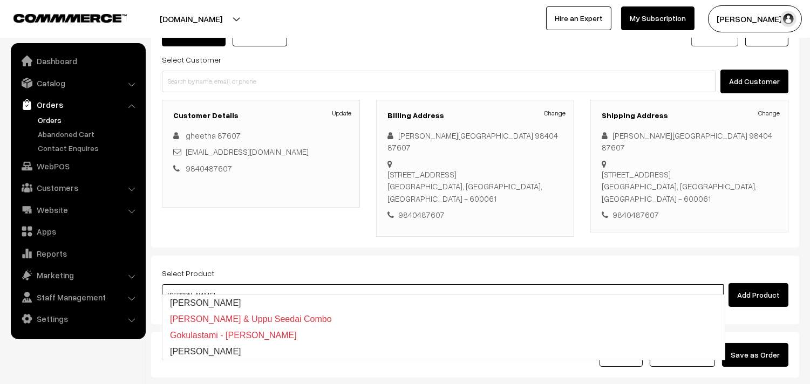
type input "[PERSON_NAME]"
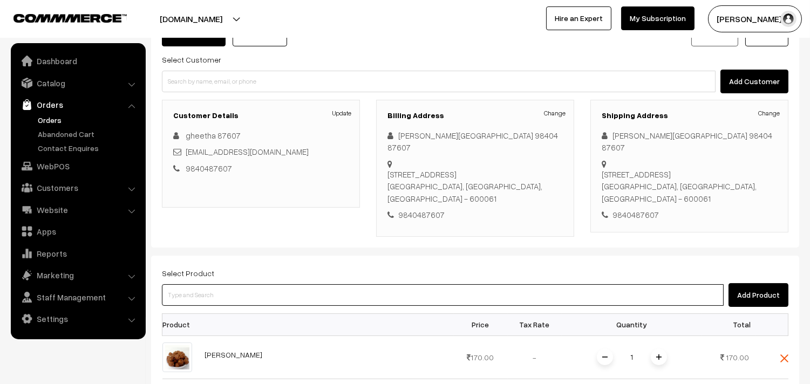
click at [298, 286] on input at bounding box center [442, 295] width 561 height 22
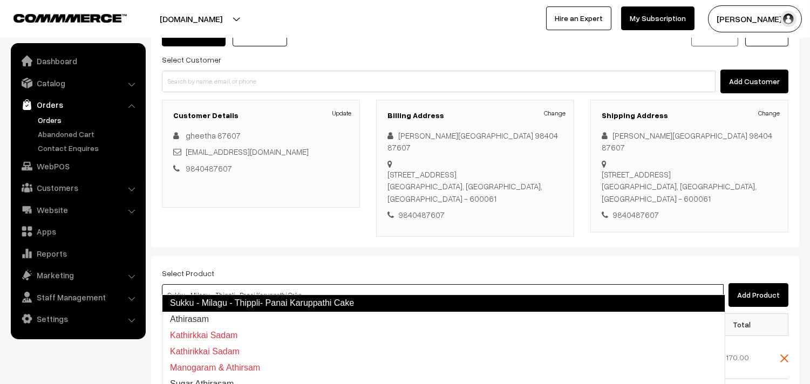
type input "Athirasam"
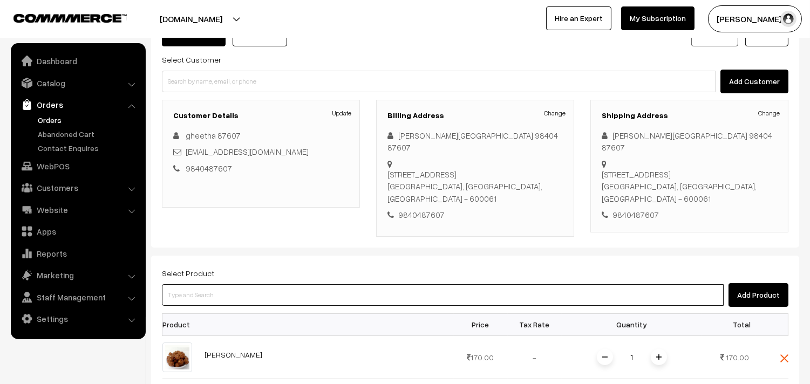
click at [269, 284] on input at bounding box center [442, 295] width 561 height 22
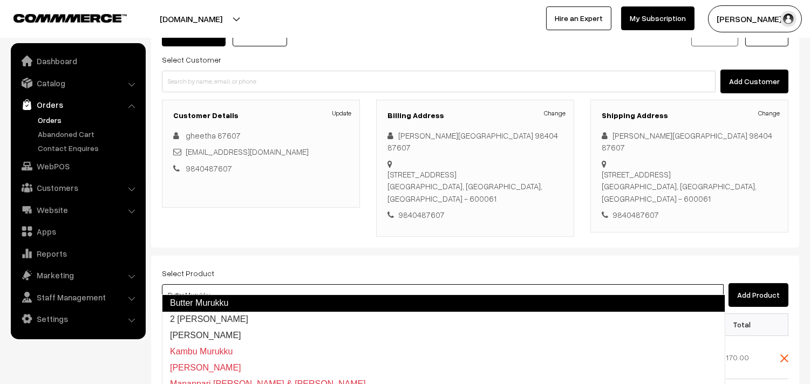
type input "2 Suttu Murukku"
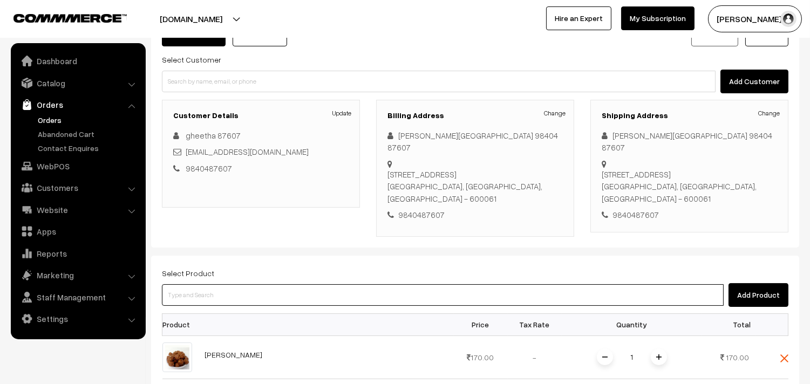
click at [275, 284] on input at bounding box center [442, 295] width 561 height 22
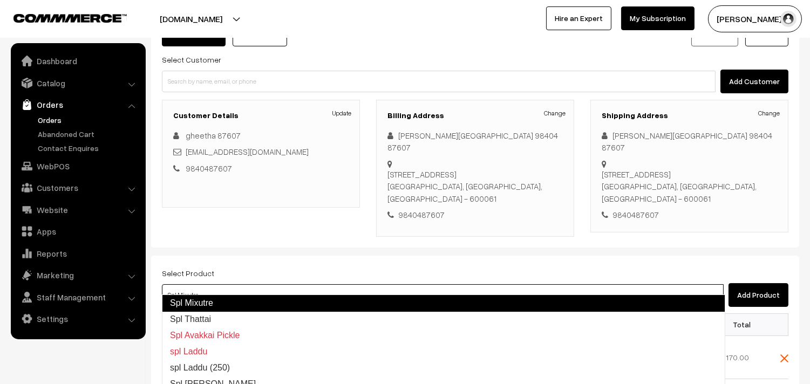
type input "Spl Thattai"
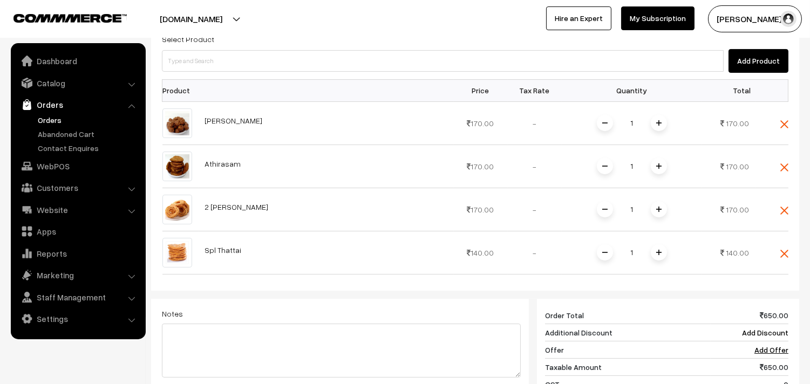
scroll to position [326, 0]
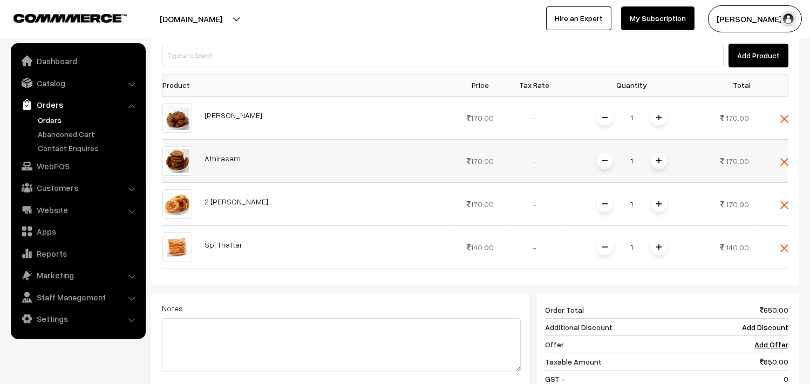
click at [660, 158] on img at bounding box center [658, 160] width 5 height 5
click at [659, 115] on img at bounding box center [658, 117] width 5 height 5
click at [659, 196] on span at bounding box center [658, 204] width 16 height 16
click at [662, 109] on span at bounding box center [658, 117] width 16 height 16
click at [659, 196] on span at bounding box center [658, 204] width 16 height 16
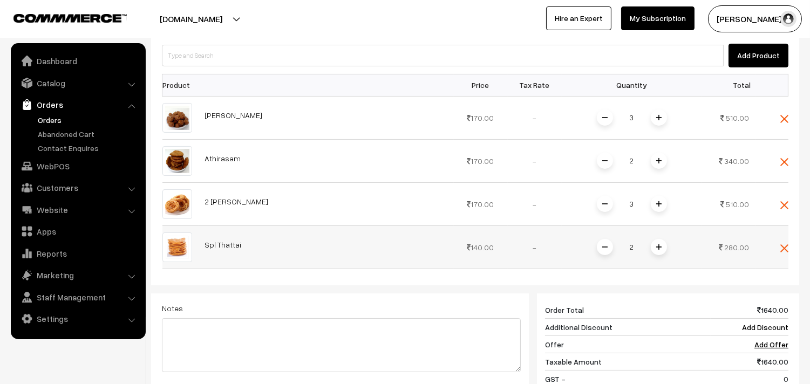
click at [654, 239] on span at bounding box center [658, 247] width 16 height 16
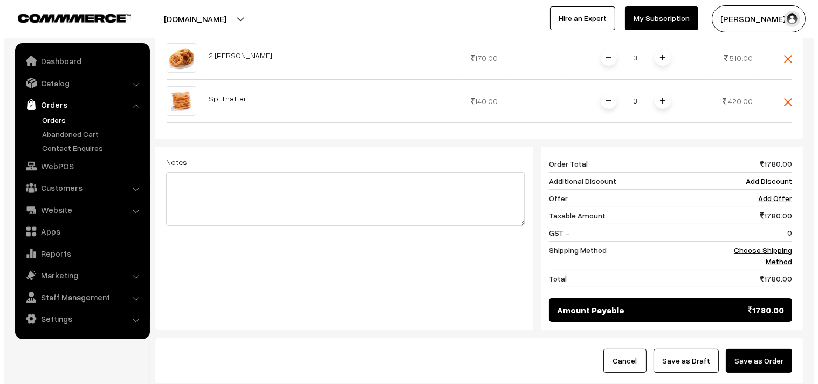
scroll to position [539, 0]
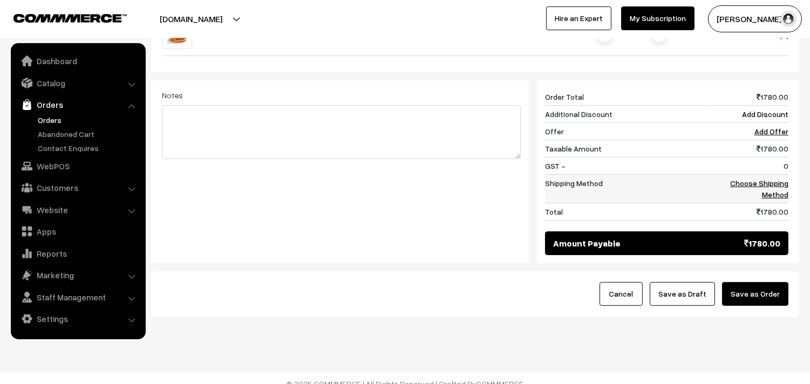
click at [769, 179] on link "Choose Shipping Method" at bounding box center [759, 189] width 58 height 20
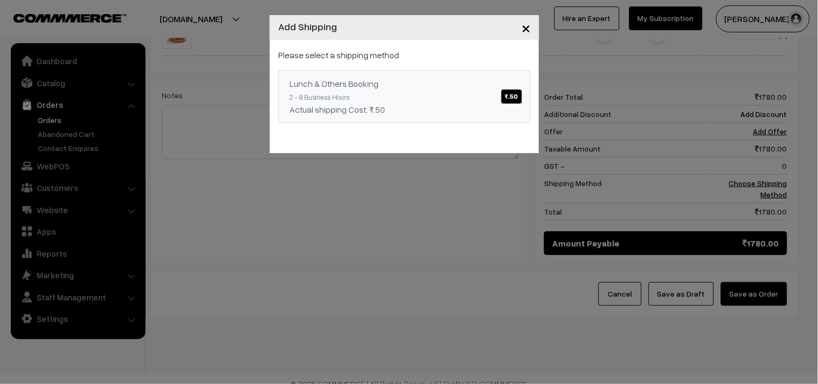
click at [467, 72] on link "Lunch & Others Booking ₹.50 2 - 8 Business Hours Actual shipping Cost: ₹.50" at bounding box center [404, 96] width 252 height 53
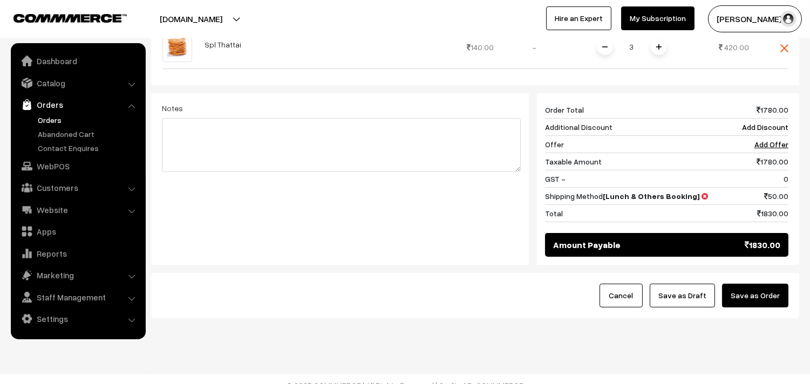
scroll to position [527, 0]
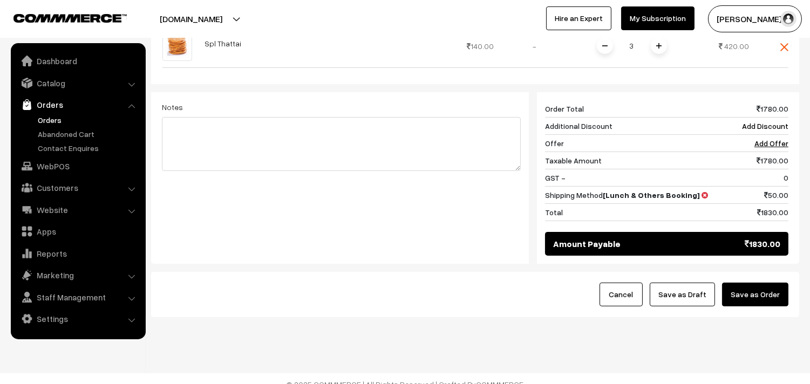
drag, startPoint x: 692, startPoint y: 279, endPoint x: 632, endPoint y: 311, distance: 68.3
click at [693, 283] on button "Save as Draft" at bounding box center [681, 295] width 65 height 24
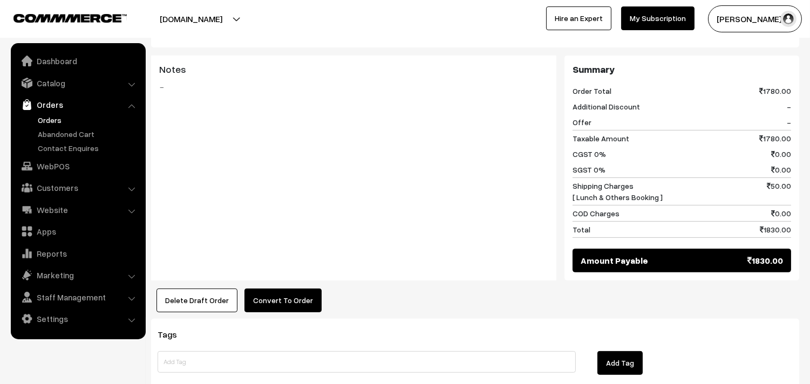
click at [282, 289] on button "Convert To Order" at bounding box center [282, 301] width 77 height 24
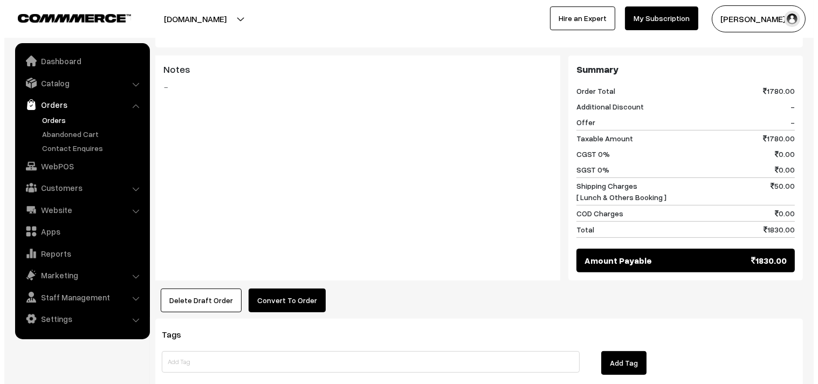
scroll to position [662, 0]
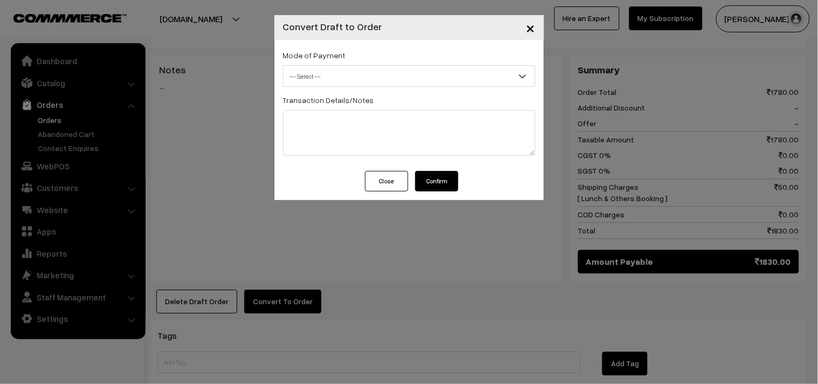
click at [341, 72] on span "-- Select --" at bounding box center [409, 76] width 251 height 19
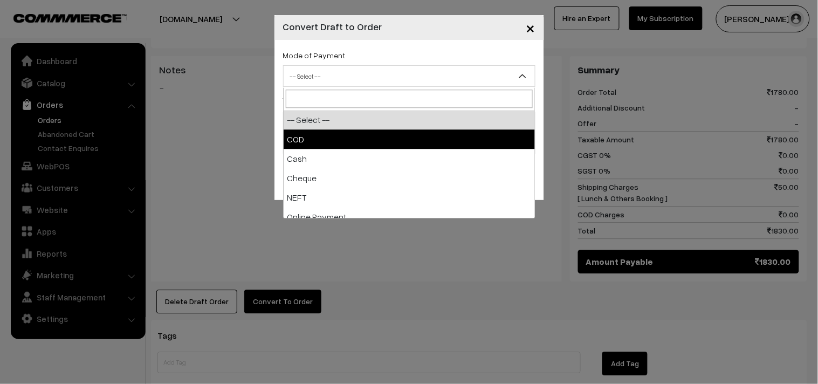
select select "2"
checkbox input "true"
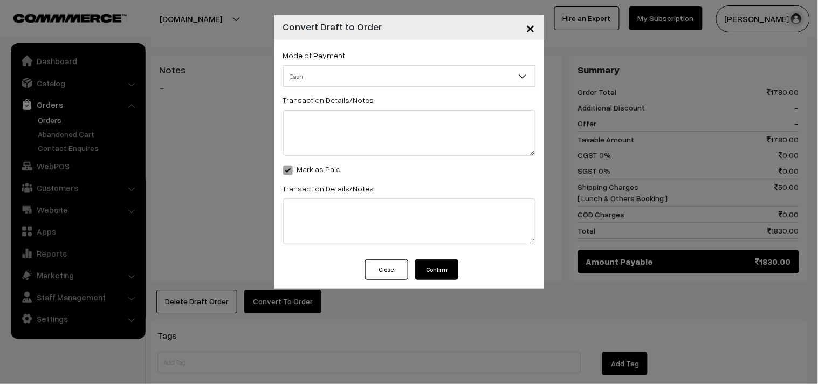
click at [435, 271] on button "Confirm" at bounding box center [436, 269] width 43 height 20
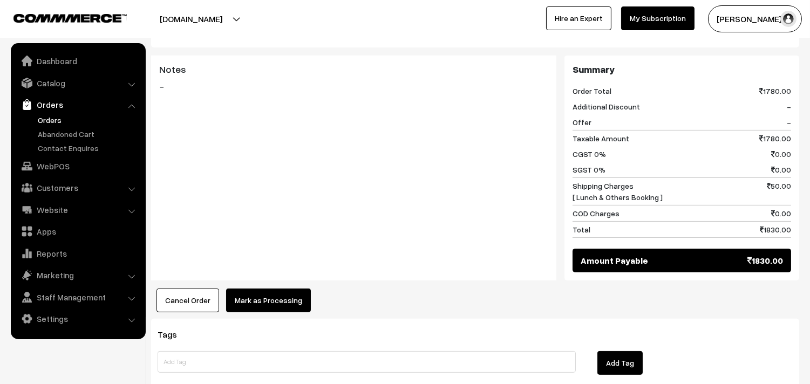
click at [268, 269] on div "Product Price Tax Rate Quantity Total [PERSON_NAME] 170.00" at bounding box center [475, 6] width 648 height 612
click at [263, 289] on button "Mark as Processing" at bounding box center [268, 301] width 85 height 24
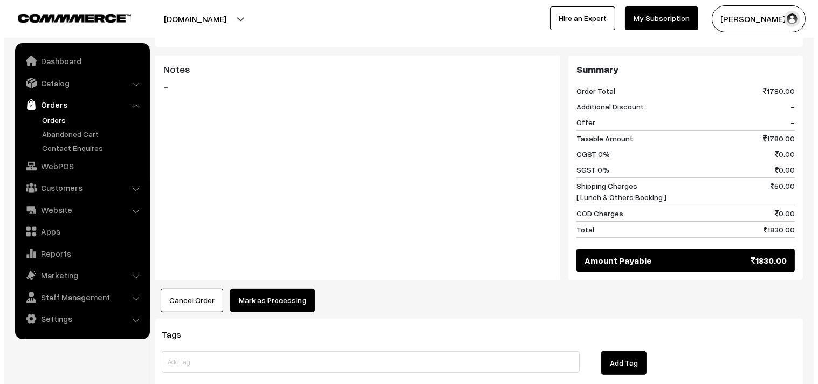
scroll to position [662, 0]
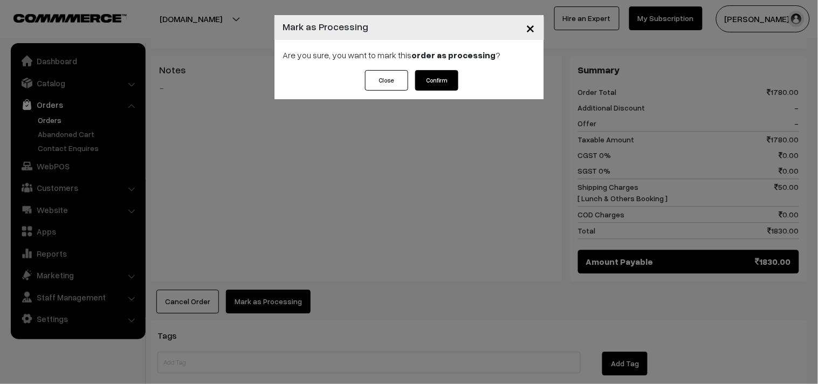
click at [446, 78] on button "Confirm" at bounding box center [436, 80] width 43 height 20
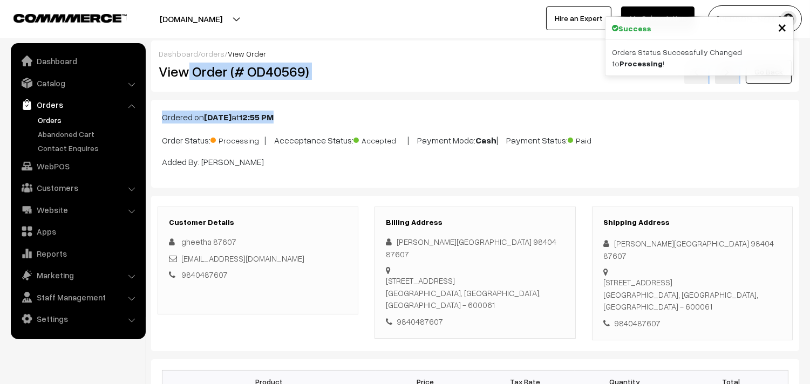
drag, startPoint x: 359, startPoint y: 79, endPoint x: 411, endPoint y: 94, distance: 53.8
copy div "Order (# OD40569) Go Back Ordered on Aug 12, 2025 at 12:55 PM"
click at [311, 74] on h2 "View Order (# OD40569)" at bounding box center [259, 71] width 200 height 17
copy h2 "Order (# OD40569)"
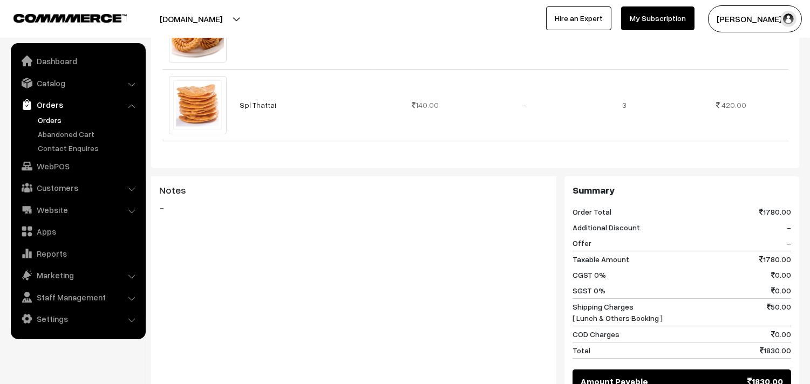
scroll to position [539, 0]
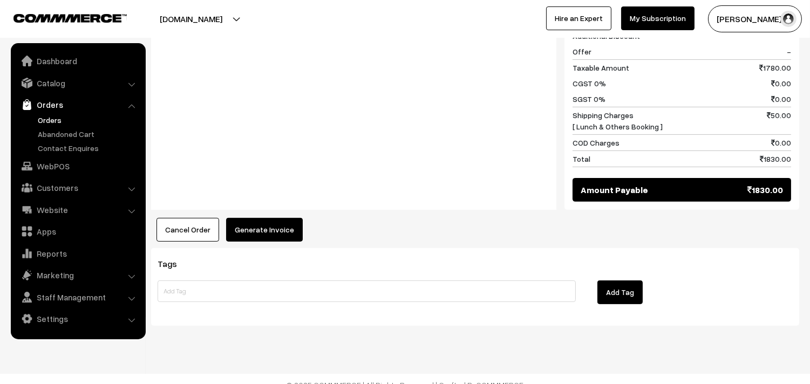
click at [265, 218] on button "Generate Invoice" at bounding box center [264, 230] width 77 height 24
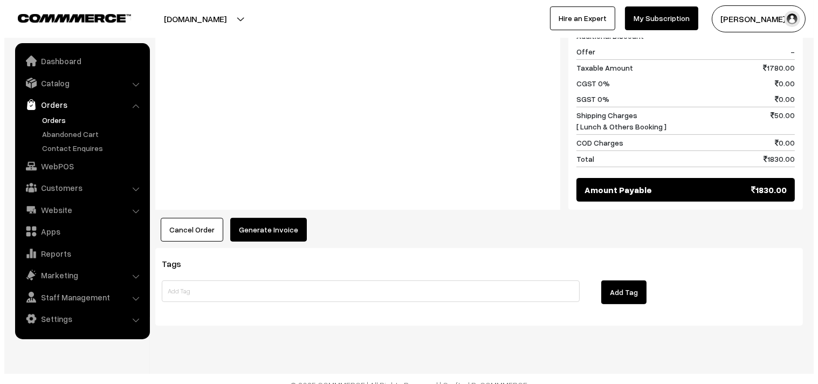
scroll to position [734, 0]
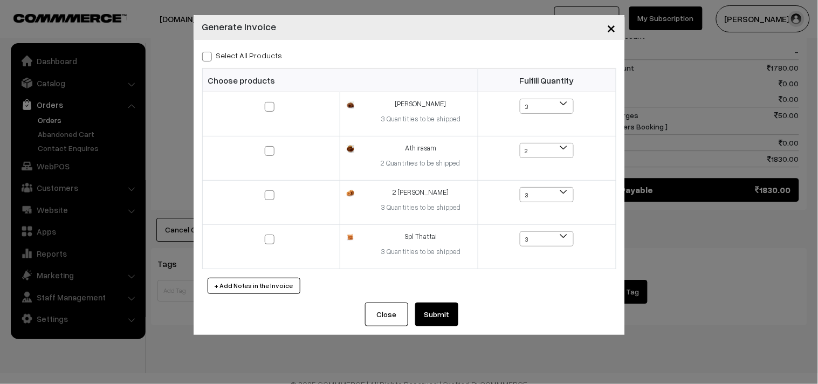
click at [252, 68] on th "Choose products" at bounding box center [340, 80] width 276 height 24
click at [252, 53] on label "Select All Products" at bounding box center [242, 55] width 80 height 11
click at [209, 53] on input "Select All Products" at bounding box center [205, 54] width 7 height 7
checkbox input "true"
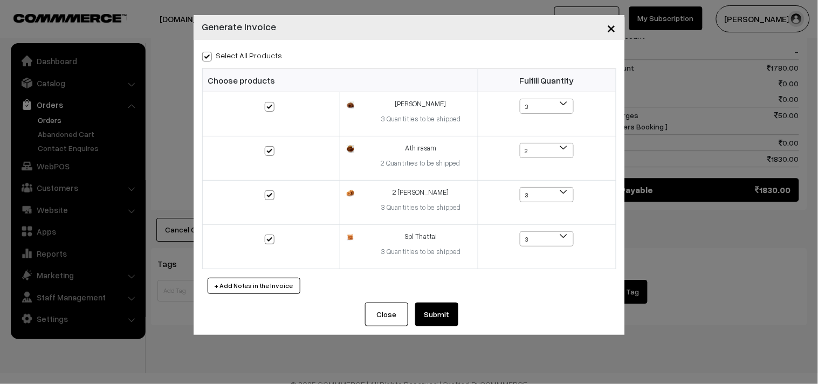
checkbox input "true"
click at [435, 311] on button "Submit" at bounding box center [436, 315] width 43 height 24
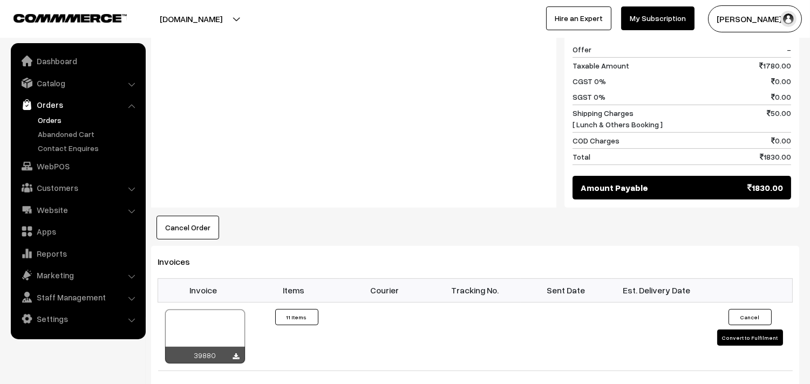
scroll to position [848, 0]
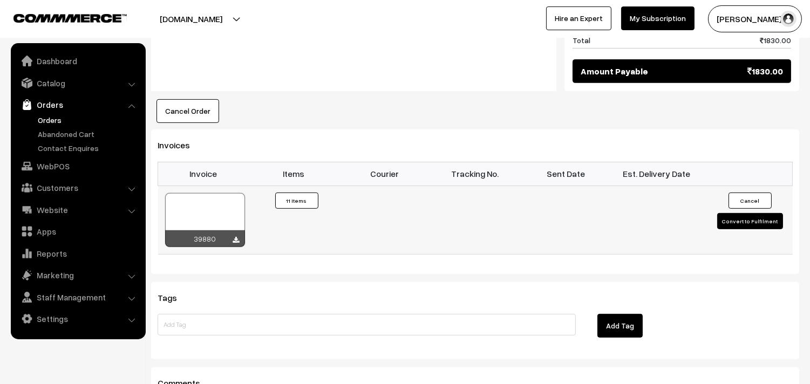
click at [198, 230] on div "39880" at bounding box center [205, 238] width 80 height 17
click at [209, 207] on div at bounding box center [205, 220] width 80 height 54
click at [71, 164] on link "WebPOS" at bounding box center [77, 165] width 128 height 19
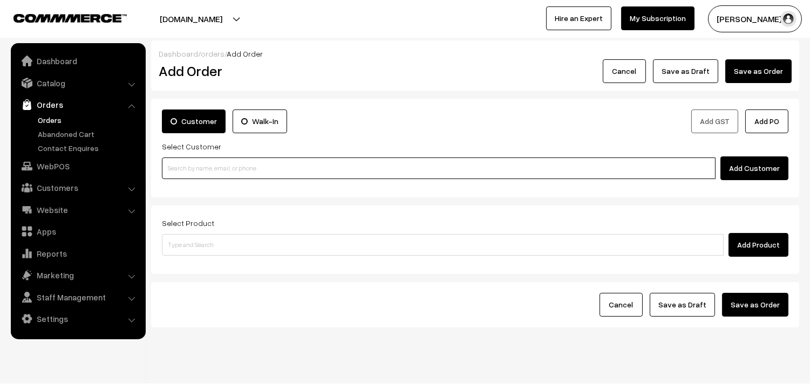
paste input "98404 87607"
click at [197, 168] on input "98404 87607" at bounding box center [438, 168] width 553 height 22
click at [194, 168] on input "98404 87607" at bounding box center [438, 168] width 553 height 22
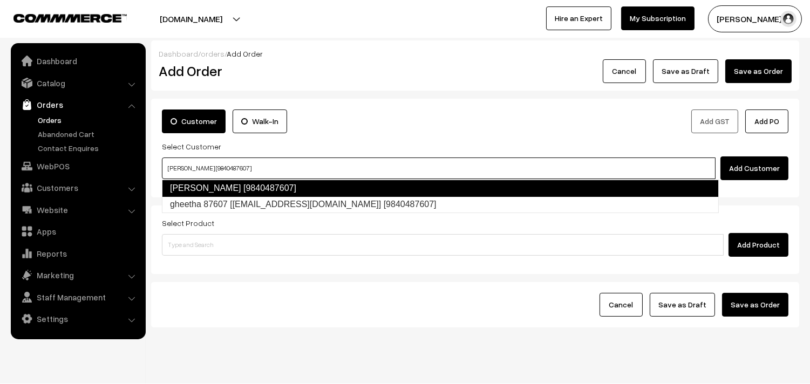
type input "[PERSON_NAME] [9840487607]"
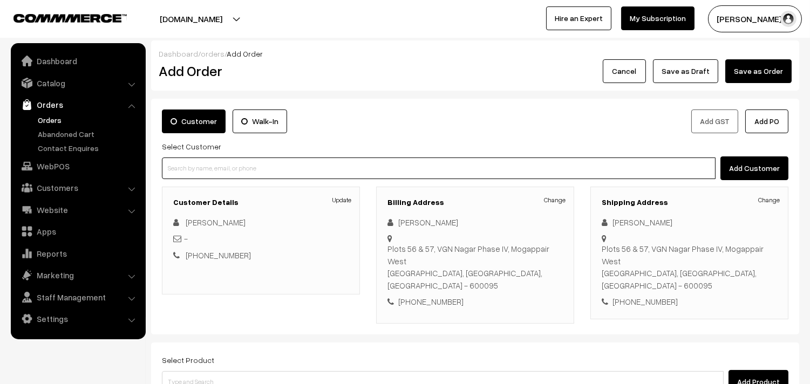
click at [215, 168] on input at bounding box center [438, 168] width 553 height 22
click at [266, 176] on input at bounding box center [438, 168] width 553 height 22
paste input "98404 87607"
click at [185, 170] on input "98404 87607" at bounding box center [438, 168] width 553 height 22
click at [190, 166] on input "98404 87607" at bounding box center [438, 168] width 553 height 22
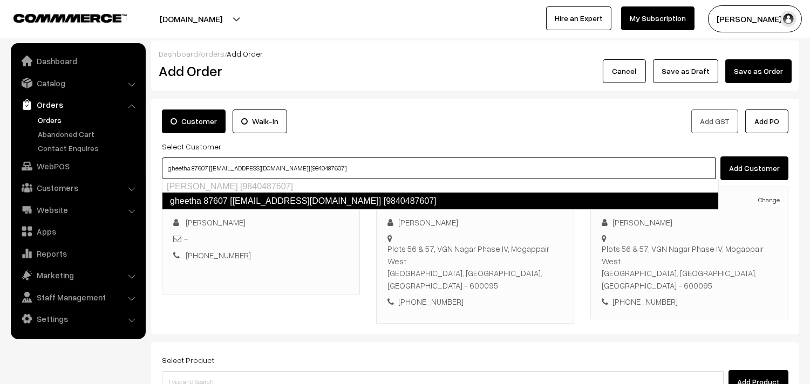
type input "gheetha 87607 [[EMAIL_ADDRESS][DOMAIN_NAME]] [9840487607]"
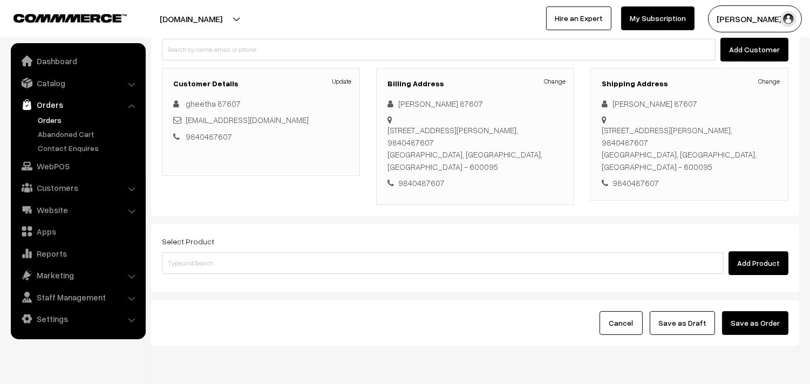
scroll to position [147, 0]
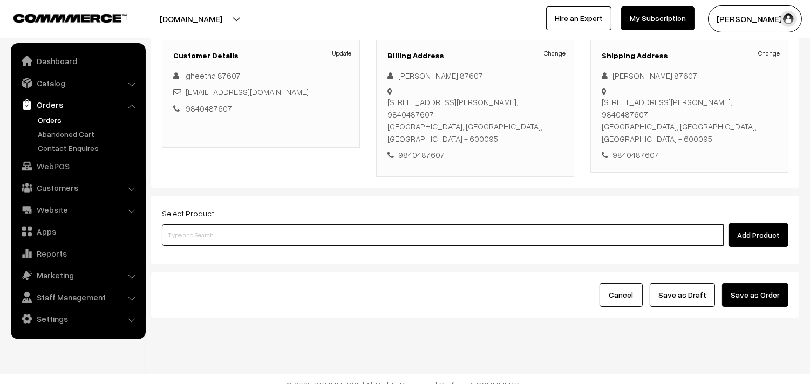
click at [482, 224] on input at bounding box center [442, 235] width 561 height 22
click at [284, 224] on input at bounding box center [442, 235] width 561 height 22
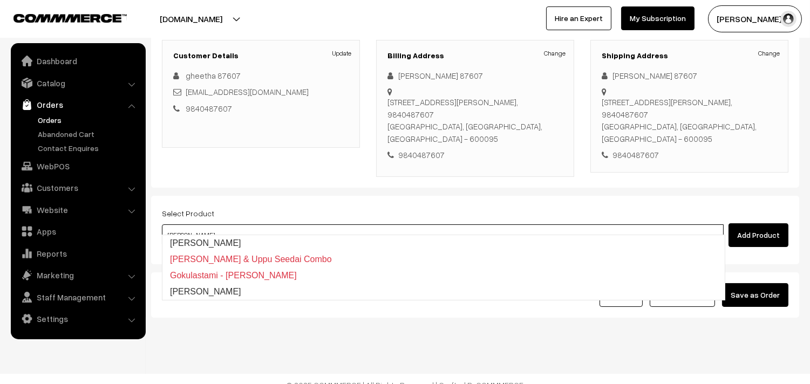
type input "[PERSON_NAME]"
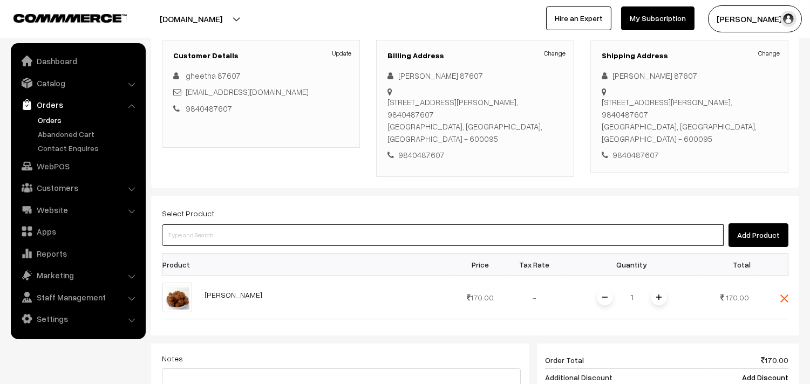
click at [284, 224] on input at bounding box center [442, 235] width 561 height 22
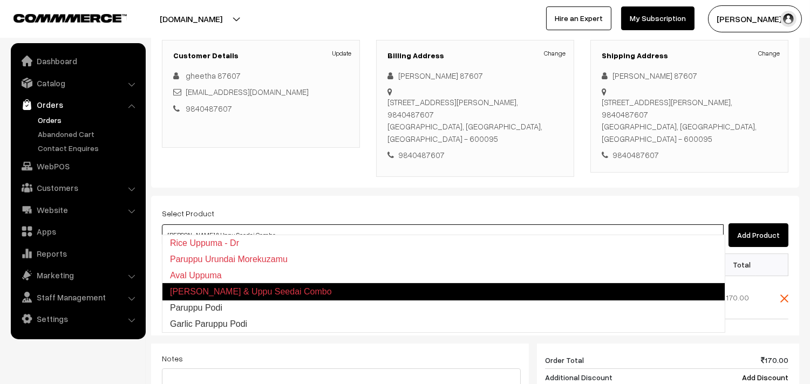
type input "Paruppu Podi"
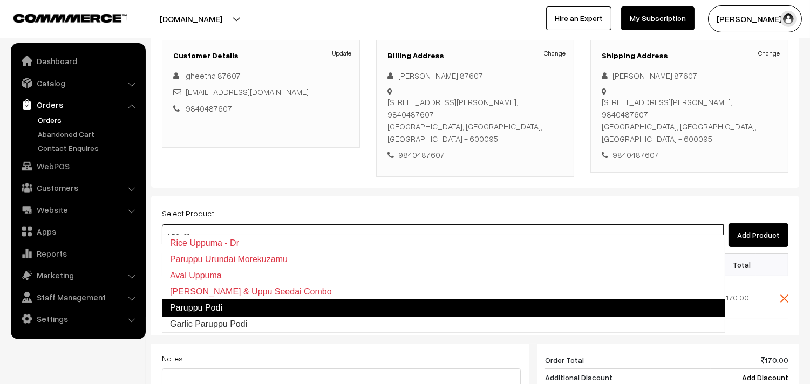
type input "uppu see"
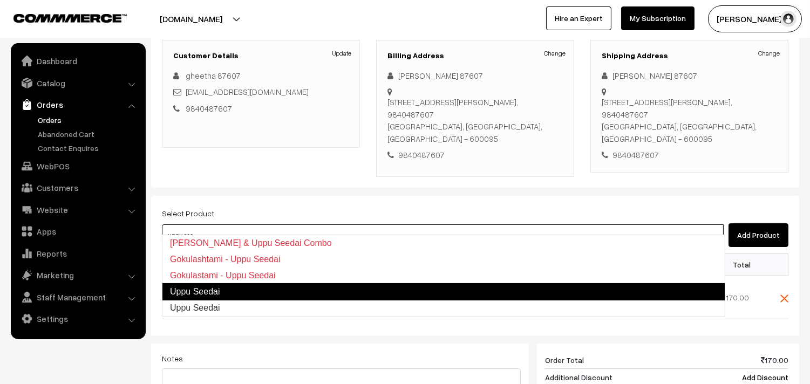
click at [216, 293] on link "Uppu Seedai" at bounding box center [443, 291] width 563 height 17
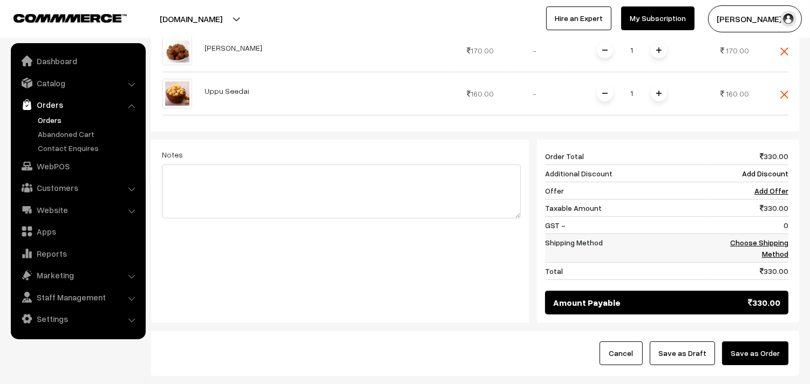
scroll to position [393, 0]
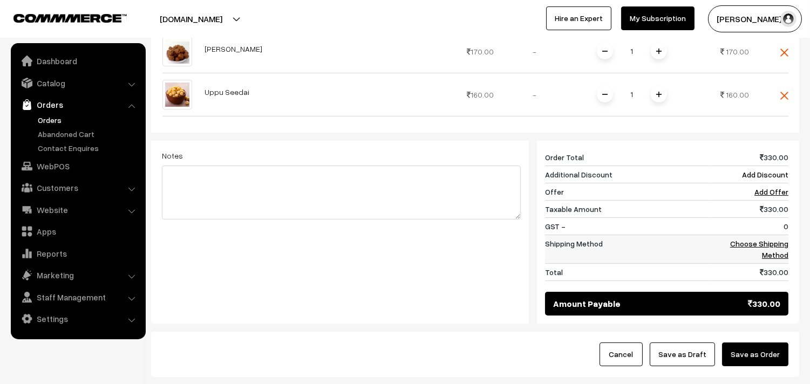
click at [781, 239] on link "Choose Shipping Method" at bounding box center [759, 249] width 58 height 20
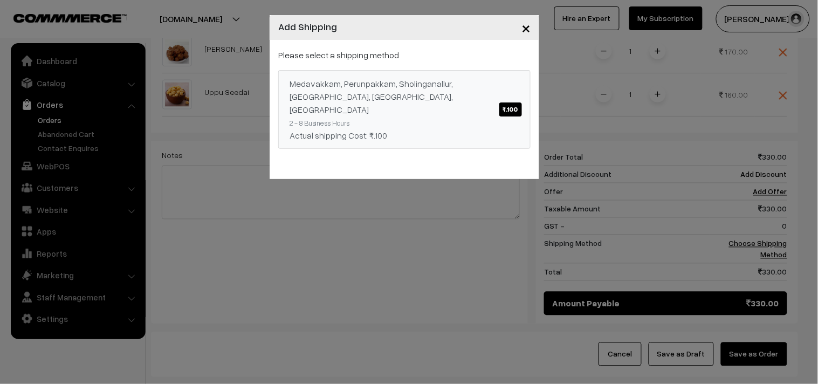
click at [408, 89] on div "Medavakkam, Perunpakkam, Sholinganallur, seliyur, Kirattur, Perambur ₹.100" at bounding box center [405, 96] width 230 height 39
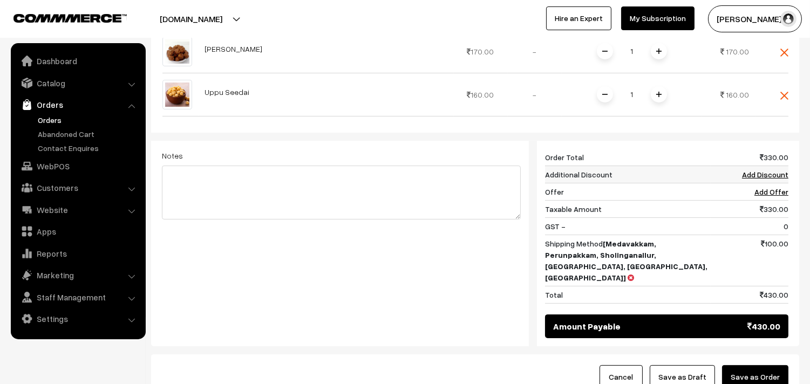
click at [779, 170] on link "Add Discount" at bounding box center [765, 174] width 46 height 9
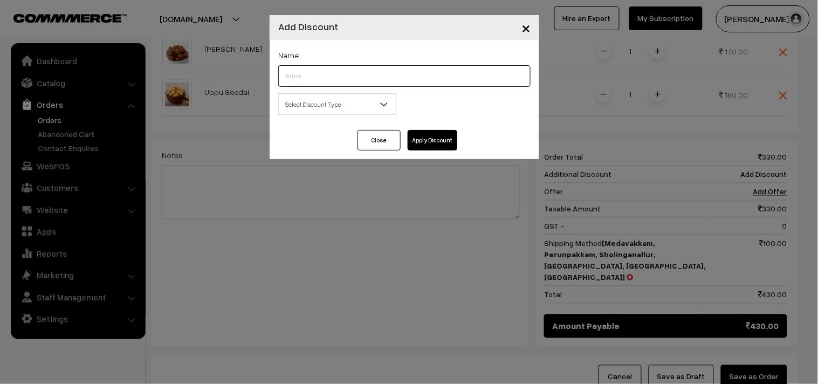
click at [358, 79] on input "text" at bounding box center [404, 76] width 252 height 22
type input "less"
click at [349, 78] on input "less" at bounding box center [404, 76] width 252 height 22
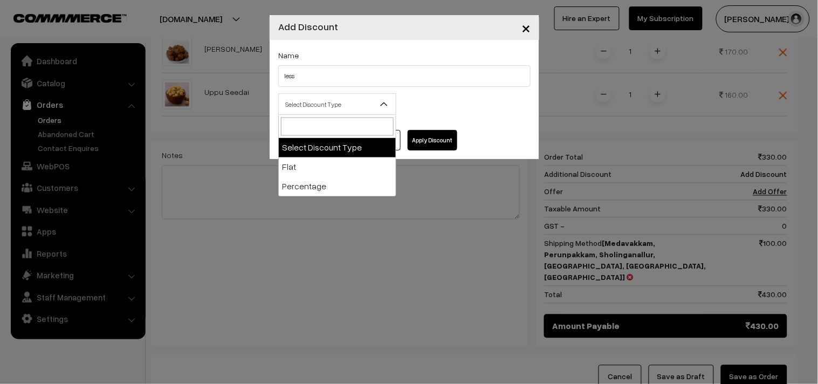
drag, startPoint x: 326, startPoint y: 106, endPoint x: 300, endPoint y: 172, distance: 70.5
click at [324, 106] on span "Select Discount Type" at bounding box center [337, 104] width 117 height 19
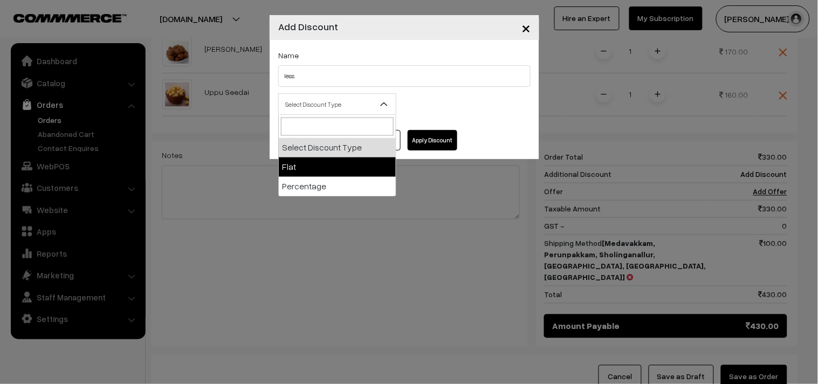
select select "flat"
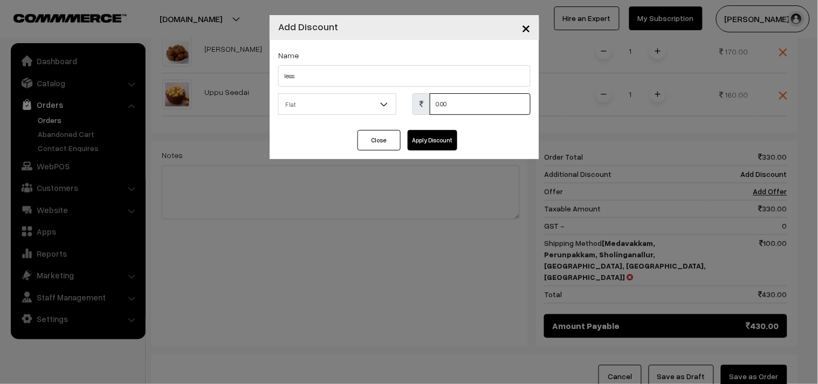
click at [297, 120] on div "Select Discount Type Flat Percentage Flat 0.00 % 0.00" at bounding box center [404, 107] width 269 height 28
type input "60"
click at [444, 144] on button "Apply Discount" at bounding box center [433, 140] width 50 height 20
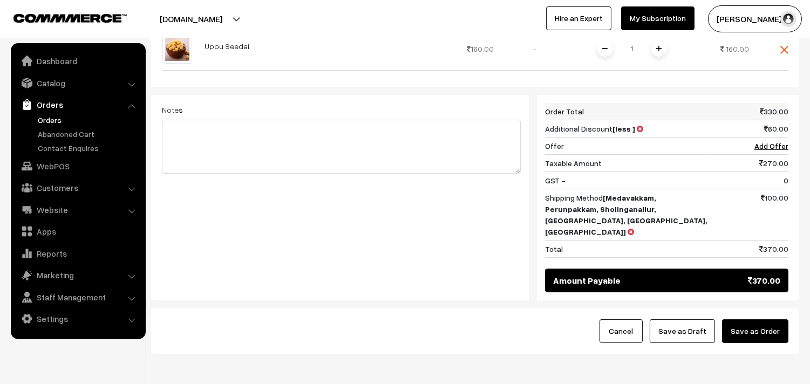
scroll to position [453, 0]
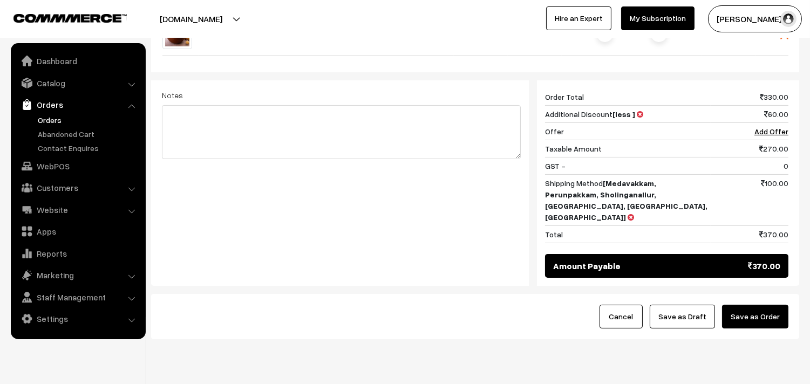
click at [689, 305] on button "Save as Draft" at bounding box center [681, 317] width 65 height 24
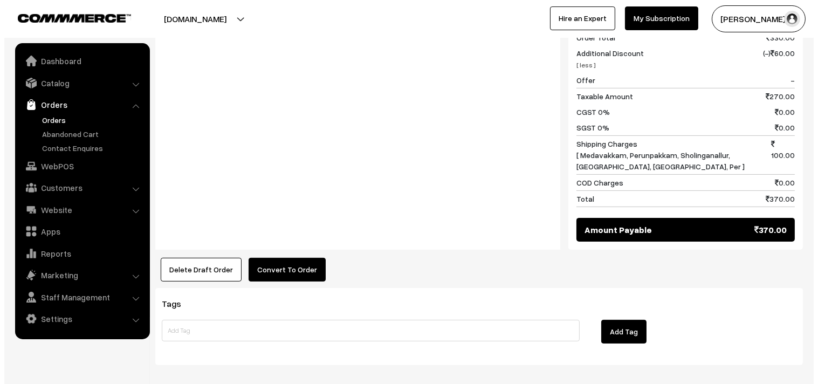
scroll to position [549, 0]
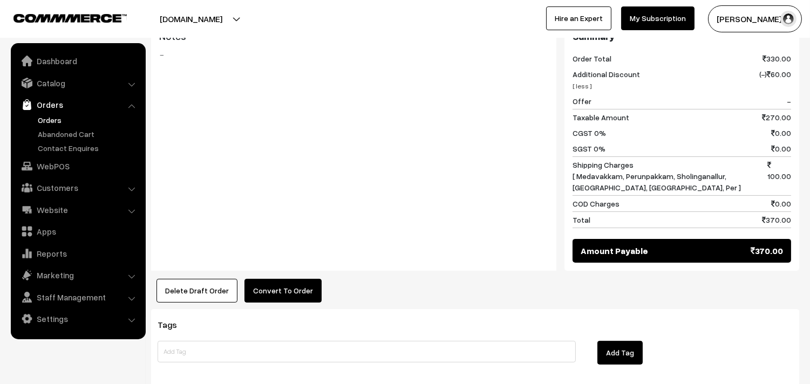
click at [271, 289] on button "Convert To Order" at bounding box center [282, 291] width 77 height 24
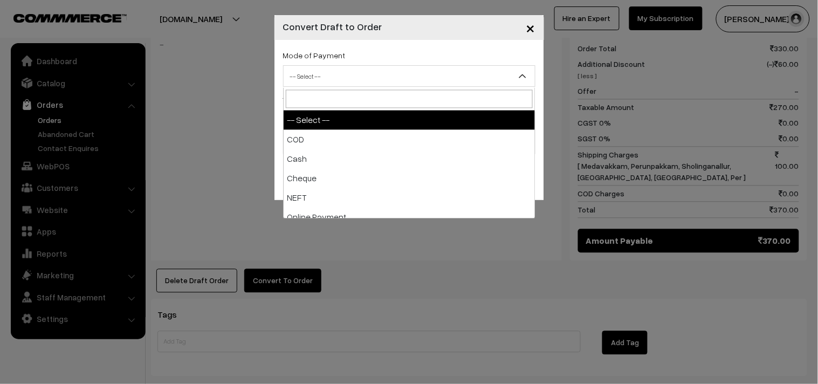
click at [347, 73] on span "-- Select --" at bounding box center [409, 76] width 251 height 19
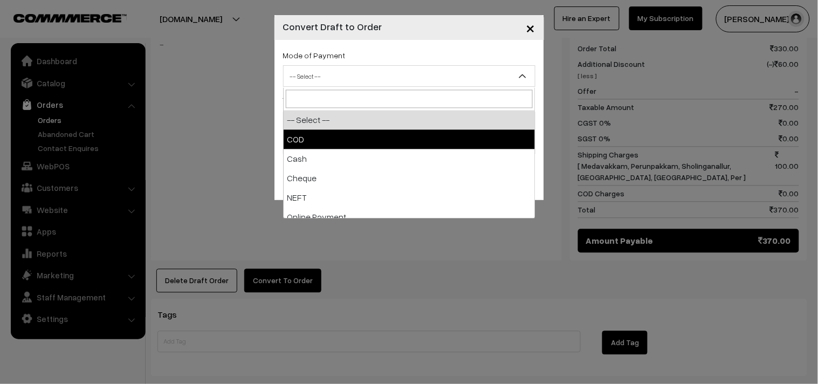
select select "1"
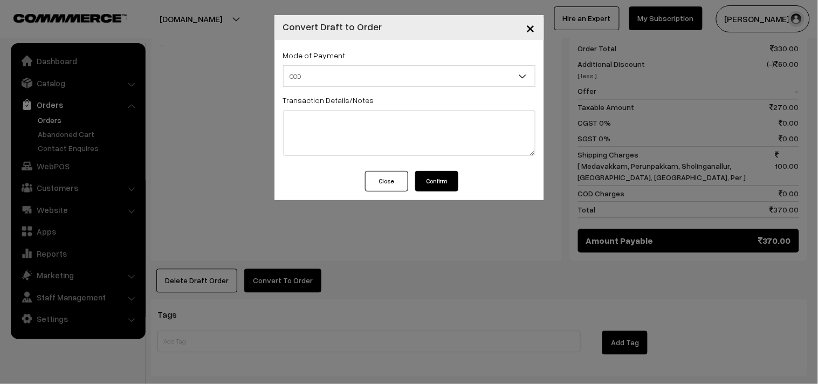
click at [429, 178] on button "Confirm" at bounding box center [436, 181] width 43 height 20
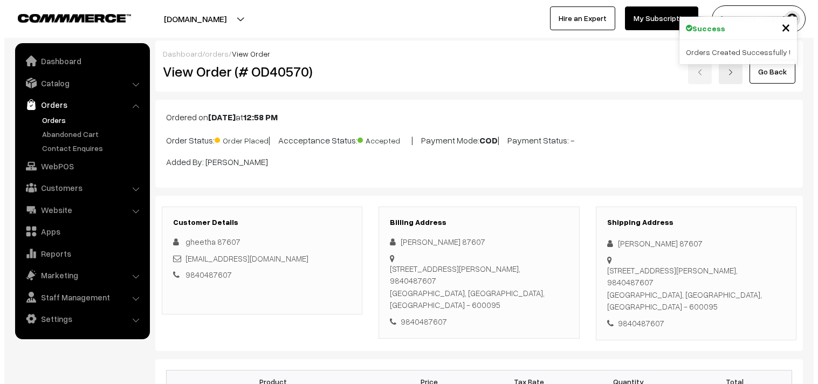
scroll to position [549, 0]
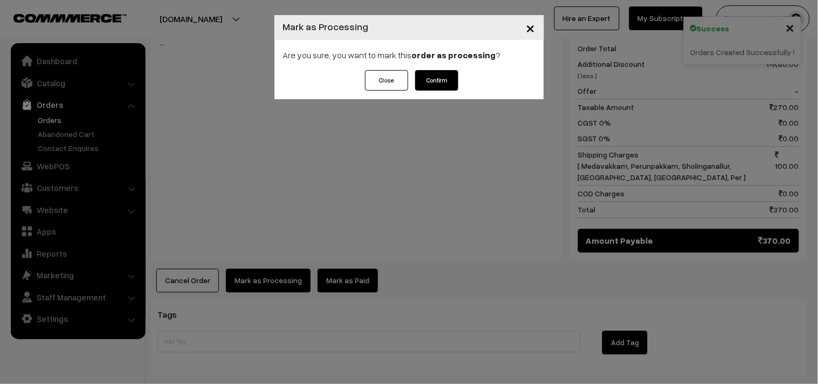
click at [442, 74] on button "Confirm" at bounding box center [436, 80] width 43 height 20
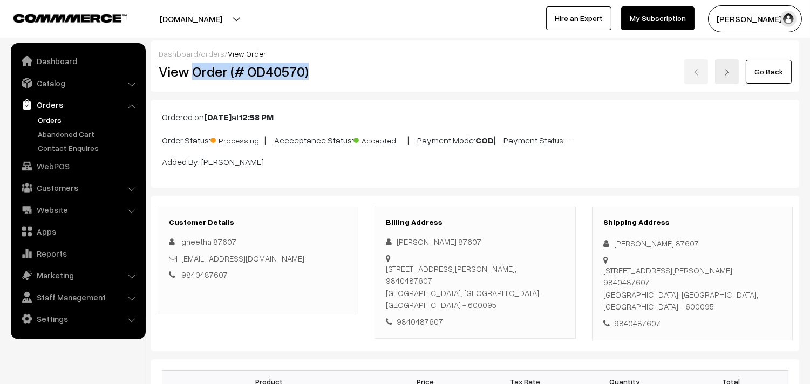
drag, startPoint x: 195, startPoint y: 73, endPoint x: 394, endPoint y: 83, distance: 199.8
click at [394, 83] on div "View Order (# OD40570) Go Back" at bounding box center [474, 71] width 649 height 25
copy div "Order (# OD40570)"
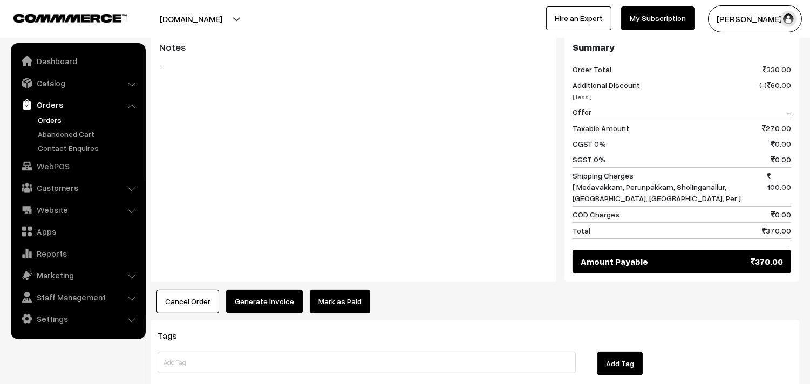
scroll to position [608, 0]
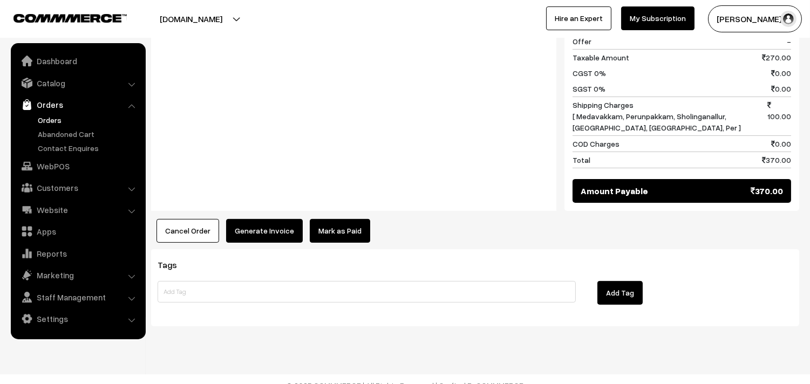
click at [266, 219] on button "Generate Invoice" at bounding box center [264, 231] width 77 height 24
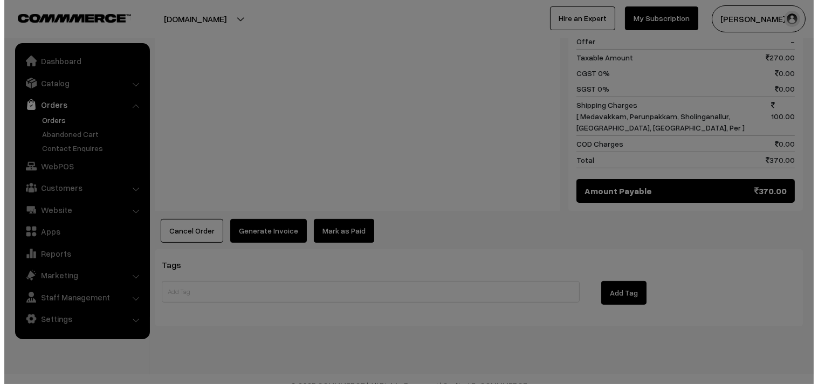
scroll to position [611, 0]
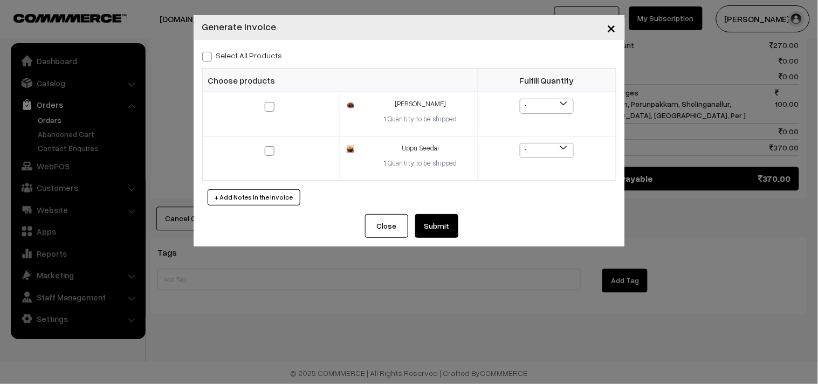
click at [429, 213] on div "Select All Products Choose products Fulfill Quantity 1 1 1 1" at bounding box center [409, 127] width 431 height 174
click at [249, 52] on label "Select All Products" at bounding box center [242, 55] width 80 height 11
click at [209, 52] on input "Select All Products" at bounding box center [205, 54] width 7 height 7
checkbox input "true"
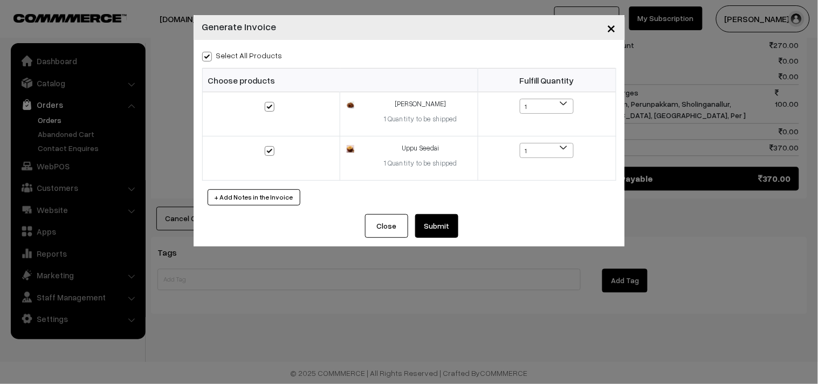
checkbox input "true"
click at [438, 228] on button "Submit" at bounding box center [436, 226] width 43 height 24
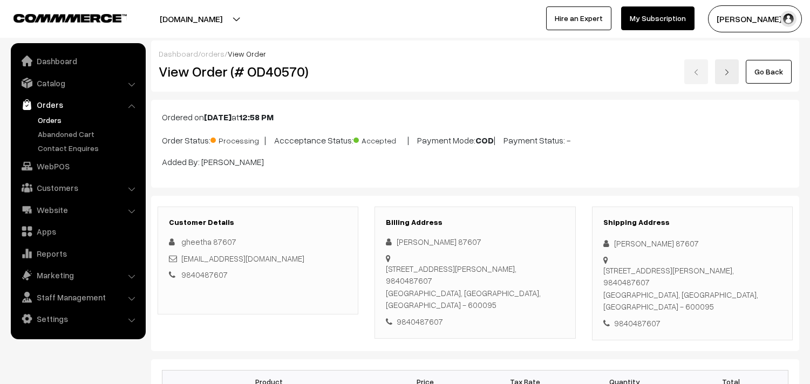
scroll to position [608, 0]
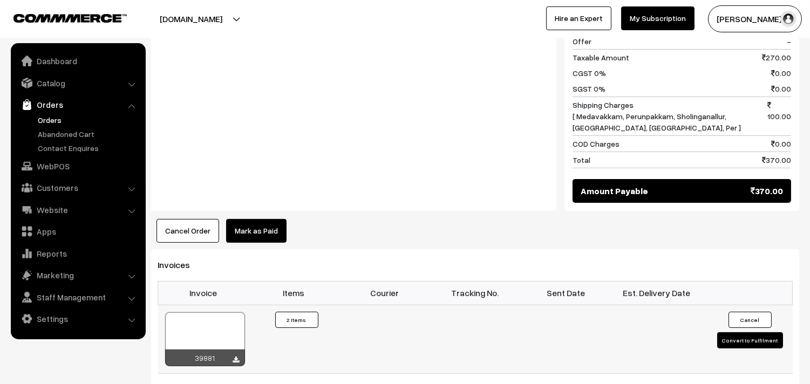
click at [217, 316] on div at bounding box center [205, 339] width 80 height 54
drag, startPoint x: 67, startPoint y: 169, endPoint x: 69, endPoint y: 159, distance: 10.4
click at [67, 170] on link "WebPOS" at bounding box center [77, 165] width 128 height 19
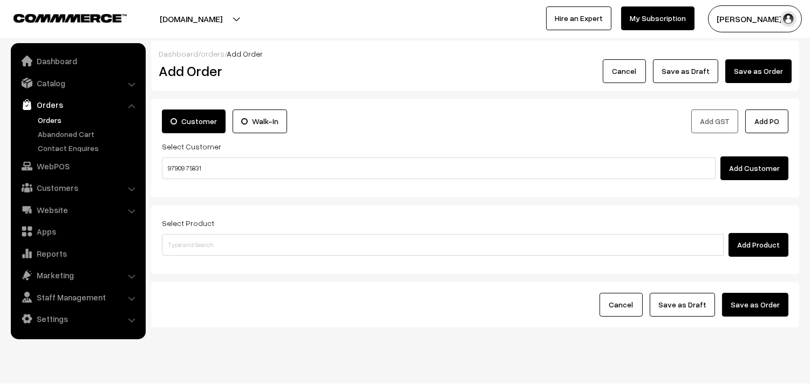
click at [191, 164] on input "97909 75831" at bounding box center [438, 168] width 553 height 22
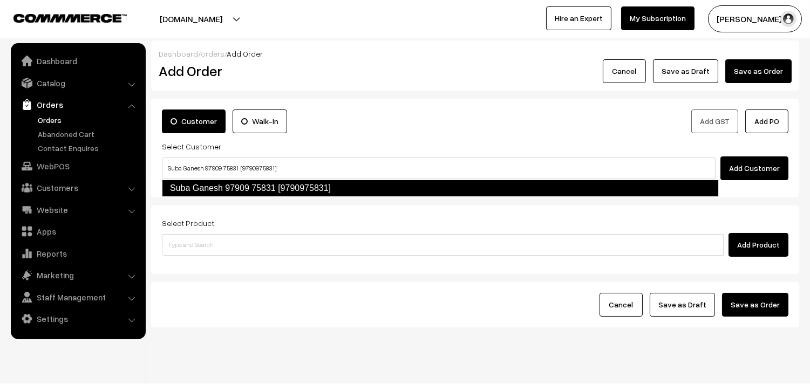
type input "Suba Ganesh 97909 75831 [9790975831]"
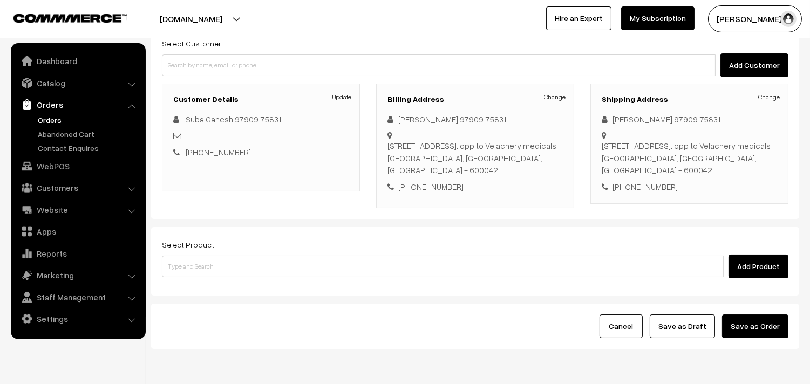
scroll to position [120, 0]
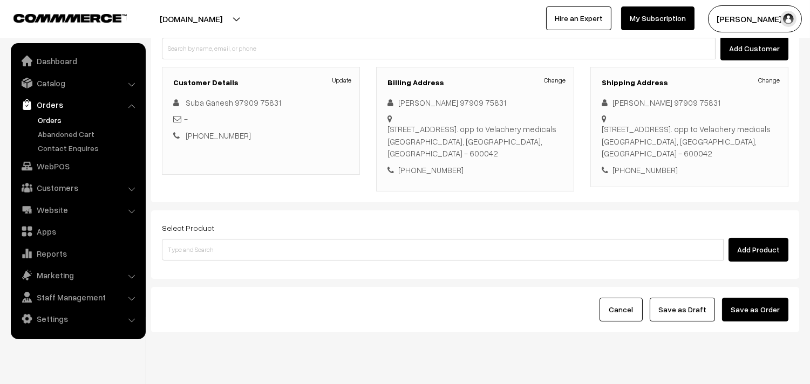
drag, startPoint x: 298, startPoint y: 249, endPoint x: 293, endPoint y: 259, distance: 12.1
click at [298, 251] on div "Select Product Add Product" at bounding box center [475, 241] width 626 height 40
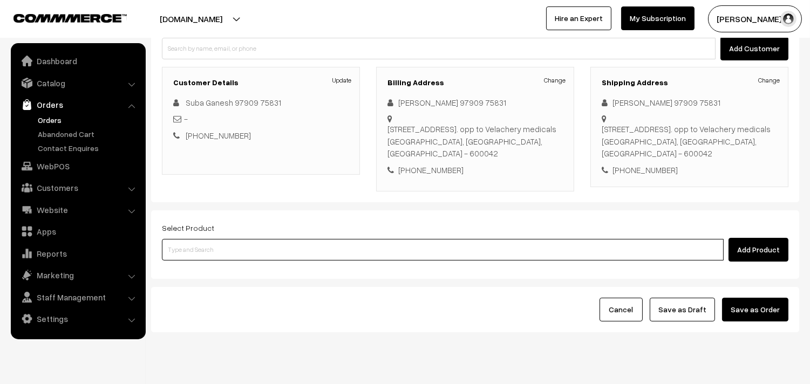
drag, startPoint x: 293, startPoint y: 259, endPoint x: 272, endPoint y: 257, distance: 20.6
click at [294, 260] on input at bounding box center [442, 250] width 561 height 22
click at [343, 261] on input at bounding box center [442, 250] width 561 height 22
click at [245, 261] on input at bounding box center [442, 250] width 561 height 22
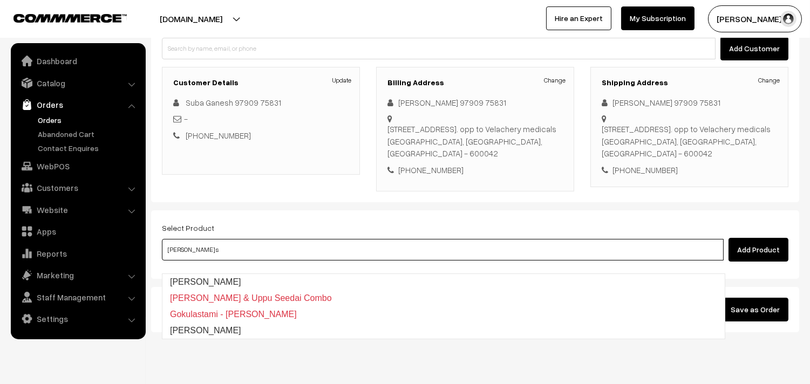
type input "[PERSON_NAME]"
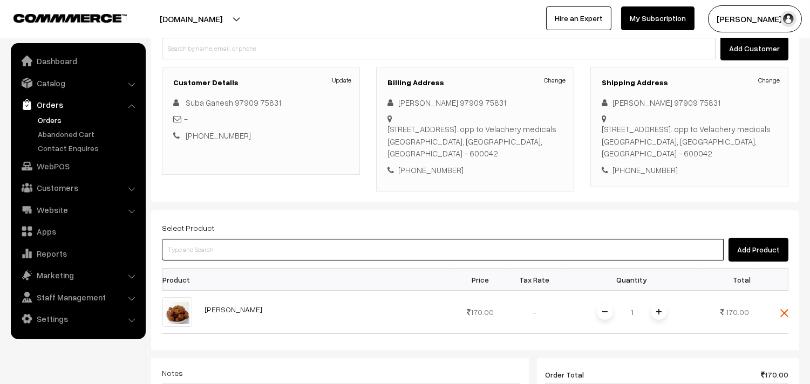
click at [245, 261] on input at bounding box center [442, 250] width 561 height 22
click at [243, 261] on input at bounding box center [442, 250] width 561 height 22
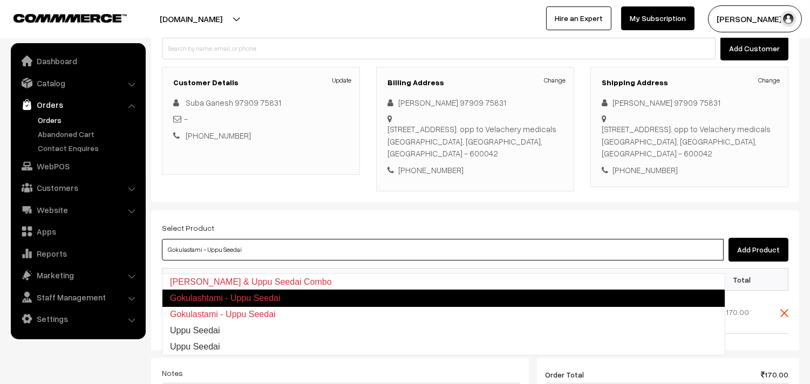
type input "Uppu Seedai"
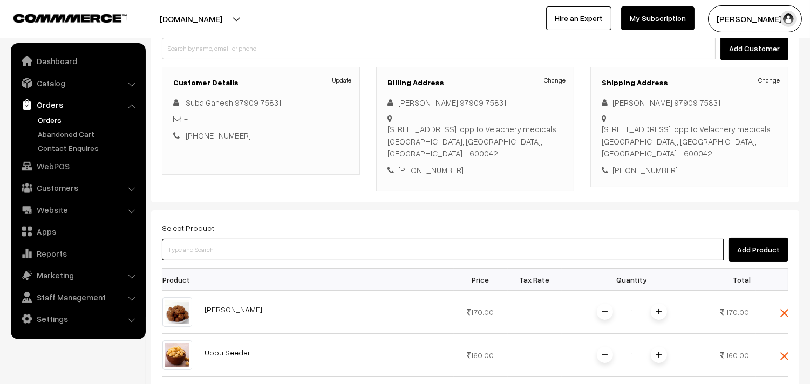
click at [243, 261] on input at bounding box center [442, 250] width 561 height 22
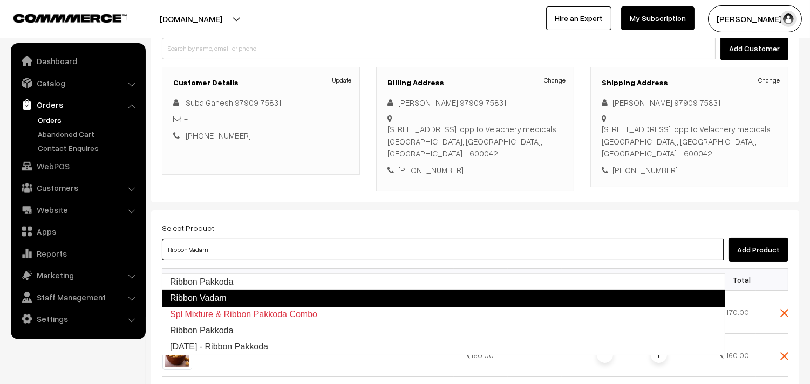
type input "Ribbon Pakkoda"
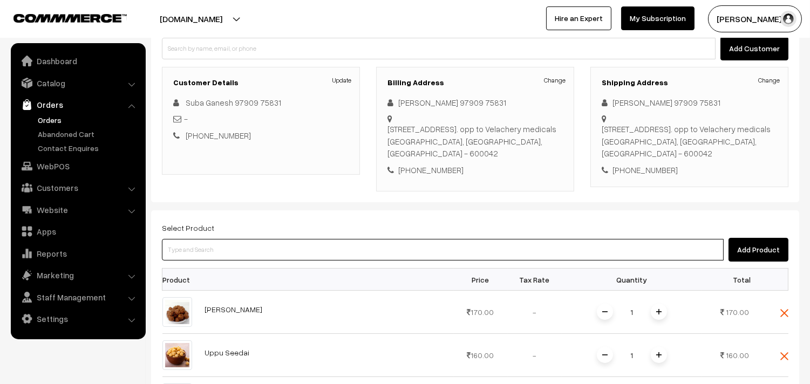
click at [403, 257] on input at bounding box center [442, 250] width 561 height 22
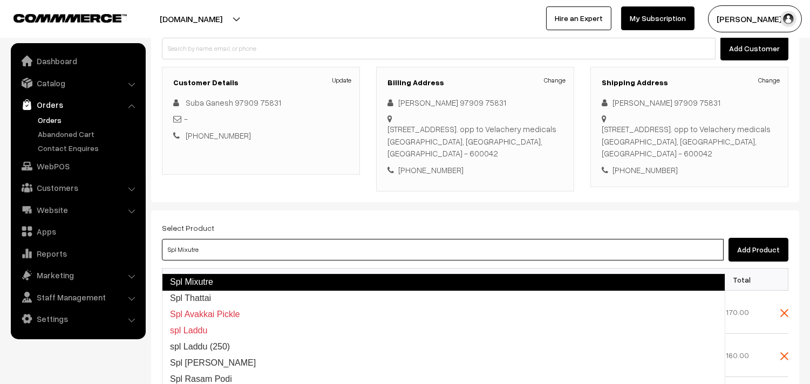
type input "Spl Thattai"
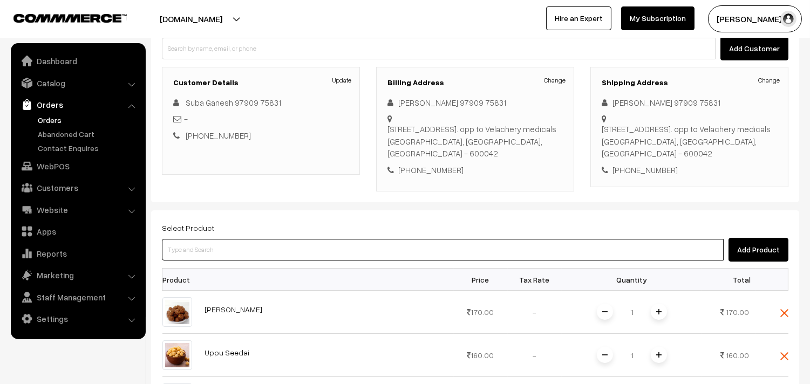
click at [403, 257] on input at bounding box center [442, 250] width 561 height 22
click at [340, 261] on input at bounding box center [442, 250] width 561 height 22
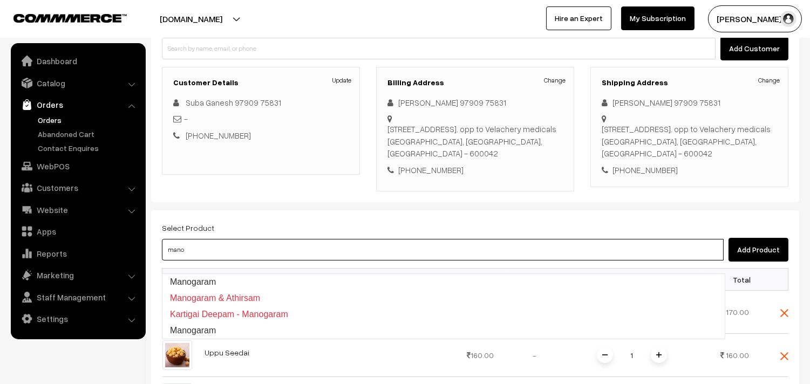
type input "Manogaram"
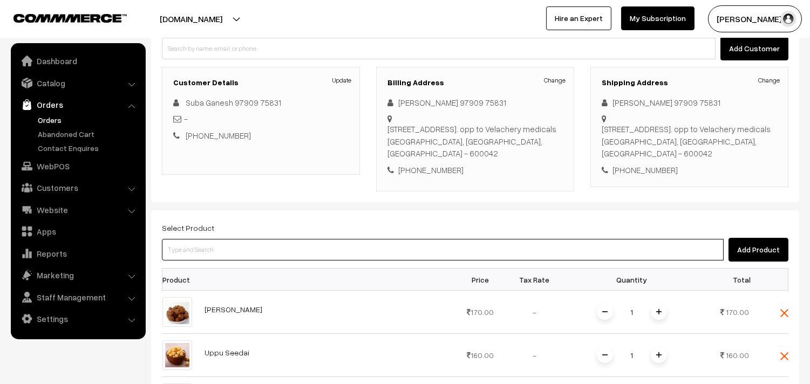
click at [340, 261] on input at bounding box center [442, 250] width 561 height 22
click at [368, 256] on input at bounding box center [442, 250] width 561 height 22
type input "Mini Kadalai Urundai"
click at [368, 261] on input at bounding box center [442, 250] width 561 height 22
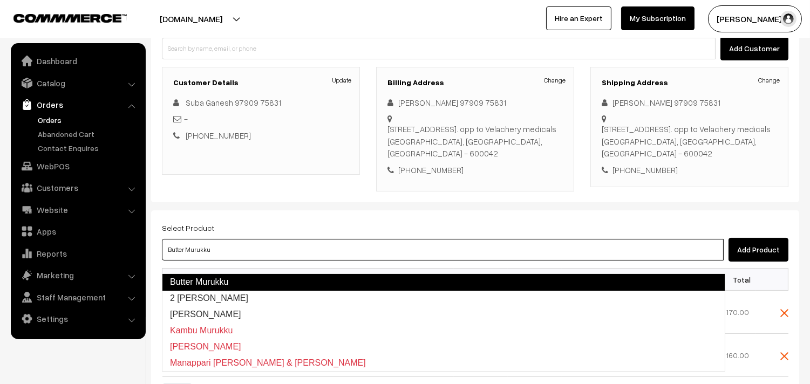
type input "2 [PERSON_NAME]"
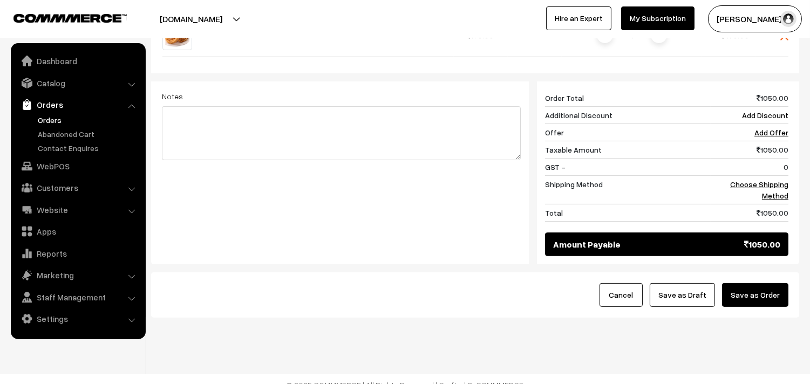
scroll to position [659, 0]
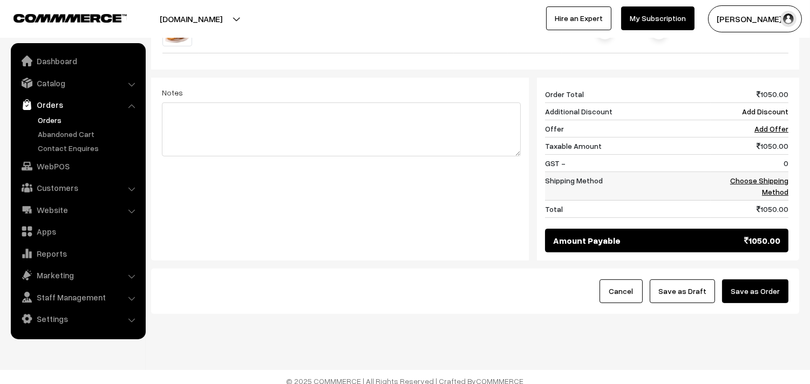
click at [779, 192] on link "Choose Shipping Method" at bounding box center [759, 186] width 58 height 20
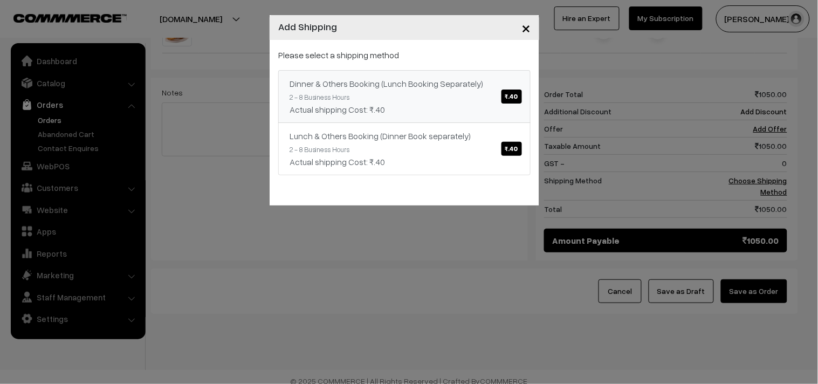
click at [437, 110] on div "Actual shipping Cost: ₹.40" at bounding box center [405, 109] width 230 height 13
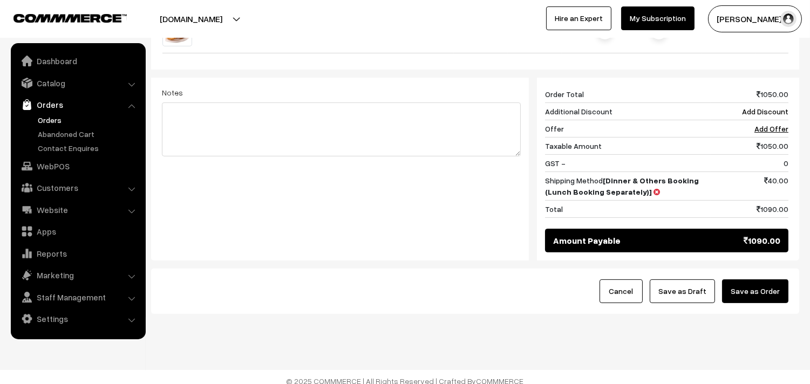
click at [673, 303] on button "Save as Draft" at bounding box center [681, 291] width 65 height 24
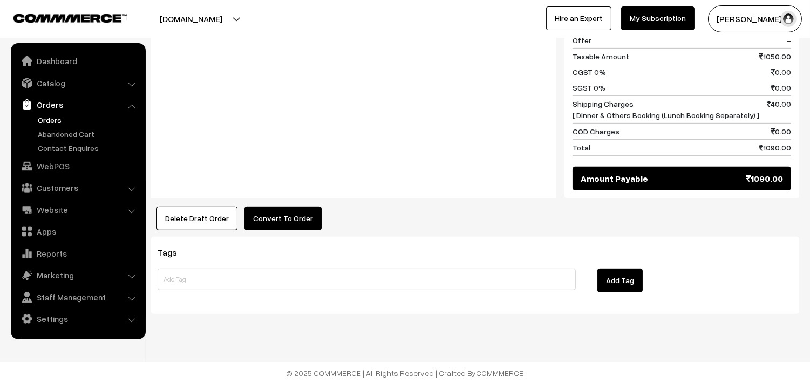
click at [283, 228] on button "Convert To Order" at bounding box center [282, 219] width 77 height 24
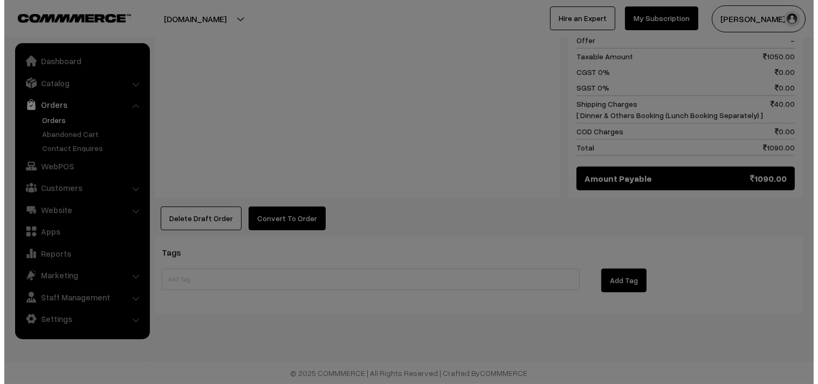
scroll to position [952, 0]
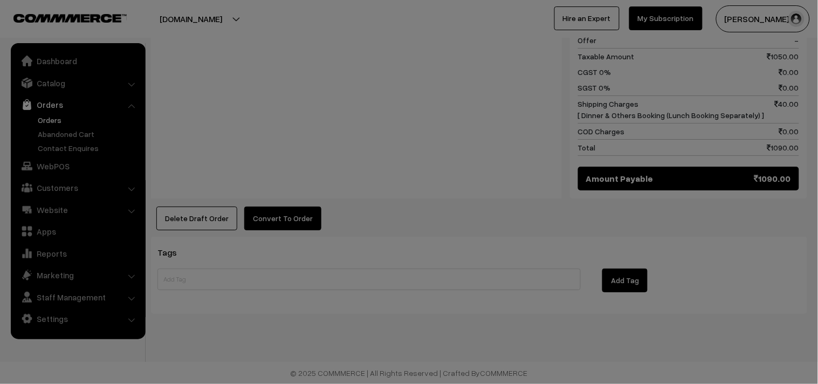
click at [0, 0] on div "× Convert Draft to Order Mode of Payment -- Select -- COD Close" at bounding box center [0, 0] width 0 height 0
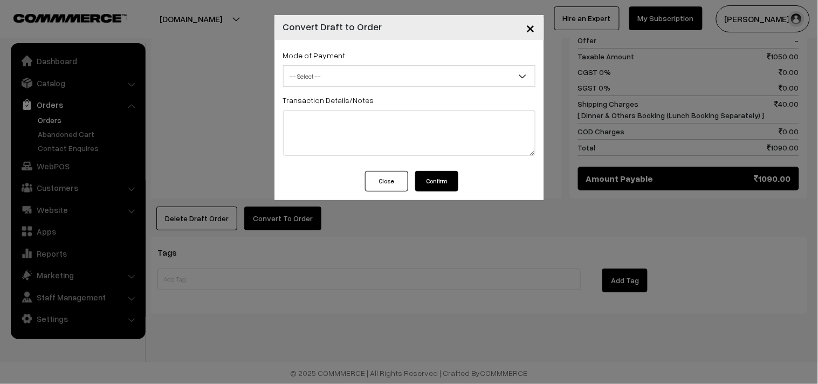
click at [324, 83] on span "-- Select --" at bounding box center [409, 76] width 251 height 19
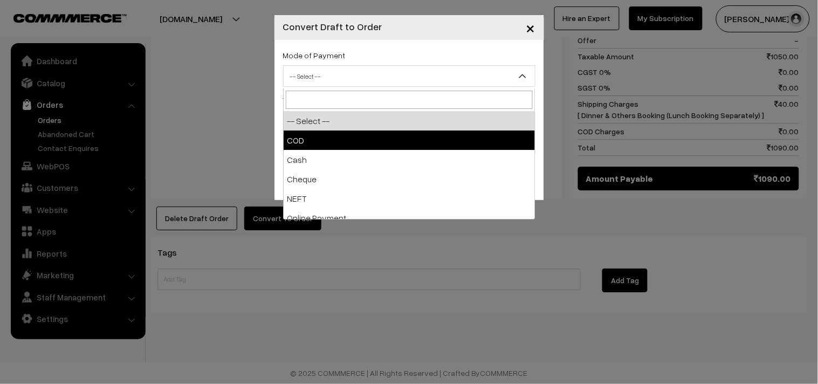
select select "1"
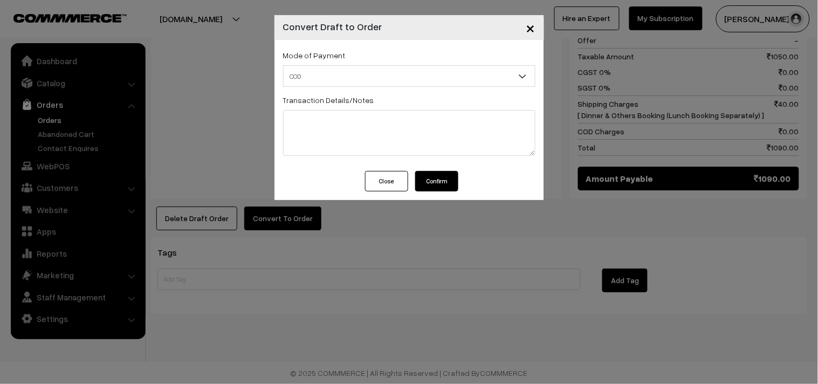
click at [448, 181] on button "Confirm" at bounding box center [436, 181] width 43 height 20
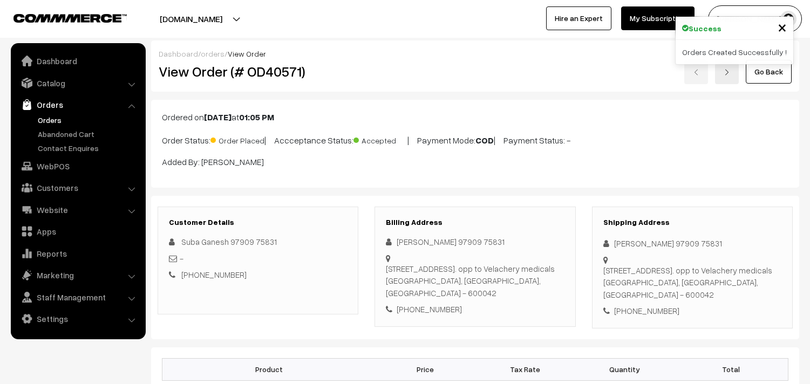
scroll to position [944, 0]
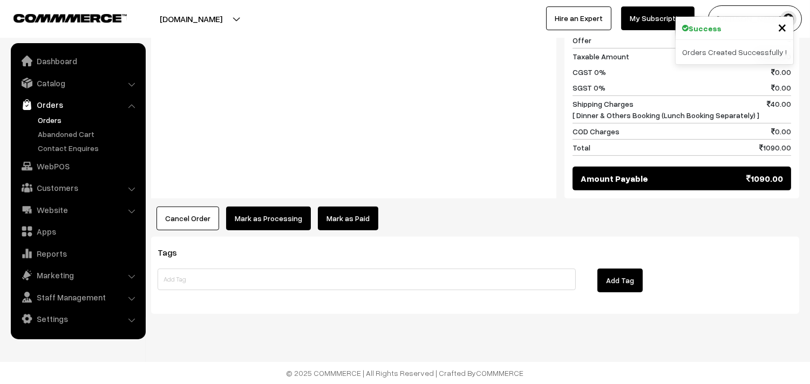
click at [261, 222] on button "Mark as Processing" at bounding box center [268, 219] width 85 height 24
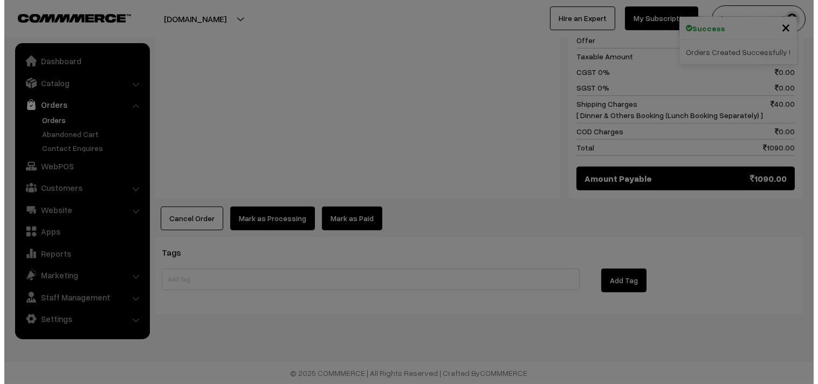
scroll to position [951, 0]
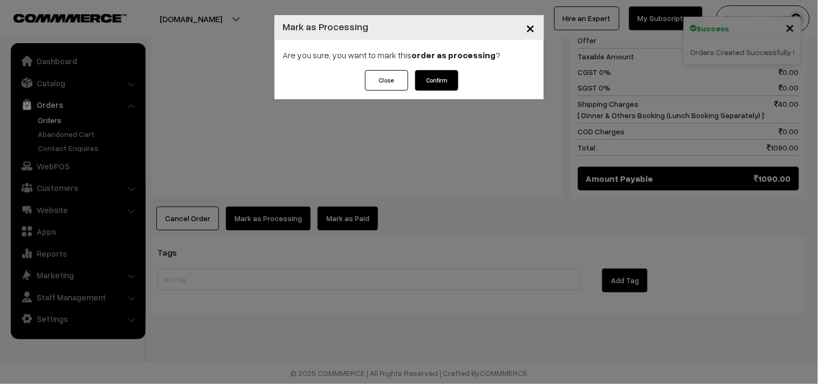
click at [446, 82] on button "Confirm" at bounding box center [436, 80] width 43 height 20
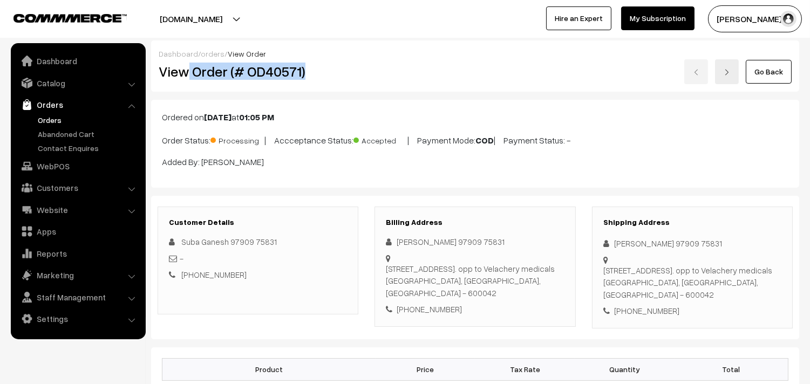
drag, startPoint x: 188, startPoint y: 73, endPoint x: 328, endPoint y: 69, distance: 140.3
click at [331, 69] on h2 "View Order (# OD40571)" at bounding box center [259, 71] width 200 height 17
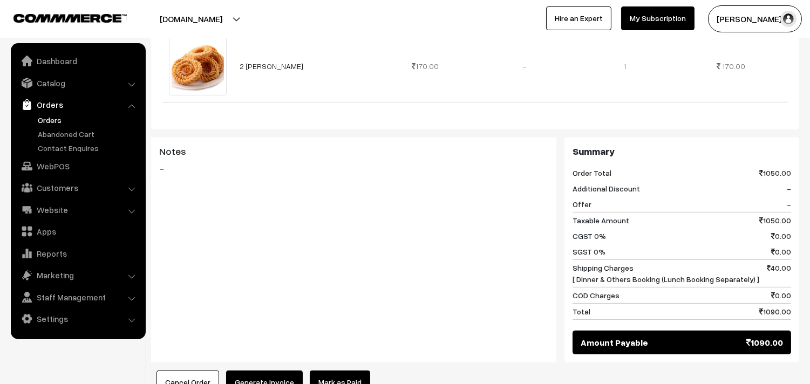
scroll to position [779, 0]
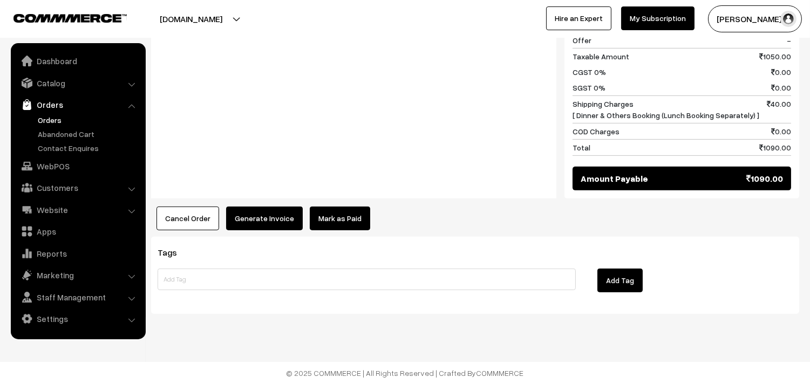
click at [261, 228] on button "Generate Invoice" at bounding box center [264, 219] width 77 height 24
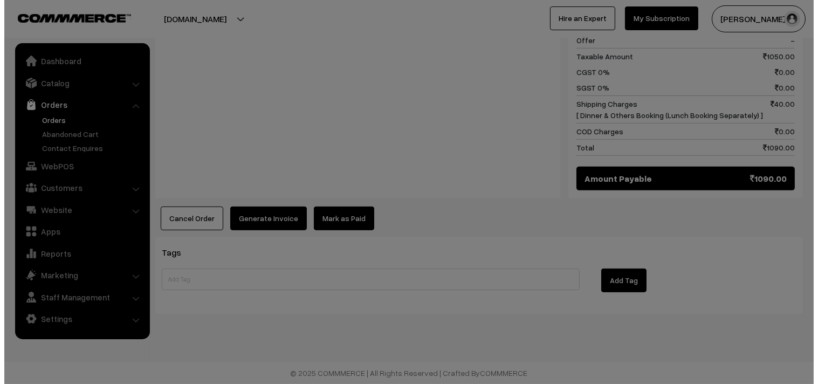
scroll to position [952, 0]
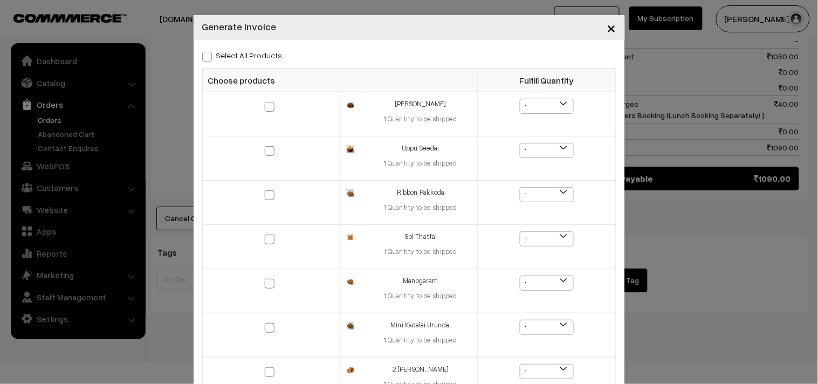
click at [235, 54] on label "Select All Products" at bounding box center [242, 55] width 80 height 11
click at [209, 54] on input "Select All Products" at bounding box center [205, 54] width 7 height 7
checkbox input "true"
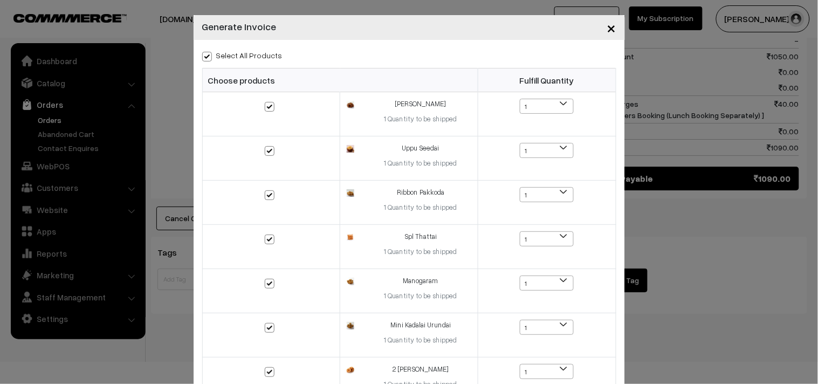
checkbox input "true"
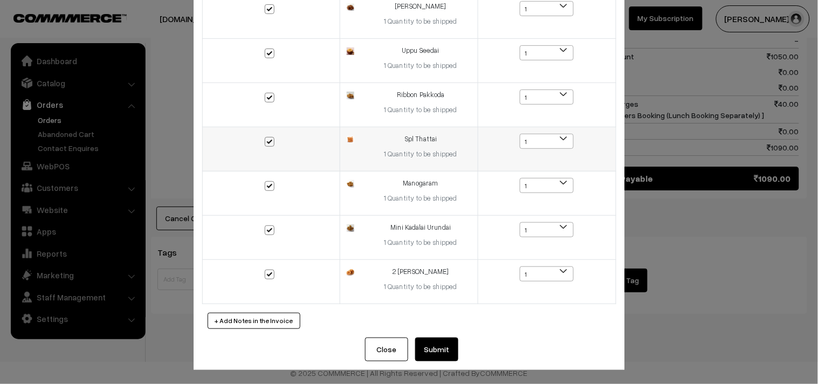
scroll to position [99, 0]
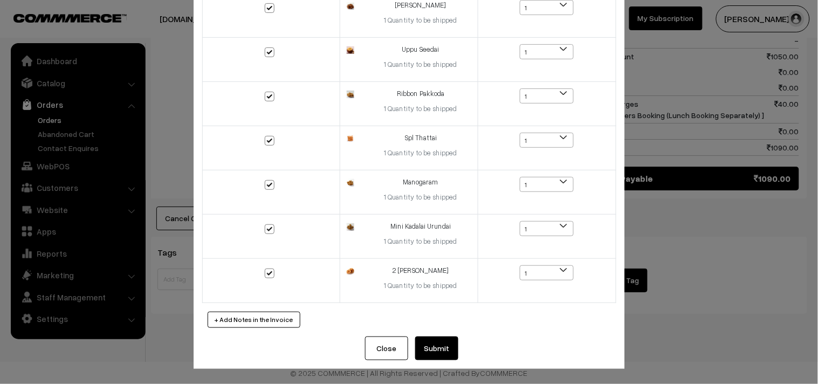
click at [440, 344] on button "Submit" at bounding box center [436, 349] width 43 height 24
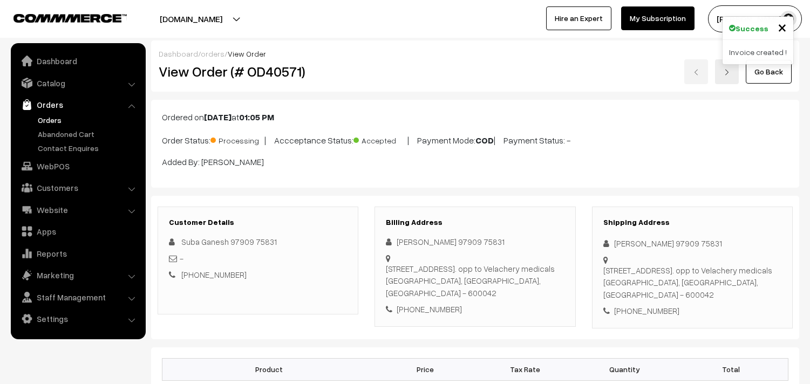
scroll to position [944, 0]
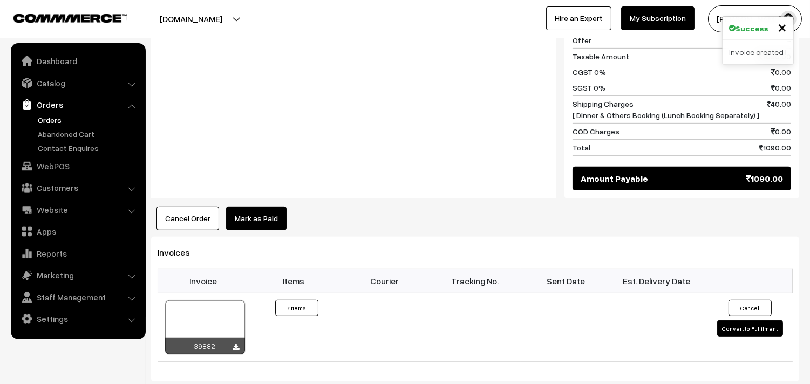
click at [153, 332] on div "Invoices Invoice Items Courier Tracking No. Sent Date Est. Delivery Date 39882 ×" at bounding box center [475, 309] width 648 height 144
click at [203, 314] on div at bounding box center [205, 327] width 80 height 54
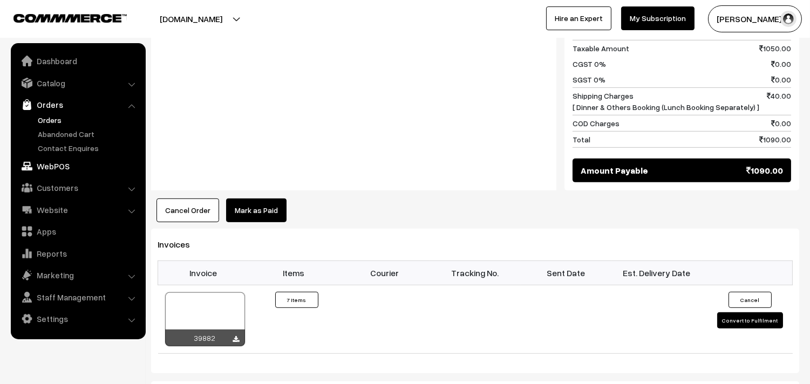
click at [72, 157] on link "WebPOS" at bounding box center [77, 165] width 128 height 19
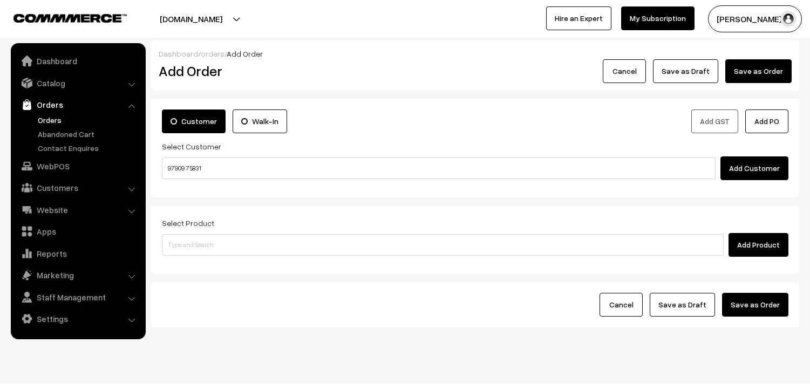
click at [224, 168] on input "97909 75831" at bounding box center [438, 168] width 553 height 22
click at [186, 162] on input "97909 75831" at bounding box center [438, 168] width 553 height 22
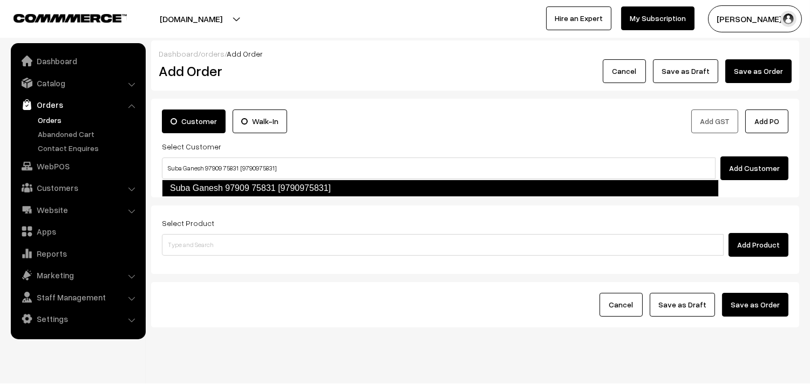
type input "Suba Ganesh 97909 75831 [9790975831]"
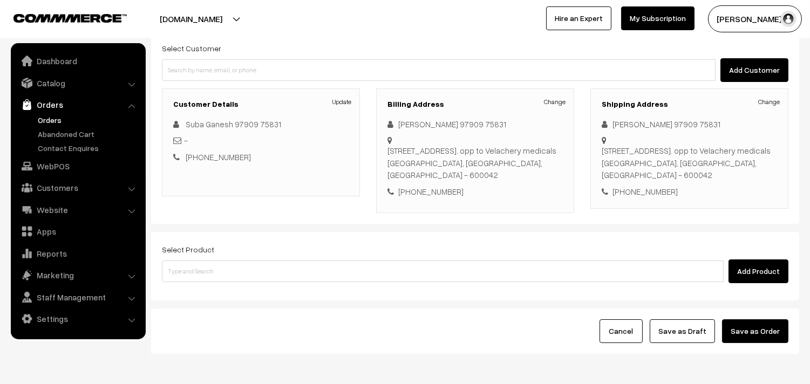
scroll to position [120, 0]
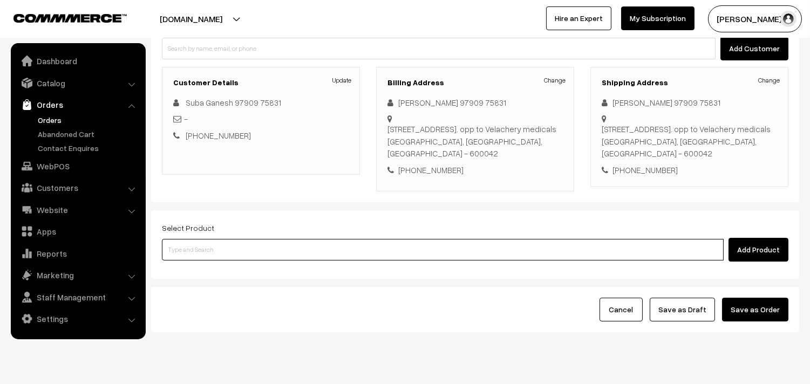
click at [567, 253] on input at bounding box center [442, 250] width 561 height 22
click at [255, 258] on input at bounding box center [442, 250] width 561 height 22
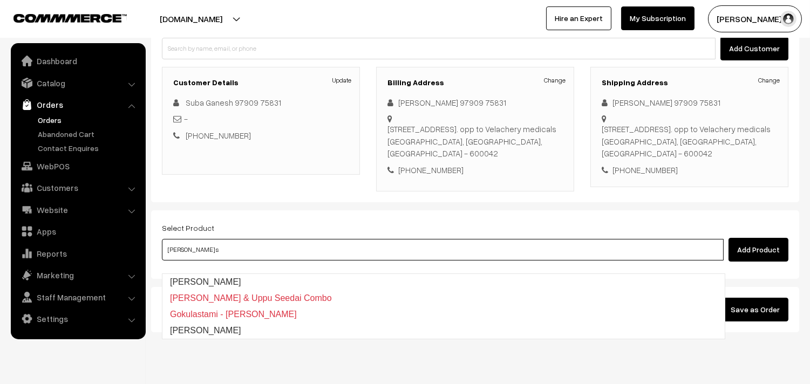
type input "Vella Seedai"
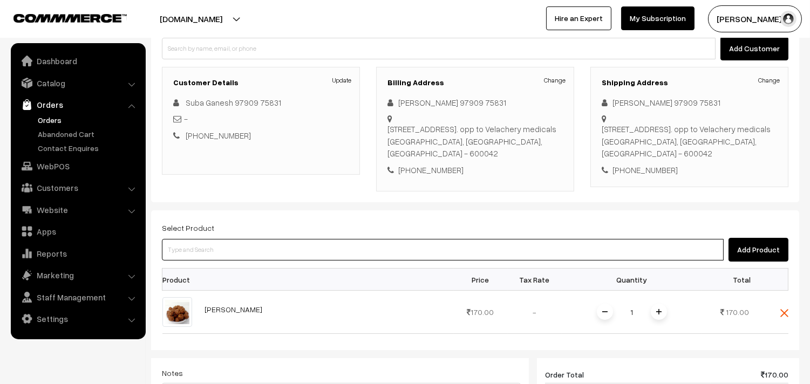
click at [254, 259] on input at bounding box center [442, 250] width 561 height 22
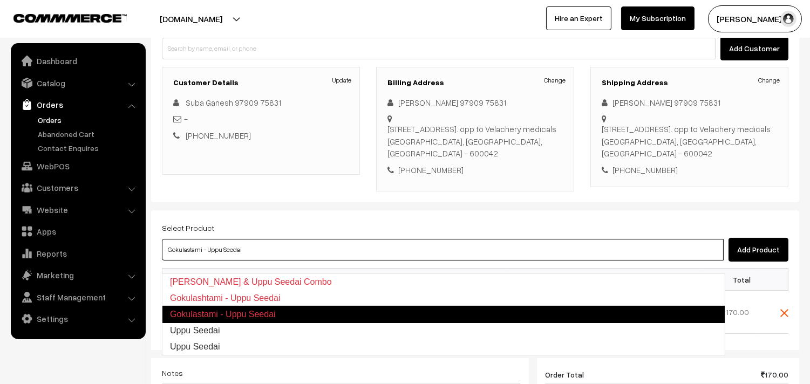
type input "Uppu Seedai"
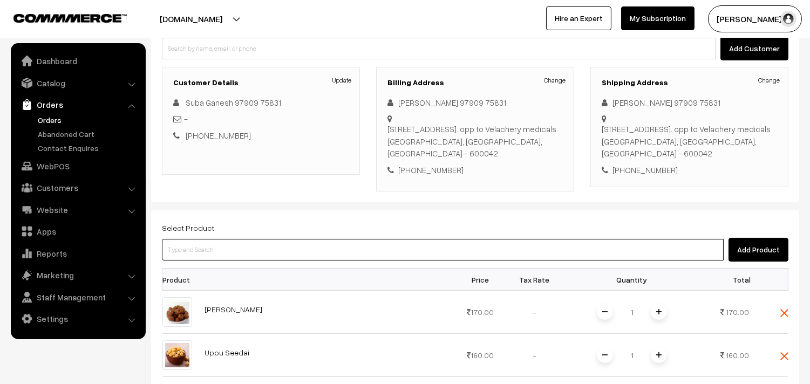
click at [391, 259] on input at bounding box center [442, 250] width 561 height 22
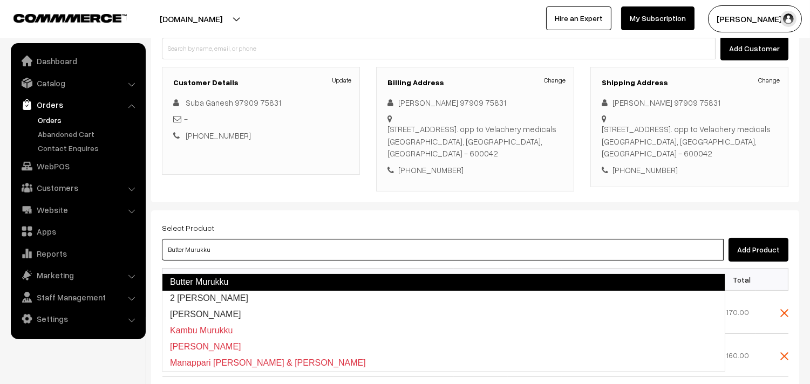
type input "2 [PERSON_NAME]"
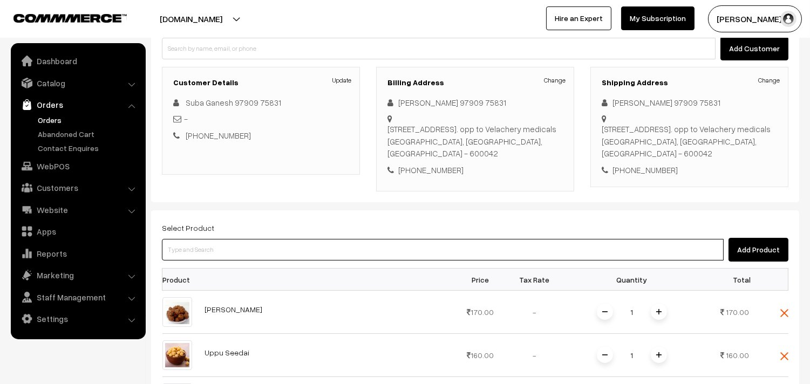
click at [374, 261] on input at bounding box center [442, 250] width 561 height 22
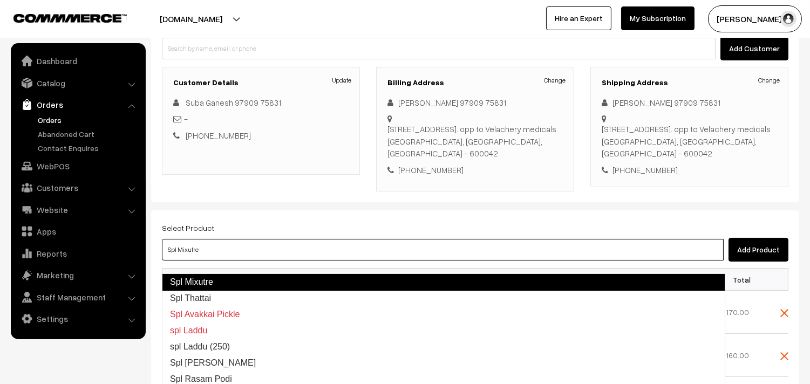
type input "Spl Thattai"
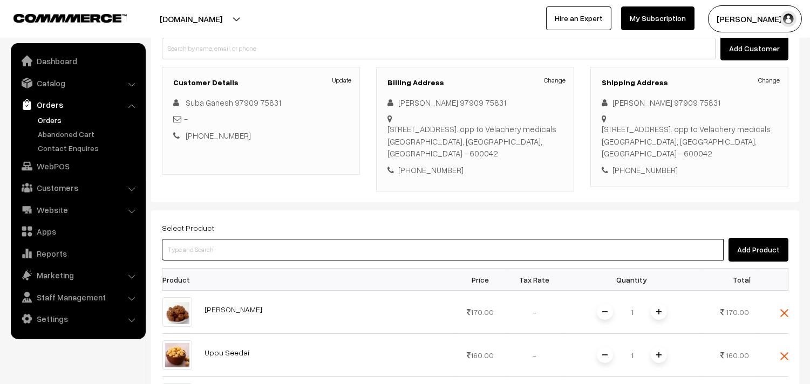
click at [343, 257] on input at bounding box center [442, 250] width 561 height 22
type input "No Products found"
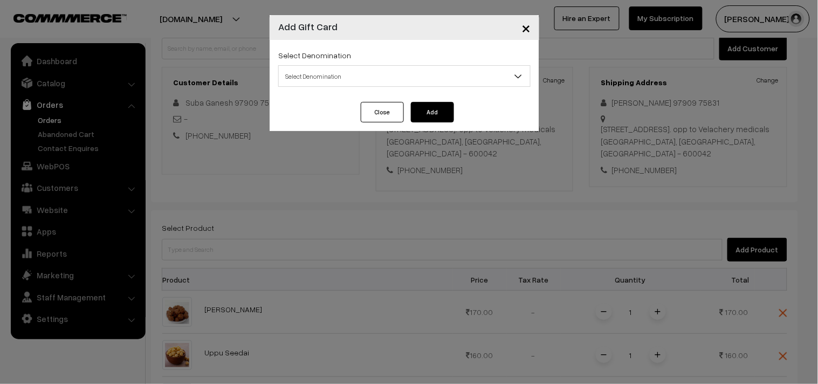
click at [343, 257] on div "× Add Gift Card Select Denomination Select Denomination Select Denomination Amo…" at bounding box center [409, 192] width 818 height 384
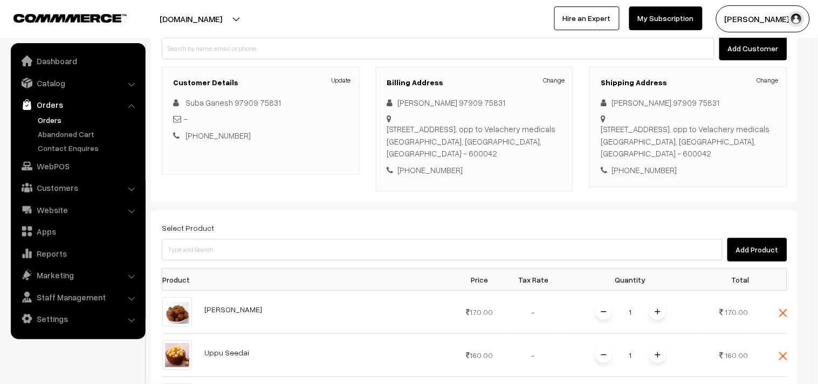
click at [343, 257] on body "Thank you for showing interest. Our team will call you shortly. Close annamfood…" at bounding box center [409, 341] width 818 height 922
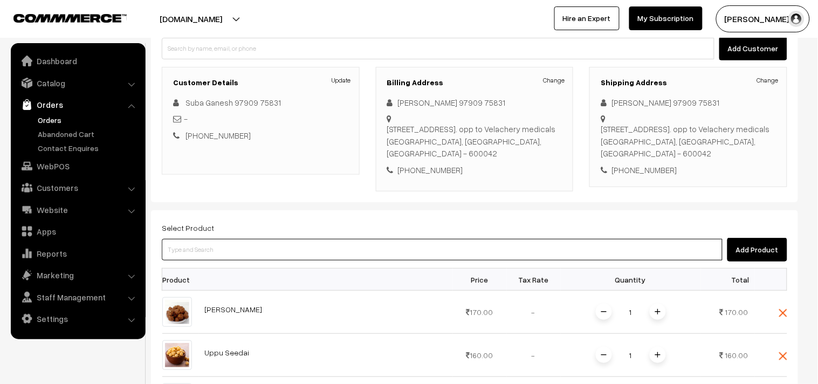
click at [343, 257] on input at bounding box center [442, 250] width 561 height 22
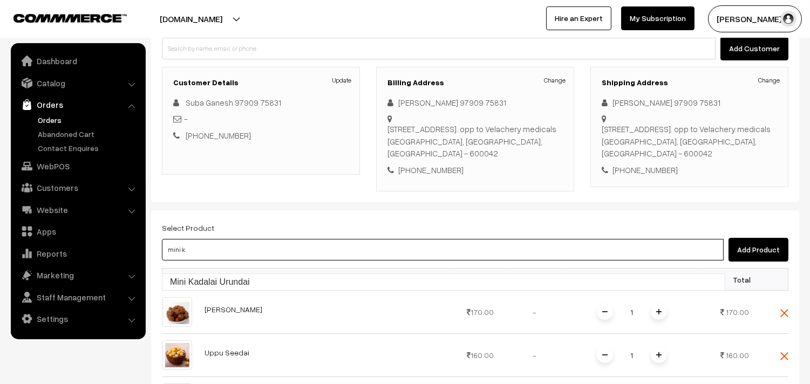
type input "Mini Kadalai Urundai"
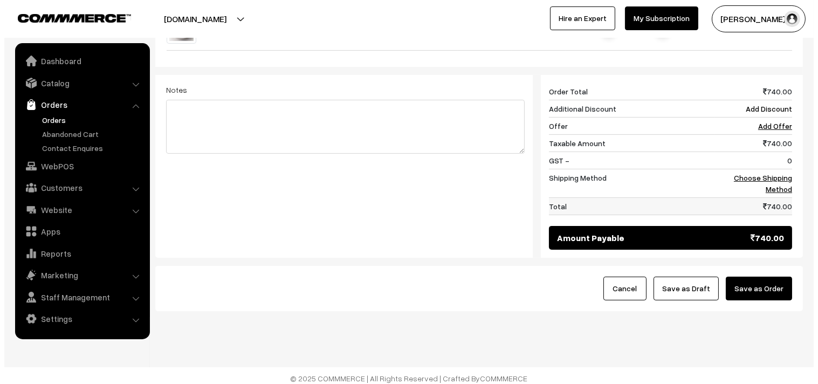
scroll to position [595, 0]
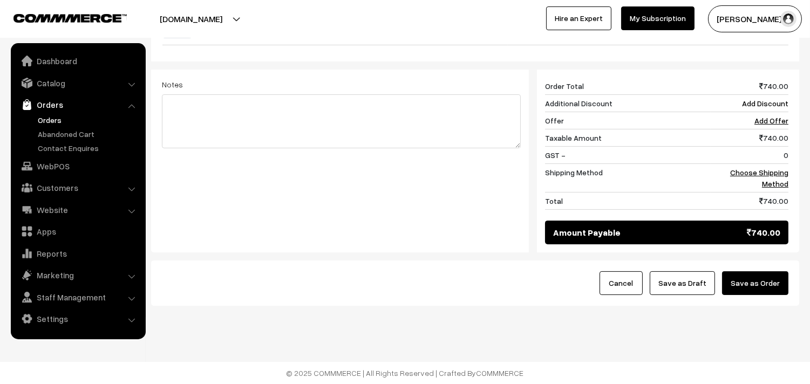
click at [756, 281] on button "Save as Order" at bounding box center [755, 283] width 66 height 24
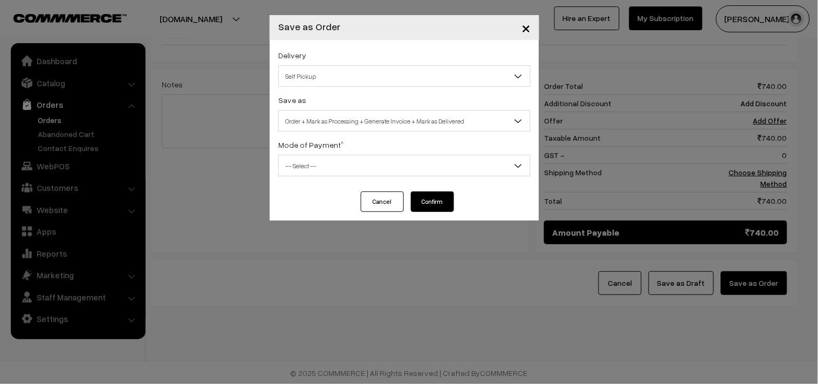
click at [312, 123] on span "Order + Mark as Processing + Generate Invoice + Mark as Delivered" at bounding box center [404, 121] width 251 height 19
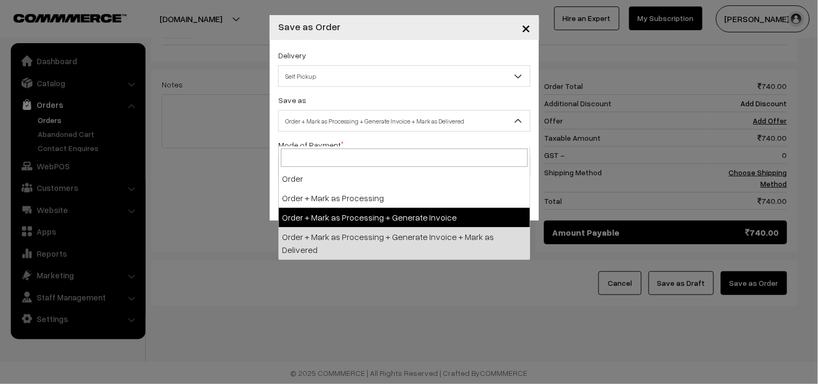
select select "3"
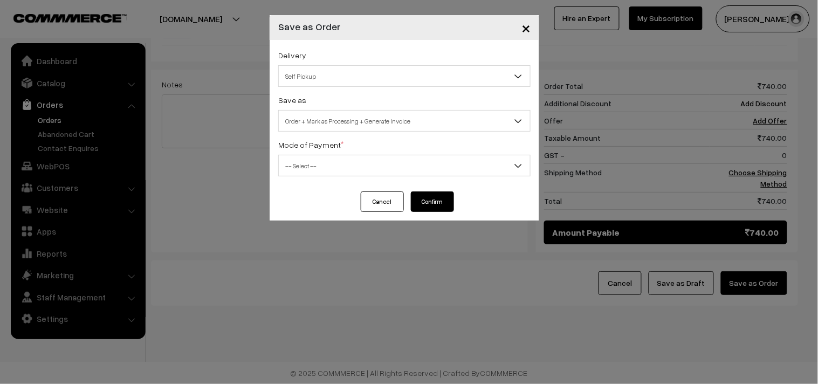
click at [314, 179] on div "Delivery Self Pickup Dinner & Others Booking (Lunch Booking Separately) (₹40) (…" at bounding box center [405, 116] width 270 height 152
click at [316, 164] on span "-- Select --" at bounding box center [404, 165] width 251 height 19
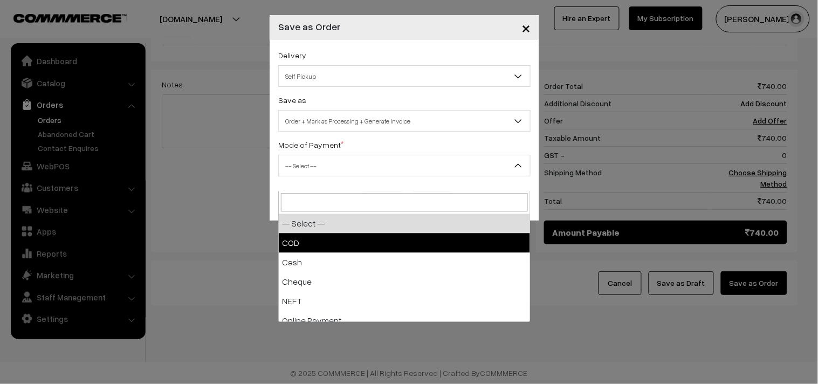
select select "1"
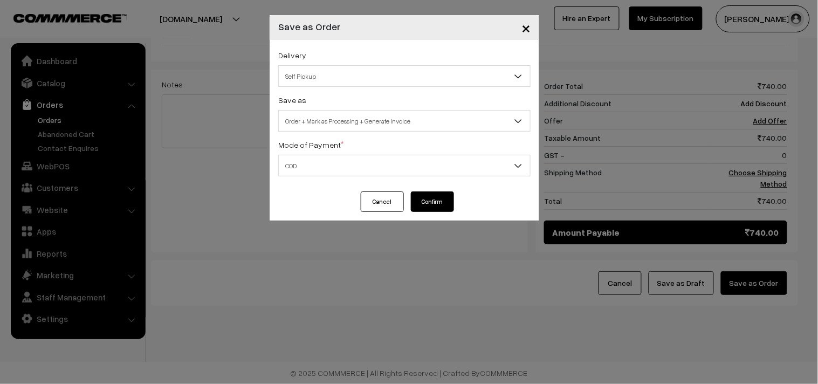
click at [440, 195] on button "Confirm" at bounding box center [432, 201] width 43 height 20
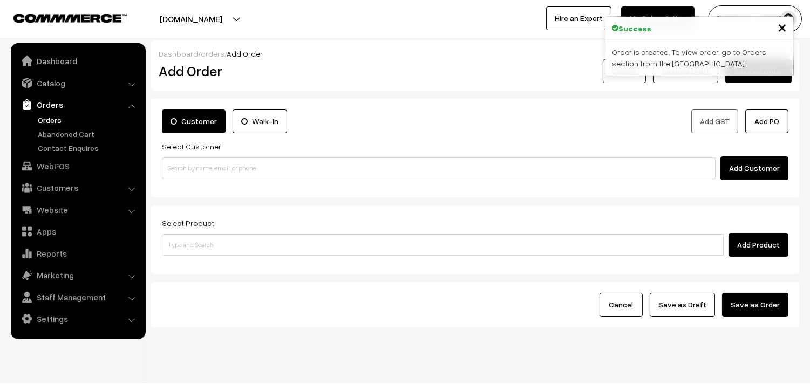
click at [50, 115] on link "Orders" at bounding box center [88, 119] width 107 height 11
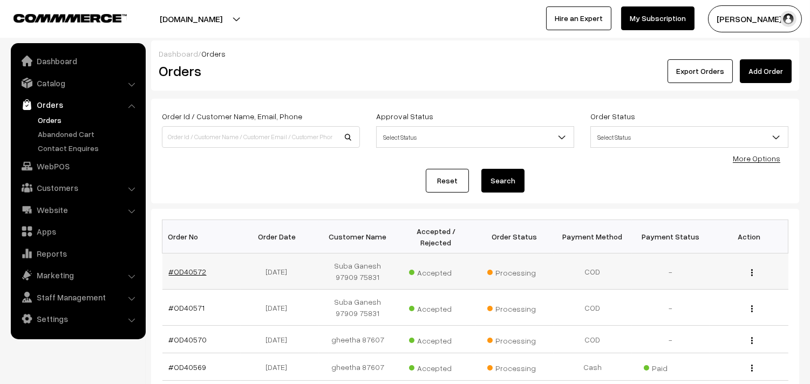
click at [187, 270] on link "#OD40572" at bounding box center [188, 271] width 38 height 9
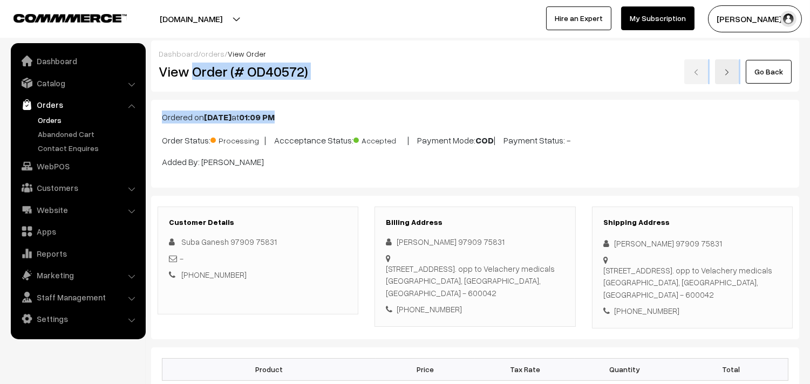
drag, startPoint x: 192, startPoint y: 74, endPoint x: 410, endPoint y: 78, distance: 218.5
click at [408, 79] on div "View Order (# OD40572) Go Back" at bounding box center [474, 71] width 649 height 25
copy div "Order (# OD40572) Go Back Ordered on [DATE] 01:09 PM"
copy div "Order (# OD40572)"
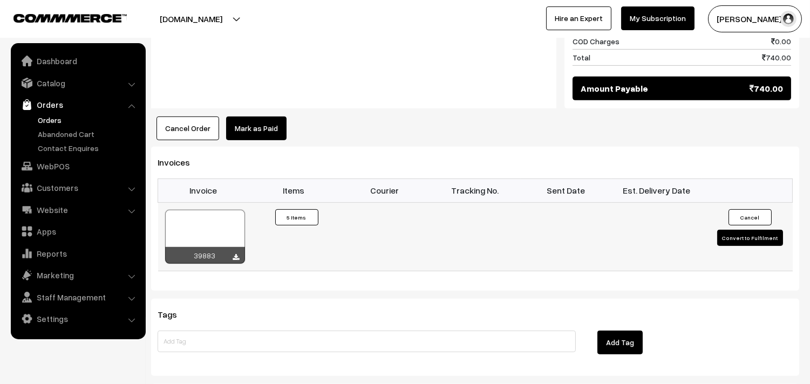
scroll to position [899, 0]
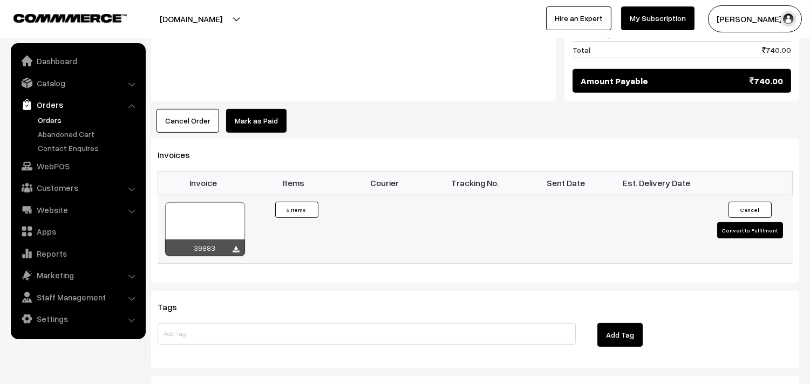
click at [179, 212] on div at bounding box center [205, 229] width 80 height 54
click at [56, 174] on link "WebPOS" at bounding box center [77, 165] width 128 height 19
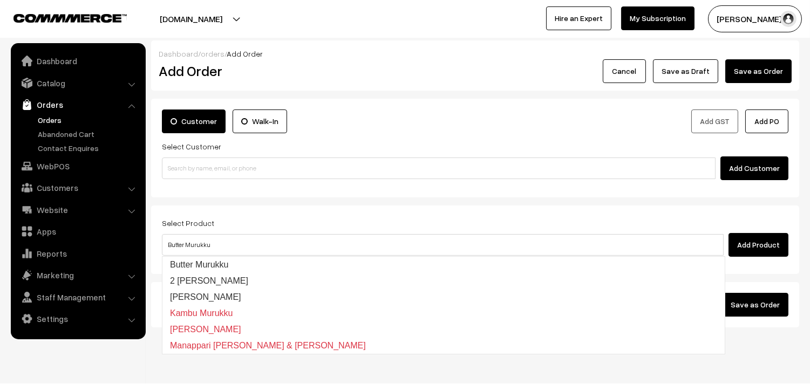
type input "2 Suttu Murukku"
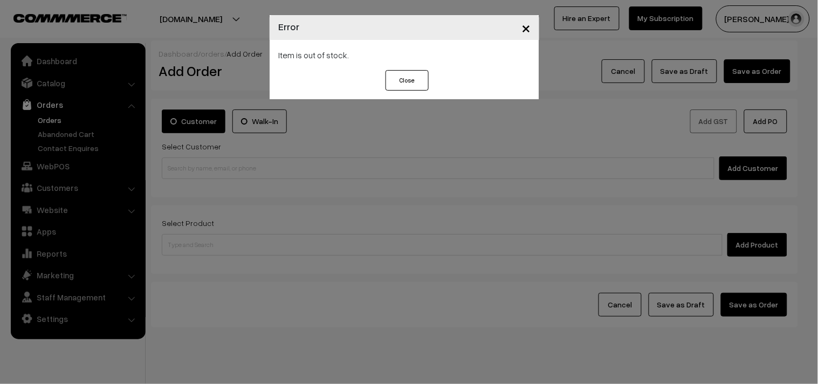
click at [239, 244] on div "× Error Item is out of stock. Close" at bounding box center [409, 192] width 818 height 384
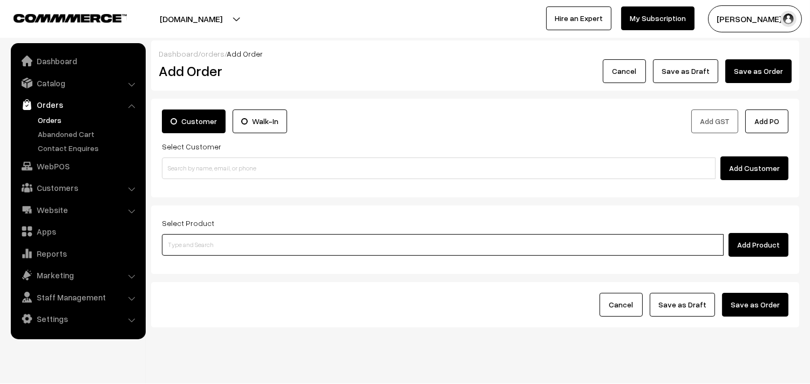
click at [239, 244] on input at bounding box center [442, 245] width 561 height 22
type input "No Products found"
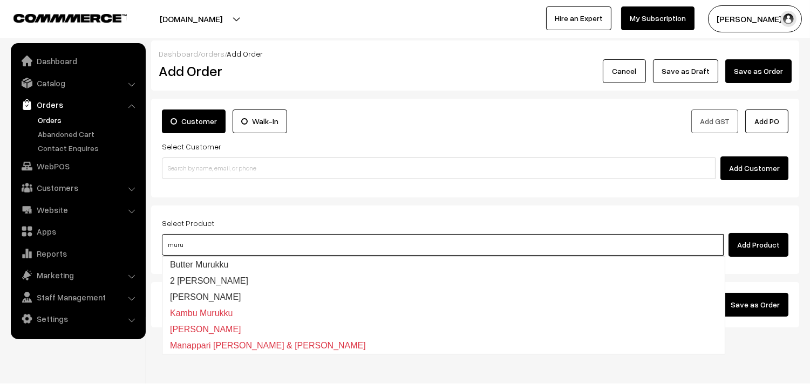
type input "muru"
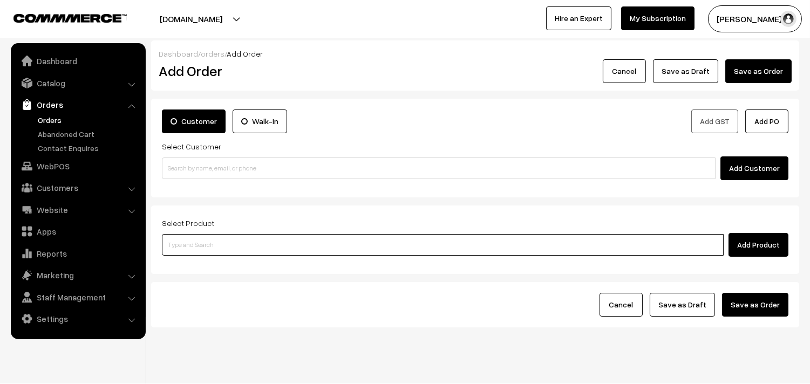
paste input "2 Suttu Murukku"
type input "2 Suttu Murukku"
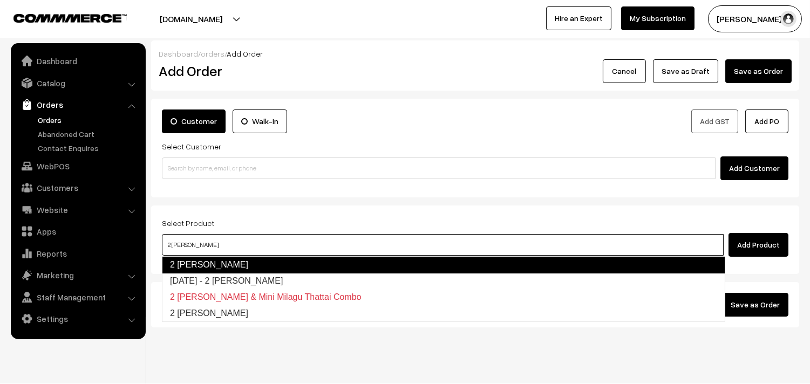
click at [197, 270] on link "2 Suttu Murukku" at bounding box center [443, 264] width 563 height 17
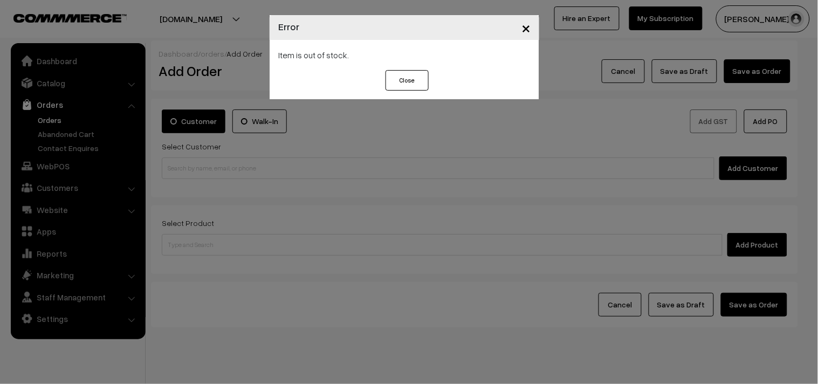
click at [195, 259] on div "× Error Item is out of stock. Close" at bounding box center [409, 192] width 818 height 384
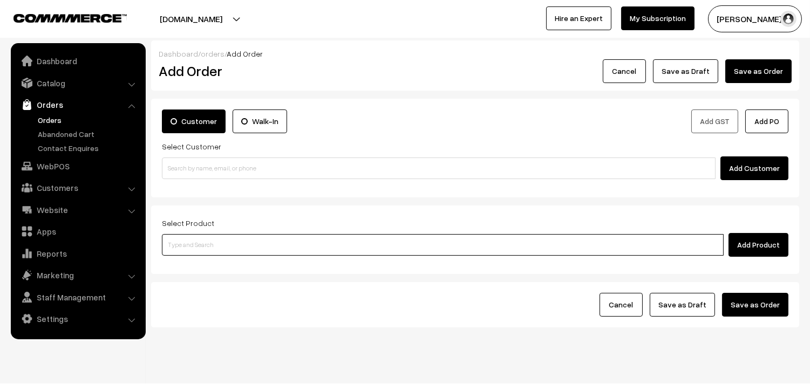
click at [206, 244] on input at bounding box center [442, 245] width 561 height 22
paste input "2 Suttu Murukku"
type input "2 Suttu Murukku"
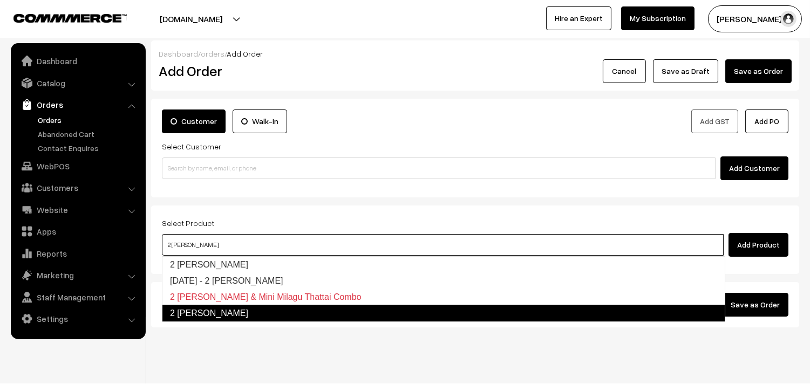
click at [204, 313] on link "2 Suttu Murukku" at bounding box center [443, 313] width 563 height 17
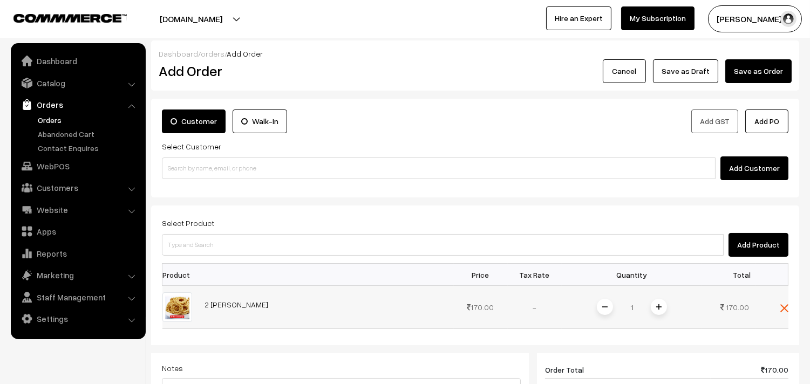
click at [656, 305] on img at bounding box center [658, 306] width 5 height 5
click at [660, 311] on span at bounding box center [658, 307] width 16 height 16
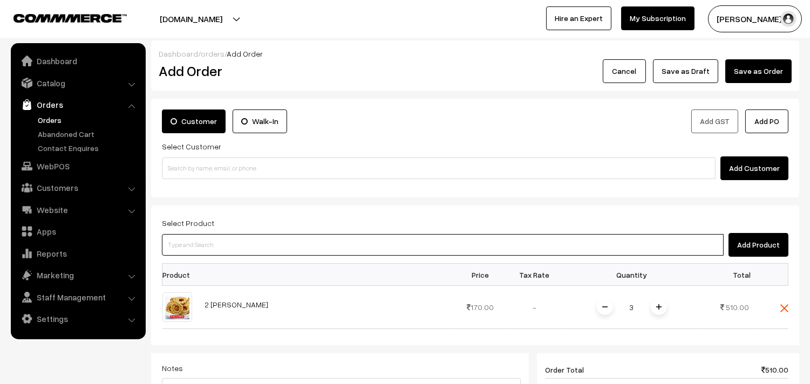
click at [379, 243] on input at bounding box center [442, 245] width 561 height 22
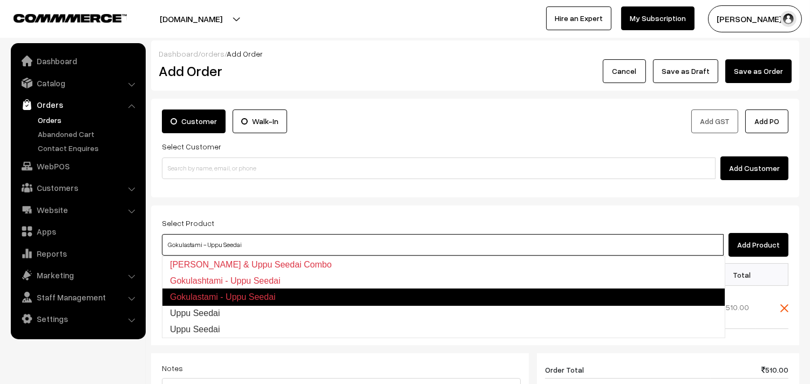
type input "Uppu Seedai"
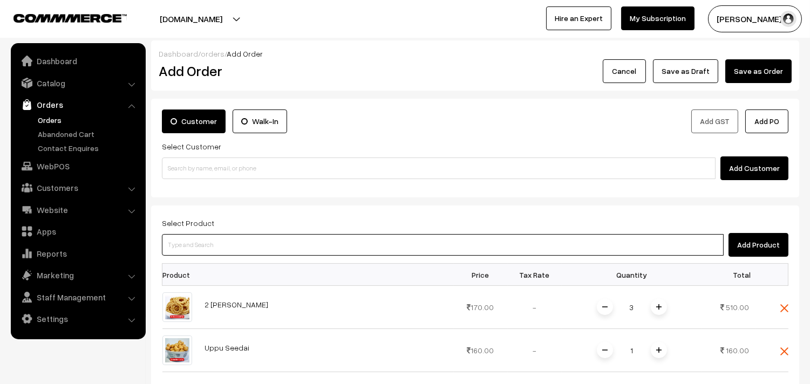
click at [209, 251] on input at bounding box center [442, 245] width 561 height 22
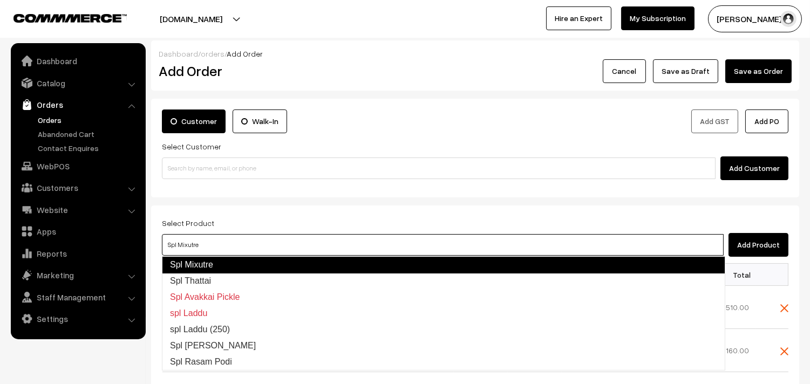
type input "Spl Thattai"
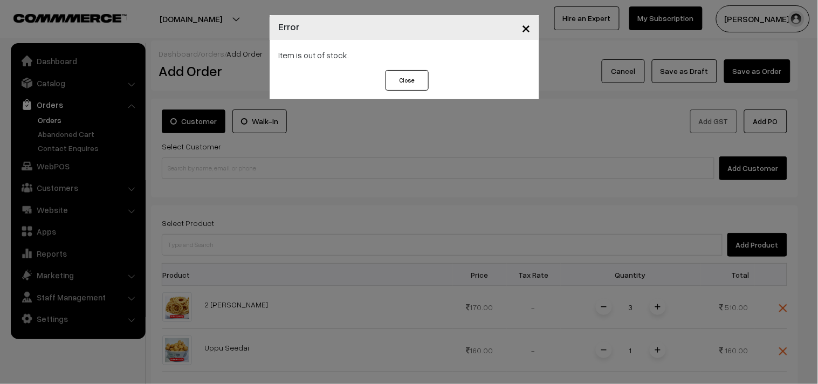
click at [561, 217] on div "× Error Item is out of stock. Close" at bounding box center [409, 192] width 818 height 384
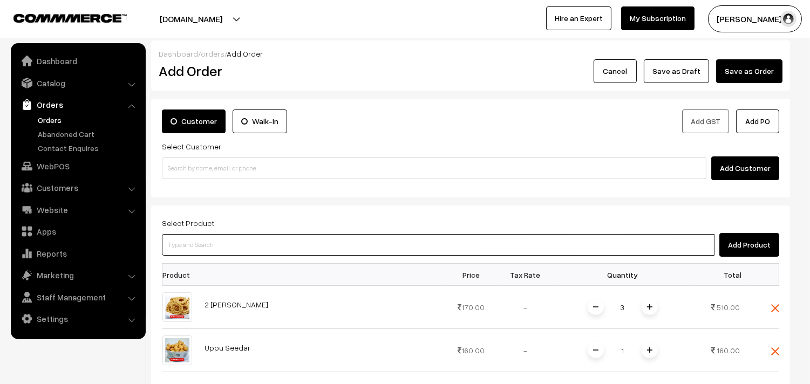
click at [426, 245] on input at bounding box center [438, 245] width 552 height 22
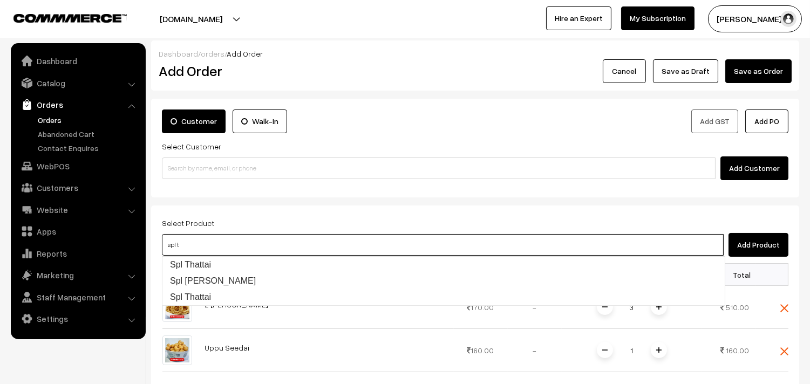
type input "Spl Thattai"
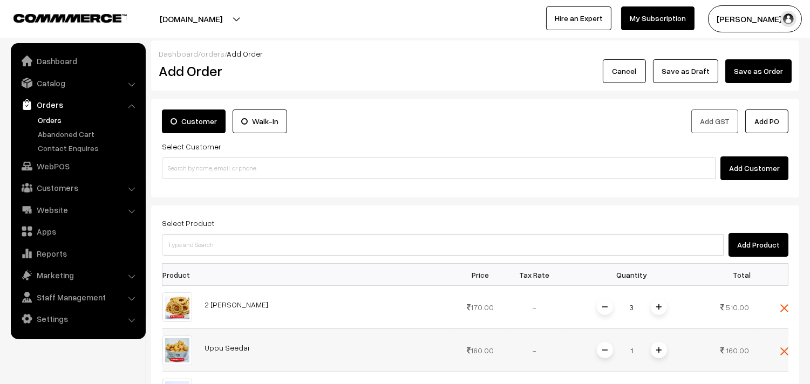
click at [660, 352] on img at bounding box center [658, 349] width 5 height 5
click at [659, 346] on span at bounding box center [658, 350] width 16 height 16
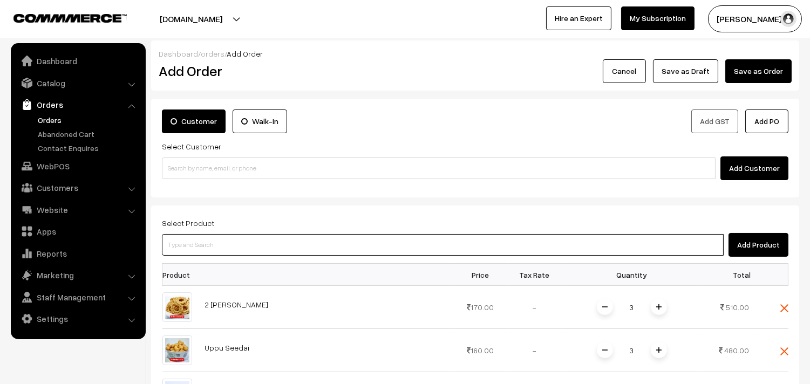
click at [207, 244] on input at bounding box center [442, 245] width 561 height 22
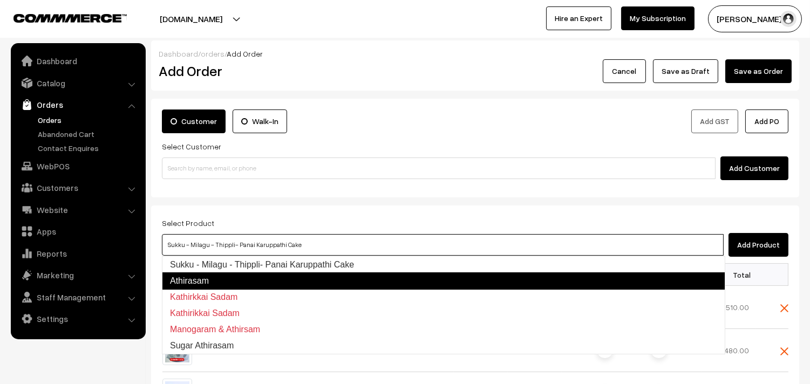
type input "Athirasam"
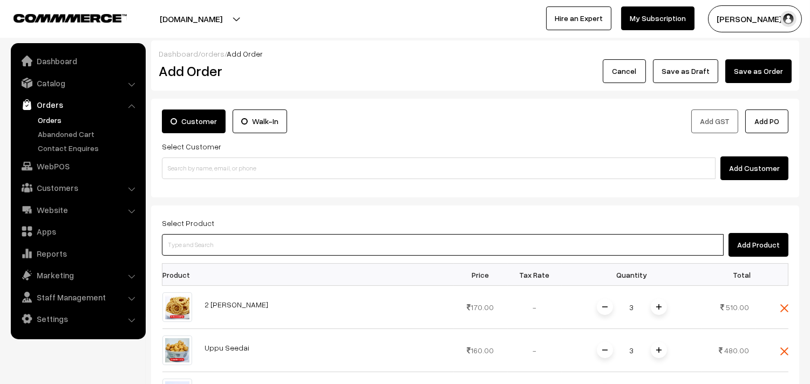
click at [207, 244] on input at bounding box center [442, 245] width 561 height 22
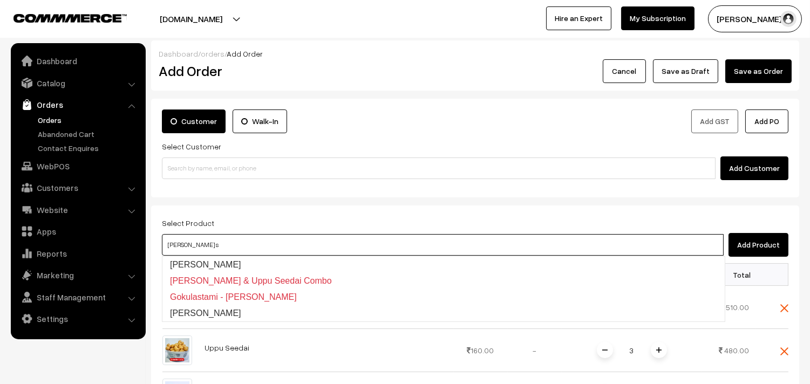
type input "Vella Seedai"
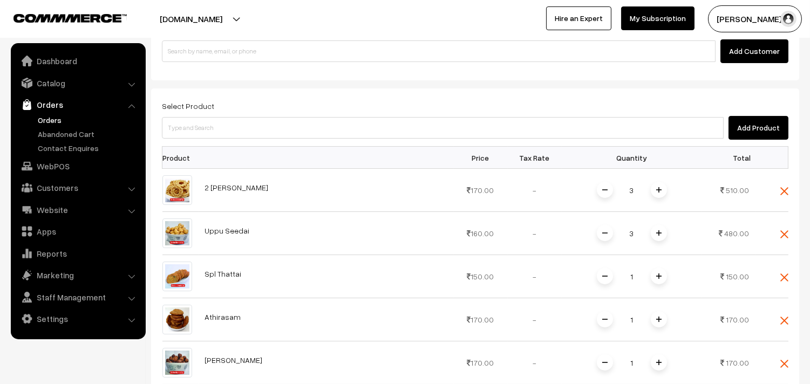
scroll to position [299, 0]
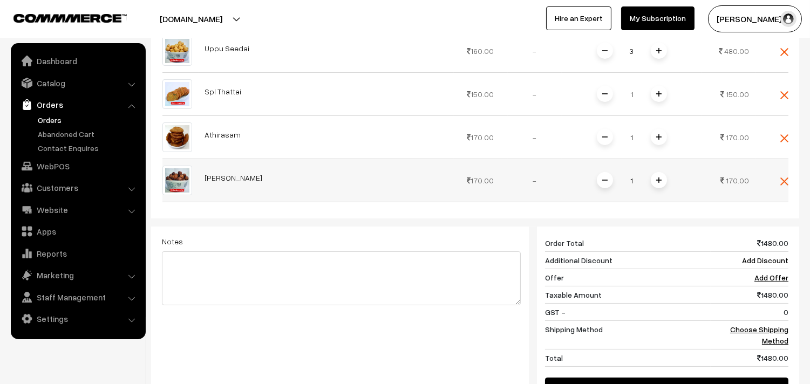
click at [664, 182] on span at bounding box center [658, 180] width 16 height 16
click at [662, 178] on span at bounding box center [658, 180] width 16 height 16
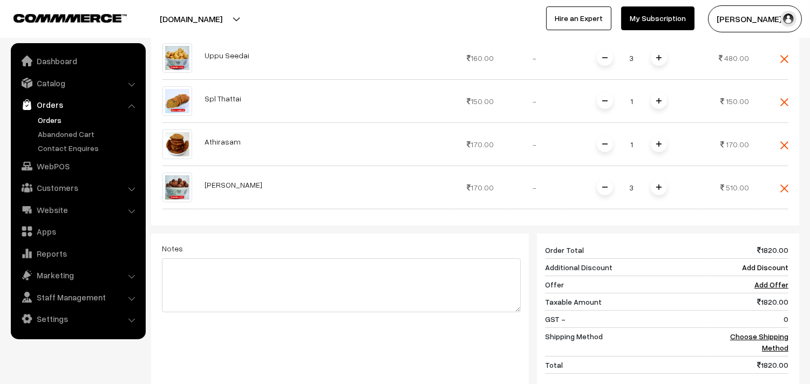
scroll to position [278, 0]
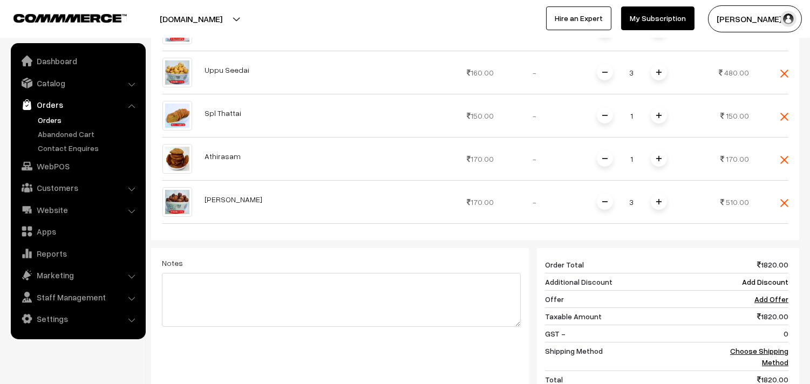
click at [49, 114] on link "Orders" at bounding box center [88, 119] width 107 height 11
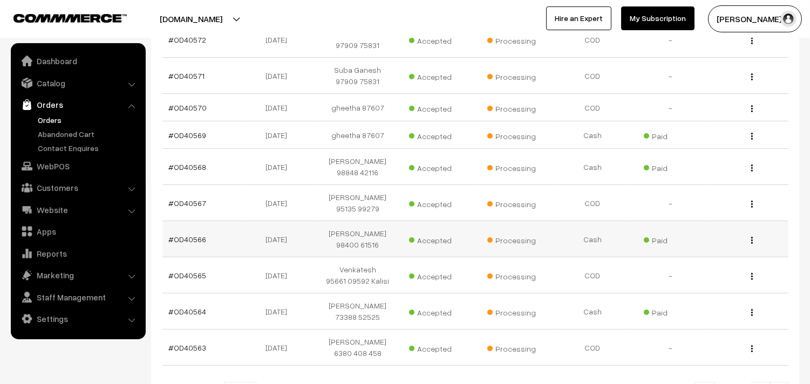
scroll to position [239, 0]
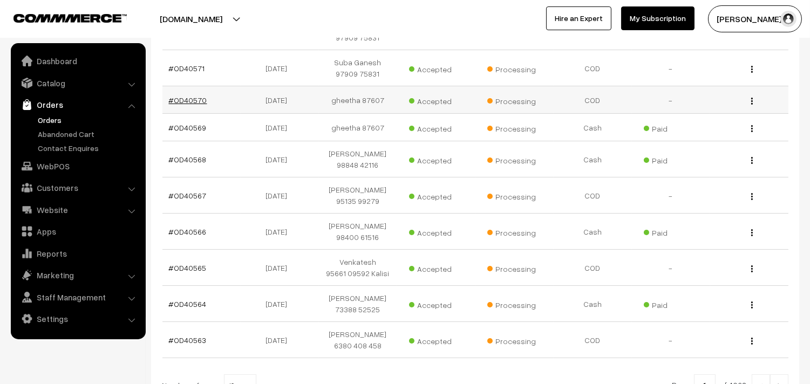
click at [189, 97] on link "#OD40570" at bounding box center [188, 99] width 38 height 9
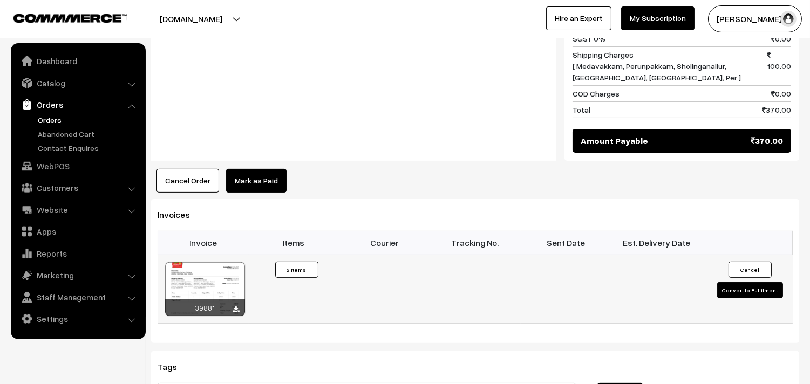
scroll to position [659, 0]
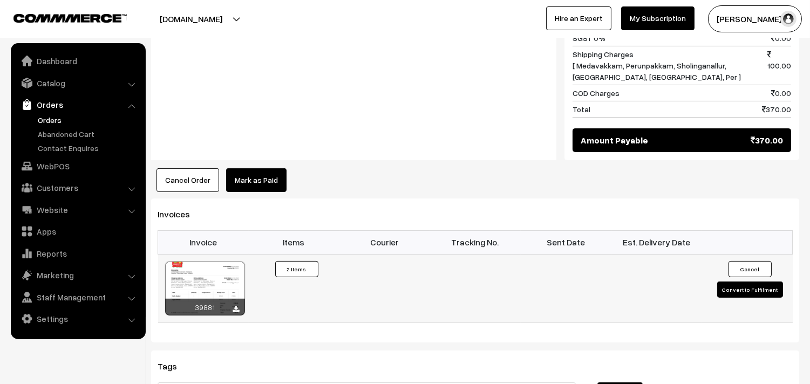
click at [214, 268] on div at bounding box center [205, 289] width 80 height 54
click at [58, 117] on link "Orders" at bounding box center [88, 119] width 107 height 11
